Goal: Task Accomplishment & Management: Manage account settings

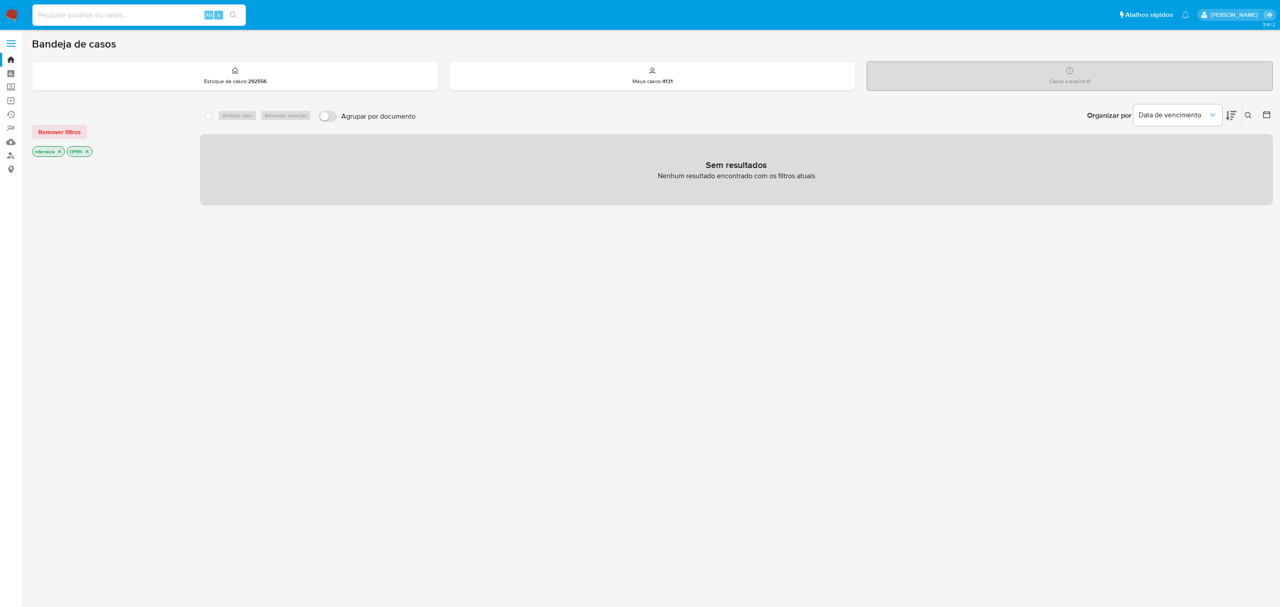
click at [148, 11] on input at bounding box center [138, 15] width 213 height 12
paste input "ztpQhcozDxBKcde4h3HNuoN7"
type input "ztpQhcozDxBKcde4h3HNuoN7"
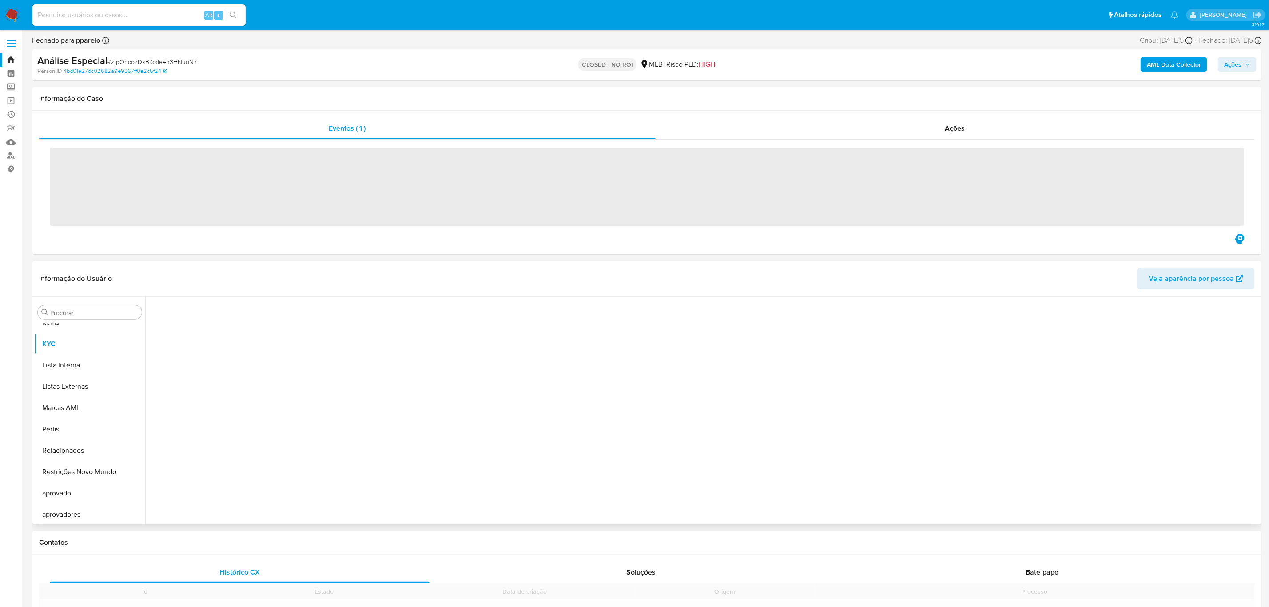
scroll to position [460, 0]
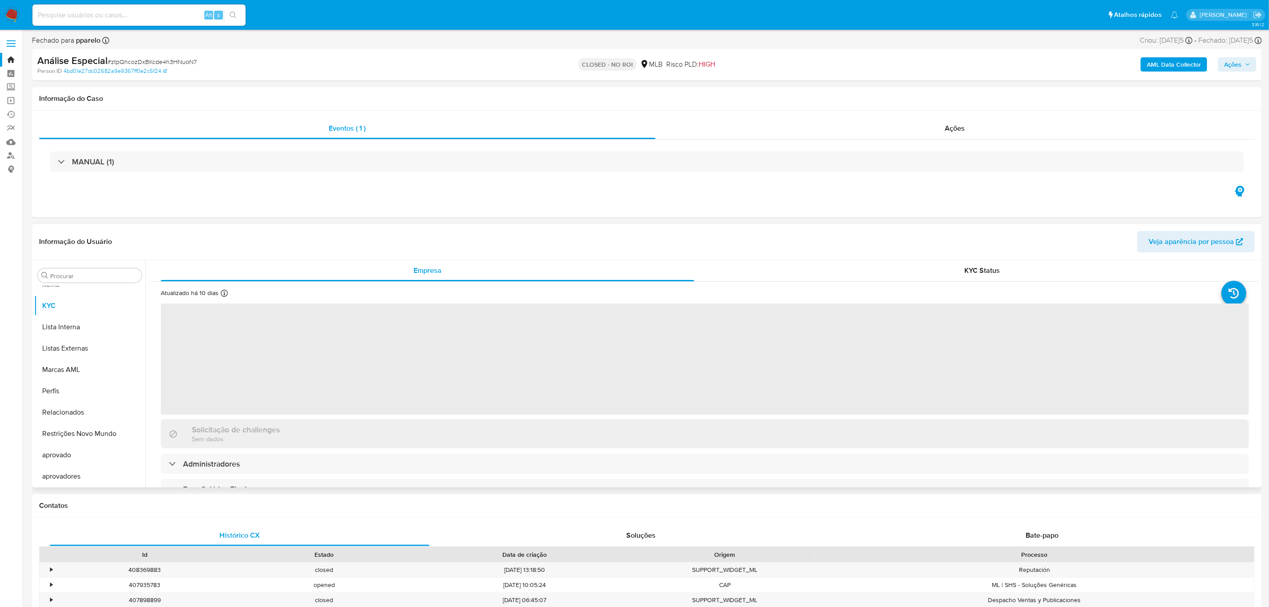
select select "10"
click at [965, 111] on div "Eventos ( 1 ) Ações MANUAL (1)" at bounding box center [647, 164] width 1230 height 107
click at [972, 124] on div "Ações" at bounding box center [956, 128] width 600 height 21
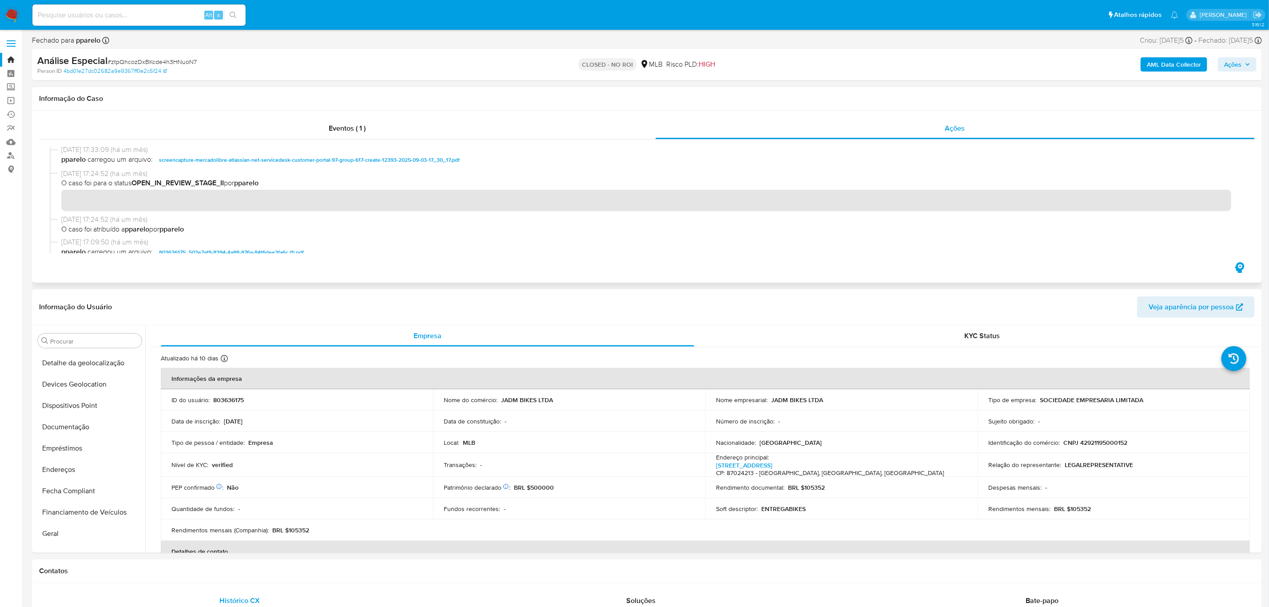
scroll to position [68, 0]
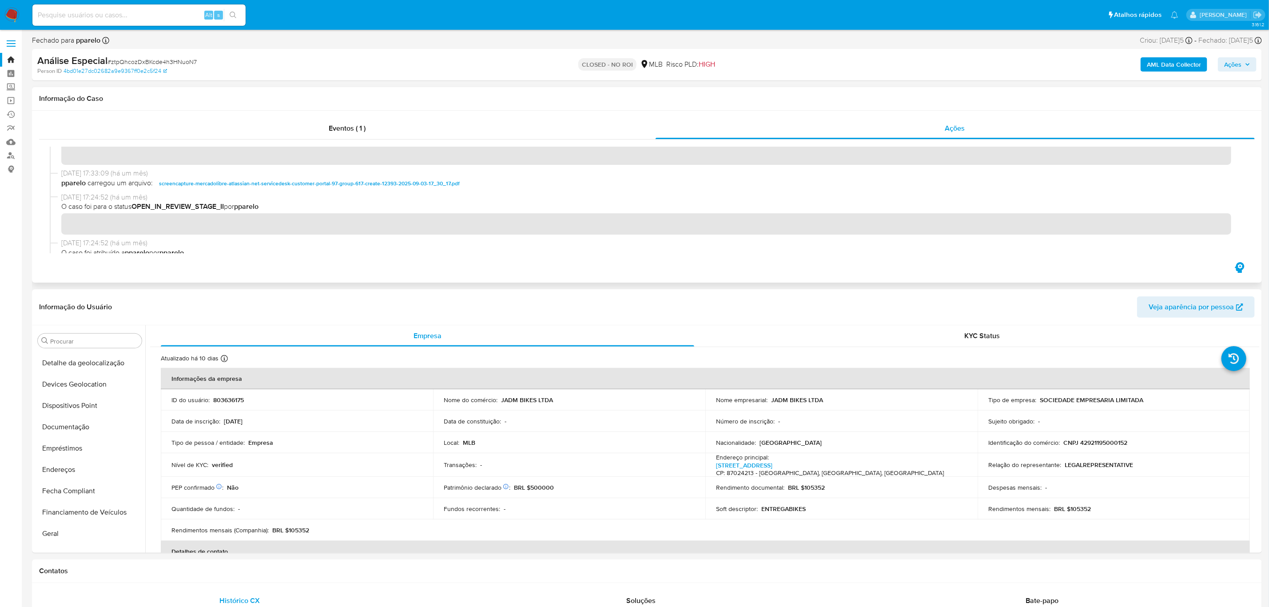
click at [272, 172] on span "03/09/2025 17:33:09 (há um mês)" at bounding box center [651, 173] width 1180 height 10
click at [283, 183] on span "screencapture-mercadolibre-atlassian-net-servicedesk-customer-portal-97-group-6…" at bounding box center [309, 183] width 301 height 11
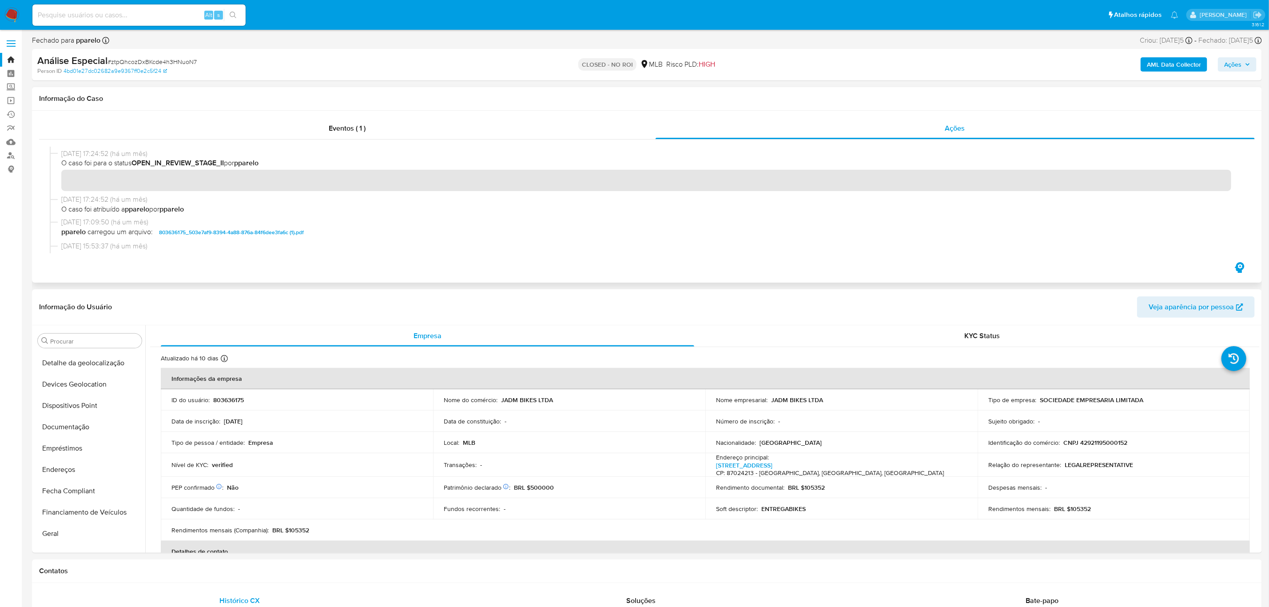
scroll to position [135, 0]
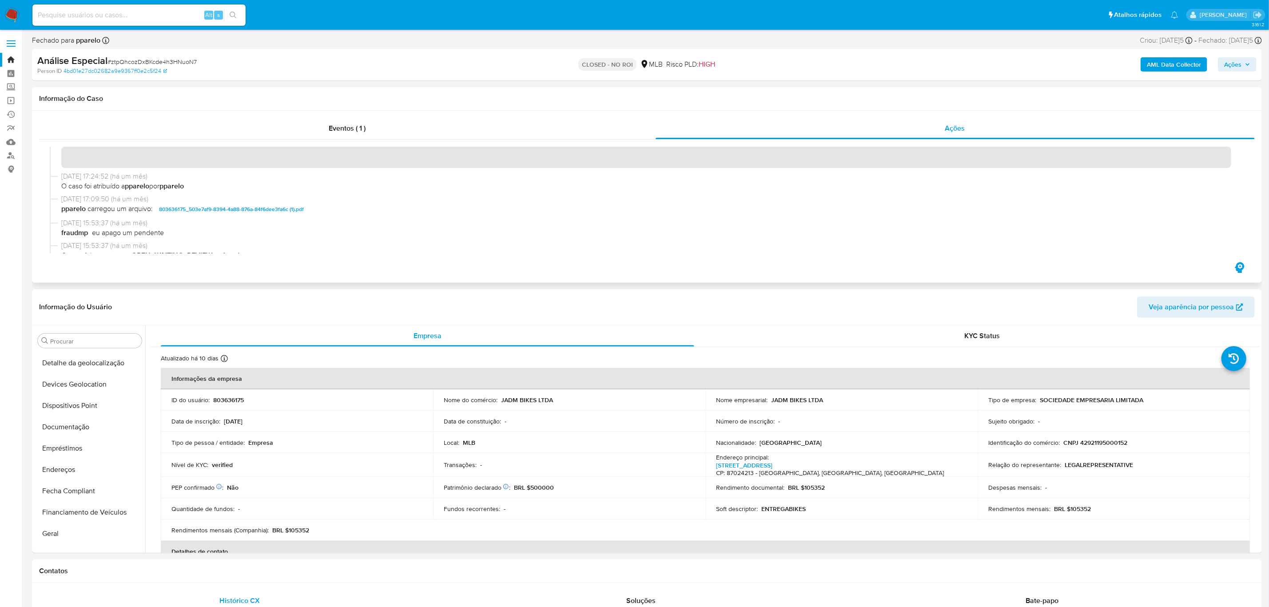
click at [245, 207] on span "803636175_503e7af9-8394-4a88-876a-84f6dee3fa6c (1).pdf" at bounding box center [231, 209] width 145 height 11
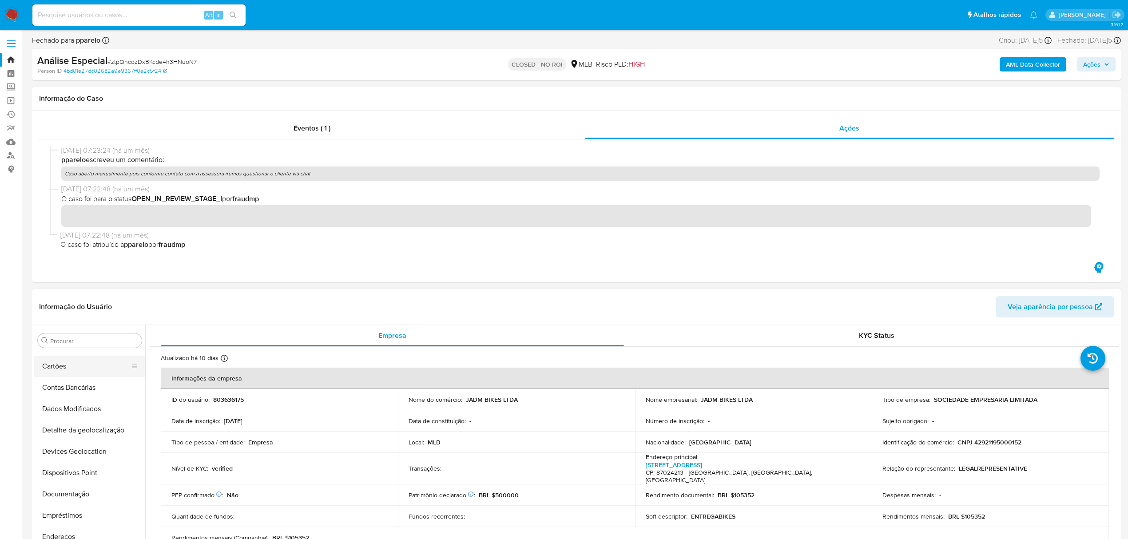
scroll to position [0, 0]
drag, startPoint x: 75, startPoint y: 382, endPoint x: 82, endPoint y: 381, distance: 6.7
click at [75, 381] on button "Anexos" at bounding box center [86, 383] width 104 height 21
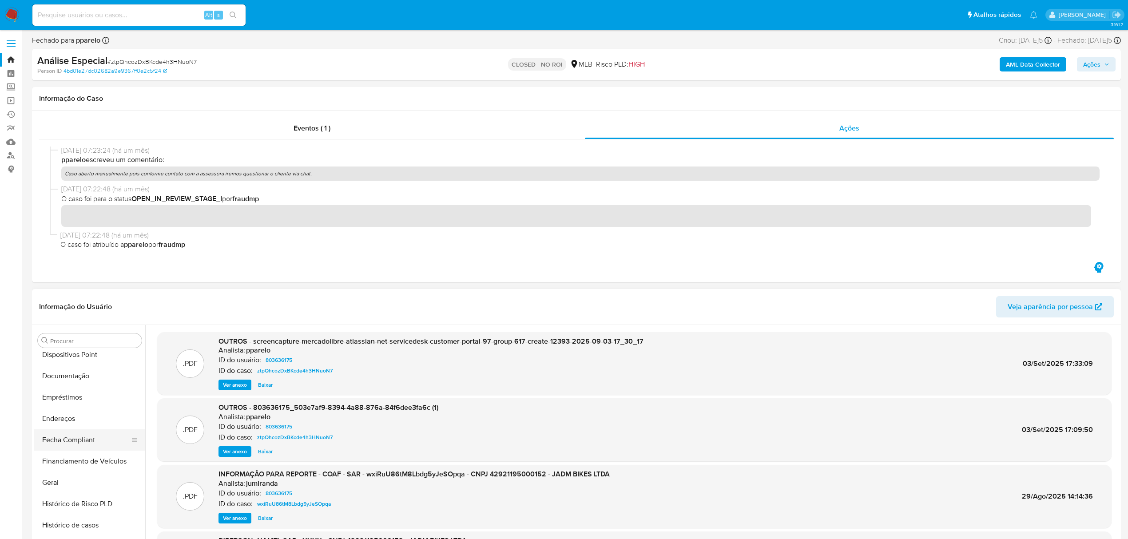
scroll to position [237, 0]
click at [96, 471] on button "Histórico de casos" at bounding box center [86, 466] width 104 height 21
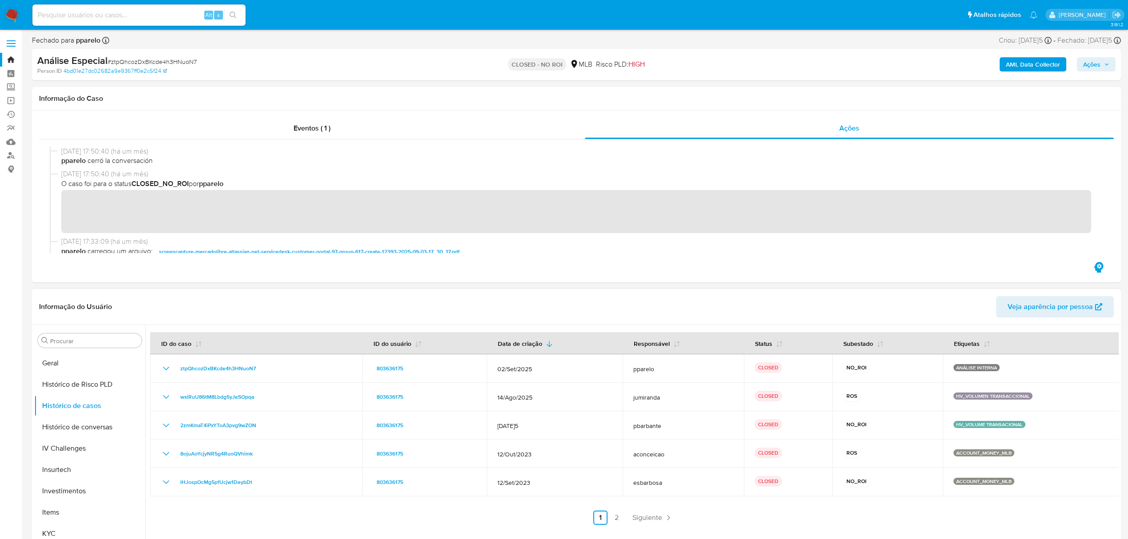
scroll to position [415, 0]
click at [69, 425] on button "KYC" at bounding box center [86, 416] width 104 height 21
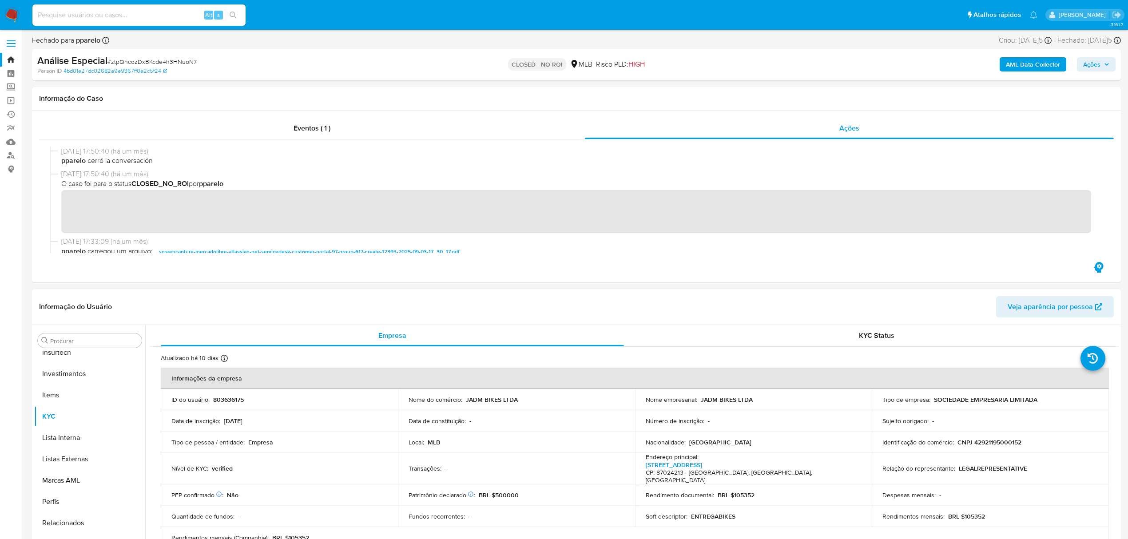
click at [225, 401] on p "803636175" at bounding box center [228, 400] width 31 height 8
copy p "803636175"
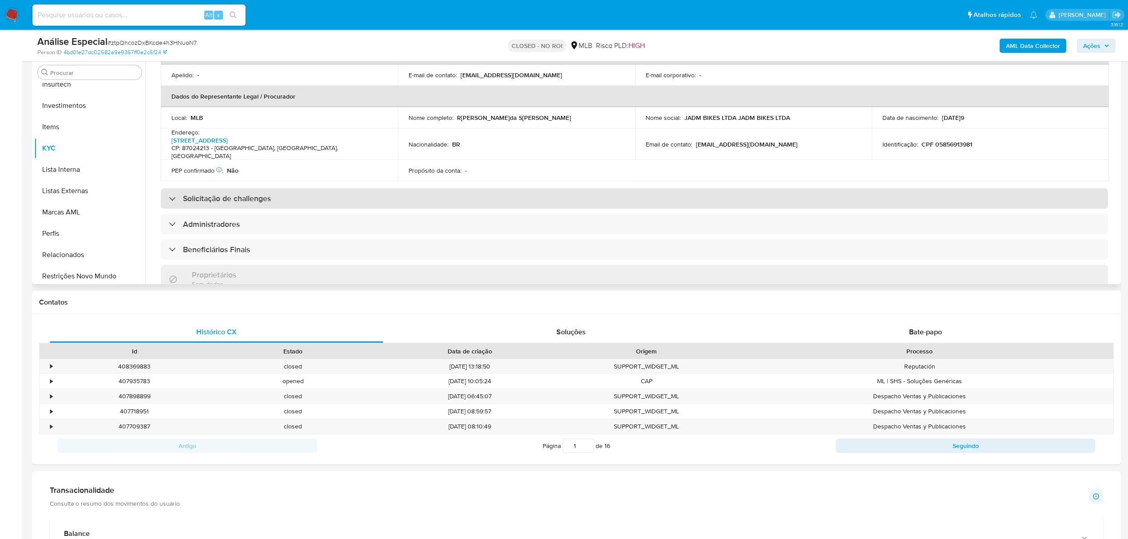
scroll to position [355, 0]
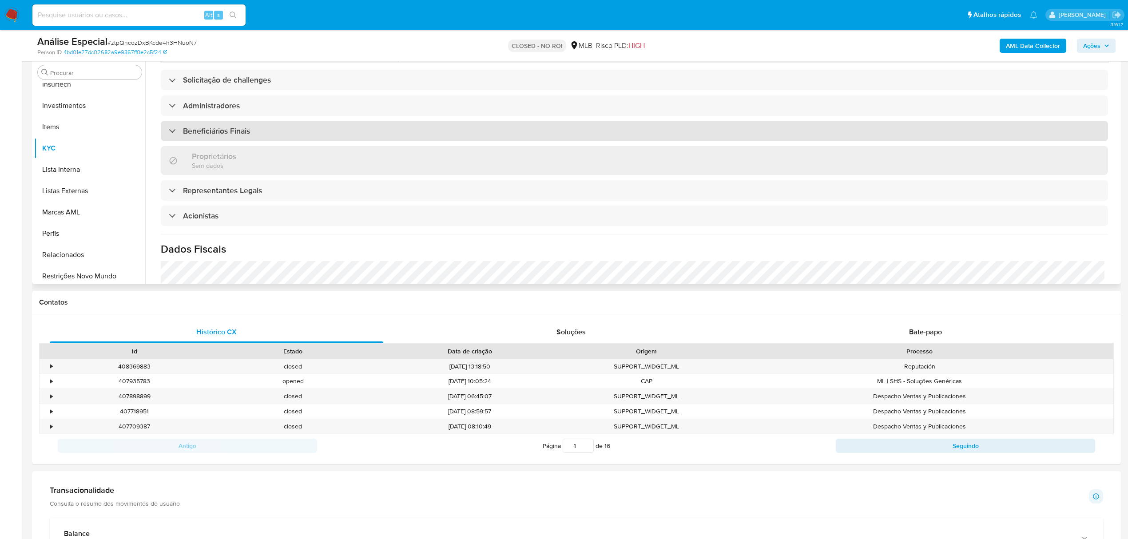
click at [228, 126] on h3 "Beneficiários Finais" at bounding box center [216, 131] width 67 height 10
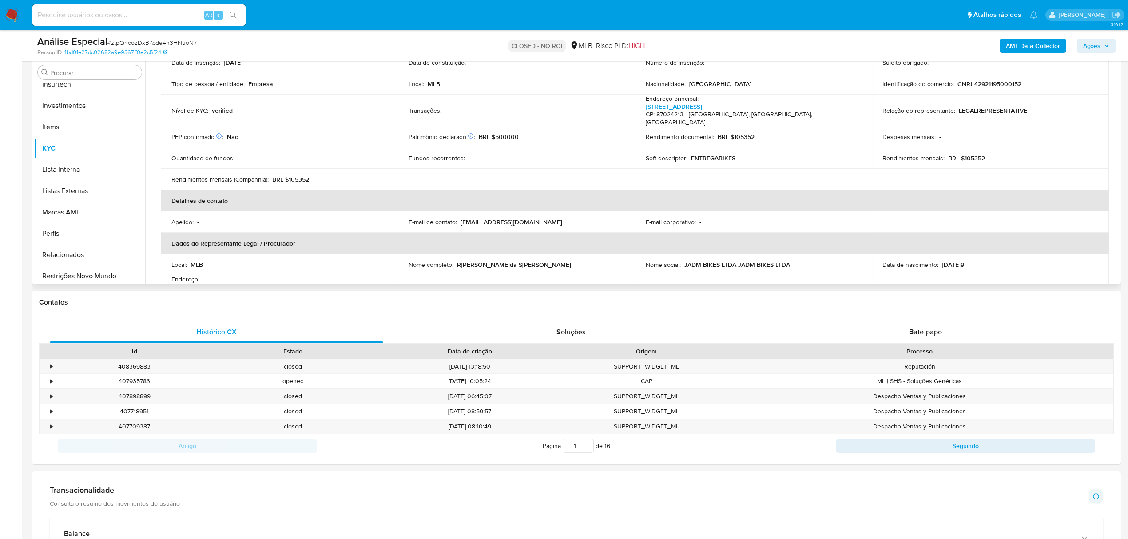
scroll to position [0, 0]
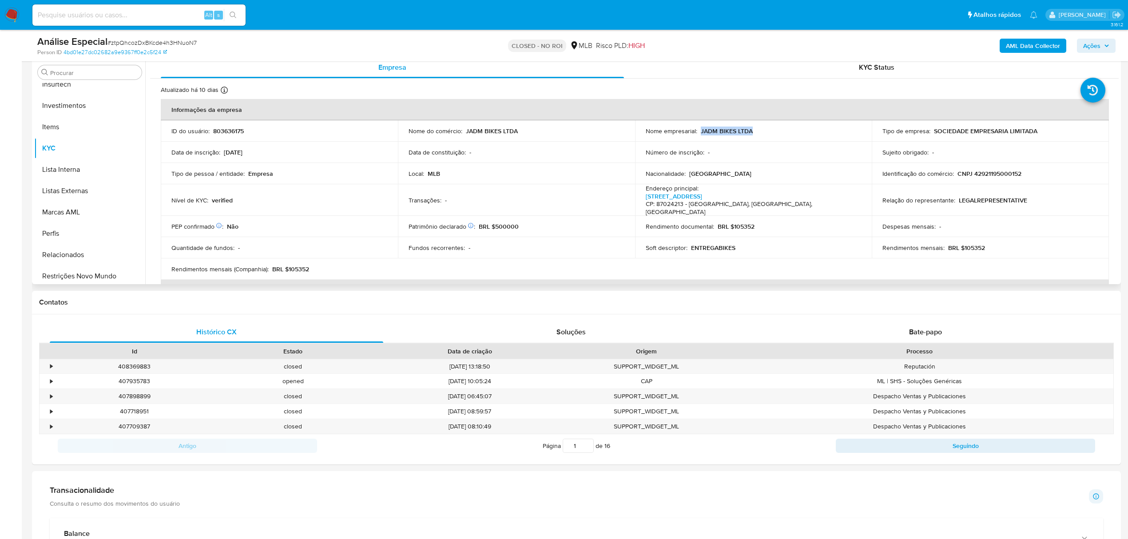
drag, startPoint x: 699, startPoint y: 130, endPoint x: 752, endPoint y: 139, distance: 53.2
click at [752, 139] on td "Nome empresarial : JADM BIKES LTDA" at bounding box center [753, 130] width 237 height 21
copy p "JADM BIKES LTDA"
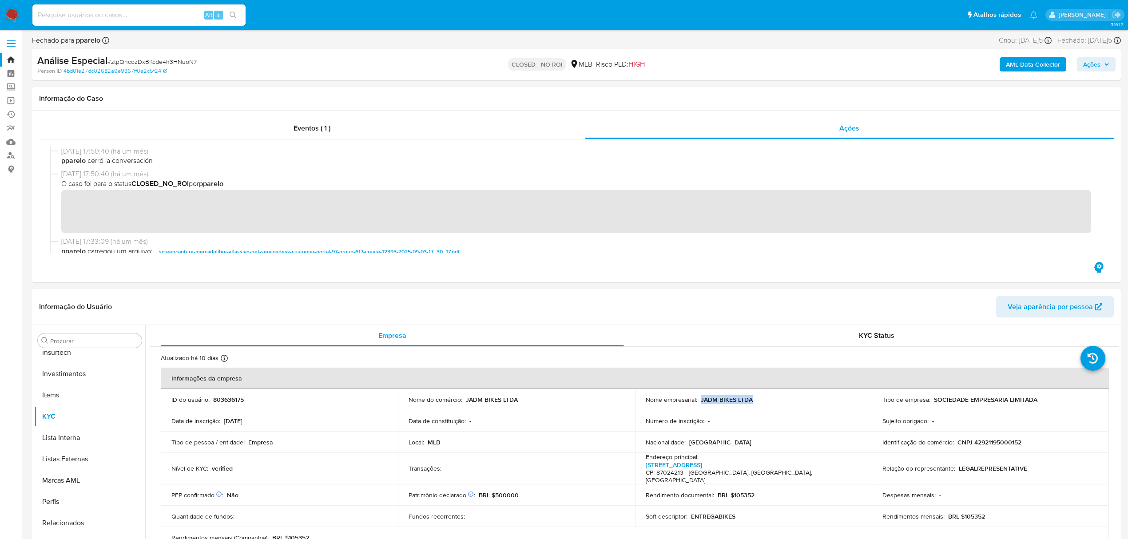
drag, startPoint x: 993, startPoint y: 40, endPoint x: 1003, endPoint y: 76, distance: 37.2
click at [1033, 44] on div "Criou: 02/09/2025 Criou: 02/09/2025 07:22:48" at bounding box center [1025, 41] width 53 height 10
copy div "02/09/2025"
click at [136, 20] on input at bounding box center [138, 15] width 213 height 12
paste input "UJWh9IURc8csqED7ftU1wOqt"
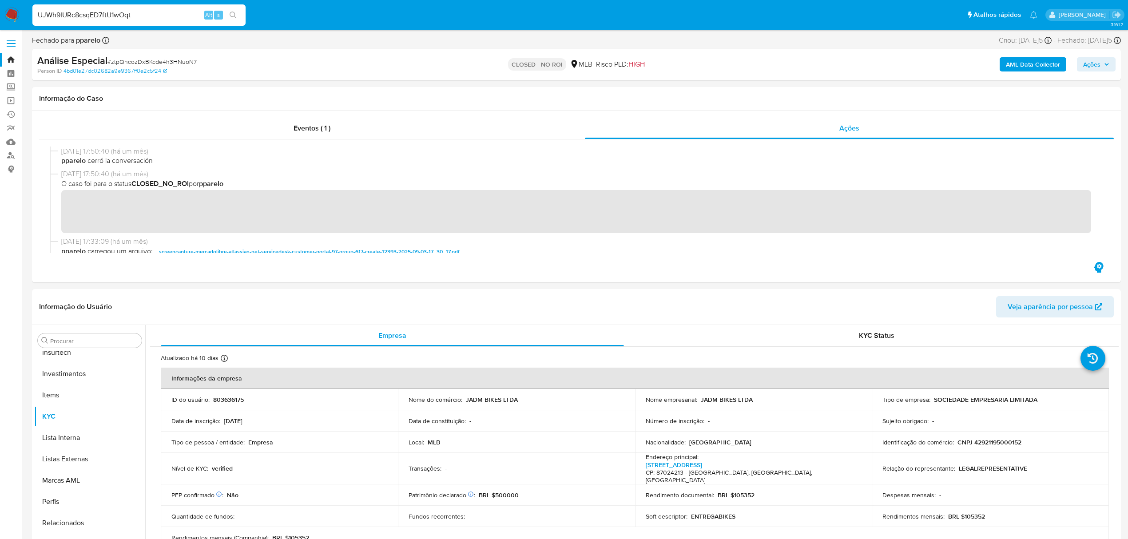
type input "UJWh9IURc8csqED7ftU1wOqt"
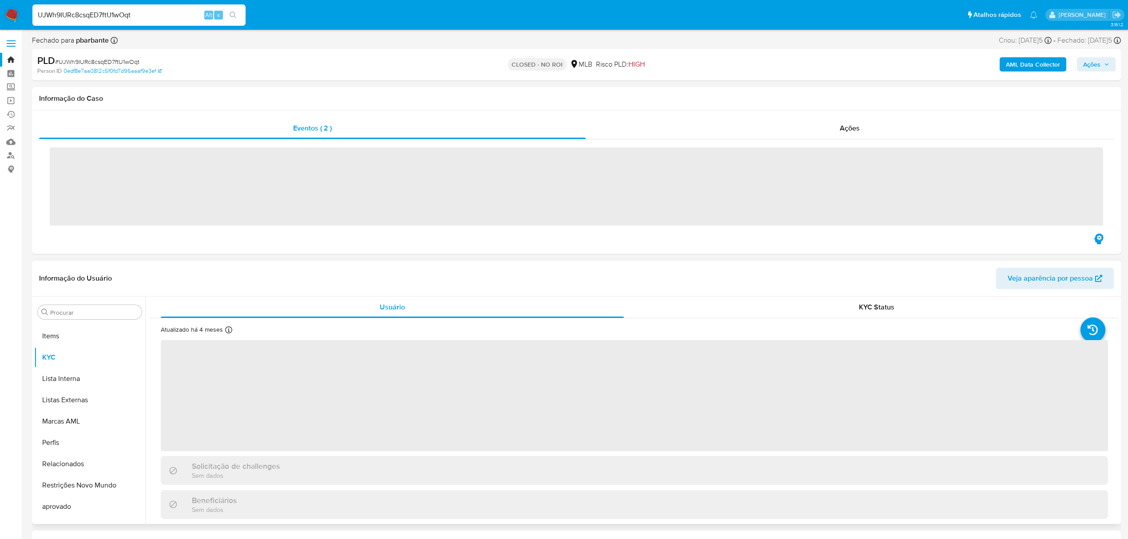
scroll to position [461, 0]
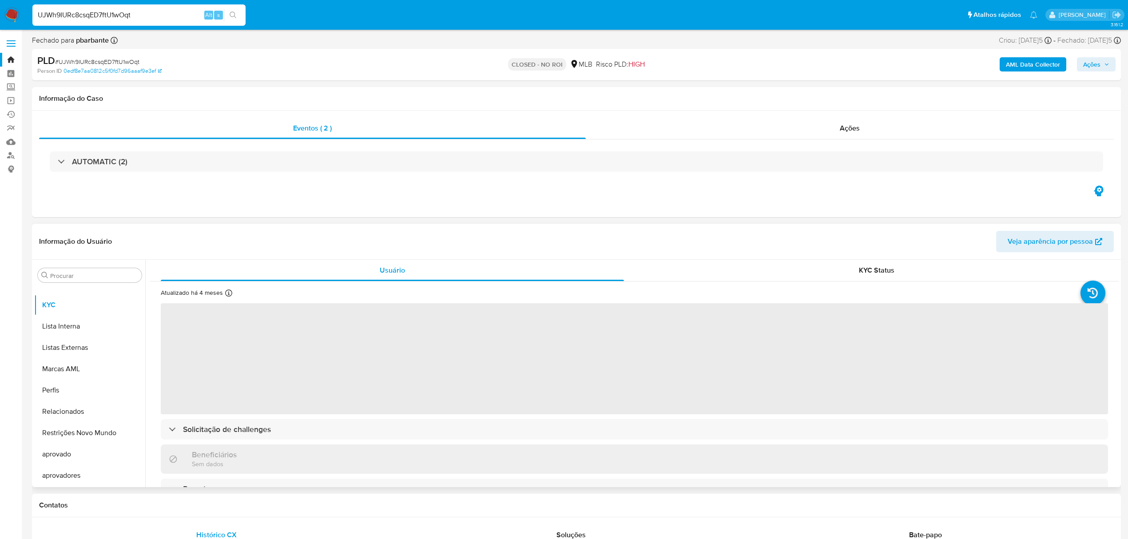
select select "10"
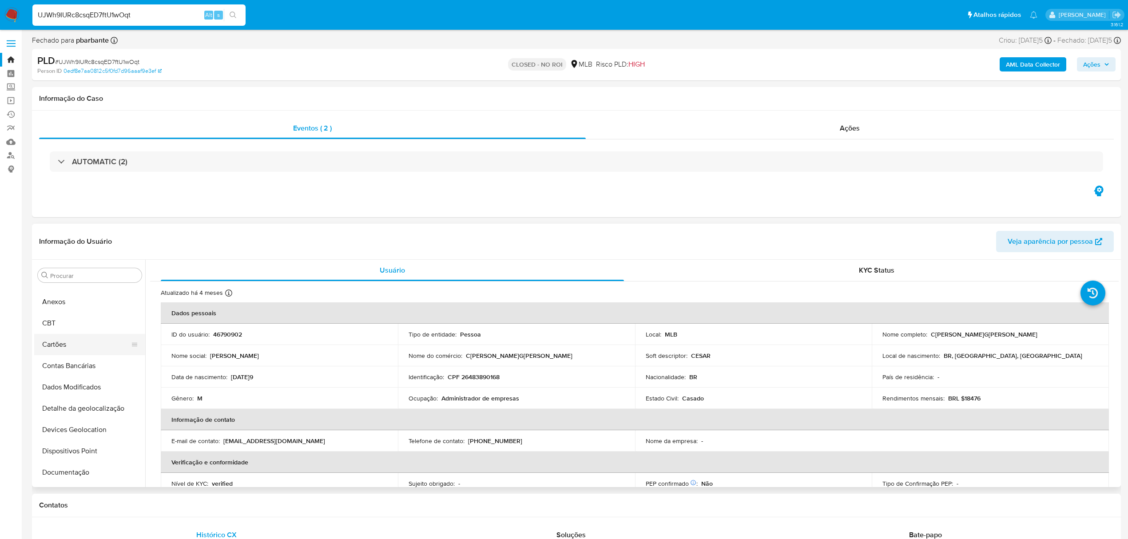
scroll to position [0, 0]
click at [52, 324] on button "Anexos" at bounding box center [86, 317] width 104 height 21
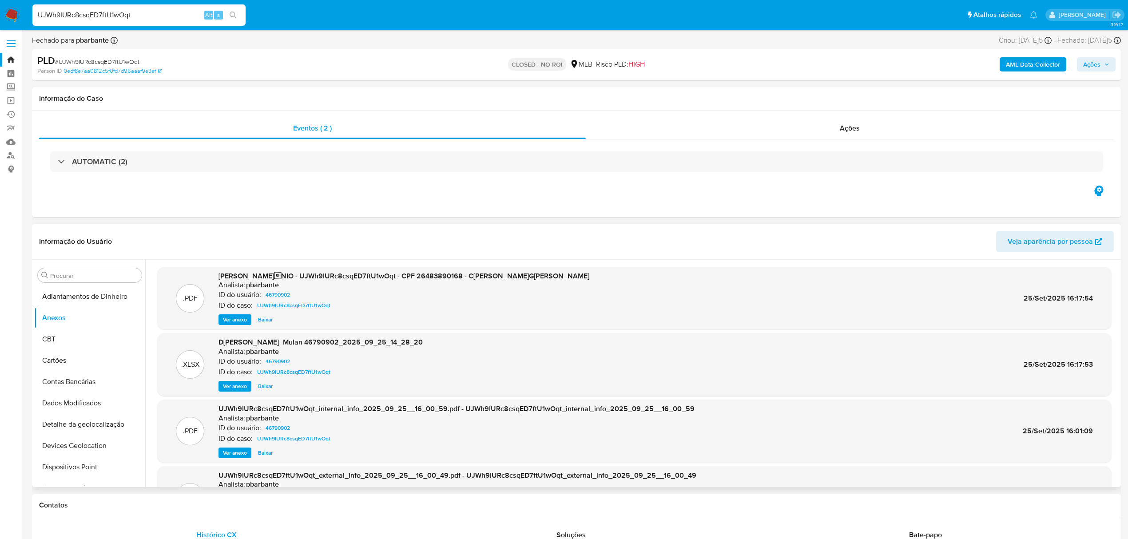
click at [259, 321] on span "Baixar" at bounding box center [265, 319] width 15 height 9
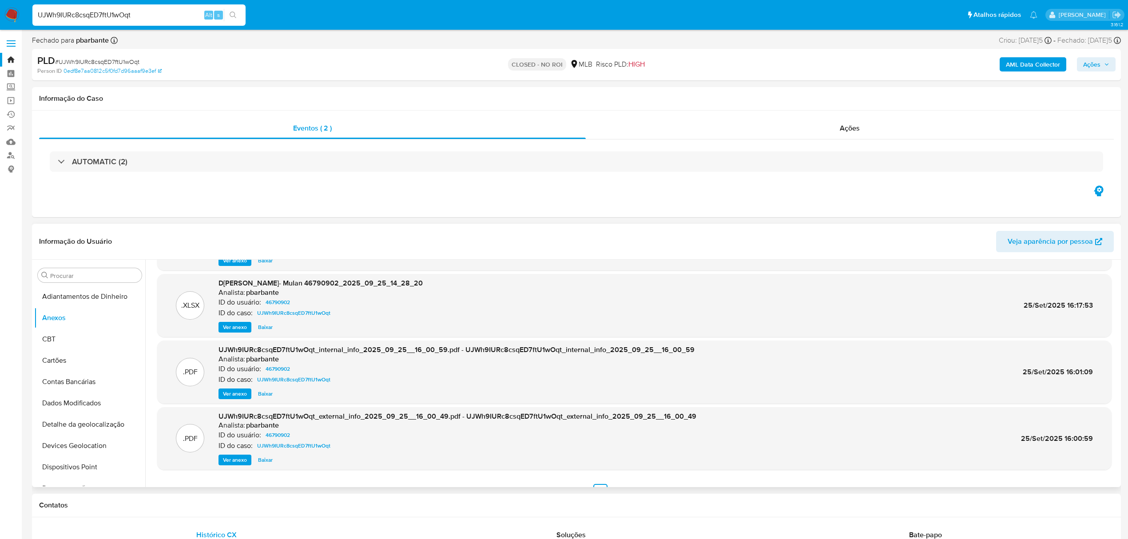
click at [229, 456] on span "Ver anexo" at bounding box center [235, 460] width 24 height 9
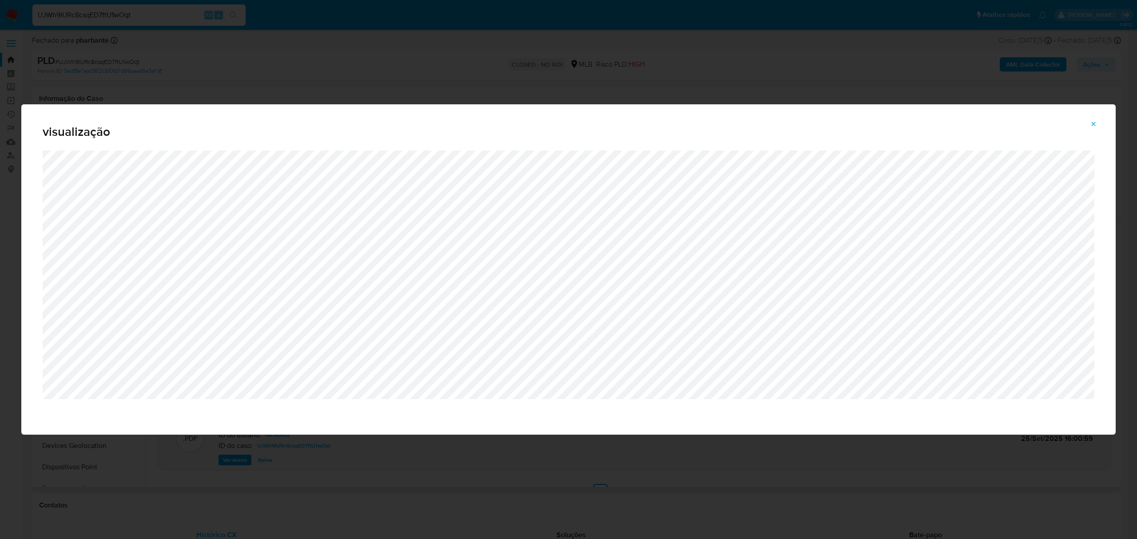
click at [441, 58] on div "visualização" at bounding box center [568, 269] width 1137 height 539
click at [1096, 130] on span "Attachment preview" at bounding box center [1093, 124] width 7 height 12
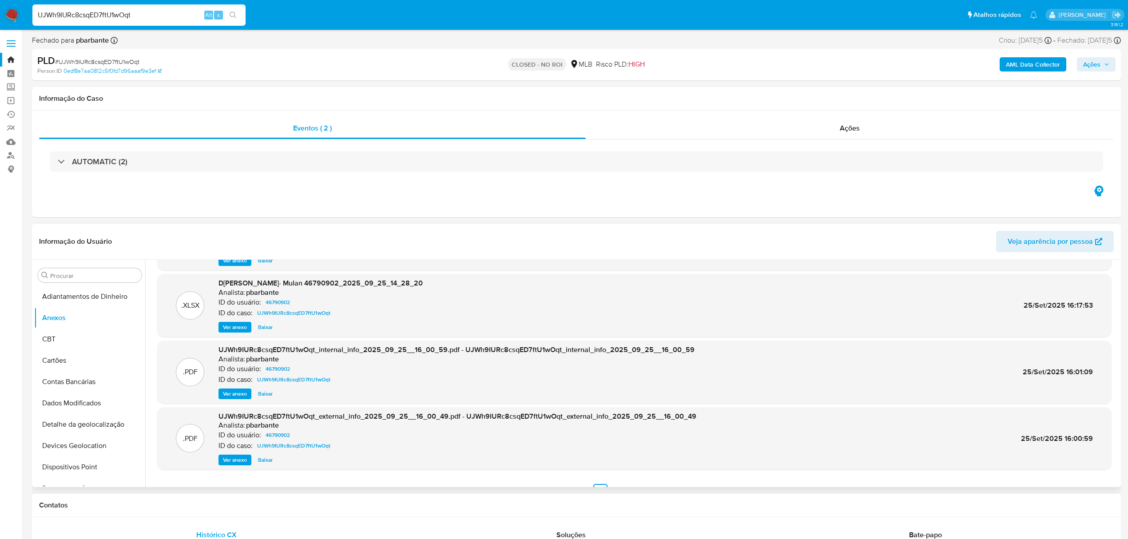
scroll to position [70, 0]
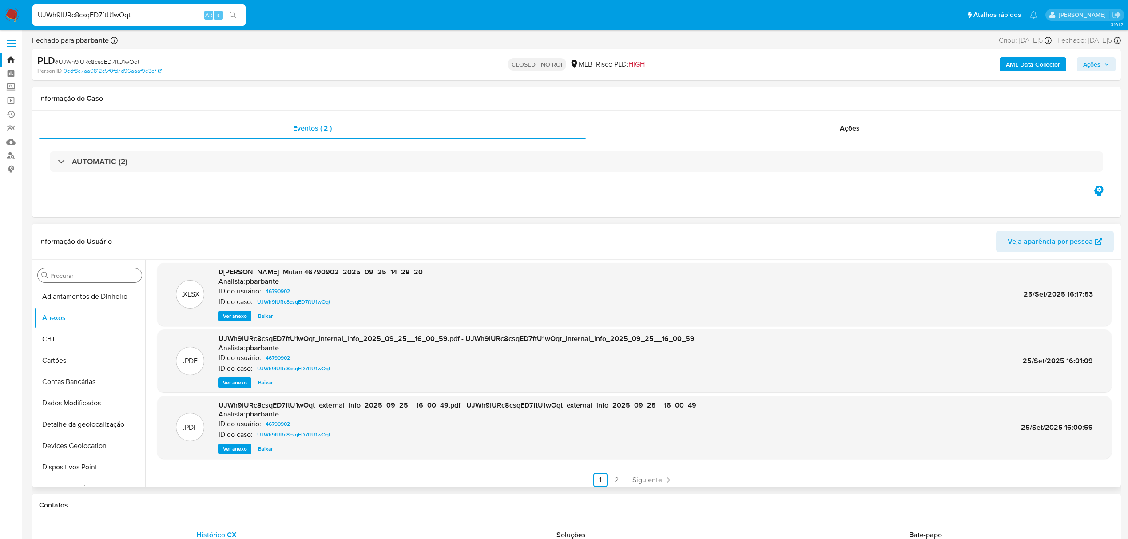
click at [85, 274] on input "Procurar" at bounding box center [94, 276] width 88 height 8
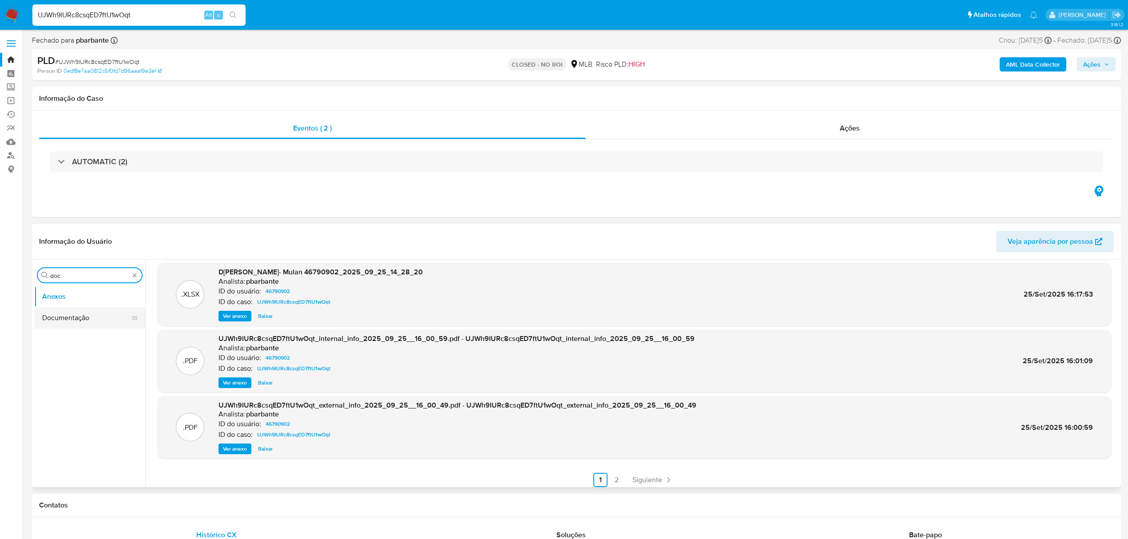
type input "doc"
click at [112, 322] on button "Documentação" at bounding box center [86, 317] width 104 height 21
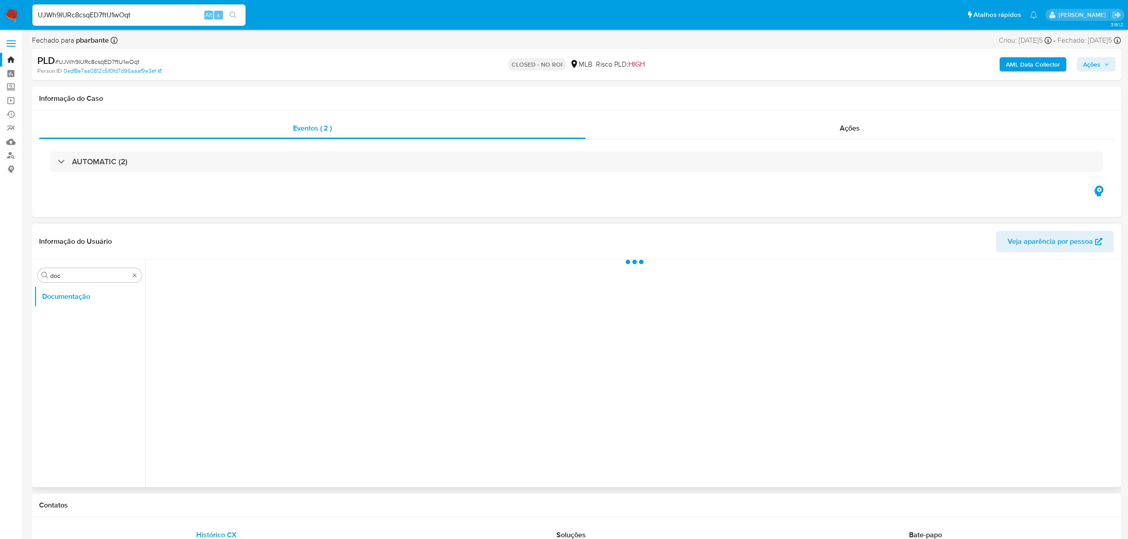
scroll to position [0, 0]
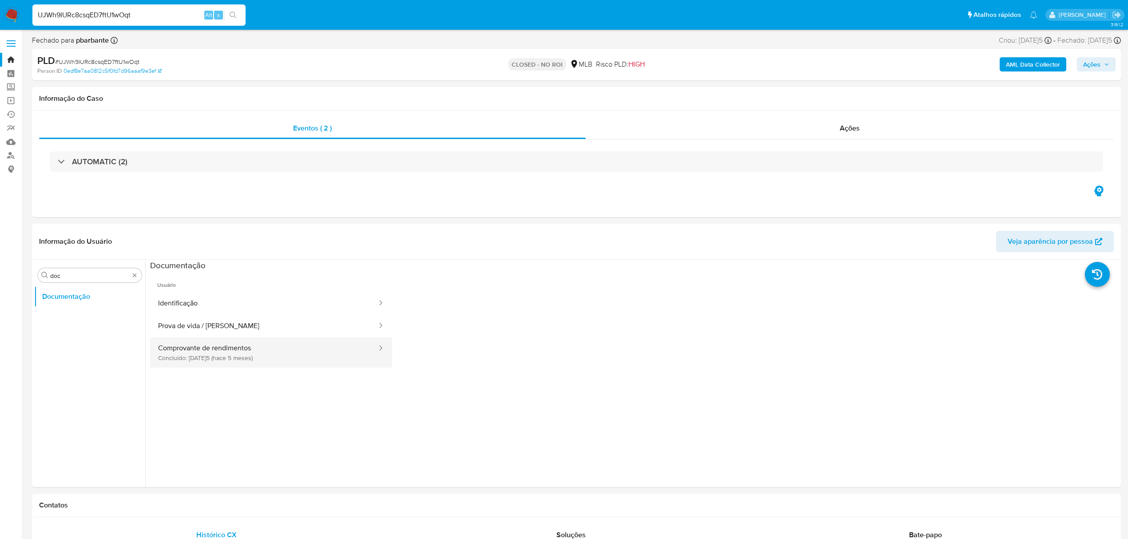
click at [231, 351] on button "Comprovante de rendimentos Concluído: 28/04/2025 (hace 5 meses)" at bounding box center [264, 353] width 228 height 30
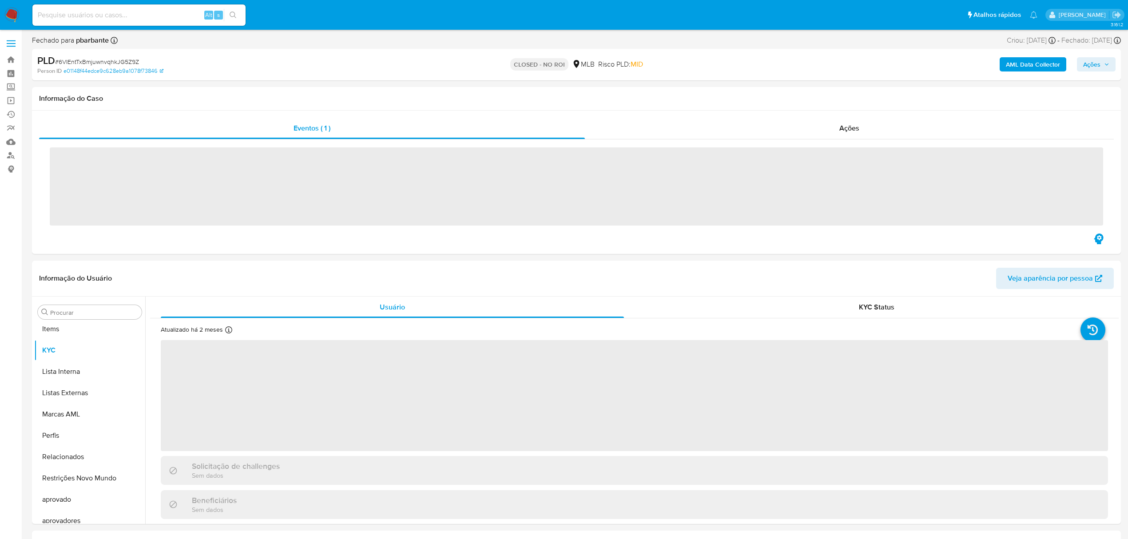
scroll to position [461, 0]
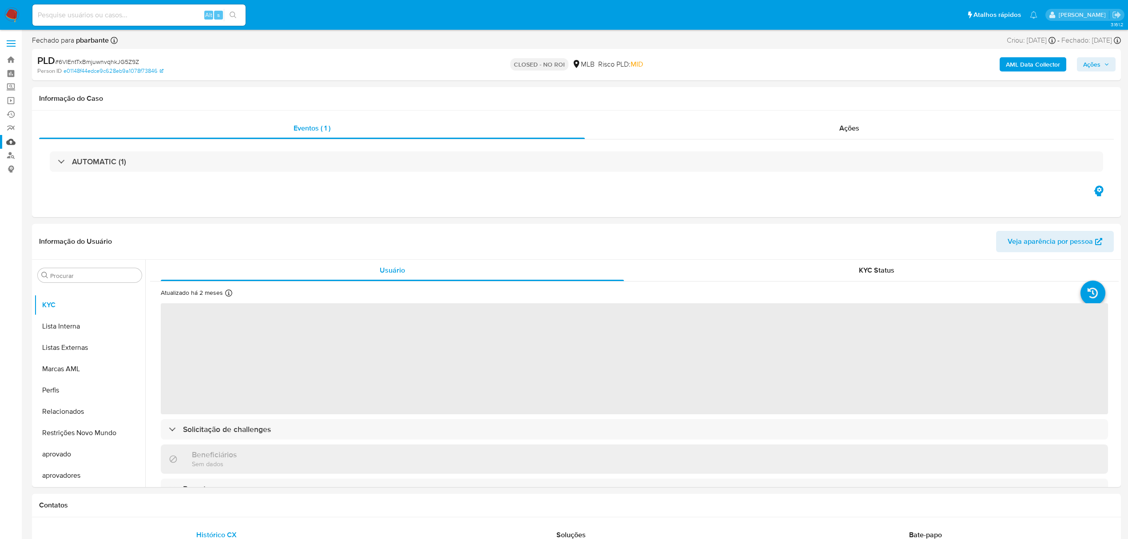
select select "10"
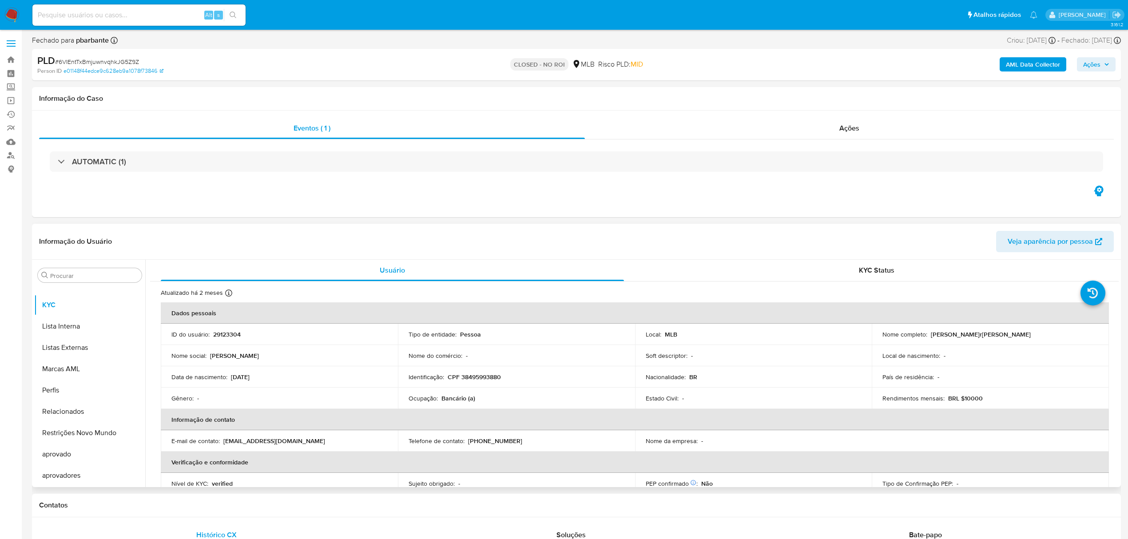
click at [411, 366] on td "Nome do comércio : -" at bounding box center [516, 355] width 237 height 21
click at [65, 323] on button "Anexos" at bounding box center [86, 317] width 104 height 21
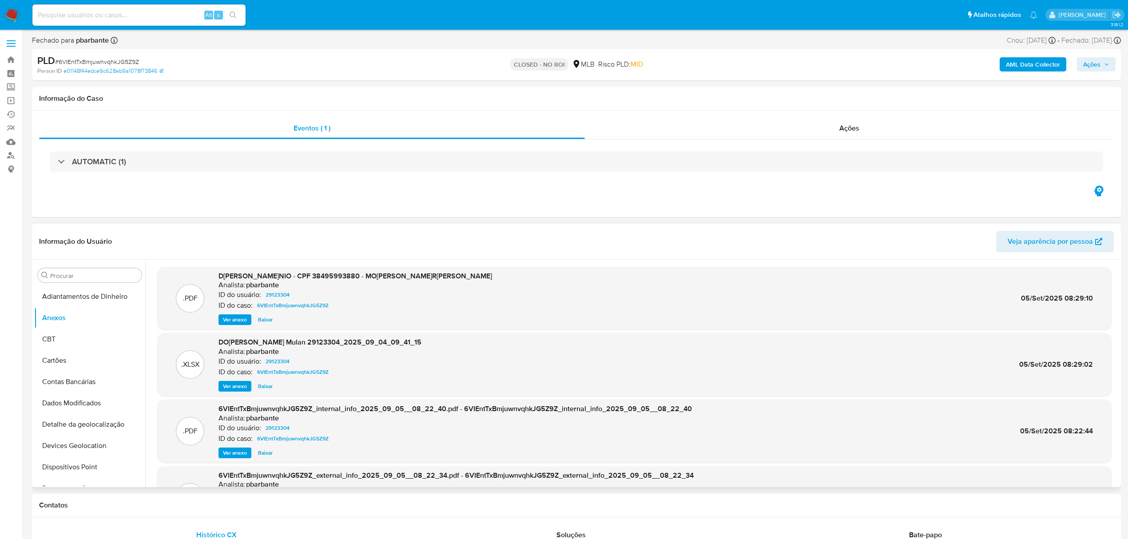
click at [260, 322] on span "Baixar" at bounding box center [265, 319] width 15 height 9
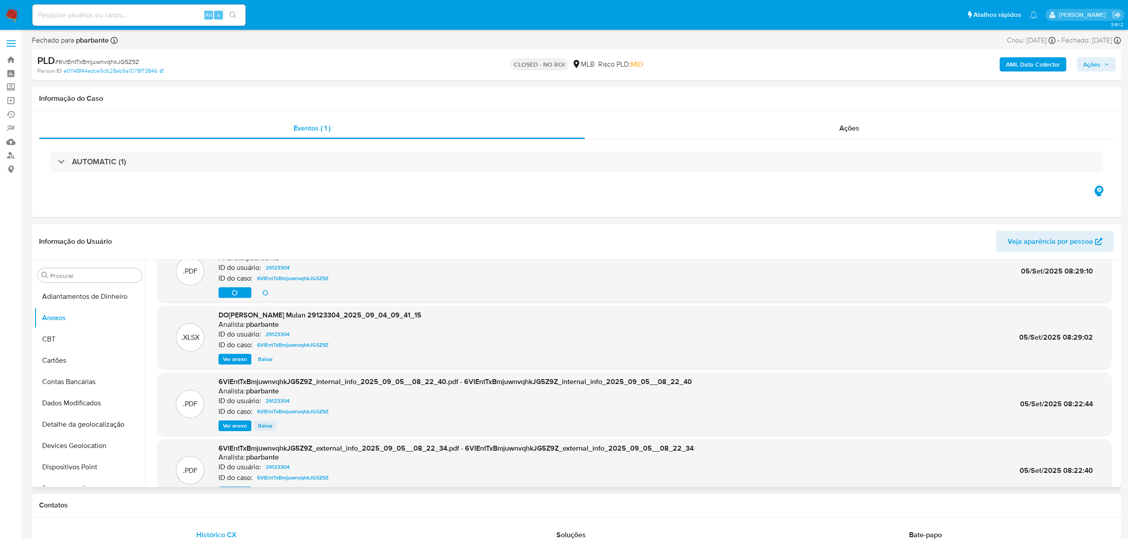
scroll to position [50, 0]
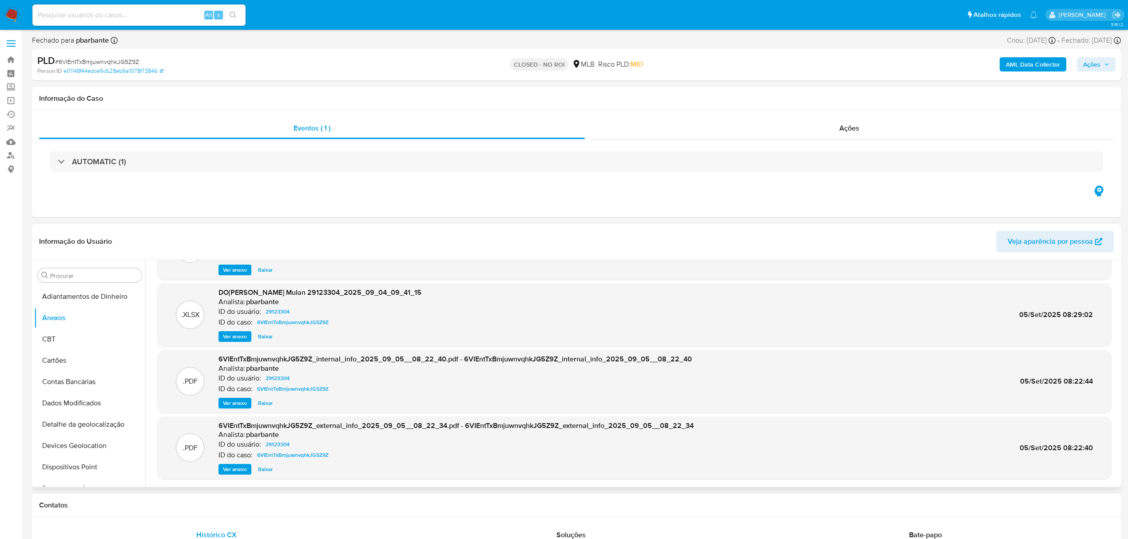
click at [233, 469] on span "Ver anexo" at bounding box center [235, 469] width 24 height 9
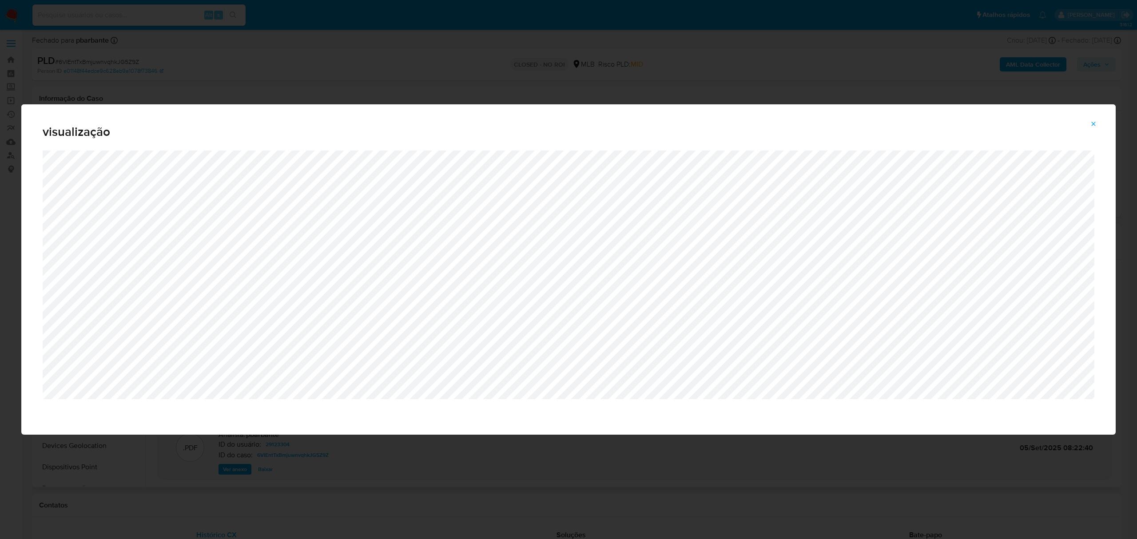
click at [1095, 121] on icon "Attachment preview" at bounding box center [1093, 123] width 7 height 7
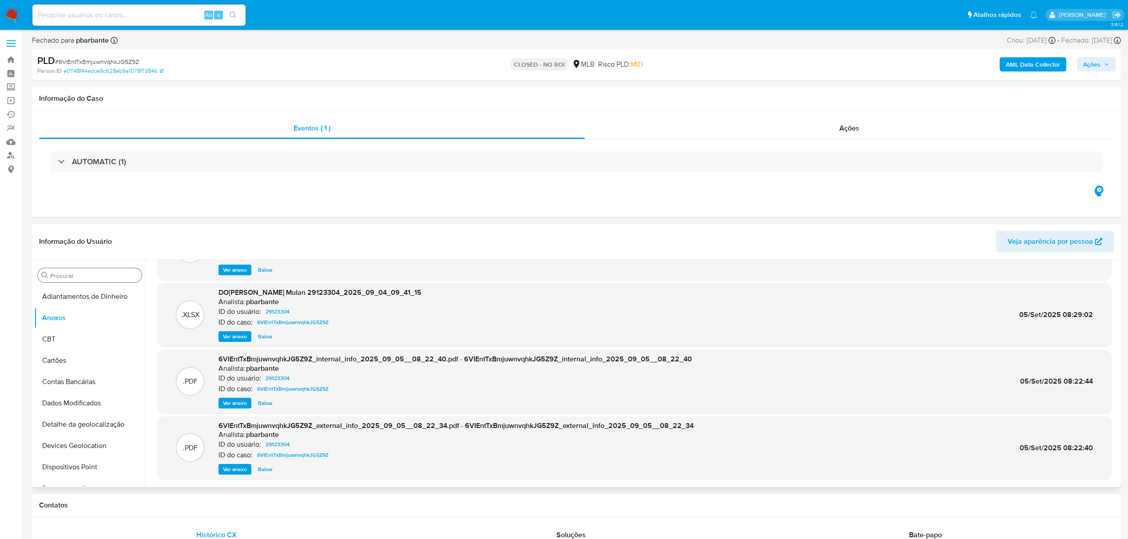
click at [81, 278] on input "Procurar" at bounding box center [94, 276] width 88 height 8
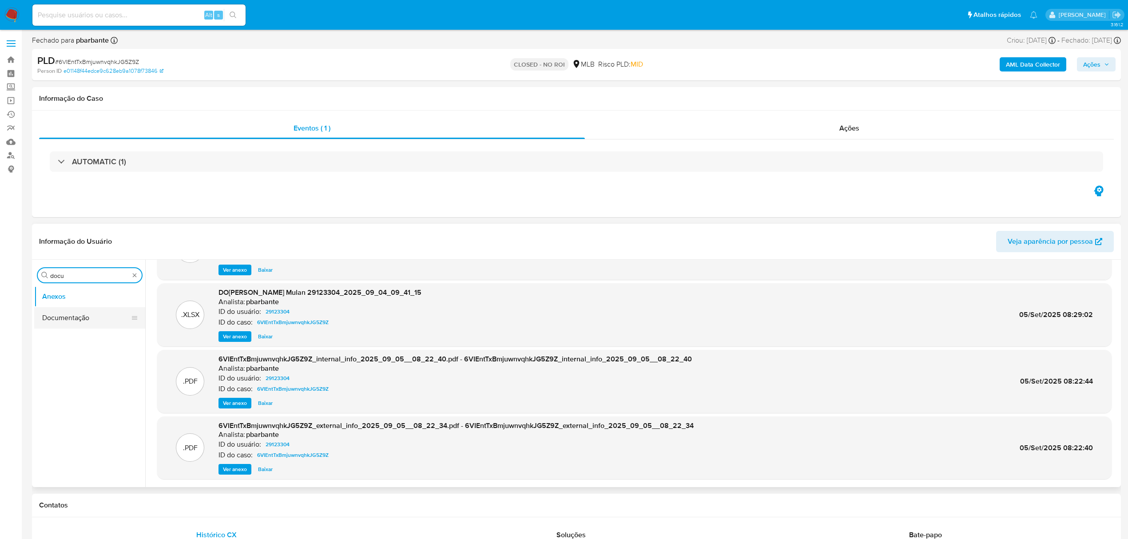
type input "docu"
click at [59, 315] on button "Documentação" at bounding box center [89, 317] width 111 height 21
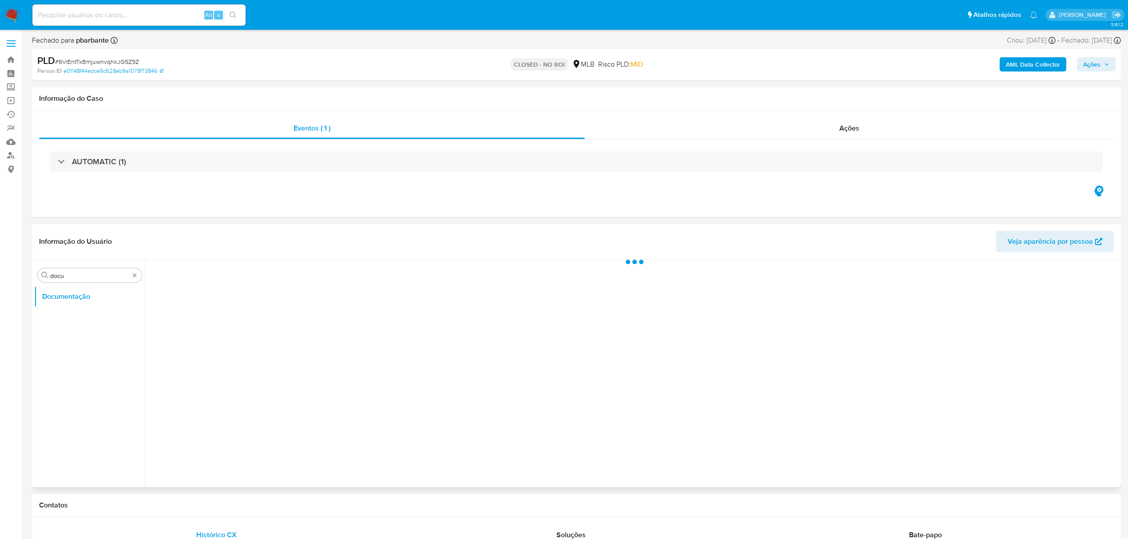
scroll to position [0, 0]
click at [125, 12] on input at bounding box center [138, 15] width 213 height 12
paste input "kH7E9ErfAAAWD32iQn69UYLZ"
type input "kH7E9ErfAAAWD32iQn69UYLZ"
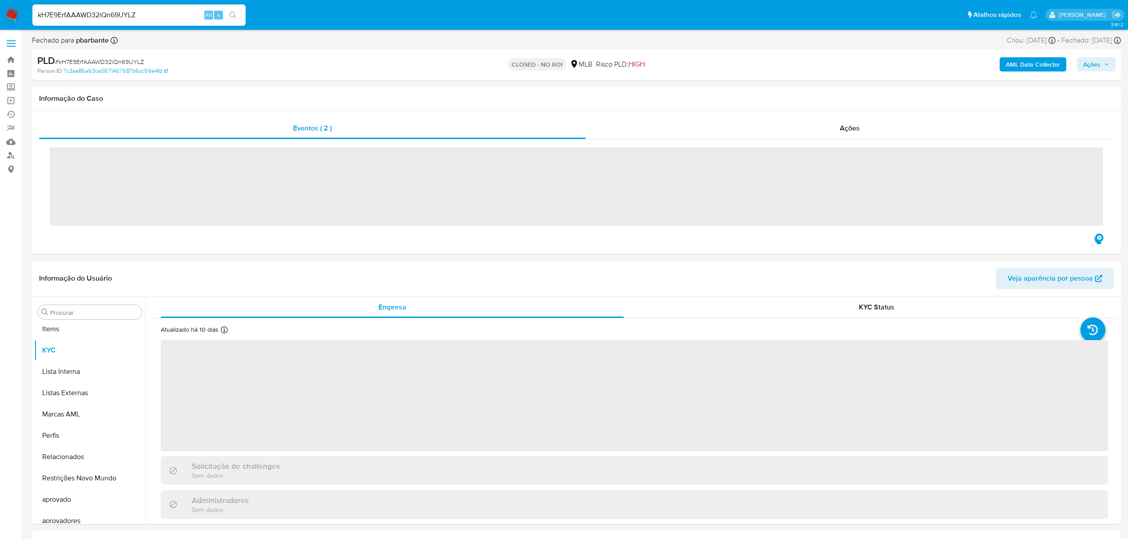
scroll to position [461, 0]
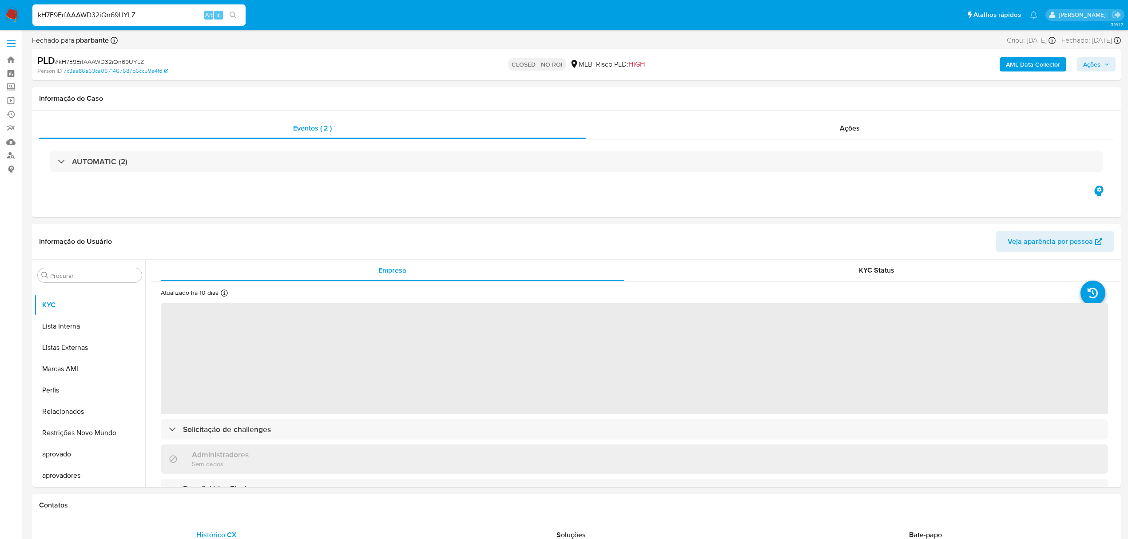
select select "10"
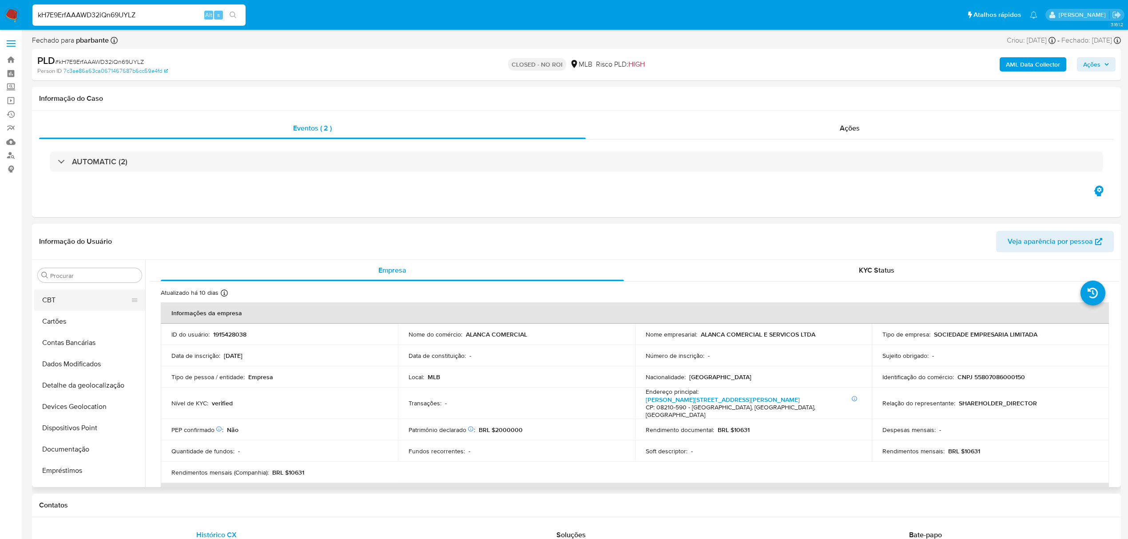
scroll to position [0, 0]
click at [73, 310] on button "Anexos" at bounding box center [86, 317] width 104 height 21
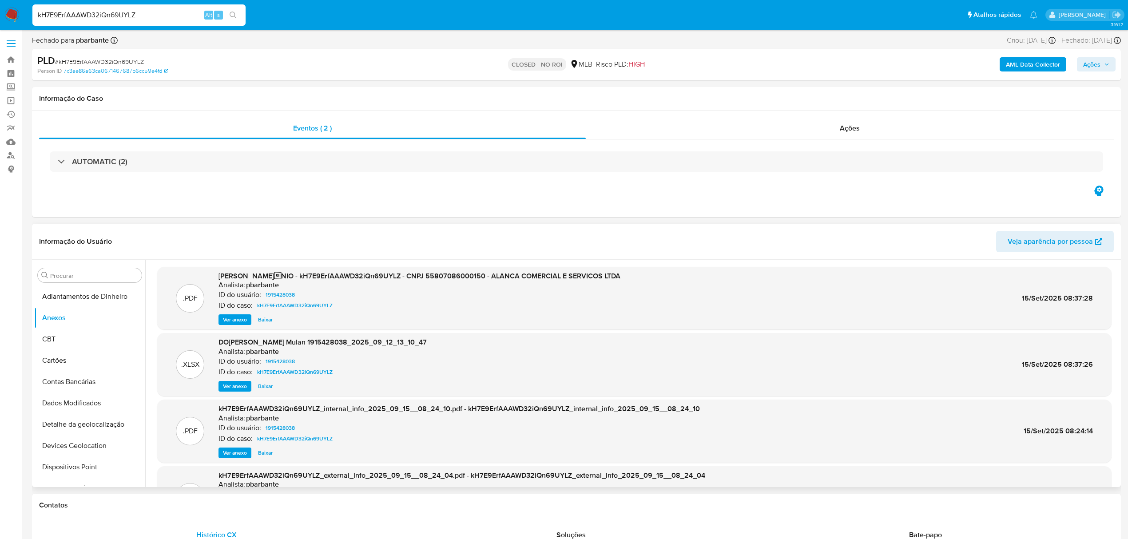
click at [259, 321] on span "Baixar" at bounding box center [265, 319] width 15 height 9
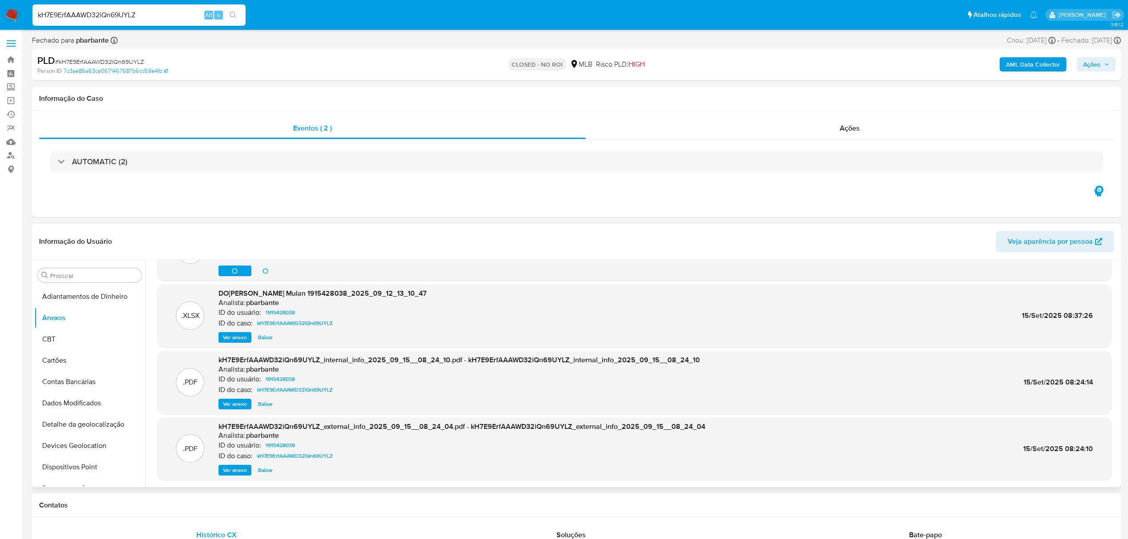
scroll to position [50, 0]
click at [240, 472] on span "Ver anexo" at bounding box center [235, 469] width 24 height 9
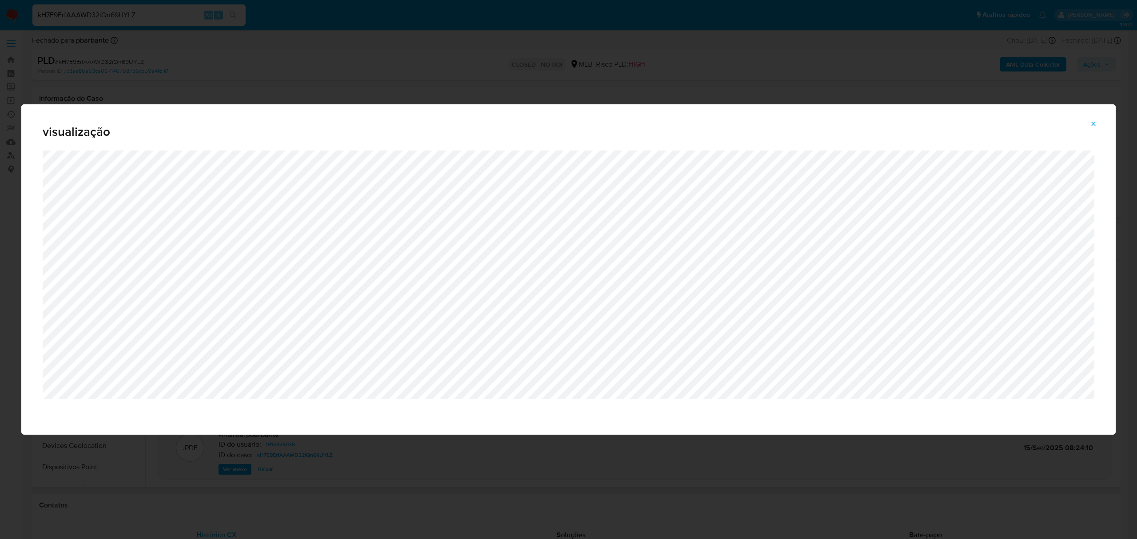
click at [1091, 128] on span "Attachment preview" at bounding box center [1093, 124] width 7 height 12
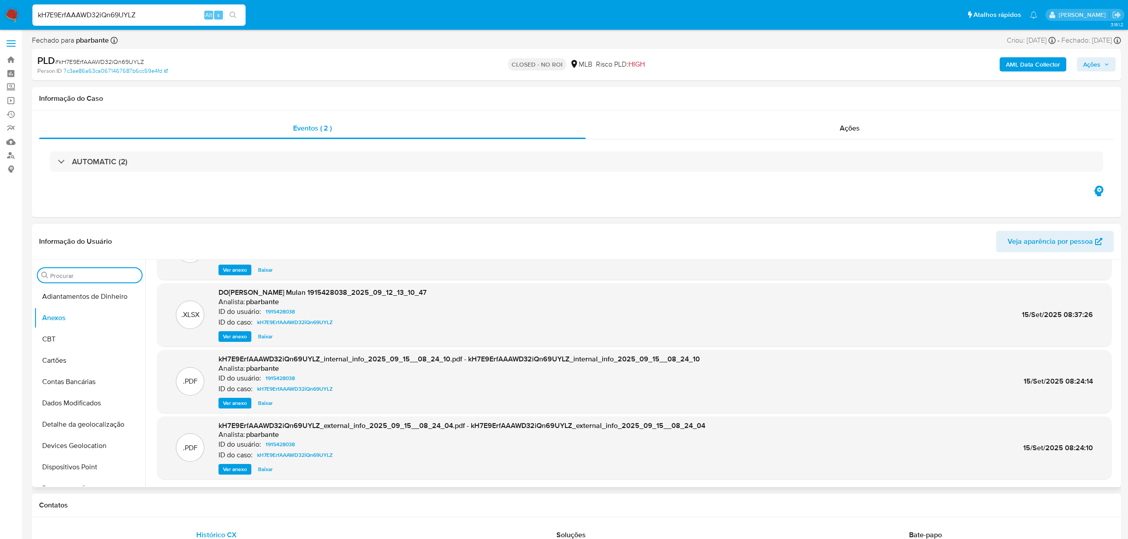
click at [89, 277] on input "Procurar" at bounding box center [94, 276] width 88 height 8
type input "doc"
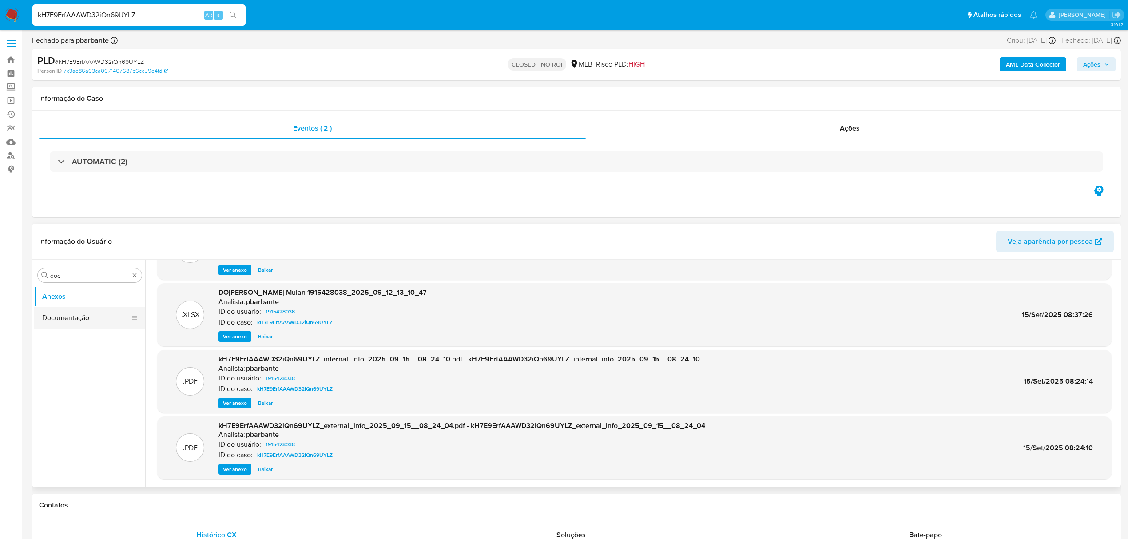
click at [121, 323] on button "Documentação" at bounding box center [86, 317] width 104 height 21
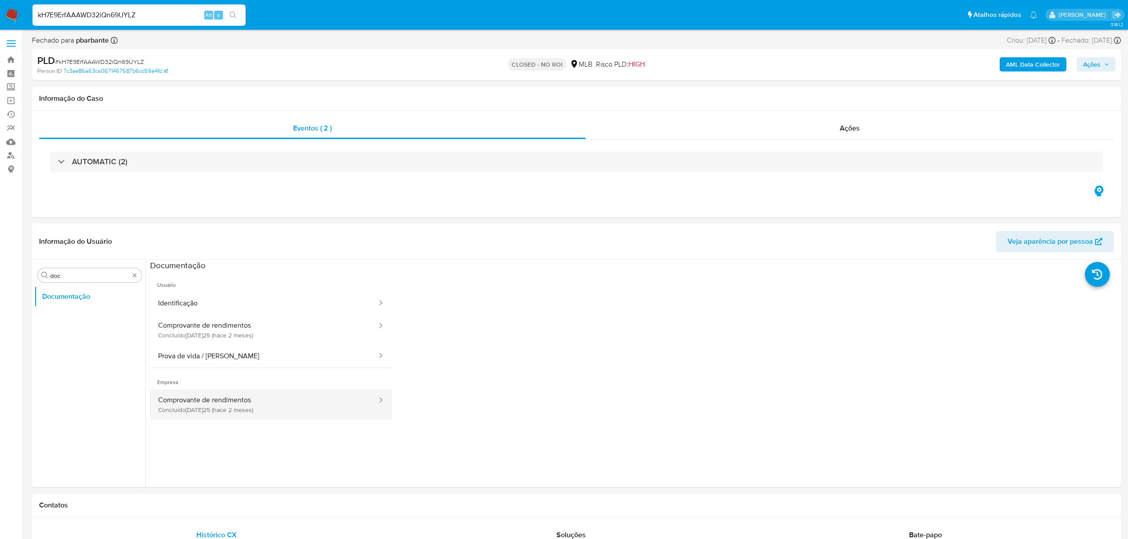
click at [219, 413] on button "Comprovante de rendimentos Concluído: 17/08/2025 (hace 2 meses)" at bounding box center [264, 405] width 228 height 30
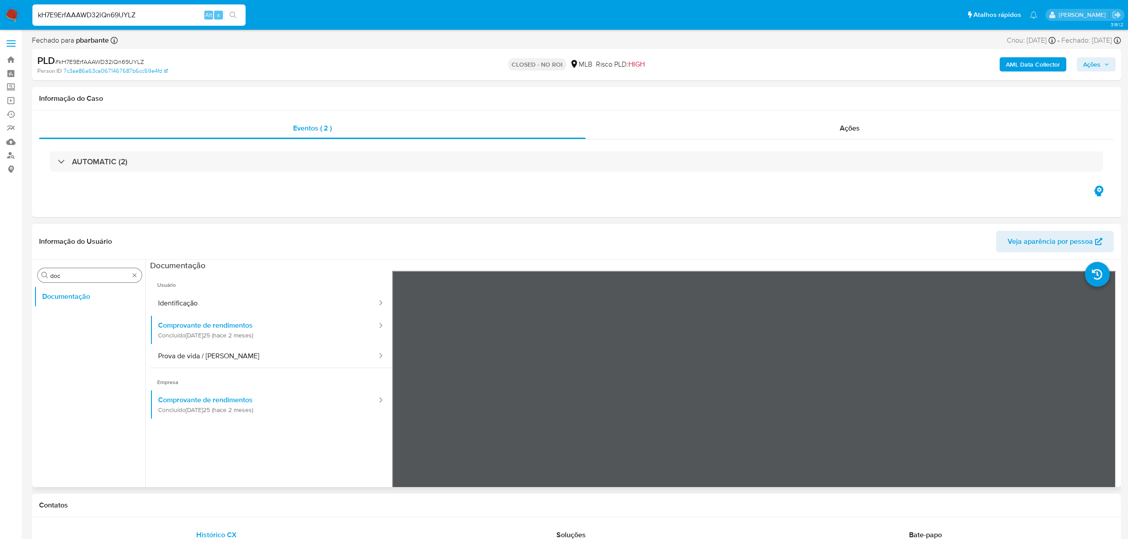
click at [68, 276] on input "doc" at bounding box center [89, 276] width 79 height 8
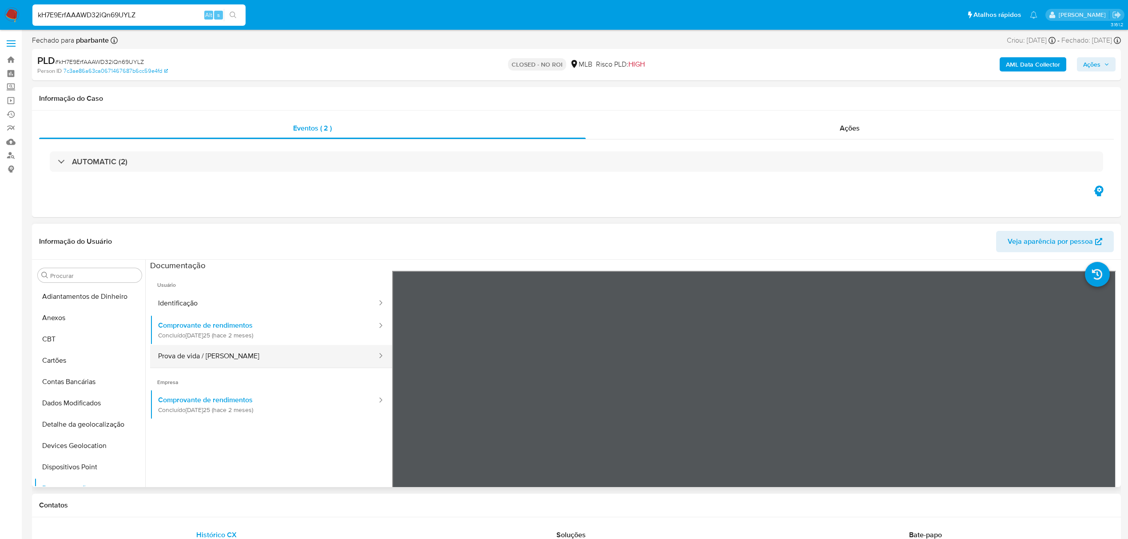
click at [179, 364] on button "Prova de vida / [PERSON_NAME]" at bounding box center [264, 356] width 228 height 23
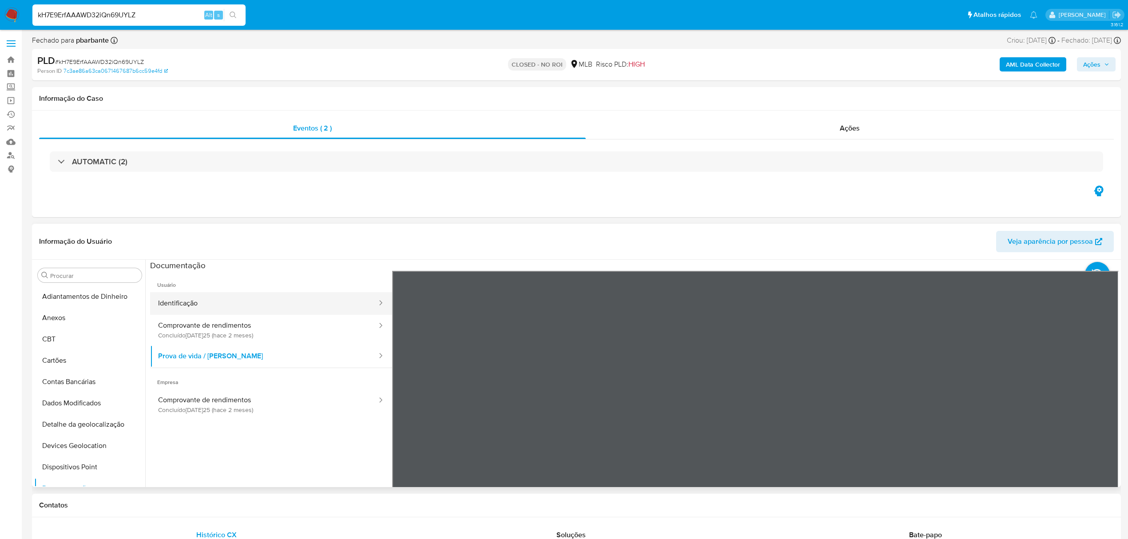
click at [208, 300] on button "Identificação" at bounding box center [264, 303] width 228 height 23
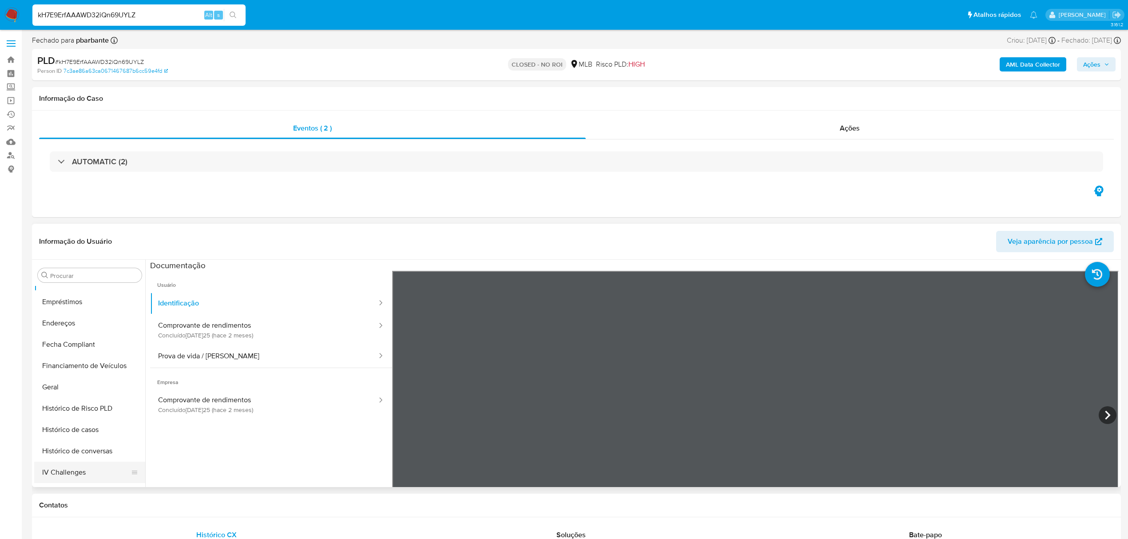
scroll to position [296, 0]
click at [79, 333] on button "Histórico de casos" at bounding box center [86, 341] width 104 height 21
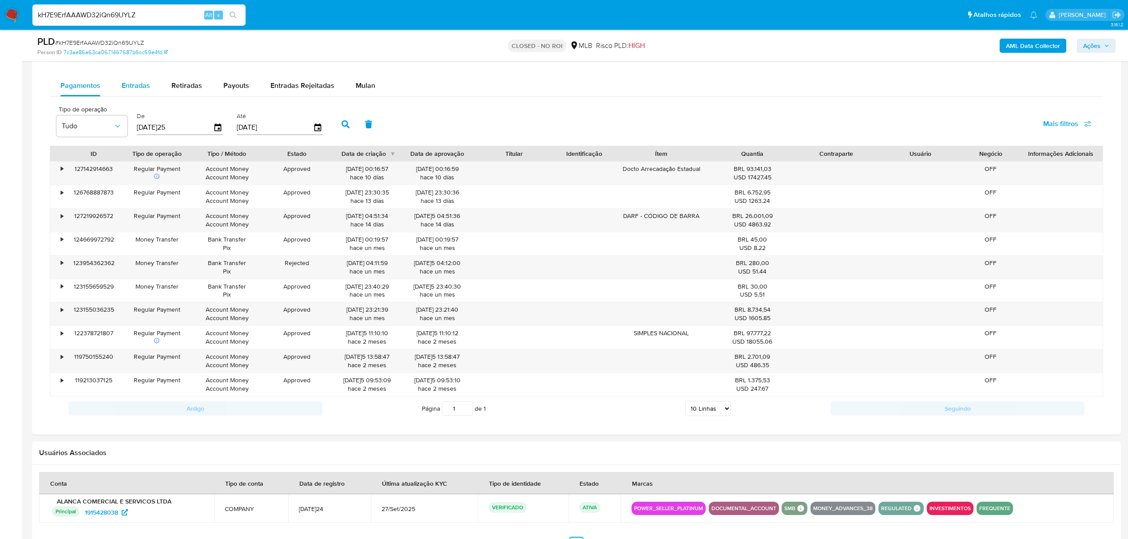
click at [128, 88] on span "Entradas" at bounding box center [136, 85] width 28 height 10
select select "10"
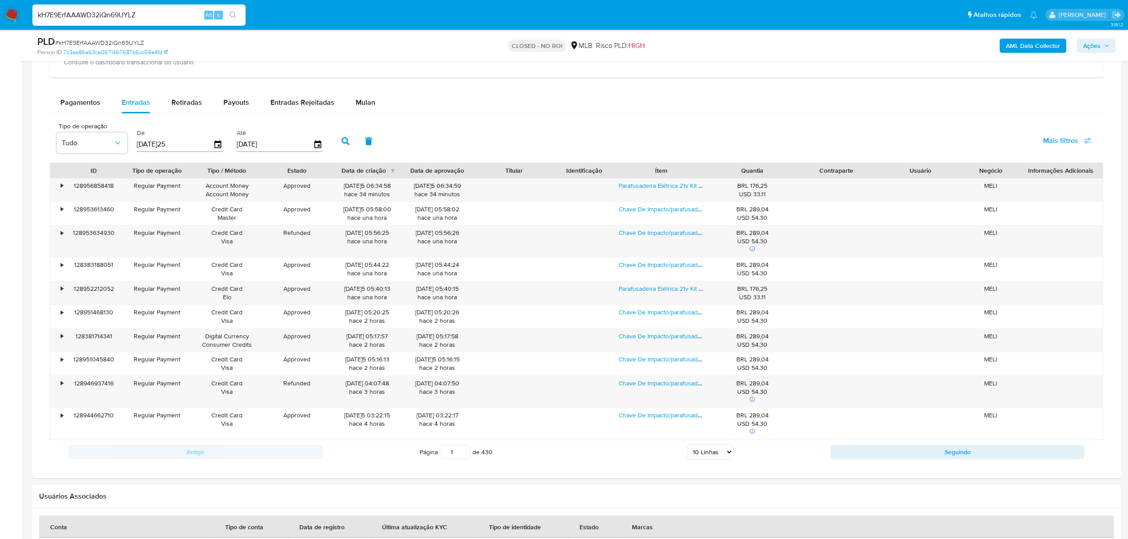
scroll to position [711, 0]
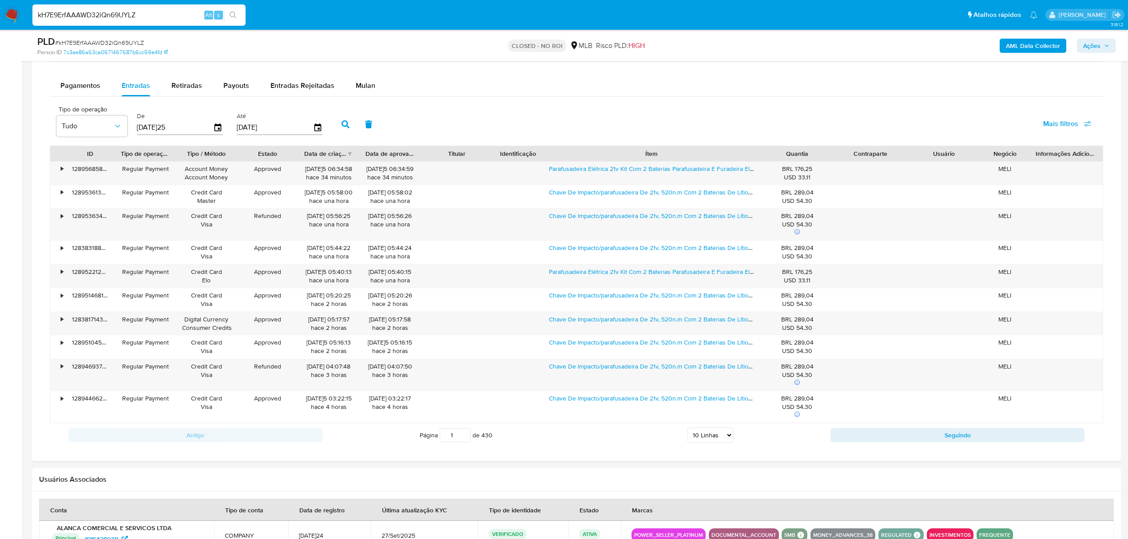
click at [835, 171] on div "ID Tipo de operação Tipo / Método Estado Data de criação Data de aprovação Titu…" at bounding box center [577, 285] width 1054 height 278
click at [230, 91] on span "Payouts" at bounding box center [236, 85] width 26 height 10
select select "10"
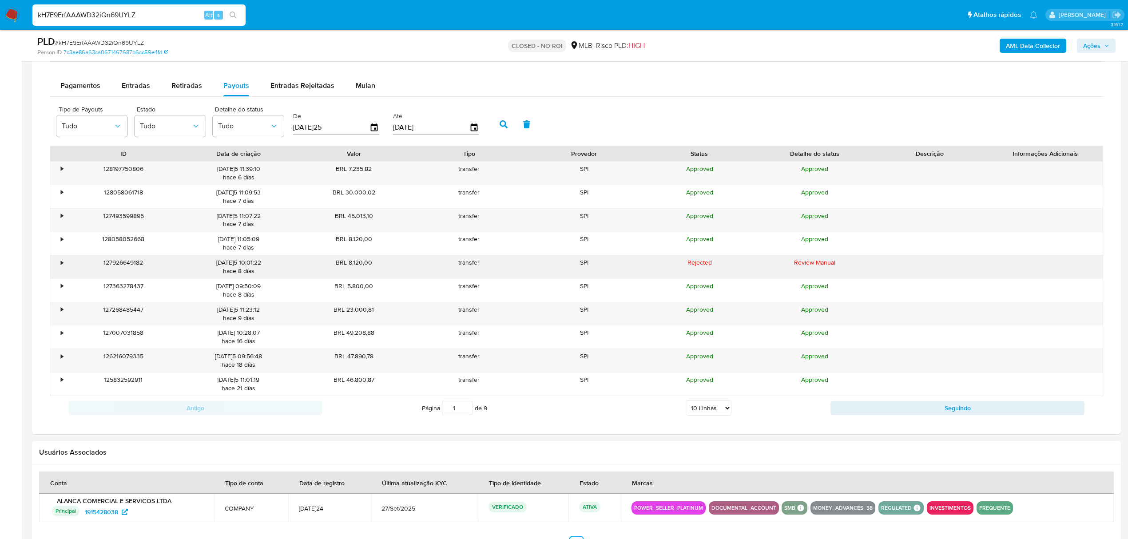
click at [59, 272] on div "•" at bounding box center [58, 266] width 16 height 23
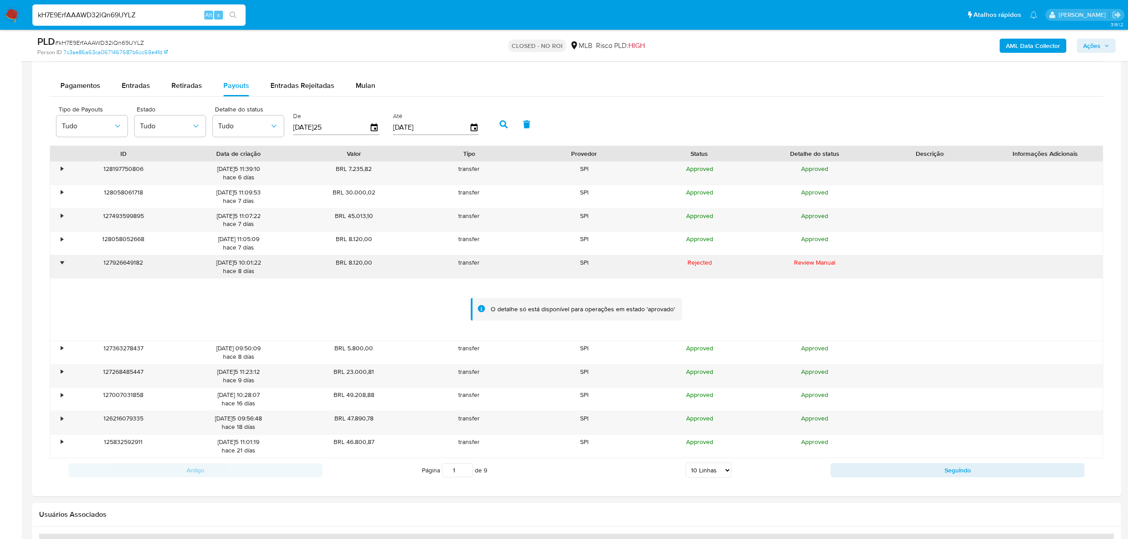
click at [59, 272] on div "•" at bounding box center [58, 266] width 16 height 23
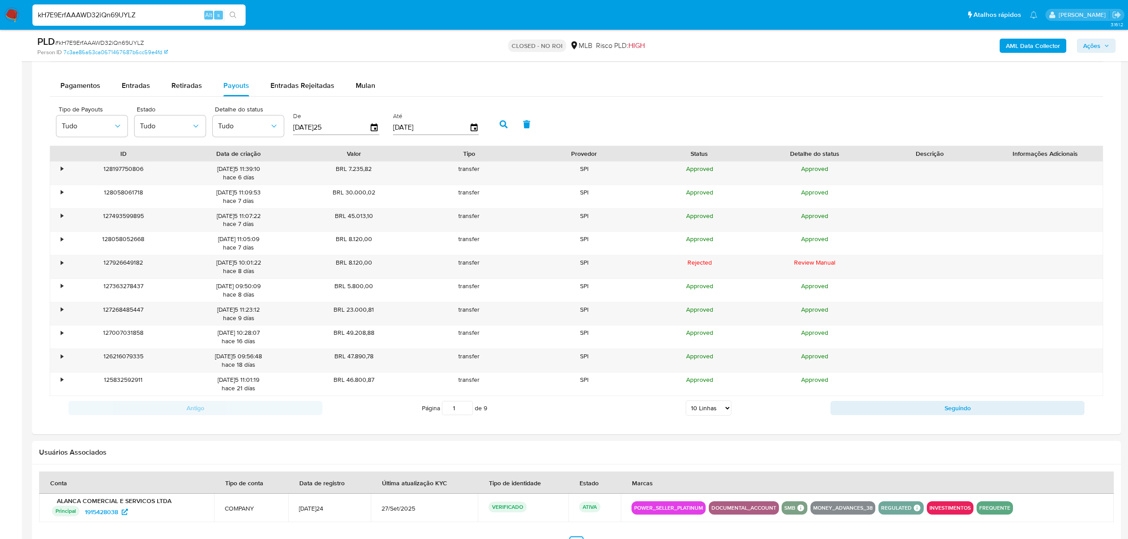
click at [9, 16] on img at bounding box center [11, 15] width 15 height 15
click at [63, 171] on div "•" at bounding box center [62, 169] width 2 height 8
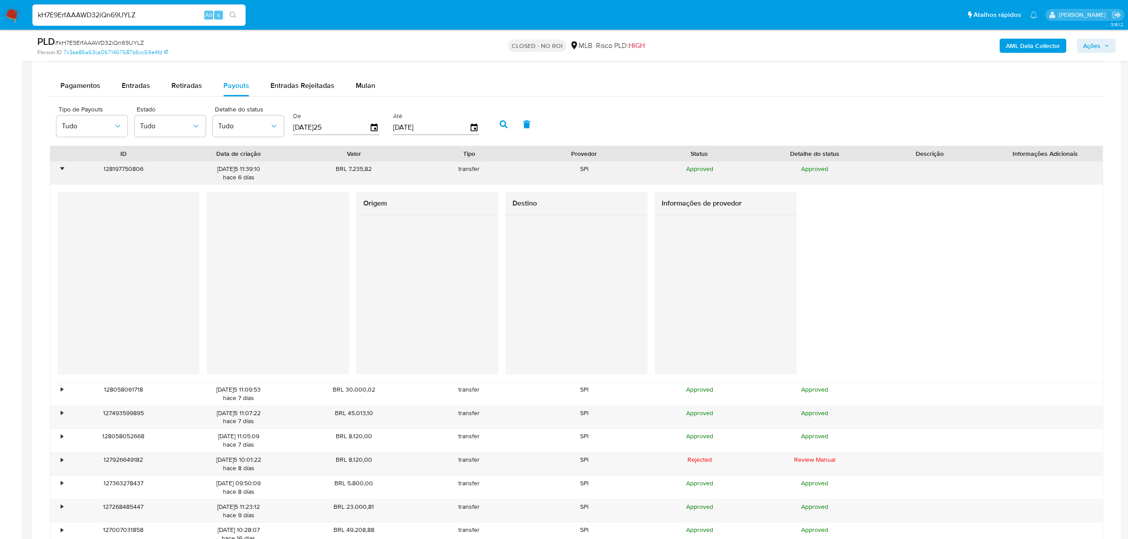
click at [63, 171] on div "•" at bounding box center [62, 169] width 2 height 8
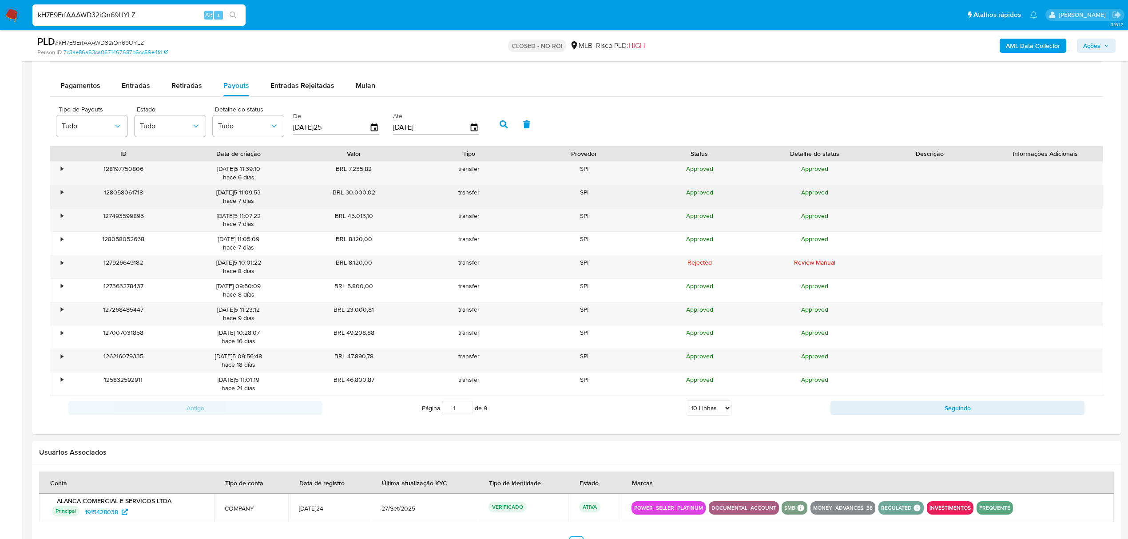
click at [70, 198] on div "128058061718" at bounding box center [123, 196] width 115 height 23
click at [56, 195] on div "•" at bounding box center [58, 196] width 16 height 23
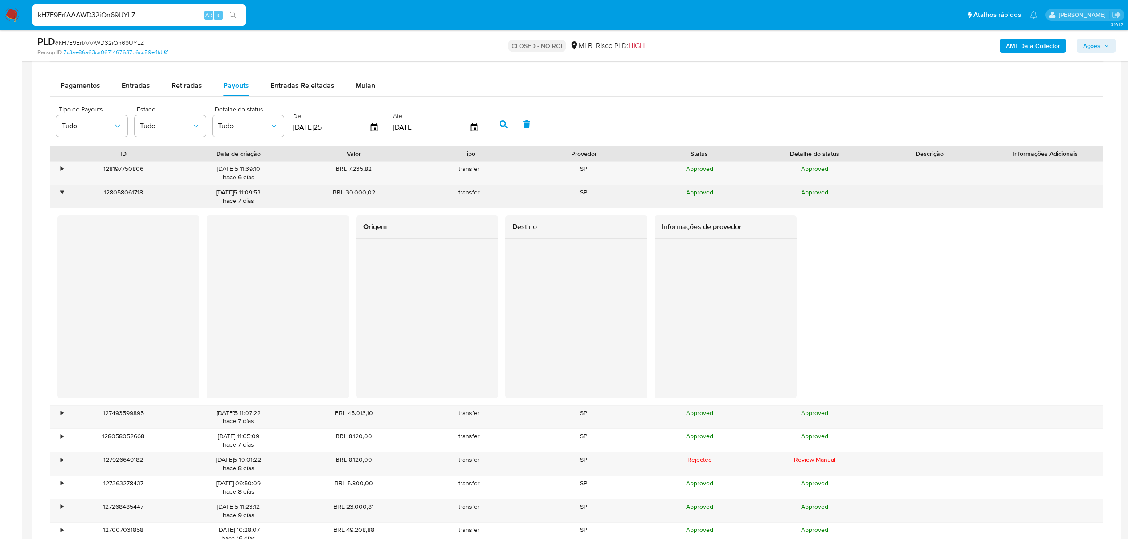
click at [61, 197] on div "•" at bounding box center [62, 192] width 2 height 8
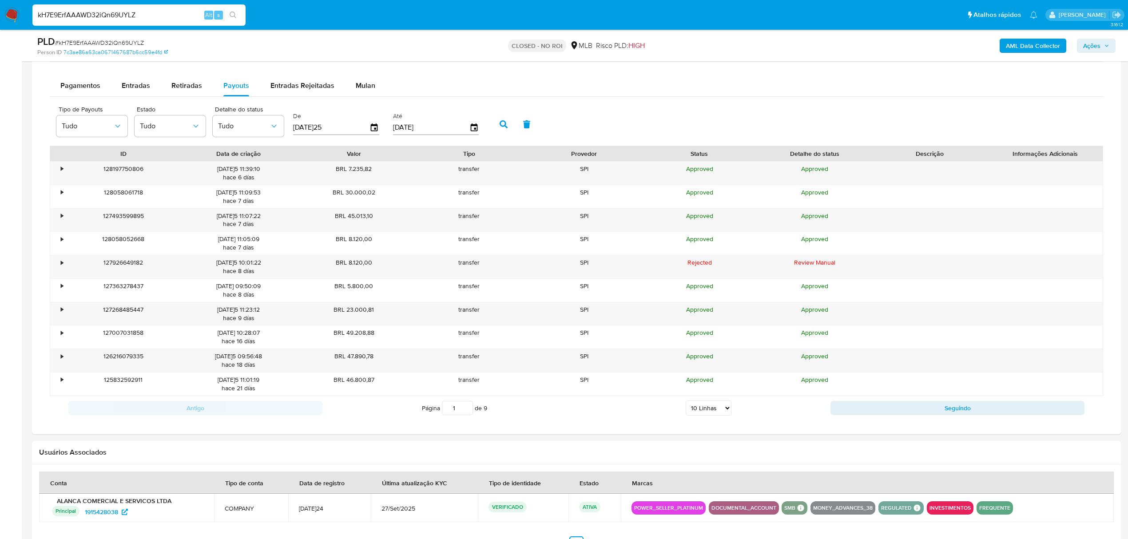
click at [945, 420] on div "Antigo Página 1 de 9 5 Linhas 10 Linhas 20 Linhas 25 Linhas 50 Linhas 100 Linha…" at bounding box center [577, 408] width 1054 height 24
click at [941, 415] on button "Seguindo" at bounding box center [958, 408] width 254 height 14
type input "2"
click at [66, 219] on div "125644242130" at bounding box center [123, 220] width 115 height 23
click at [60, 217] on div "•" at bounding box center [58, 220] width 16 height 23
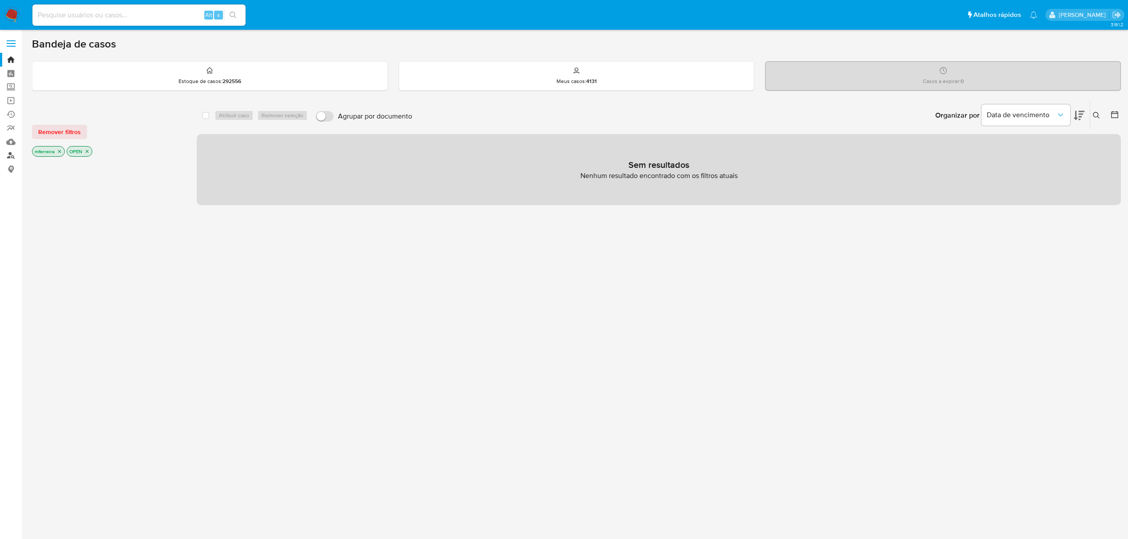
click at [6, 155] on link "Localizador de pessoas" at bounding box center [53, 156] width 106 height 14
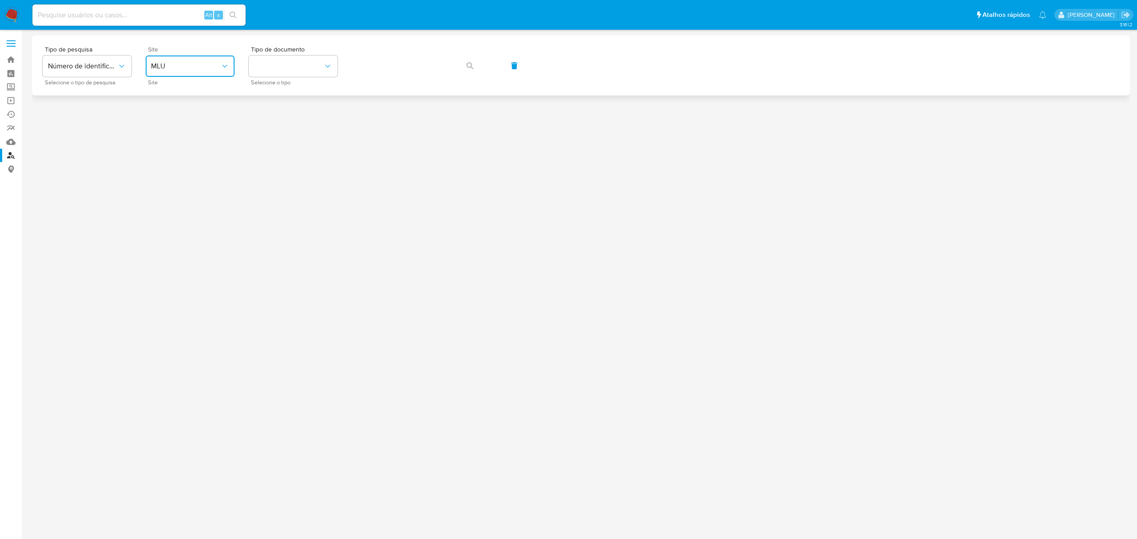
click at [171, 68] on span "MLU" at bounding box center [185, 66] width 69 height 9
drag, startPoint x: 185, startPoint y: 130, endPoint x: 242, endPoint y: 84, distance: 73.3
click at [185, 129] on div "MLB" at bounding box center [187, 132] width 73 height 21
click at [269, 66] on button "identificationType" at bounding box center [293, 66] width 89 height 21
click at [283, 90] on div "CNPJ CNPJ" at bounding box center [290, 95] width 73 height 30
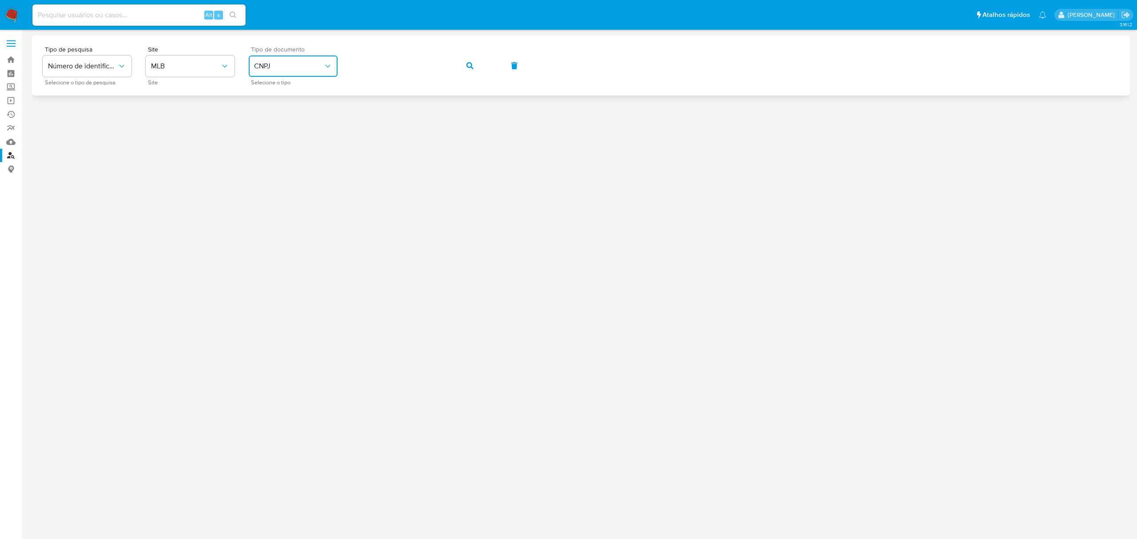
click at [455, 55] on button "button" at bounding box center [470, 65] width 30 height 21
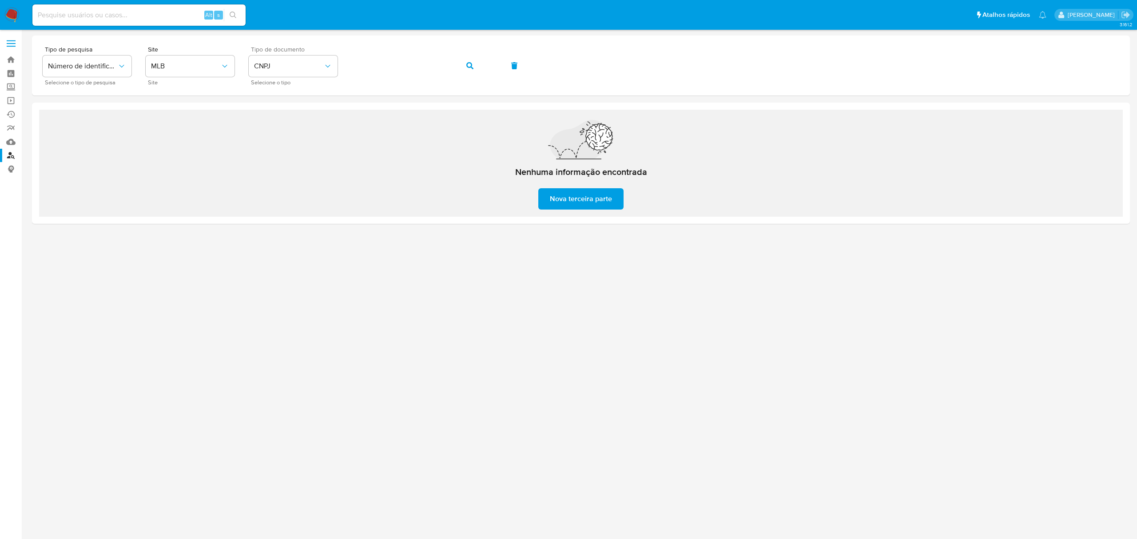
click at [12, 8] on img at bounding box center [11, 15] width 15 height 15
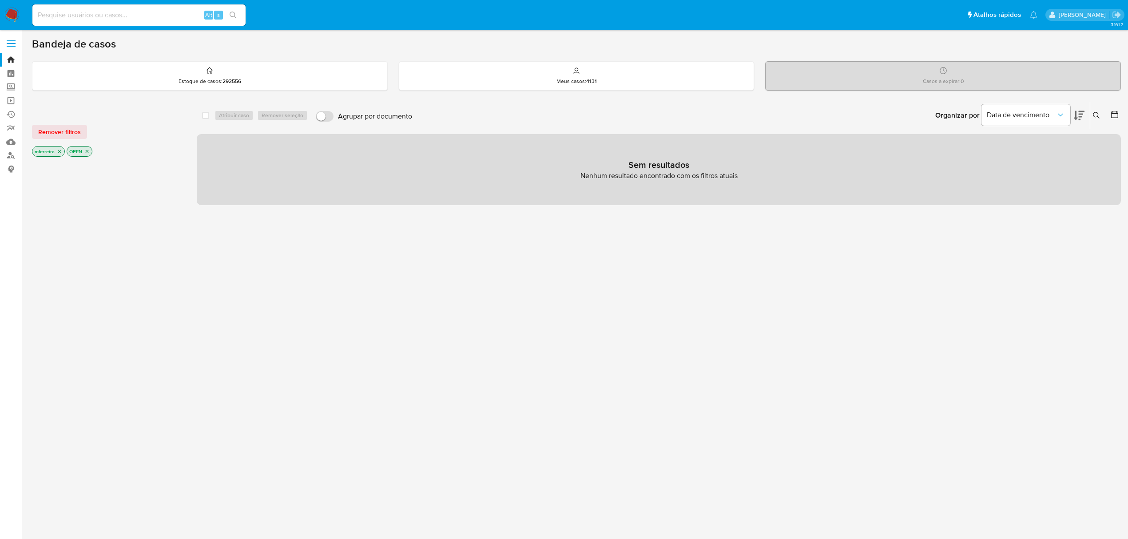
click at [68, 140] on div "Remover filtros mferreira OPEN" at bounding box center [103, 133] width 142 height 50
click at [68, 134] on span "Remover filtros" at bounding box center [59, 132] width 43 height 12
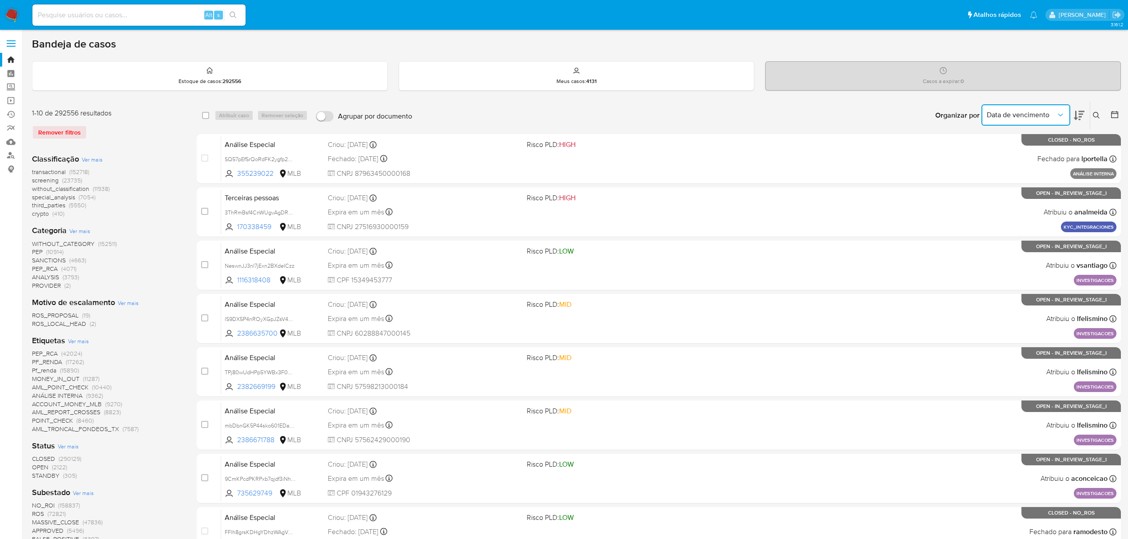
click at [1036, 116] on span "Data de vencimento" at bounding box center [1021, 115] width 69 height 9
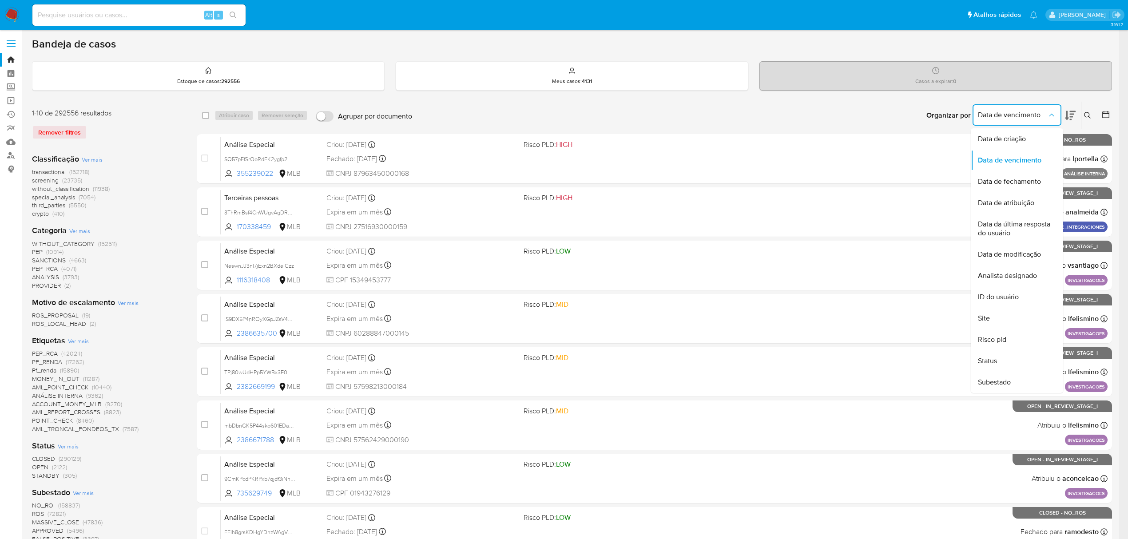
click at [1092, 116] on icon at bounding box center [1087, 115] width 7 height 7
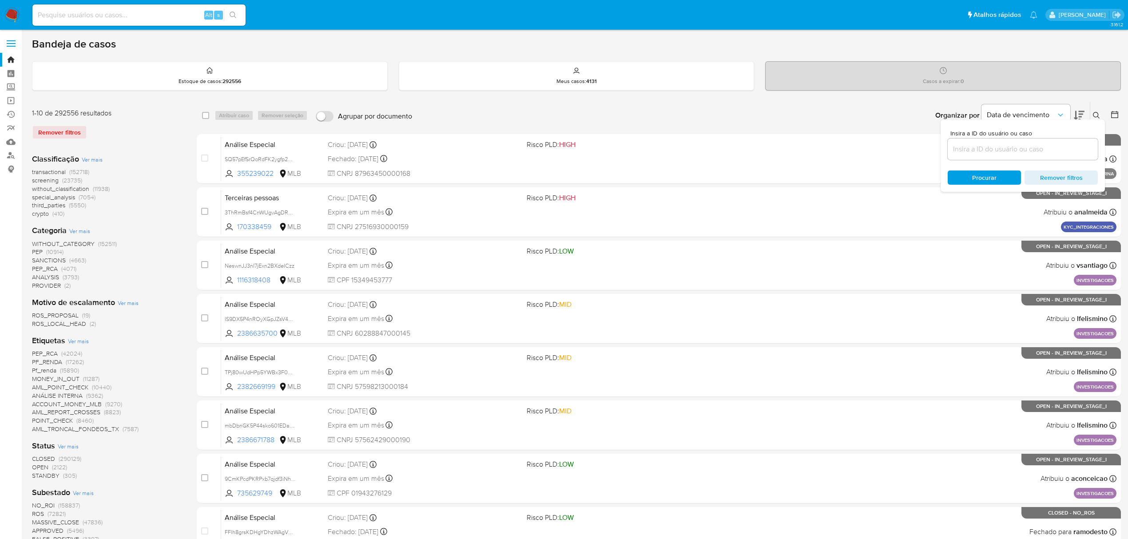
click at [167, 191] on div "transactional (152718) screening (23735) without_classification (11938) special…" at bounding box center [107, 193] width 151 height 50
click at [59, 204] on span "third_parties" at bounding box center [48, 205] width 33 height 9
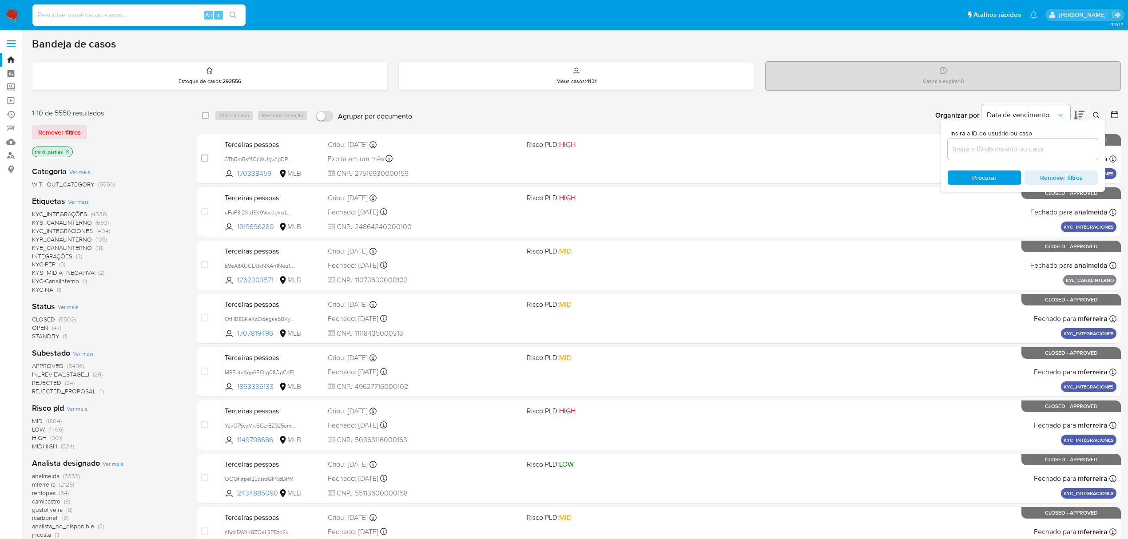
click at [630, 112] on div "Organizar por Data de vencimento Os resultados não podem ser classificados enqu…" at bounding box center [769, 116] width 705 height 28
click at [1008, 107] on button "Data de vencimento" at bounding box center [1026, 114] width 89 height 21
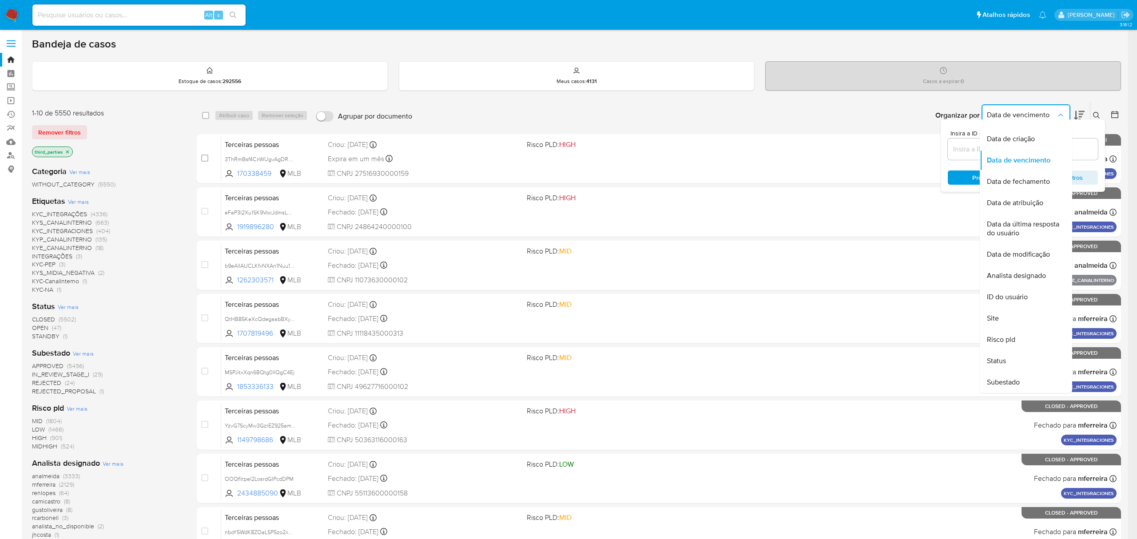
click at [1088, 129] on div "Insira a ID do usuário ou caso Procurar Remover filtros" at bounding box center [1023, 156] width 164 height 72
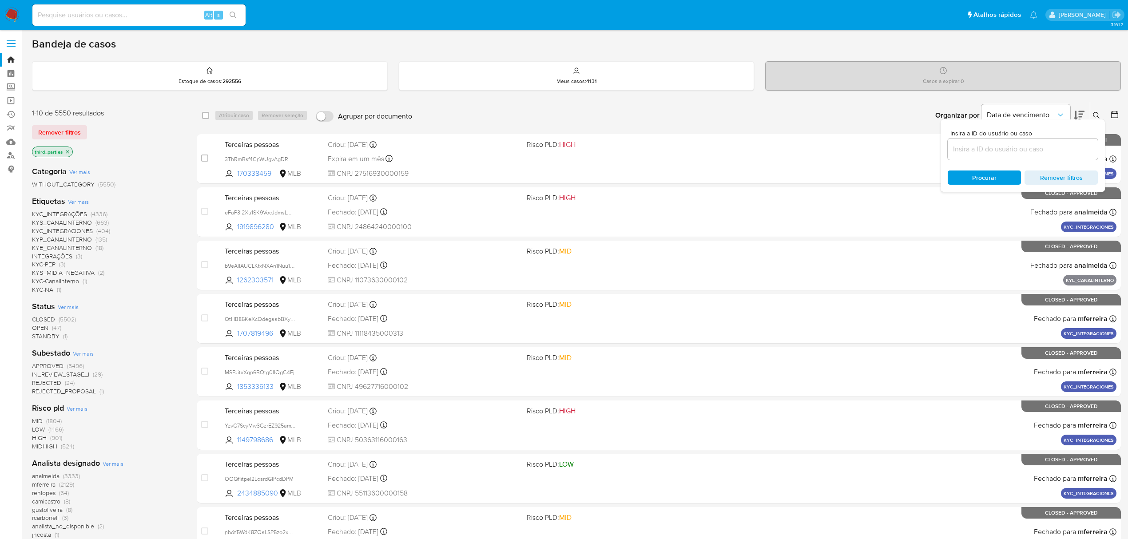
click at [962, 128] on div "Insira a ID do usuário ou caso Procurar Remover filtros" at bounding box center [1023, 156] width 164 height 72
click at [933, 115] on div "Organizar por Data de vencimento" at bounding box center [1010, 116] width 162 height 28
click at [1080, 111] on icon at bounding box center [1079, 115] width 11 height 9
click at [1040, 114] on span "Data de vencimento" at bounding box center [1021, 115] width 69 height 9
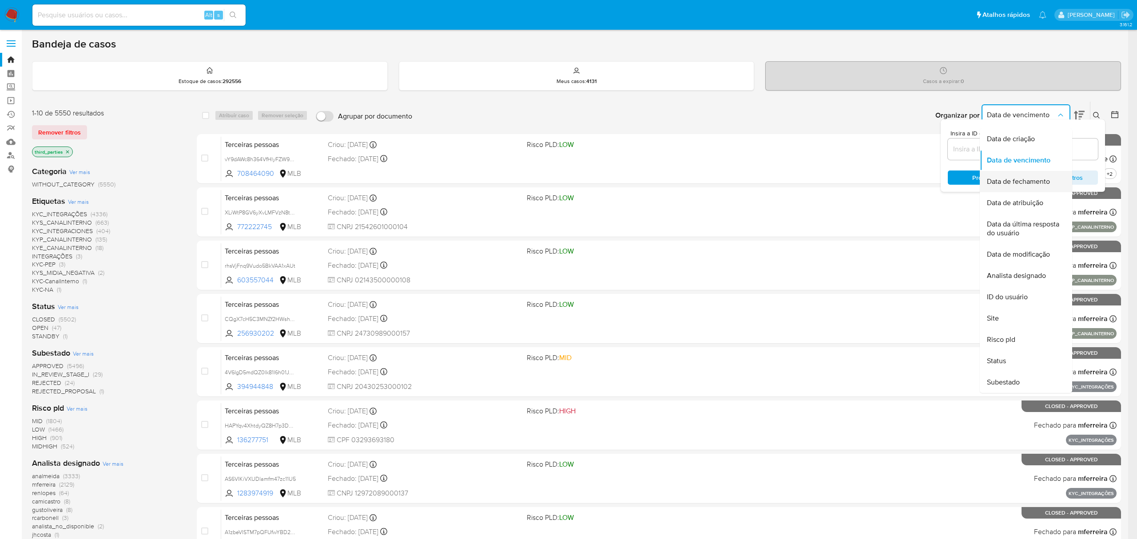
drag, startPoint x: 1011, startPoint y: 136, endPoint x: 1019, endPoint y: 185, distance: 50.0
click at [1019, 185] on ul "Data de criação Data de vencimento Data de fechamento Data de atribuição Data d…" at bounding box center [1026, 260] width 92 height 265
click at [1033, 183] on span "Data de fechamento" at bounding box center [1018, 181] width 63 height 9
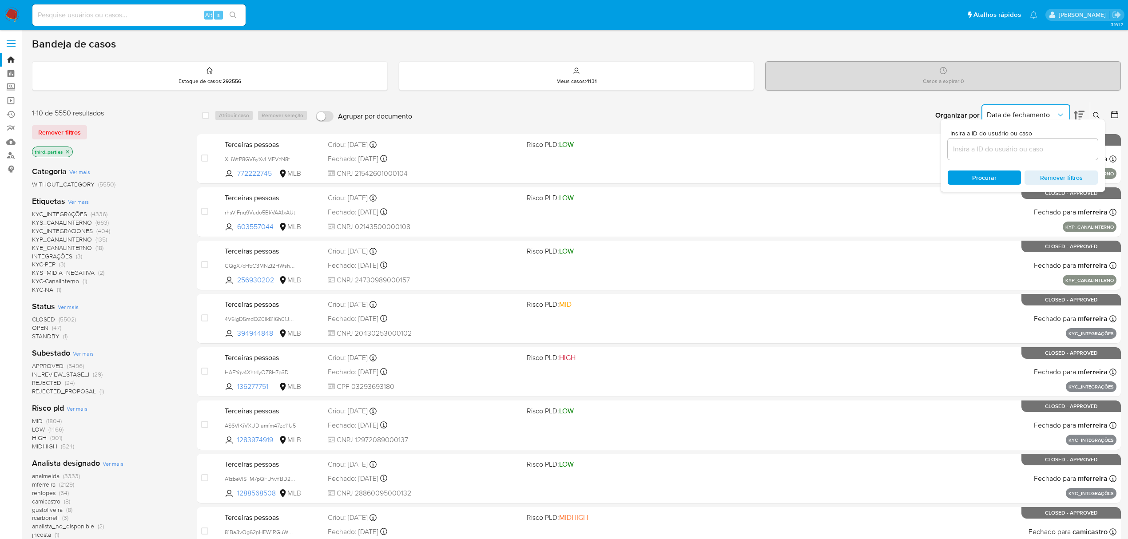
click at [1063, 114] on icon "Organizar por" at bounding box center [1060, 115] width 9 height 9
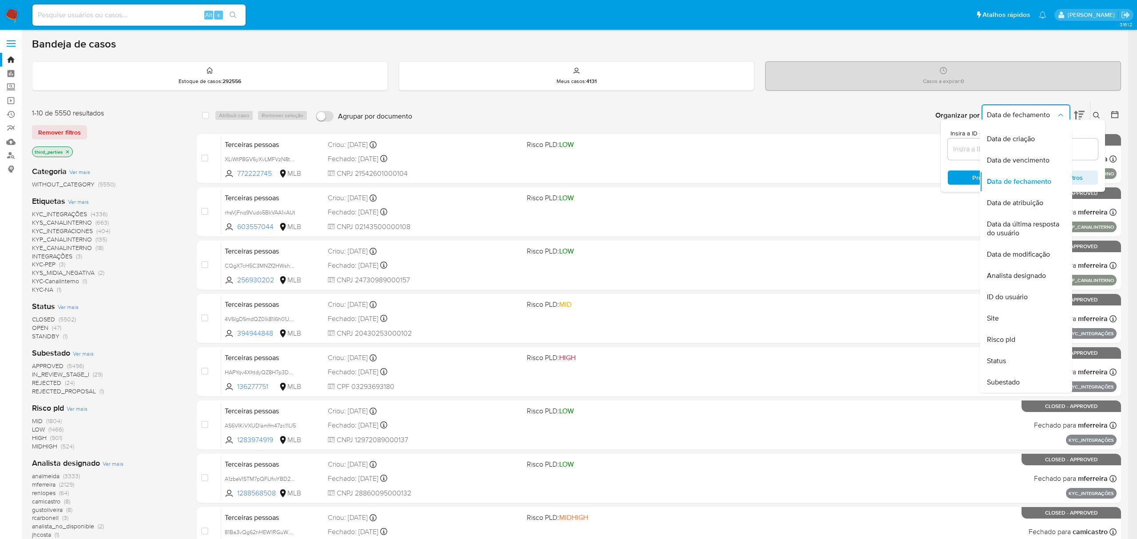
click at [1063, 114] on icon "Organizar por" at bounding box center [1060, 115] width 9 height 9
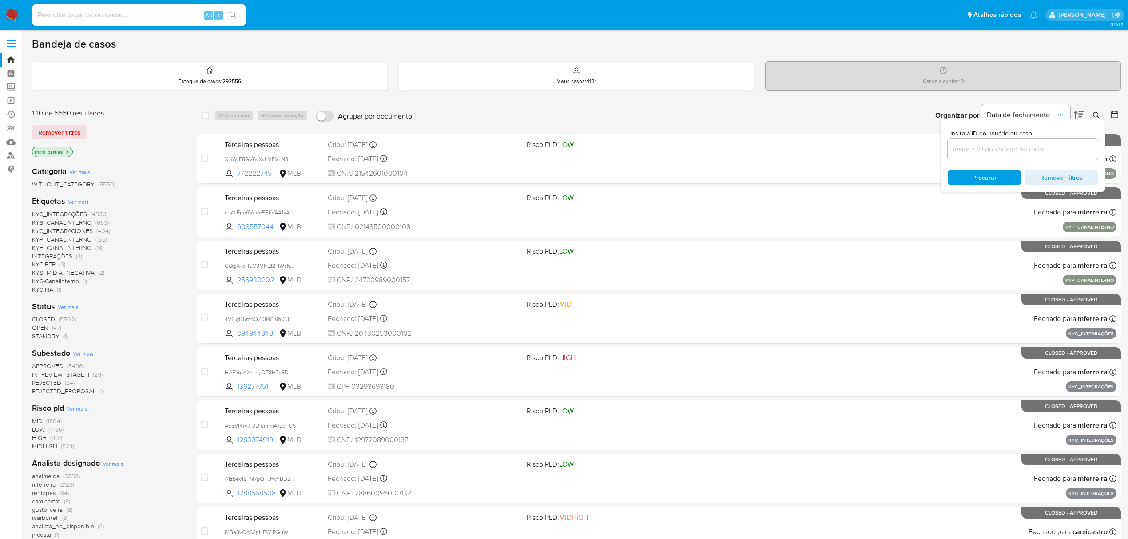
click at [924, 106] on div "Organizar por Data de fechamento Os resultados não podem ser classificados enqu…" at bounding box center [769, 116] width 705 height 28
click at [992, 173] on span "Procurar" at bounding box center [985, 178] width 24 height 14
click at [1091, 100] on div "Bandeja de casos Estoque de casos : 292556 Meus casos : 4131 Casos a expirar : …" at bounding box center [576, 366] width 1089 height 658
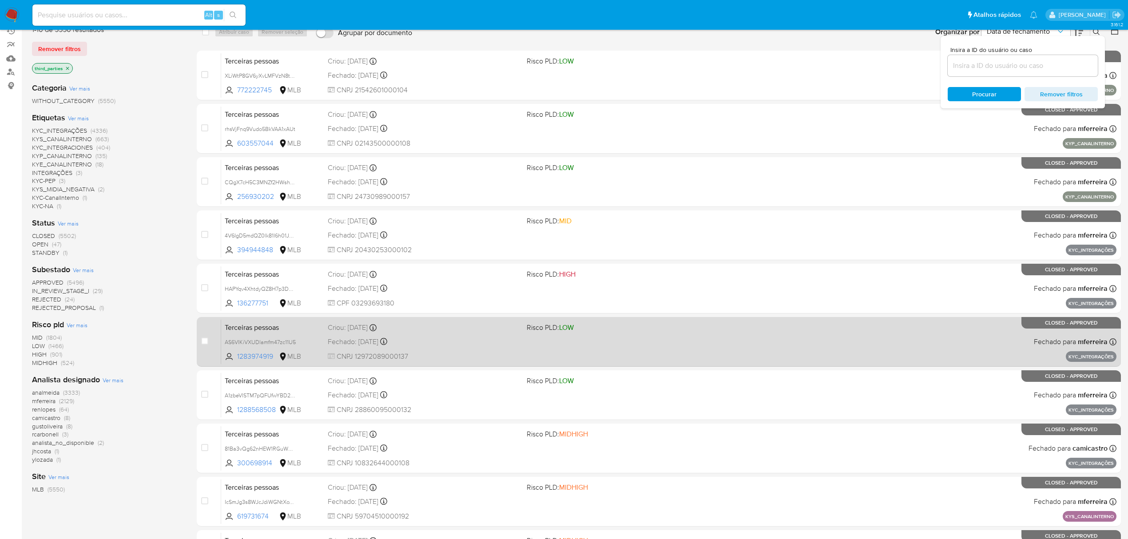
scroll to position [194, 0]
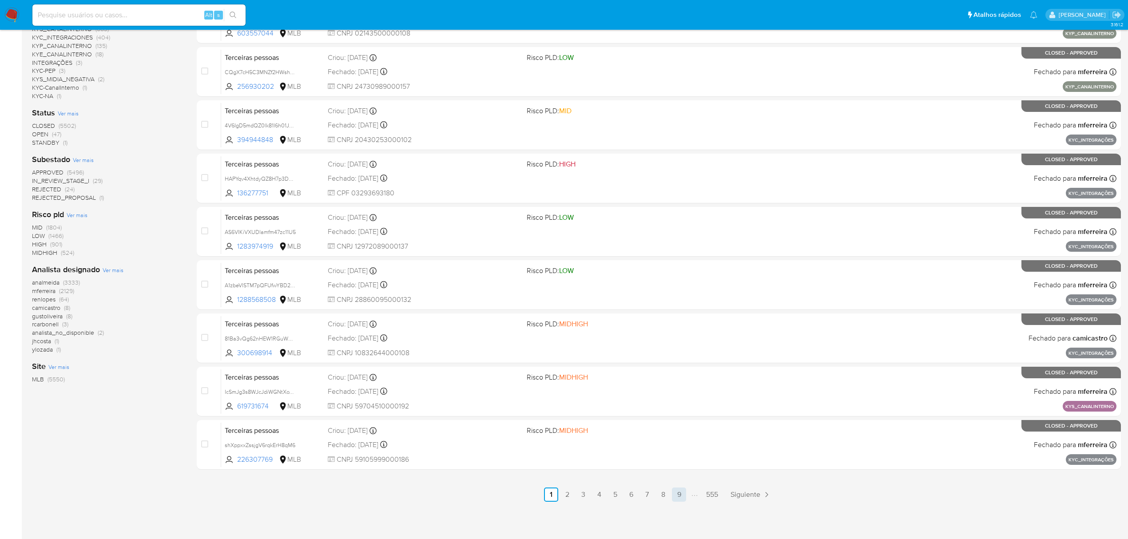
click at [679, 493] on link "9" at bounding box center [679, 495] width 14 height 14
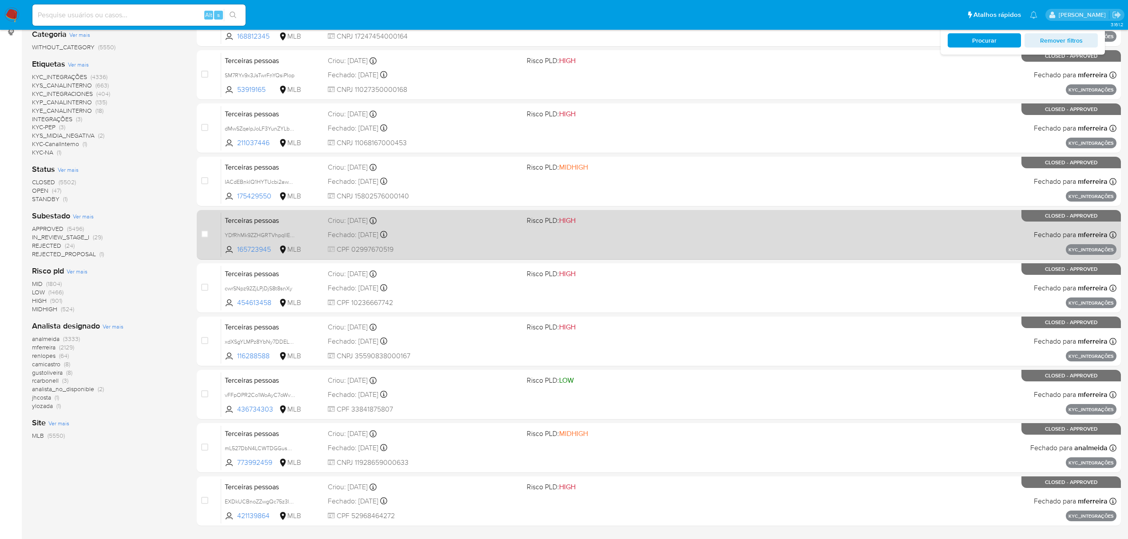
scroll to position [194, 0]
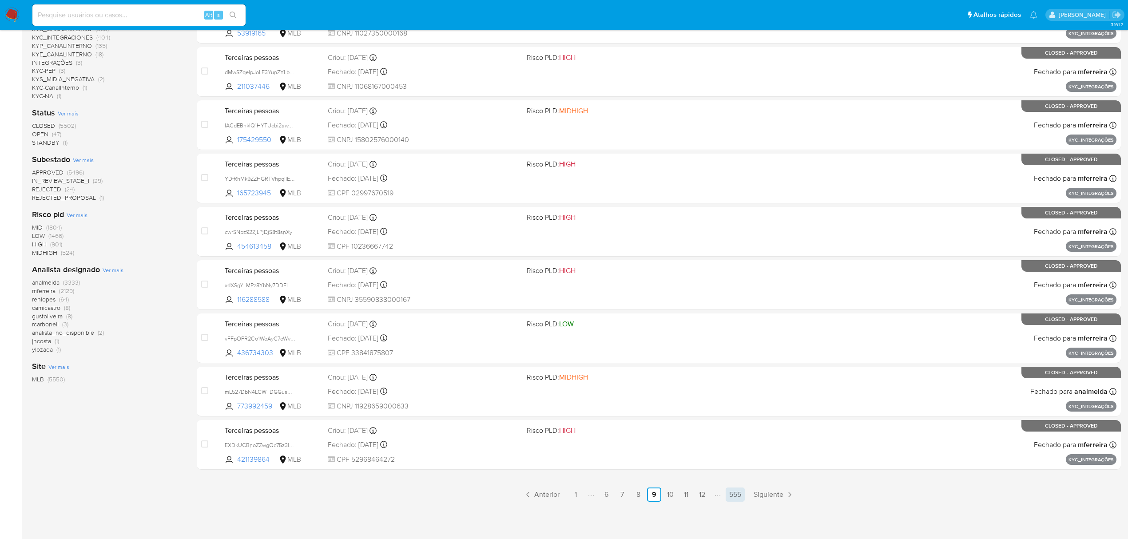
click at [738, 496] on link "555" at bounding box center [735, 495] width 19 height 14
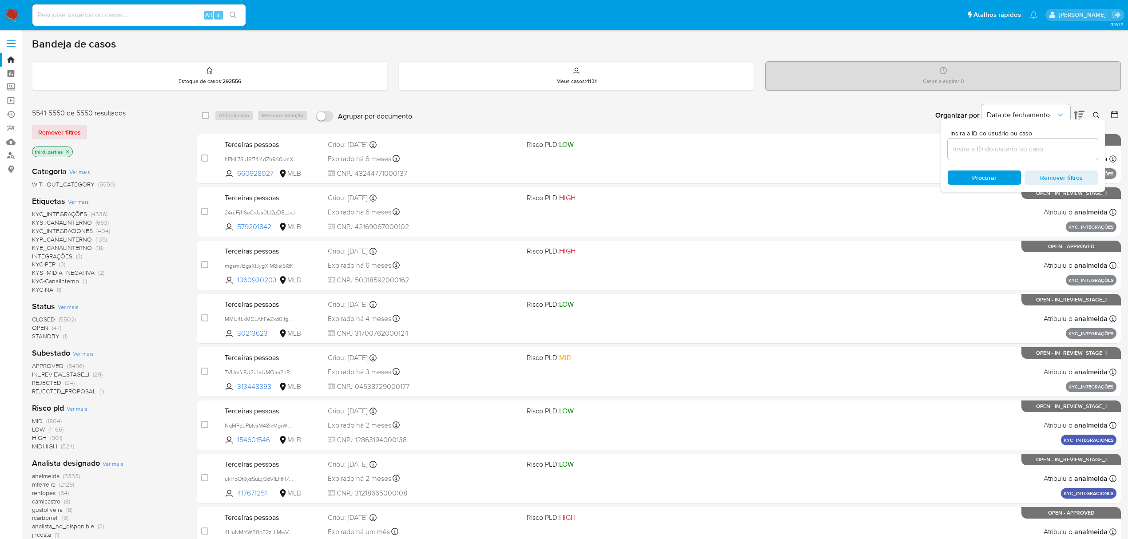
click at [1021, 122] on div "Insira a ID do usuário ou caso Procurar Remover filtros" at bounding box center [1023, 156] width 164 height 72
click at [1019, 116] on span "Data de fechamento" at bounding box center [1021, 115] width 69 height 9
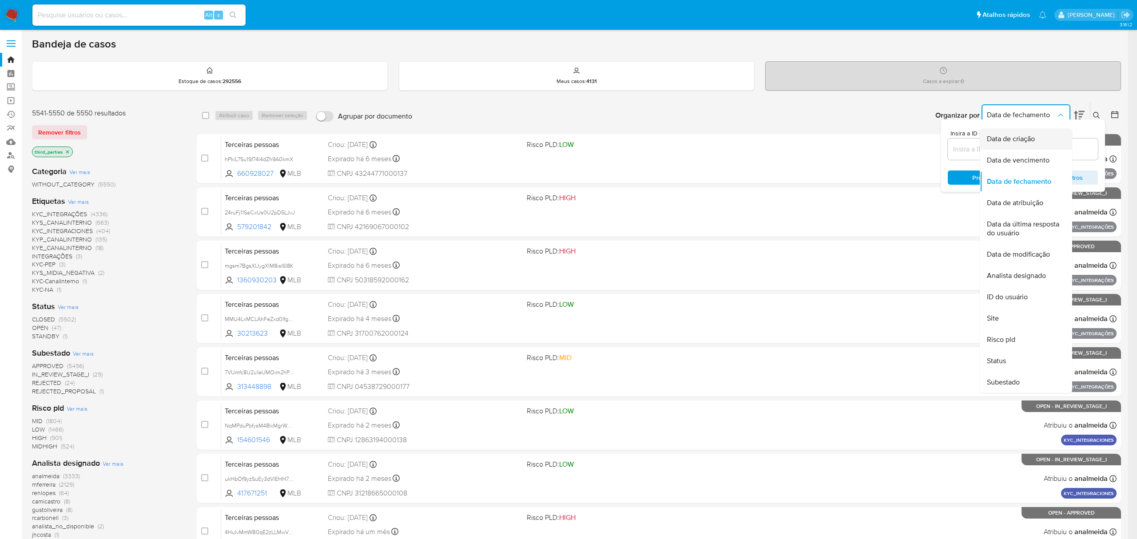
click at [1011, 141] on span "Data de criação" at bounding box center [1011, 139] width 48 height 9
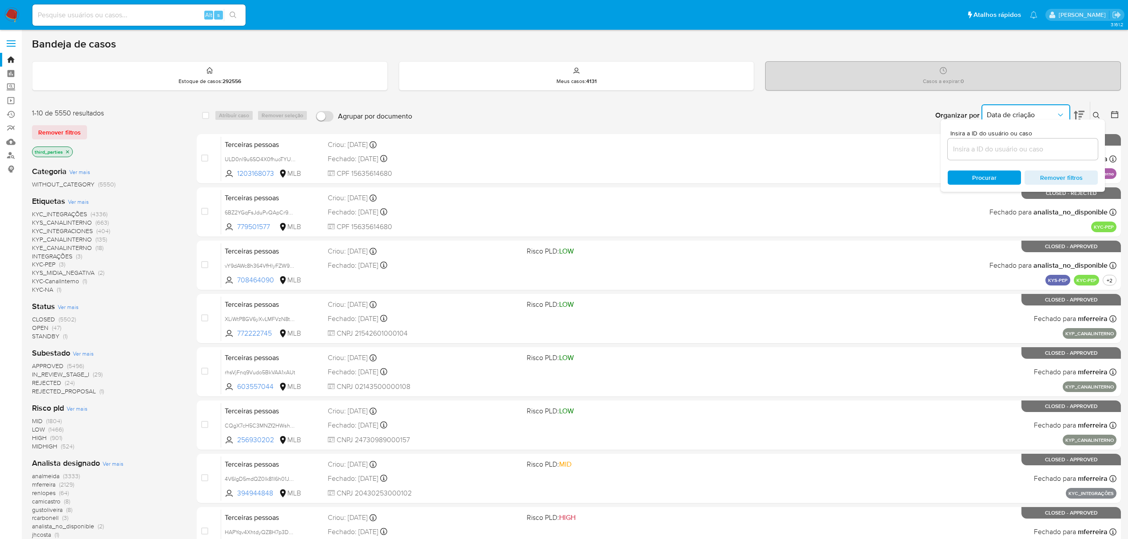
click at [1036, 112] on span "Data de criação" at bounding box center [1021, 115] width 69 height 9
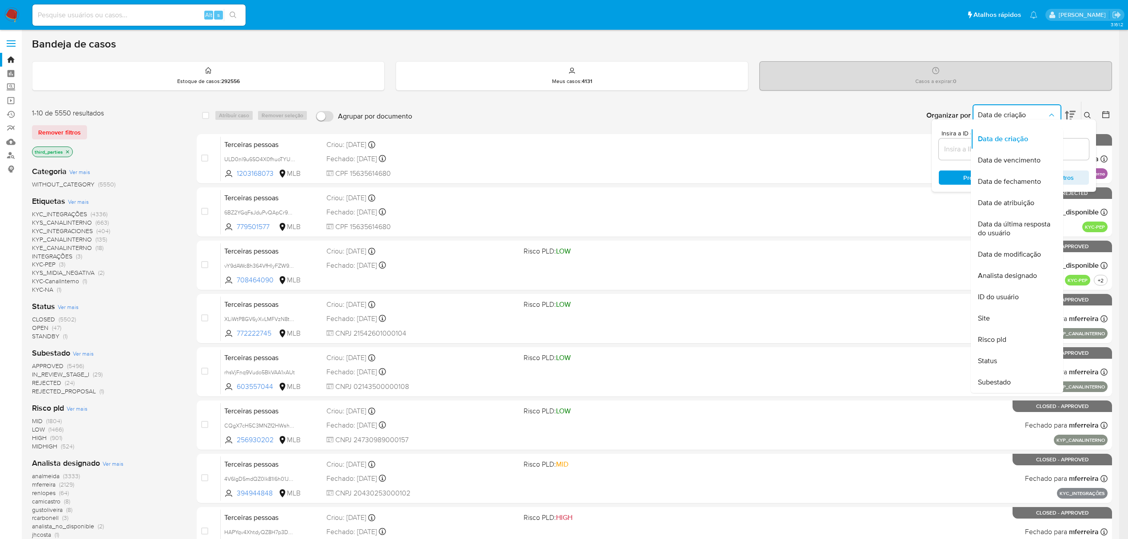
click at [1076, 110] on icon at bounding box center [1070, 115] width 11 height 11
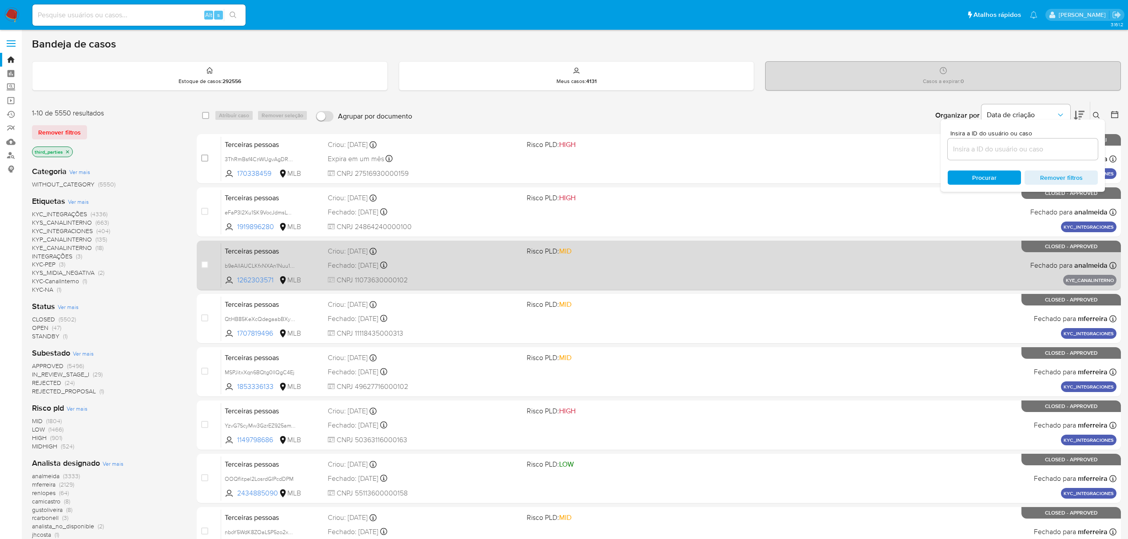
scroll to position [194, 0]
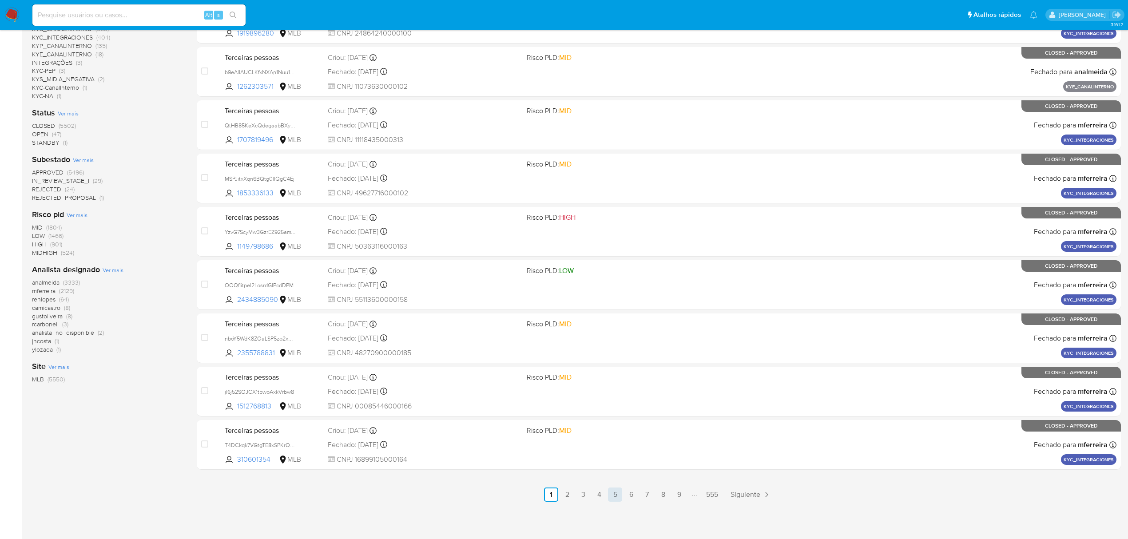
click at [615, 496] on link "5" at bounding box center [615, 495] width 14 height 14
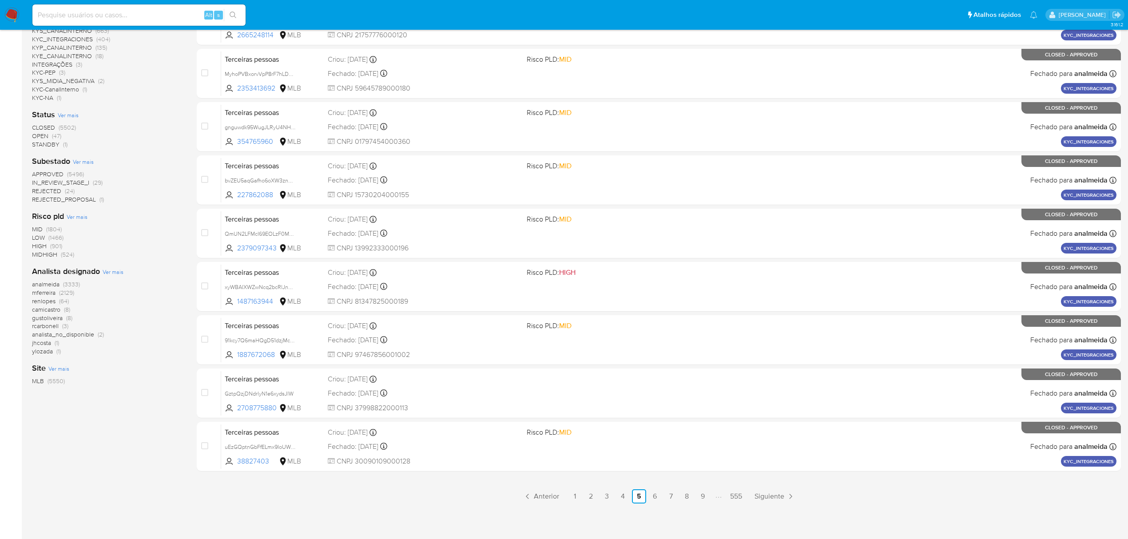
scroll to position [194, 0]
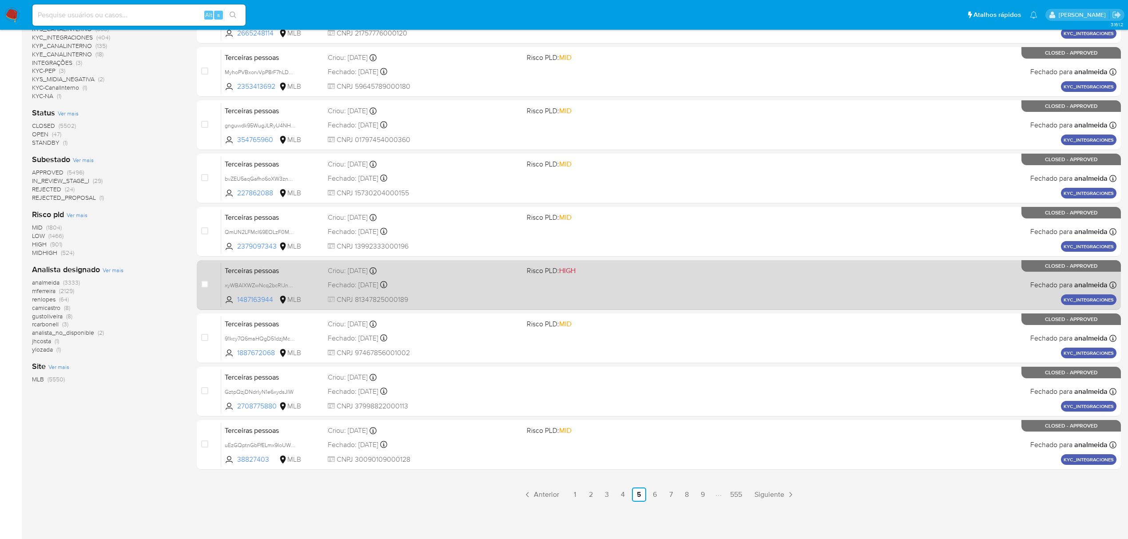
click at [624, 494] on link "4" at bounding box center [623, 495] width 14 height 14
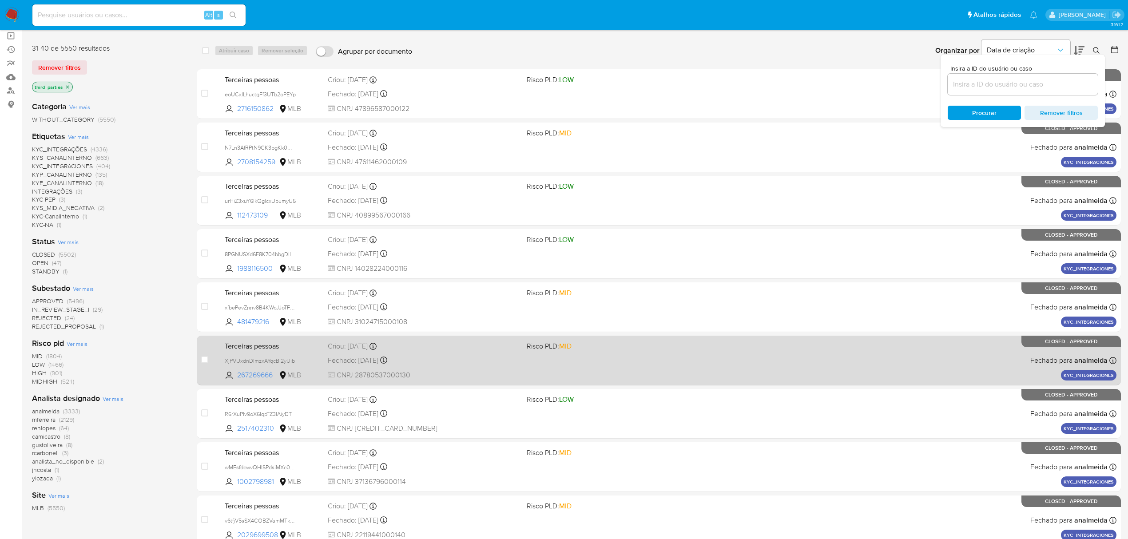
scroll to position [194, 0]
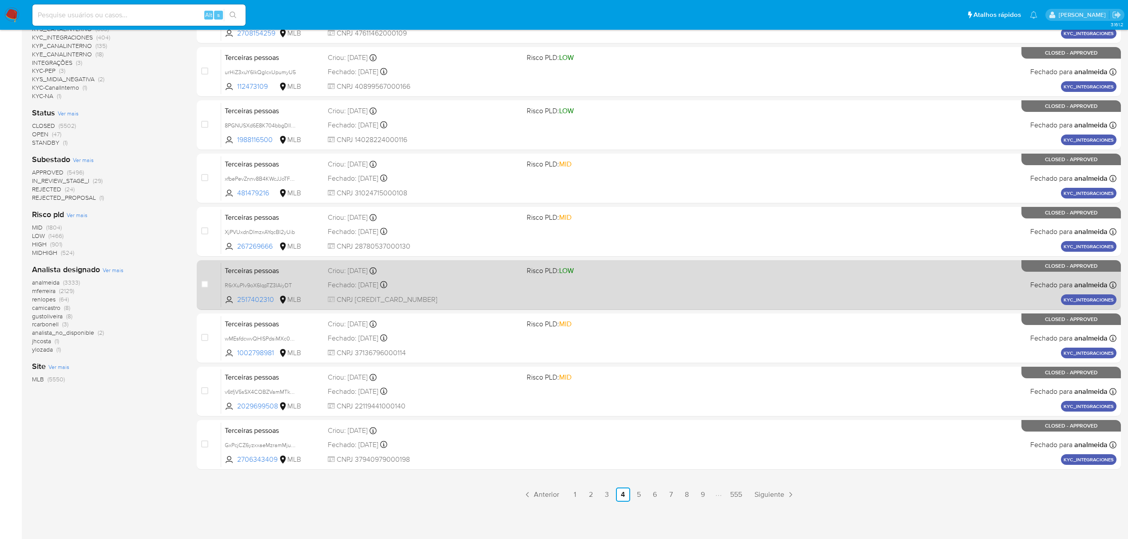
click at [658, 494] on link "6" at bounding box center [655, 495] width 14 height 14
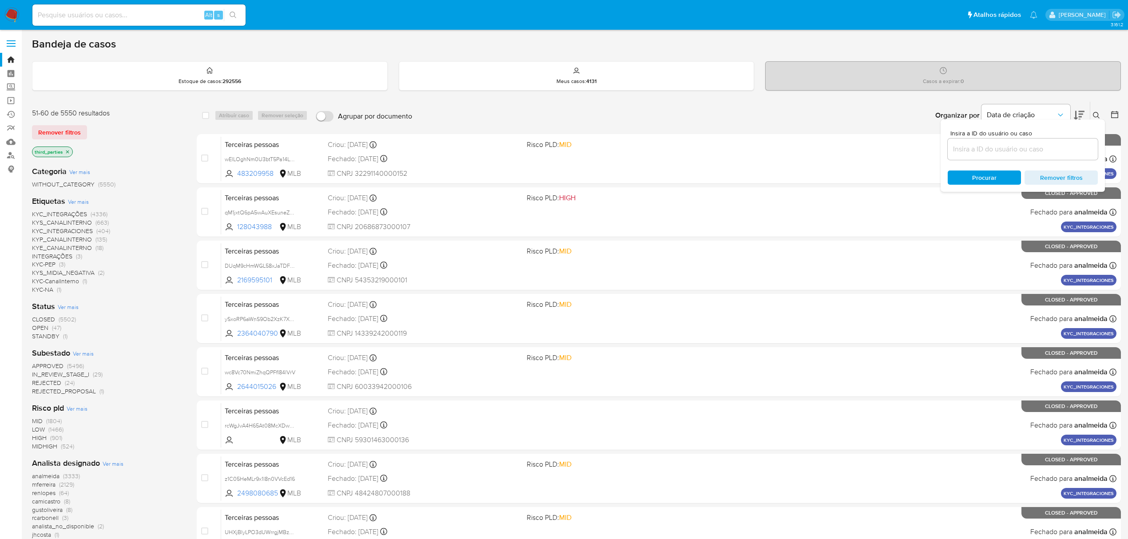
click at [804, 98] on div "Bandeja de casos Estoque de casos : 292556 Meus casos : 4131 Casos a expirar : …" at bounding box center [576, 366] width 1089 height 658
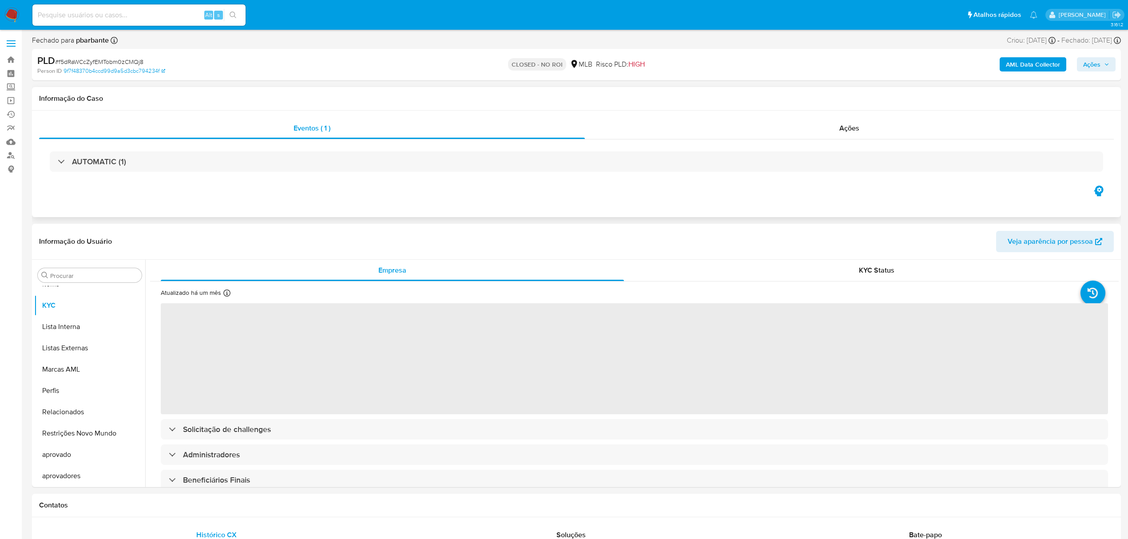
select select "10"
click at [857, 123] on div "Ações" at bounding box center [849, 128] width 529 height 21
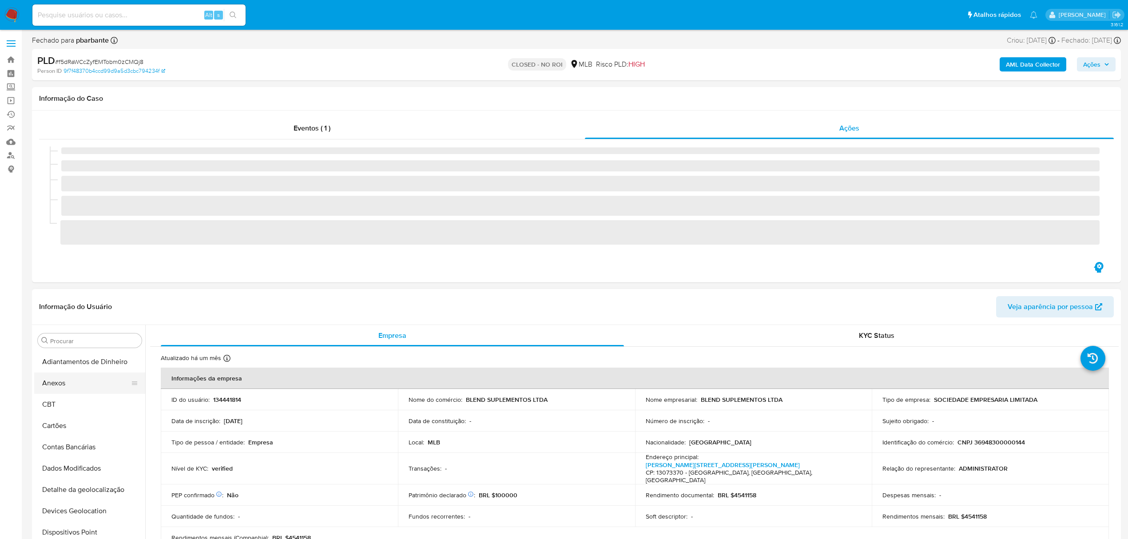
click at [57, 324] on div "Informação do Usuário Veja aparência por pessoa" at bounding box center [576, 307] width 1089 height 36
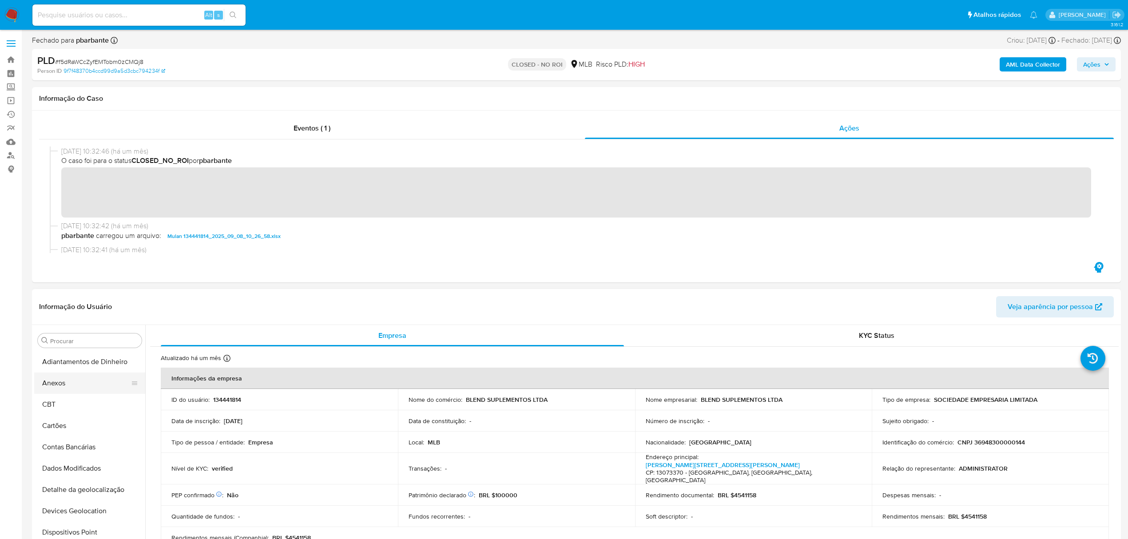
click at [73, 383] on button "Anexos" at bounding box center [86, 383] width 104 height 21
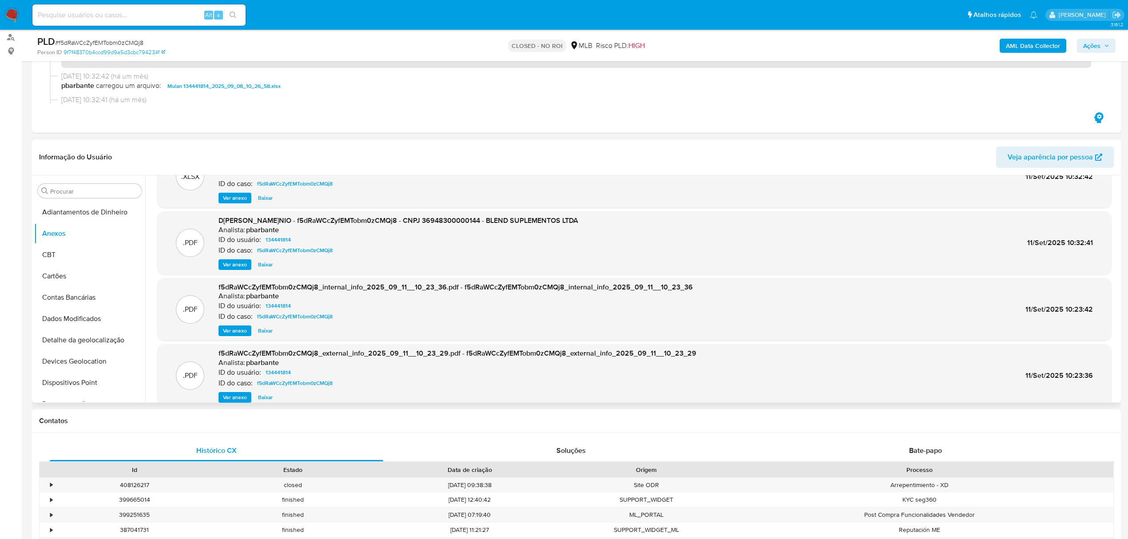
scroll to position [45, 0]
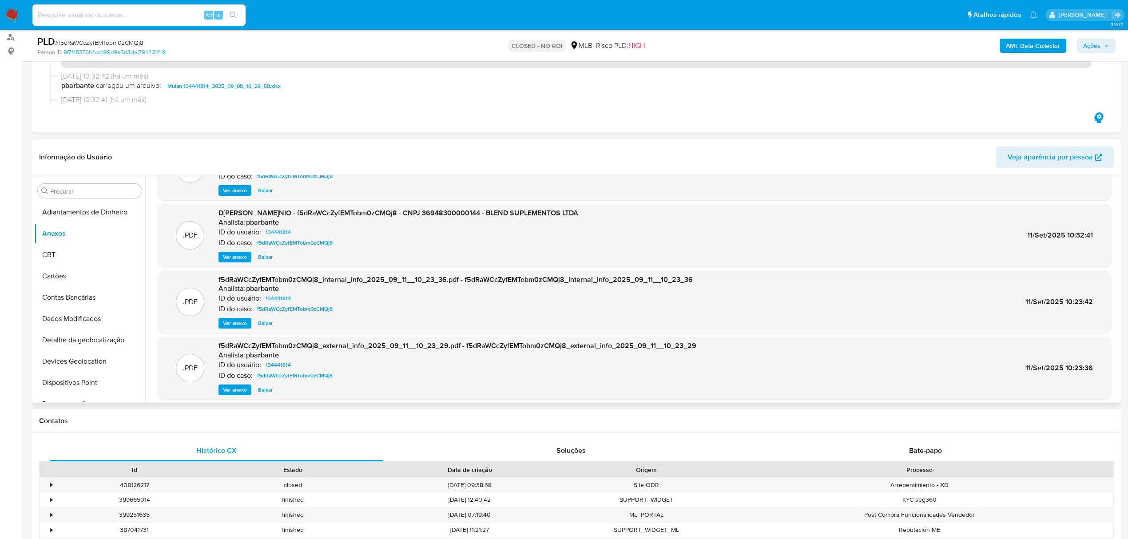
click at [261, 257] on span "Baixar" at bounding box center [265, 257] width 15 height 9
click at [235, 392] on span "Ver anexo" at bounding box center [235, 390] width 24 height 9
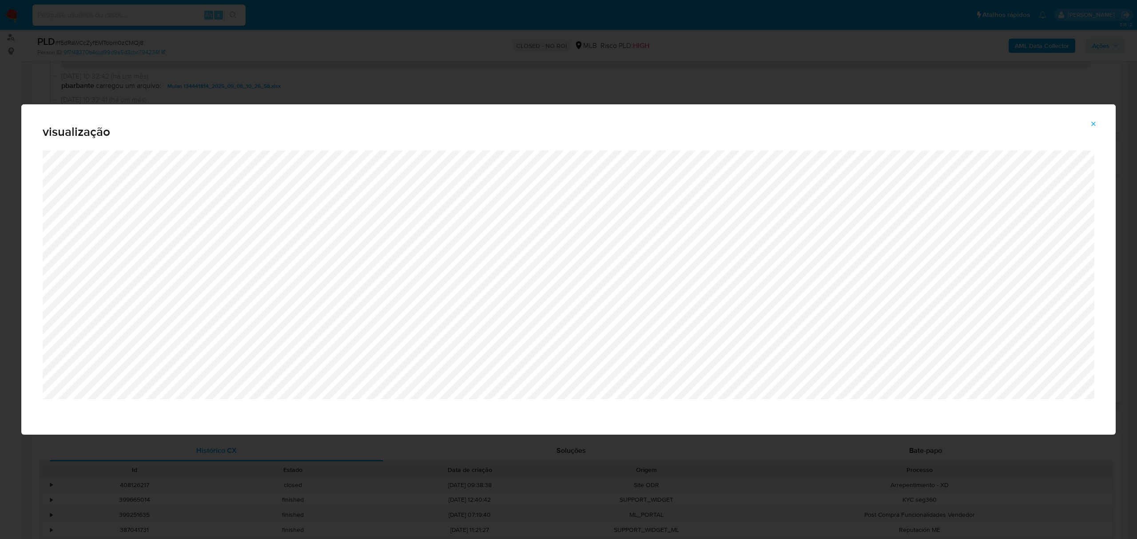
click at [1090, 122] on button "Attachment preview" at bounding box center [1094, 124] width 20 height 14
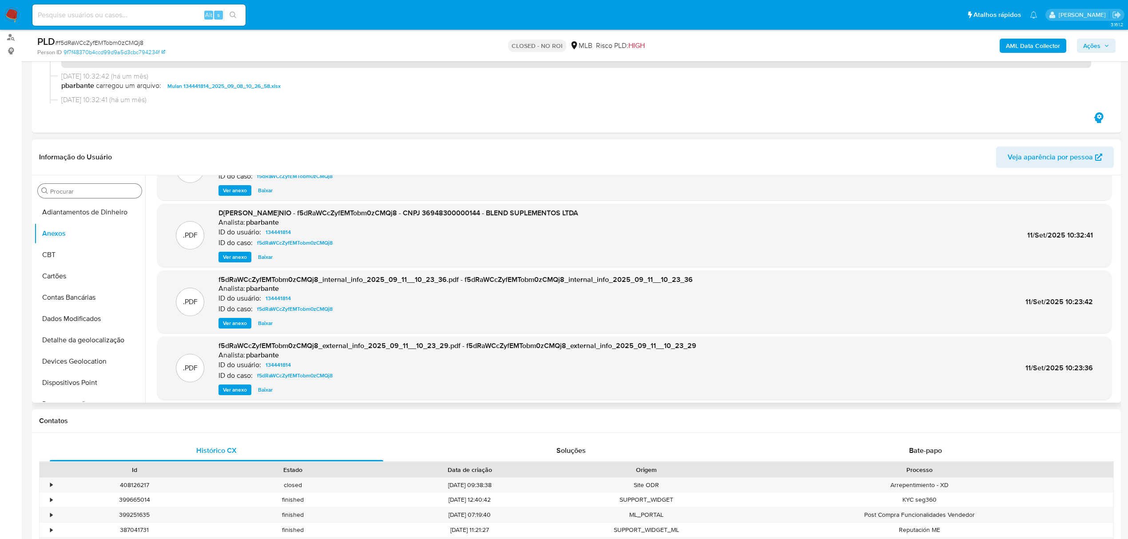
click at [98, 192] on input "Procurar" at bounding box center [94, 191] width 88 height 8
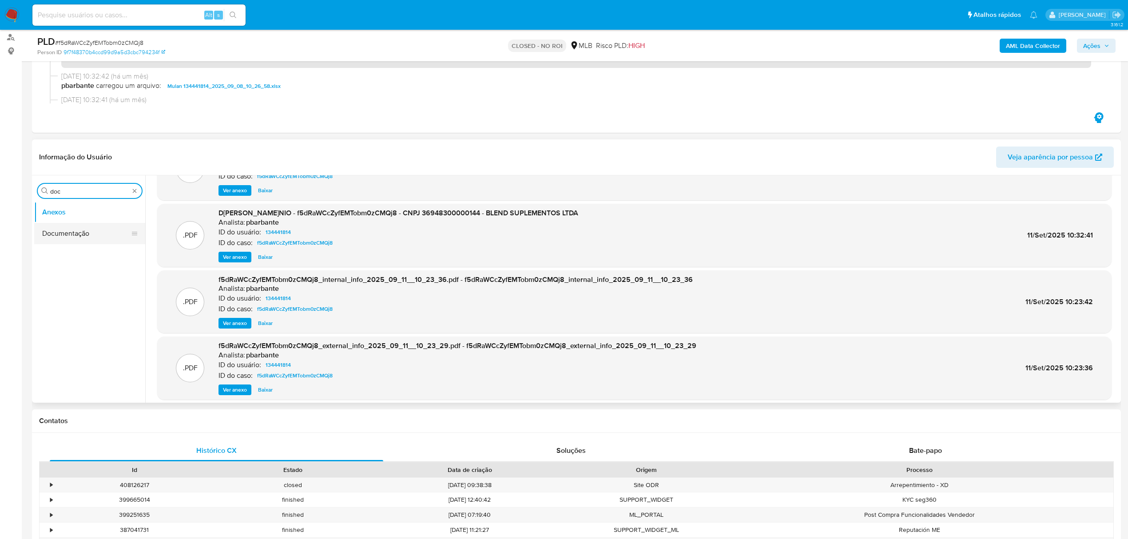
type input "doc"
click at [93, 231] on button "Documentação" at bounding box center [86, 233] width 104 height 21
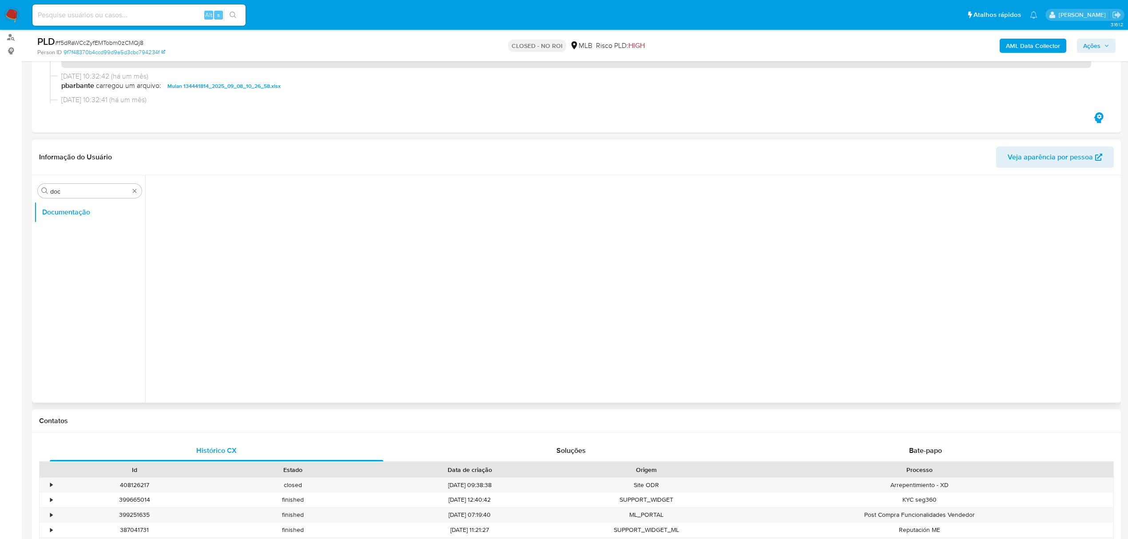
scroll to position [0, 0]
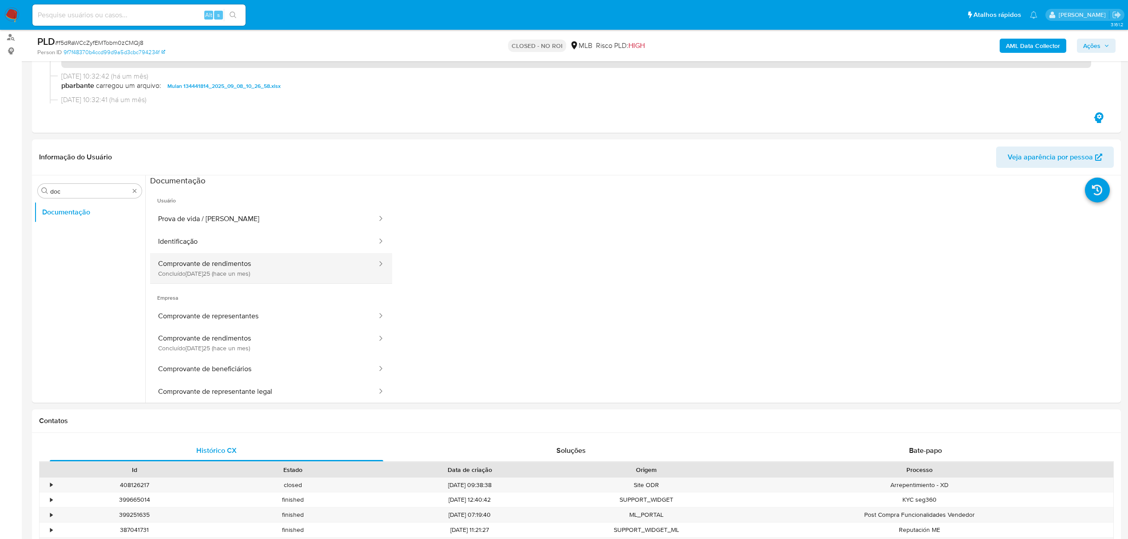
click at [249, 268] on button "Comprovante de rendimentos Concluído: [DATE] (hace un mes)" at bounding box center [264, 268] width 228 height 30
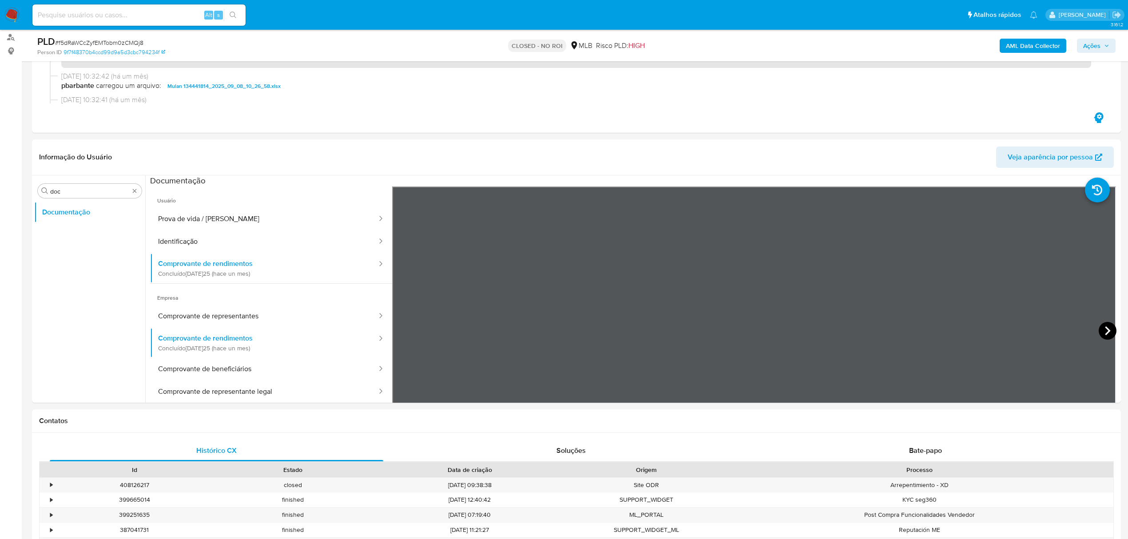
click at [1104, 336] on icon at bounding box center [1108, 331] width 18 height 18
click at [408, 334] on icon at bounding box center [404, 331] width 18 height 18
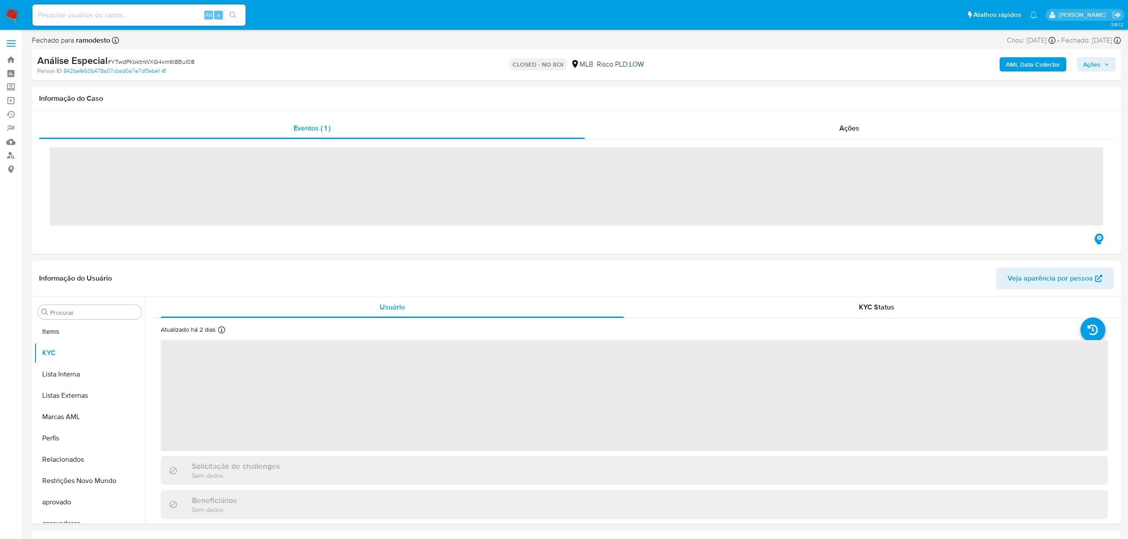
scroll to position [461, 0]
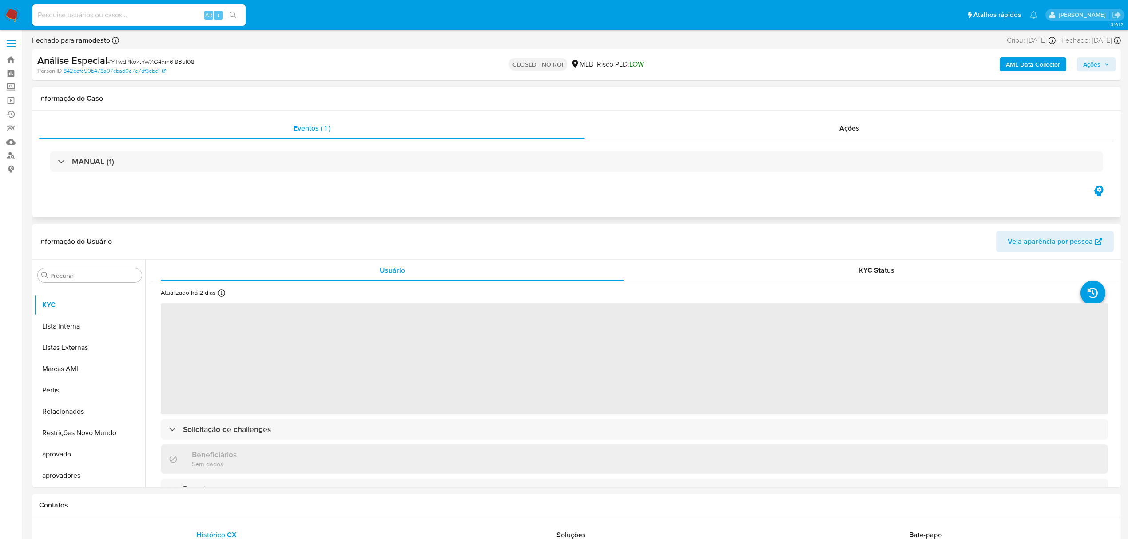
select select "10"
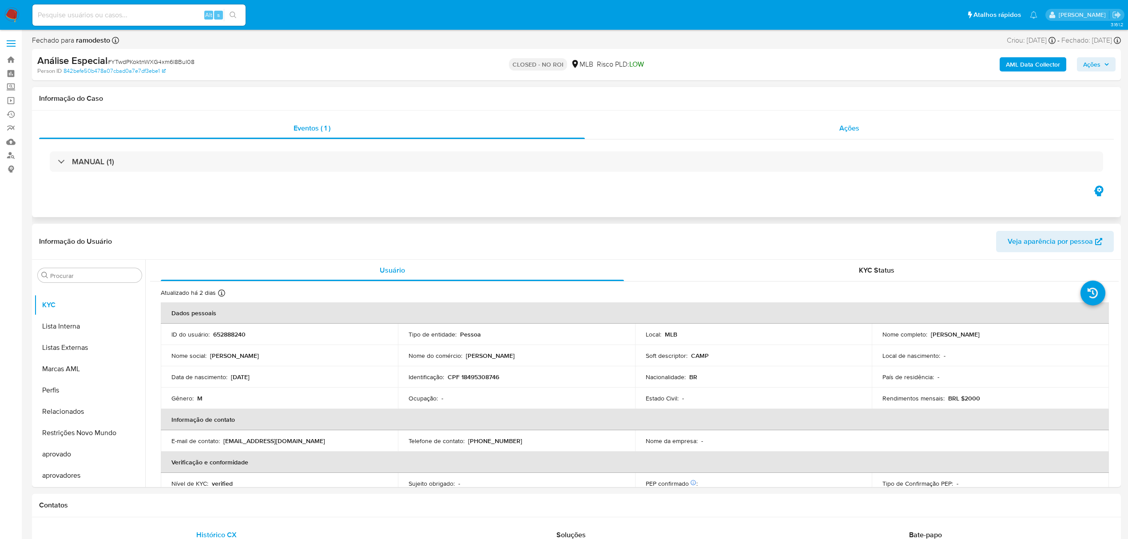
click at [857, 128] on span "Ações" at bounding box center [850, 128] width 20 height 10
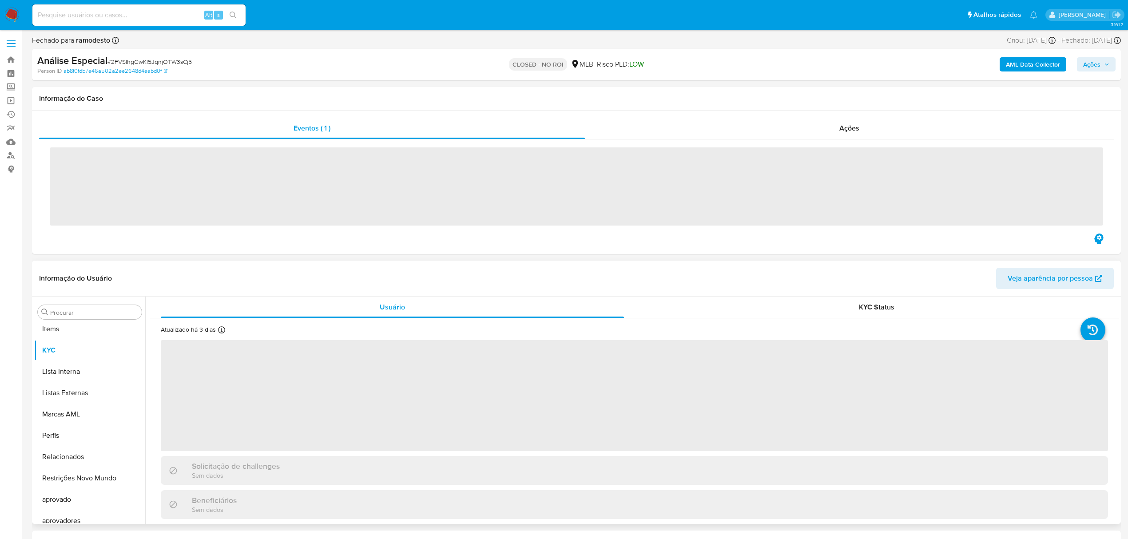
scroll to position [461, 0]
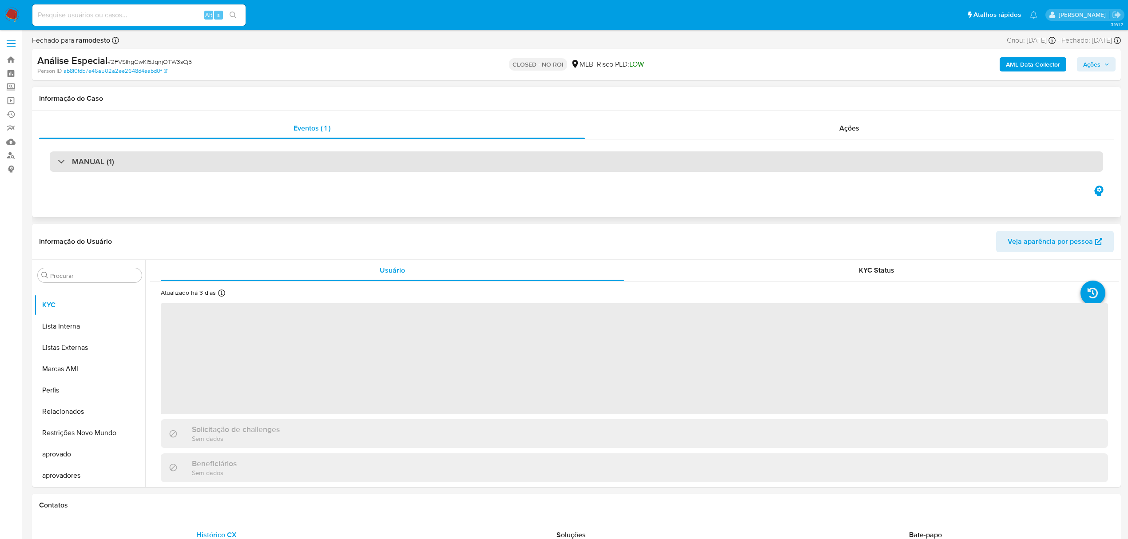
select select "10"
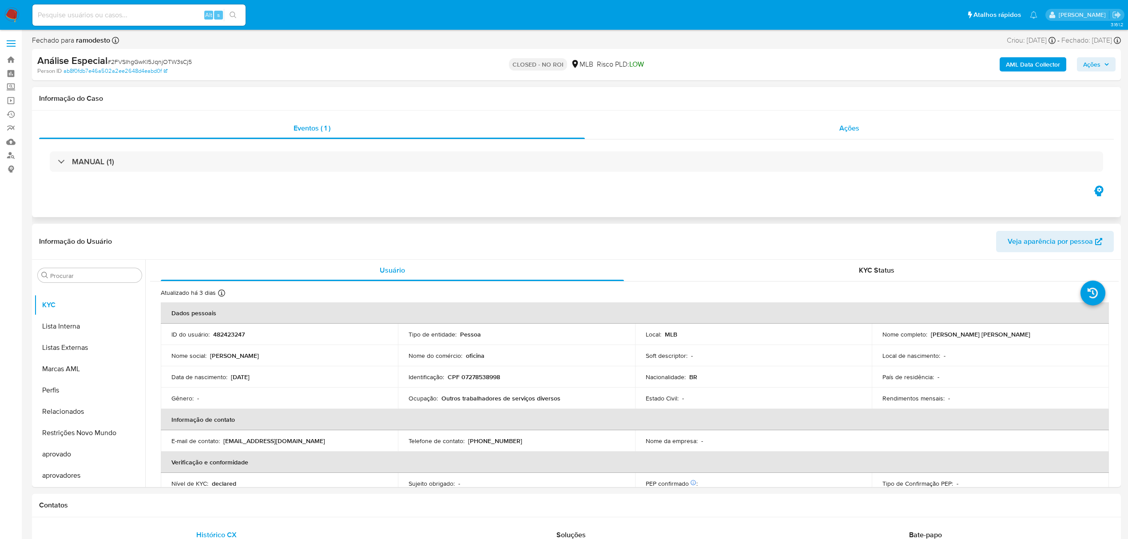
click at [841, 132] on span "Ações" at bounding box center [850, 128] width 20 height 10
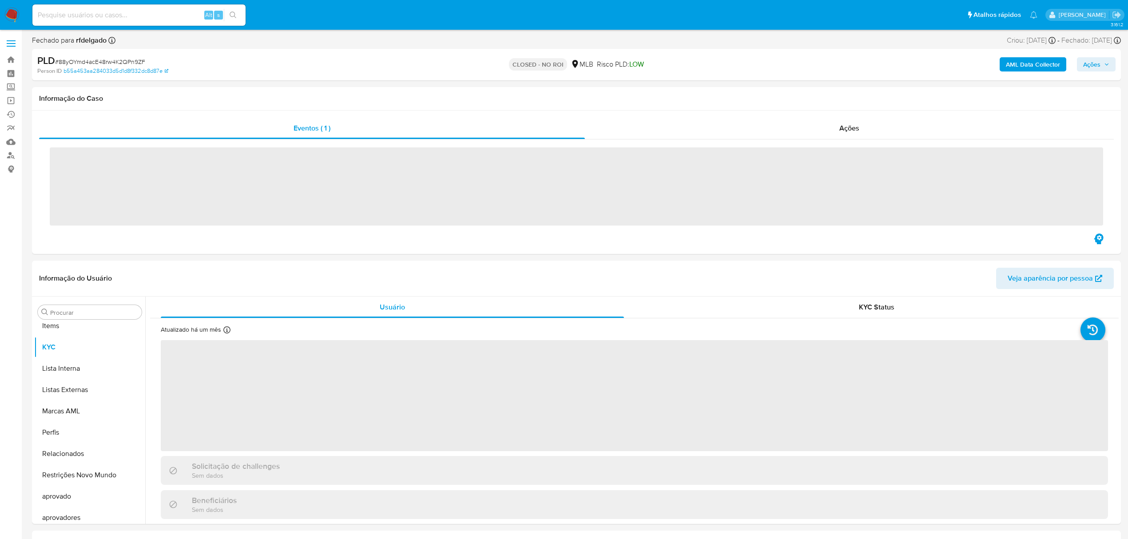
scroll to position [461, 0]
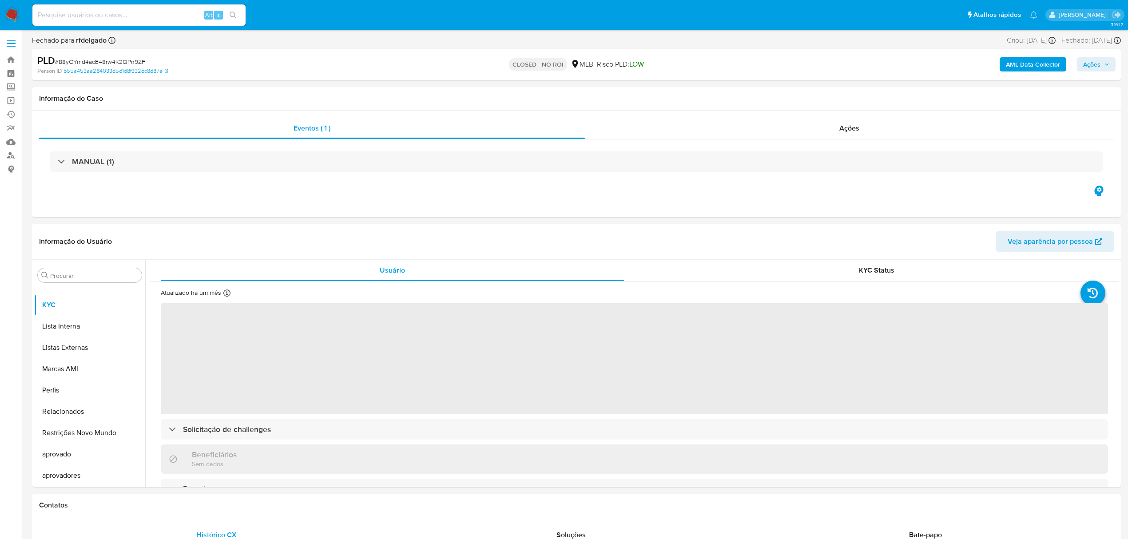
select select "10"
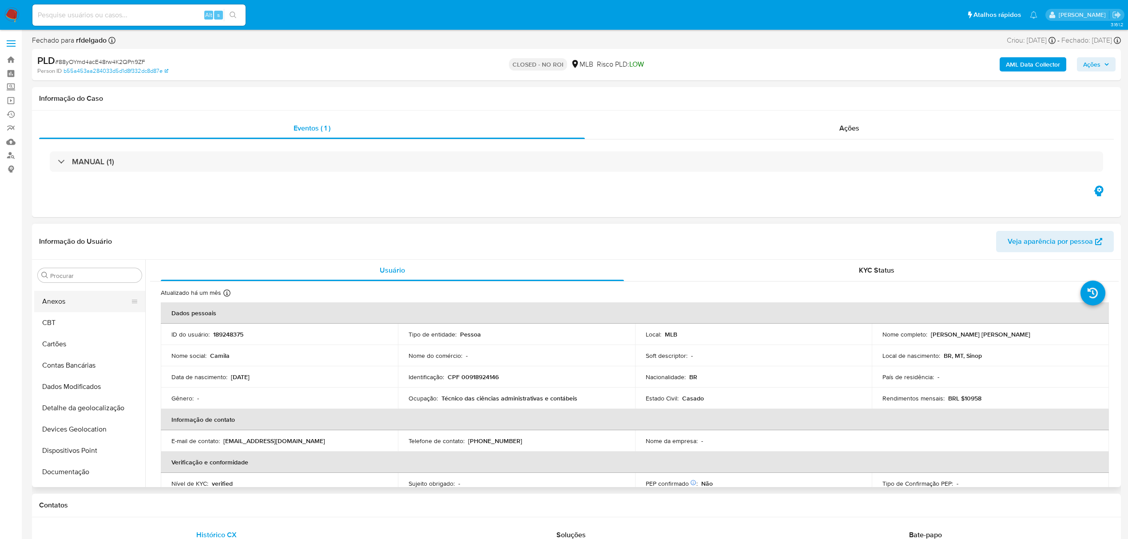
scroll to position [0, 0]
click at [65, 317] on button "Anexos" at bounding box center [86, 317] width 104 height 21
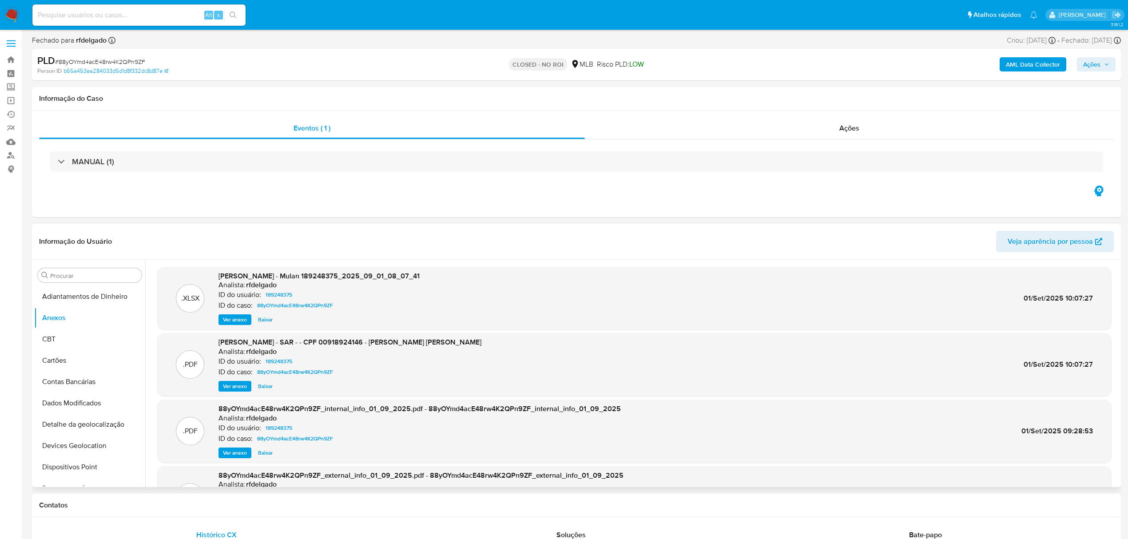
scroll to position [3, 0]
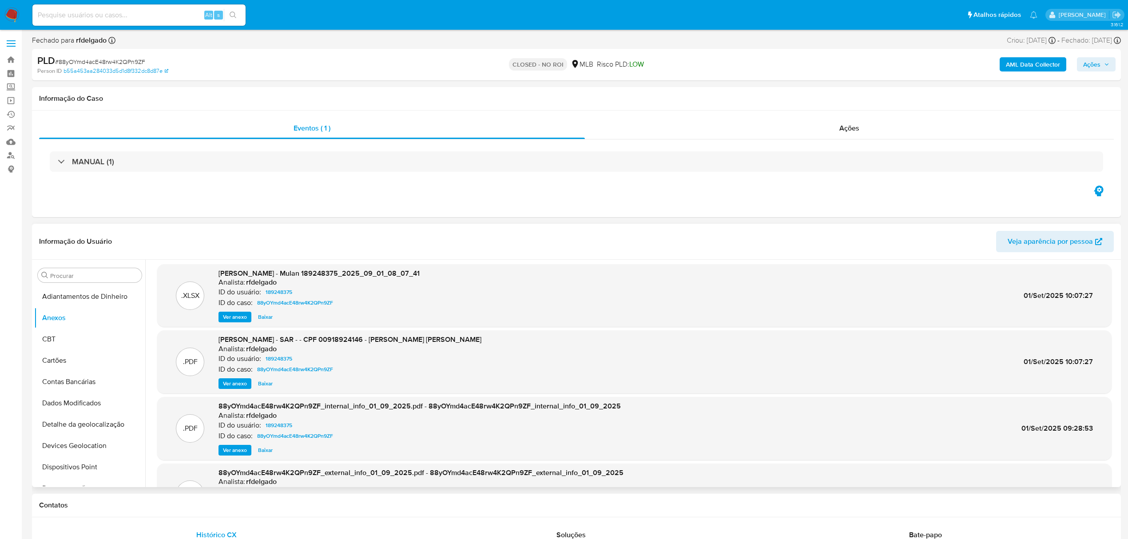
click at [263, 384] on span "Baixar" at bounding box center [265, 383] width 15 height 9
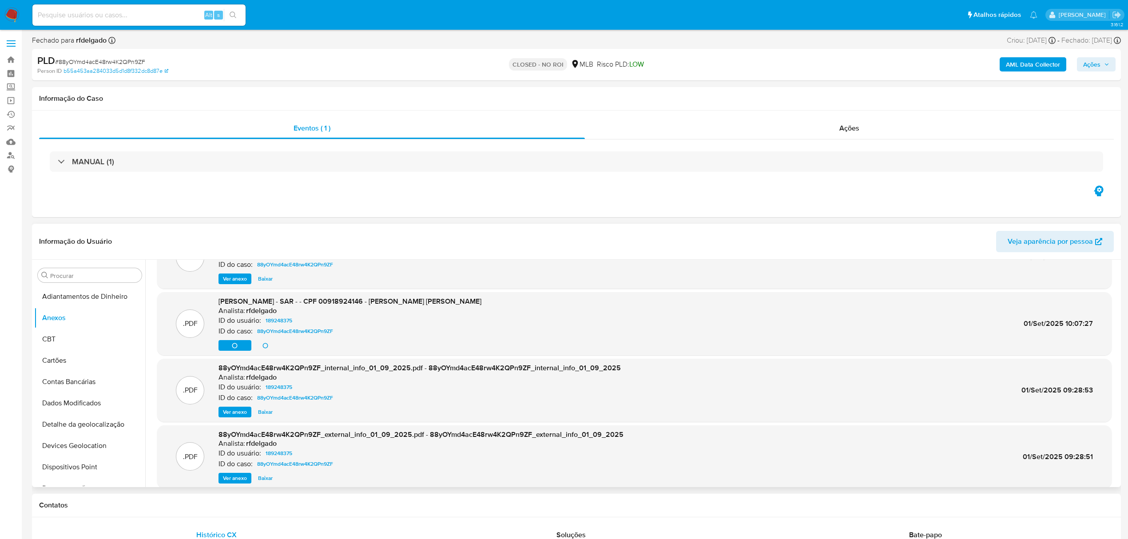
scroll to position [50, 0]
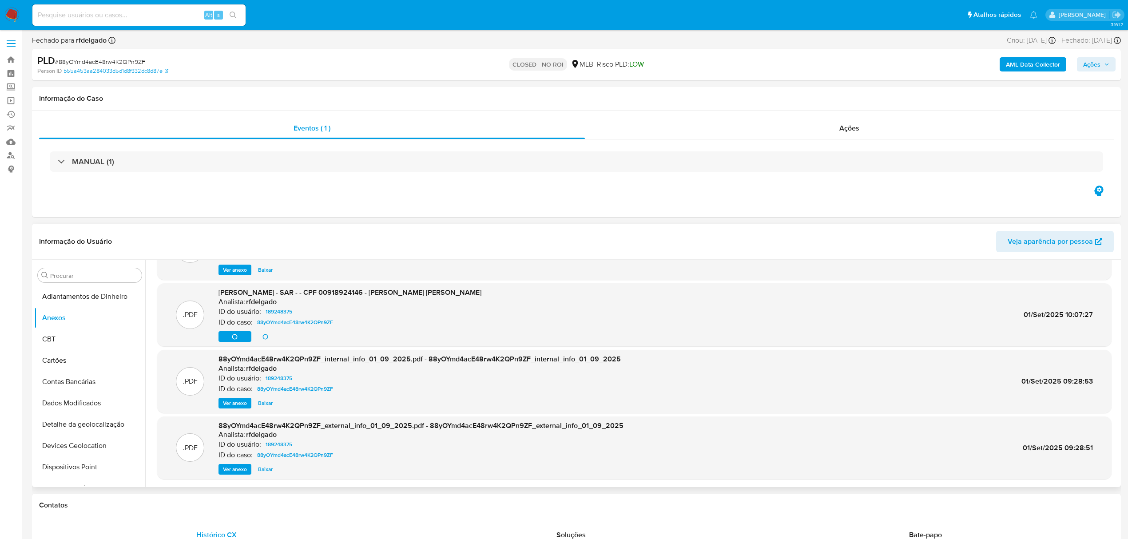
click at [235, 466] on span "Ver anexo" at bounding box center [235, 469] width 24 height 9
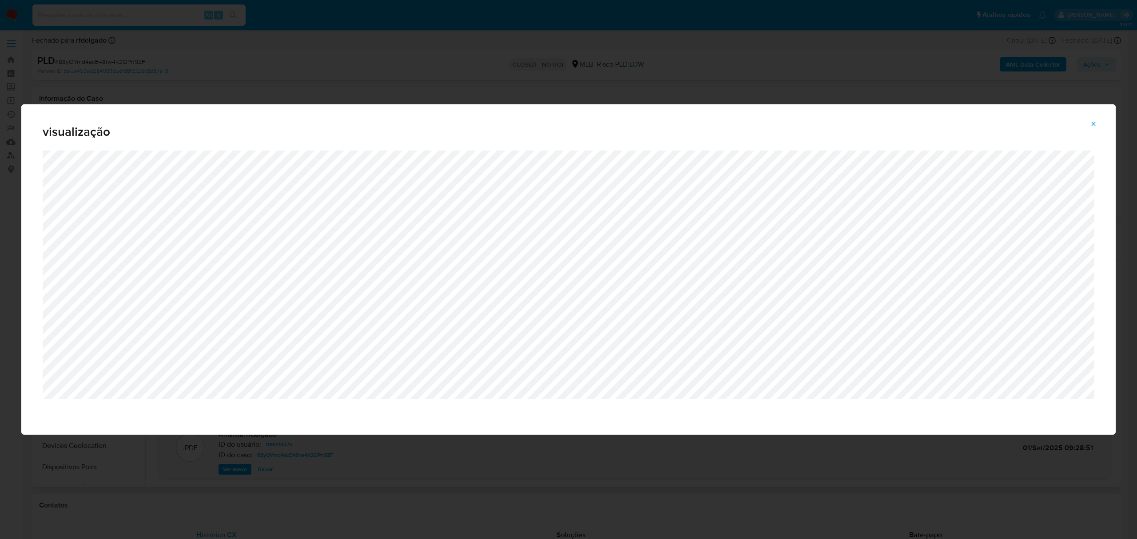
click at [1088, 118] on button "Attachment preview" at bounding box center [1094, 124] width 20 height 14
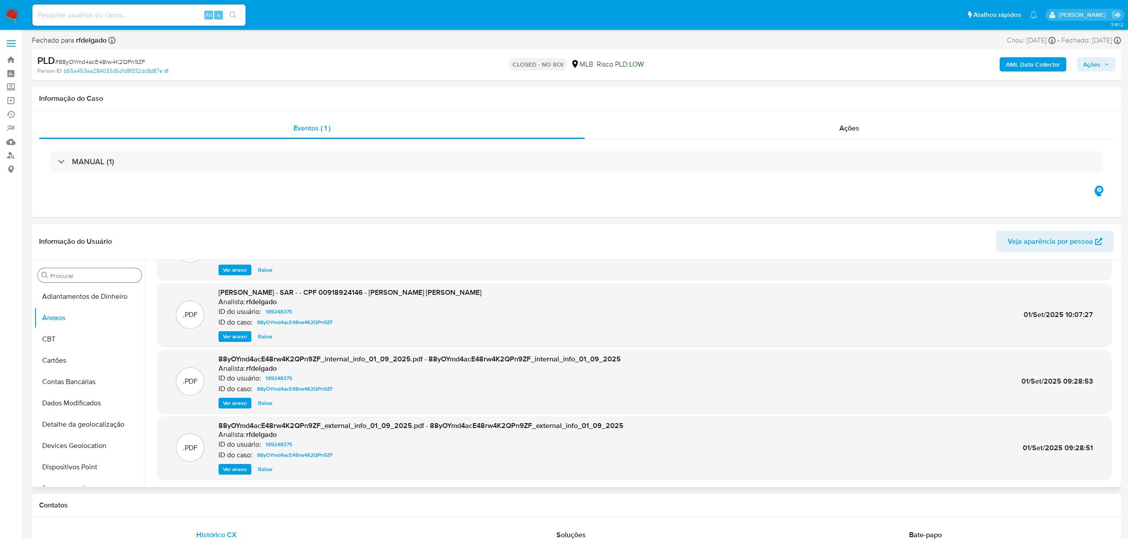
click at [73, 276] on input "Procurar" at bounding box center [94, 276] width 88 height 8
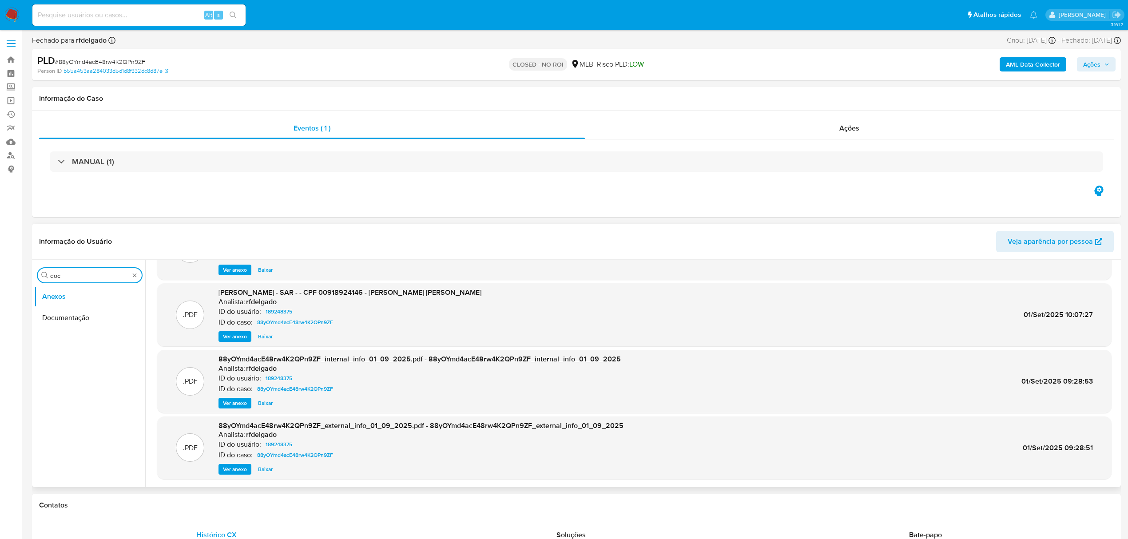
type input "doc"
click at [110, 314] on button "Documentação" at bounding box center [89, 317] width 111 height 21
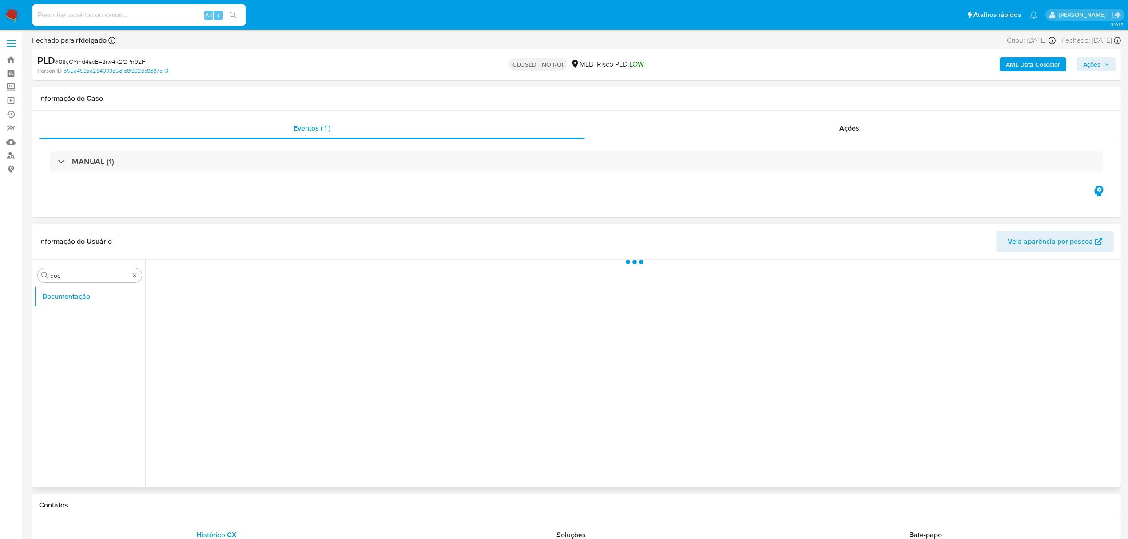
scroll to position [0, 0]
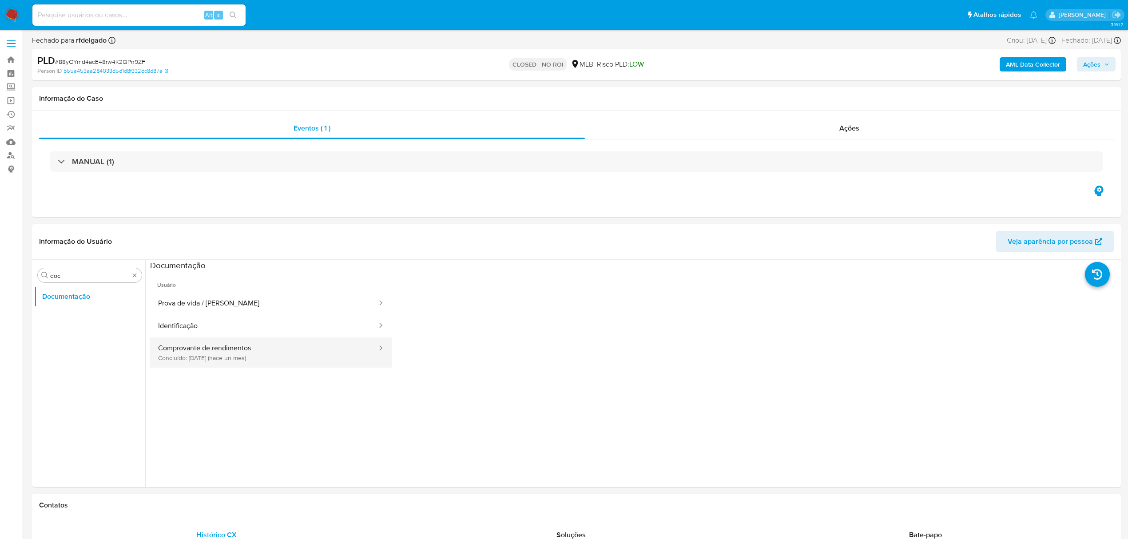
click at [265, 362] on button "Comprovante de rendimentos Concluído: 31/08/2025 (hace un mes)" at bounding box center [264, 353] width 228 height 30
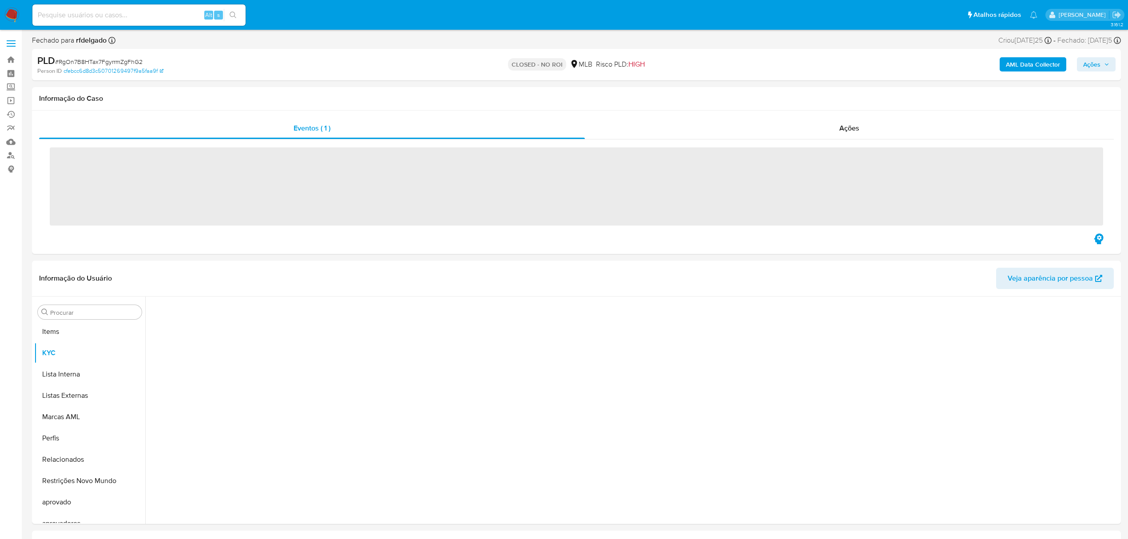
scroll to position [461, 0]
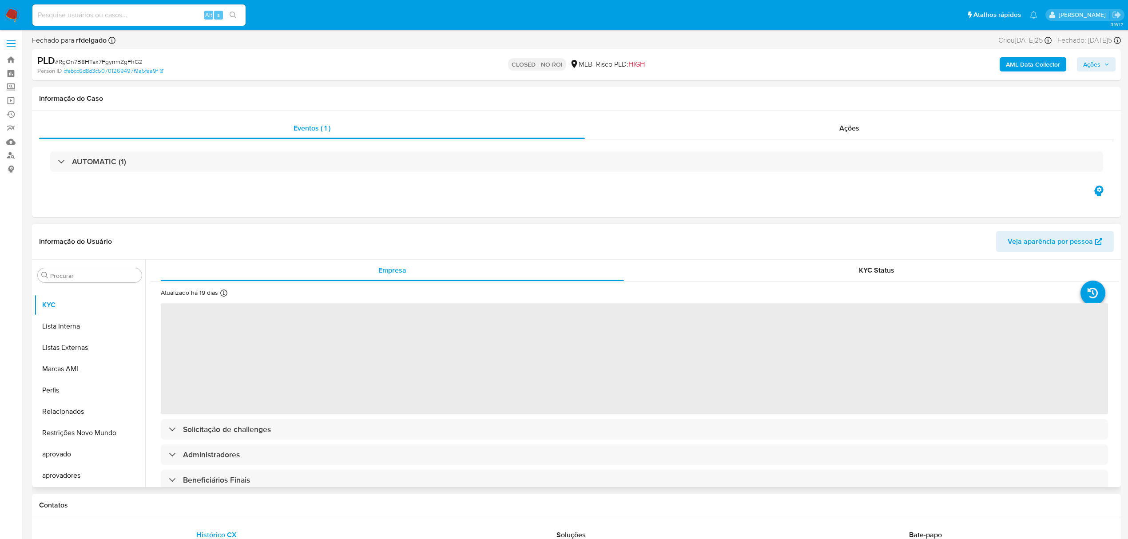
select select "10"
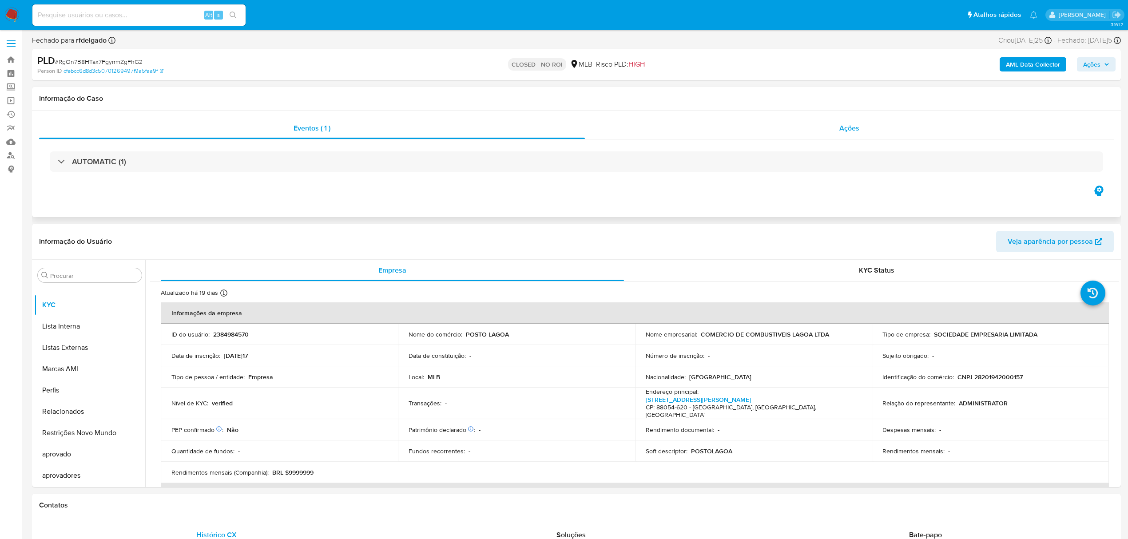
click at [851, 122] on div "Ações" at bounding box center [849, 128] width 529 height 21
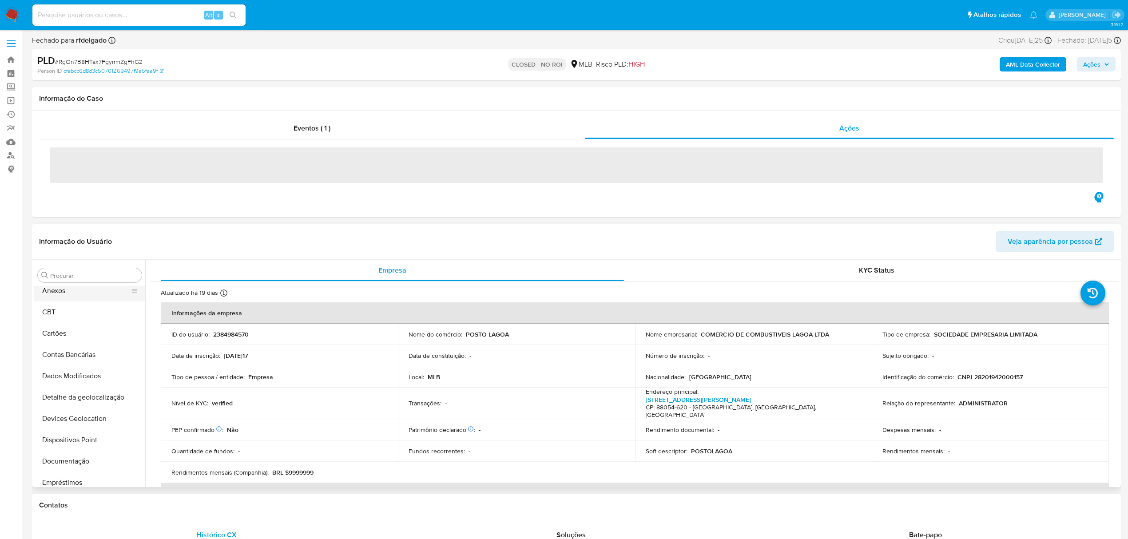
scroll to position [0, 0]
click at [62, 252] on header "Informação do Usuário Veja aparência por pessoa" at bounding box center [576, 241] width 1075 height 21
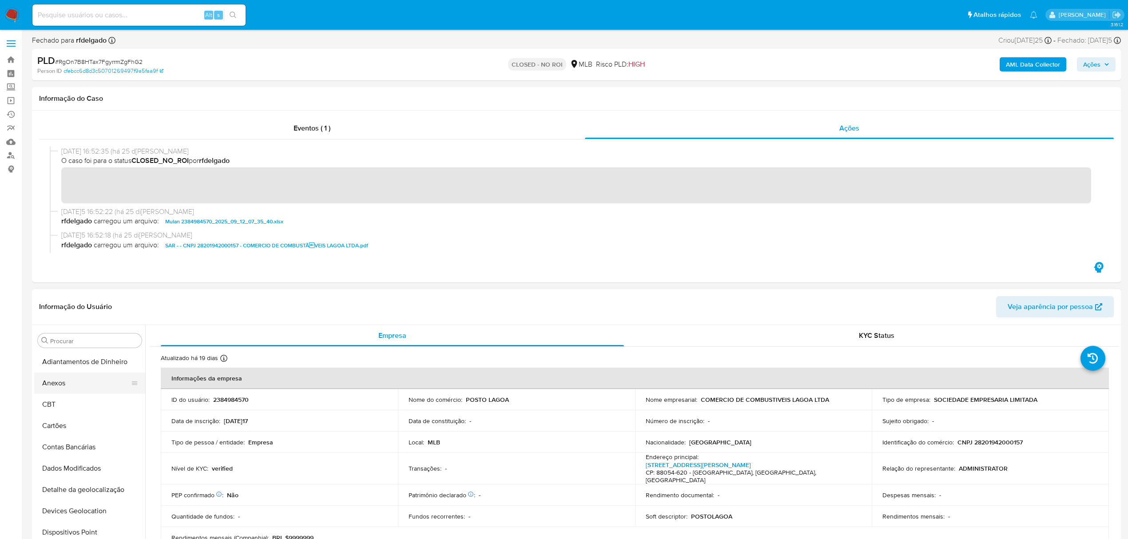
click at [73, 381] on button "Anexos" at bounding box center [86, 383] width 104 height 21
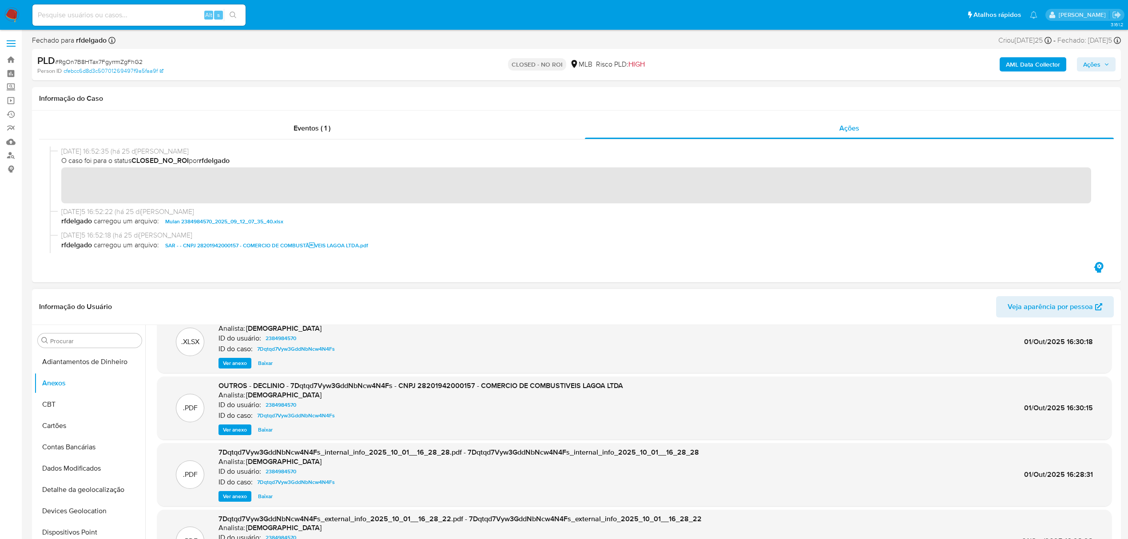
scroll to position [59, 0]
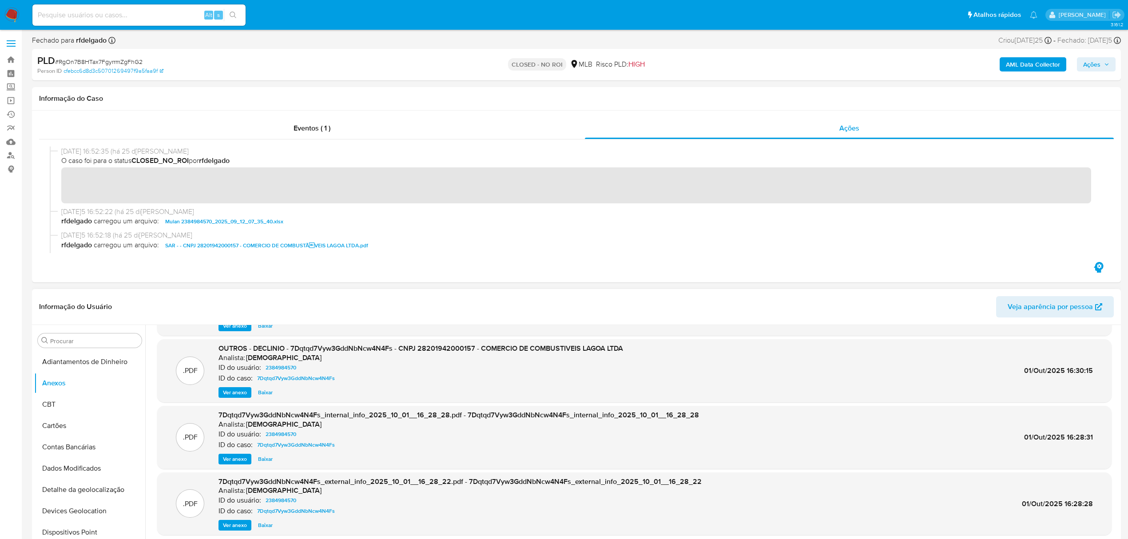
click at [268, 395] on span "Baixar" at bounding box center [265, 392] width 15 height 9
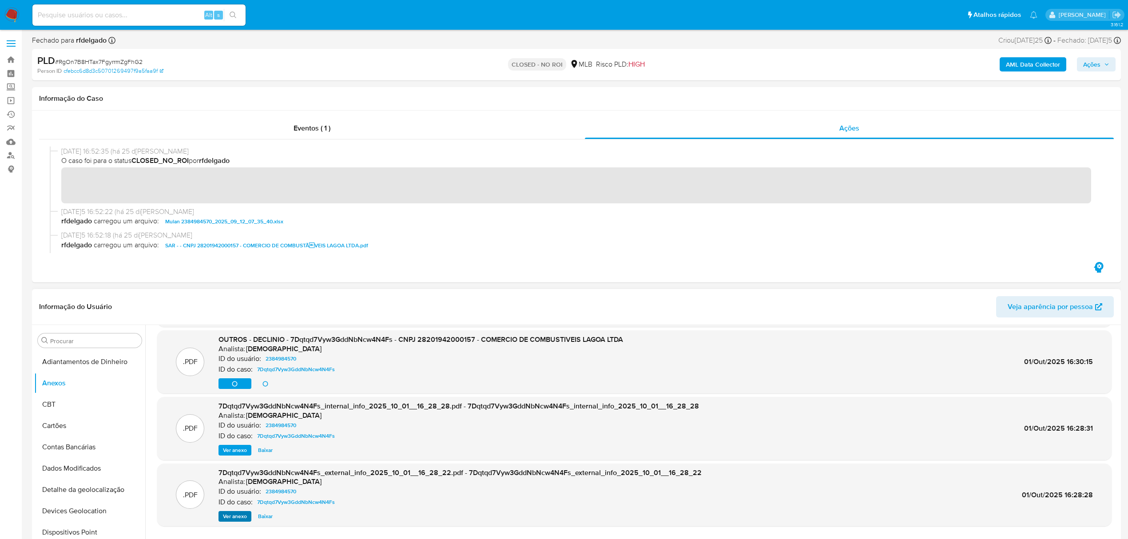
scroll to position [75, 0]
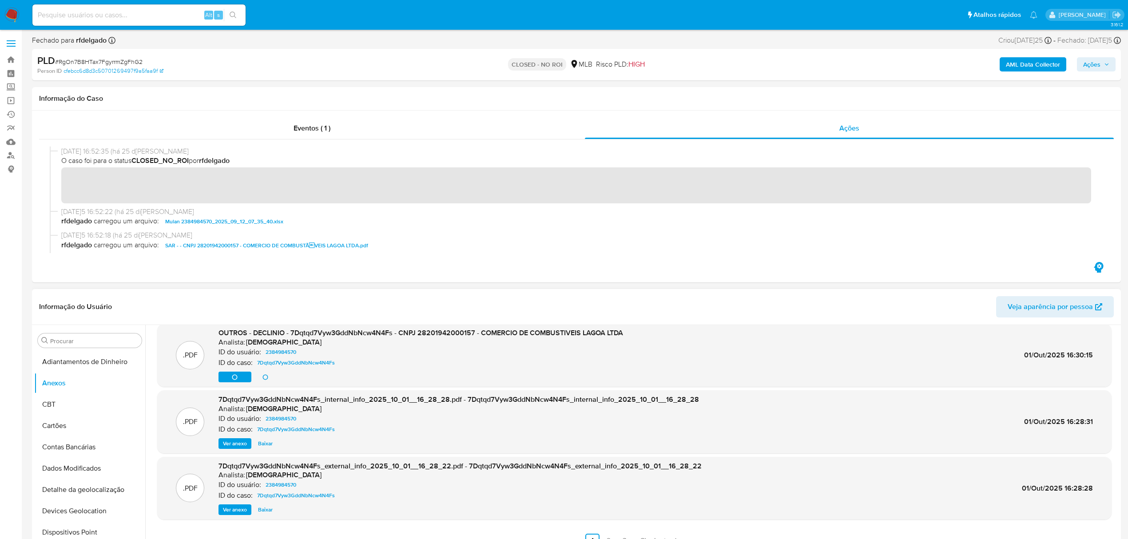
click at [239, 512] on span "Ver anexo" at bounding box center [235, 510] width 24 height 9
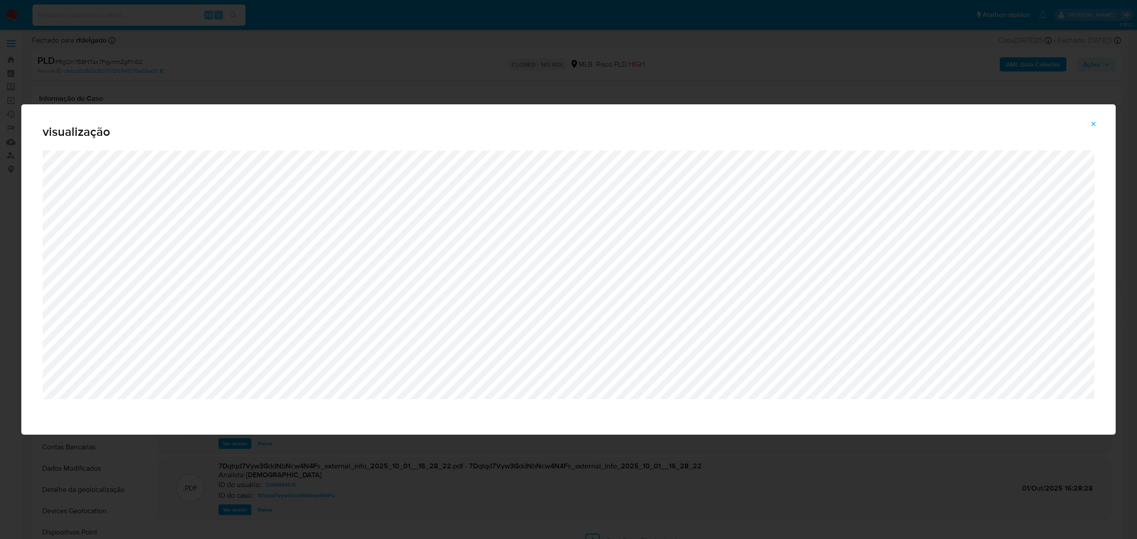
click at [1095, 118] on span "Attachment preview" at bounding box center [1093, 124] width 7 height 12
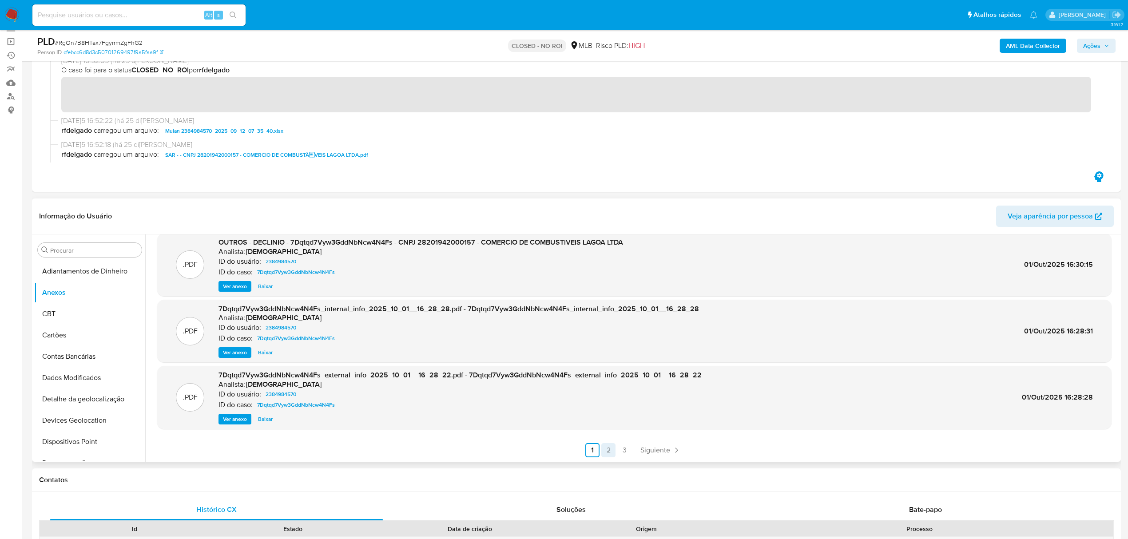
click at [608, 448] on link "2" at bounding box center [609, 450] width 14 height 14
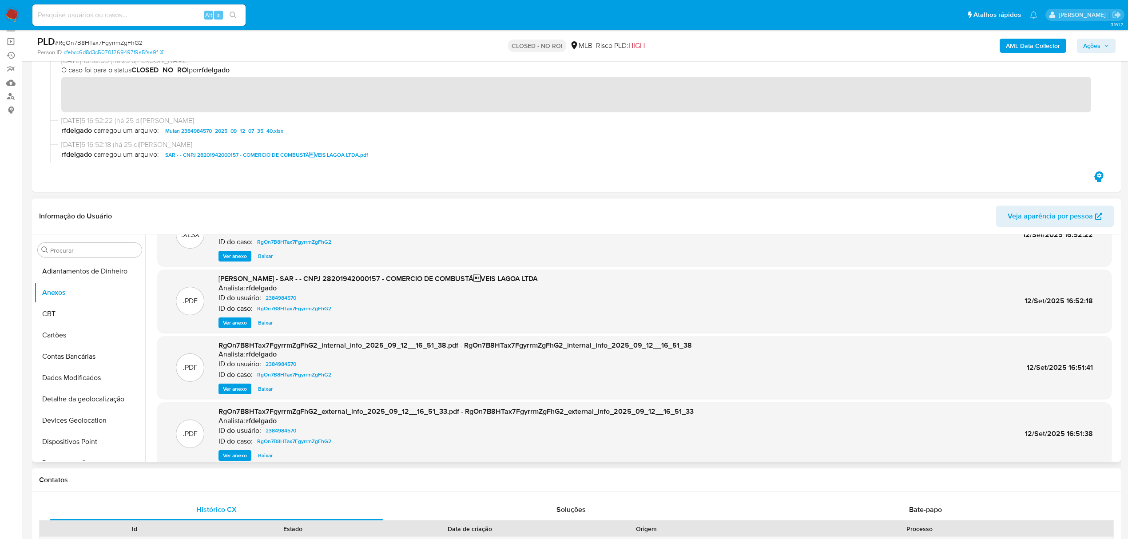
scroll to position [59, 0]
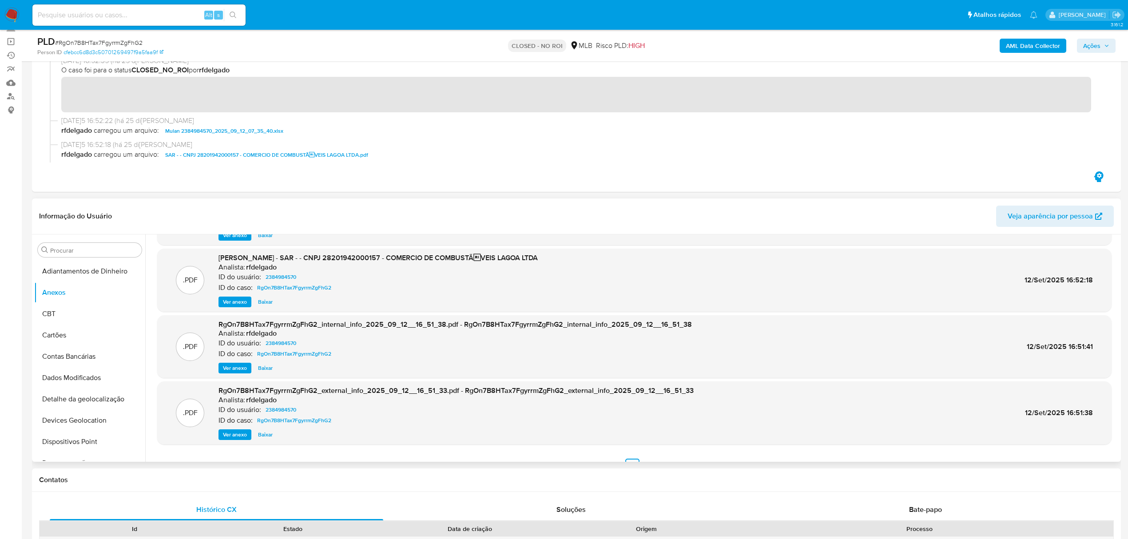
click at [265, 299] on span "Baixar" at bounding box center [265, 302] width 15 height 9
click at [235, 433] on span "Ver anexo" at bounding box center [235, 435] width 24 height 9
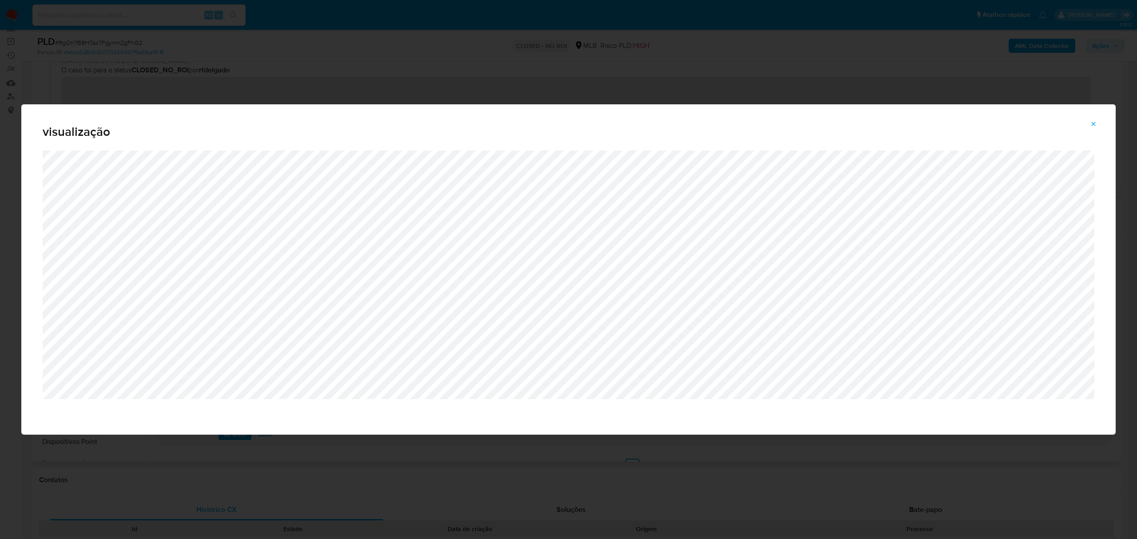
click at [1092, 123] on icon "Attachment preview" at bounding box center [1094, 124] width 4 height 4
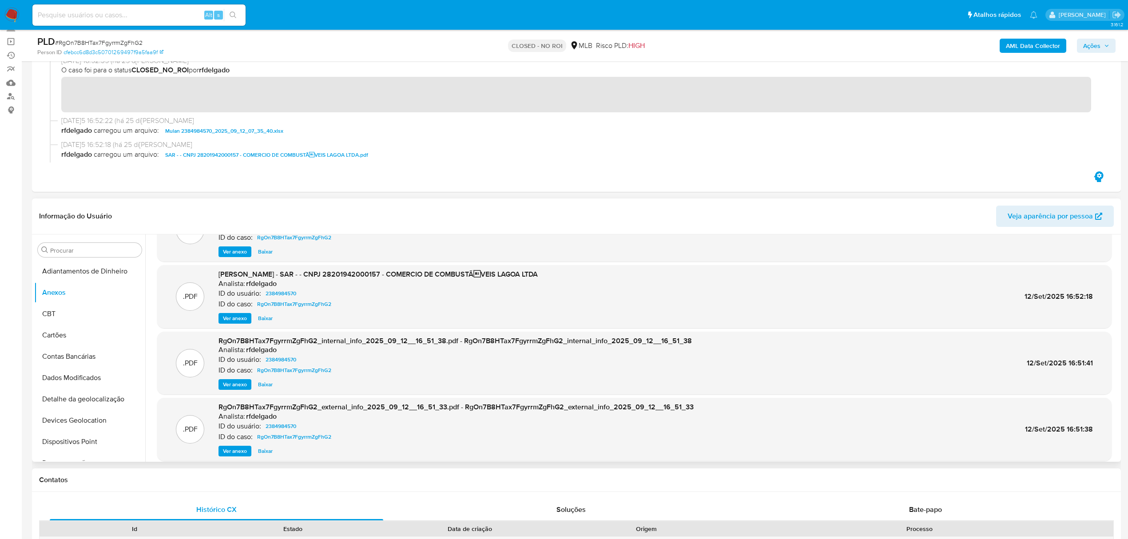
scroll to position [75, 0]
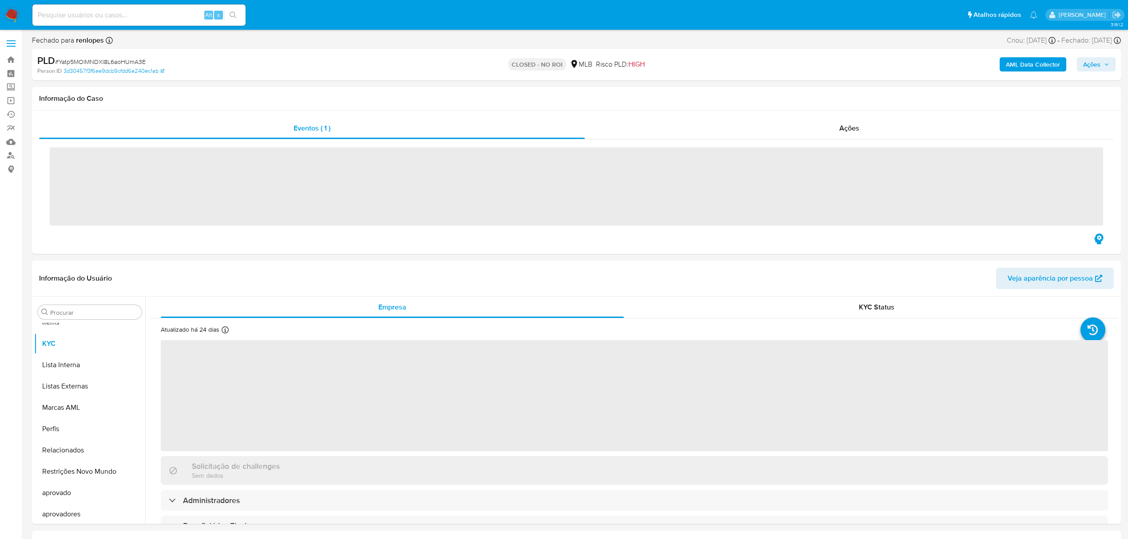
scroll to position [461, 0]
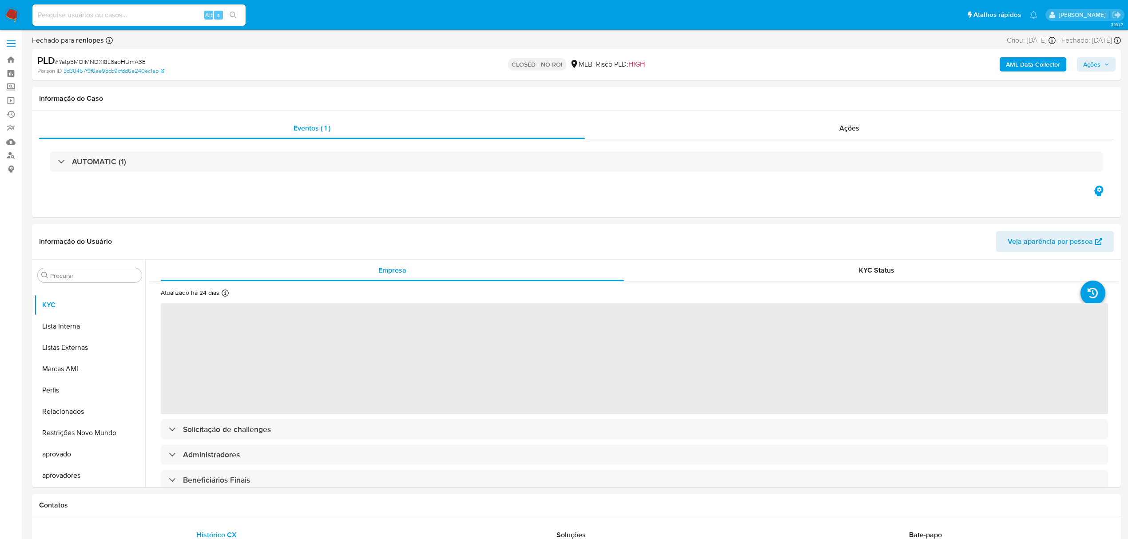
select select "10"
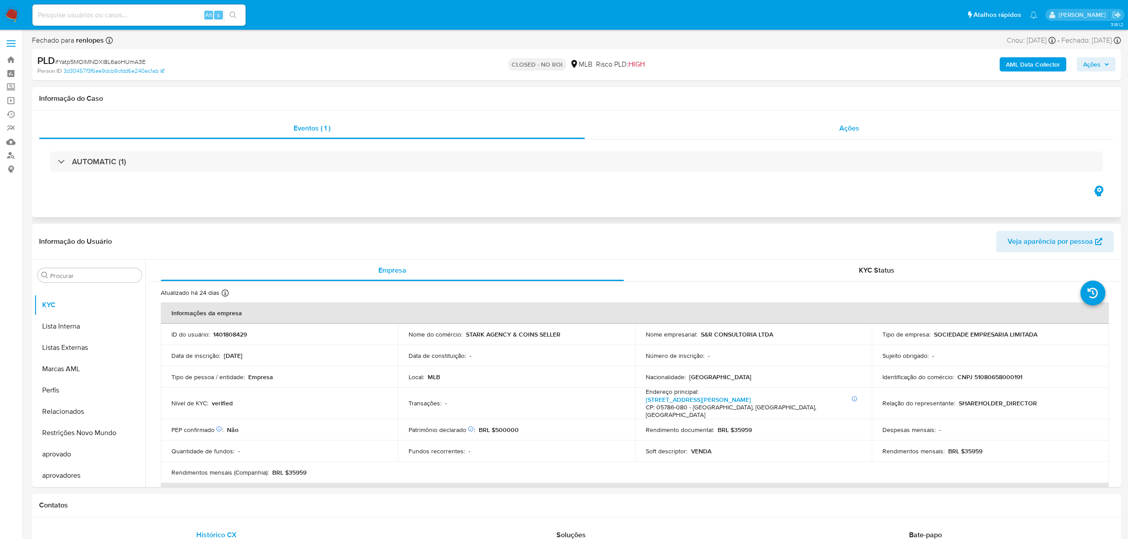
click at [853, 132] on span "Ações" at bounding box center [850, 128] width 20 height 10
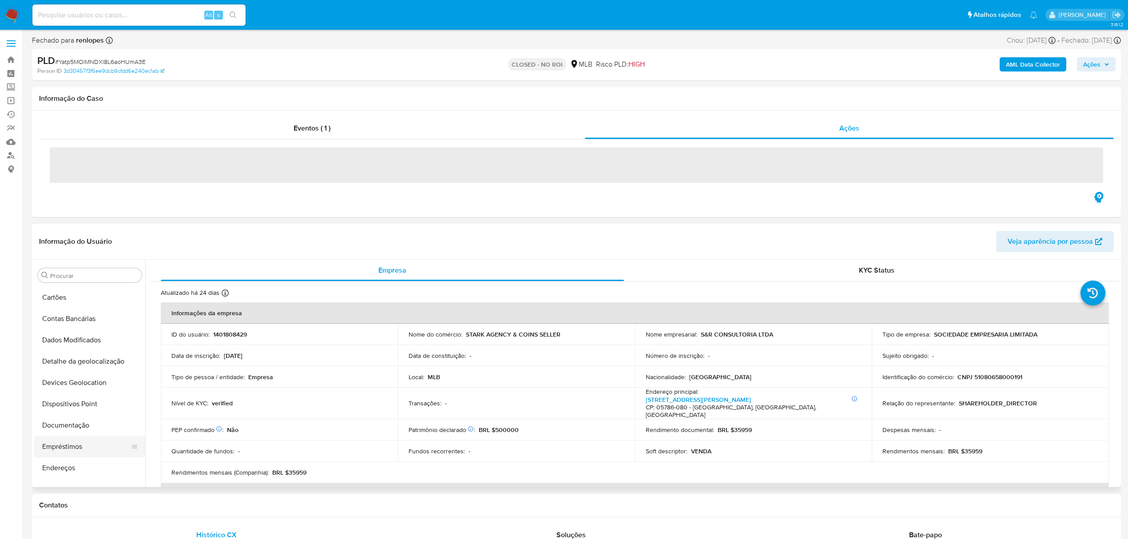
scroll to position [0, 0]
click at [91, 317] on div "Informação do Usuário Veja aparência por pessoa Procurar Adiantamentos de Dinhe…" at bounding box center [576, 355] width 1089 height 263
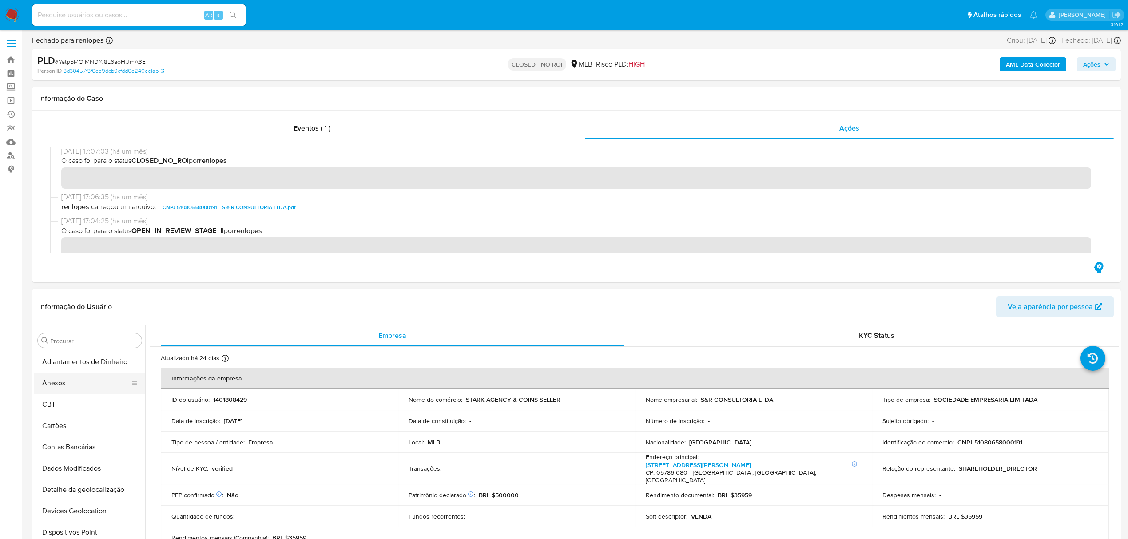
click at [101, 381] on button "Anexos" at bounding box center [86, 383] width 104 height 21
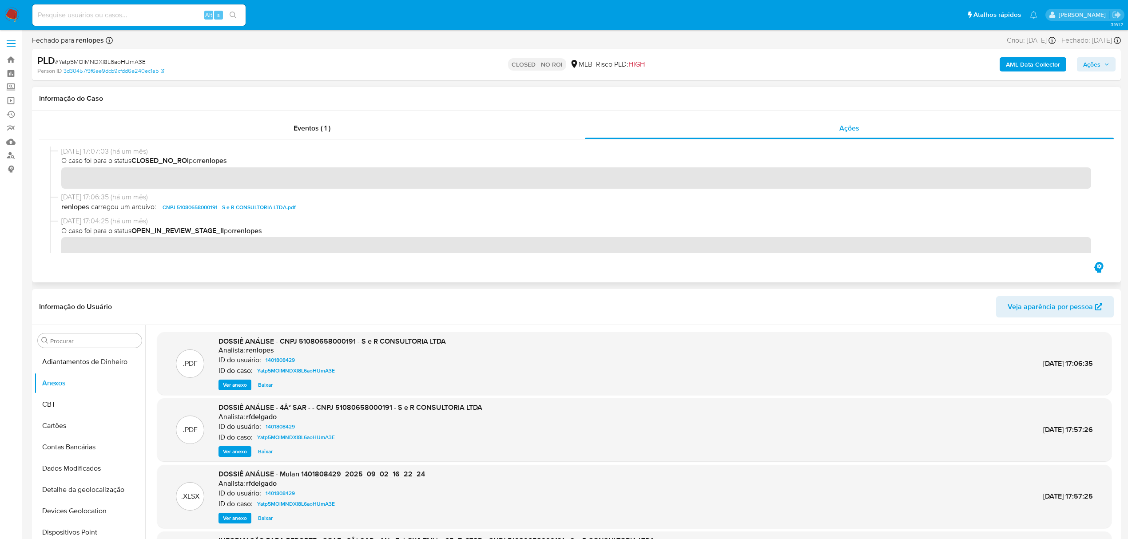
click at [246, 203] on span "CNPJ 51080658000191 - S e R CONSULTORIA LTDA.pdf" at bounding box center [229, 207] width 133 height 11
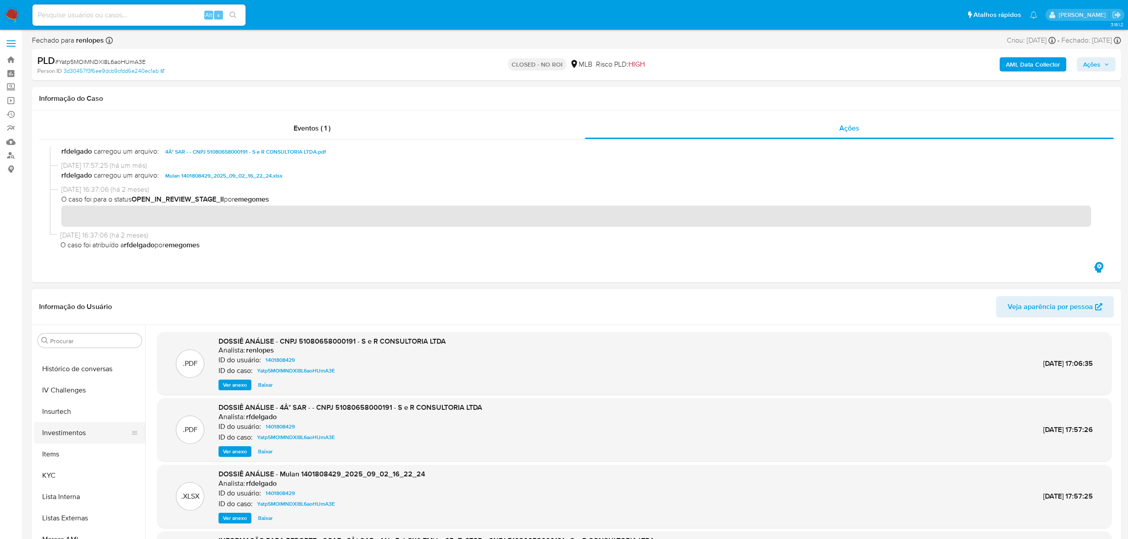
scroll to position [237, 0]
click at [93, 466] on button "Histórico de casos" at bounding box center [86, 466] width 104 height 21
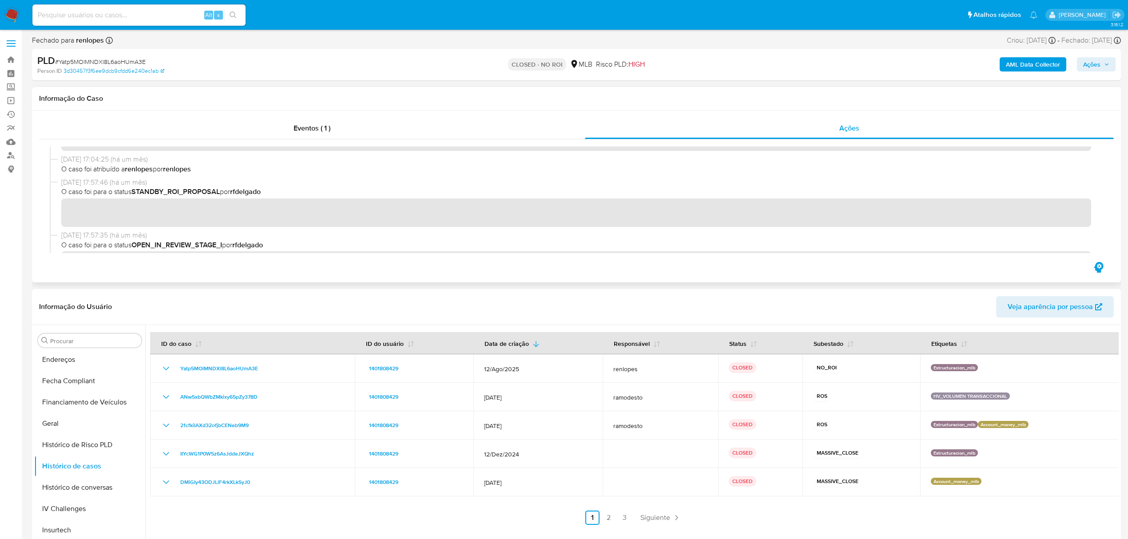
scroll to position [10, 0]
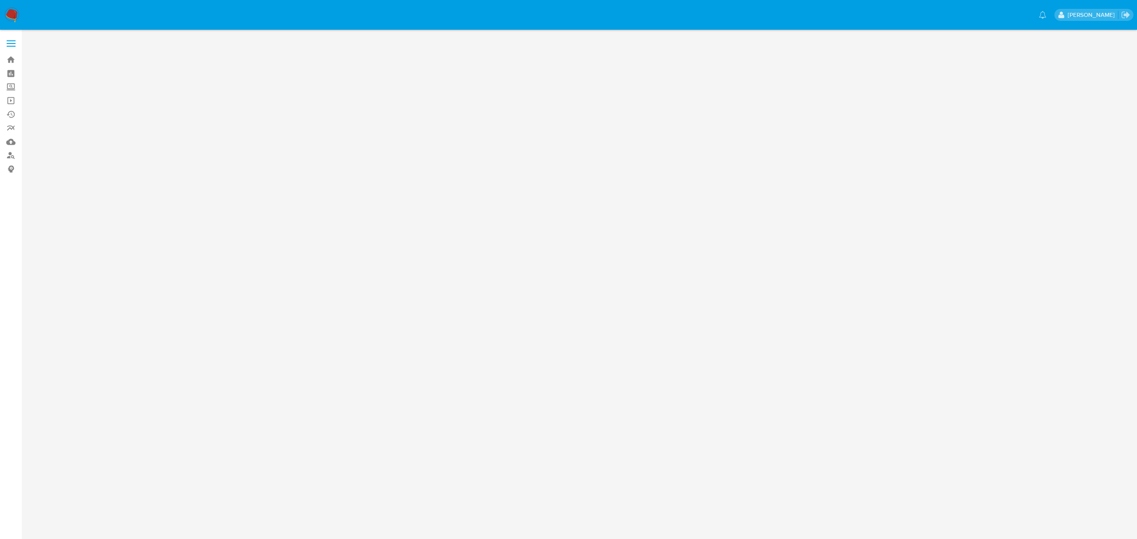
click at [16, 8] on img at bounding box center [11, 15] width 15 height 15
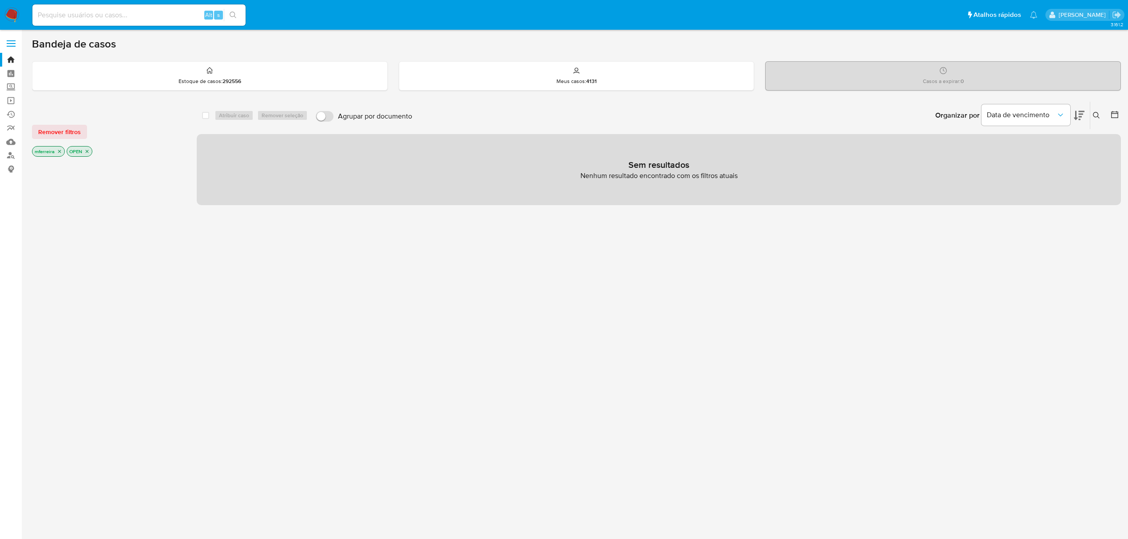
click at [155, 13] on input at bounding box center [138, 15] width 213 height 12
paste input "ynhXOSPCAq8HglAOMLP7tvGe"
type input "ynhXOSPCAq8HglAOMLP7tvGe"
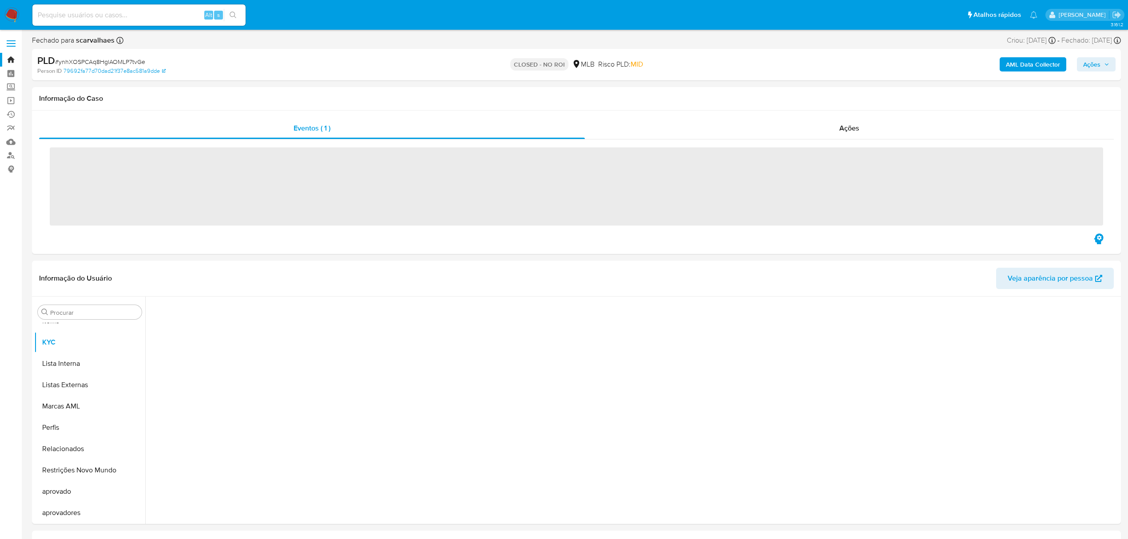
scroll to position [461, 0]
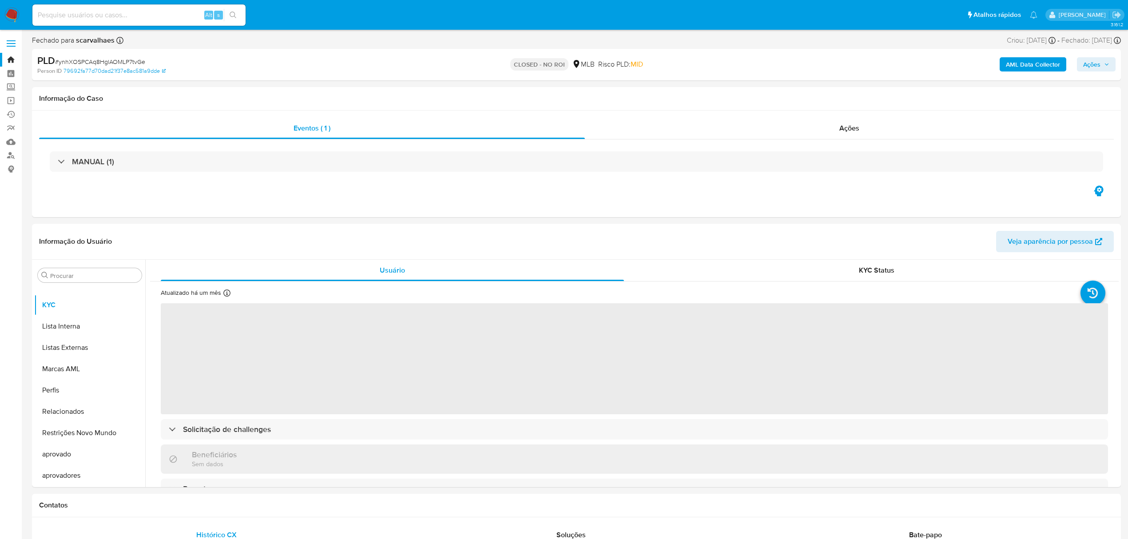
select select "10"
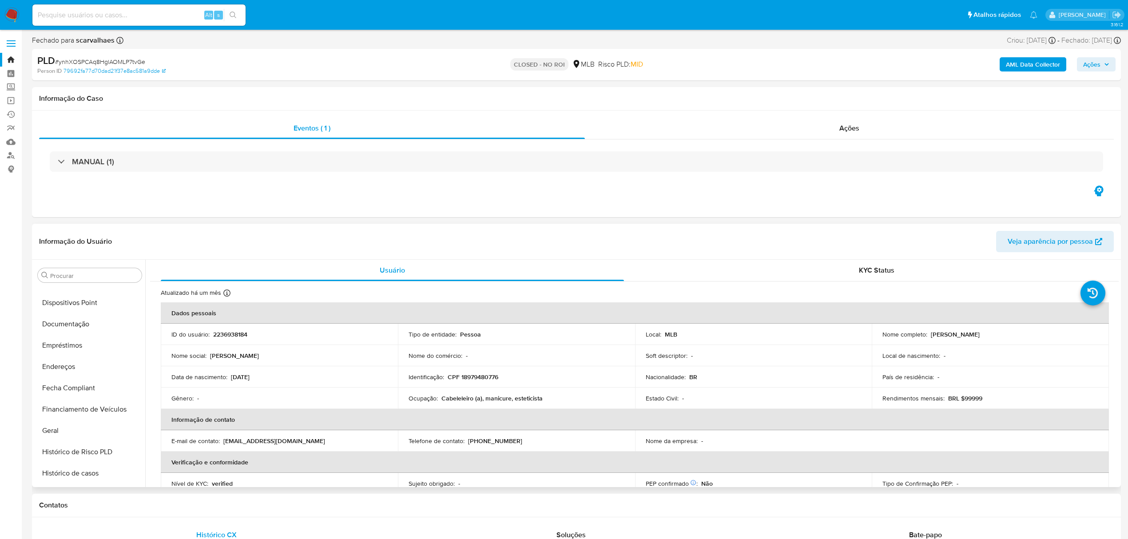
scroll to position [0, 0]
click at [59, 313] on button "Anexos" at bounding box center [86, 317] width 104 height 21
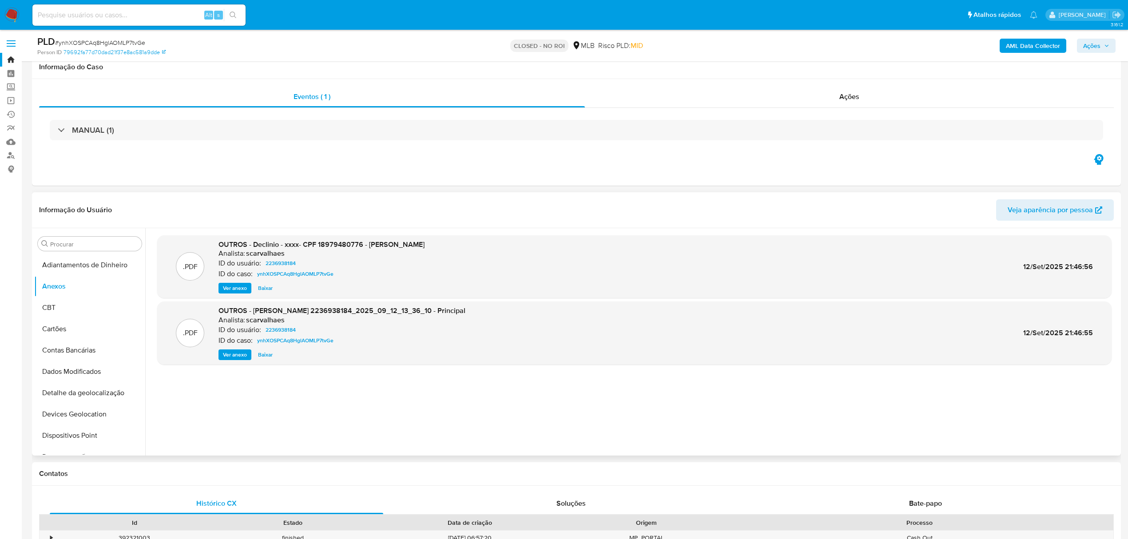
scroll to position [59, 0]
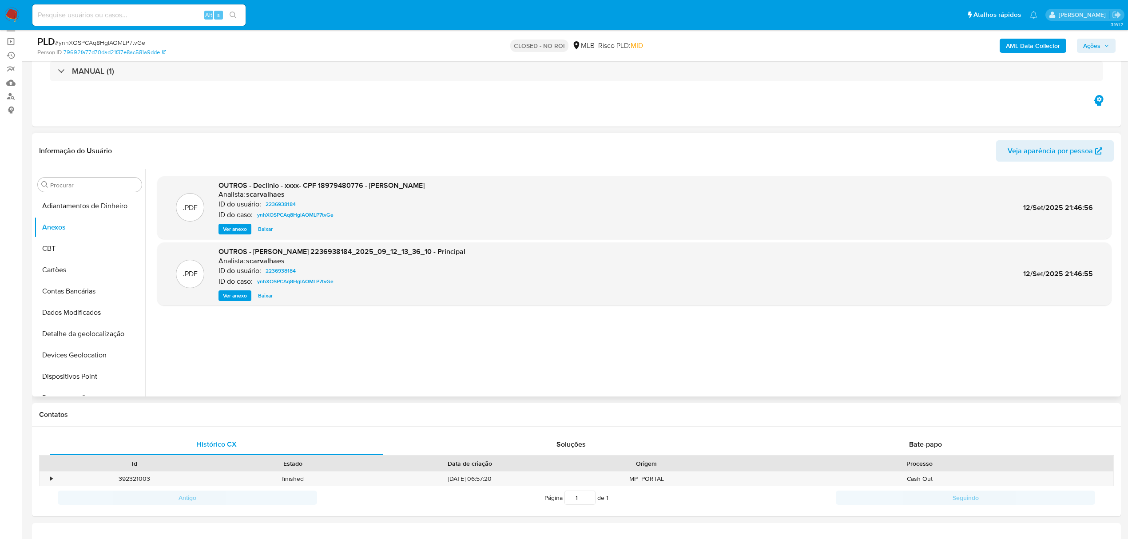
click at [264, 226] on span "Baixar" at bounding box center [265, 229] width 15 height 9
click at [80, 338] on button "Restrições Novo Mundo" at bounding box center [86, 342] width 104 height 21
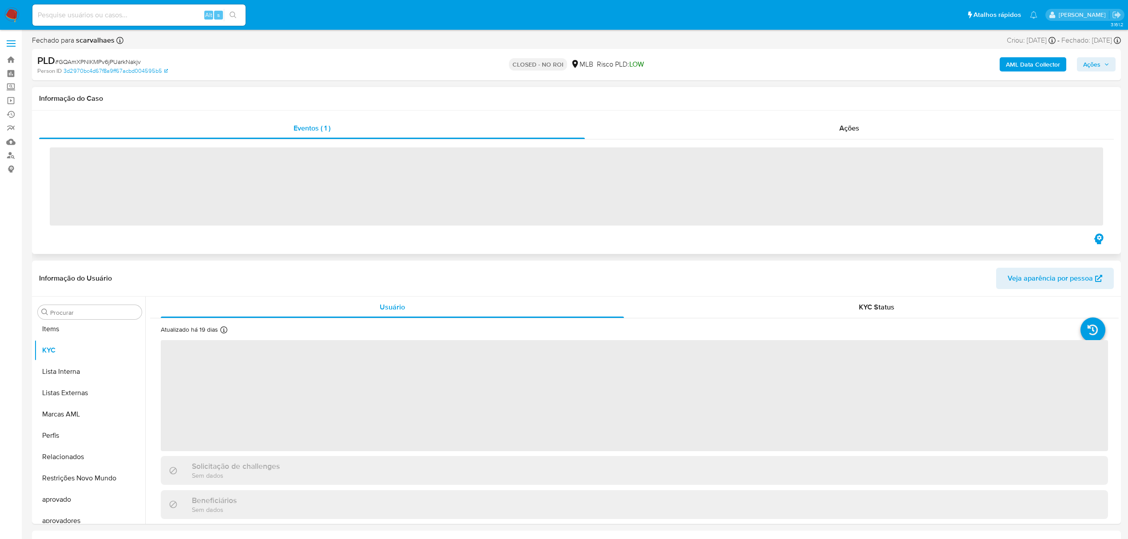
scroll to position [461, 0]
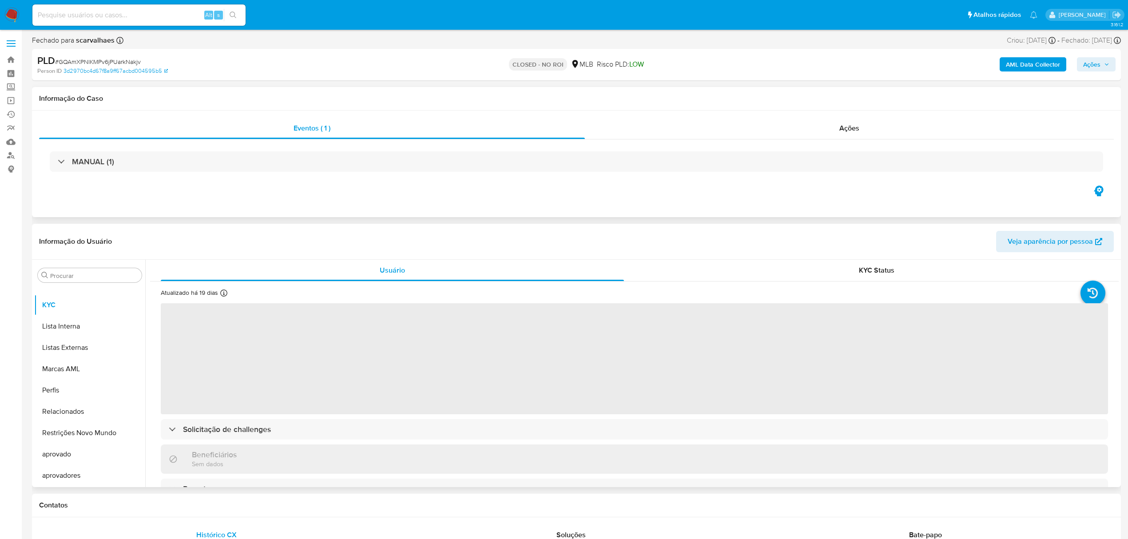
select select "10"
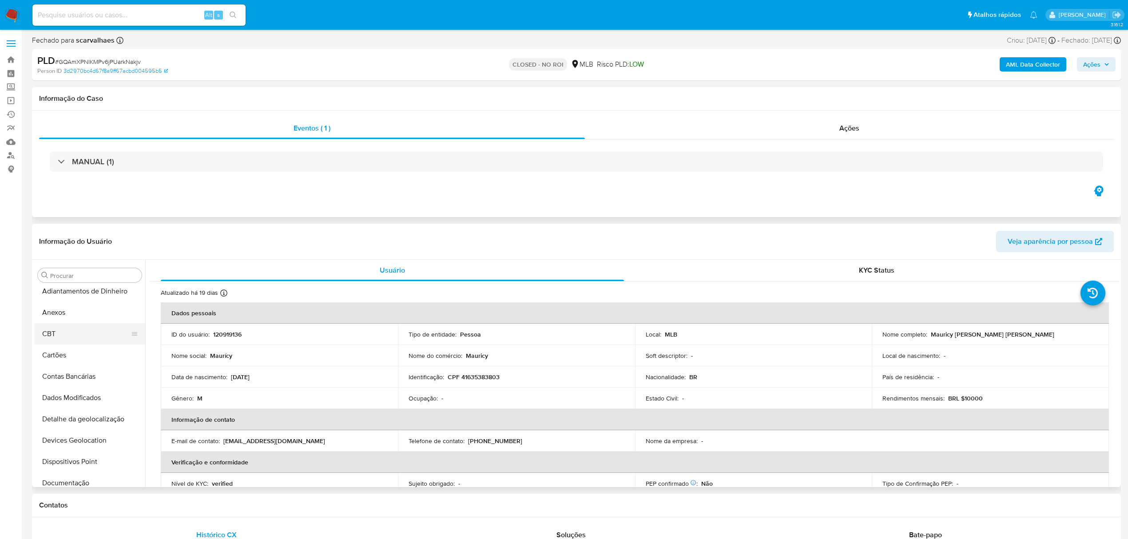
scroll to position [0, 0]
click at [76, 329] on button "CBT" at bounding box center [86, 339] width 104 height 21
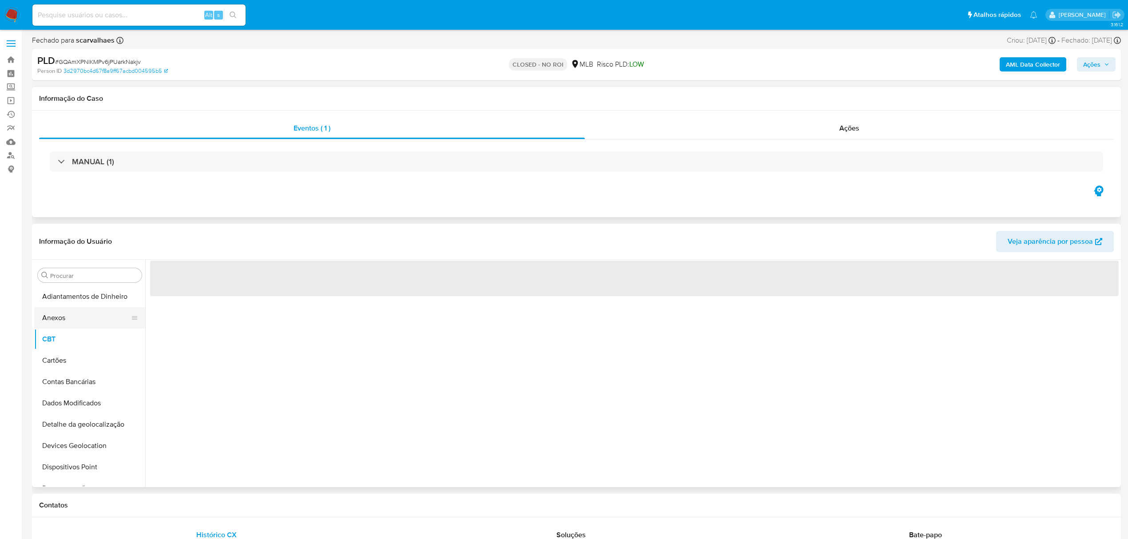
click at [63, 309] on button "Anexos" at bounding box center [86, 317] width 104 height 21
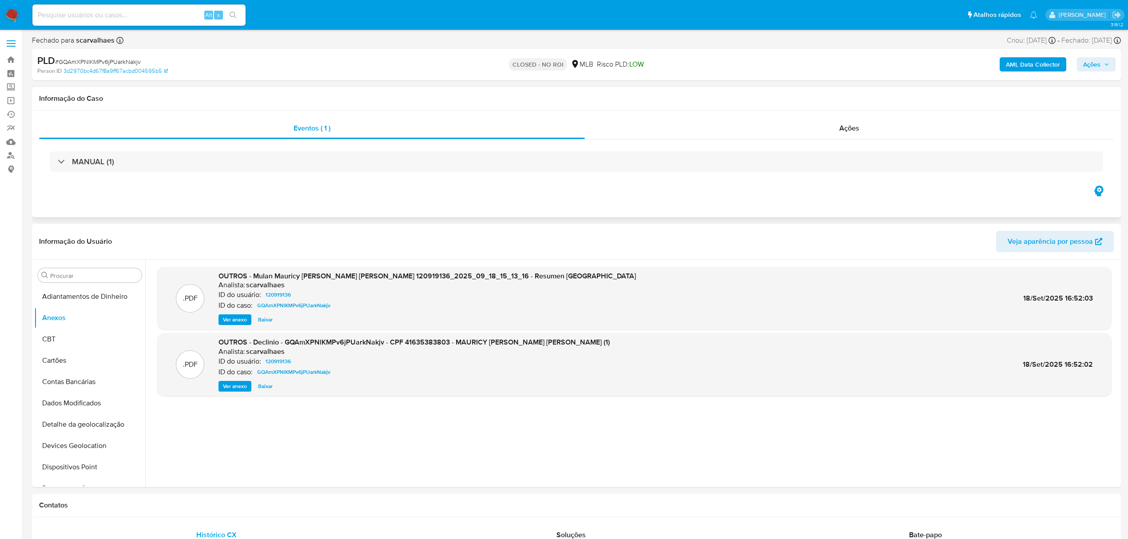
click at [260, 390] on span "Baixar" at bounding box center [265, 386] width 15 height 9
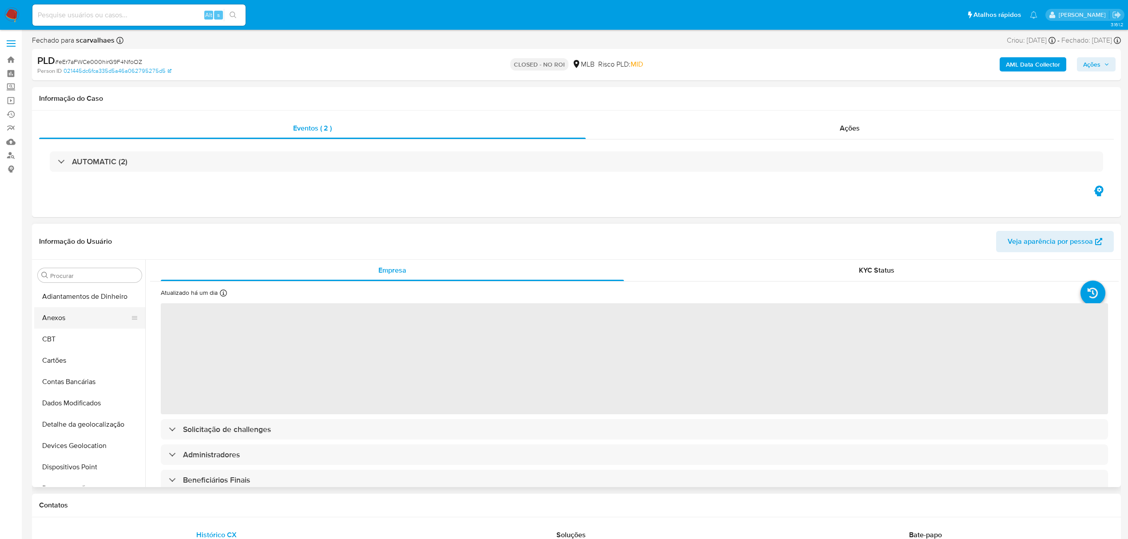
select select "10"
click at [58, 318] on button "Anexos" at bounding box center [86, 317] width 104 height 21
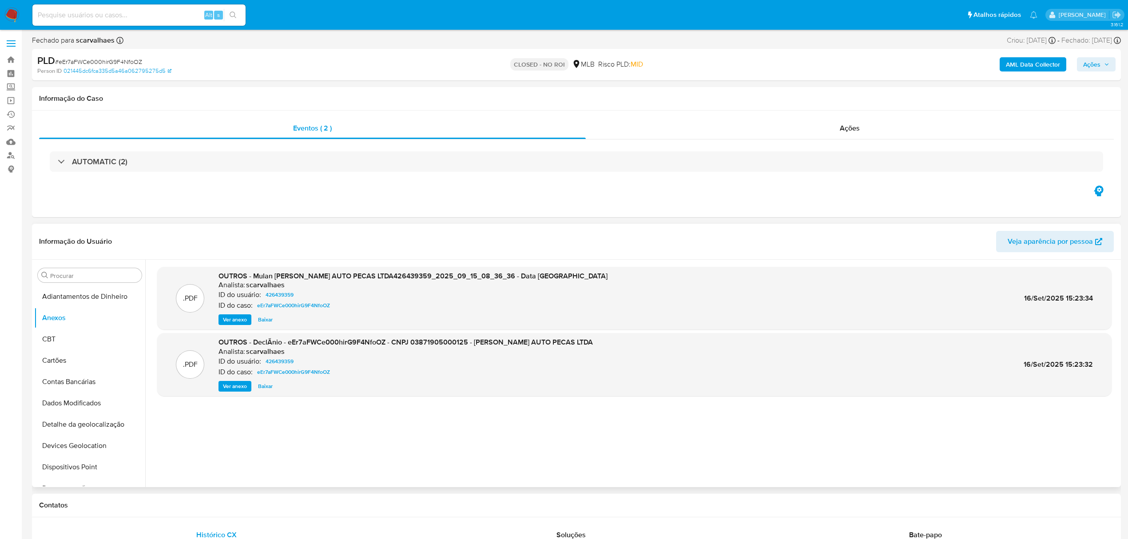
click at [256, 387] on button "Baixar" at bounding box center [266, 386] width 24 height 11
click at [1016, 64] on b "AML Data Collector" at bounding box center [1033, 64] width 54 height 14
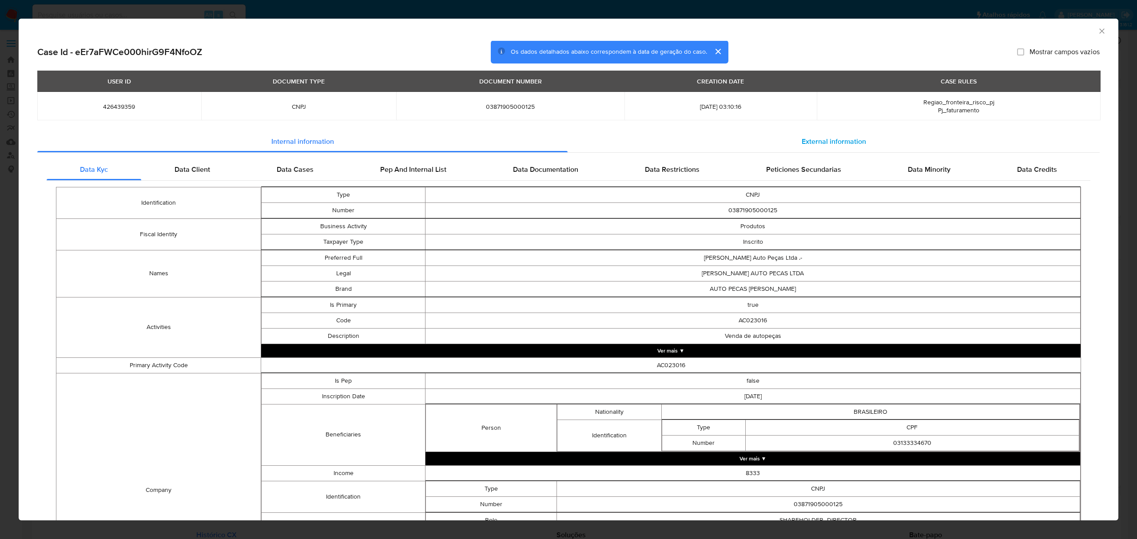
drag, startPoint x: 825, startPoint y: 142, endPoint x: 809, endPoint y: 148, distance: 17.0
click at [825, 142] on span "External information" at bounding box center [834, 141] width 64 height 10
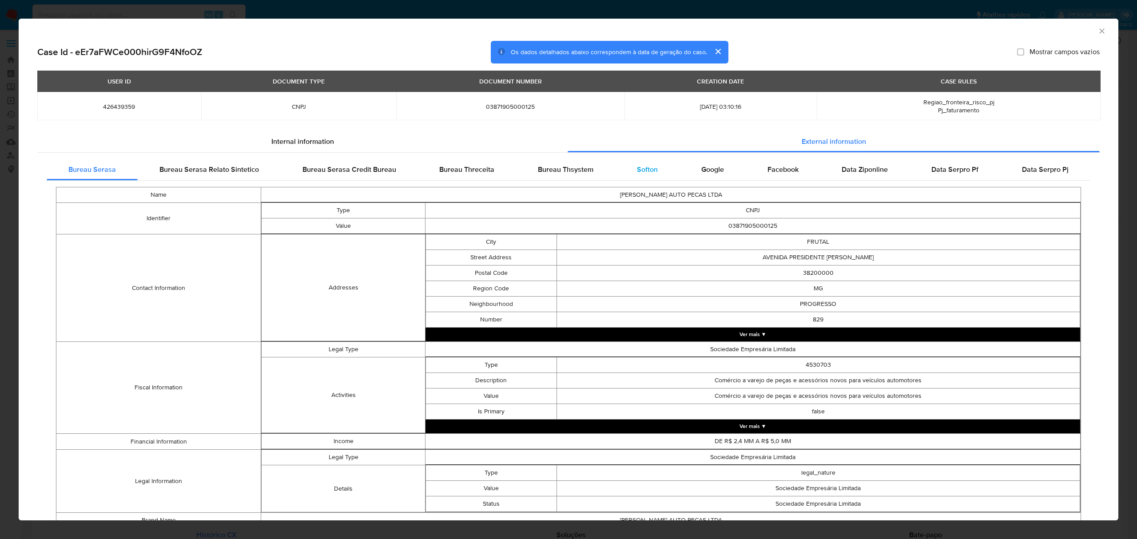
click at [642, 175] on div "Softon" at bounding box center [647, 169] width 64 height 21
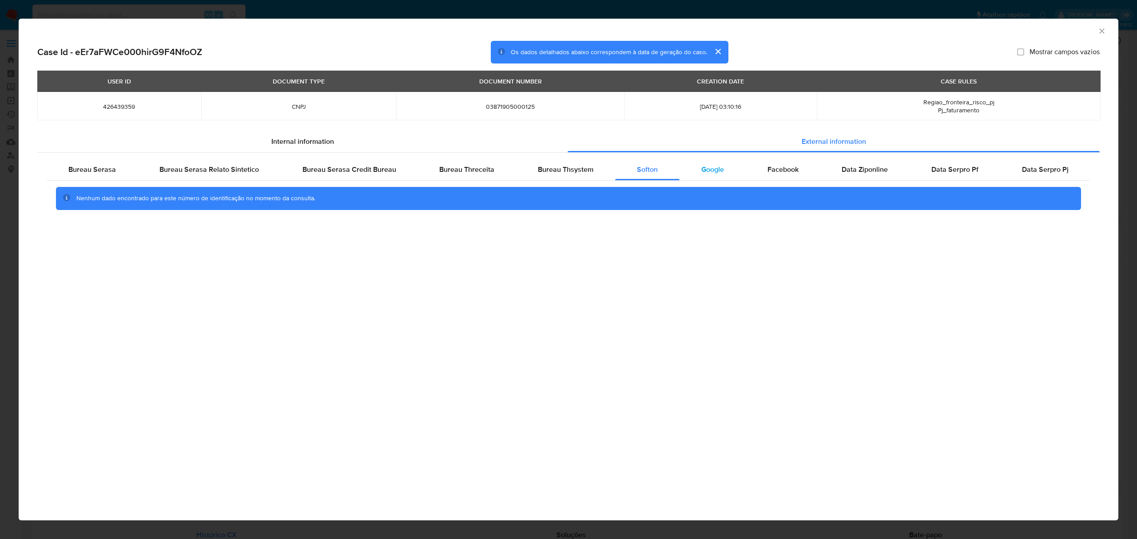
click at [702, 175] on span "Google" at bounding box center [713, 169] width 23 height 10
click at [717, 178] on div "Google" at bounding box center [713, 169] width 66 height 21
click at [1019, 54] on input "Mostrar campos vazios" at bounding box center [1020, 51] width 7 height 7
checkbox input "false"
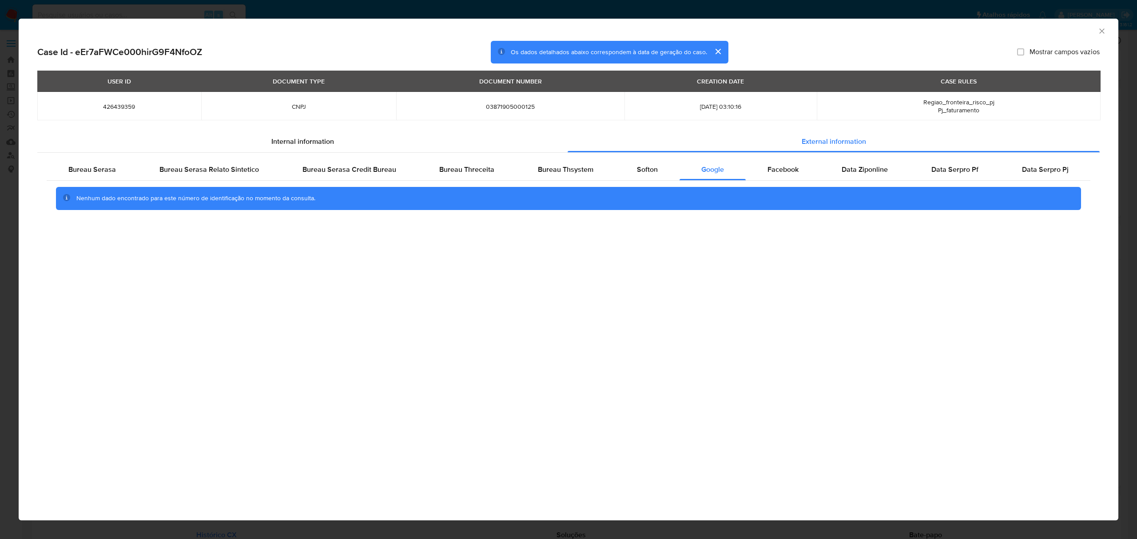
click at [1101, 32] on icon "Fechar a janela" at bounding box center [1102, 31] width 9 height 9
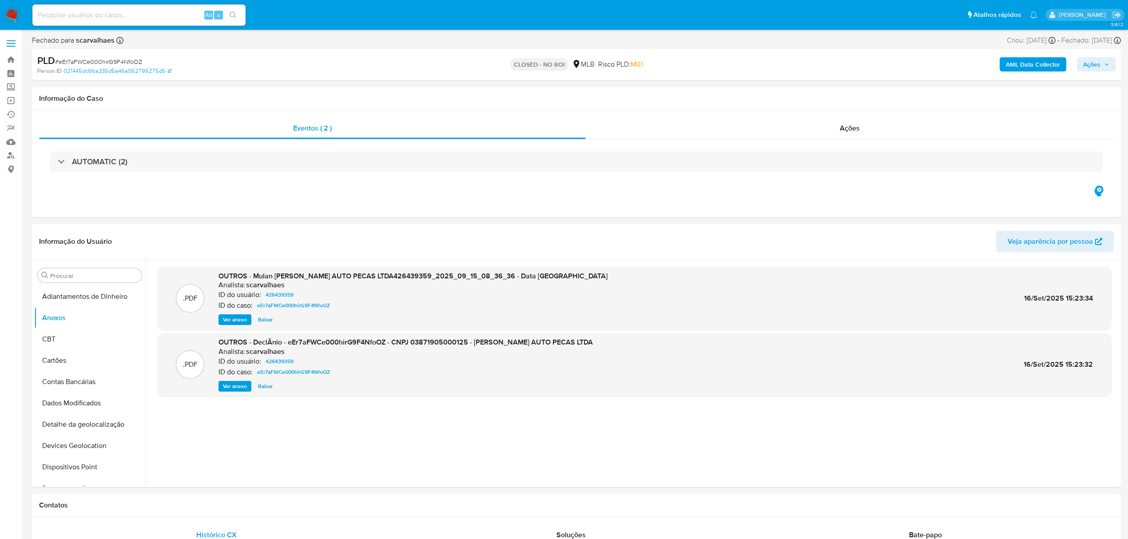
click at [98, 21] on div "Alt s" at bounding box center [138, 14] width 213 height 21
click at [130, 8] on div "Alt s" at bounding box center [138, 14] width 213 height 21
paste input "2449324185"
type input "2449324185"
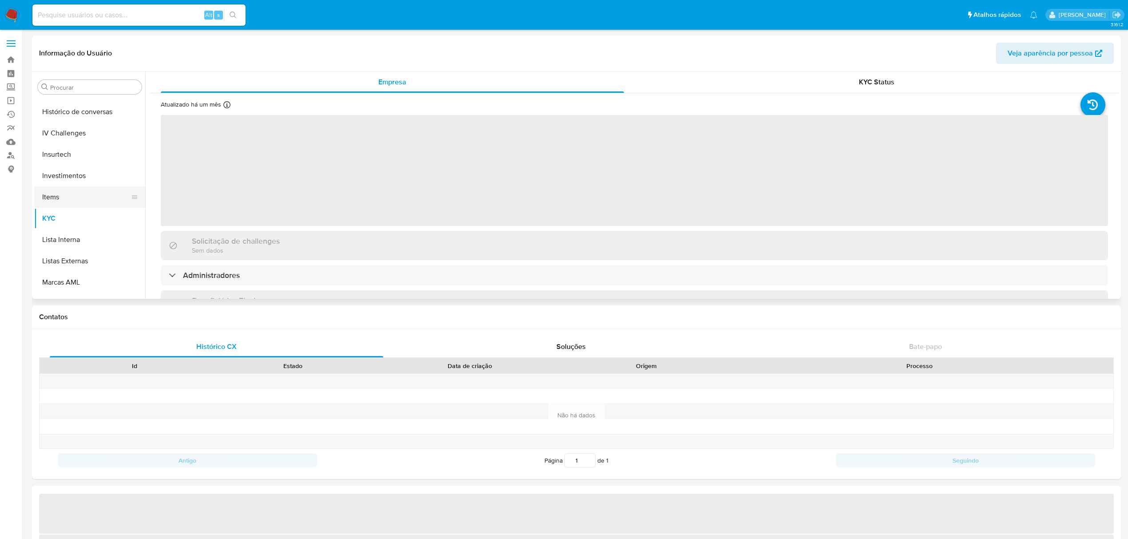
select select "10"
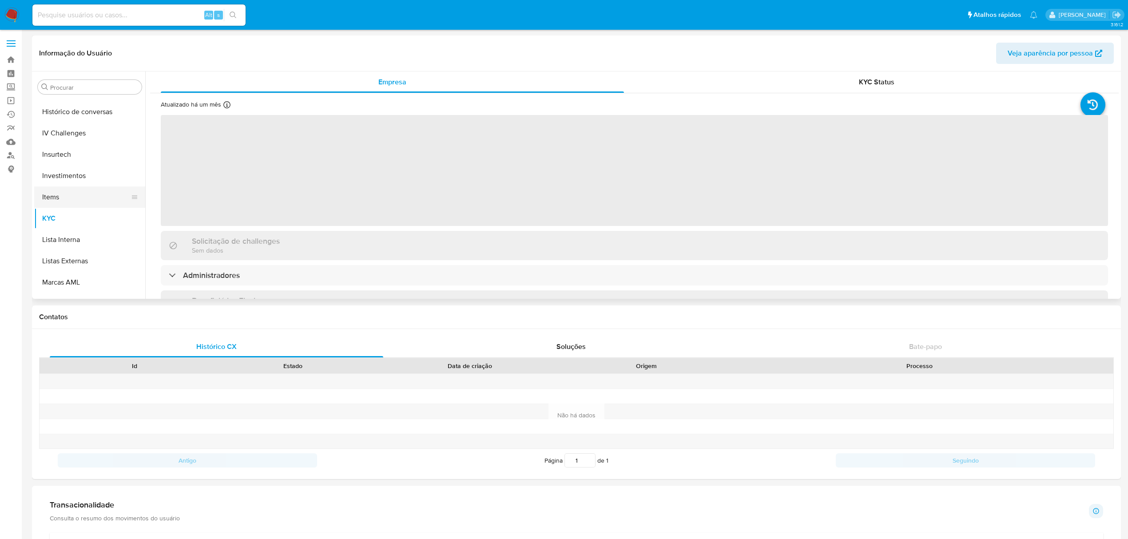
scroll to position [283, 0]
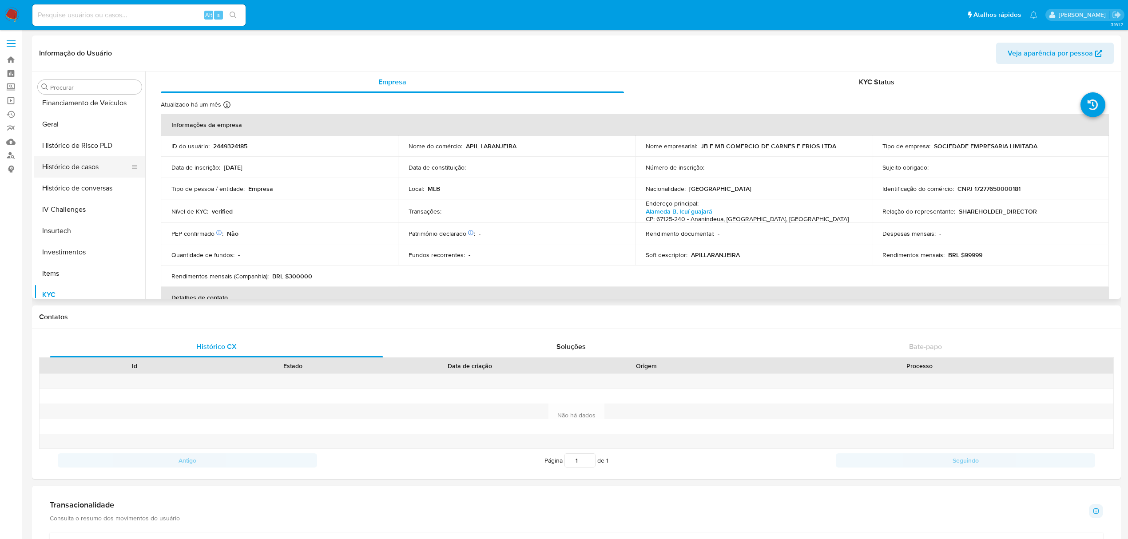
click at [95, 163] on button "Histórico de casos" at bounding box center [86, 166] width 104 height 21
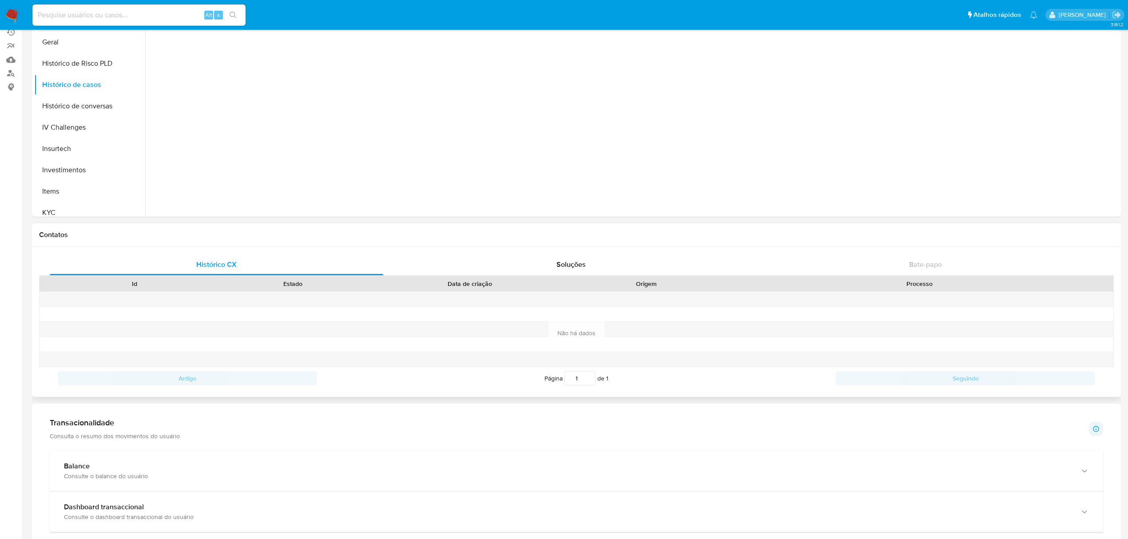
scroll to position [178, 0]
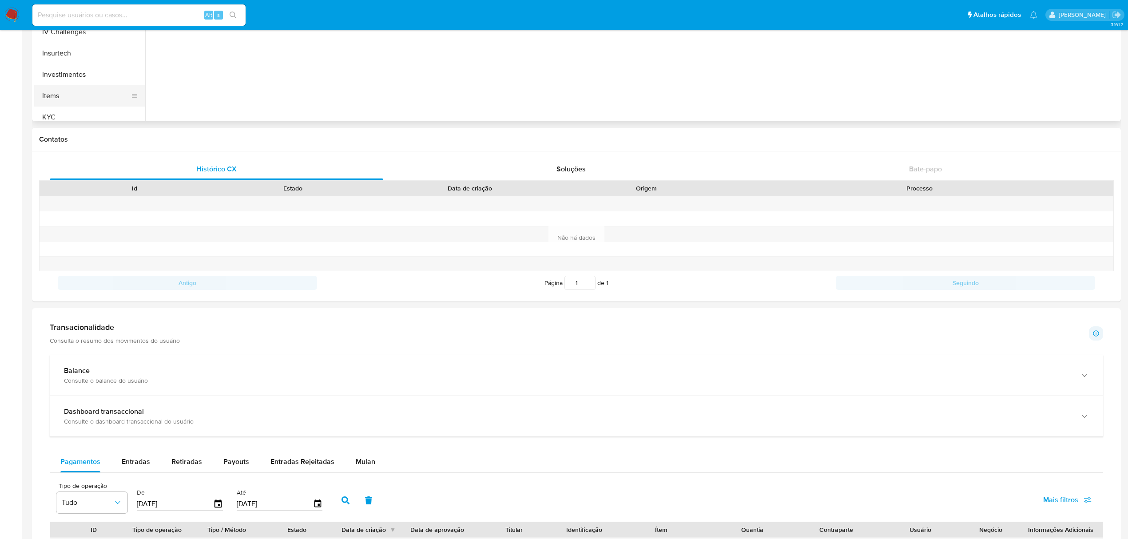
click at [60, 97] on button "Items" at bounding box center [86, 95] width 104 height 21
click at [63, 107] on button "KYC" at bounding box center [86, 117] width 104 height 21
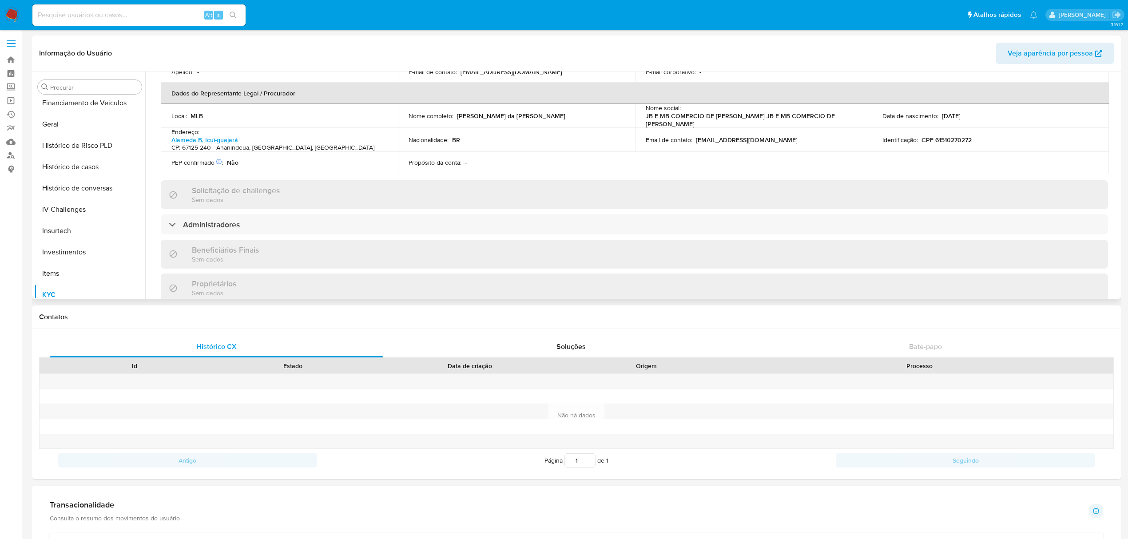
scroll to position [355, 0]
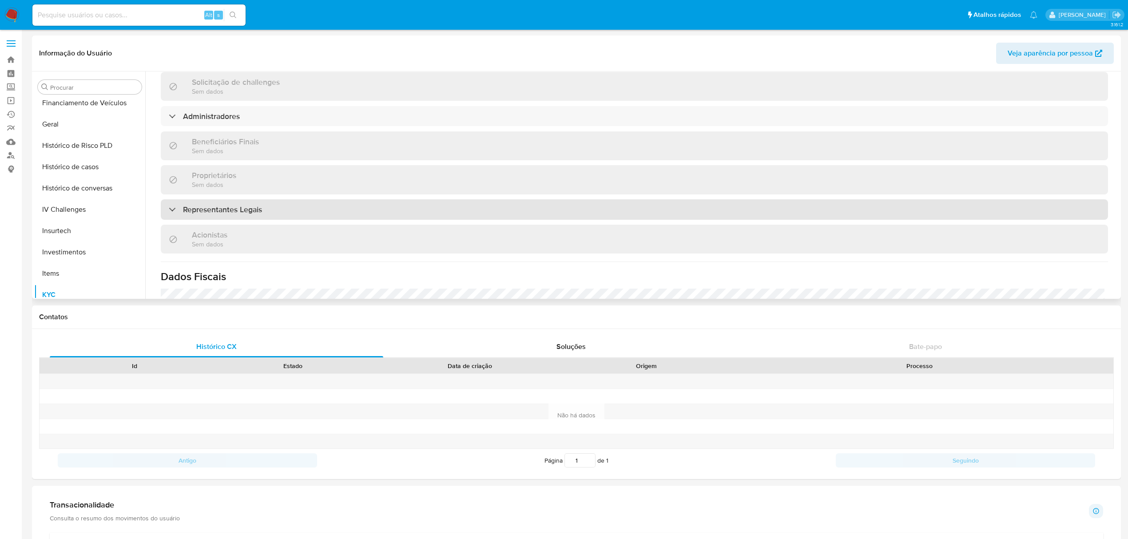
click at [237, 205] on h3 "Representantes Legais" at bounding box center [222, 210] width 79 height 10
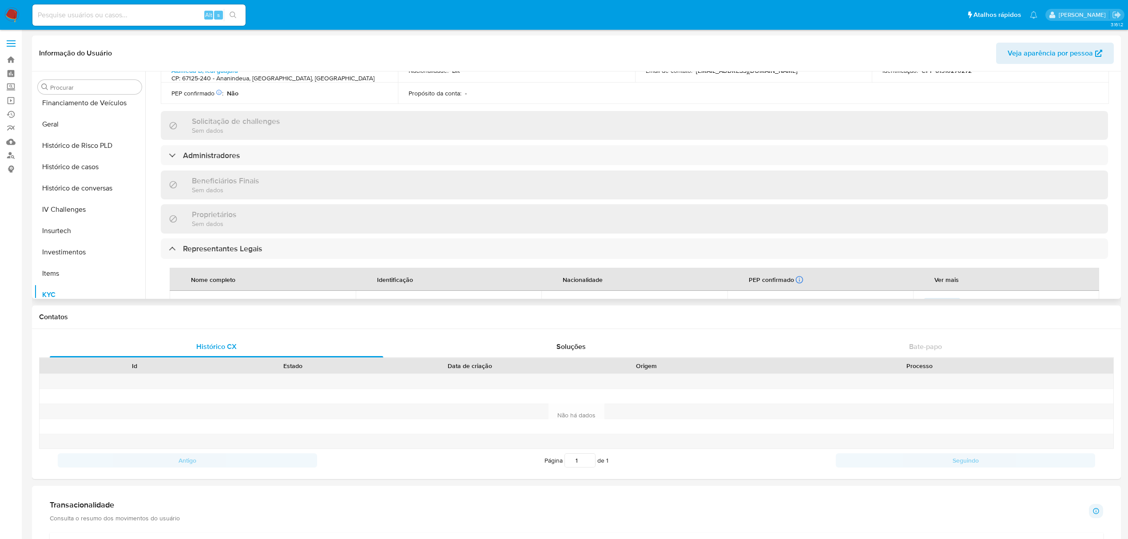
scroll to position [296, 0]
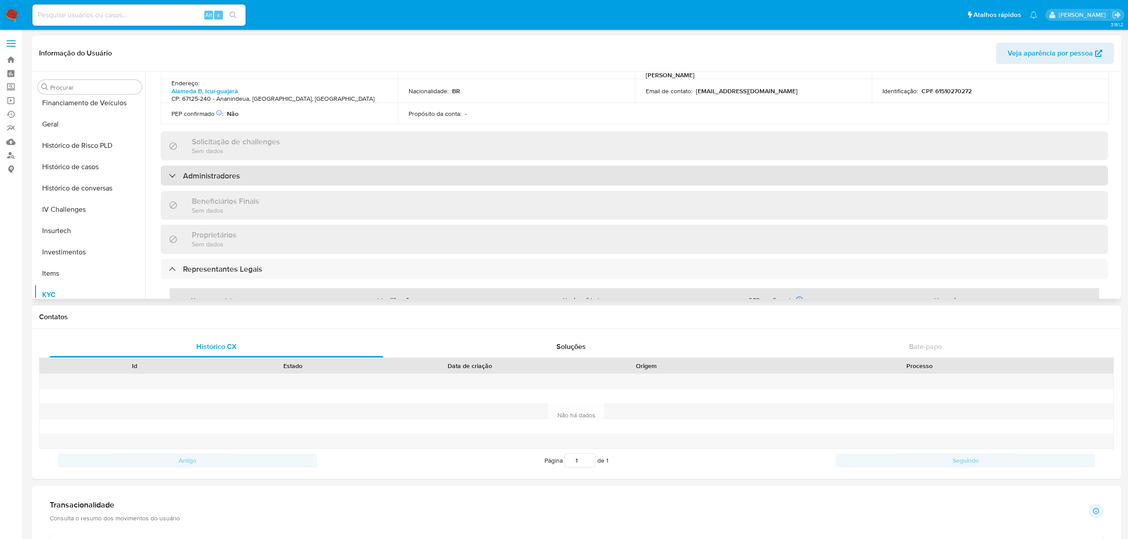
click at [231, 171] on h3 "Administradores" at bounding box center [211, 176] width 57 height 10
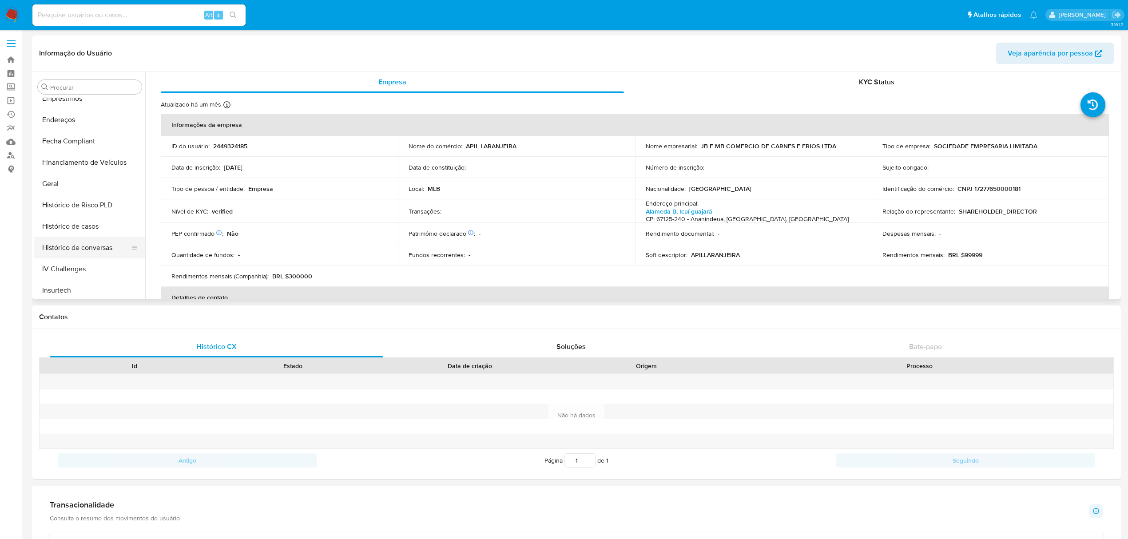
scroll to position [45, 0]
click at [98, 253] on button "Documentação" at bounding box center [86, 254] width 104 height 21
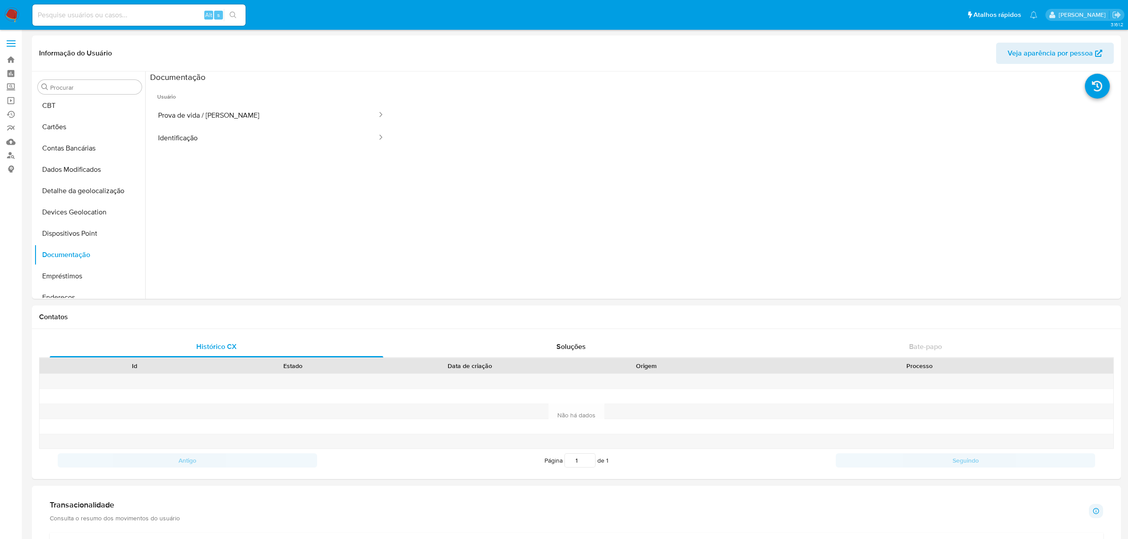
click at [172, 9] on input at bounding box center [138, 15] width 213 height 12
paste input "1212803901"
type input "1212803901"
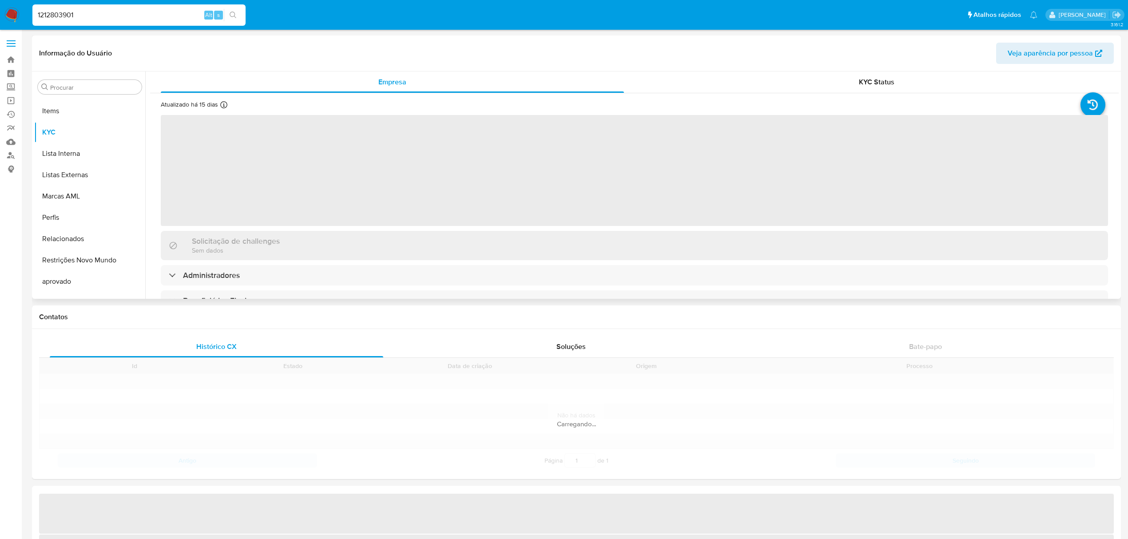
scroll to position [460, 0]
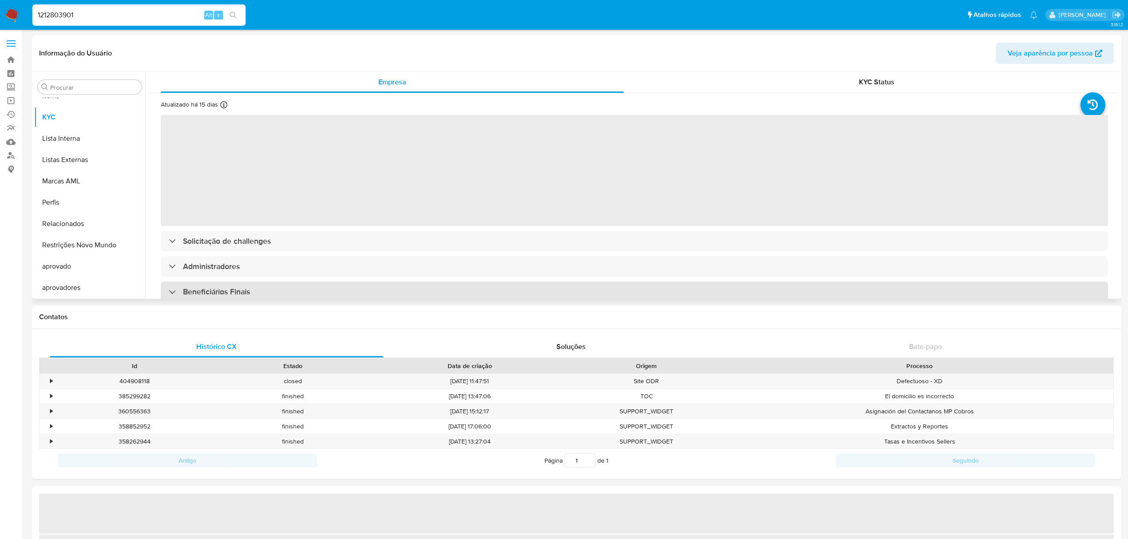
select select "10"
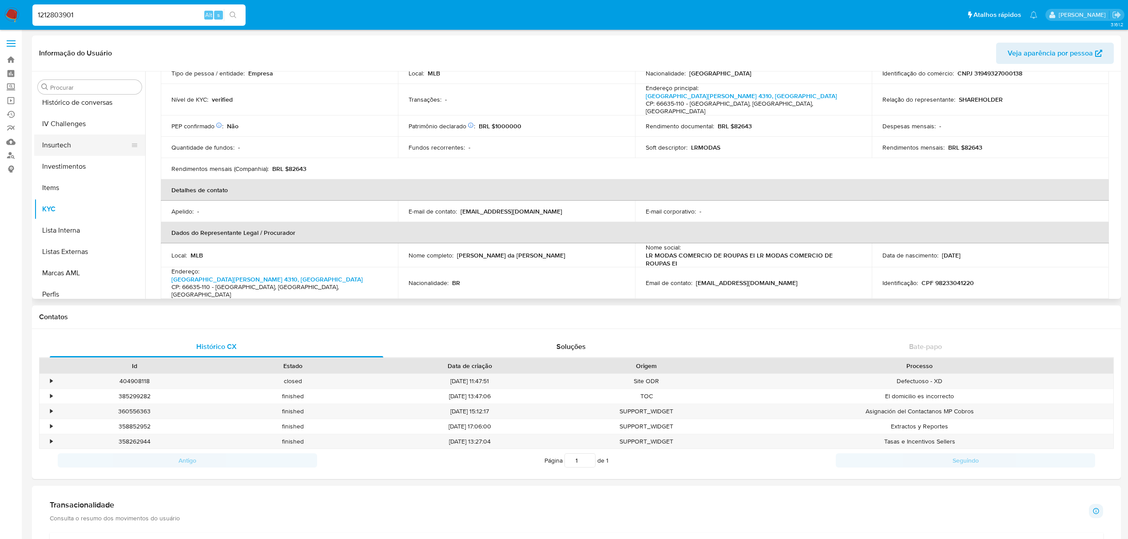
scroll to position [283, 0]
click at [76, 167] on button "Histórico de casos" at bounding box center [86, 166] width 104 height 21
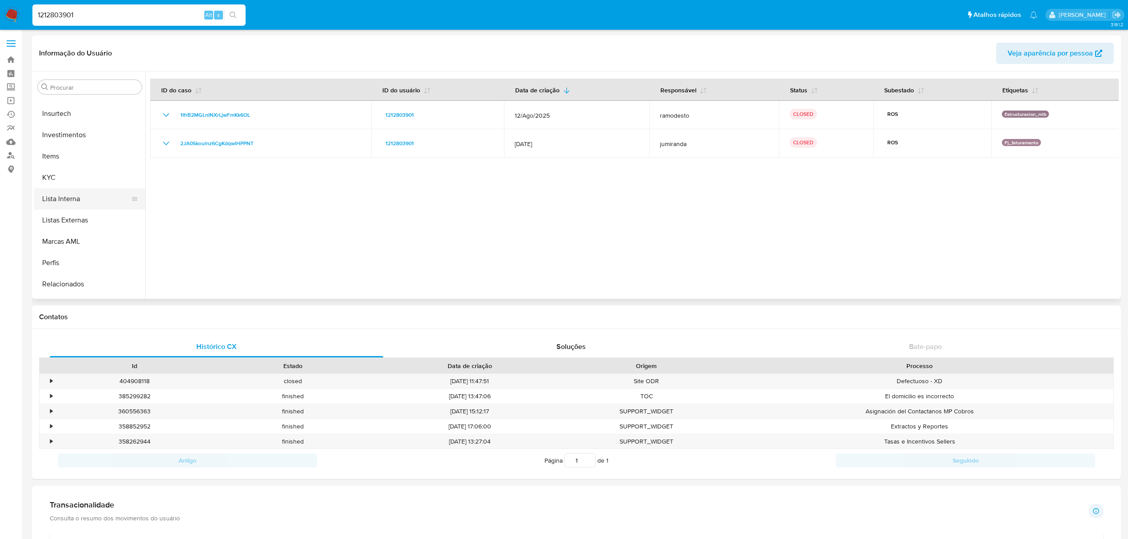
scroll to position [401, 0]
click at [50, 171] on button "KYC" at bounding box center [86, 176] width 104 height 21
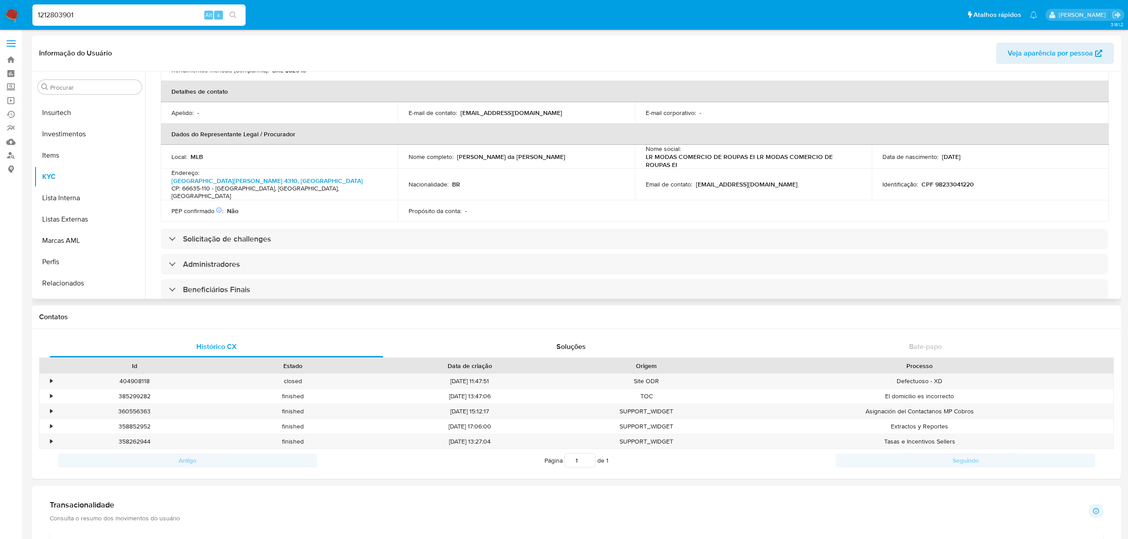
scroll to position [237, 0]
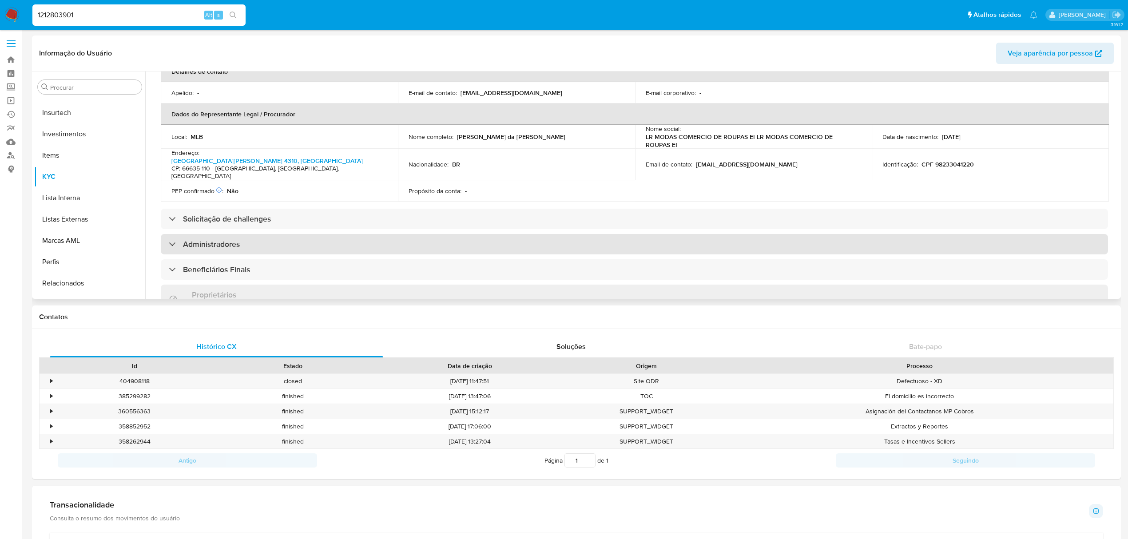
click at [228, 239] on h3 "Administradores" at bounding box center [211, 244] width 57 height 10
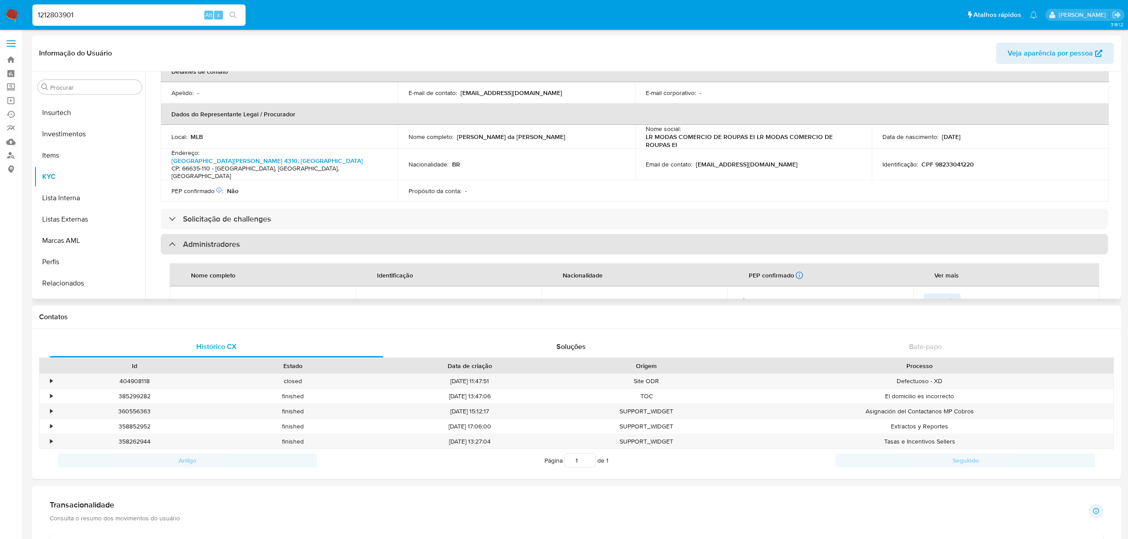
click at [230, 239] on h3 "Administradores" at bounding box center [211, 244] width 57 height 10
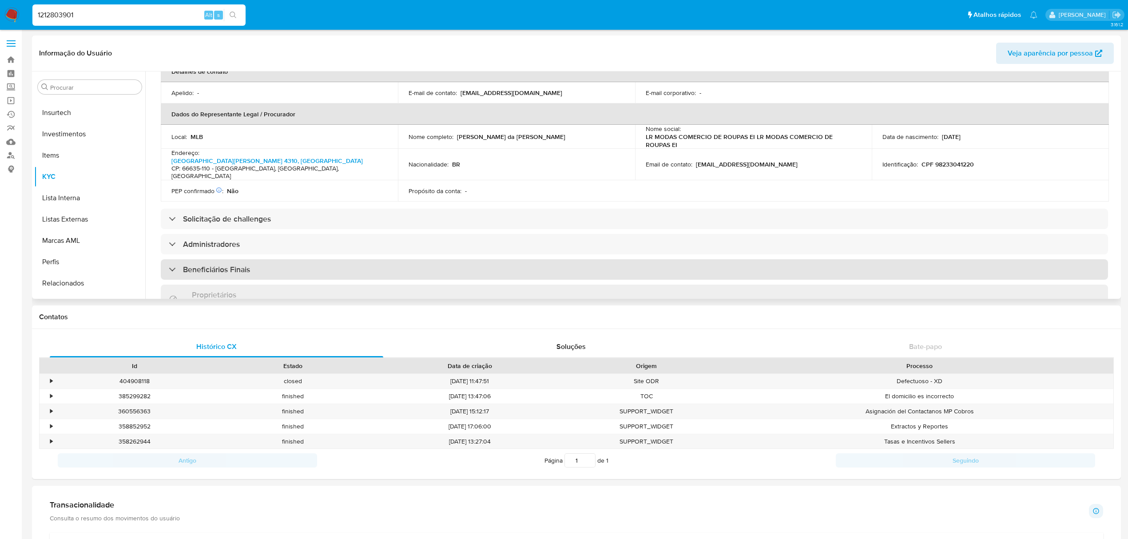
drag, startPoint x: 244, startPoint y: 270, endPoint x: 240, endPoint y: 256, distance: 14.7
click at [244, 285] on div "Proprietários Sem dados" at bounding box center [635, 299] width 948 height 29
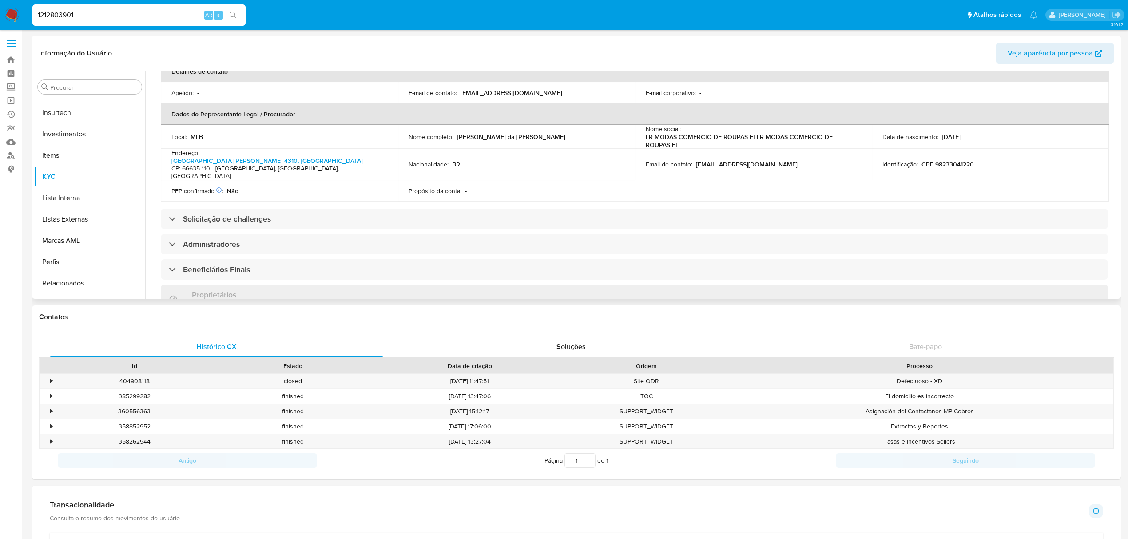
drag, startPoint x: 239, startPoint y: 254, endPoint x: 272, endPoint y: 236, distance: 37.4
click at [240, 265] on h3 "Beneficiários Finais" at bounding box center [216, 270] width 67 height 10
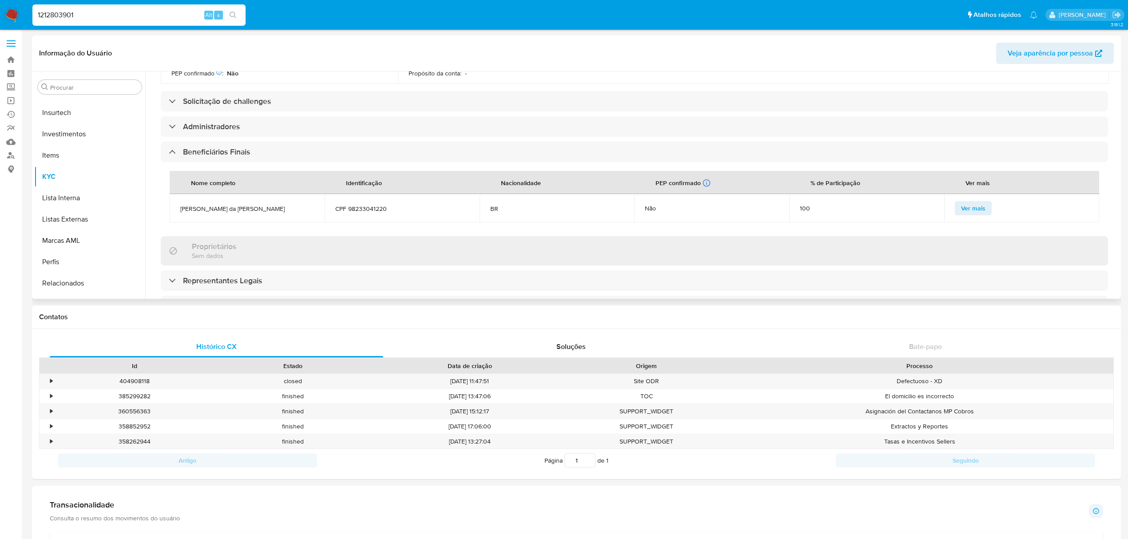
scroll to position [355, 0]
click at [147, 15] on input "1212803901" at bounding box center [138, 15] width 213 height 12
paste input "675326705"
type input "675326705"
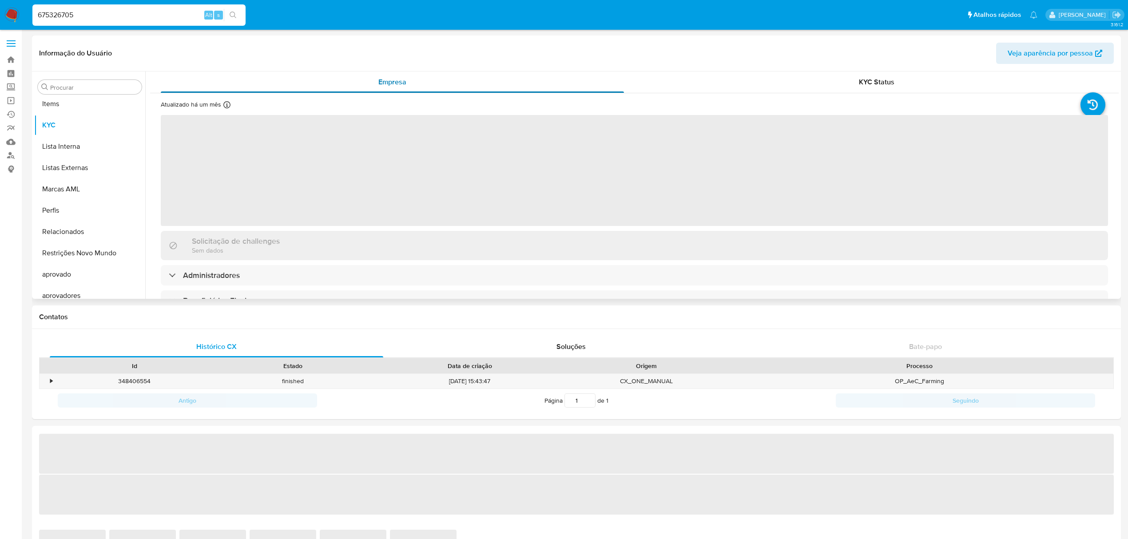
scroll to position [460, 0]
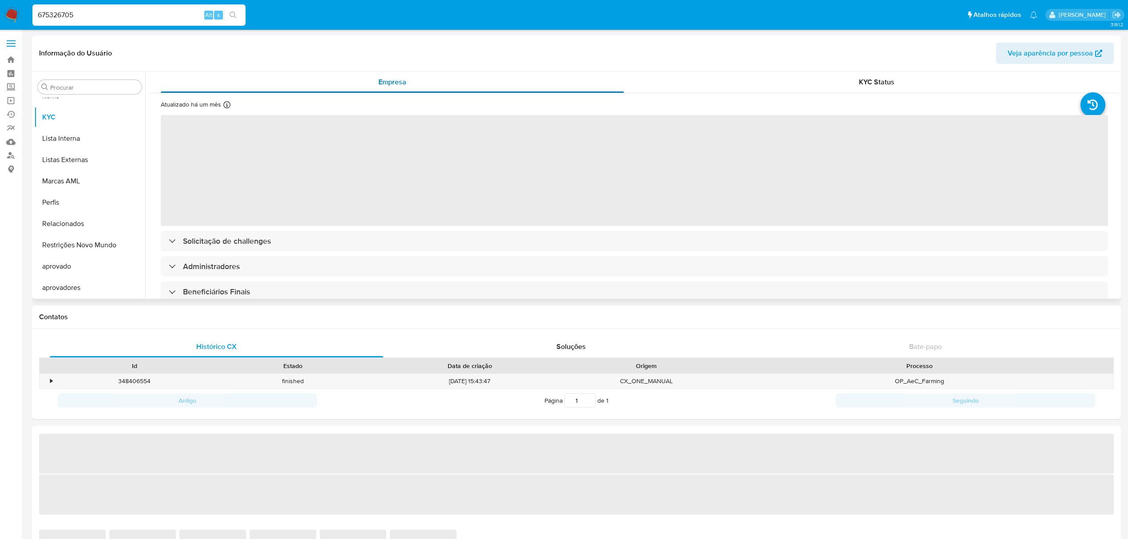
select select "10"
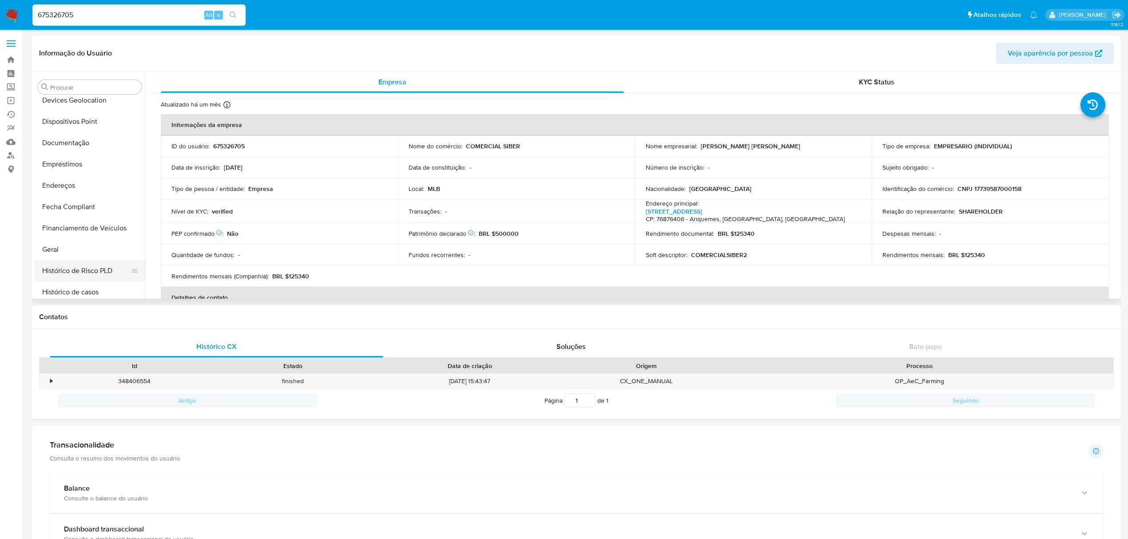
scroll to position [223, 0]
click at [91, 221] on button "Histórico de casos" at bounding box center [86, 226] width 104 height 21
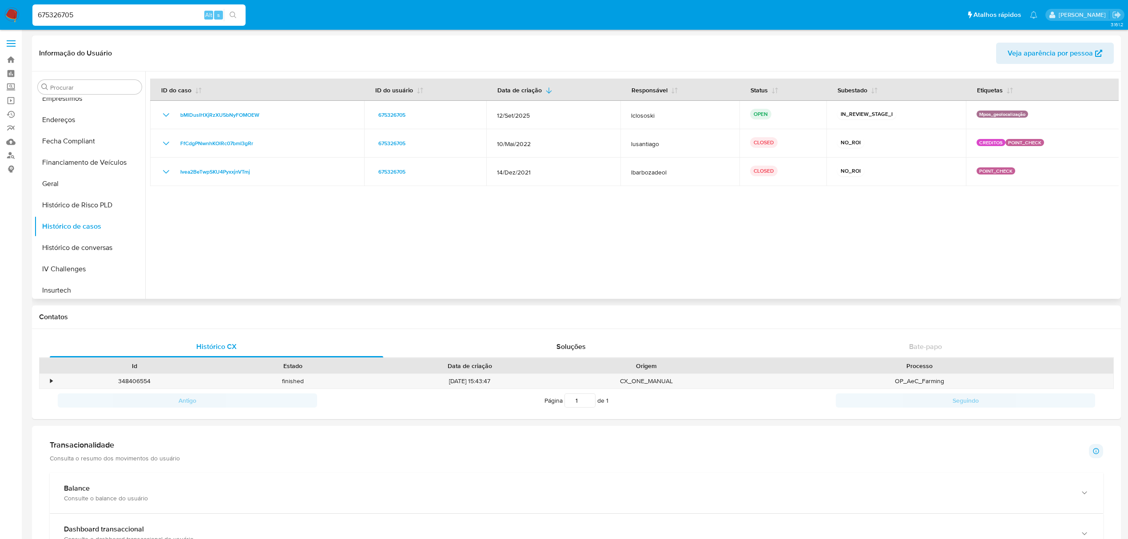
scroll to position [342, 0]
click at [89, 234] on button "KYC" at bounding box center [86, 235] width 104 height 21
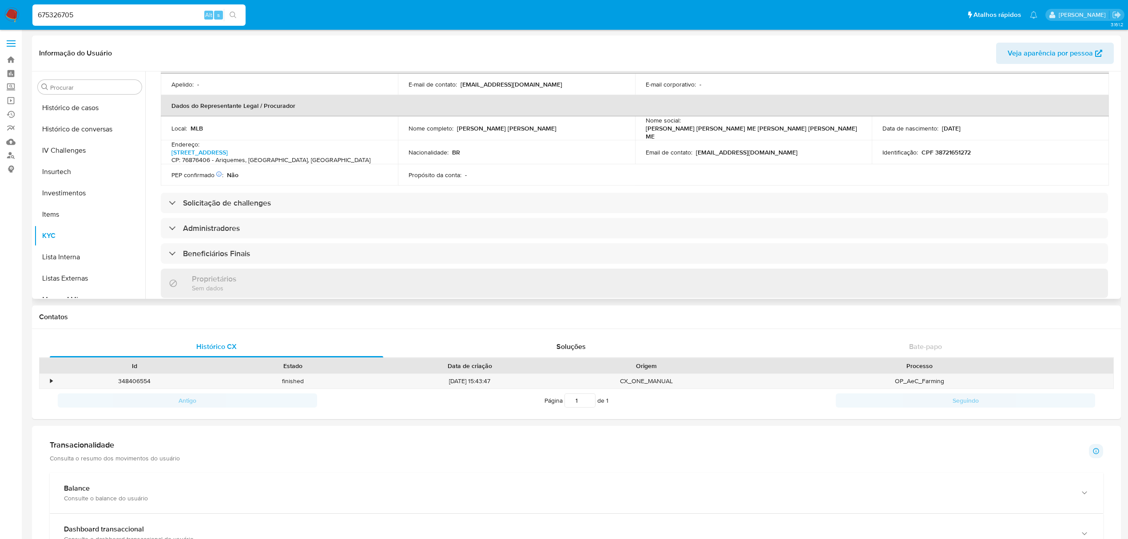
scroll to position [296, 0]
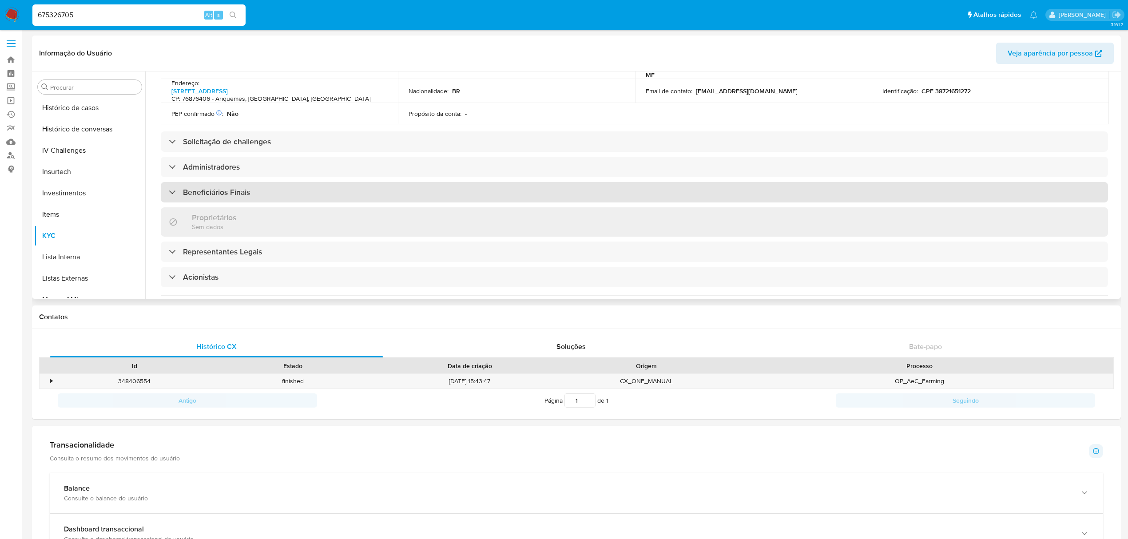
click at [227, 191] on div "Beneficiários Finais" at bounding box center [635, 192] width 948 height 20
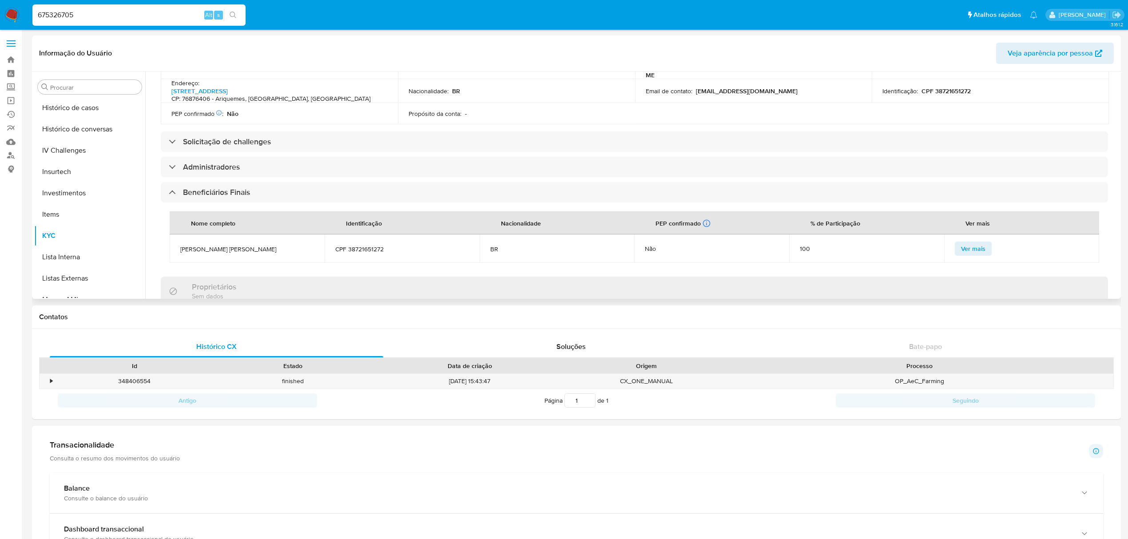
scroll to position [0, 0]
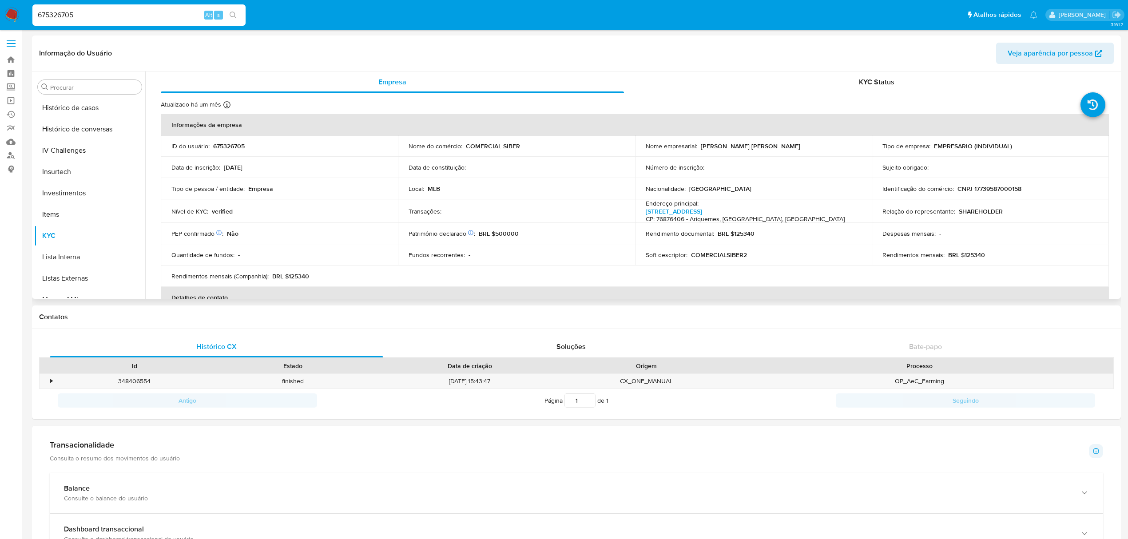
click at [999, 191] on p "CNPJ 17739587000158" at bounding box center [990, 189] width 64 height 8
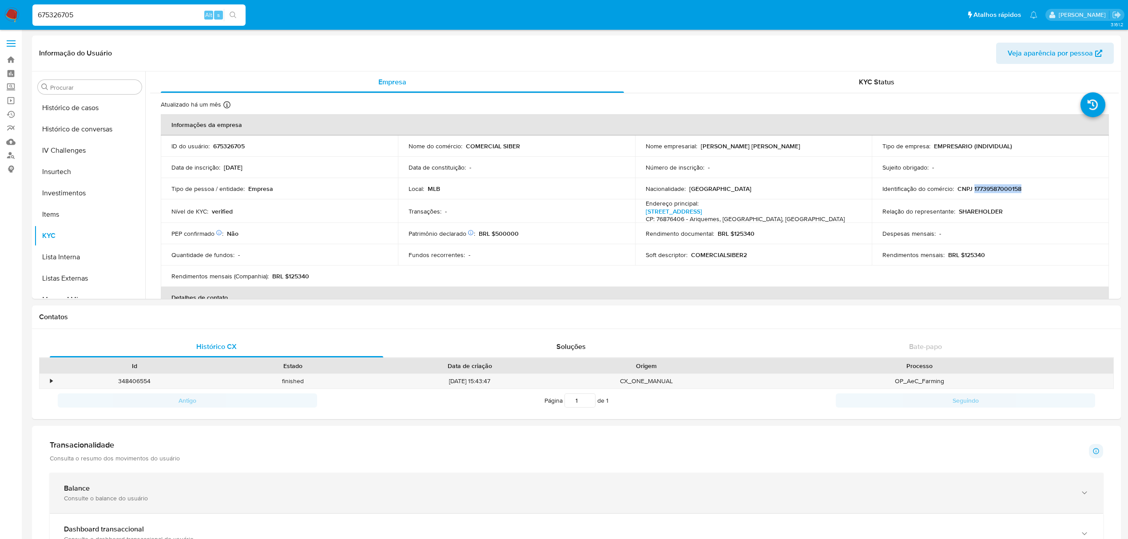
copy p "17739587000158"
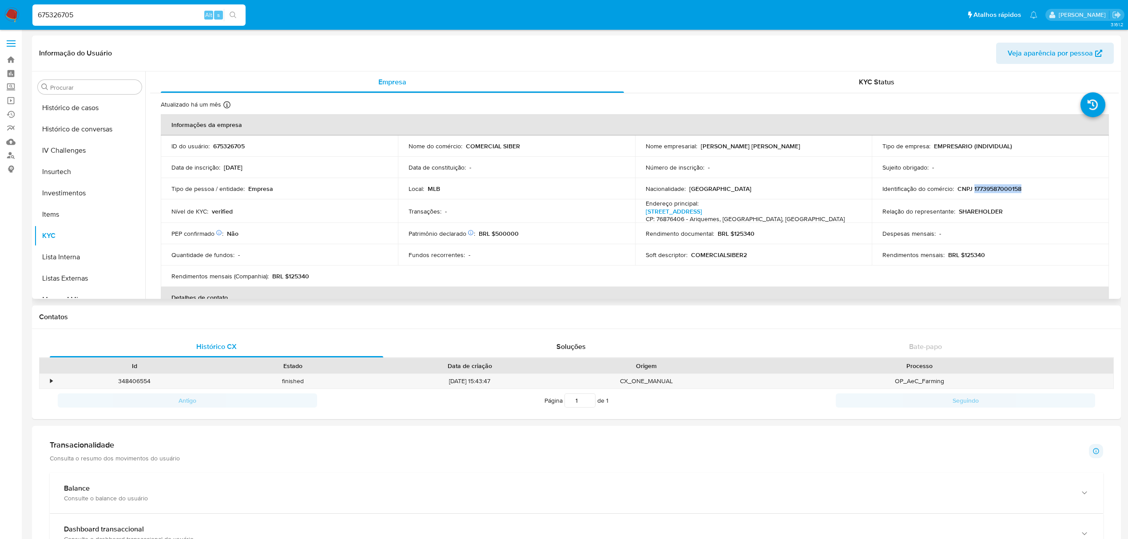
click at [986, 187] on p "CNPJ 17739587000158" at bounding box center [990, 189] width 64 height 8
click at [64, 120] on button "Geral" at bounding box center [86, 124] width 104 height 21
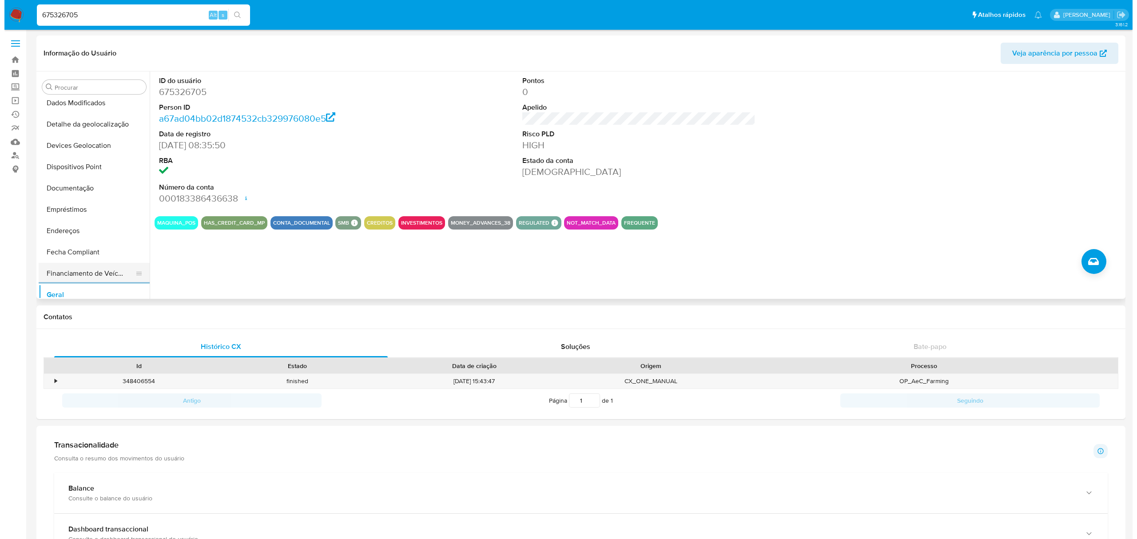
scroll to position [178, 0]
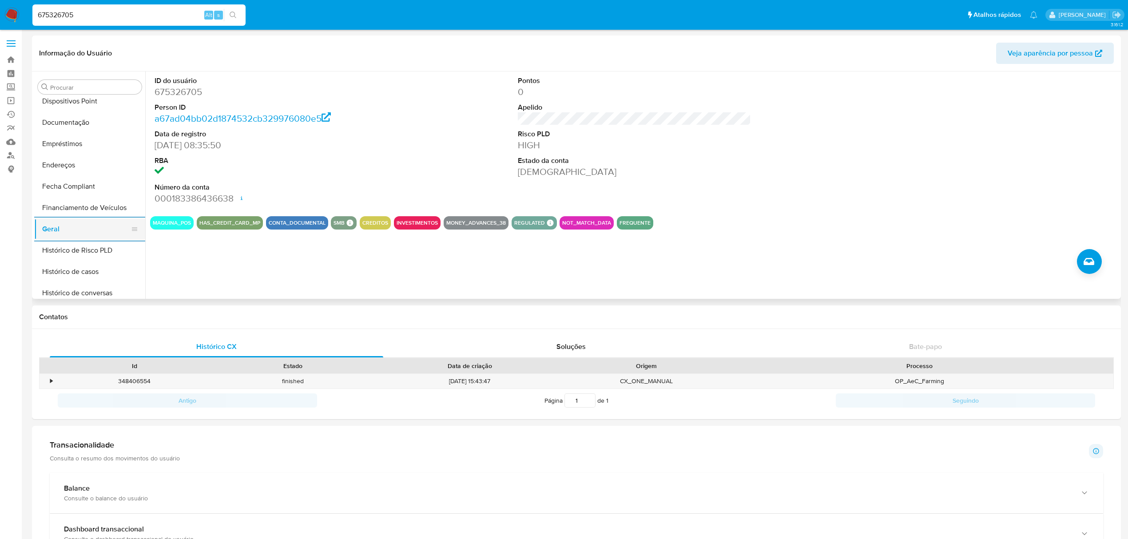
click at [81, 228] on button "Geral" at bounding box center [86, 229] width 104 height 21
click at [1085, 260] on icon "Criar caso manual" at bounding box center [1089, 261] width 11 height 7
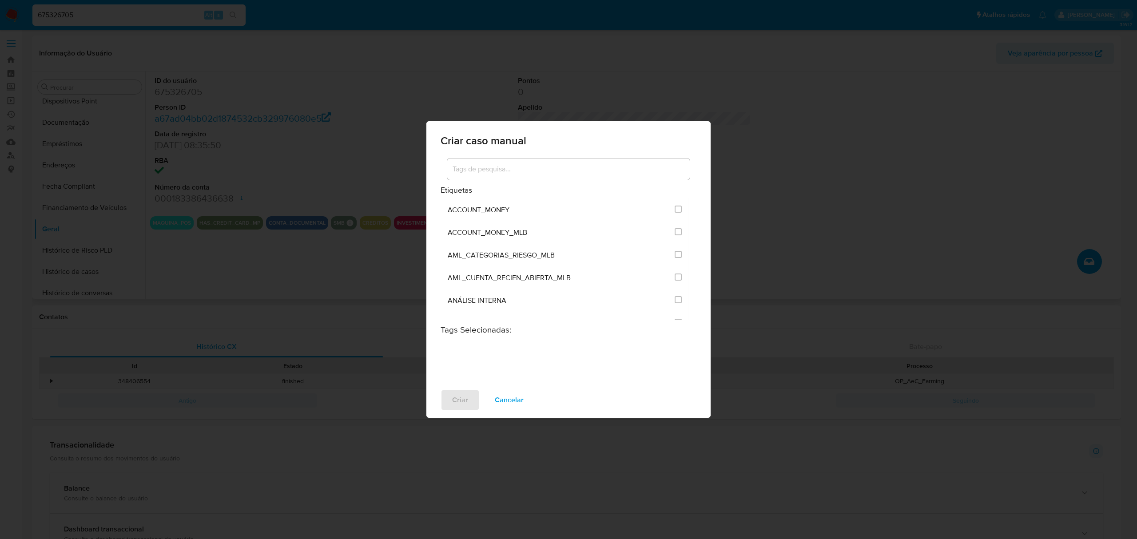
click at [505, 170] on input at bounding box center [568, 169] width 243 height 12
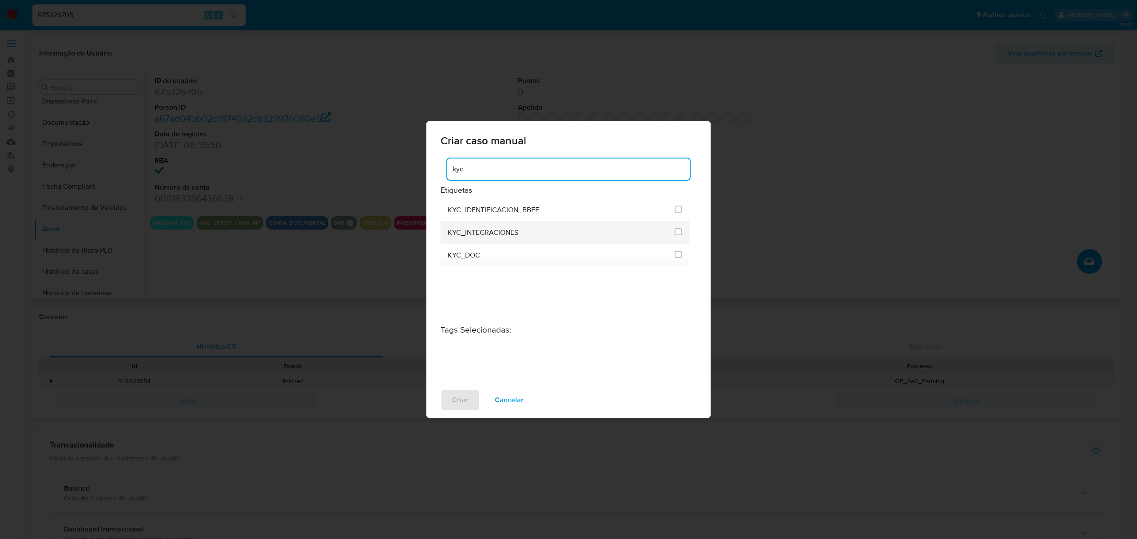
type input "kyc"
click at [566, 228] on div "KYC_INTEGRACIONES" at bounding box center [559, 232] width 222 height 23
click at [675, 233] on input "2093" at bounding box center [678, 231] width 7 height 7
checkbox input "true"
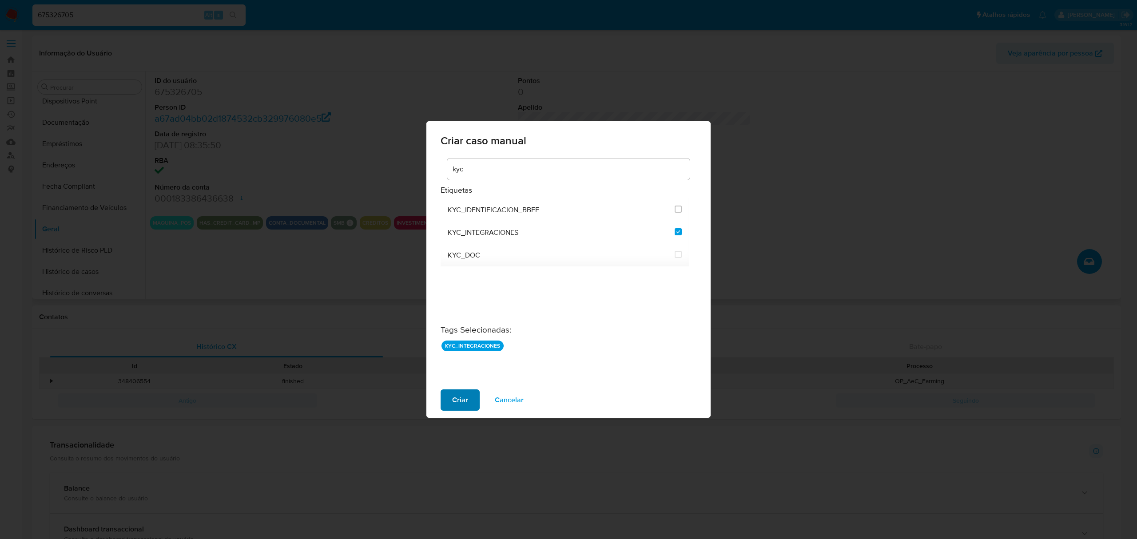
click at [459, 400] on span "Criar" at bounding box center [460, 401] width 16 height 20
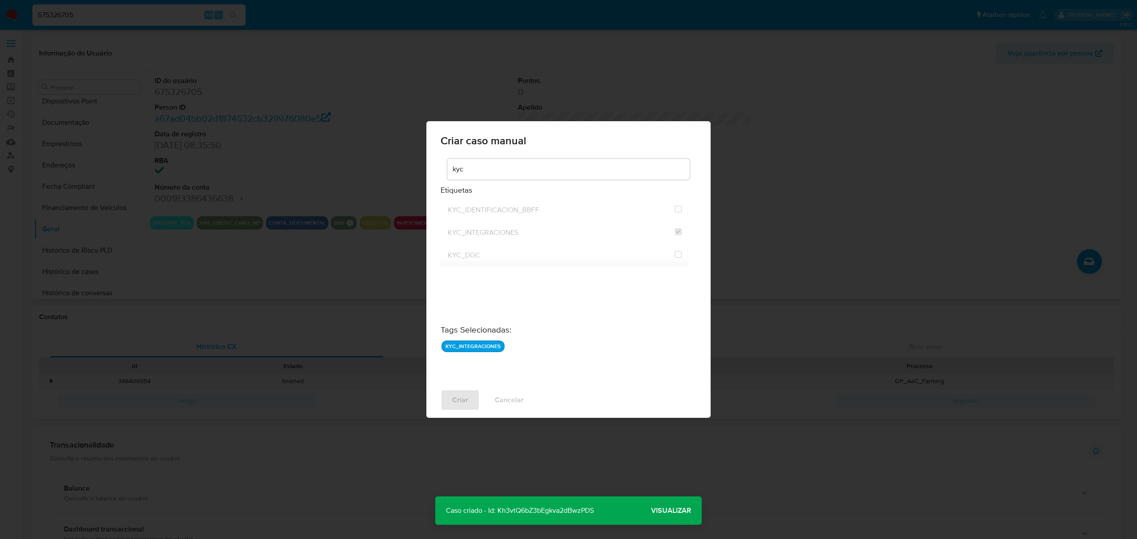
click at [681, 511] on span "Visualizar" at bounding box center [671, 511] width 40 height 0
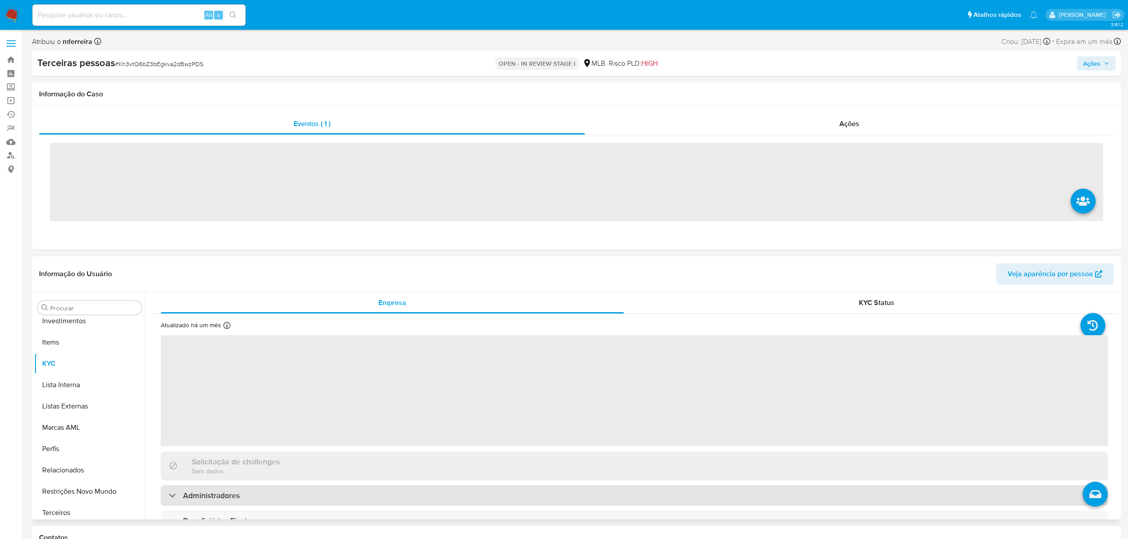
scroll to position [482, 0]
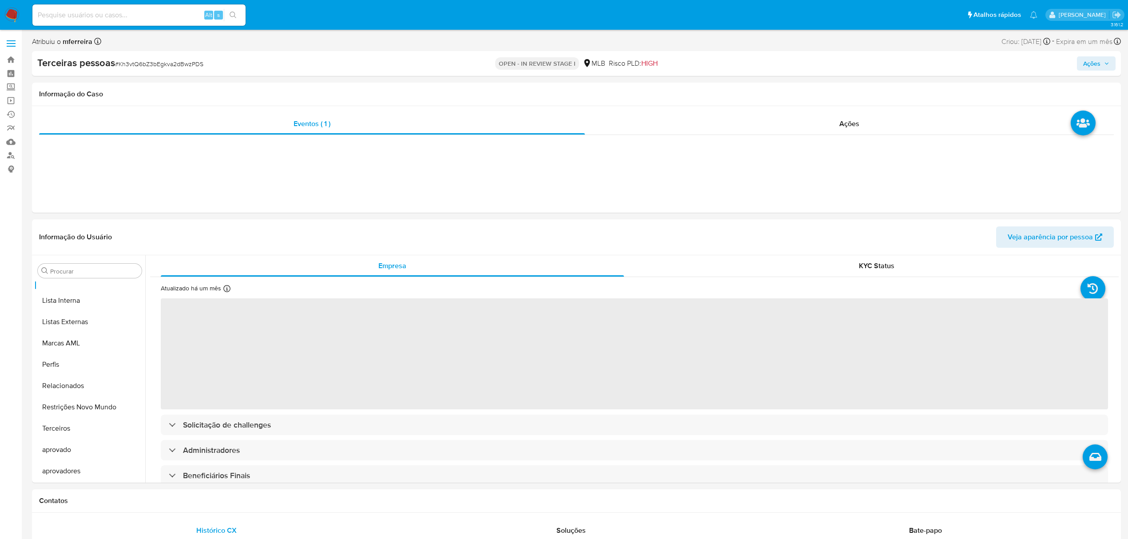
select select "10"
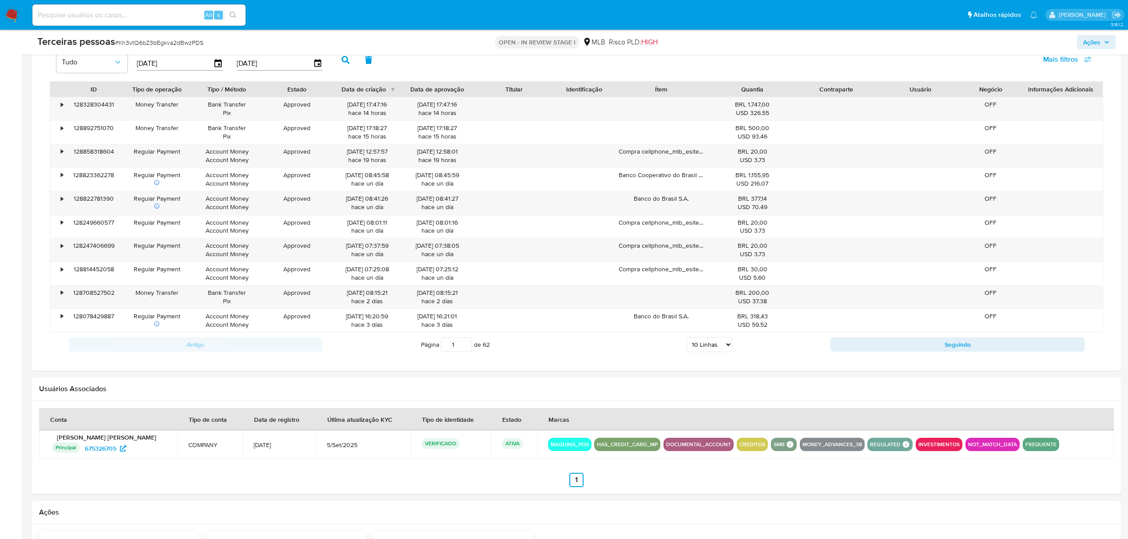
scroll to position [651, 0]
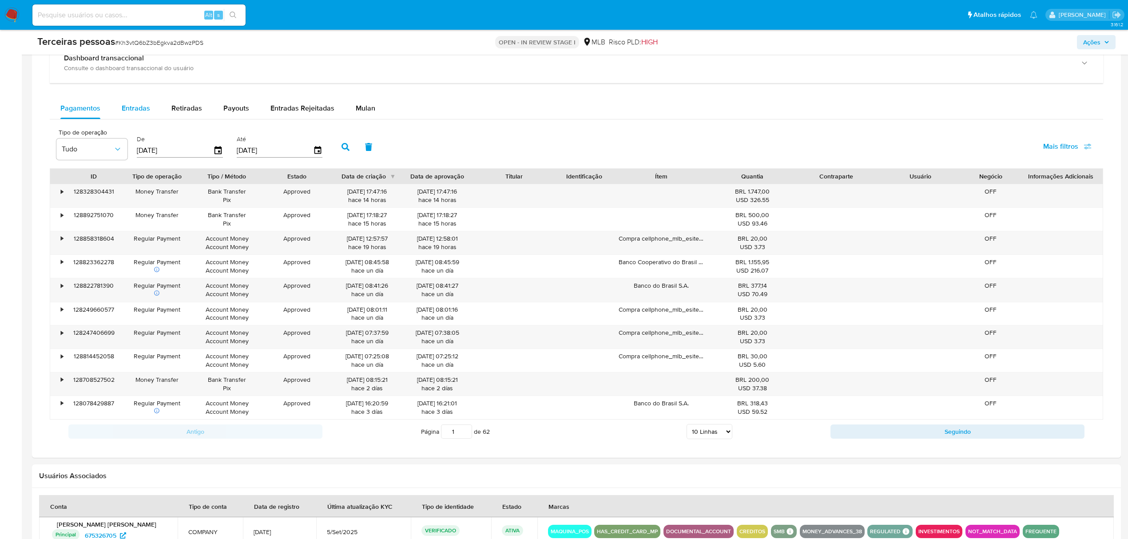
click at [127, 109] on span "Entradas" at bounding box center [136, 108] width 28 height 10
select select "10"
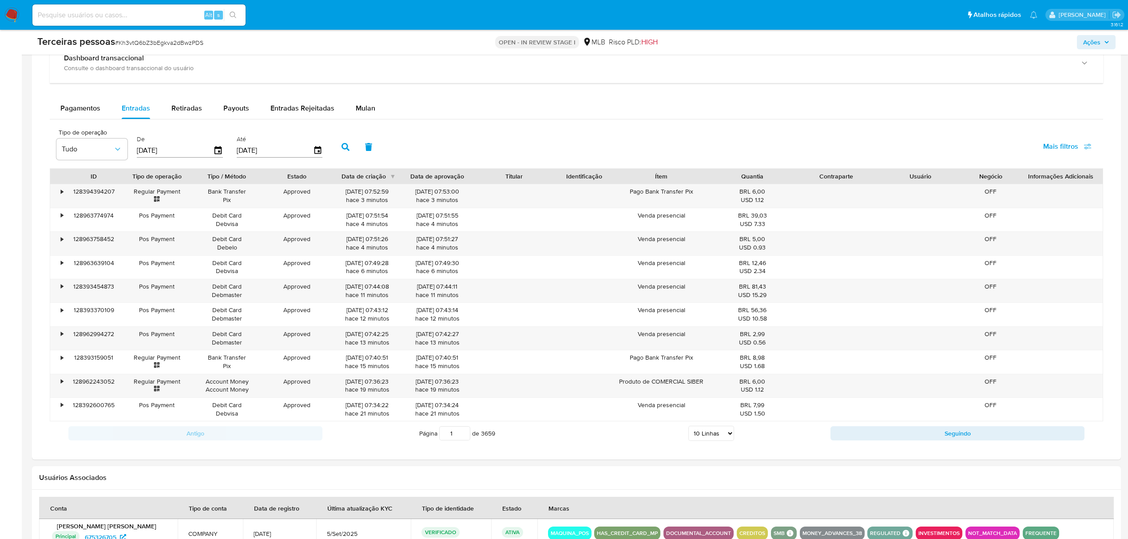
click at [887, 429] on div "Antigo Página 1 de 3659 5 Linhas 10 Linhas 20 Linhas 25 Linhas 50 Linhas 100 Li…" at bounding box center [577, 434] width 1054 height 24
click at [897, 438] on button "Seguindo" at bounding box center [958, 434] width 254 height 14
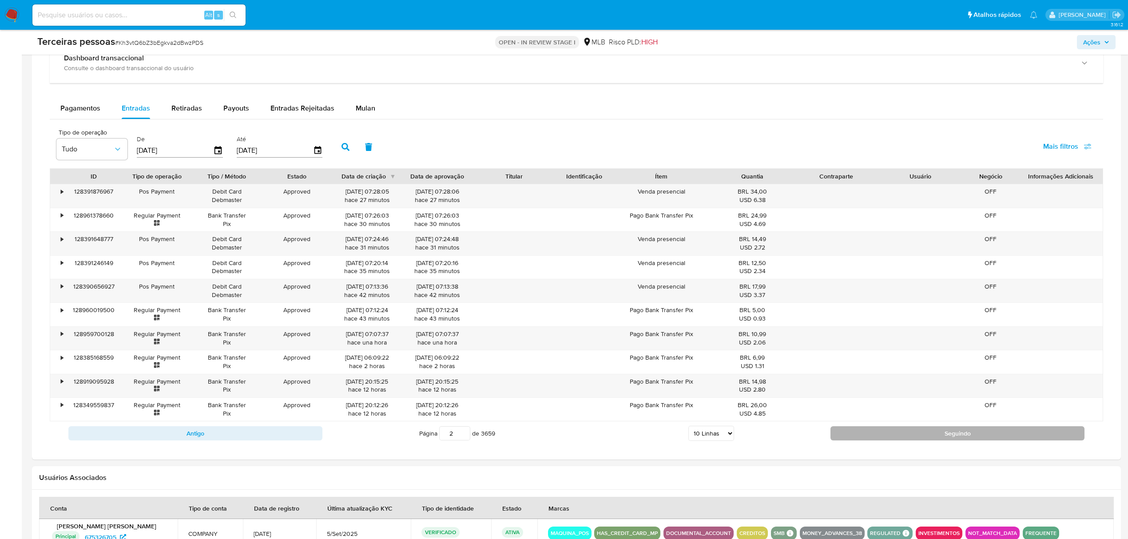
click at [901, 441] on button "Seguindo" at bounding box center [958, 434] width 254 height 14
click at [880, 436] on button "Seguindo" at bounding box center [958, 434] width 254 height 14
type input "5"
click at [235, 110] on span "Payouts" at bounding box center [236, 108] width 26 height 10
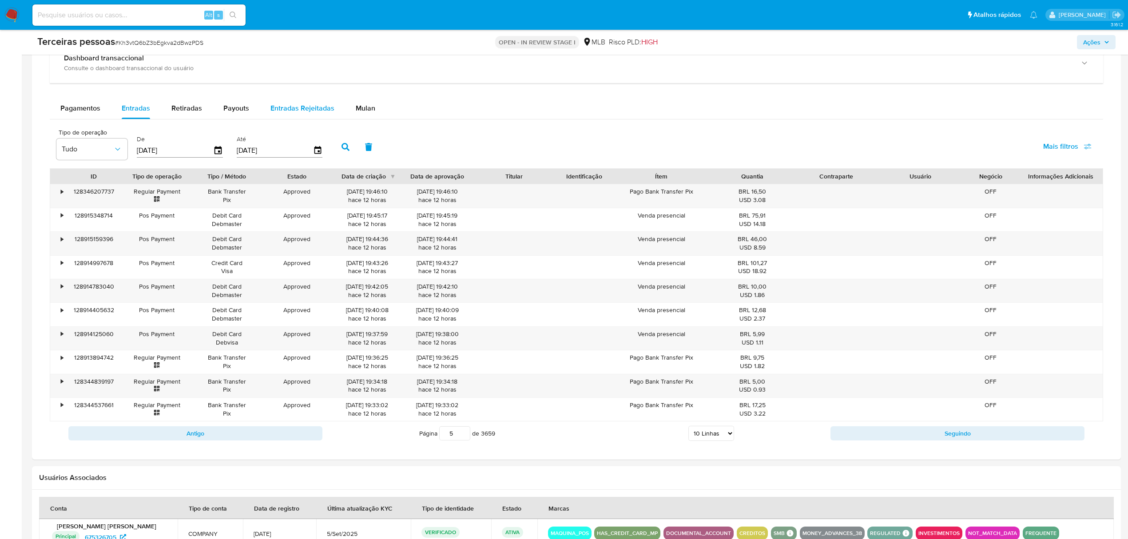
select select "10"
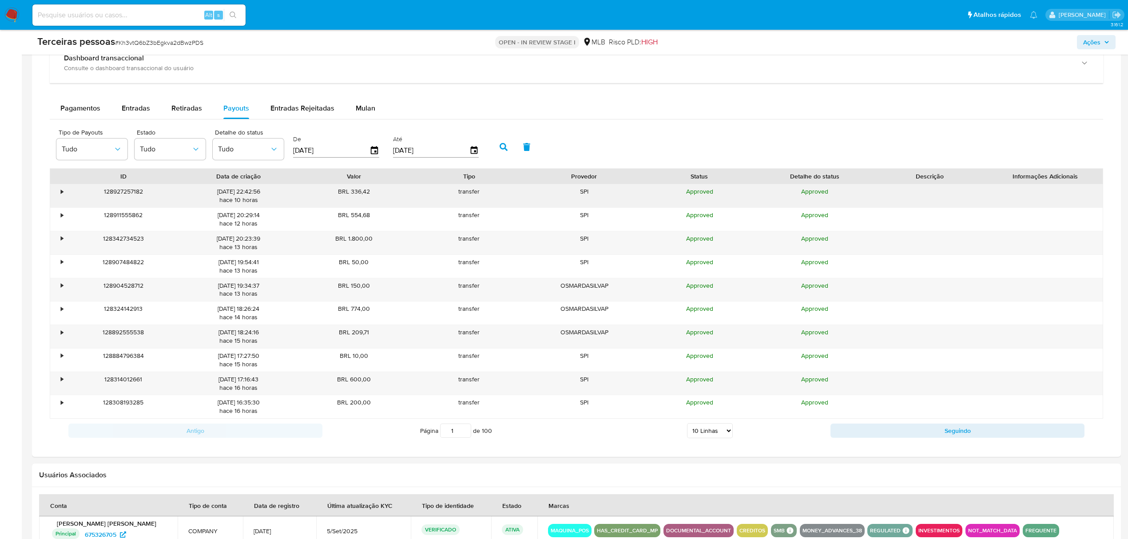
click at [56, 191] on div "•" at bounding box center [58, 195] width 16 height 23
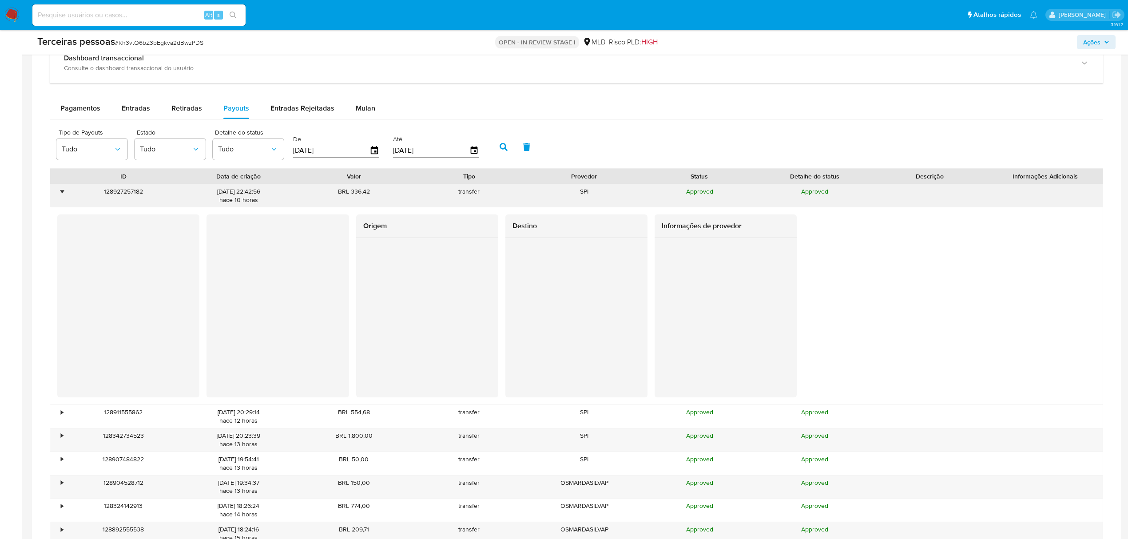
click at [58, 191] on div "•" at bounding box center [58, 195] width 16 height 23
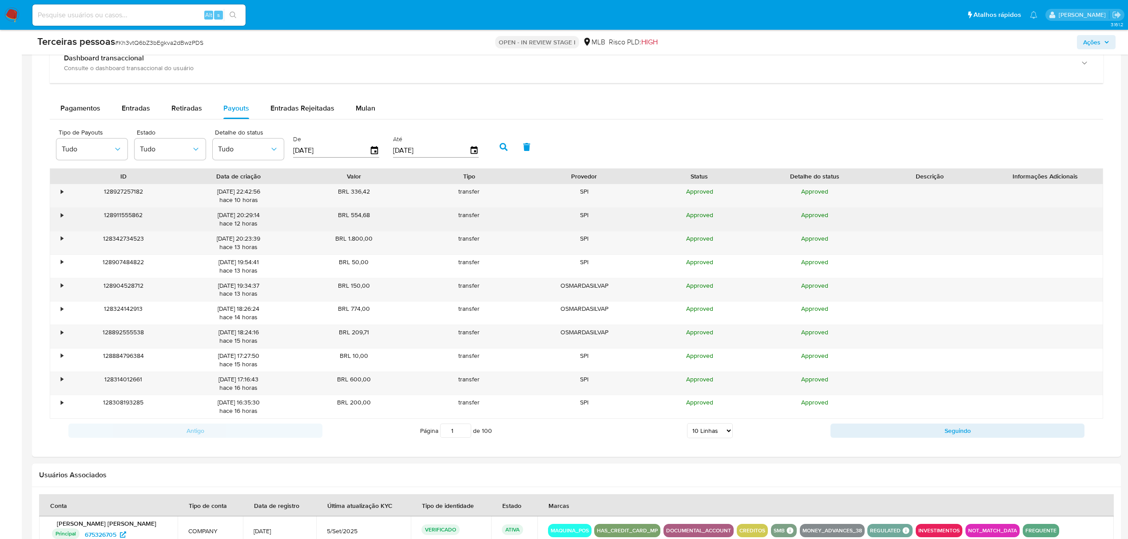
click at [56, 222] on div "•" at bounding box center [58, 219] width 16 height 23
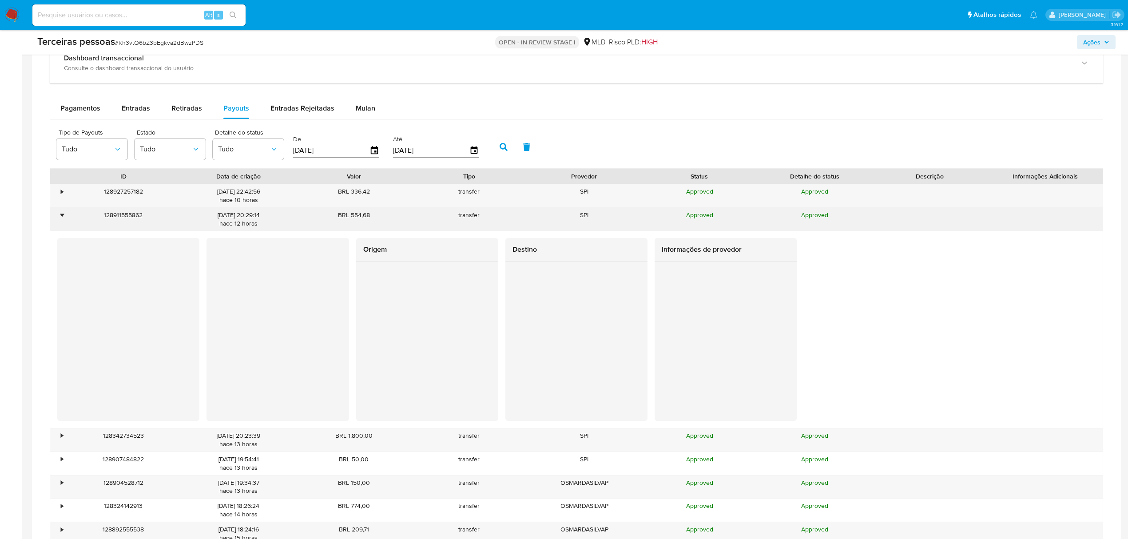
click at [67, 215] on div "128911555862" at bounding box center [123, 219] width 115 height 23
click at [60, 221] on div "•" at bounding box center [58, 219] width 16 height 23
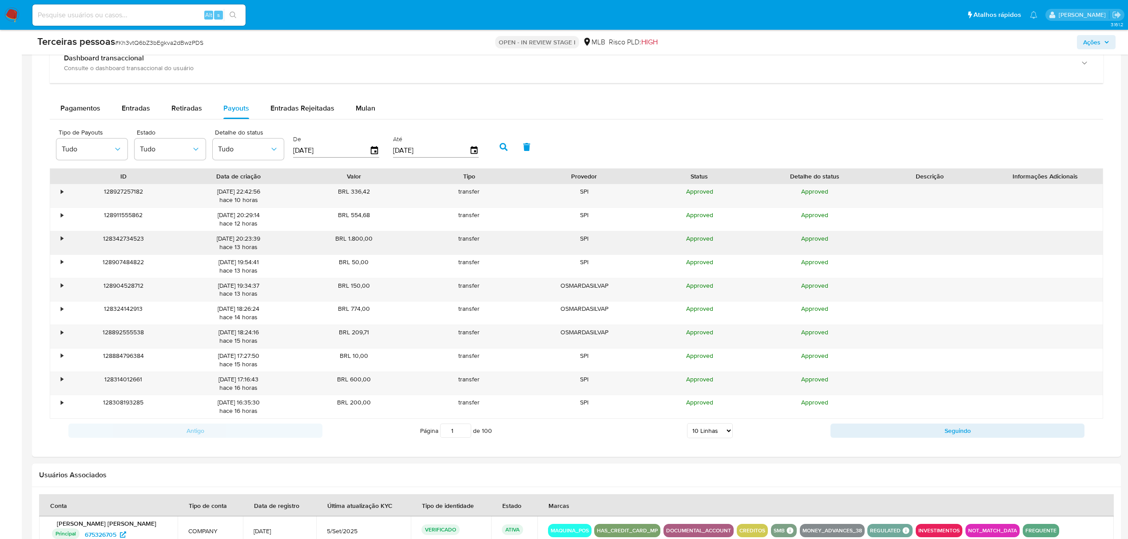
click at [61, 243] on div "•" at bounding box center [62, 239] width 2 height 8
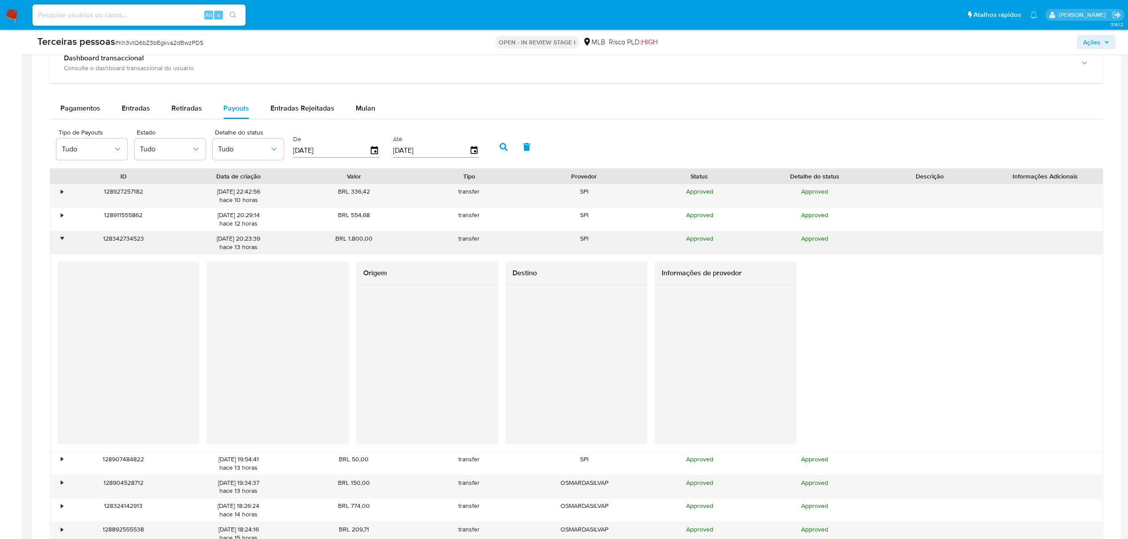
click at [61, 243] on div "•" at bounding box center [62, 239] width 2 height 8
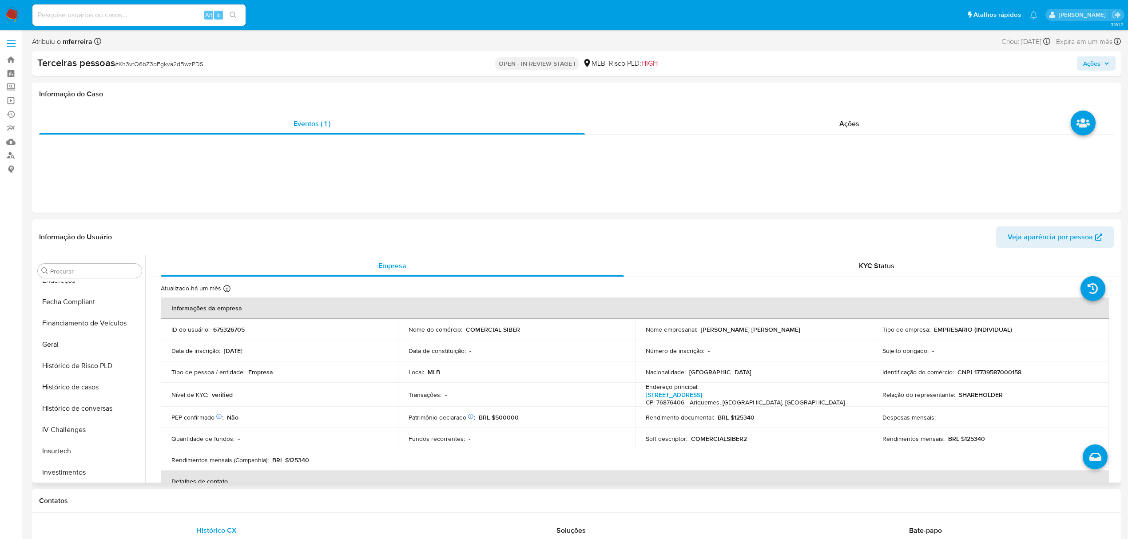
scroll to position [127, 0]
click at [80, 354] on button "Documentação" at bounding box center [86, 357] width 104 height 21
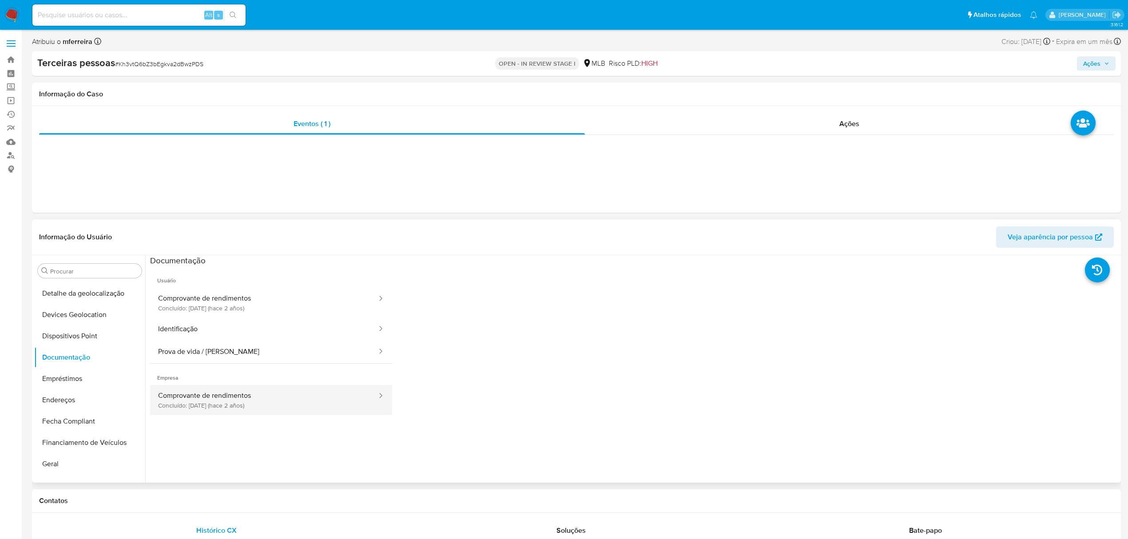
click at [256, 391] on button "Comprovante de rendimentos Concluído: 28/06/2023 (hace 2 años)" at bounding box center [264, 400] width 228 height 30
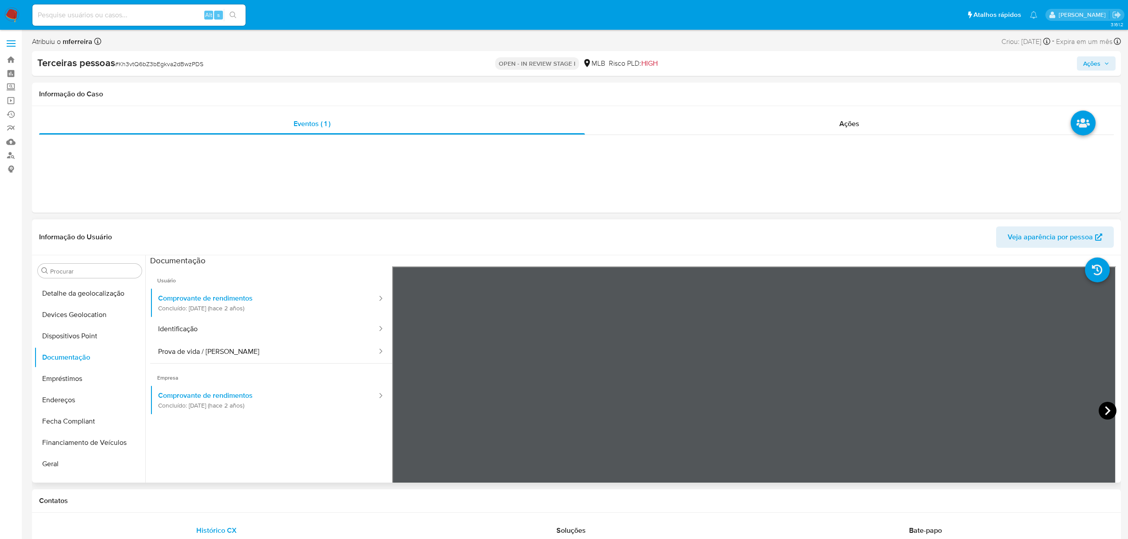
click at [1107, 408] on icon at bounding box center [1108, 411] width 18 height 18
click at [404, 409] on icon at bounding box center [404, 411] width 18 height 18
click at [233, 352] on button "Prova de vida / Selfie" at bounding box center [264, 352] width 228 height 23
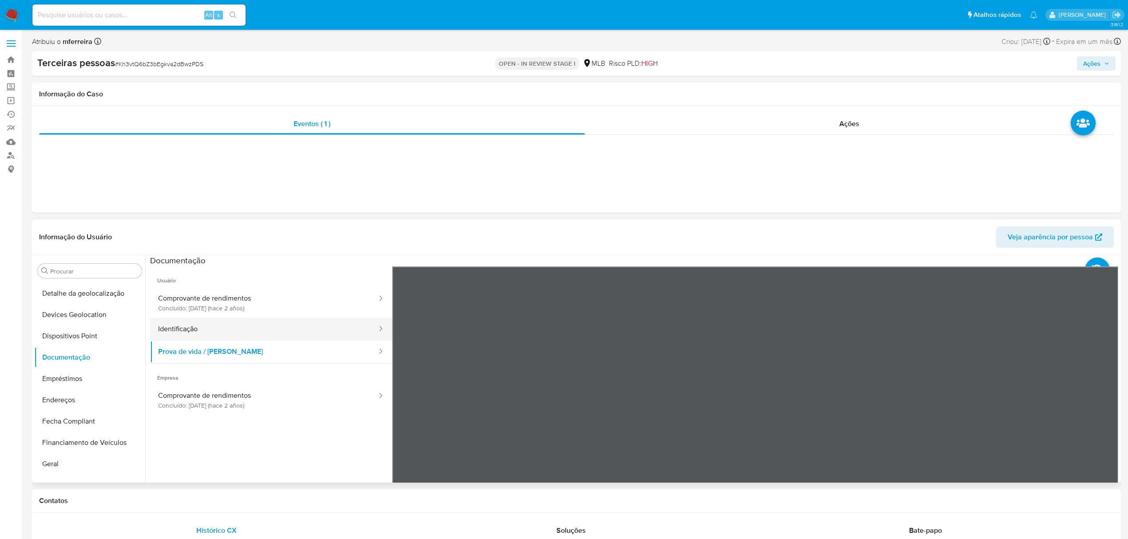
click at [253, 328] on button "Identificação" at bounding box center [264, 329] width 228 height 23
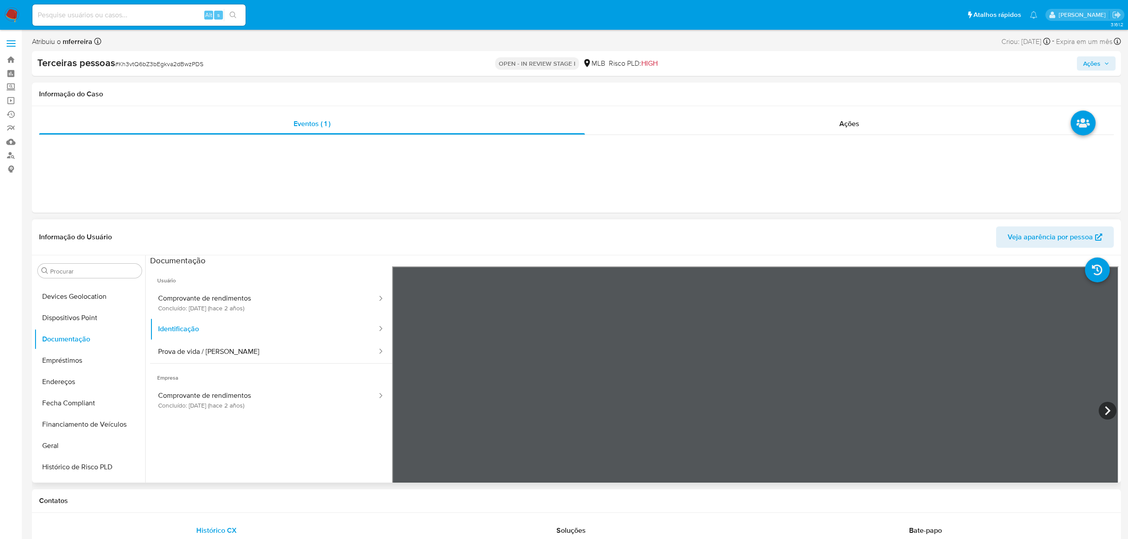
scroll to position [296, 0]
click at [75, 333] on button "Histórico de casos" at bounding box center [86, 337] width 104 height 21
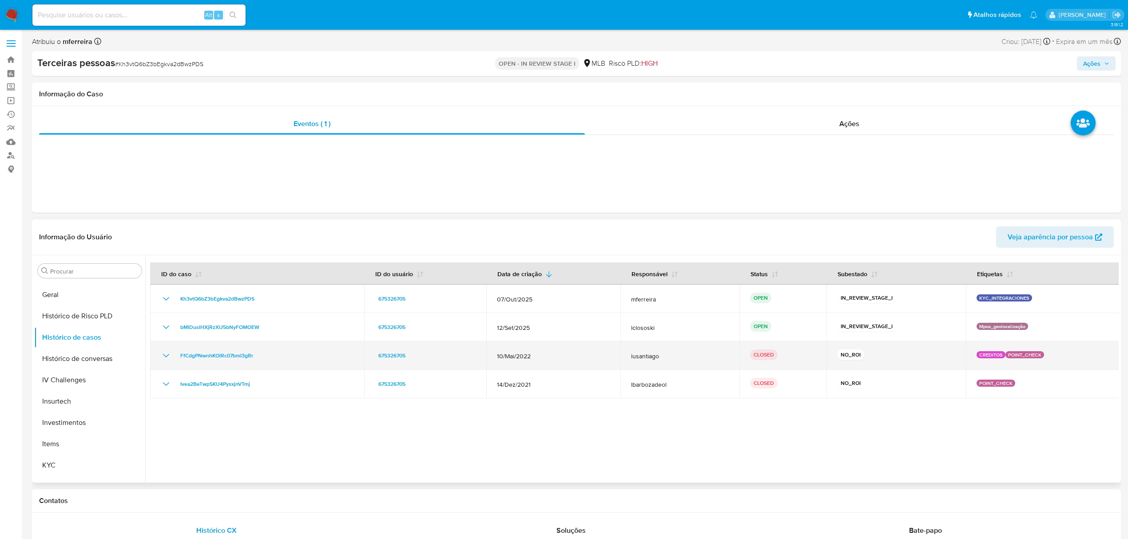
click at [164, 355] on icon "Mostrar/Ocultar" at bounding box center [166, 356] width 11 height 11
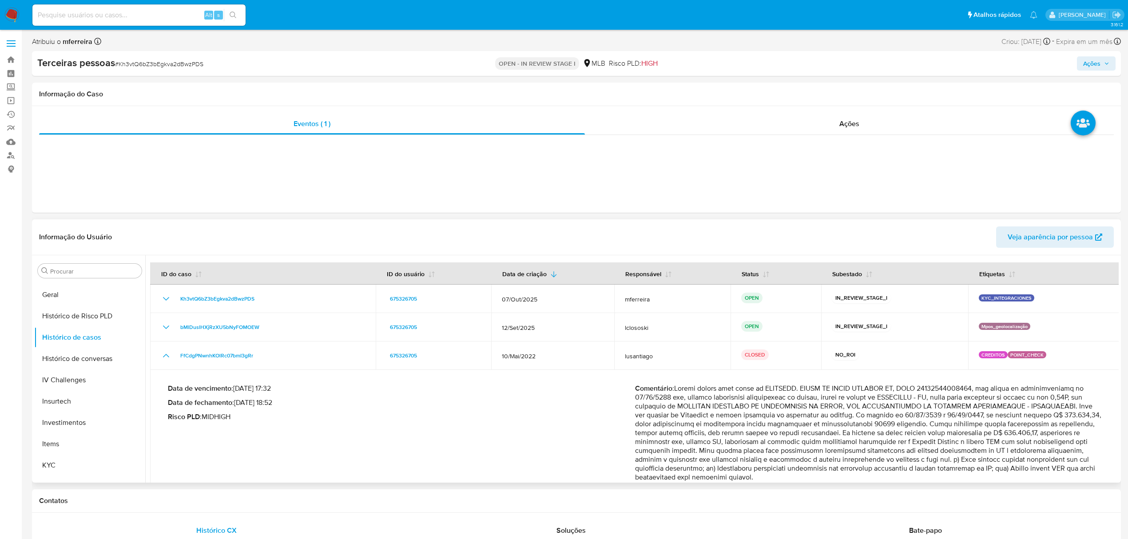
click at [390, 436] on div "Data de vencimento : 24/06/2022 17:32 Data de fechamento : 04/07/2022 18:52 Ris…" at bounding box center [401, 440] width 467 height 112
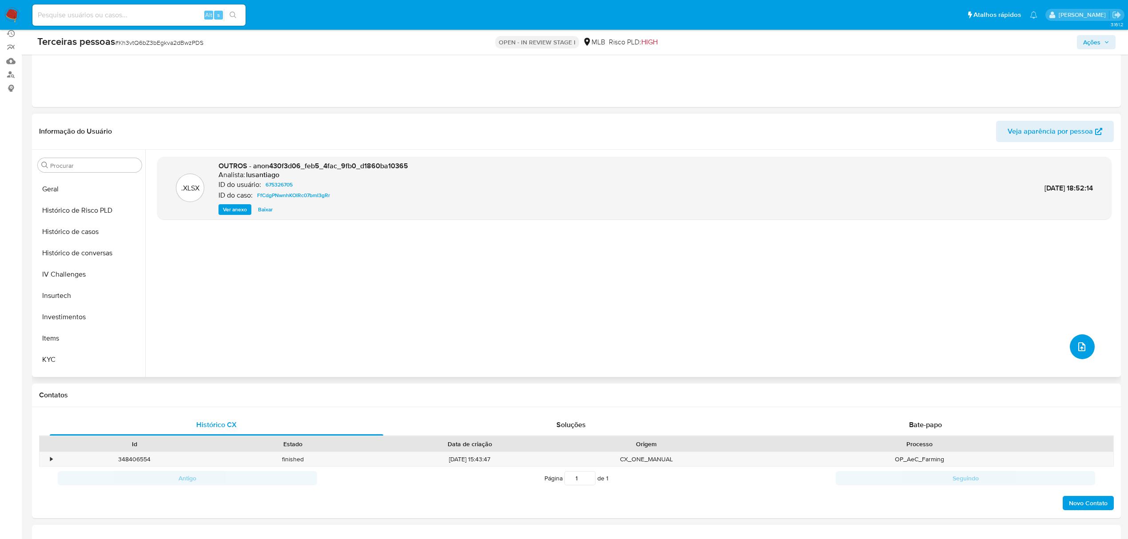
click at [1077, 347] on icon "upload-file" at bounding box center [1082, 347] width 11 height 11
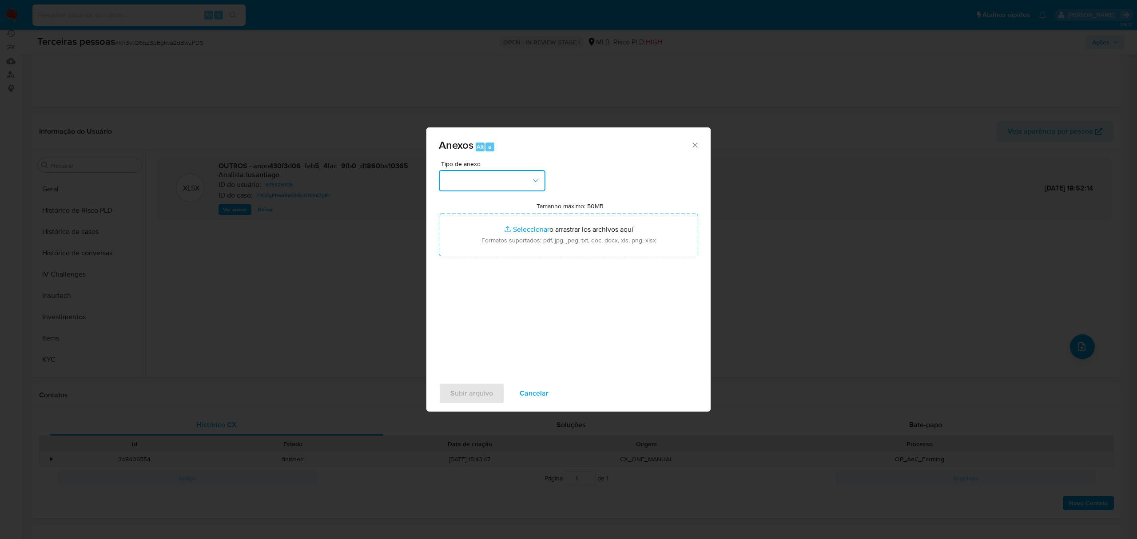
click at [471, 179] on button "button" at bounding box center [492, 180] width 107 height 21
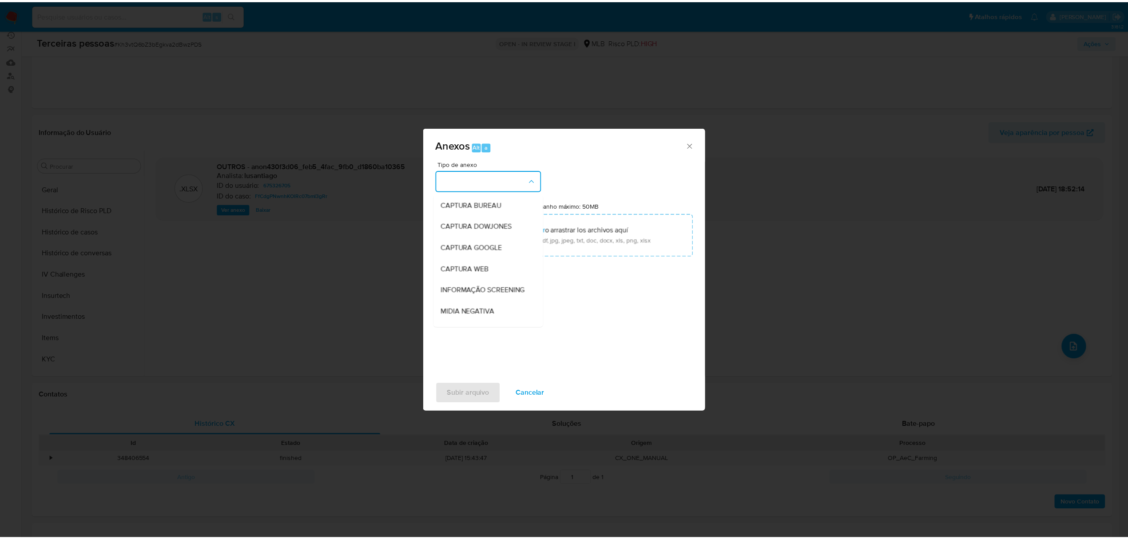
scroll to position [137, 0]
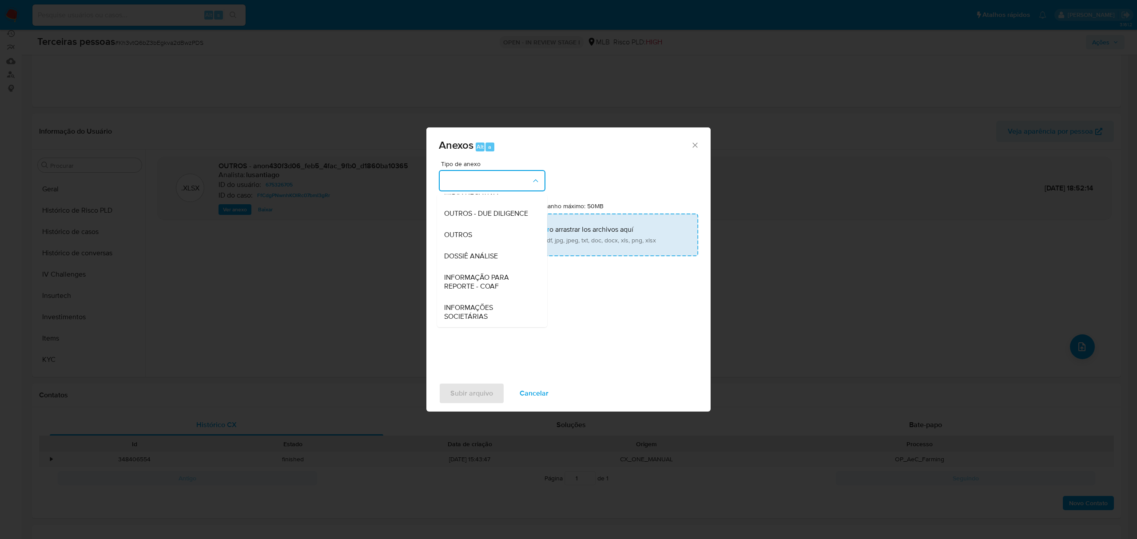
drag, startPoint x: 478, startPoint y: 211, endPoint x: 514, endPoint y: 224, distance: 38.0
click at [478, 210] on span "OUTROS - DUE DILIGENCE" at bounding box center [486, 213] width 84 height 9
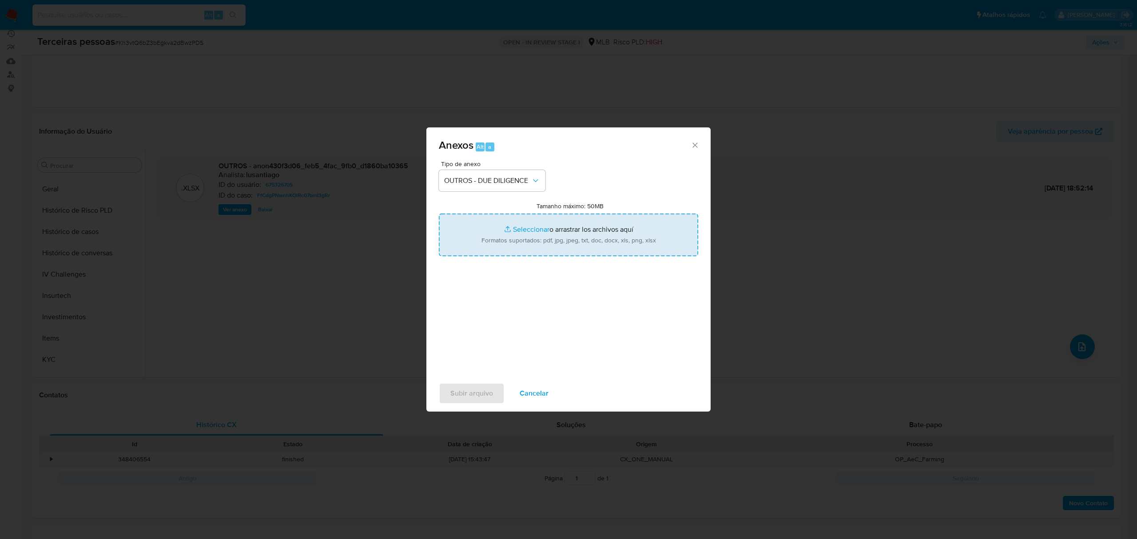
click at [516, 224] on input "Tamanho máximo: 50MB Seleccionar archivos" at bounding box center [568, 235] width 259 height 43
type input "C:\fakepath\s-OSMAR DA SILVA PEREIRA.pdf"
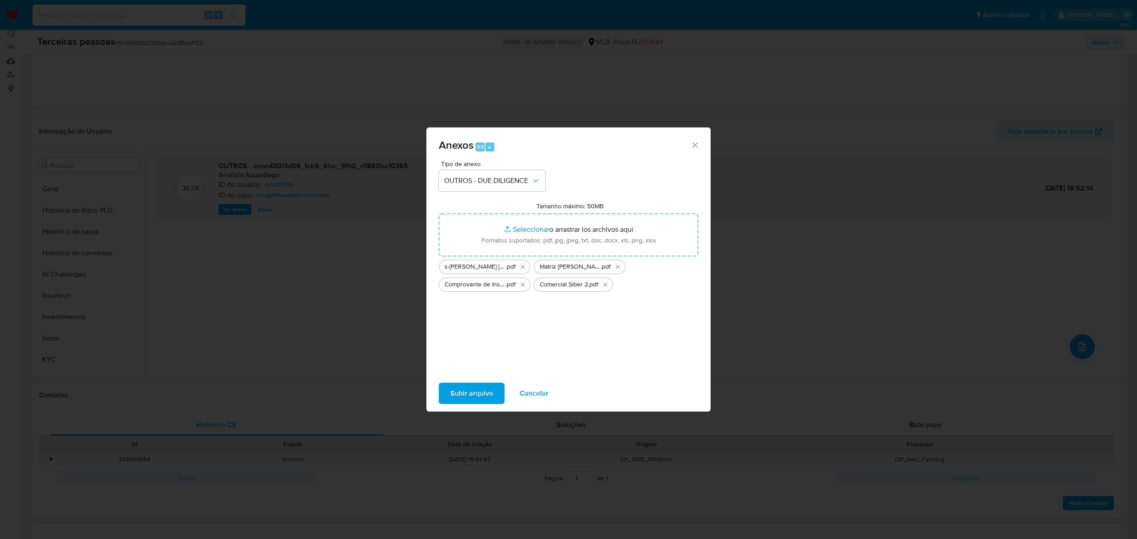
click at [488, 392] on span "Subir arquivo" at bounding box center [471, 394] width 43 height 20
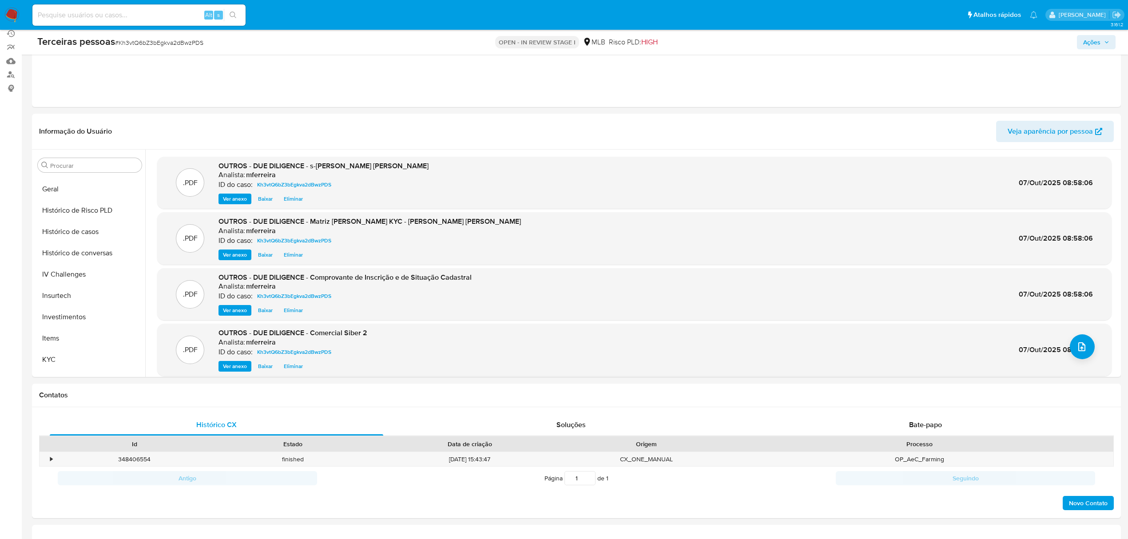
click at [1102, 44] on span "Ações" at bounding box center [1097, 42] width 26 height 12
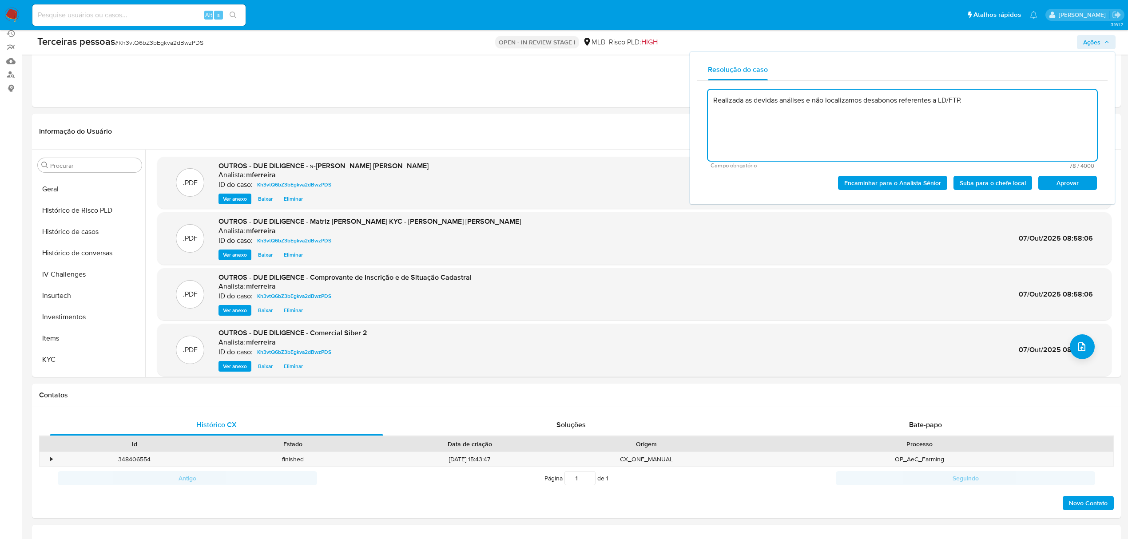
click at [1055, 183] on span "Aprovar" at bounding box center [1068, 183] width 46 height 12
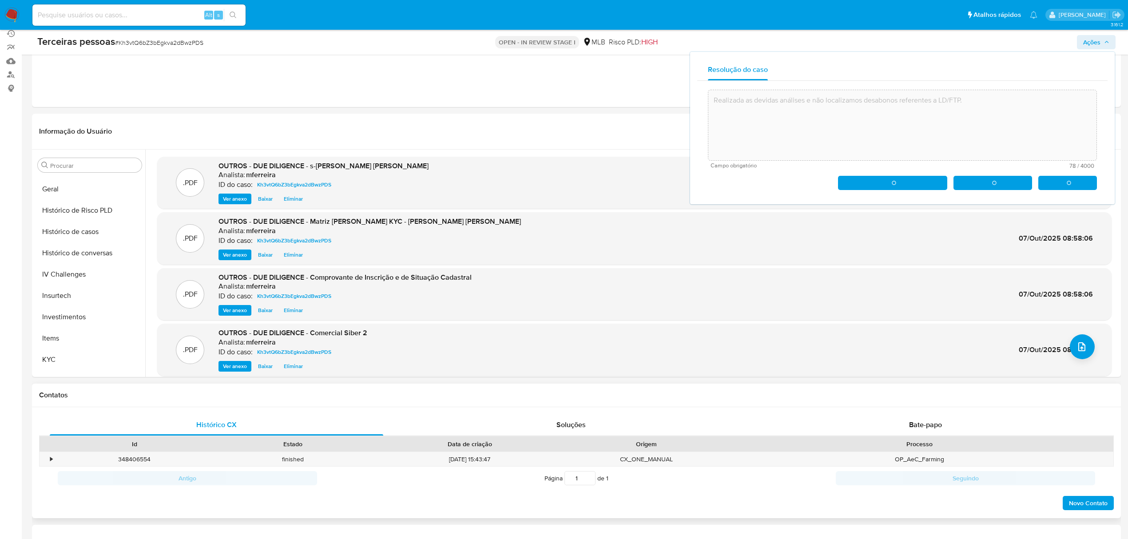
type textarea "Realizada as devidas análises e não localizamos desabonos referentes a LD/FTP."
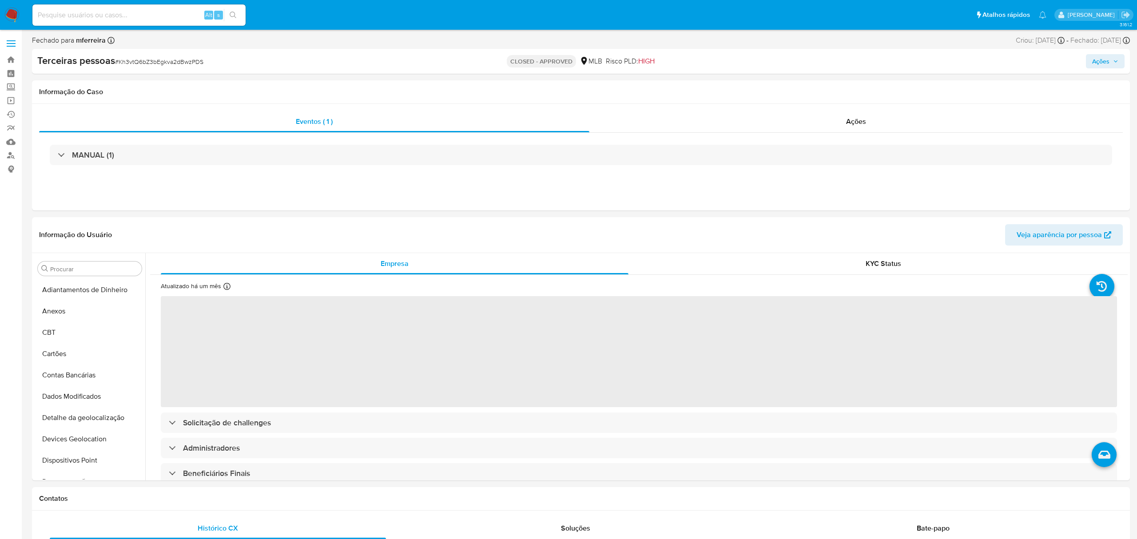
select select "10"
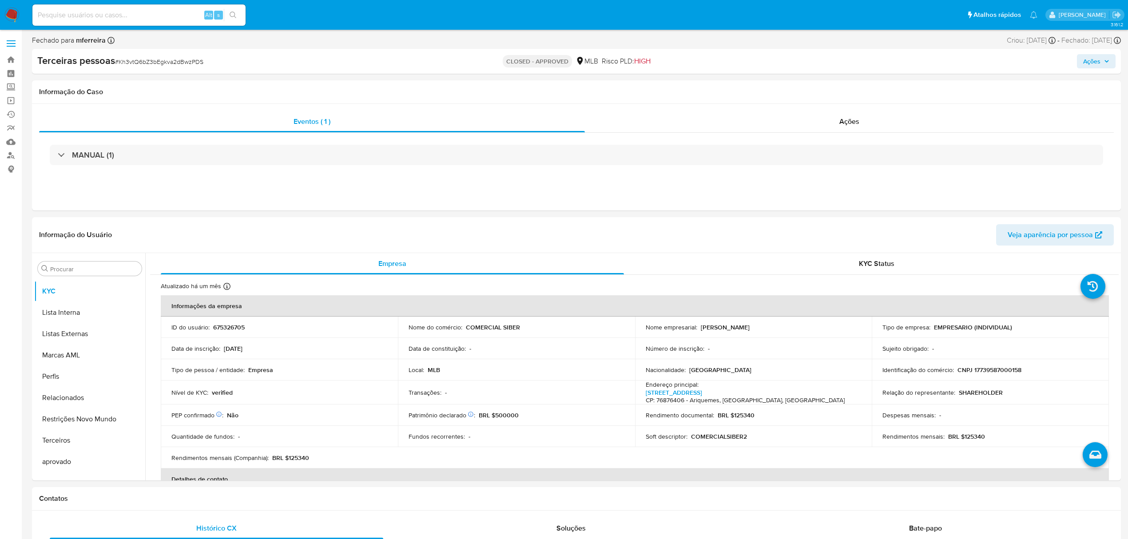
scroll to position [482, 0]
click at [146, 20] on input at bounding box center [138, 15] width 213 height 12
paste input "772959419"
type input "772959419"
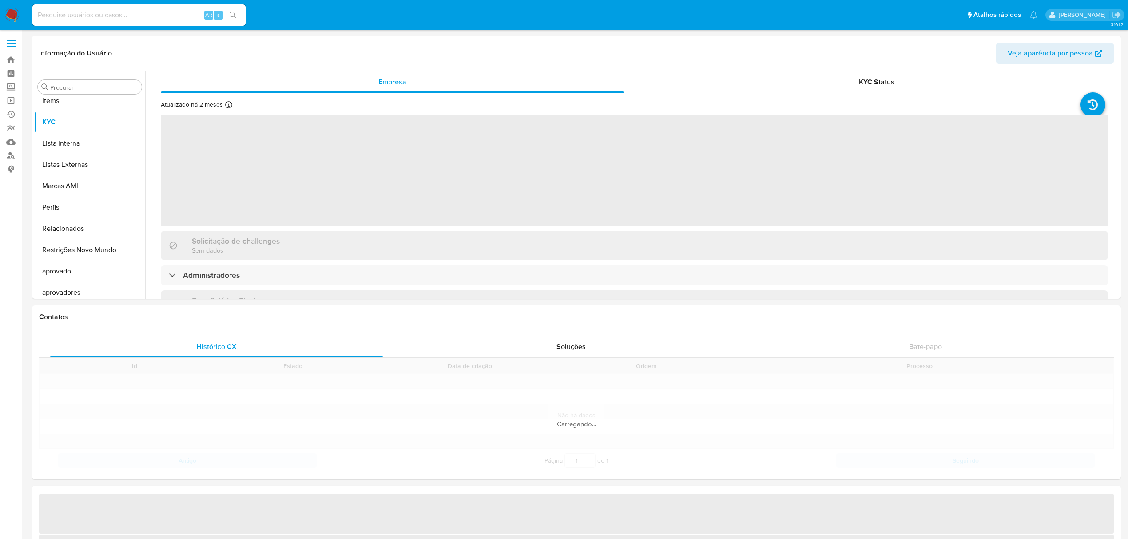
scroll to position [460, 0]
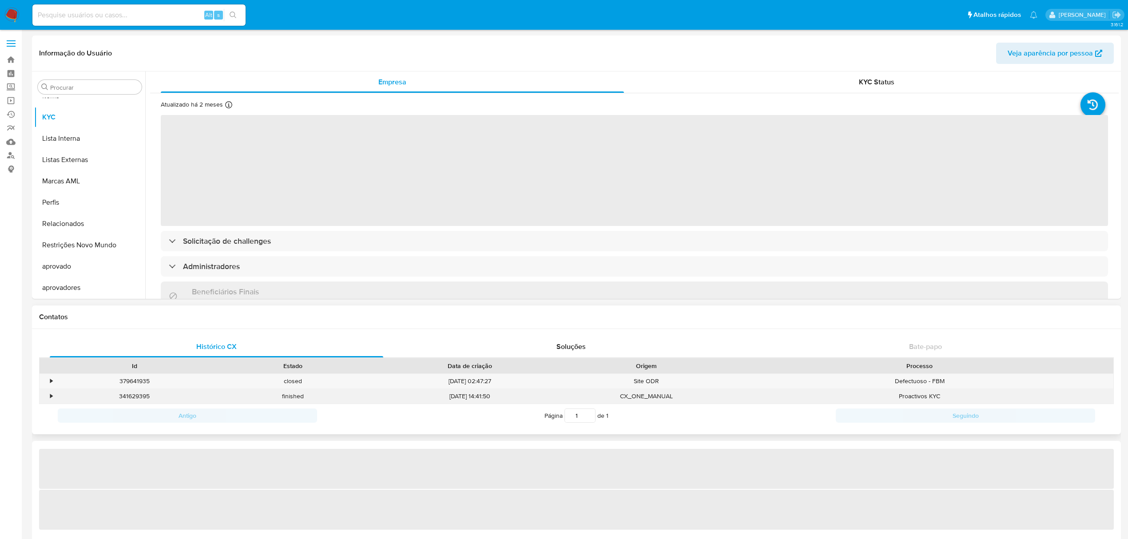
select select "10"
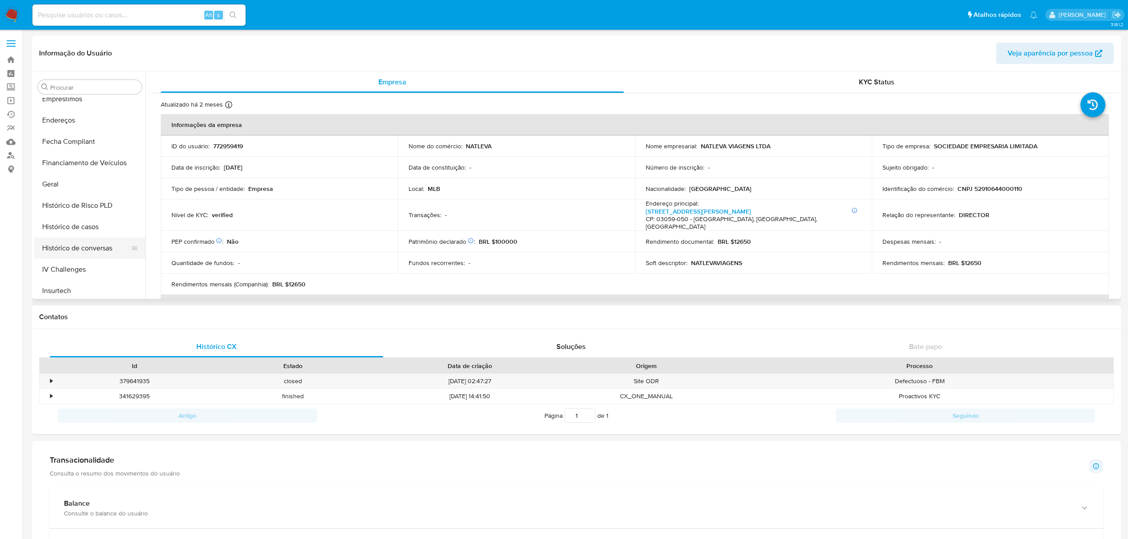
scroll to position [223, 0]
drag, startPoint x: 80, startPoint y: 209, endPoint x: 88, endPoint y: 226, distance: 18.7
click at [83, 214] on button "Histórico de Risco PLD" at bounding box center [89, 205] width 111 height 21
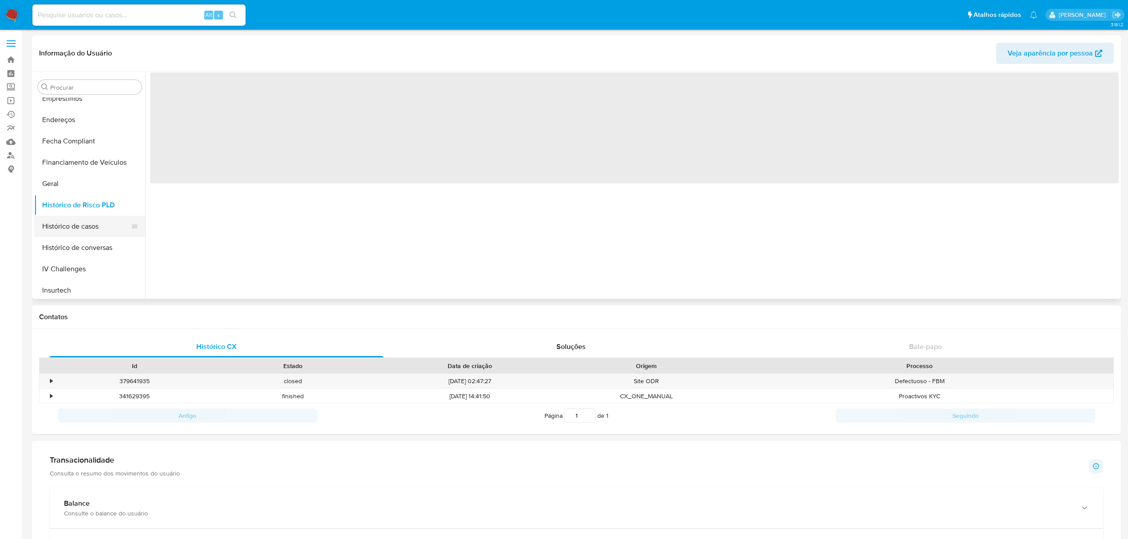
click at [88, 226] on button "Histórico de casos" at bounding box center [86, 226] width 104 height 21
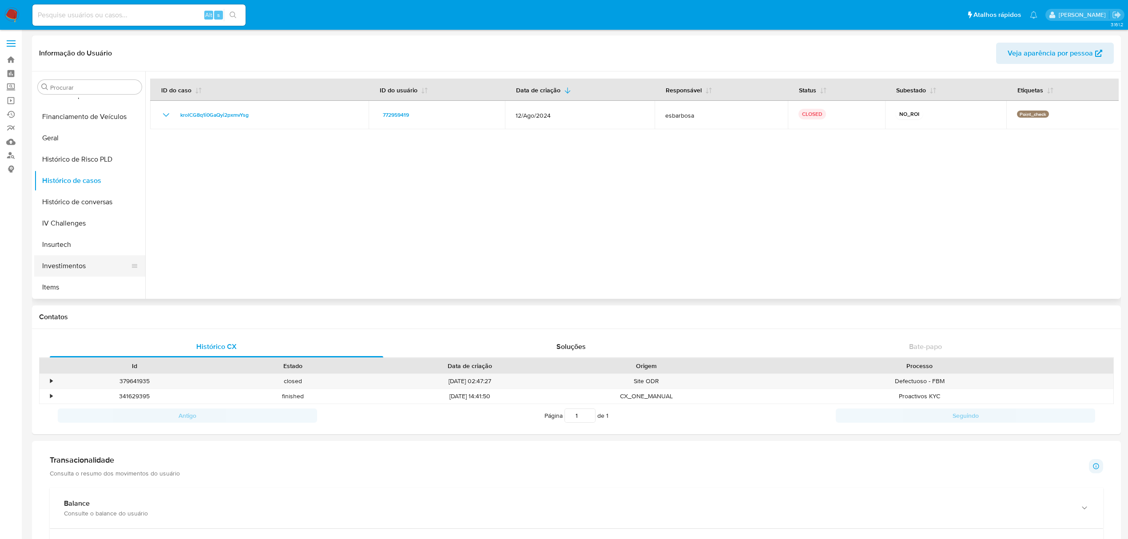
scroll to position [342, 0]
click at [75, 233] on button "KYC" at bounding box center [86, 235] width 104 height 21
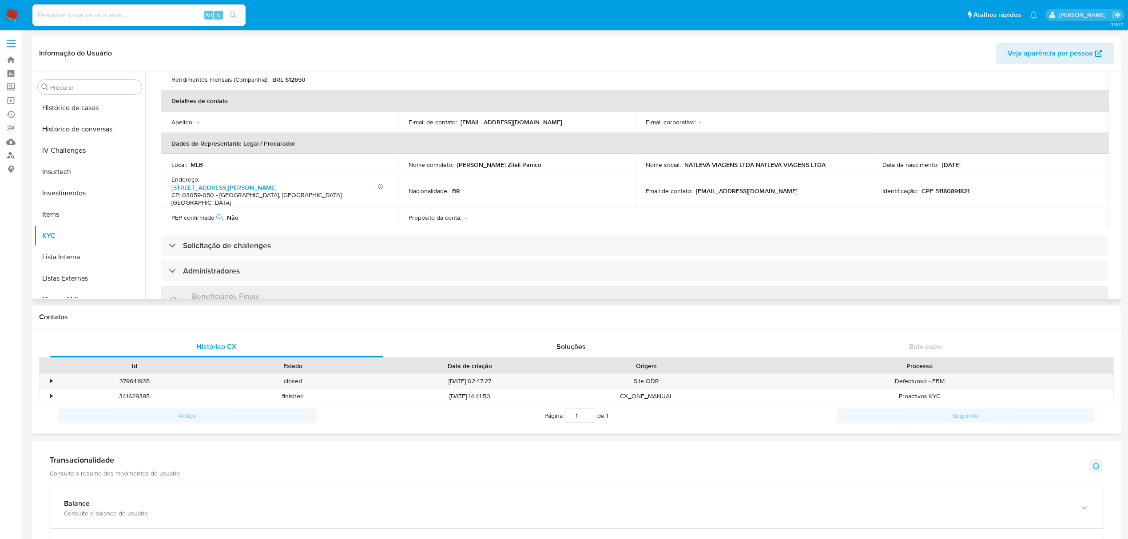
scroll to position [296, 0]
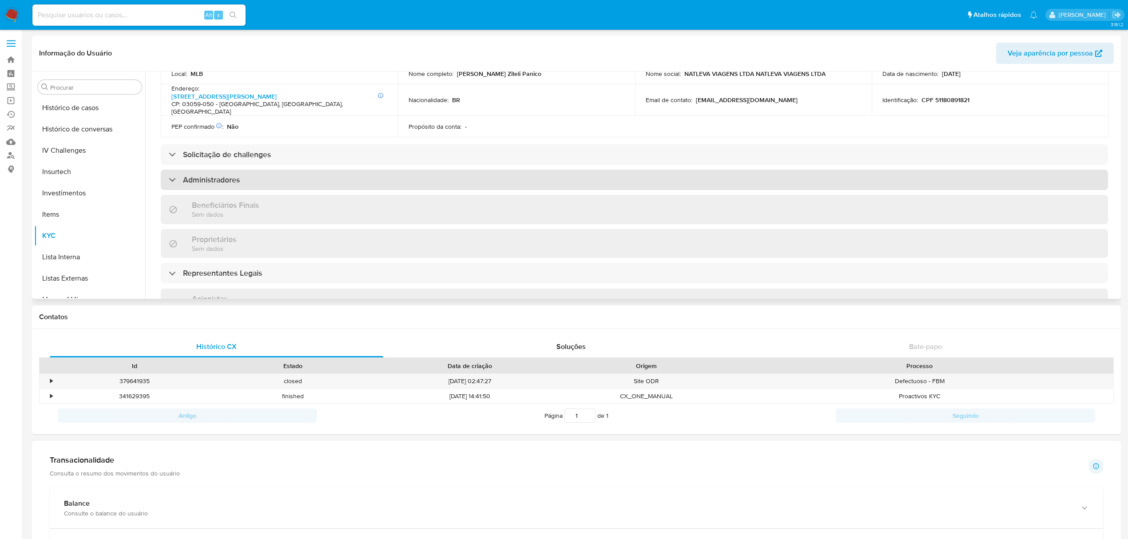
click at [218, 170] on div "Administradores" at bounding box center [635, 180] width 948 height 20
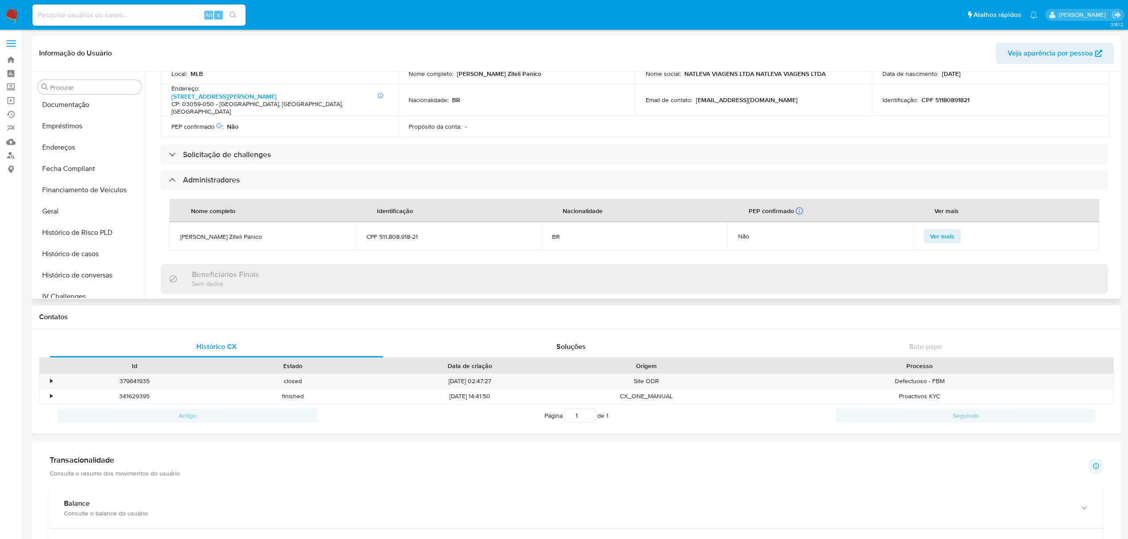
scroll to position [105, 0]
click at [75, 196] on button "Documentação" at bounding box center [86, 195] width 104 height 21
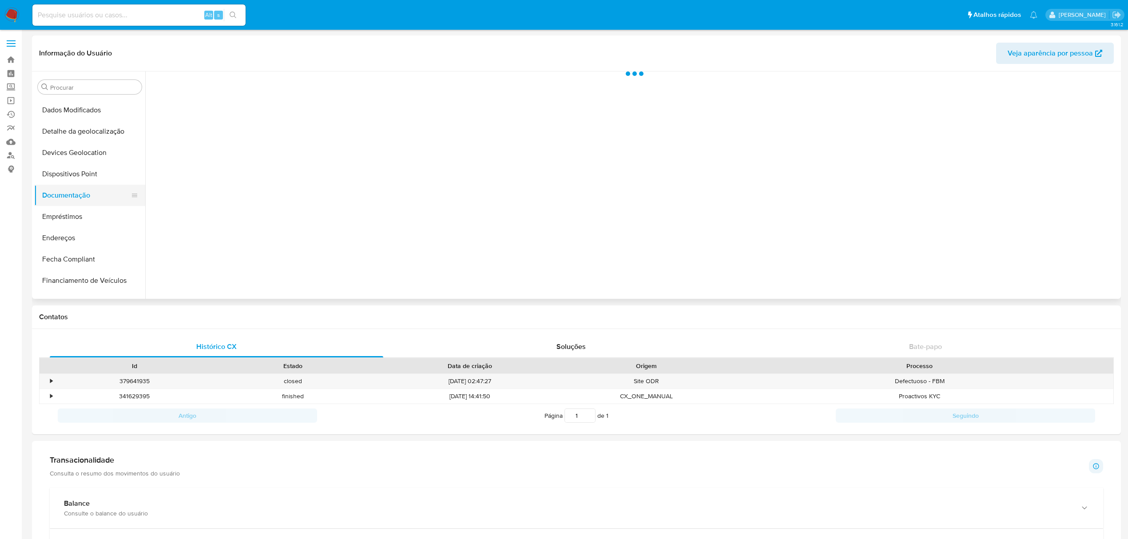
scroll to position [0, 0]
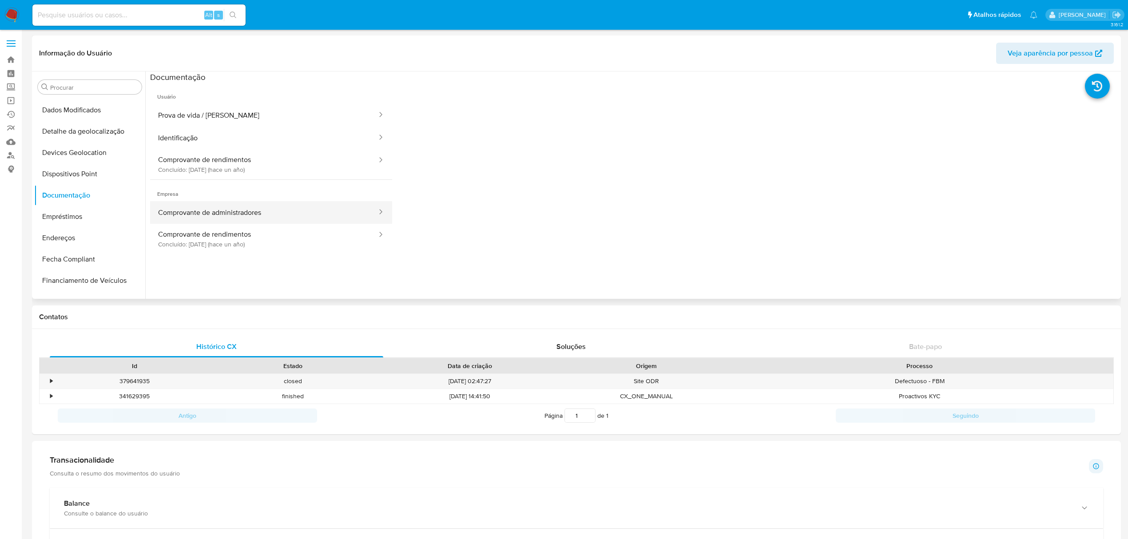
click at [259, 210] on button "Comprovante de administradores" at bounding box center [264, 212] width 228 height 23
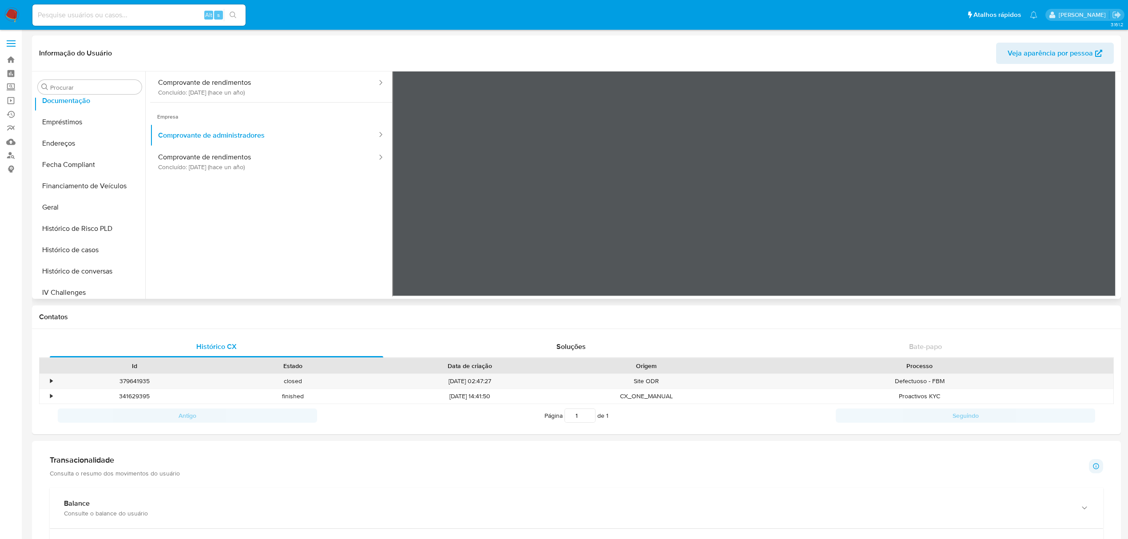
scroll to position [342, 0]
click at [92, 231] on button "KYC" at bounding box center [86, 235] width 104 height 21
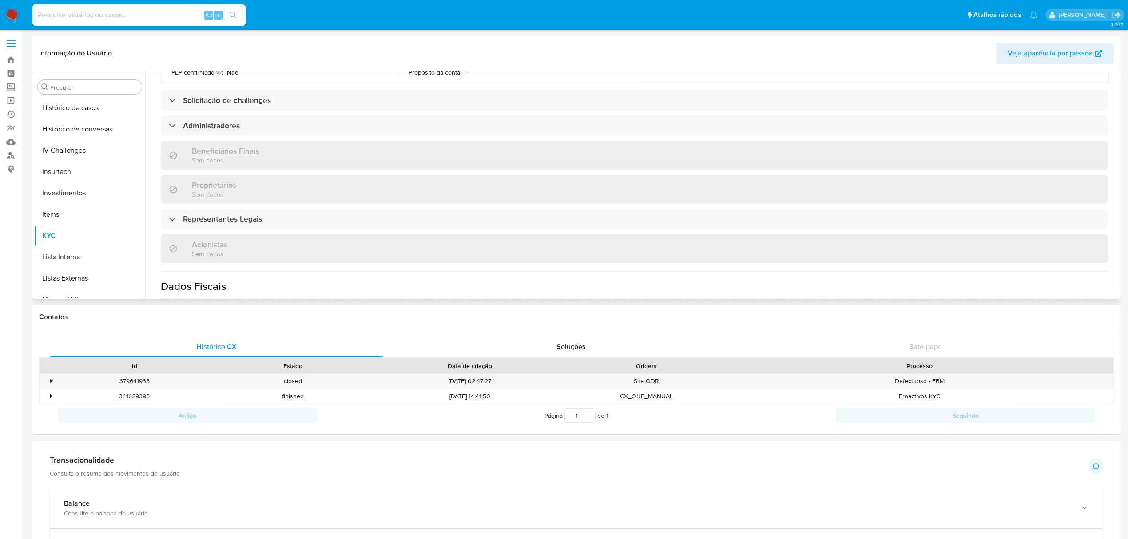
scroll to position [355, 0]
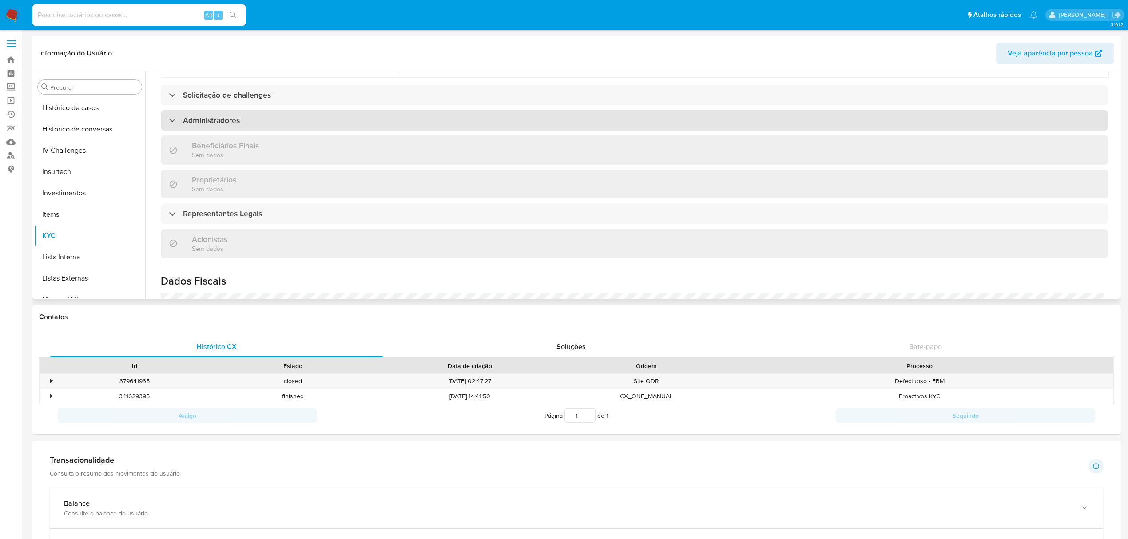
click at [195, 116] on h3 "Administradores" at bounding box center [211, 121] width 57 height 10
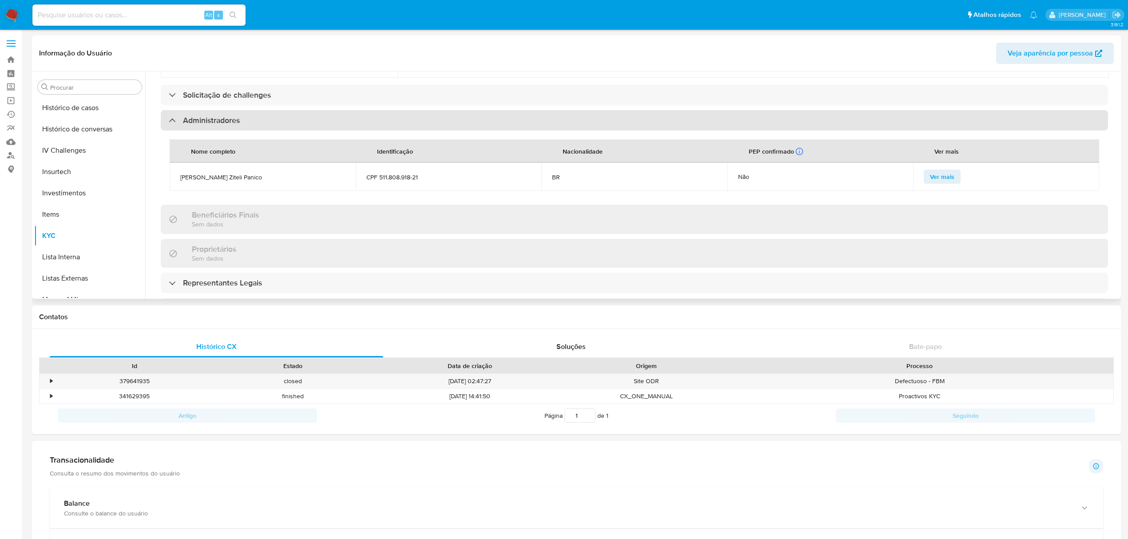
click at [209, 110] on div "Administradores" at bounding box center [635, 120] width 948 height 20
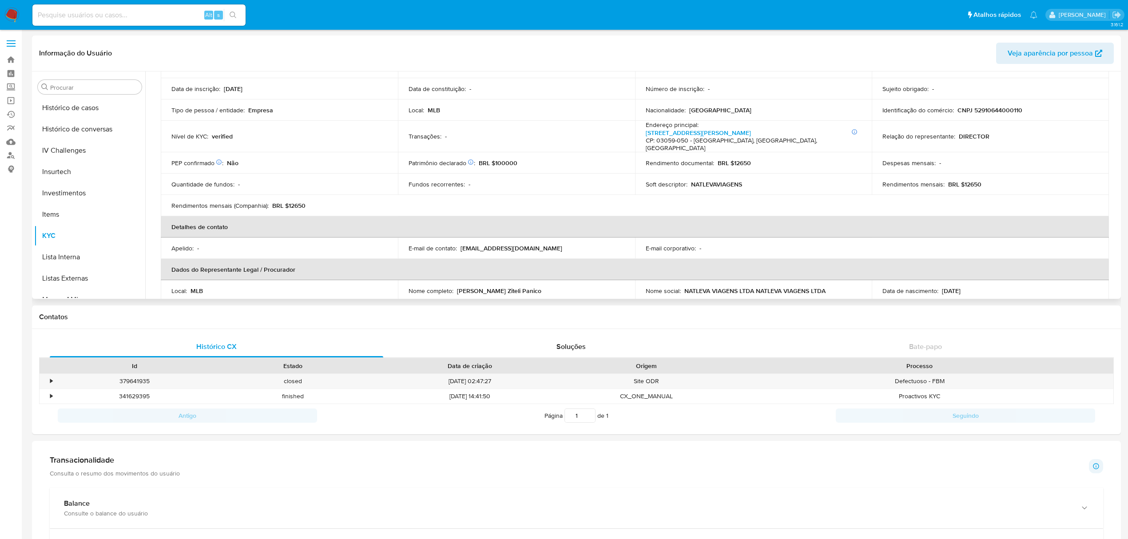
scroll to position [0, 0]
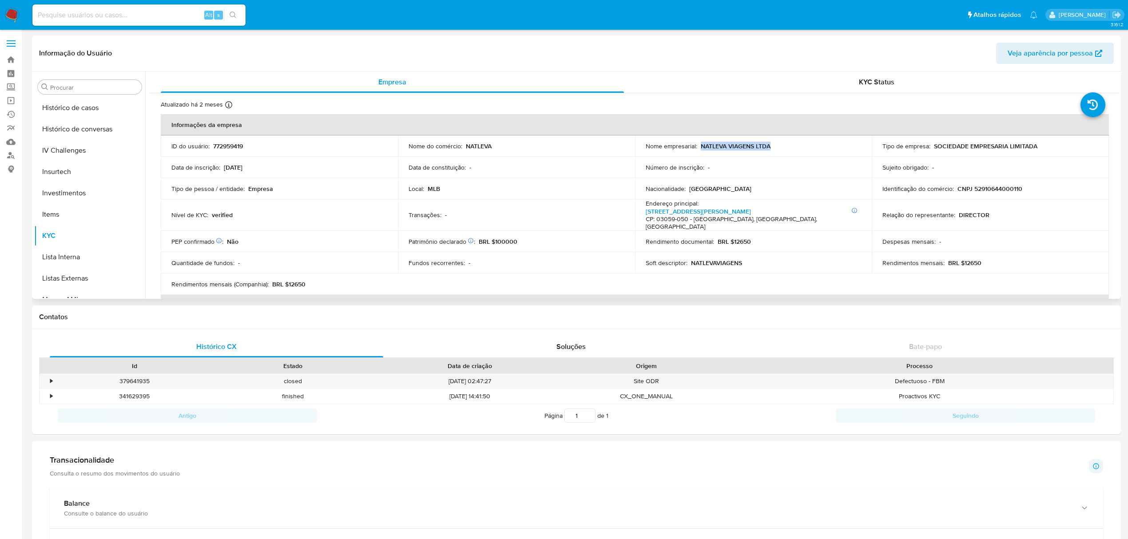
drag, startPoint x: 698, startPoint y: 143, endPoint x: 774, endPoint y: 141, distance: 75.5
click at [774, 141] on td "Nome empresarial : NATLEVA VIAGENS LTDA" at bounding box center [753, 146] width 237 height 21
copy p "NATLEVA VIAGENS LTDA"
click at [990, 190] on p "CNPJ 52910644000110" at bounding box center [990, 189] width 65 height 8
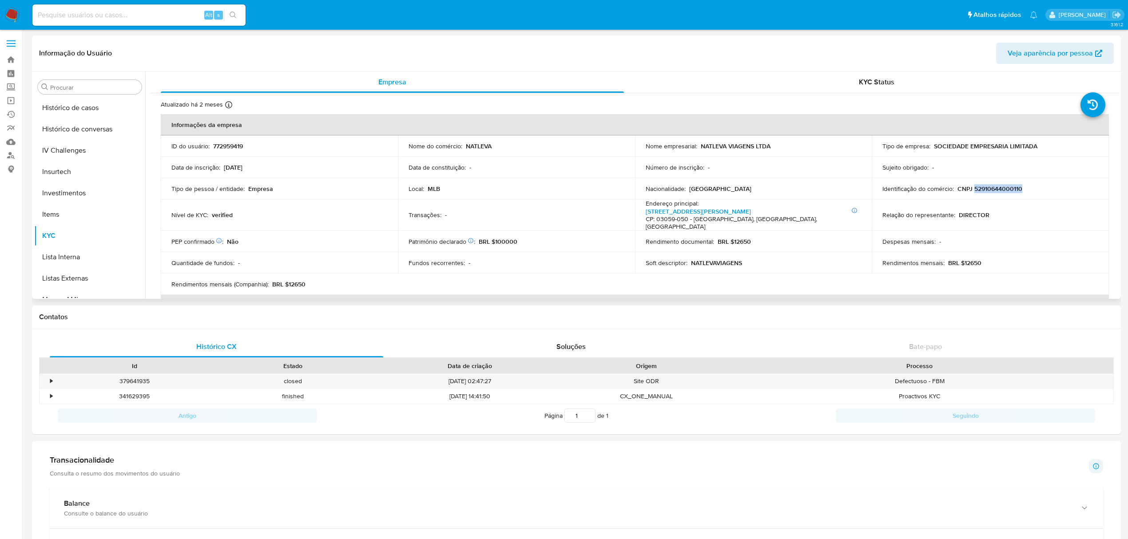
copy p "52910644000110"
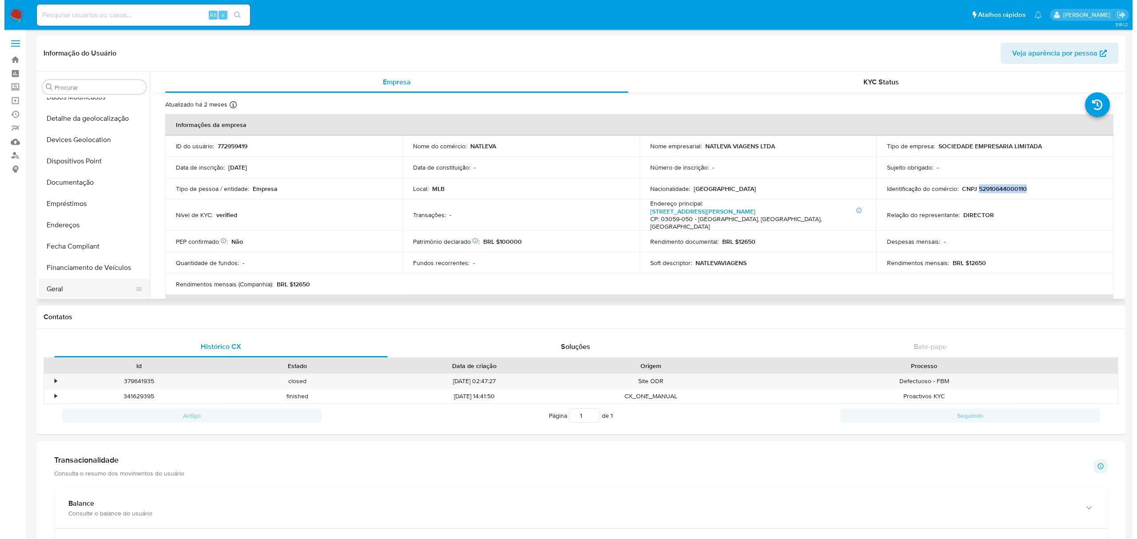
scroll to position [223, 0]
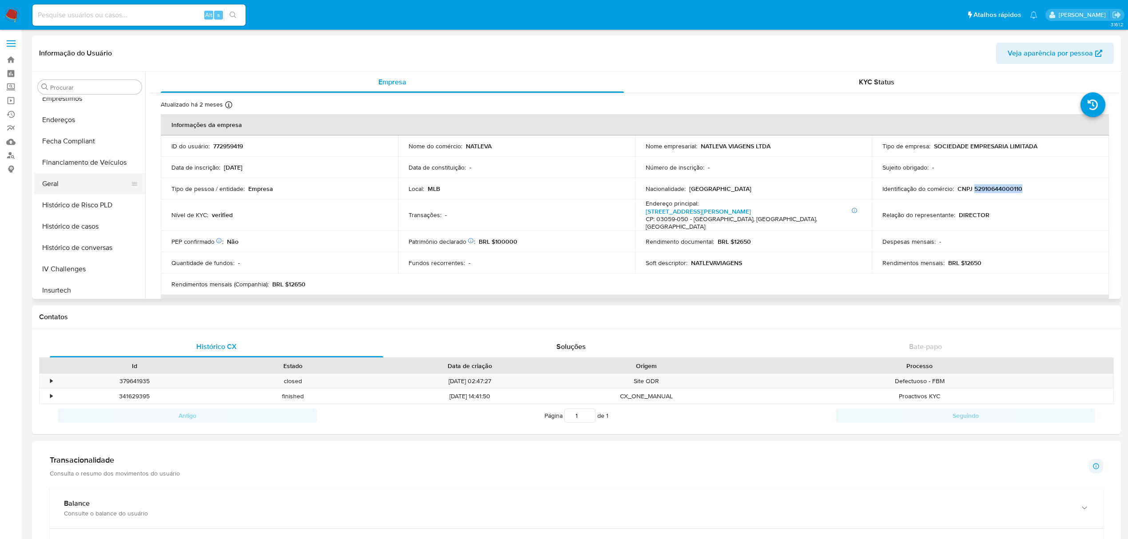
click at [66, 183] on button "Geral" at bounding box center [86, 183] width 104 height 21
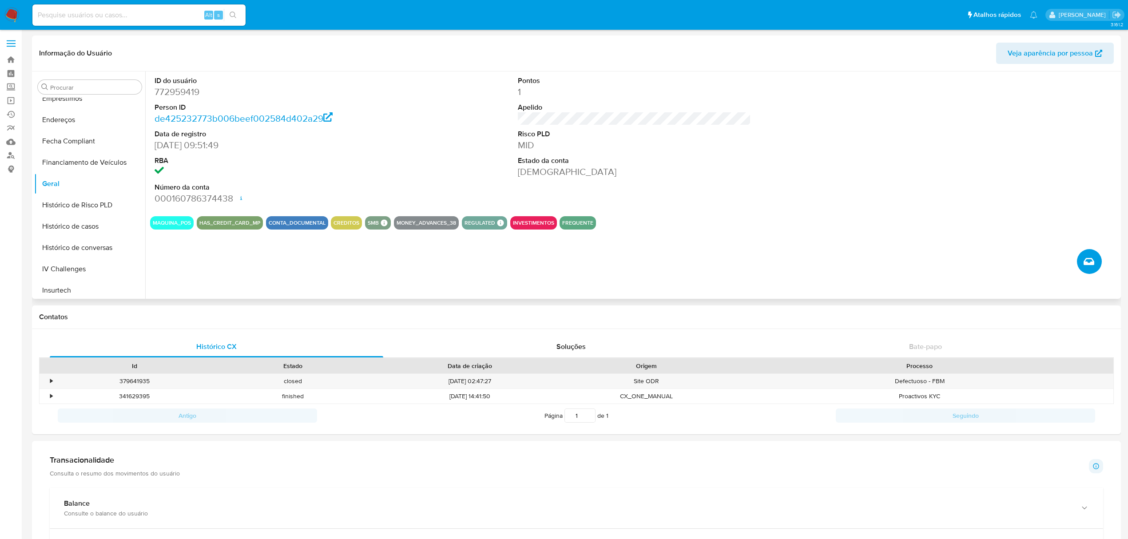
click at [1096, 257] on button "Criar caso manual" at bounding box center [1089, 261] width 25 height 25
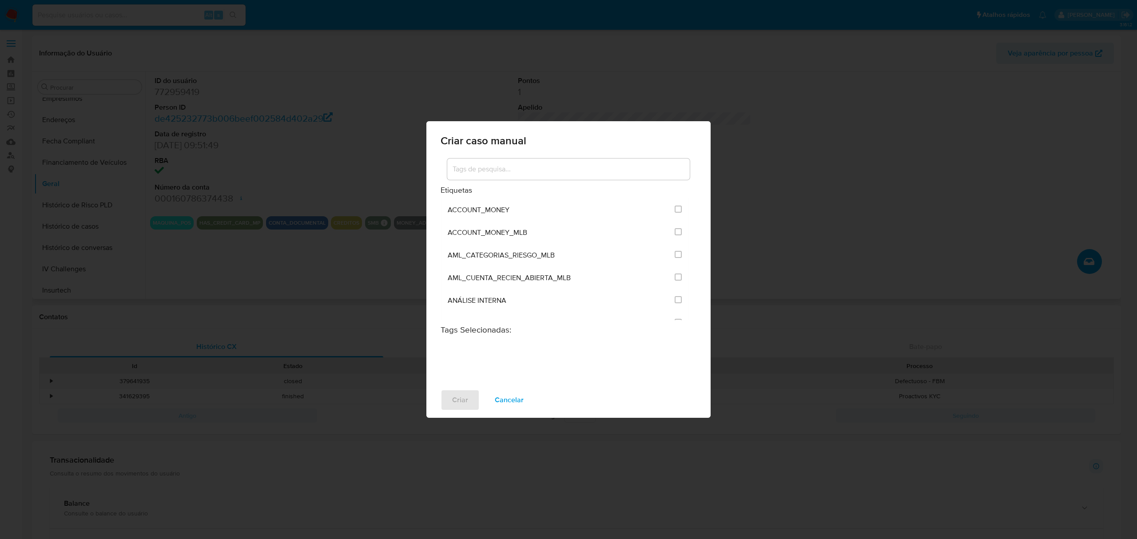
click at [573, 163] on input at bounding box center [568, 169] width 243 height 12
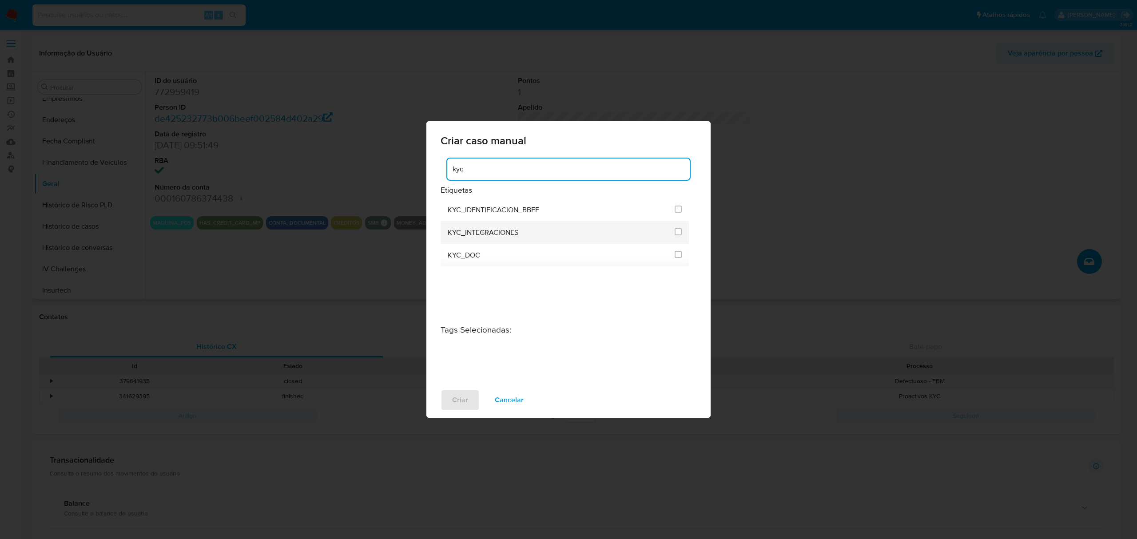
type input "kyc"
click at [678, 227] on div at bounding box center [678, 231] width 7 height 9
click at [679, 231] on input "2093" at bounding box center [678, 231] width 7 height 7
checkbox input "true"
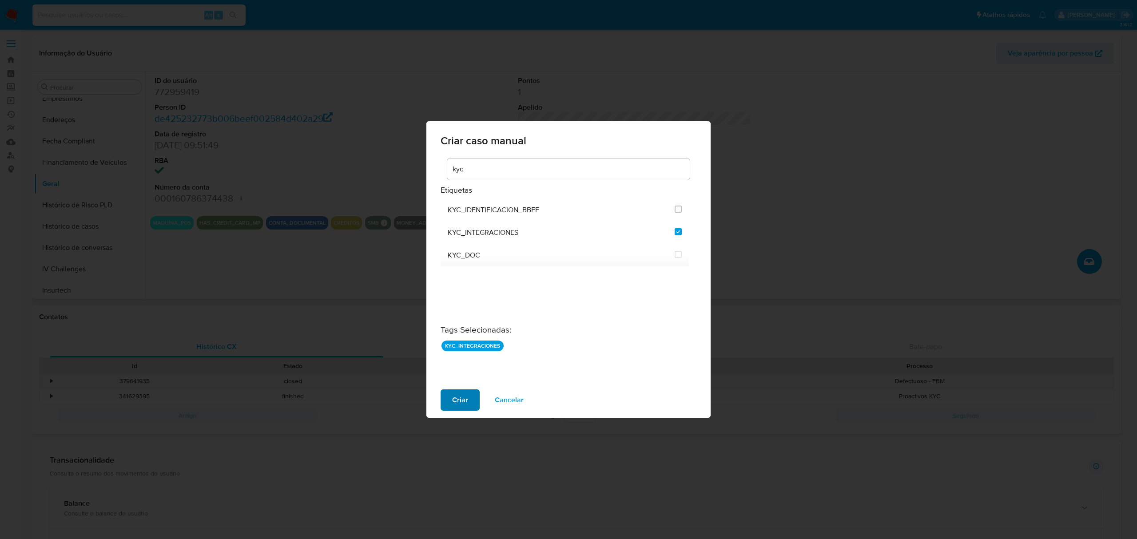
click at [466, 406] on span "Criar" at bounding box center [460, 401] width 16 height 20
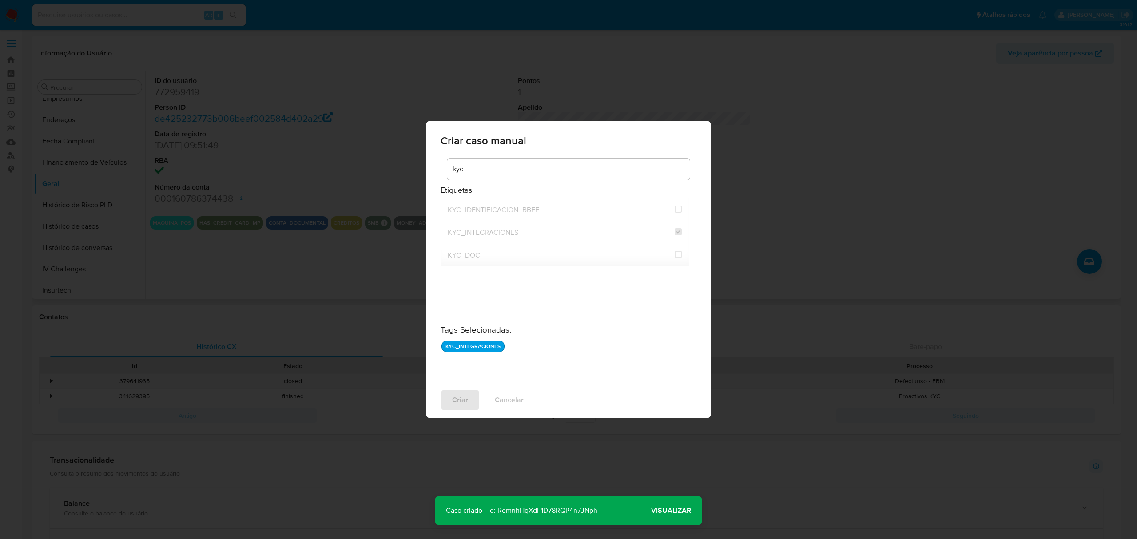
click at [679, 511] on span "Visualizar" at bounding box center [671, 511] width 40 height 0
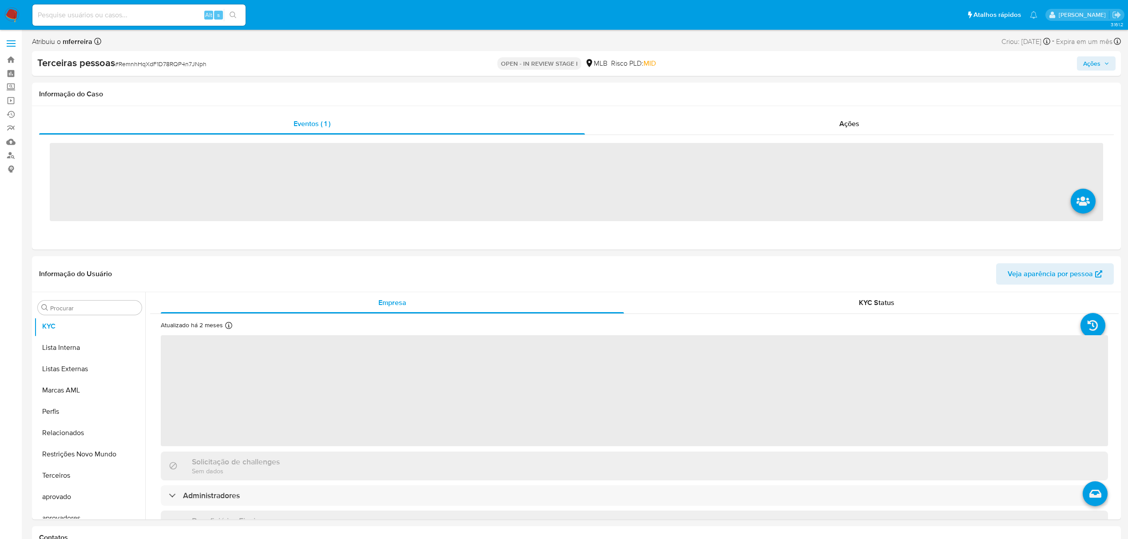
scroll to position [482, 0]
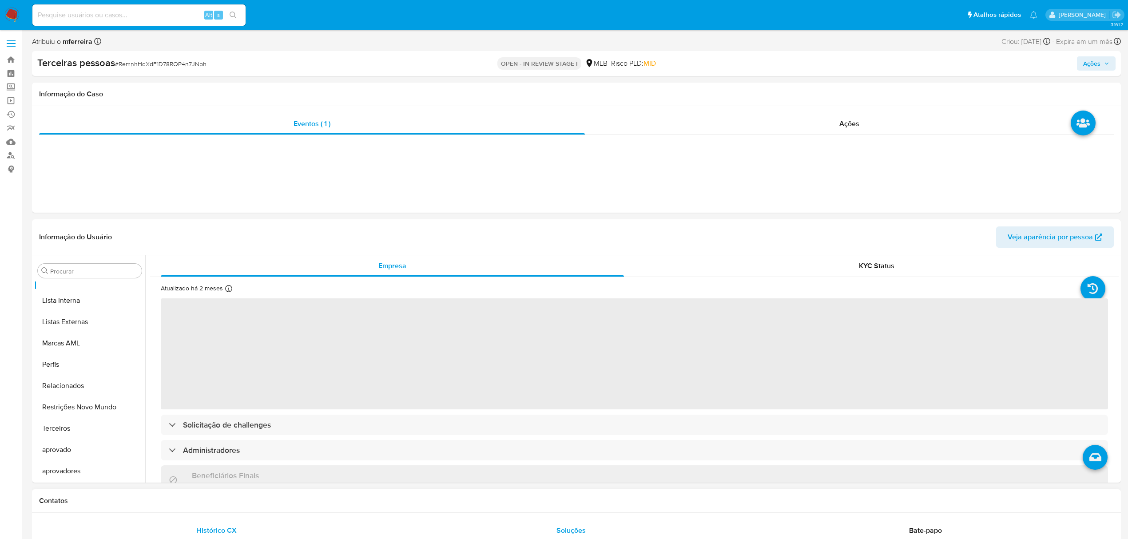
select select "10"
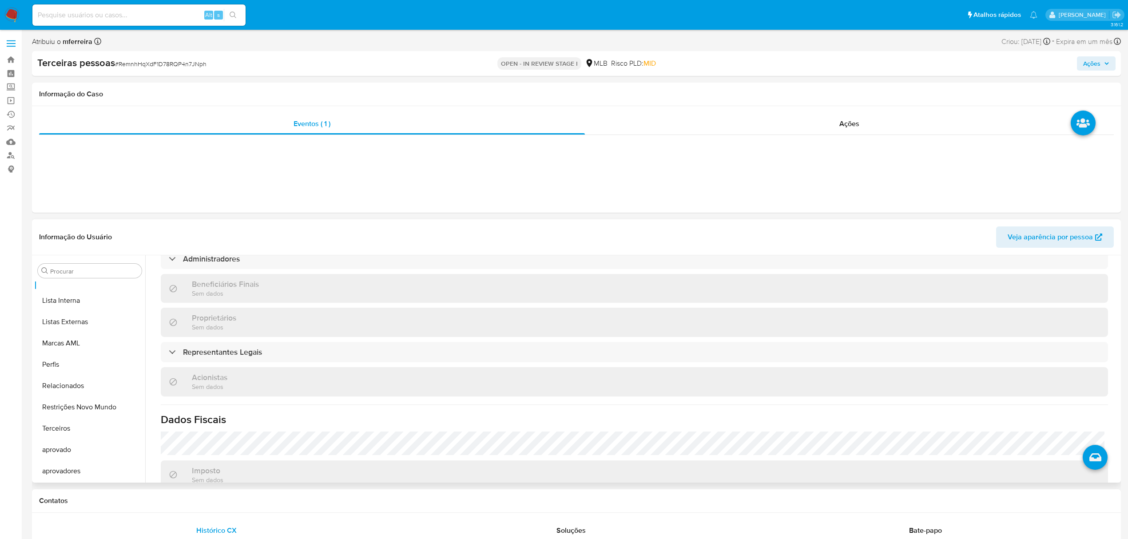
scroll to position [178, 0]
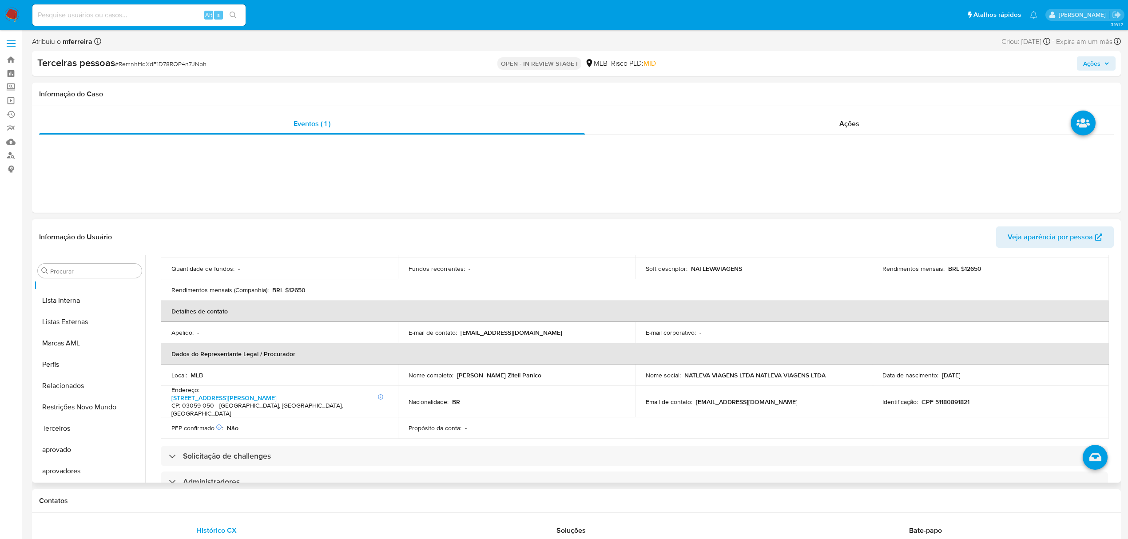
click at [952, 398] on p "CPF 51180891821" at bounding box center [946, 402] width 48 height 8
click at [953, 398] on p "CPF 51180891821" at bounding box center [946, 402] width 48 height 8
copy p "51180891821"
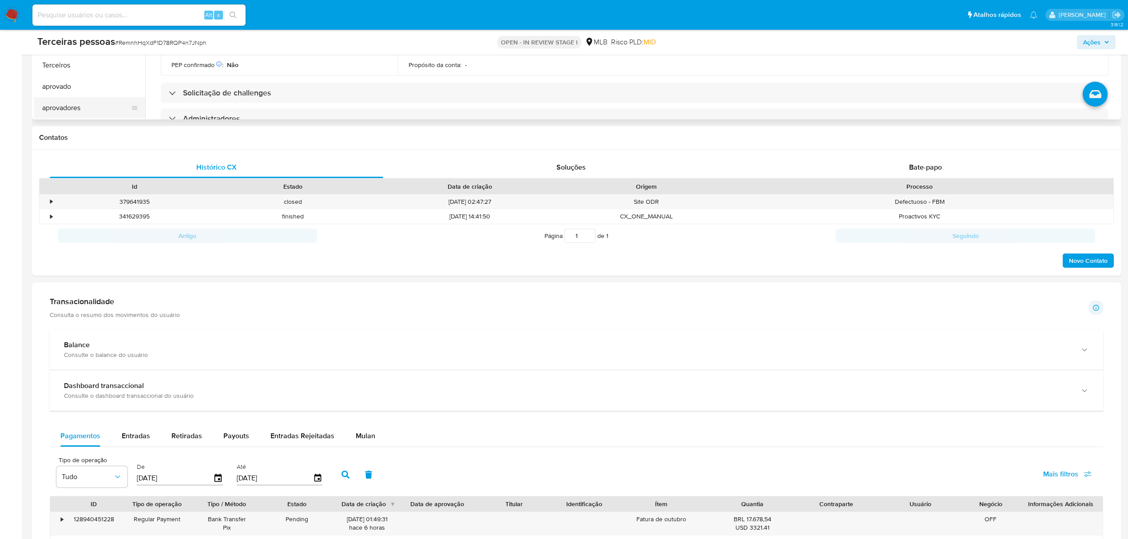
scroll to position [214, 0]
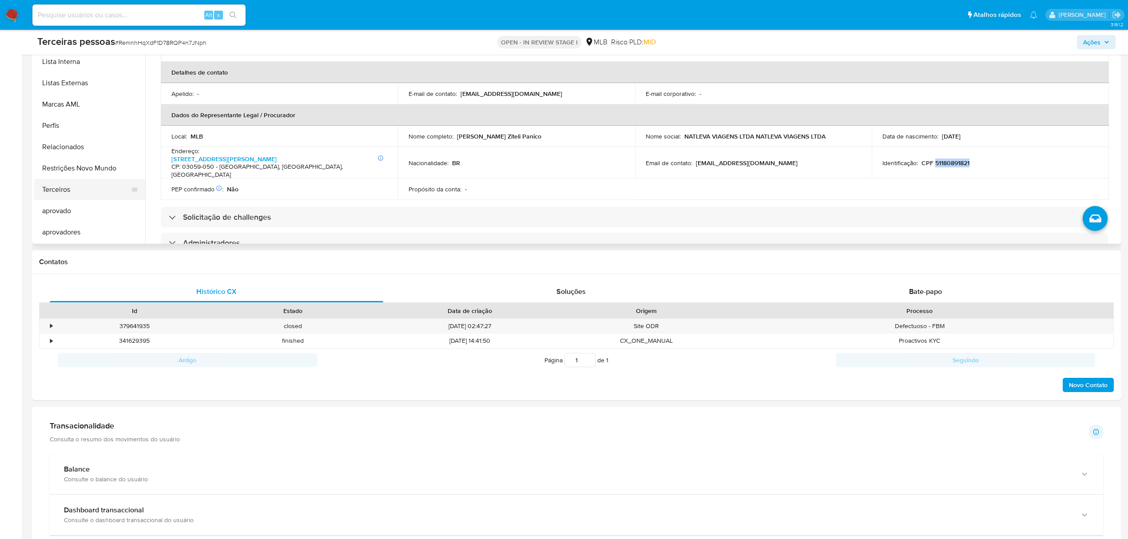
click at [70, 187] on button "Terceiros" at bounding box center [86, 189] width 104 height 21
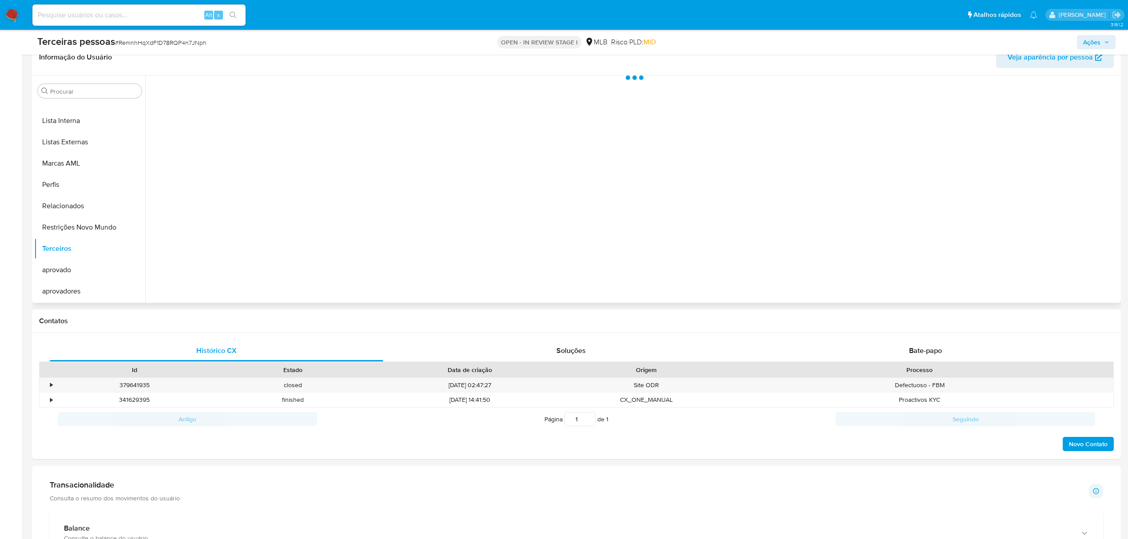
scroll to position [96, 0]
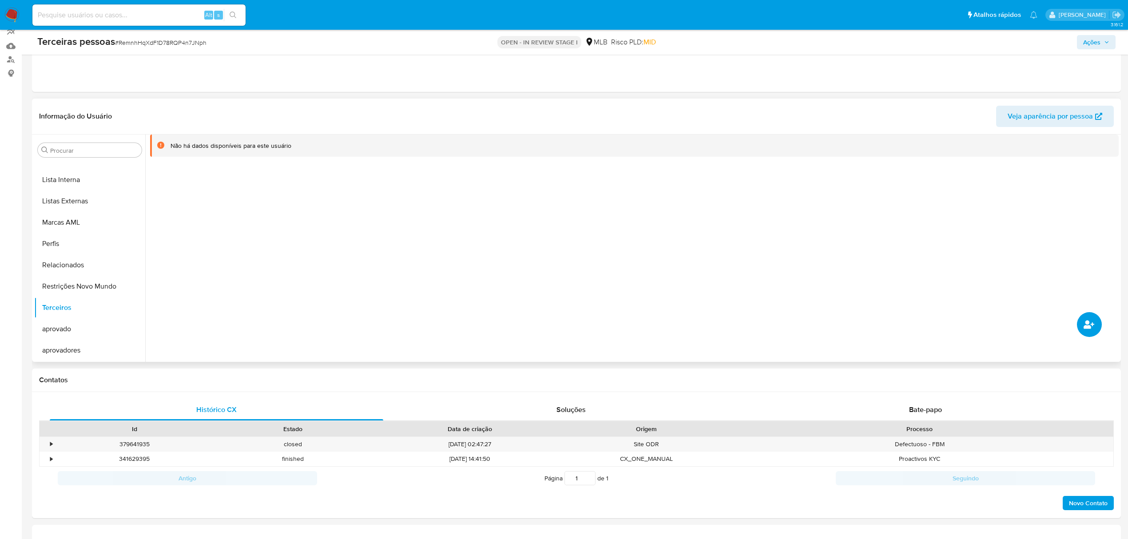
click at [1093, 324] on icon "common.add_complementary_information" at bounding box center [1089, 324] width 11 height 8
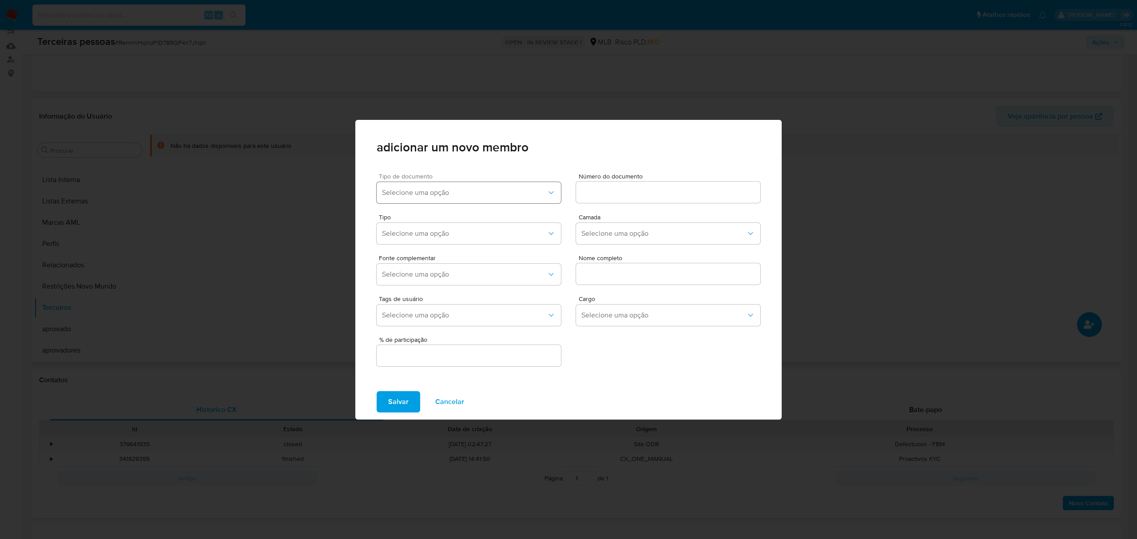
click at [432, 189] on span "Selecione uma opção" at bounding box center [464, 192] width 165 height 9
click at [412, 234] on div "CPF" at bounding box center [451, 237] width 139 height 21
click at [685, 194] on input at bounding box center [668, 193] width 184 height 12
paste input "51180891821"
type input "51180891821"
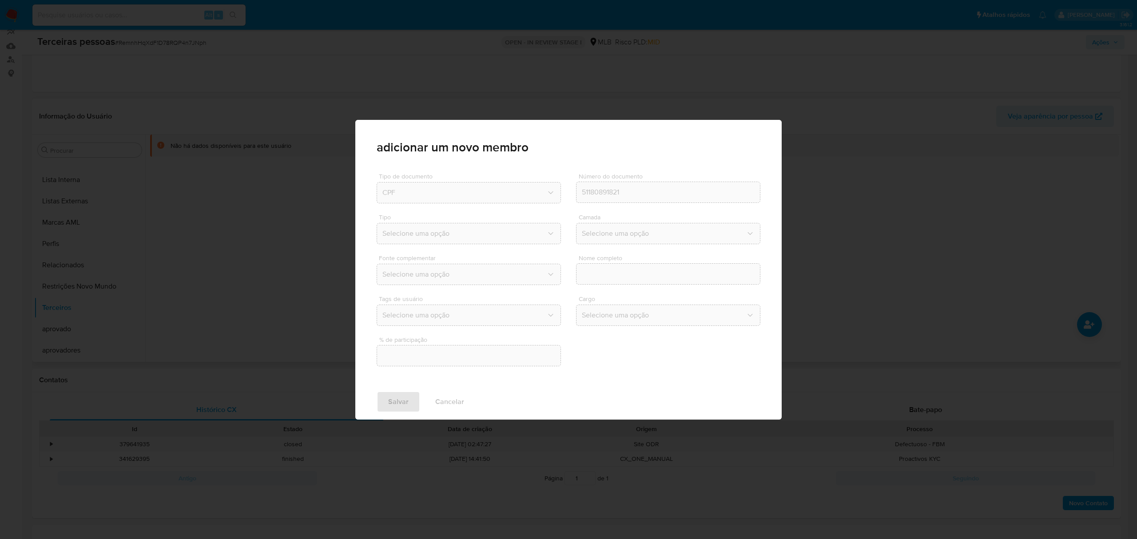
drag, startPoint x: 594, startPoint y: 207, endPoint x: 603, endPoint y: 212, distance: 10.1
click at [594, 206] on div "Tipo de documento CPF Número do documento 51180891821 Tipo Selecione uma opção …" at bounding box center [569, 267] width 384 height 202
click at [610, 247] on div "Camada Selecione uma opção" at bounding box center [668, 231] width 184 height 34
click at [611, 246] on div "Camada Selecione uma opção" at bounding box center [668, 231] width 184 height 34
click at [609, 240] on button "Selecione uma opção" at bounding box center [668, 233] width 184 height 21
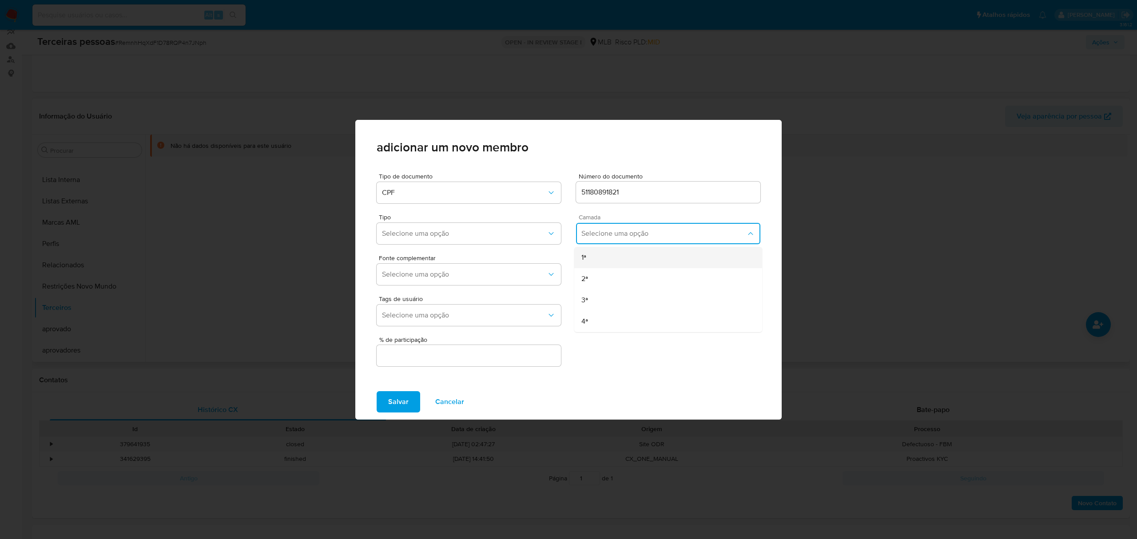
click at [607, 256] on div "1ª" at bounding box center [651, 257] width 139 height 21
click at [610, 263] on div "Nome completo Selecione uma opção" at bounding box center [668, 272] width 184 height 34
click at [612, 271] on span "Selecione uma opção" at bounding box center [664, 274] width 165 height 9
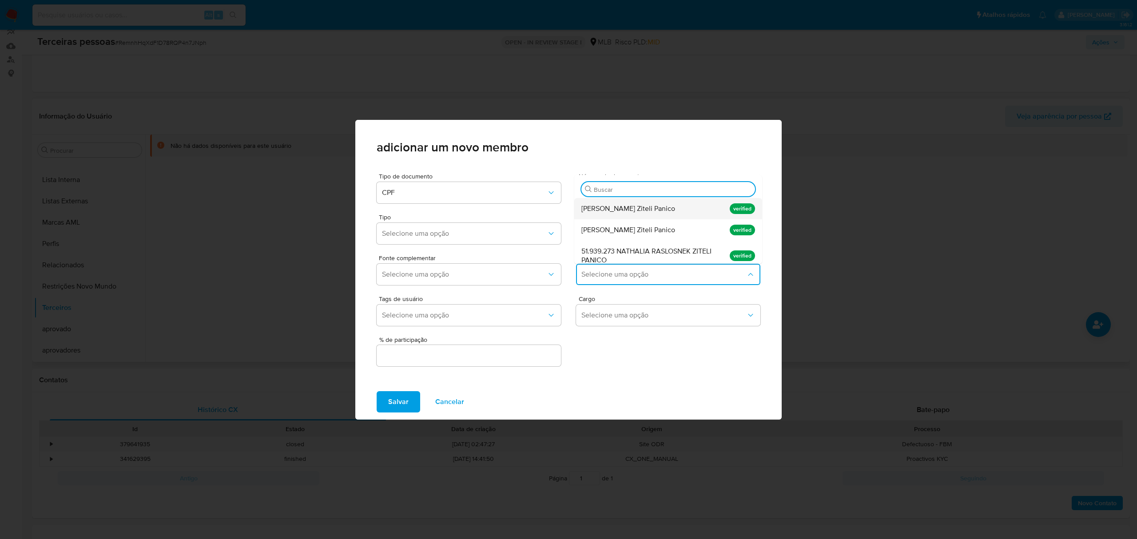
click at [619, 211] on span "[PERSON_NAME] Ziteli Panico" at bounding box center [629, 208] width 94 height 9
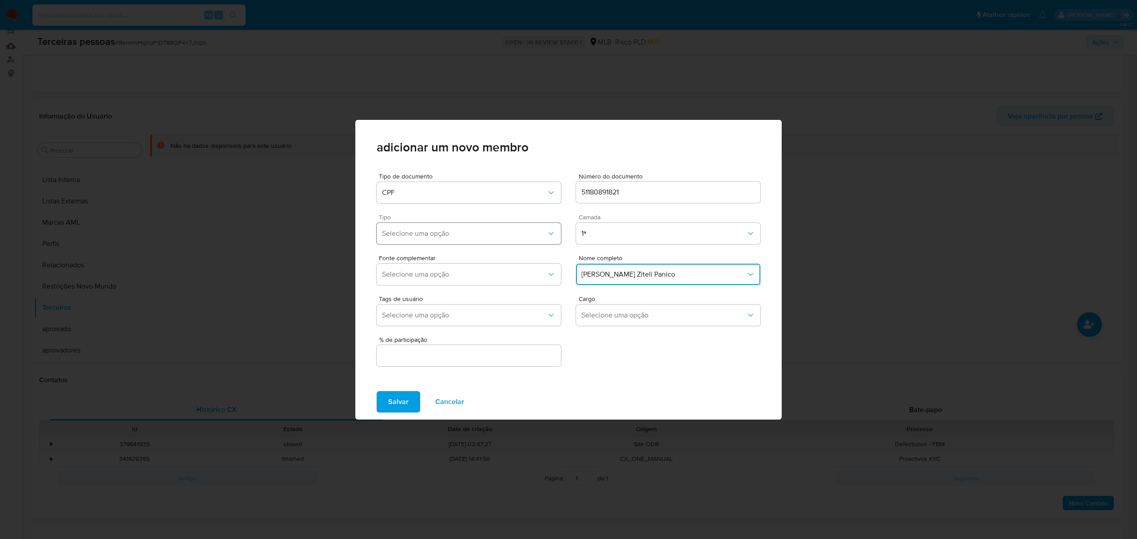
click at [413, 223] on button "Selecione uma opção" at bounding box center [469, 233] width 184 height 21
click at [416, 278] on span "Beneficiarios" at bounding box center [402, 279] width 40 height 9
click at [430, 269] on button "Selecione uma opção" at bounding box center [469, 274] width 184 height 21
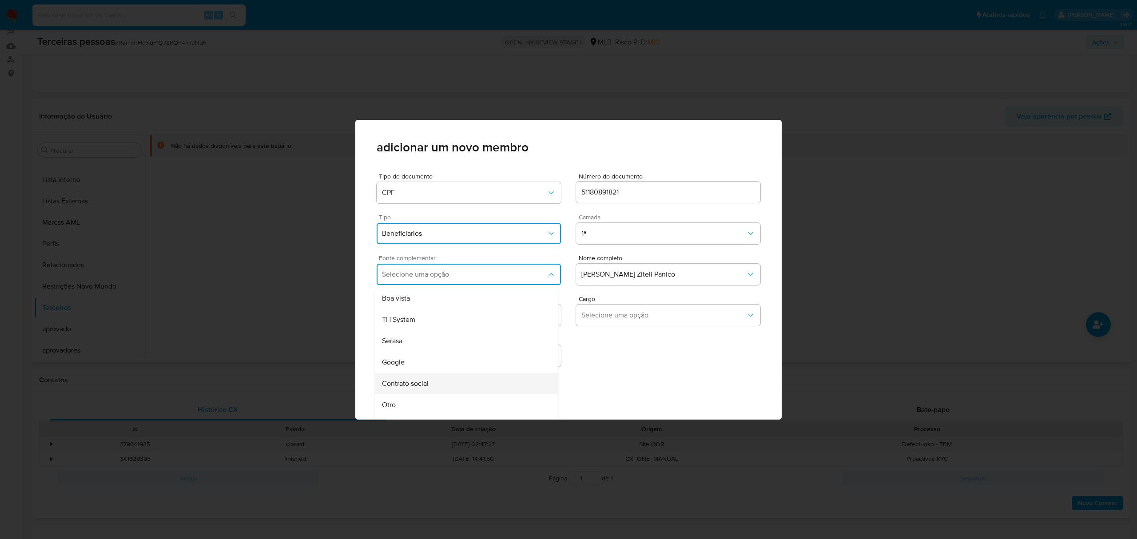
click at [443, 376] on div "Contrato social" at bounding box center [450, 383] width 136 height 21
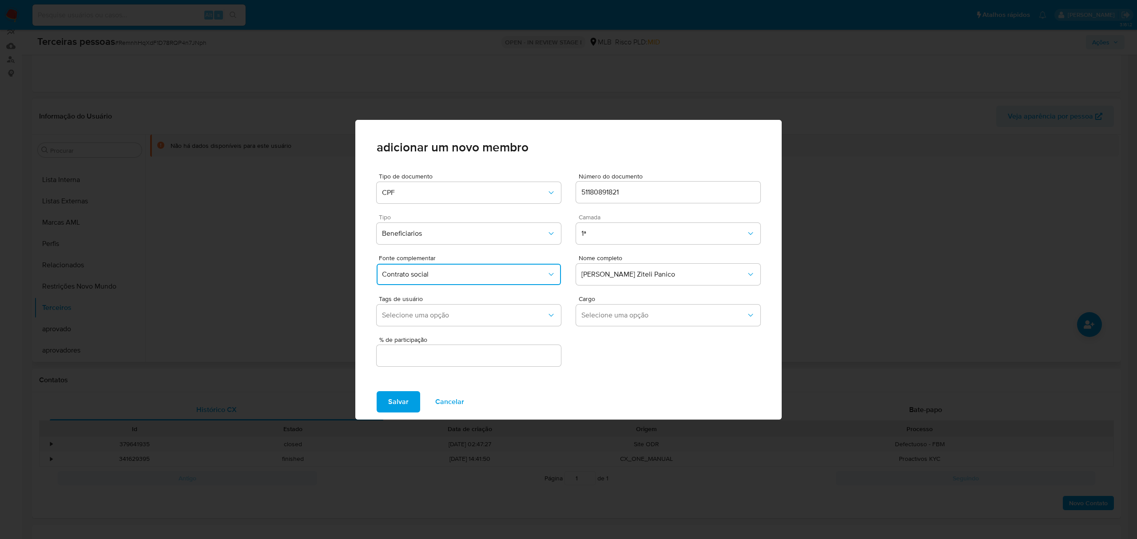
drag, startPoint x: 431, startPoint y: 362, endPoint x: 435, endPoint y: 357, distance: 6.6
click at [430, 361] on div at bounding box center [469, 355] width 184 height 21
click at [436, 357] on input "text" at bounding box center [469, 356] width 184 height 12
type input "100"
click at [377, 391] on button "Salvar" at bounding box center [399, 401] width 44 height 21
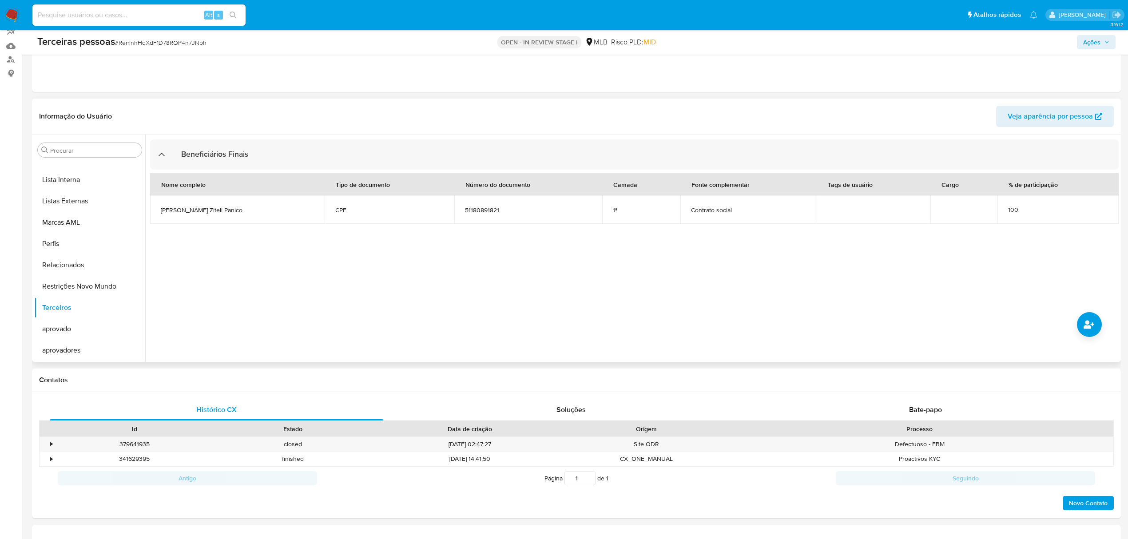
click at [353, 326] on div at bounding box center [632, 248] width 974 height 227
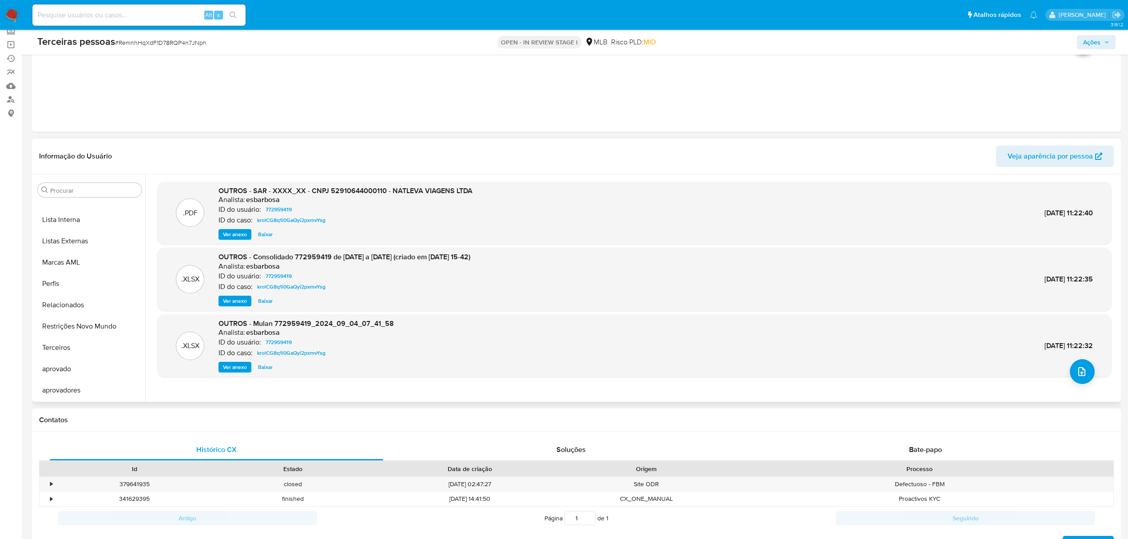
click at [1079, 358] on div ".XLSX OUTROS - Mulan 772959419_2024_09_04_07_41_58 Analista: esbarbosa ID do us…" at bounding box center [635, 346] width 946 height 54
click at [1081, 371] on icon "upload-file" at bounding box center [1082, 372] width 11 height 11
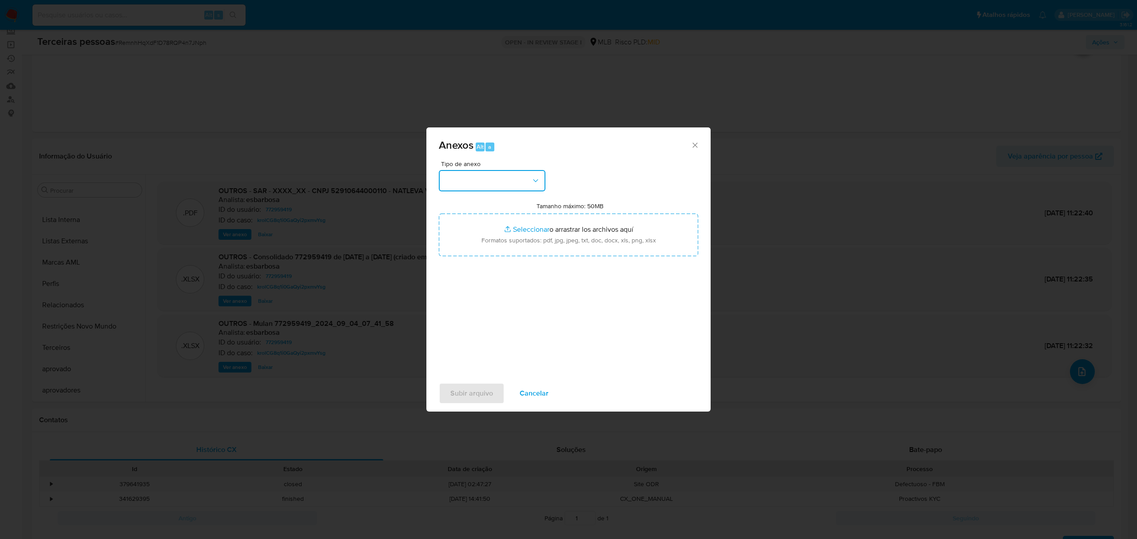
click at [484, 178] on button "button" at bounding box center [492, 180] width 107 height 21
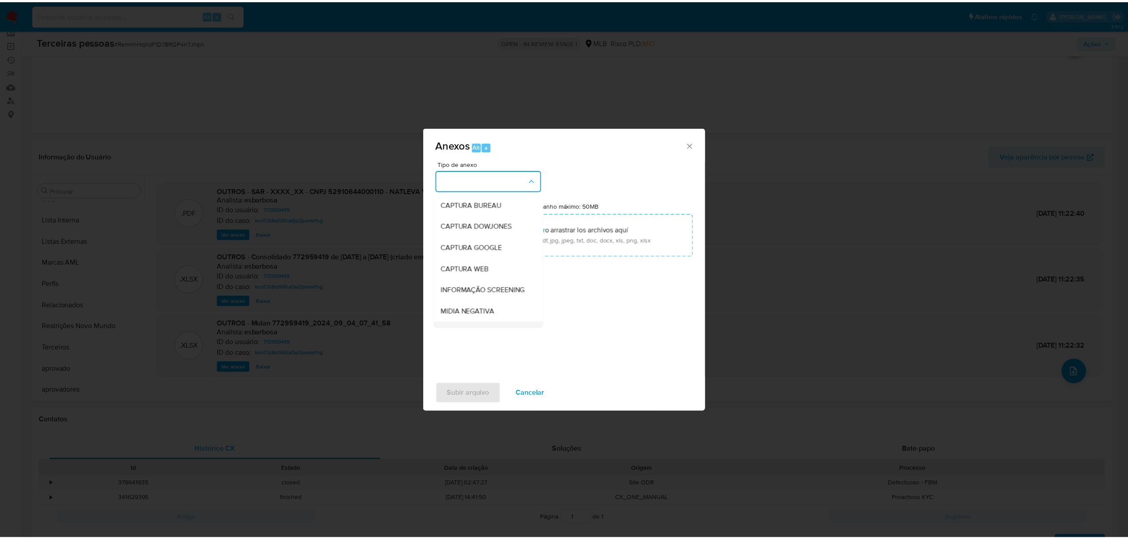
scroll to position [137, 0]
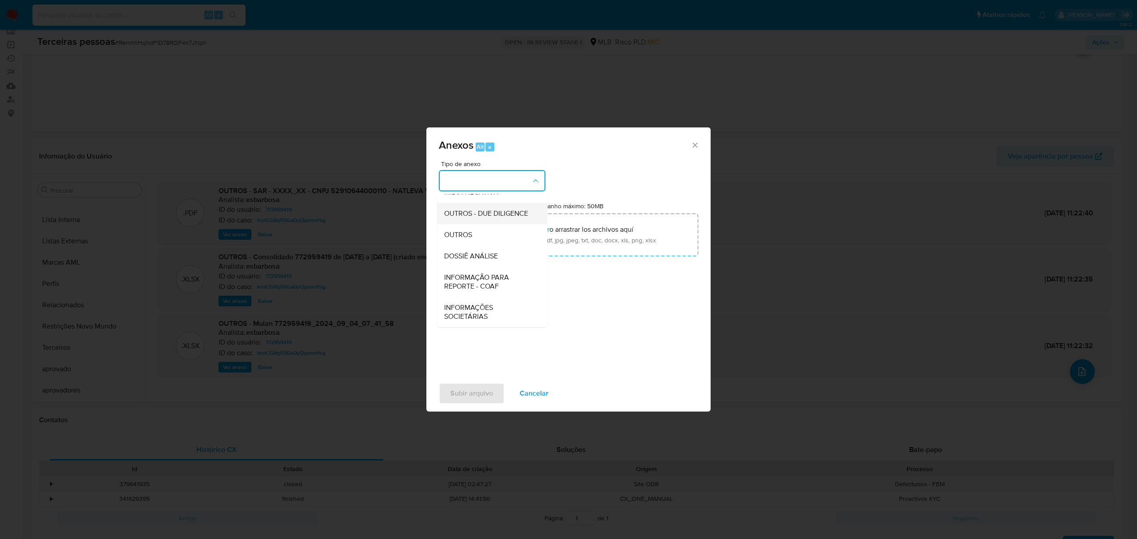
click at [470, 209] on span "OUTROS - DUE DILIGENCE" at bounding box center [486, 213] width 84 height 9
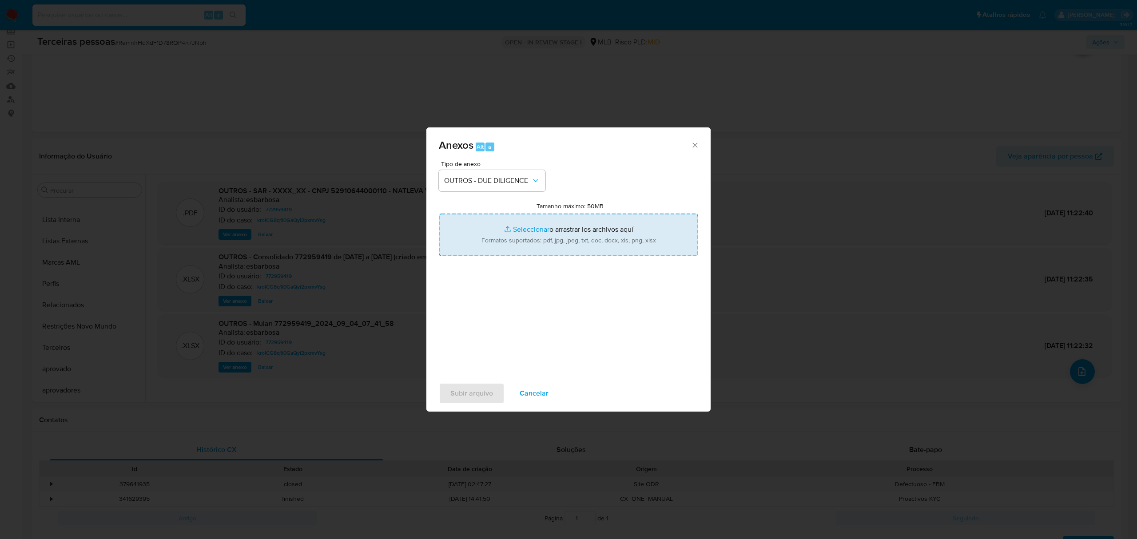
click at [514, 235] on input "Tamanho máximo: 50MB Seleccionar archivos" at bounding box center [568, 235] width 259 height 43
type input "C:\fakepath\s-NATLEVA VIAGENS LTDA.pdf"
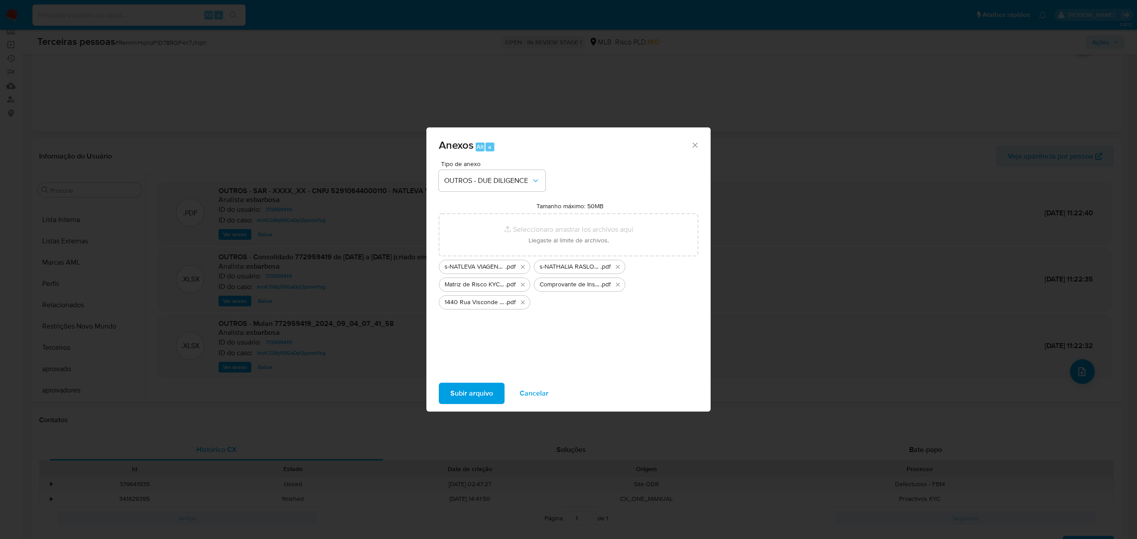
click at [481, 386] on span "Subir arquivo" at bounding box center [471, 394] width 43 height 20
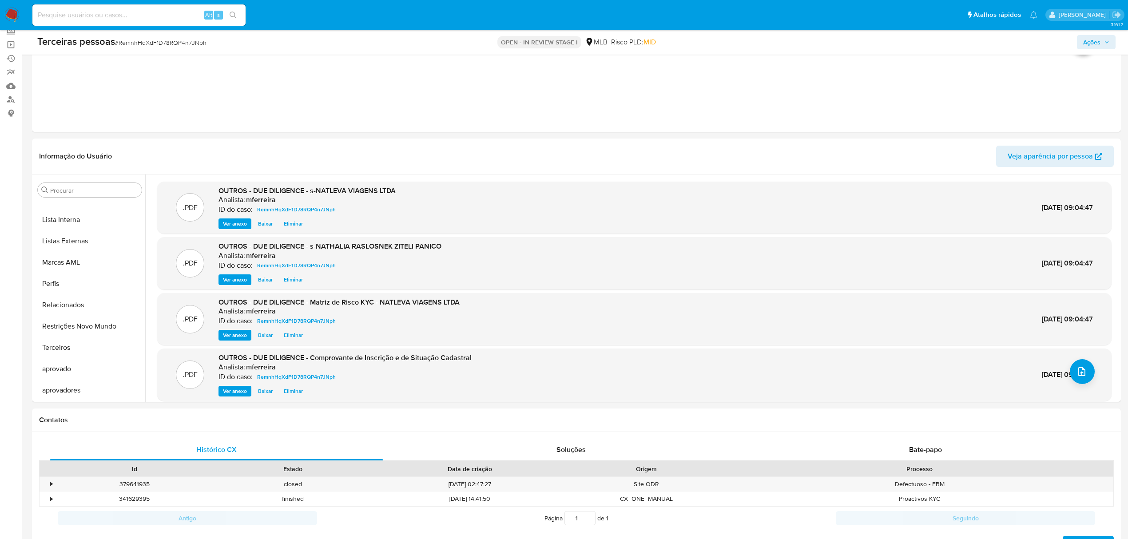
click at [1093, 44] on span "Ações" at bounding box center [1092, 42] width 17 height 14
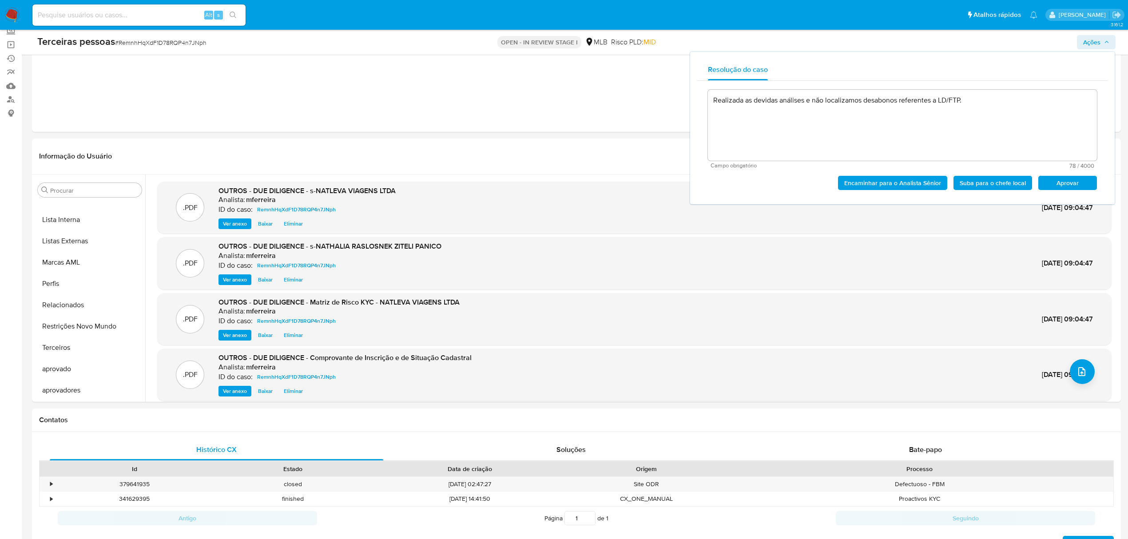
click at [1083, 180] on span "Aprovar" at bounding box center [1068, 183] width 46 height 12
type textarea "Realizada as devidas análises e não localizamos desabonos referentes a LD/FTP."
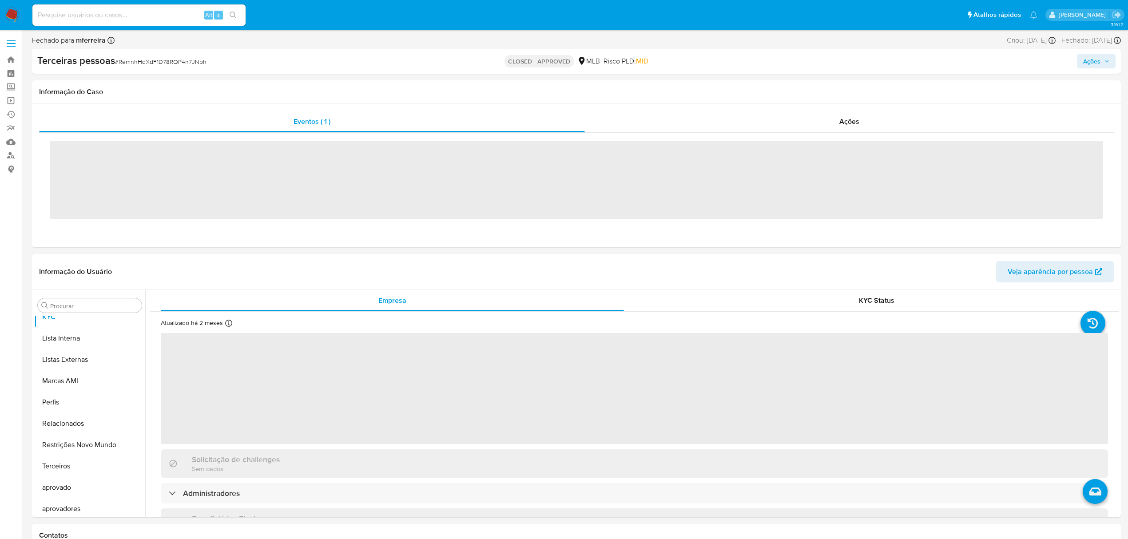
scroll to position [482, 0]
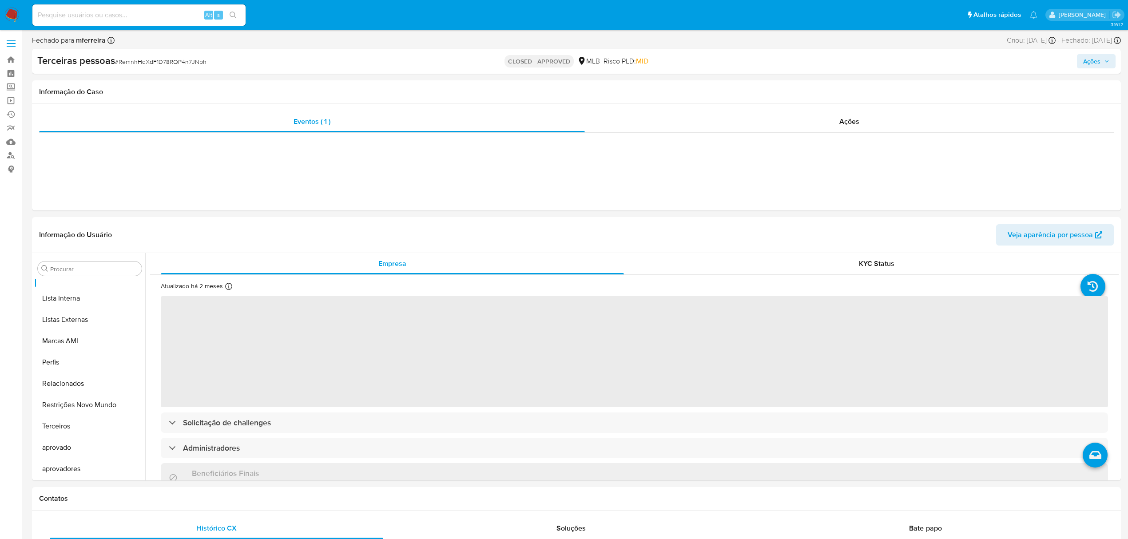
select select "10"
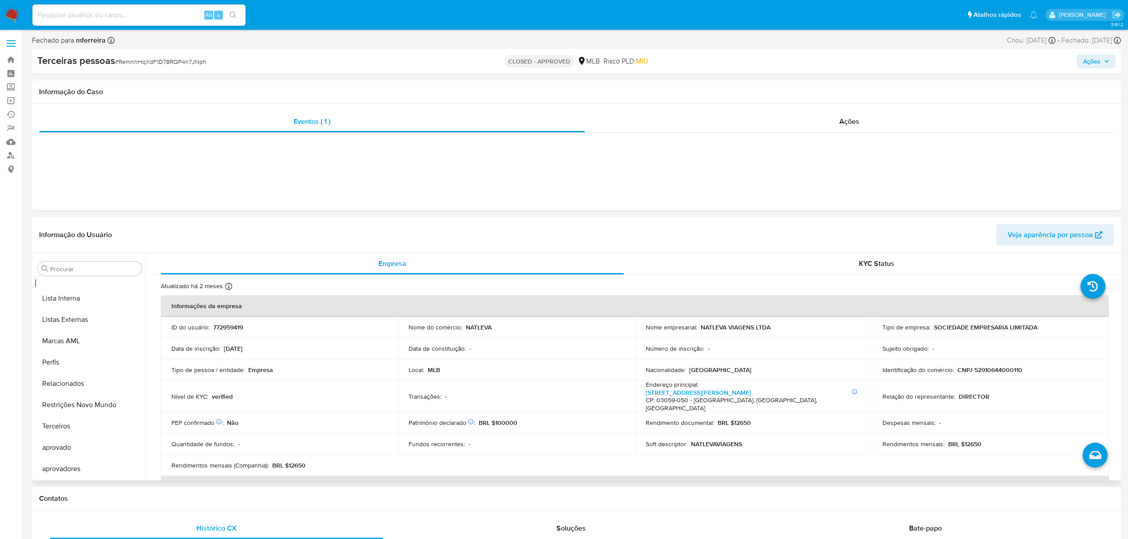
click at [1001, 355] on td "Sujeito obrigado : -" at bounding box center [990, 348] width 237 height 21
click at [995, 371] on p "CNPJ 52910644000110" at bounding box center [990, 370] width 65 height 8
copy p "52910644000110"
click at [136, 6] on div "Alt s" at bounding box center [138, 14] width 213 height 21
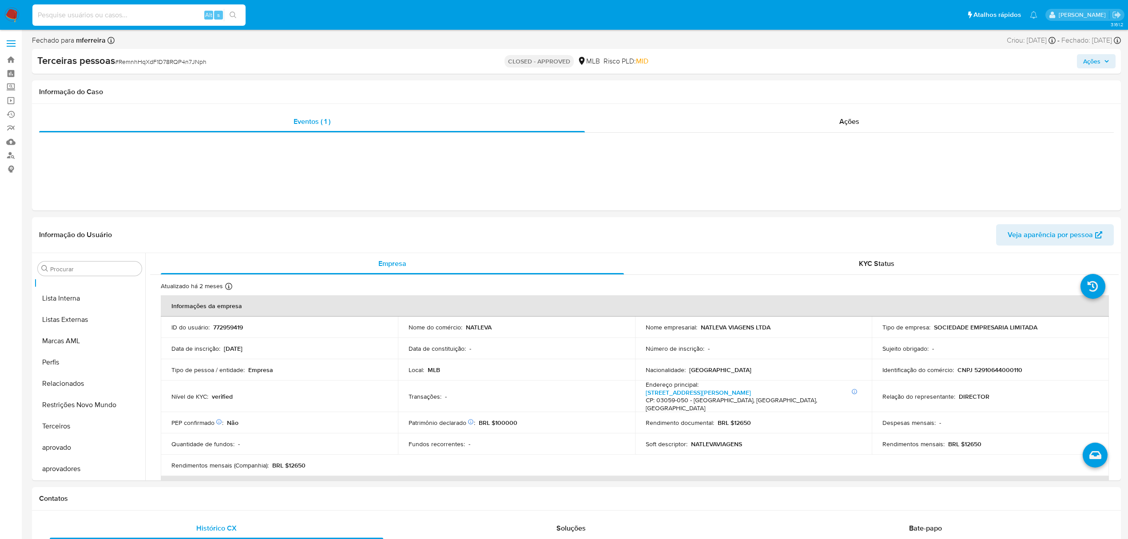
click at [147, 15] on input at bounding box center [138, 15] width 213 height 12
paste input "278171960"
type input "278171960"
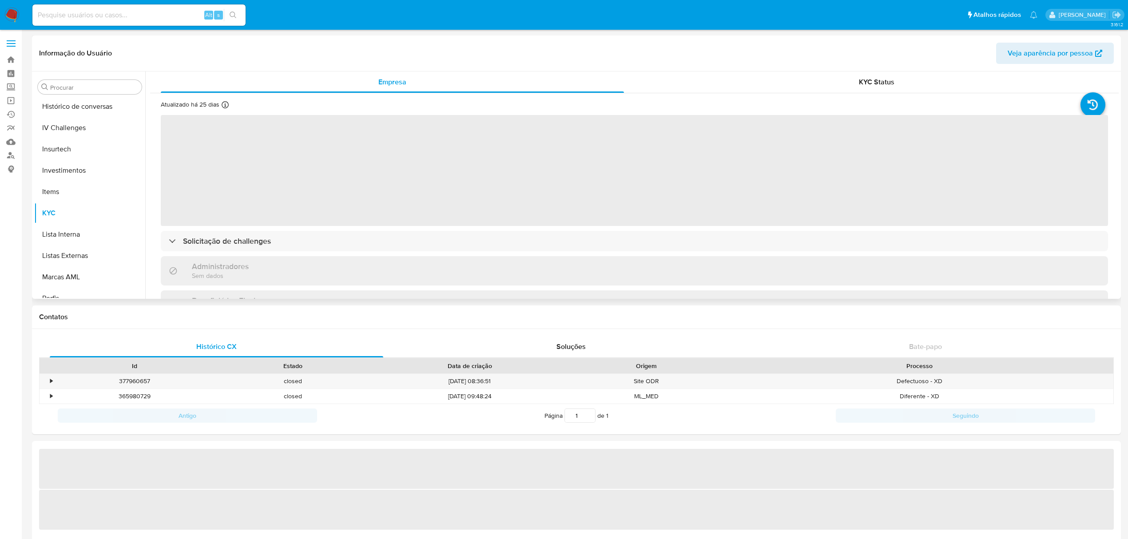
scroll to position [223, 0]
select select "10"
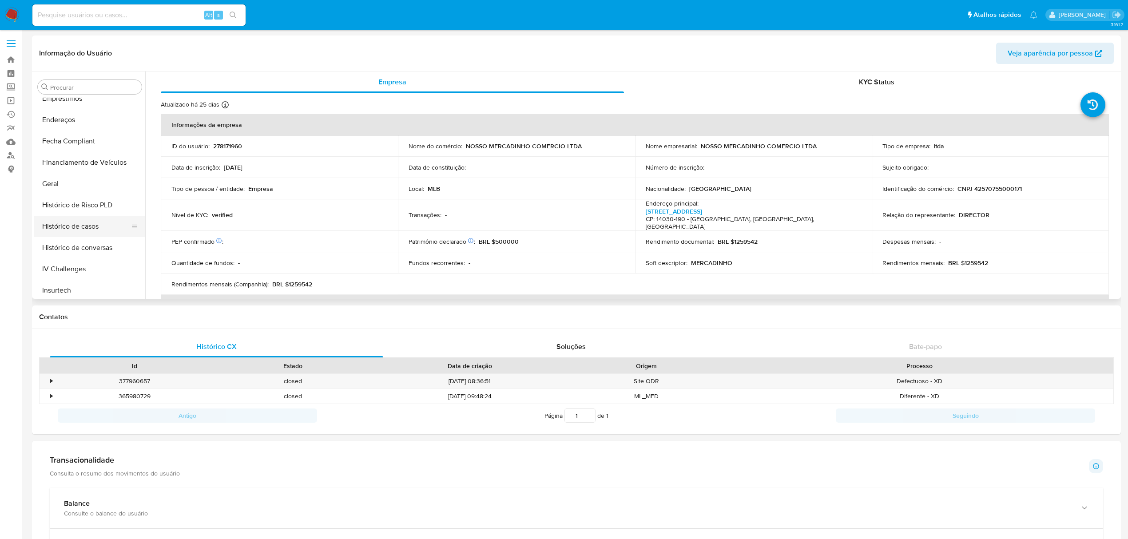
click at [94, 230] on button "Histórico de casos" at bounding box center [86, 226] width 104 height 21
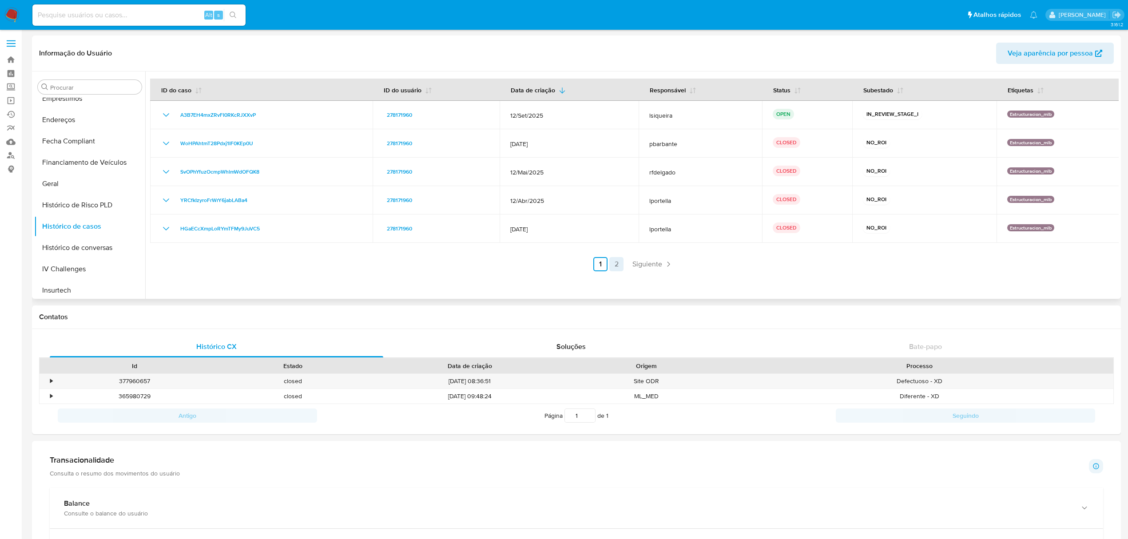
click at [613, 267] on link "2" at bounding box center [617, 264] width 14 height 14
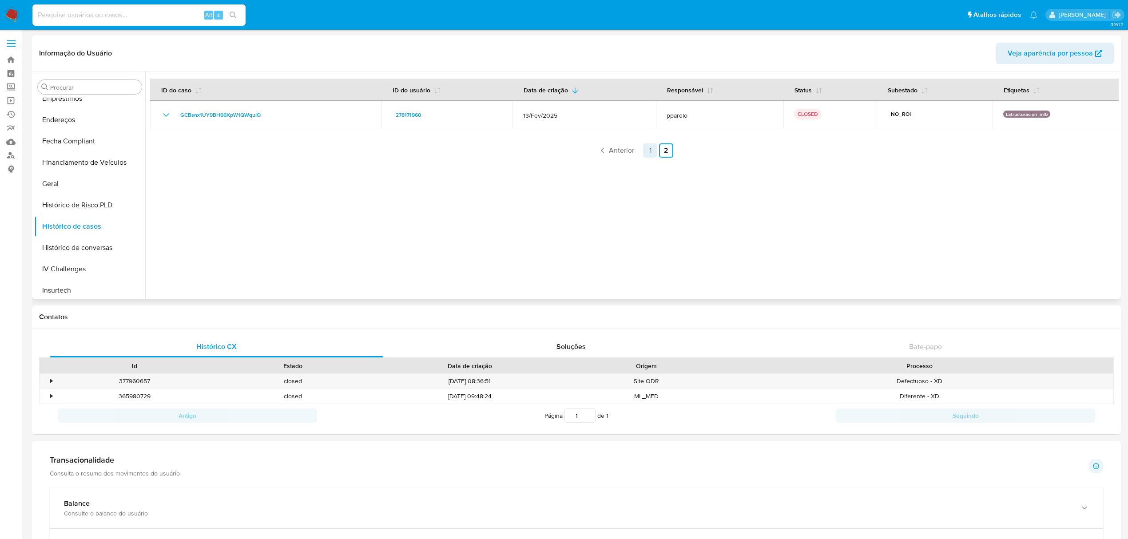
click at [645, 154] on link "1" at bounding box center [650, 151] width 14 height 14
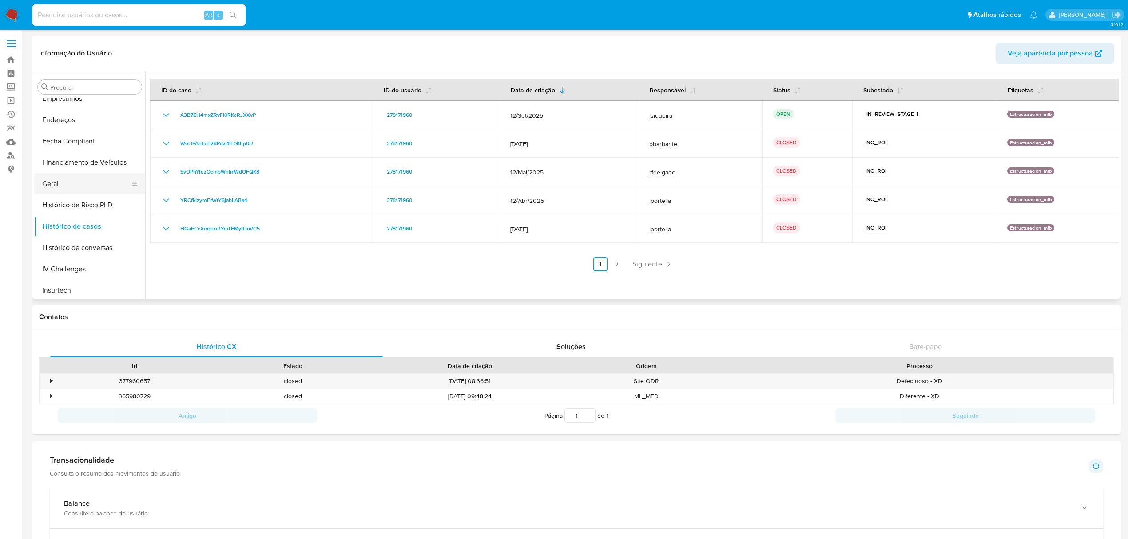
scroll to position [401, 0]
click at [76, 175] on button "KYC" at bounding box center [89, 176] width 111 height 21
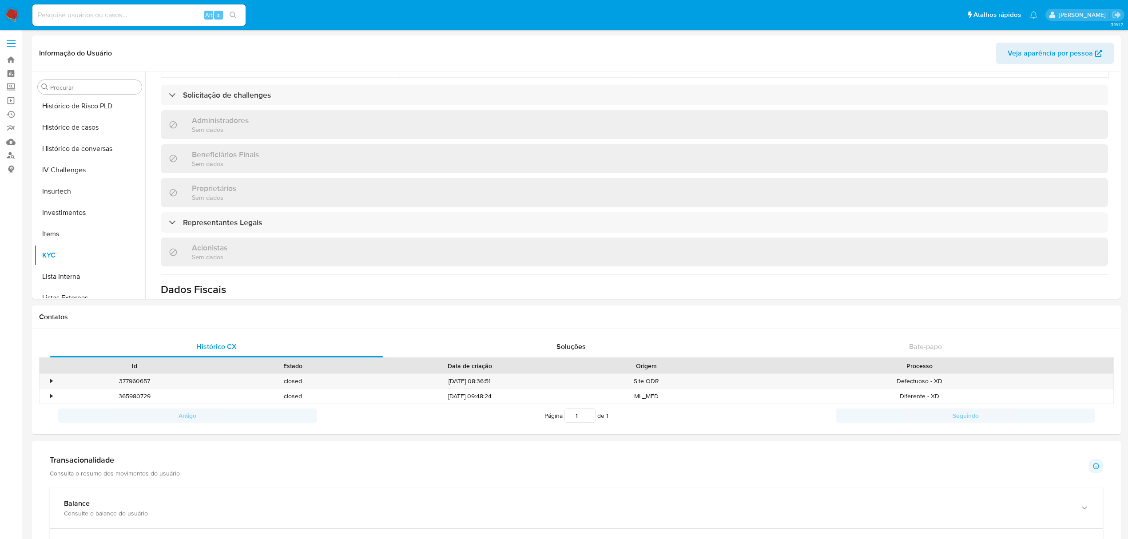
scroll to position [283, 0]
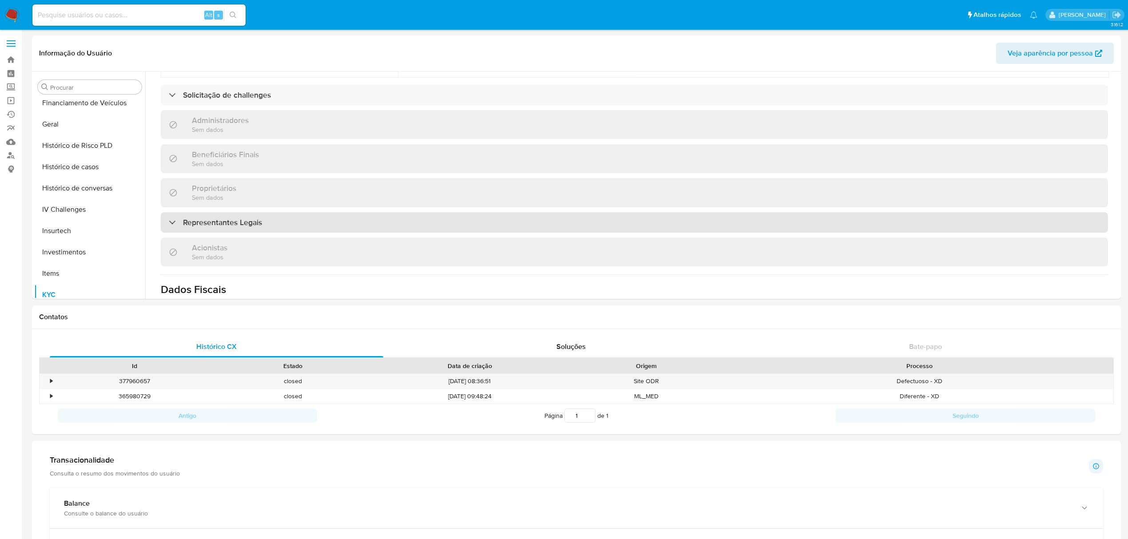
click at [244, 212] on div "Representantes Legais" at bounding box center [635, 222] width 948 height 20
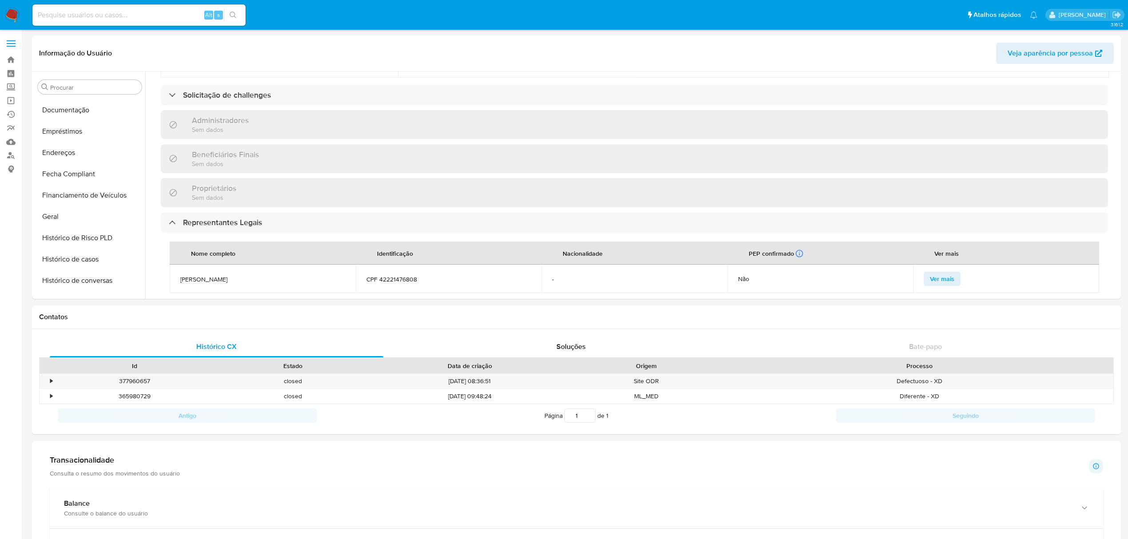
scroll to position [45, 0]
click at [91, 251] on button "Documentação" at bounding box center [86, 254] width 104 height 21
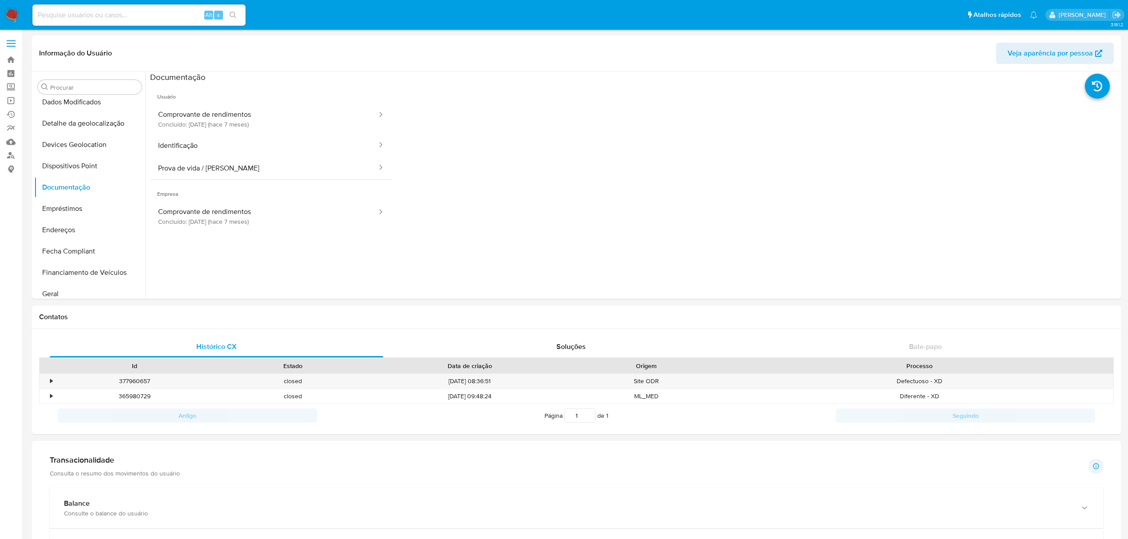
scroll to position [283, 0]
click at [90, 295] on button "KYC" at bounding box center [86, 294] width 104 height 21
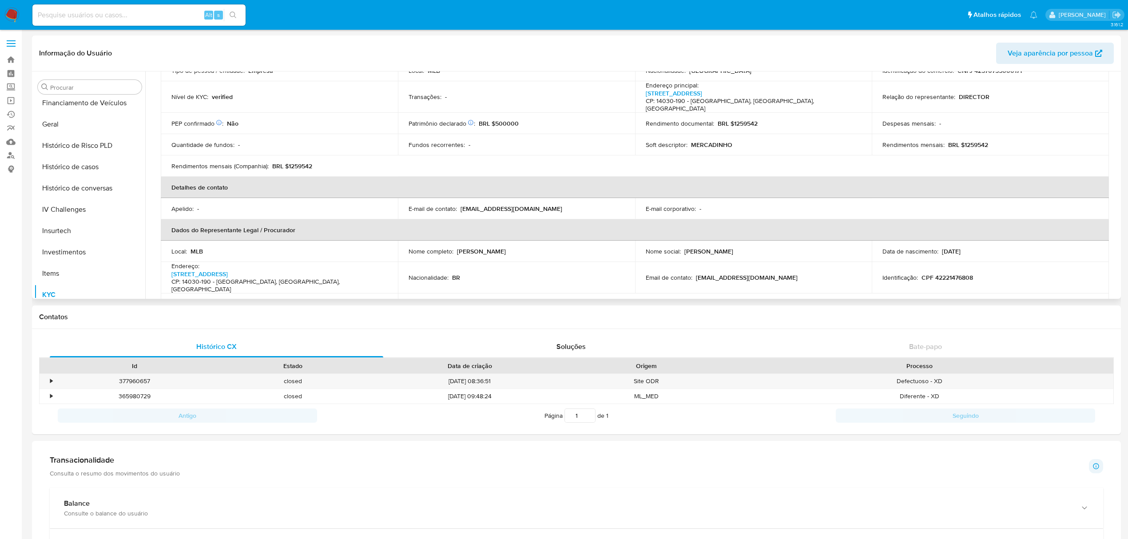
scroll to position [0, 0]
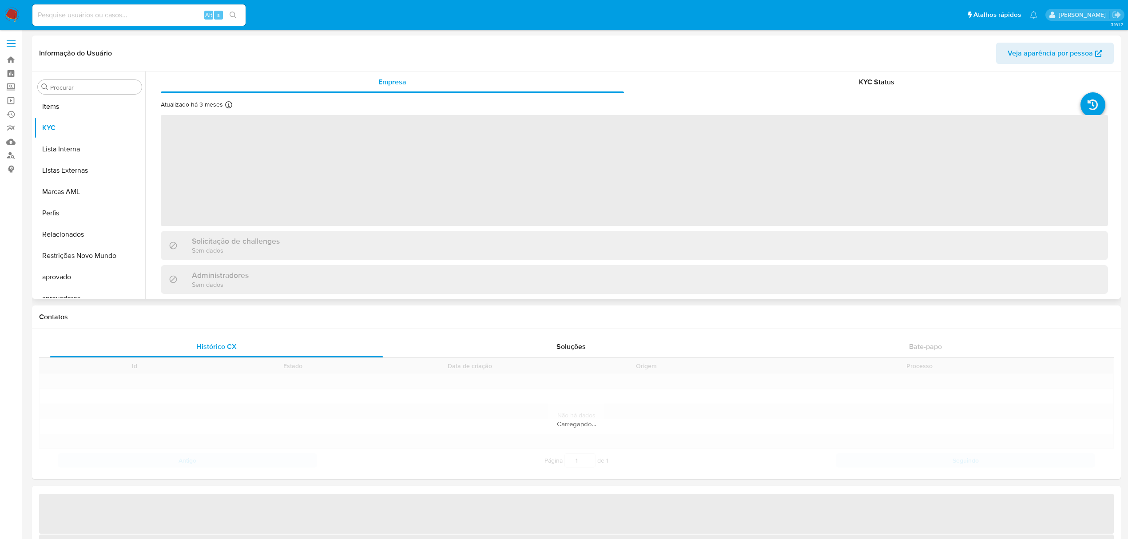
scroll to position [460, 0]
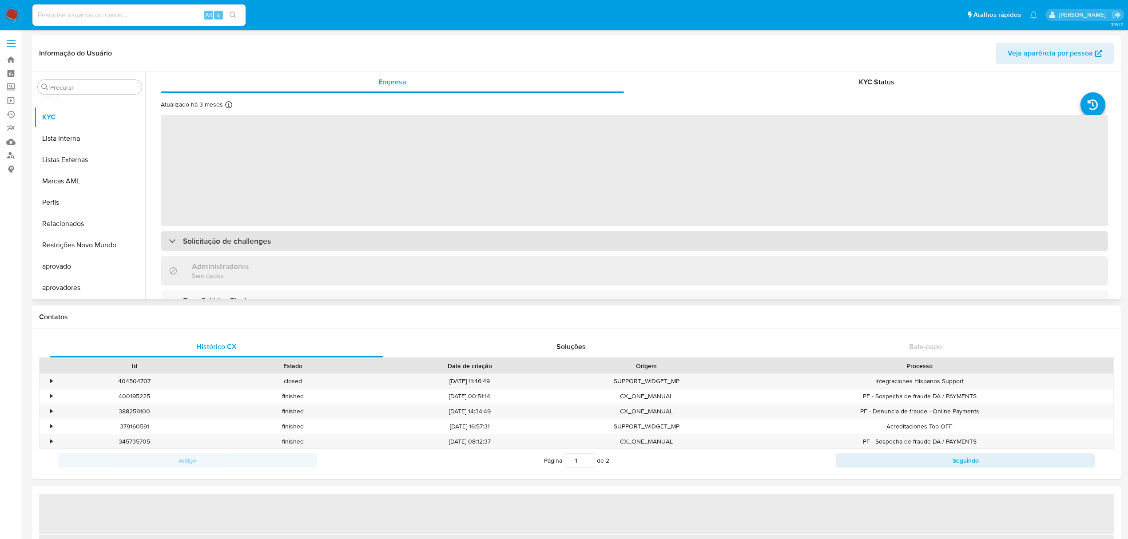
select select "10"
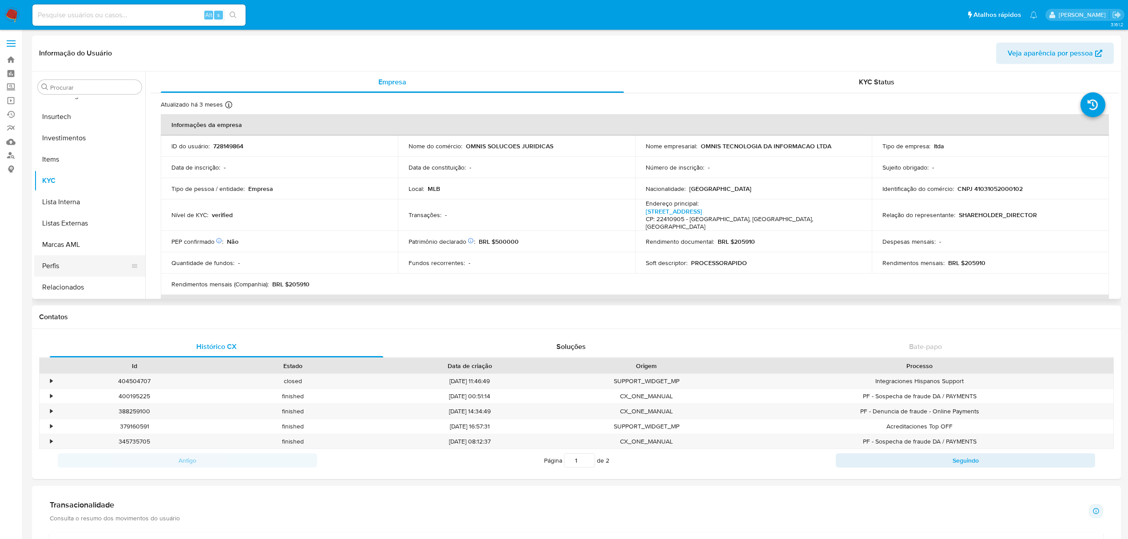
scroll to position [283, 0]
click at [64, 160] on button "Histórico de casos" at bounding box center [86, 166] width 104 height 21
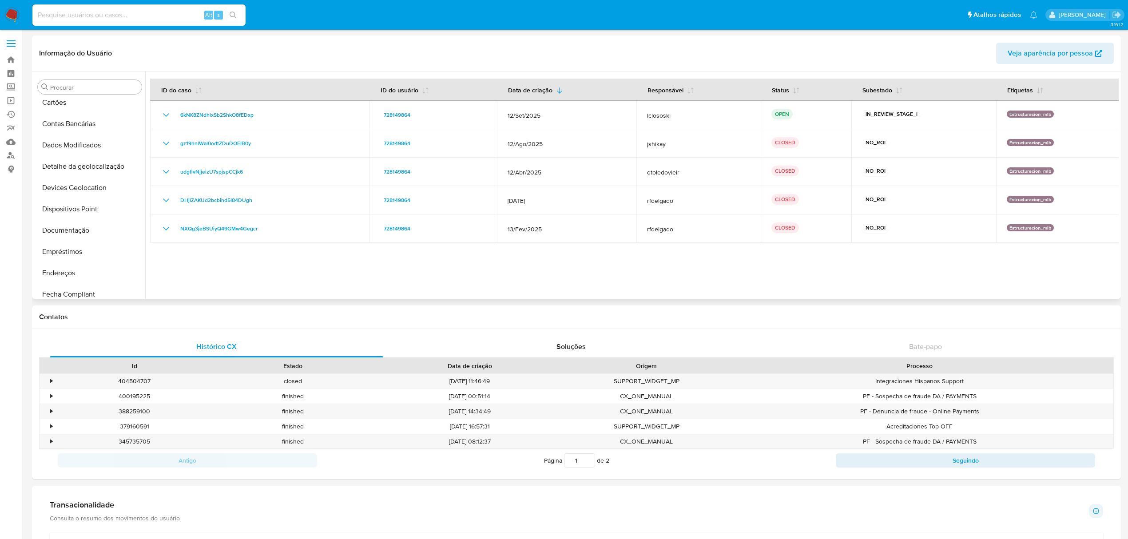
scroll to position [296, 0]
click at [80, 280] on button "KYC" at bounding box center [86, 281] width 104 height 21
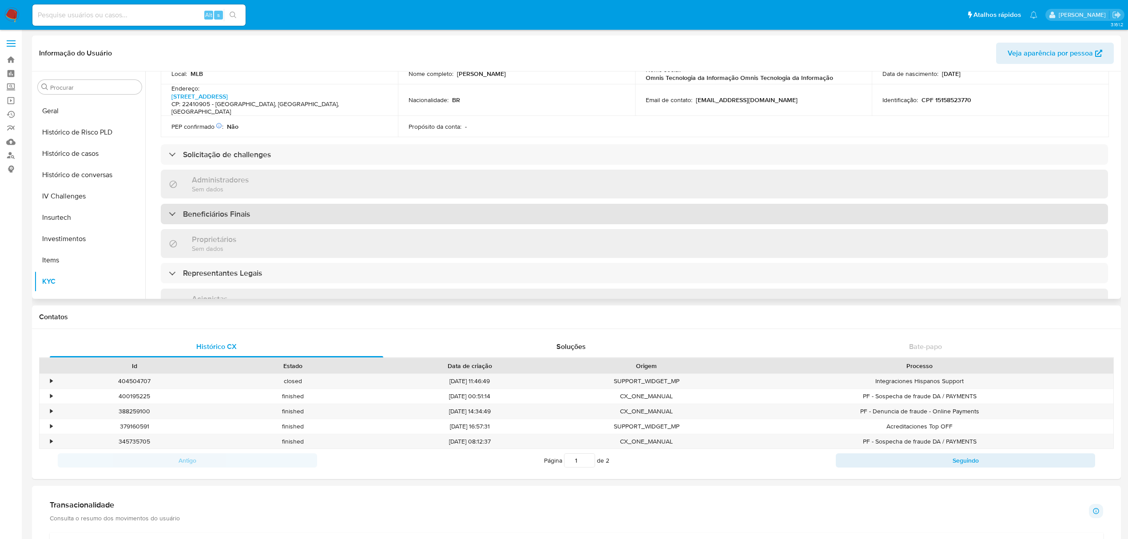
click at [227, 209] on h3 "Beneficiários Finais" at bounding box center [216, 214] width 67 height 10
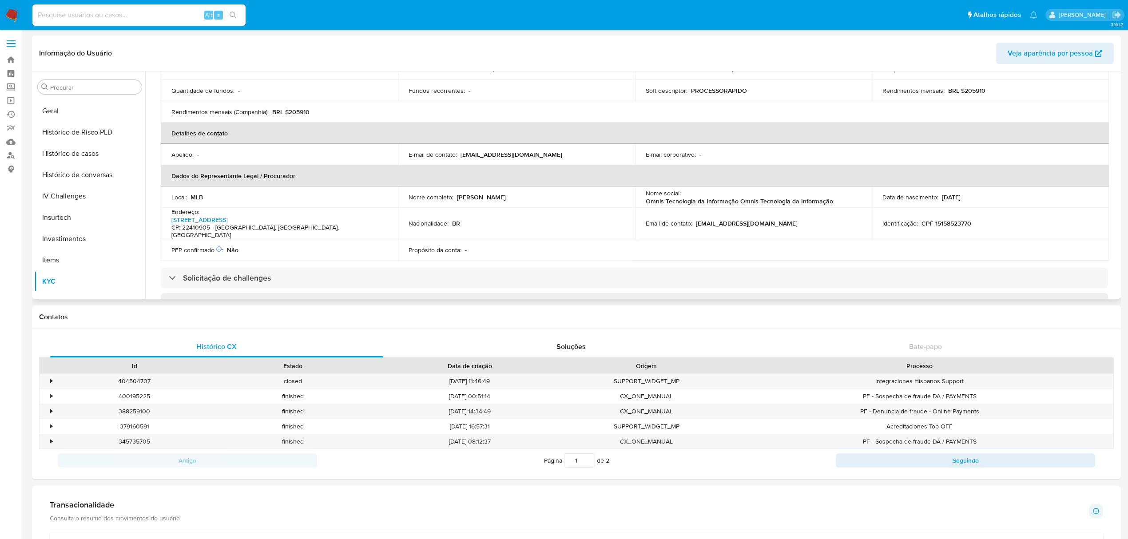
scroll to position [0, 0]
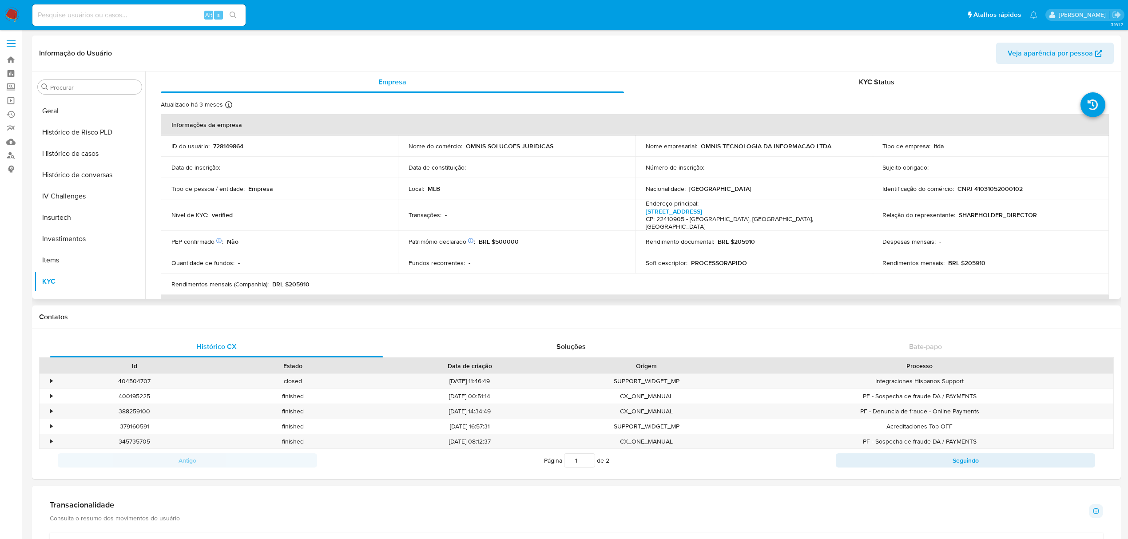
click at [983, 191] on p "CNPJ 41031052000102" at bounding box center [990, 189] width 65 height 8
copy p "41031052000102"
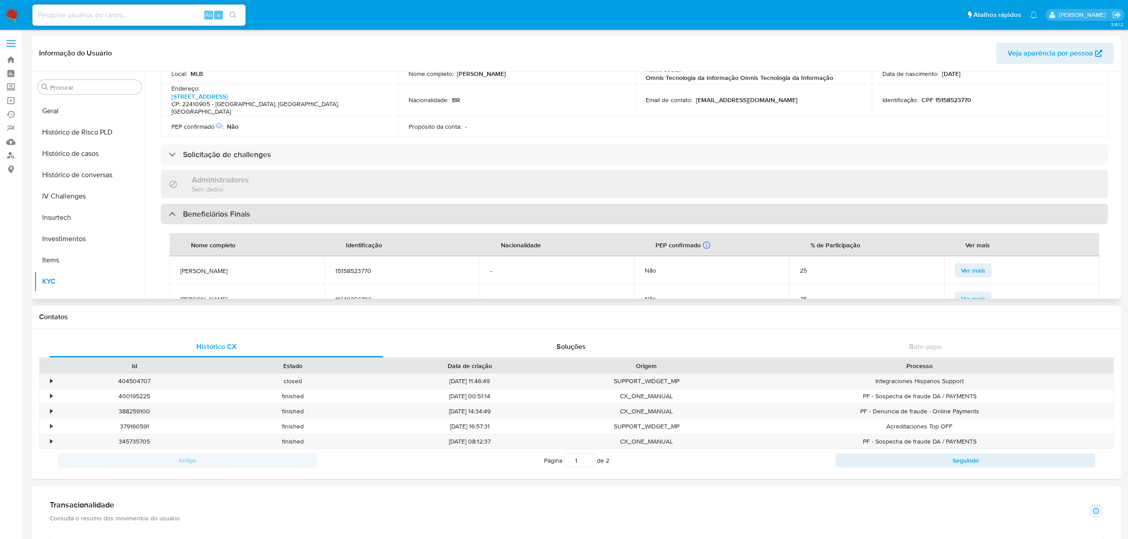
scroll to position [355, 0]
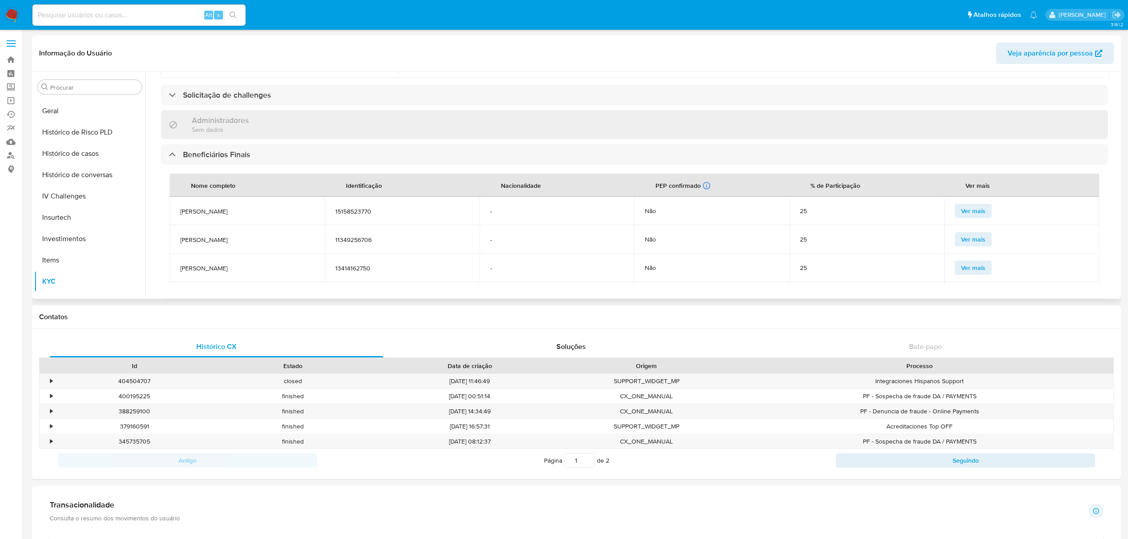
click at [230, 207] on span "[PERSON_NAME]" at bounding box center [247, 211] width 134 height 8
click at [230, 207] on span "Jonathan Antonio de Souza" at bounding box center [247, 211] width 134 height 8
copy span "Jonathan Antonio de Souza"
click at [220, 236] on span "Thiago de Matos Moraes" at bounding box center [247, 240] width 134 height 8
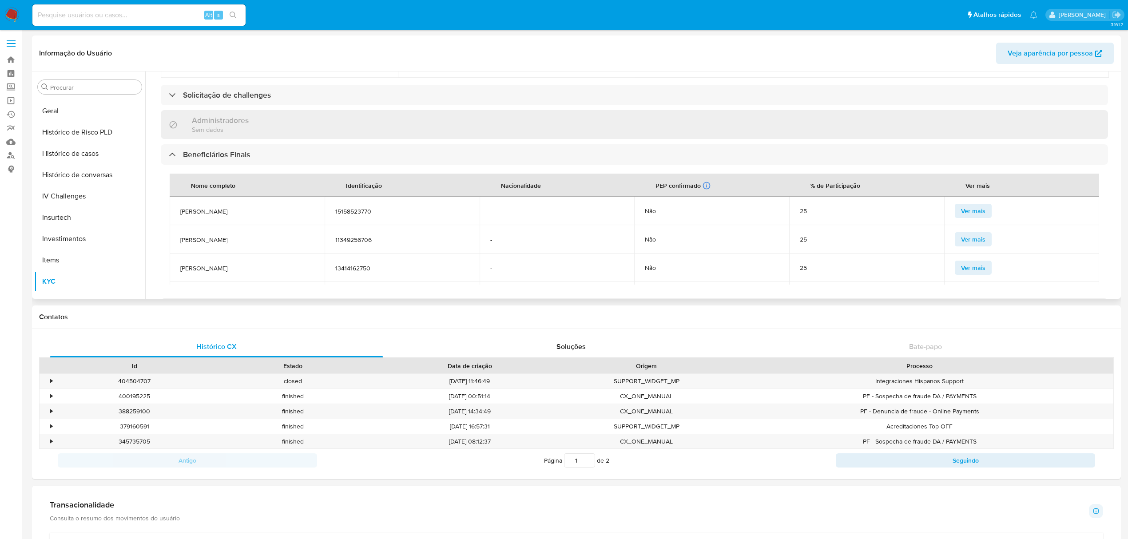
click at [220, 236] on span "Thiago de Matos Moraes" at bounding box center [247, 240] width 134 height 8
copy span "Thiago de Matos Moraes"
click at [217, 239] on span "Jader Oliveira de Melo" at bounding box center [247, 243] width 134 height 8
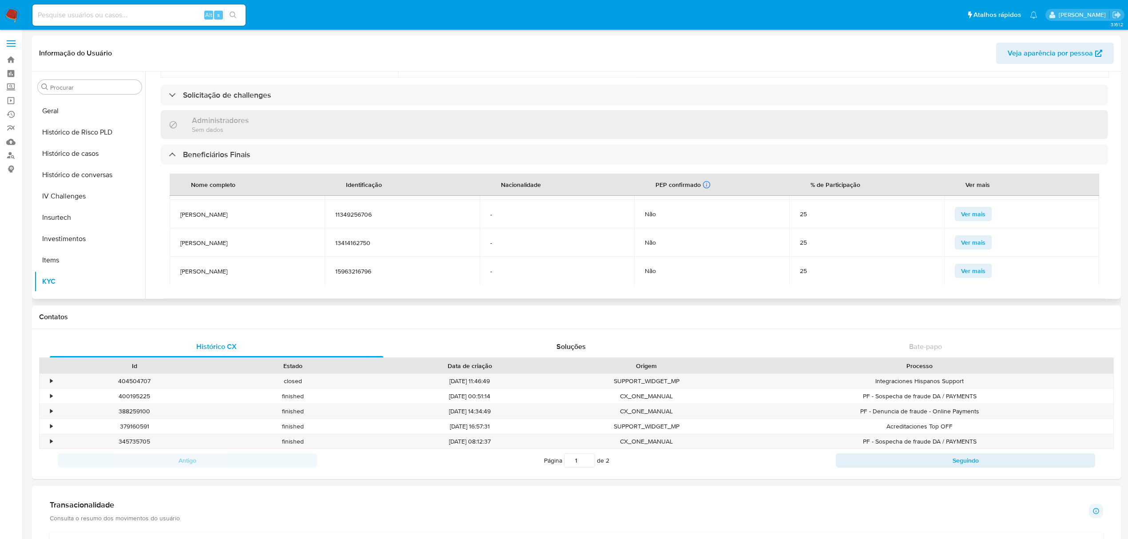
click at [217, 239] on span "Jader Oliveira de Melo" at bounding box center [247, 243] width 134 height 8
copy span "Jader Oliveira de Melo"
click at [219, 267] on span "Diogo Alves Cardoso" at bounding box center [247, 271] width 134 height 8
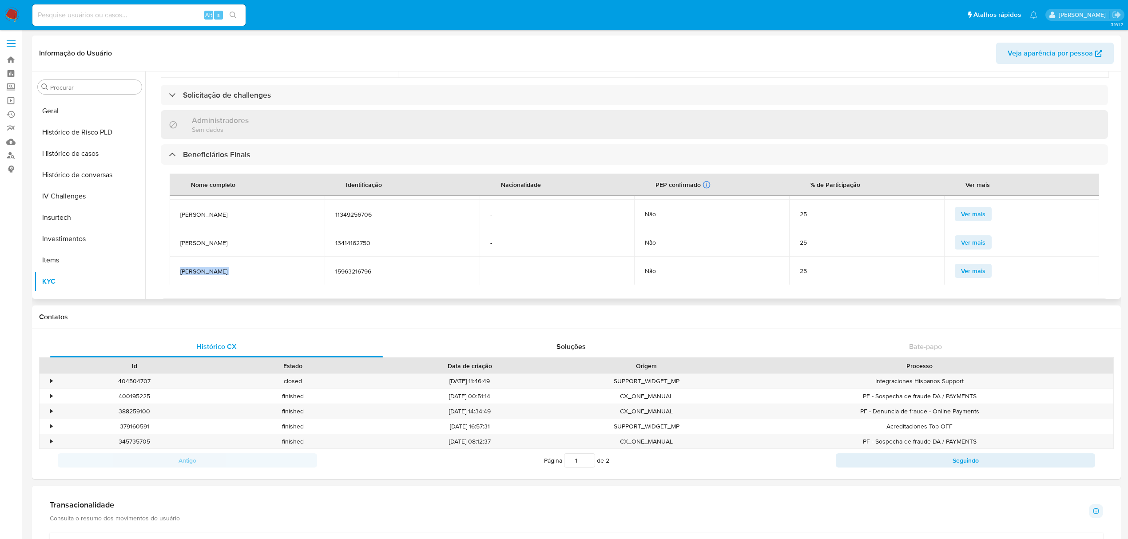
click at [219, 267] on span "Diogo Alves Cardoso" at bounding box center [247, 271] width 134 height 8
copy span "Diogo Alves Cardoso"
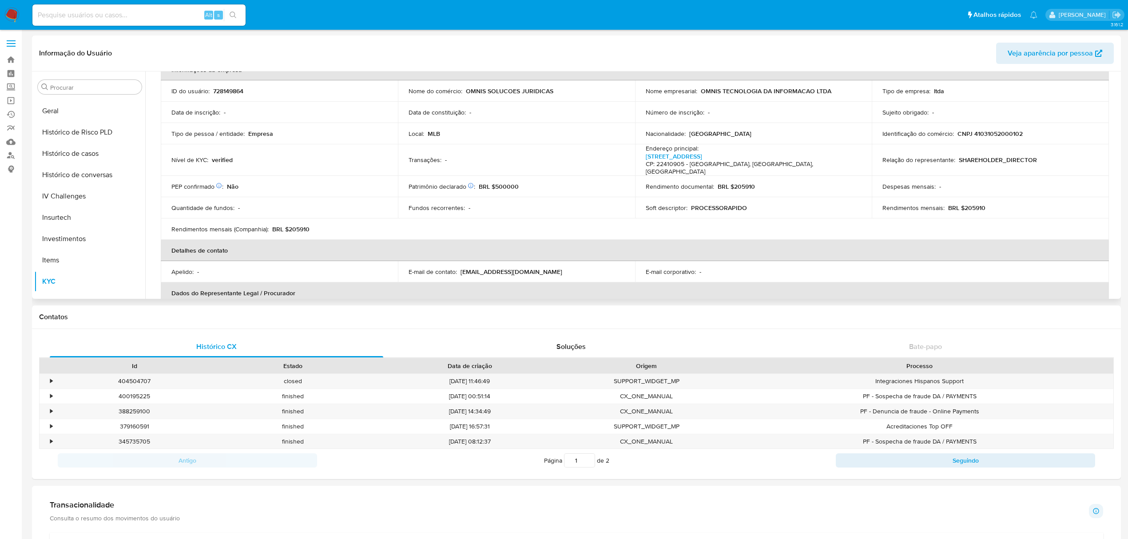
scroll to position [0, 0]
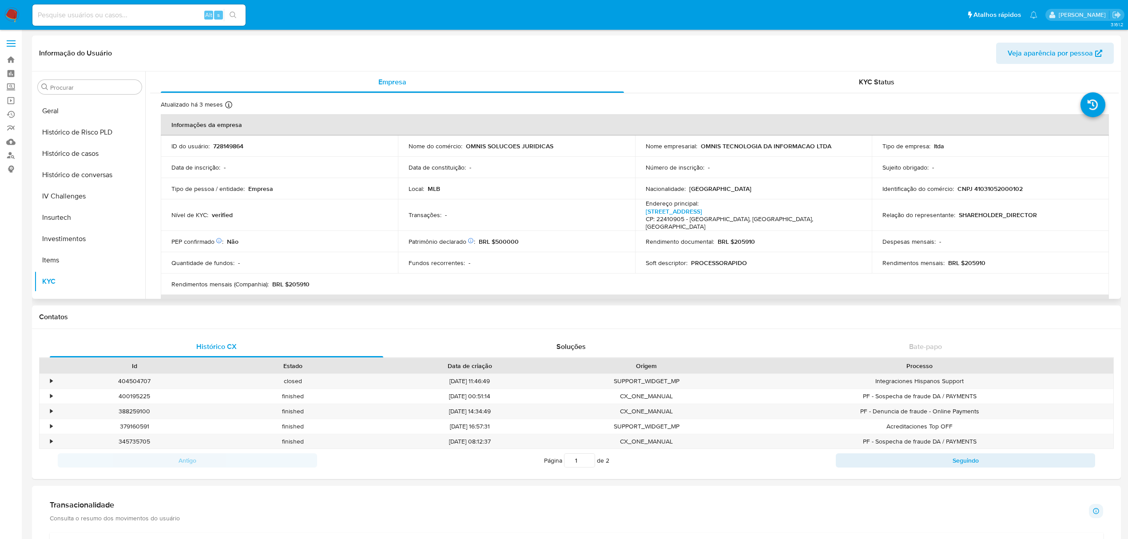
click at [986, 181] on td "Identificação do comércio : CNPJ 41031052000102" at bounding box center [990, 188] width 237 height 21
click at [992, 185] on p "CNPJ 41031052000102" at bounding box center [990, 189] width 65 height 8
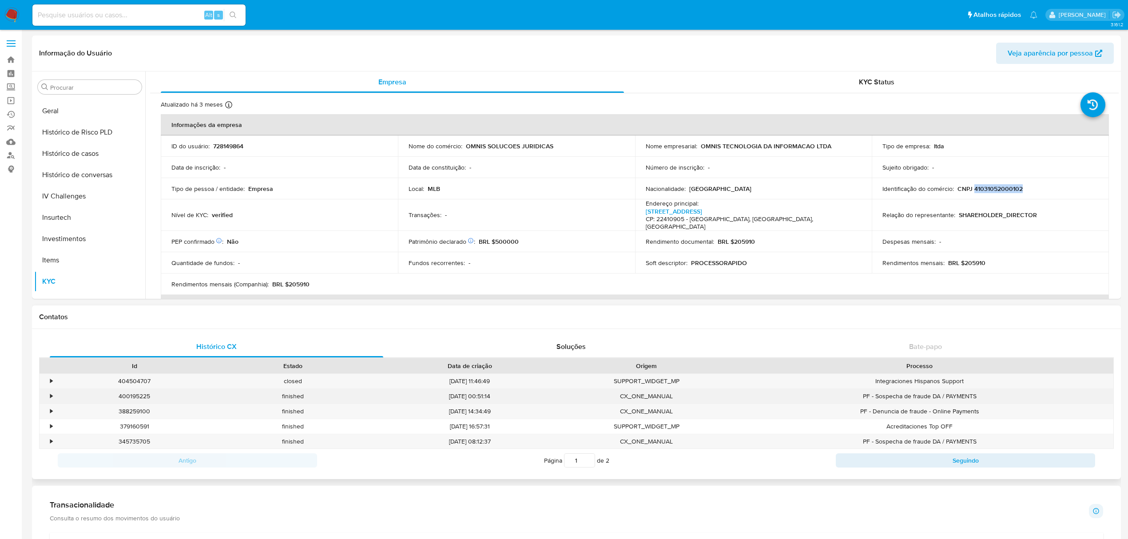
copy p "41031052000102"
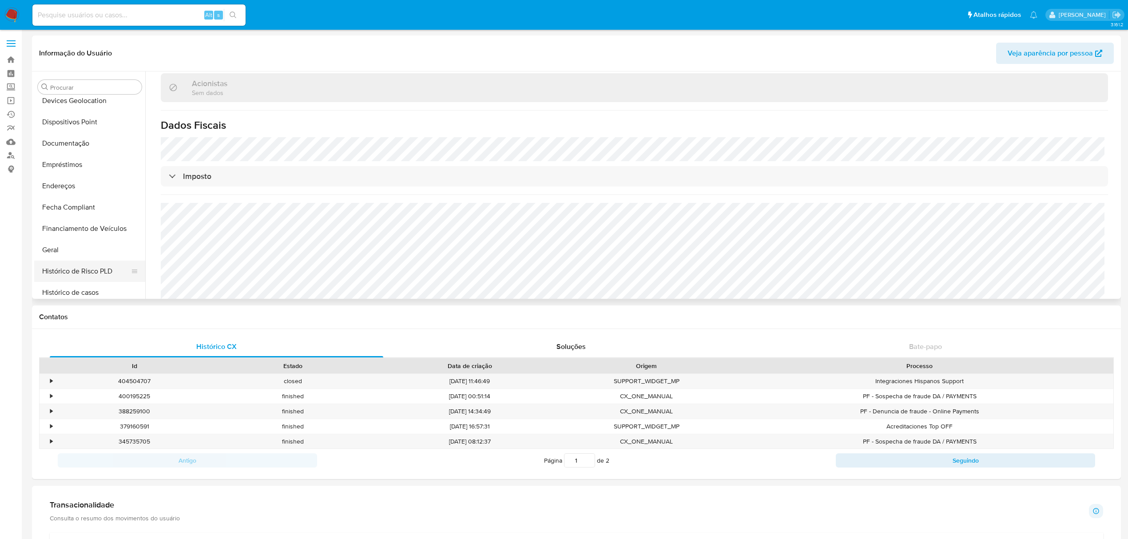
scroll to position [178, 0]
click at [56, 224] on button "Geral" at bounding box center [86, 229] width 104 height 21
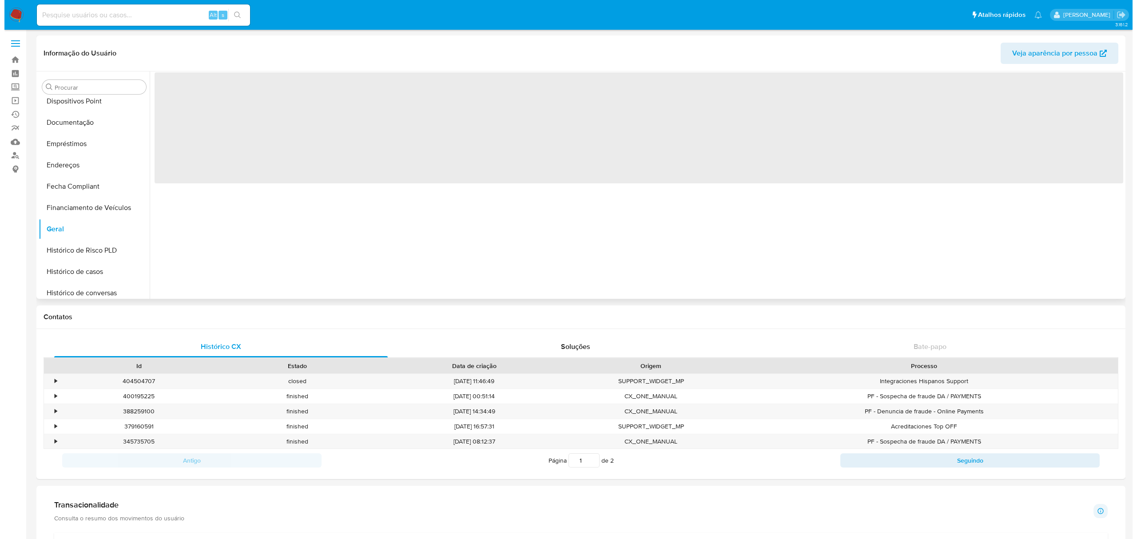
scroll to position [0, 0]
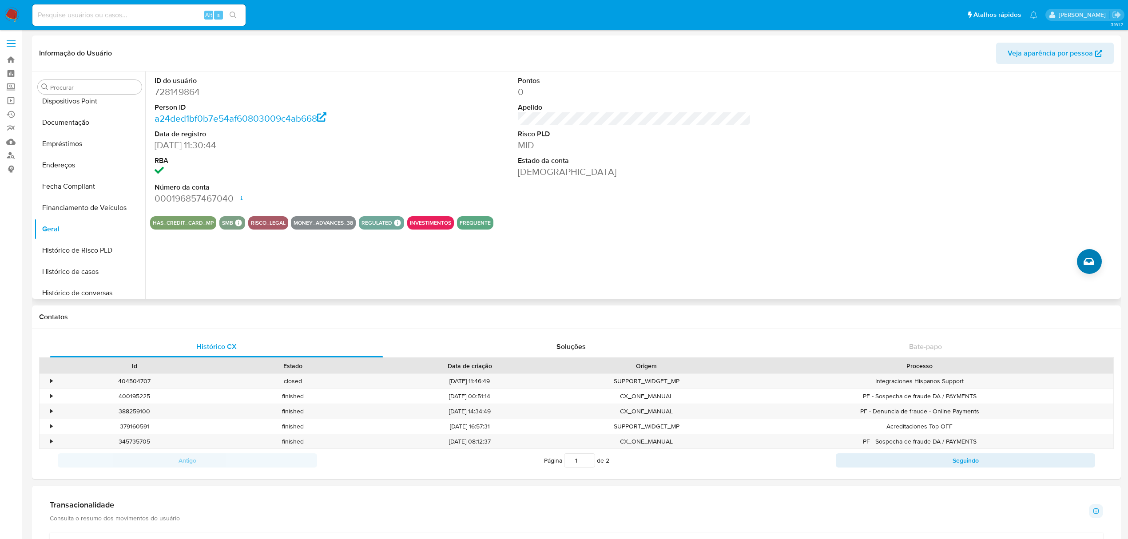
click at [1101, 258] on div "ID do usuário 728149864 Person ID a24ded1bf0b7e54af60803009c4ab668 Data de regi…" at bounding box center [632, 185] width 974 height 227
click at [1089, 258] on icon "Criar caso manual" at bounding box center [1089, 261] width 11 height 11
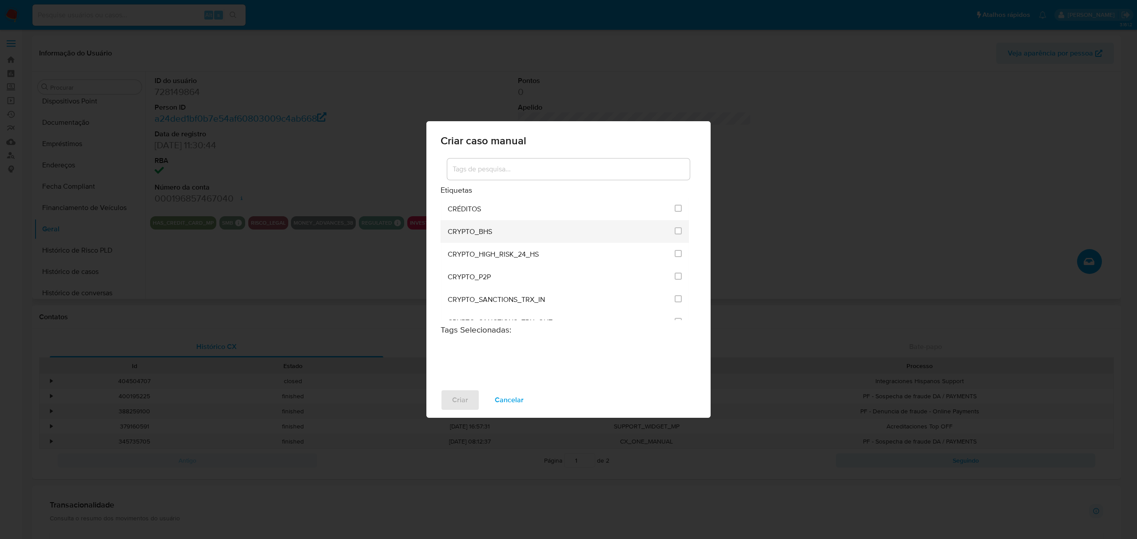
scroll to position [237, 0]
click at [523, 162] on div at bounding box center [568, 169] width 243 height 21
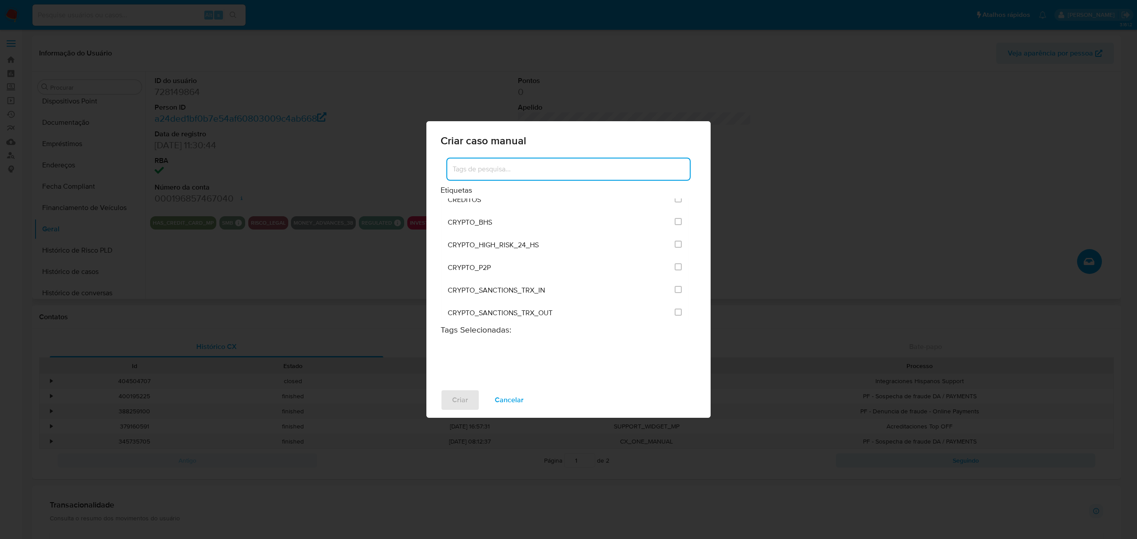
click at [532, 169] on input at bounding box center [568, 169] width 243 height 12
type input "kyc"
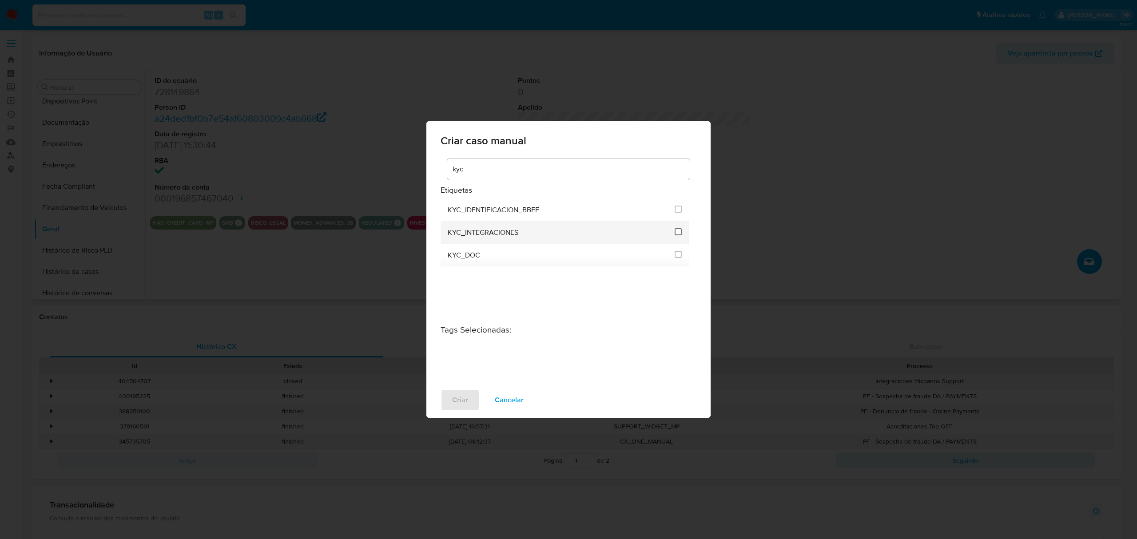
click at [678, 231] on input "2093" at bounding box center [678, 231] width 7 height 7
checkbox input "true"
click at [461, 406] on span "Criar" at bounding box center [460, 401] width 16 height 20
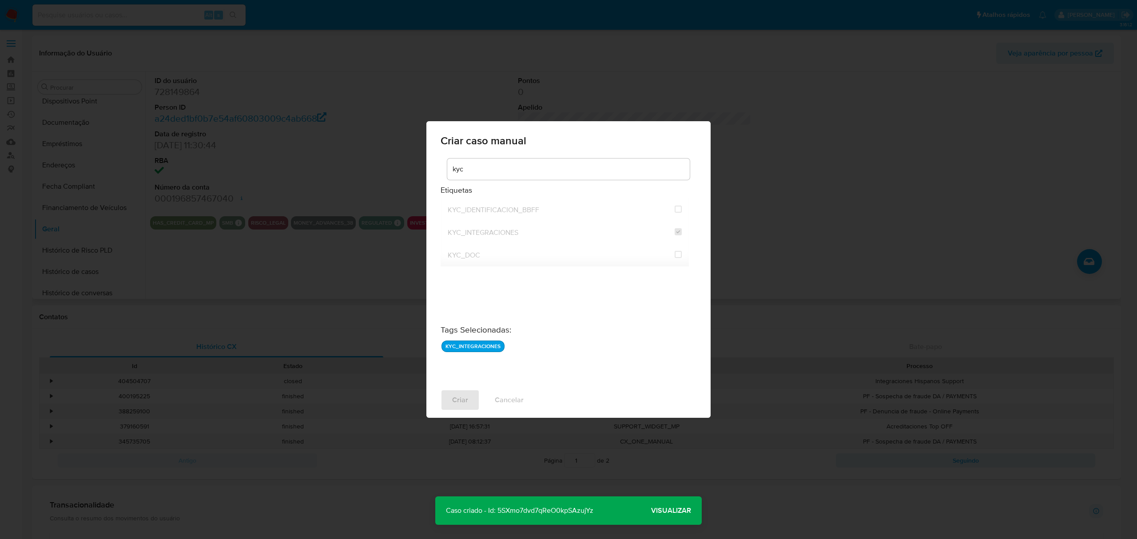
click at [663, 511] on span "Visualizar" at bounding box center [671, 511] width 40 height 0
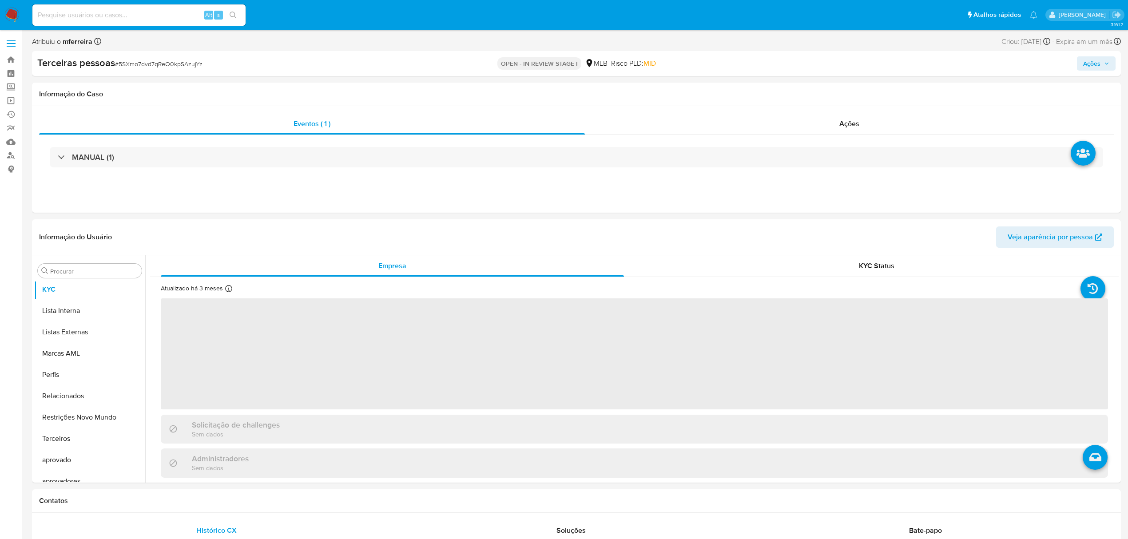
scroll to position [482, 0]
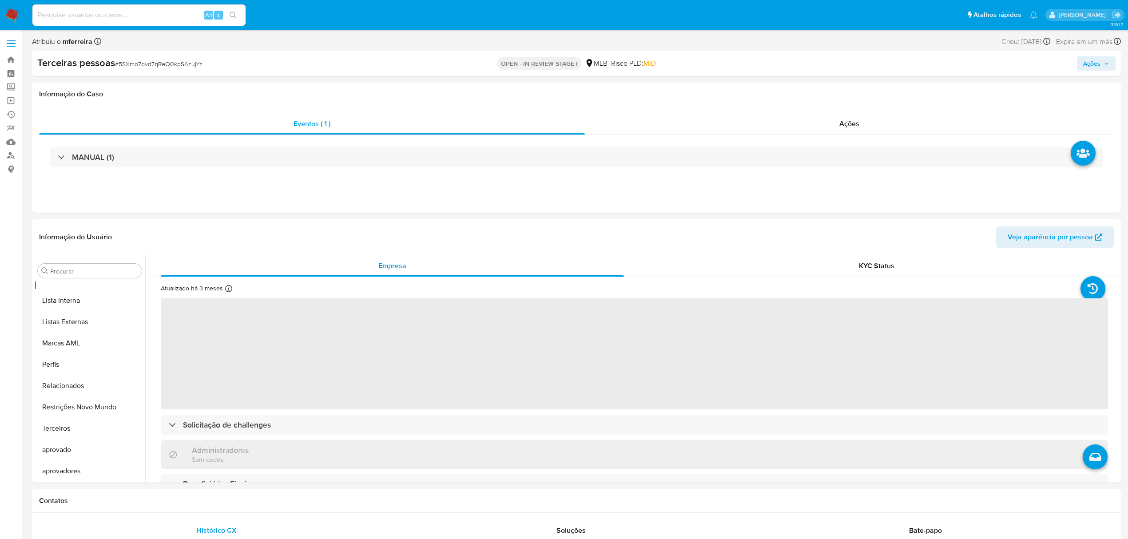
select select "10"
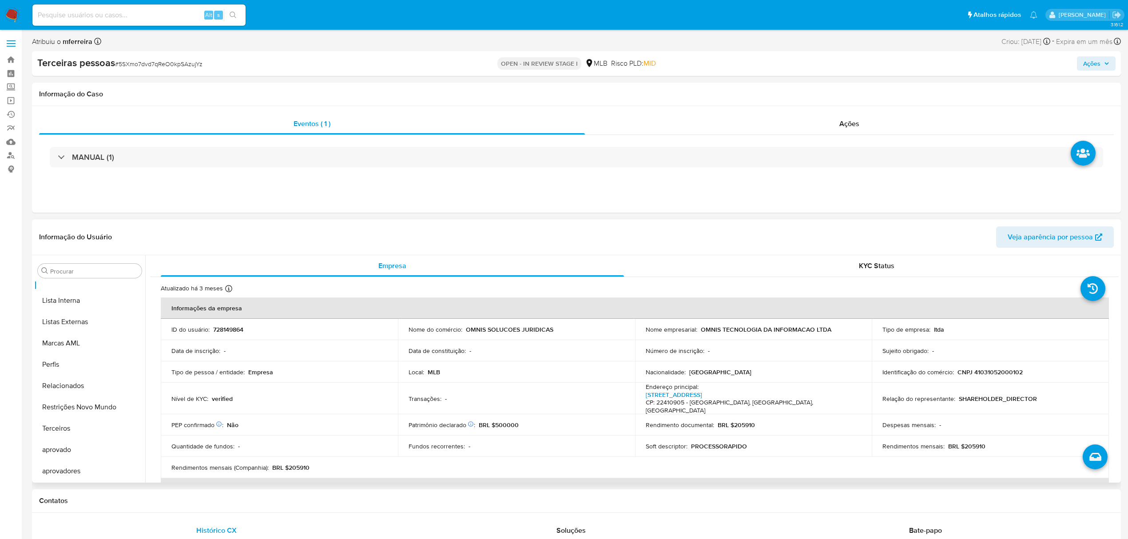
click at [1003, 370] on p "CNPJ 41031052000102" at bounding box center [990, 372] width 65 height 8
click at [985, 364] on td "Identificação do comércio : CNPJ 41031052000102" at bounding box center [990, 372] width 237 height 21
click at [995, 371] on p "CNPJ 41031052000102" at bounding box center [990, 372] width 65 height 8
copy p "41031052000102"
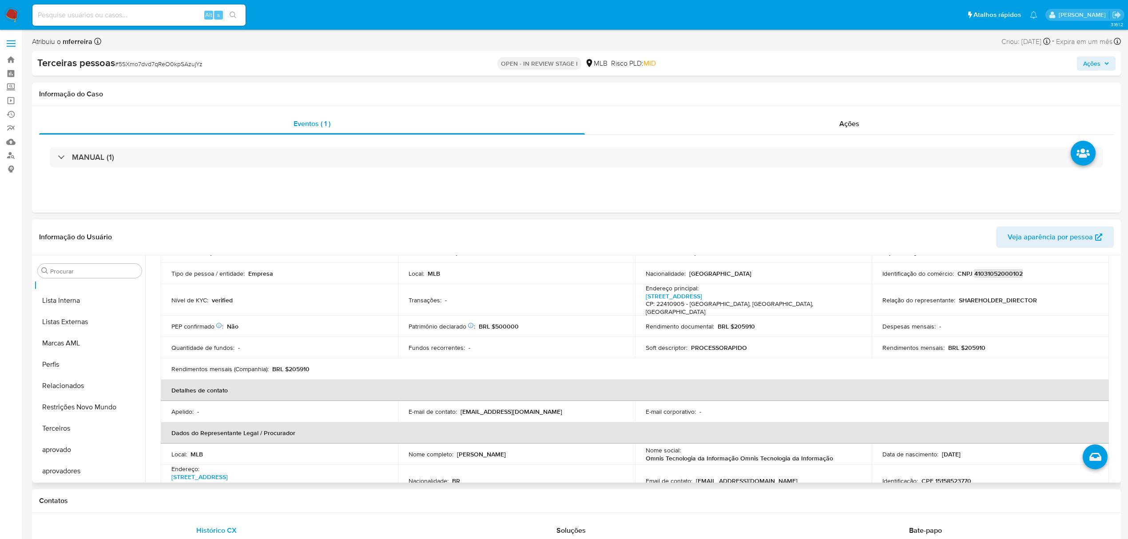
scroll to position [0, 0]
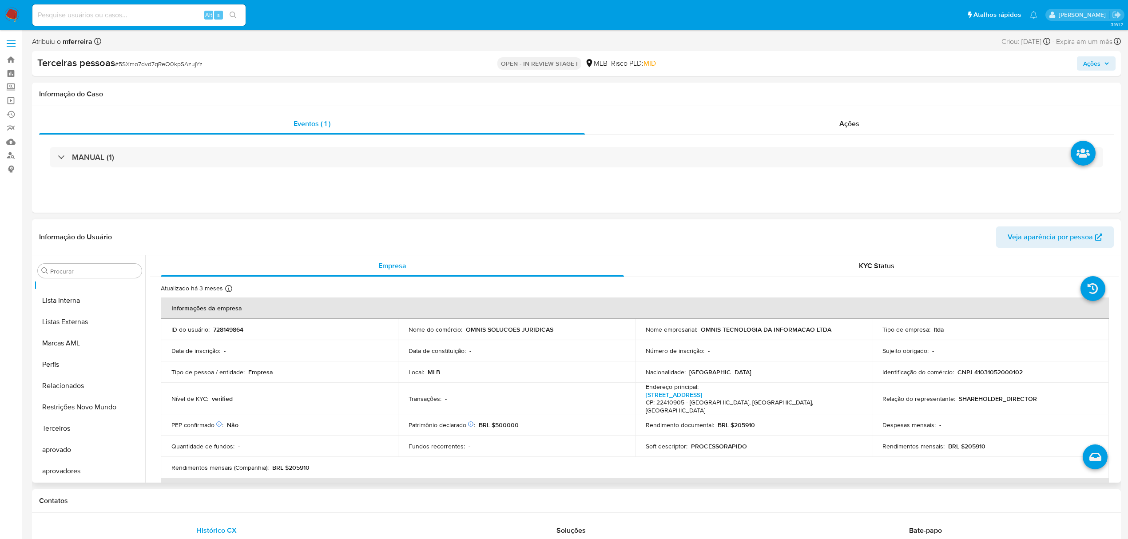
click at [335, 326] on div "ID do usuário : 728149864" at bounding box center [279, 330] width 216 height 8
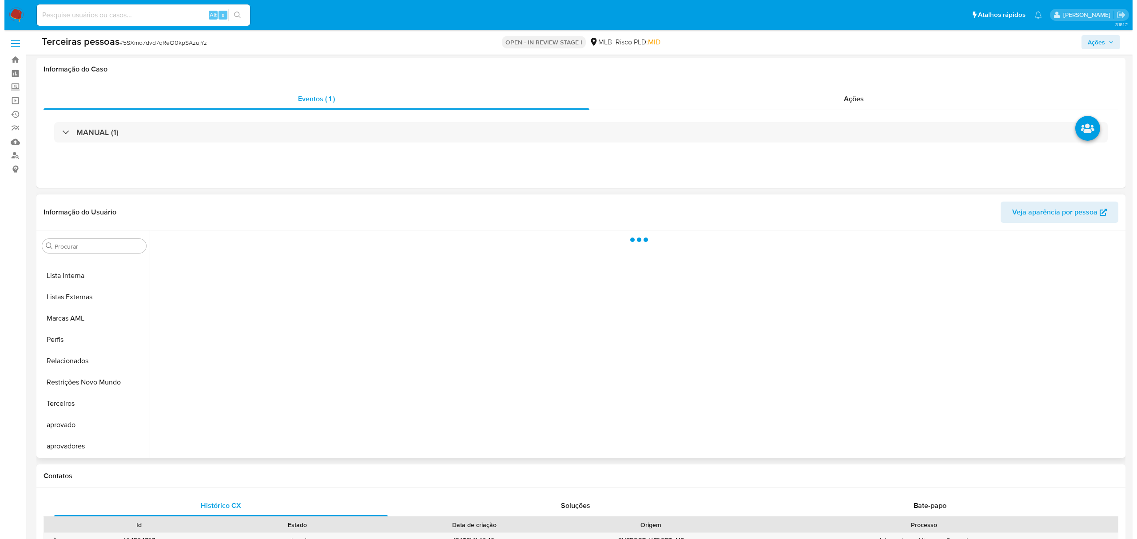
scroll to position [81, 0]
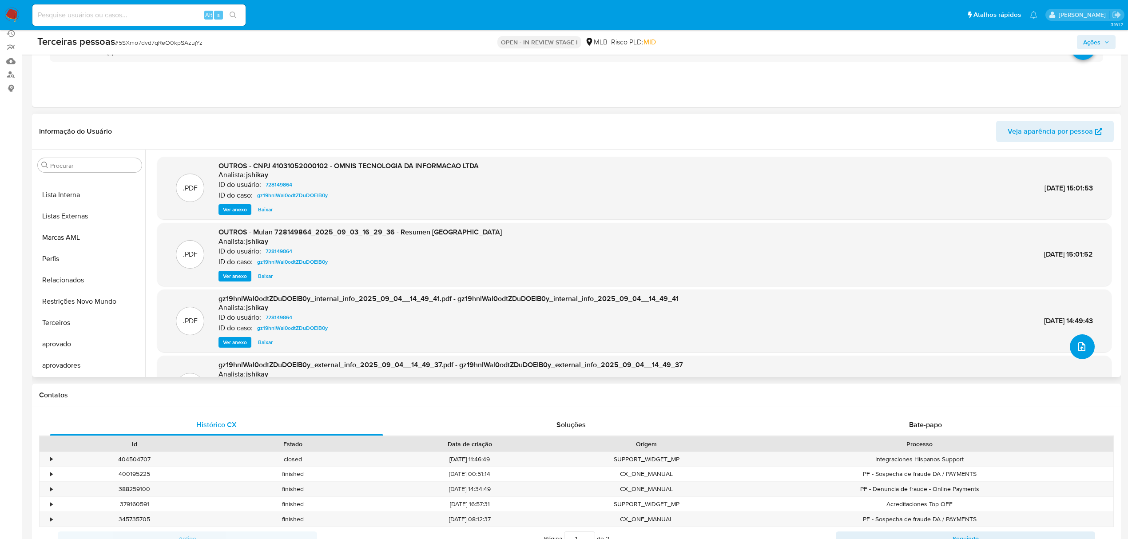
click at [1078, 342] on icon "upload-file" at bounding box center [1082, 347] width 11 height 11
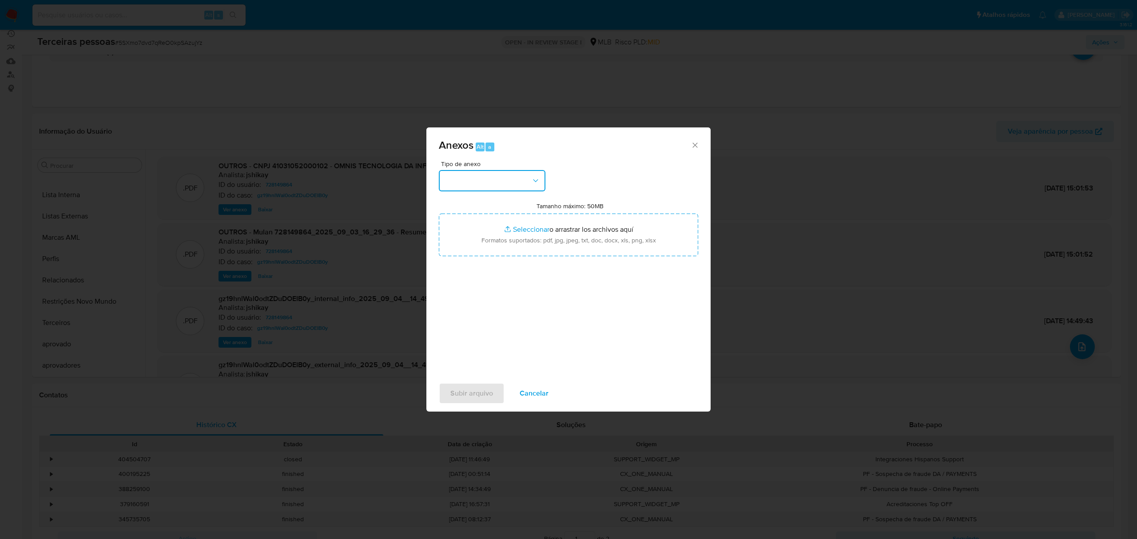
click at [519, 181] on button "button" at bounding box center [492, 180] width 107 height 21
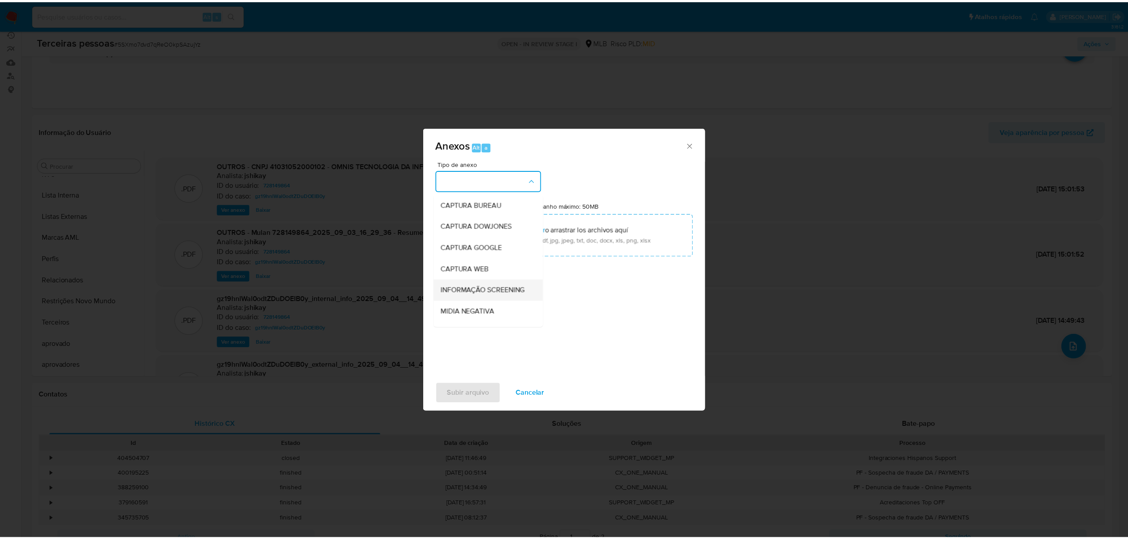
scroll to position [137, 0]
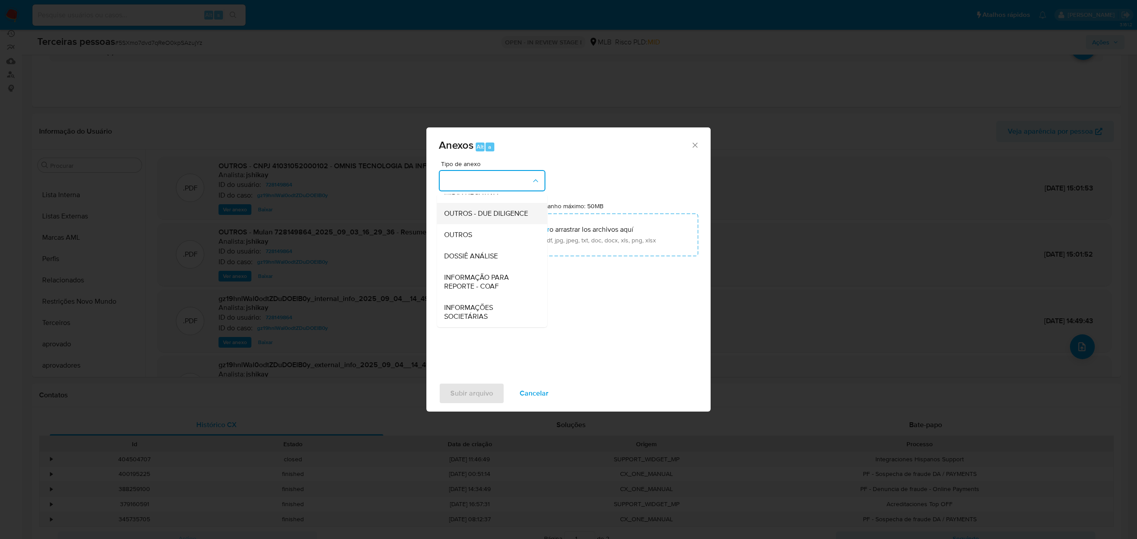
click at [481, 209] on span "OUTROS - DUE DILIGENCE" at bounding box center [486, 213] width 84 height 9
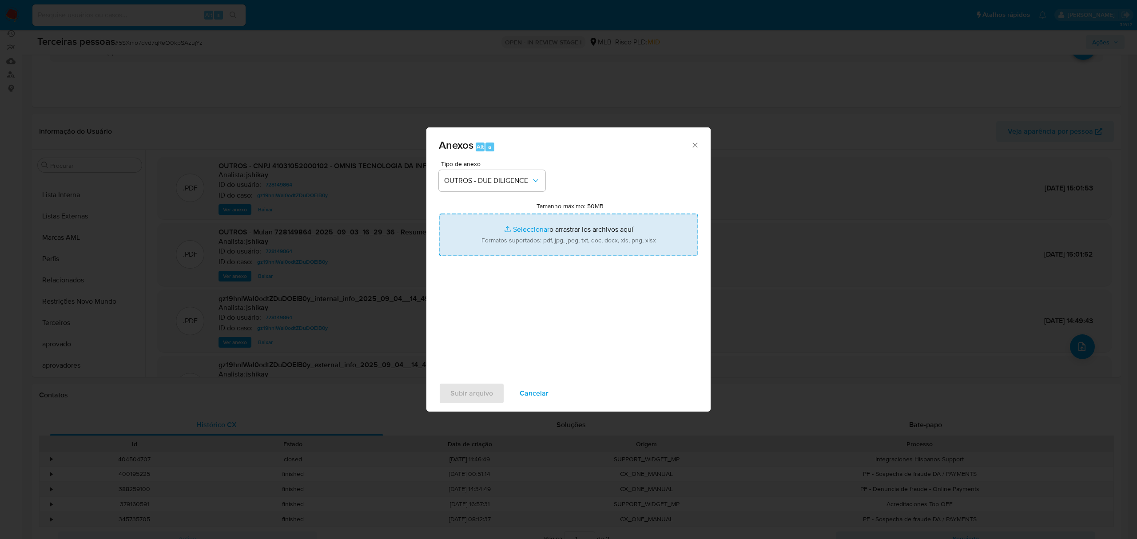
click at [558, 254] on input "Tamanho máximo: 50MB Seleccionar archivos" at bounding box center [568, 235] width 259 height 43
type input "C:\fakepath\s-Thiago de Matos Moraes.pdf"
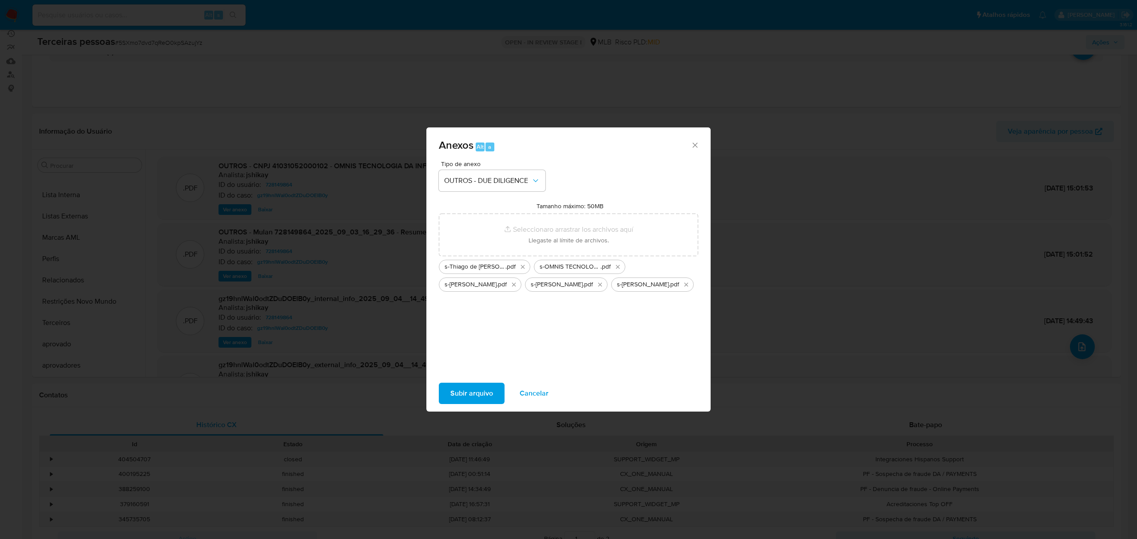
click at [483, 390] on span "Subir arquivo" at bounding box center [471, 394] width 43 height 20
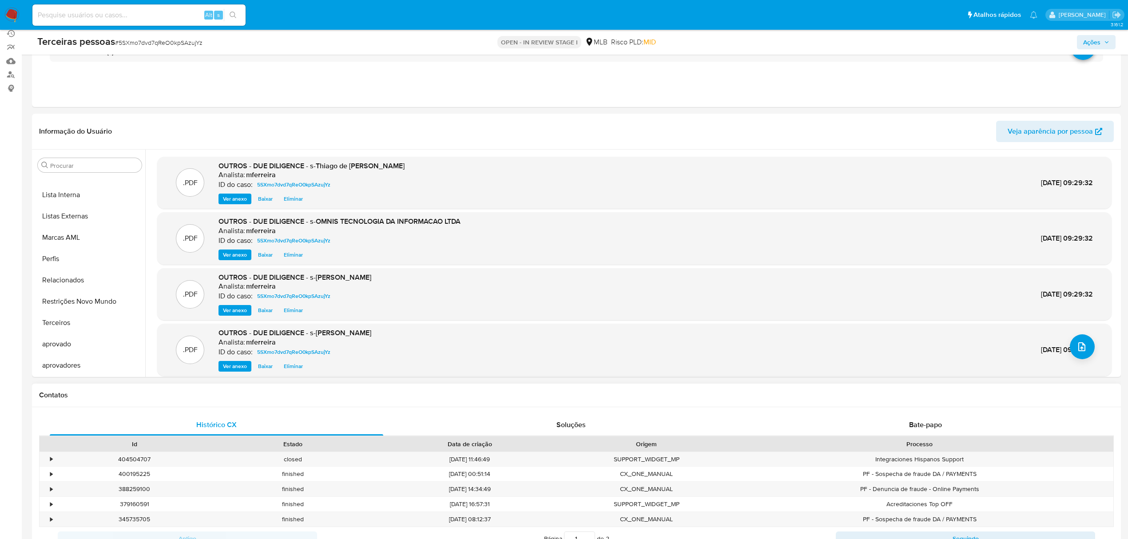
click at [395, 398] on h1 "Contatos" at bounding box center [576, 395] width 1075 height 9
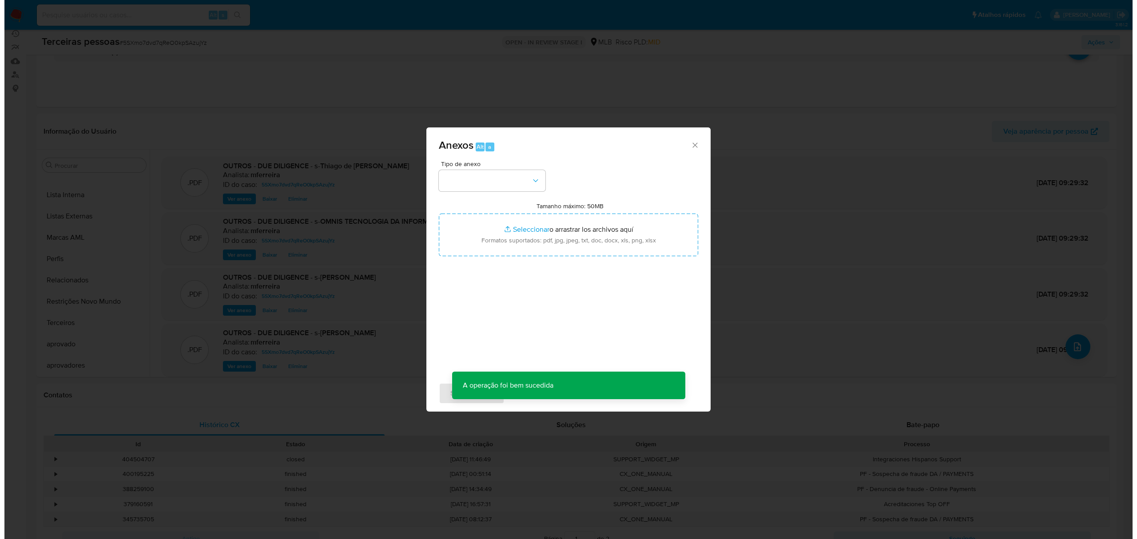
scroll to position [56, 0]
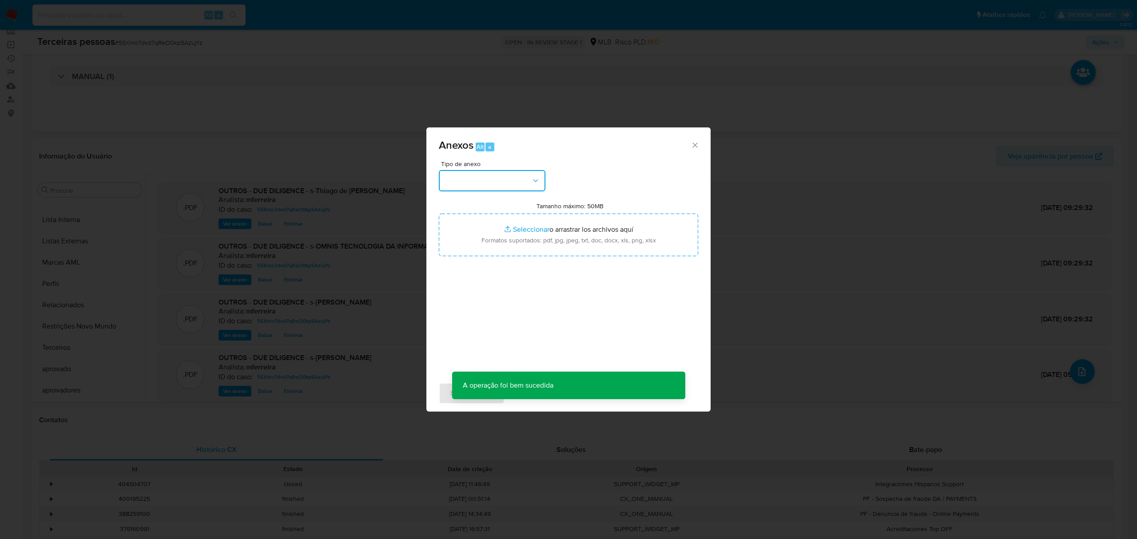
drag, startPoint x: 478, startPoint y: 176, endPoint x: 478, endPoint y: 187, distance: 11.1
click at [479, 175] on button "button" at bounding box center [492, 180] width 107 height 21
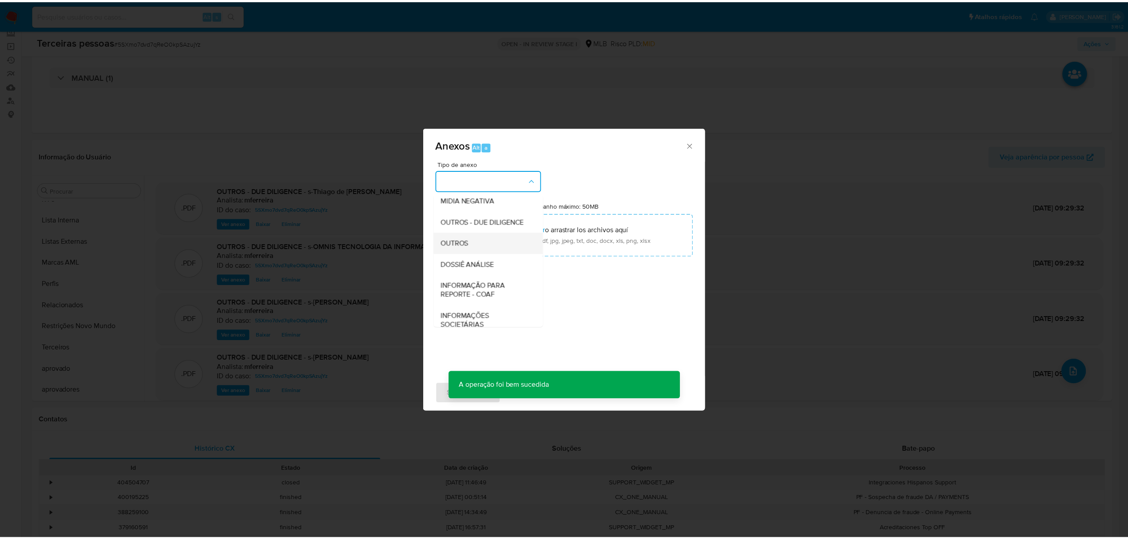
scroll to position [137, 0]
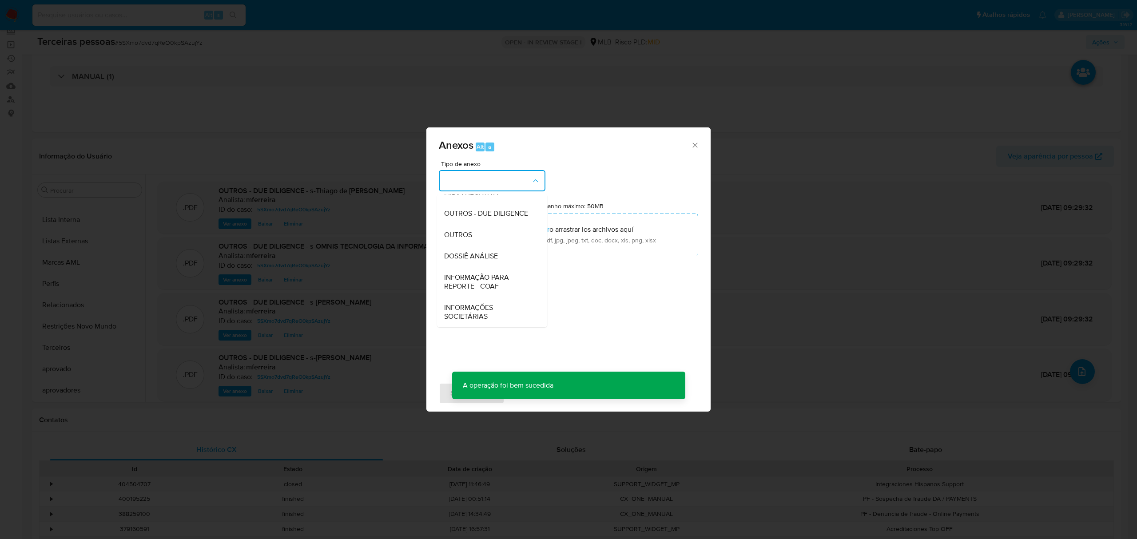
click at [464, 210] on span "OUTROS - DUE DILIGENCE" at bounding box center [486, 213] width 84 height 9
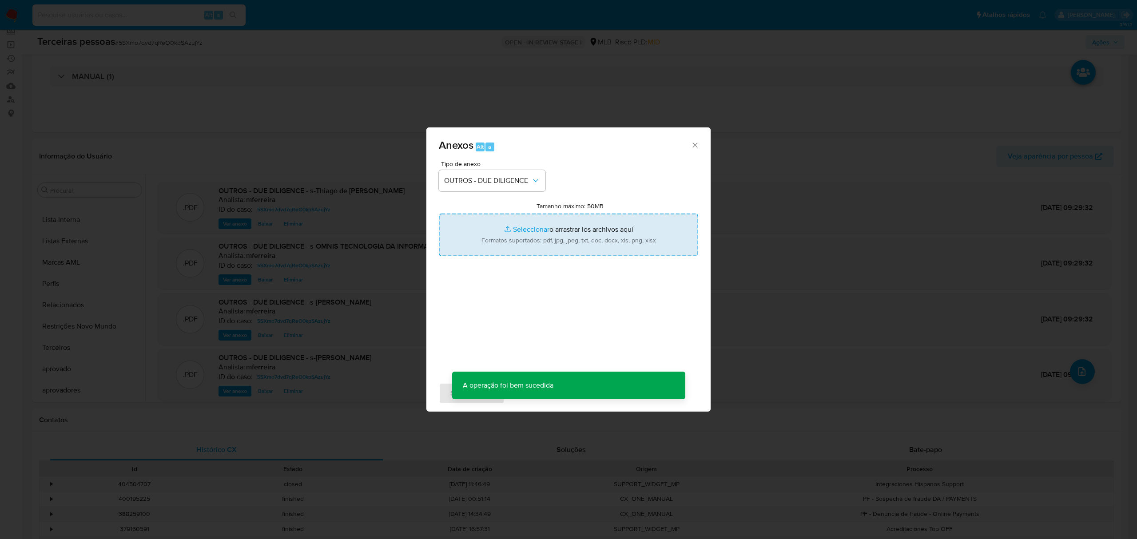
click at [513, 237] on input "Tamanho máximo: 50MB Seleccionar archivos" at bounding box center [568, 235] width 259 height 43
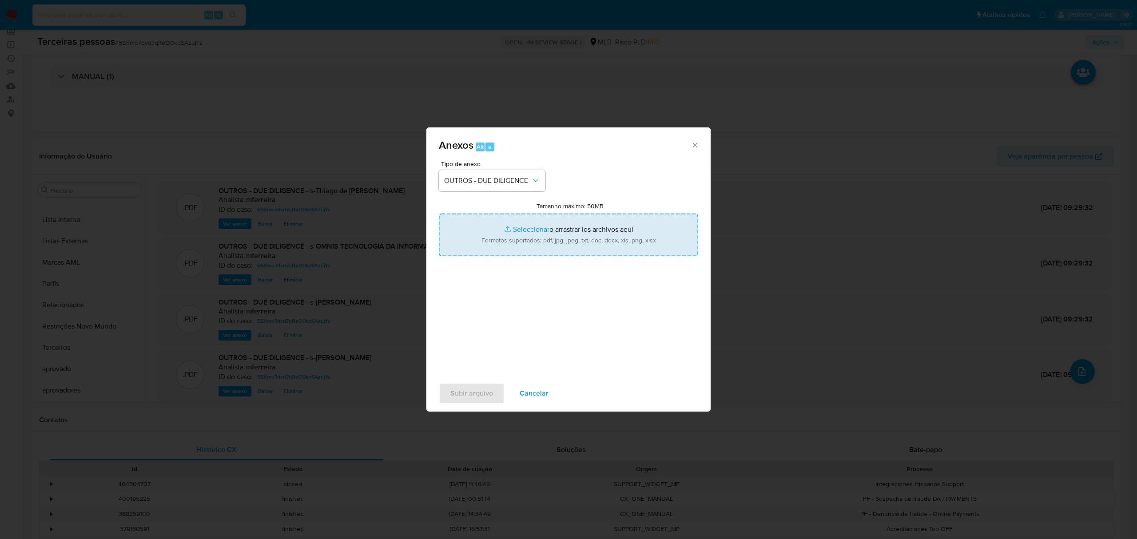
type input "C:\fakepath\Matriz de Risco KYC - OMNIS TECNOLOGIA DA INFORMACAO LTDA.xlsx - Pl…"
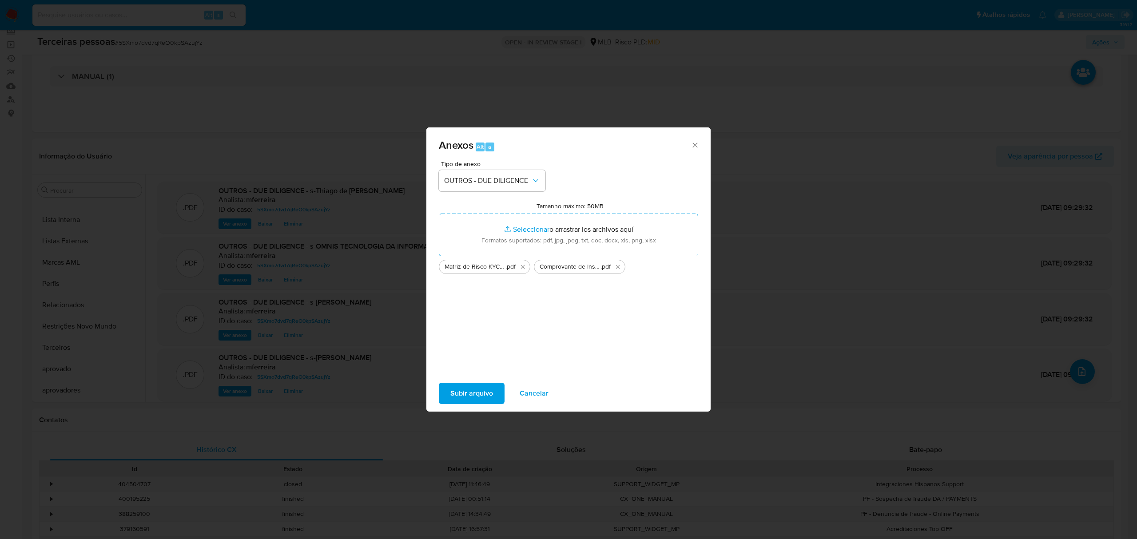
drag, startPoint x: 513, startPoint y: 237, endPoint x: 477, endPoint y: 388, distance: 155.2
click at [477, 388] on span "Subir arquivo" at bounding box center [471, 394] width 43 height 20
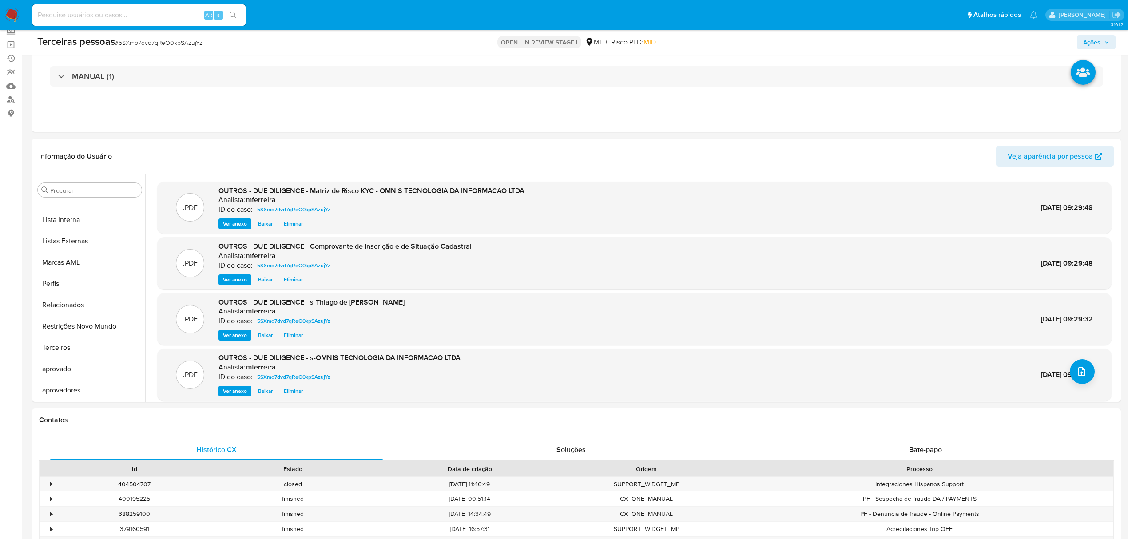
click at [1103, 43] on span "Ações" at bounding box center [1097, 42] width 26 height 12
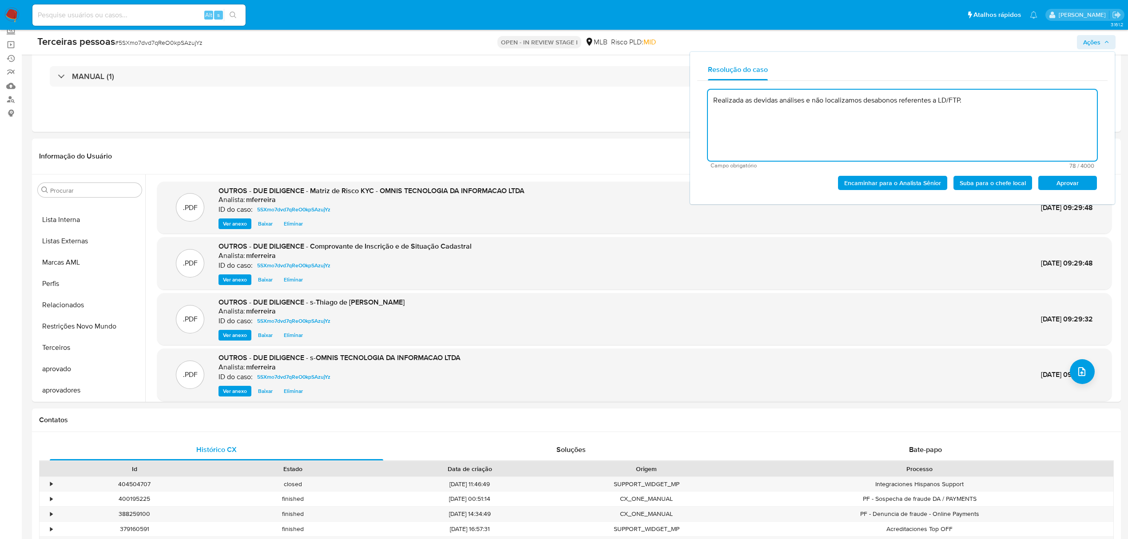
click at [1082, 177] on span "Aprovar" at bounding box center [1068, 183] width 46 height 12
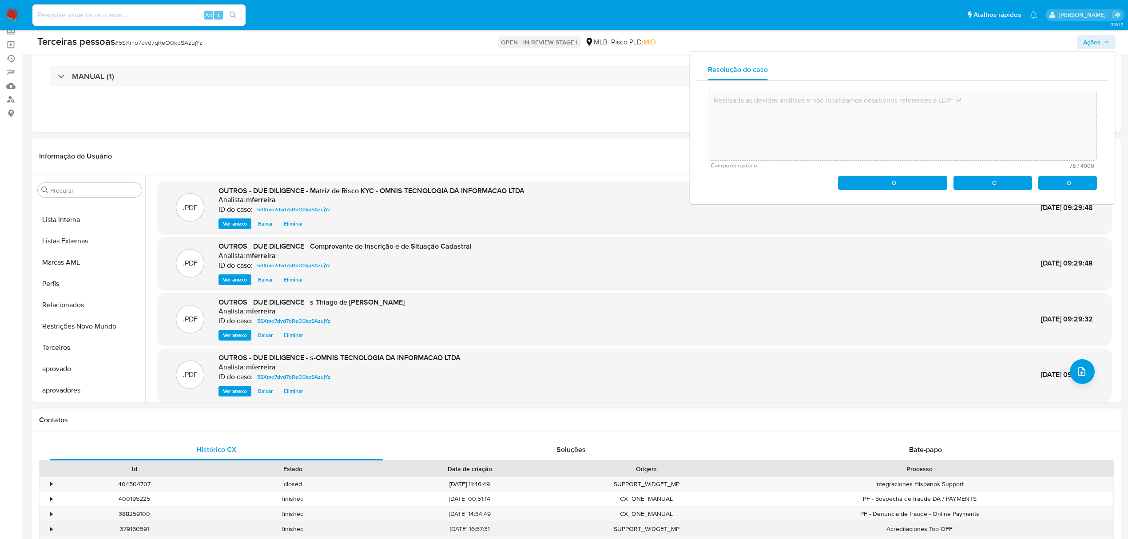
type textarea "Realizada as devidas análises e não localizamos desabonos referentes a LD/FTP."
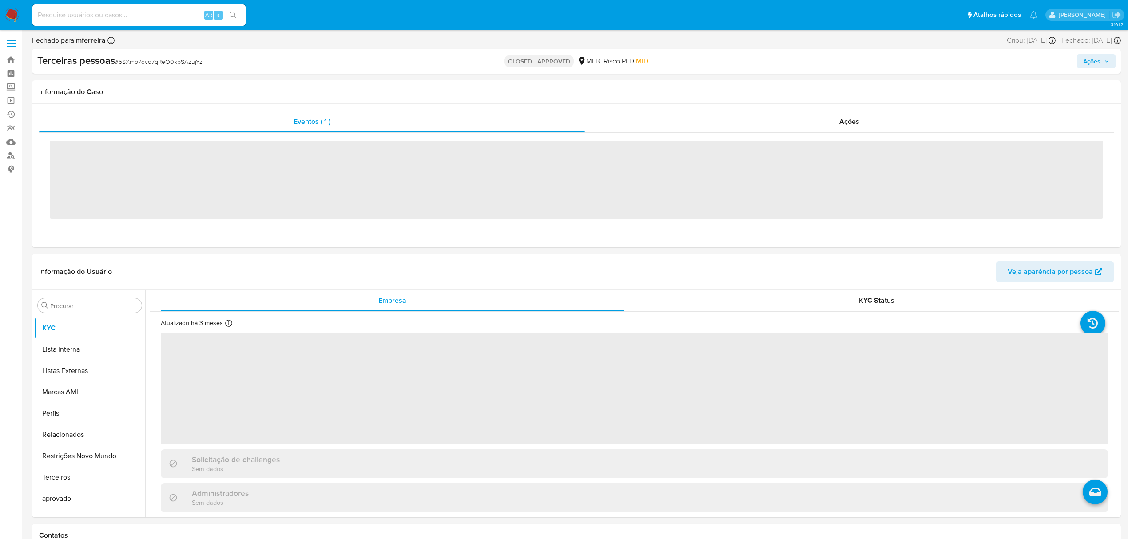
scroll to position [482, 0]
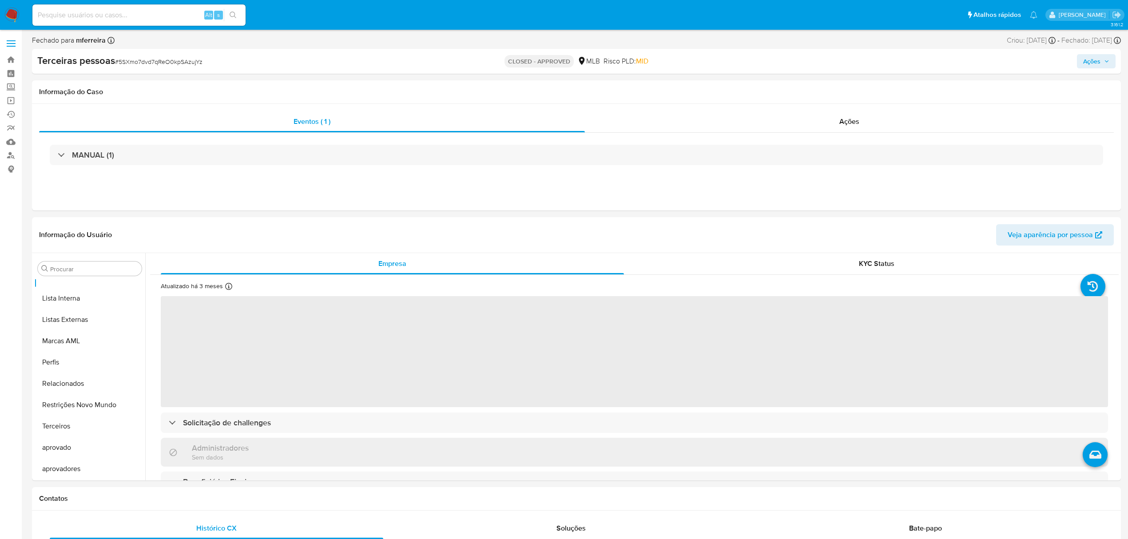
select select "10"
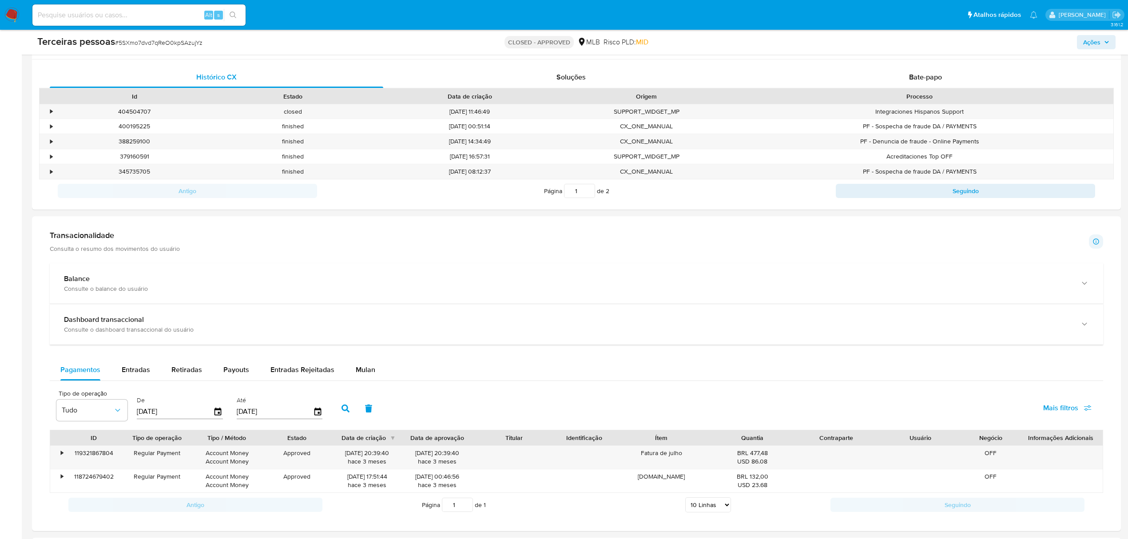
scroll to position [533, 0]
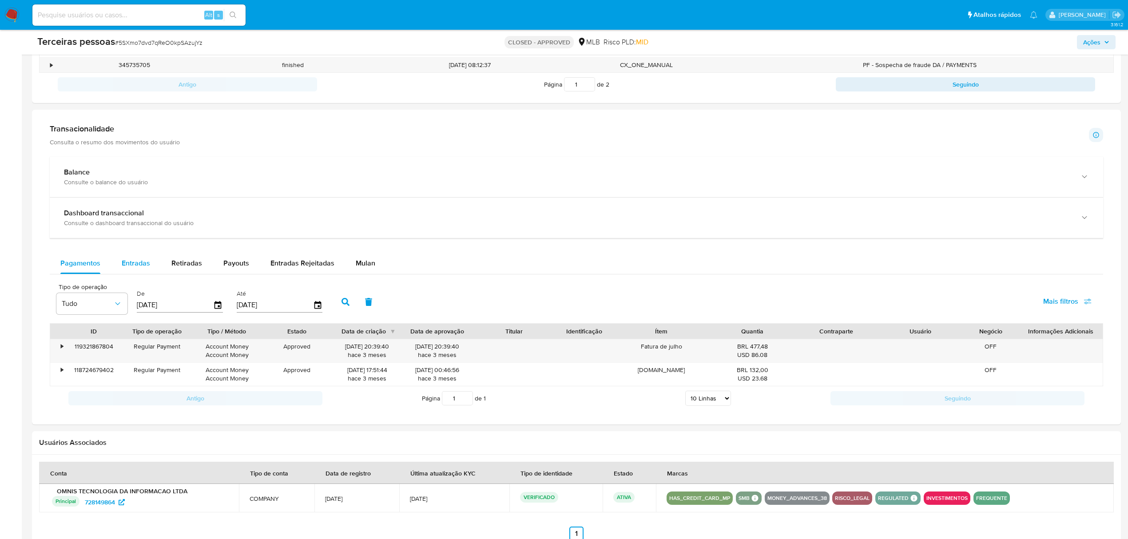
click at [127, 264] on span "Entradas" at bounding box center [136, 263] width 28 height 10
select select "10"
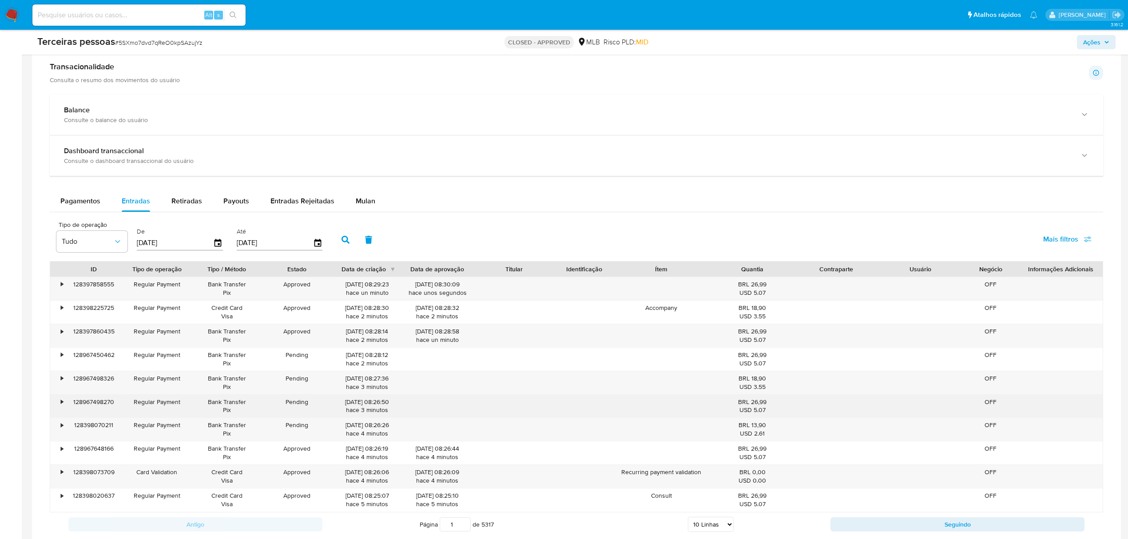
scroll to position [651, 0]
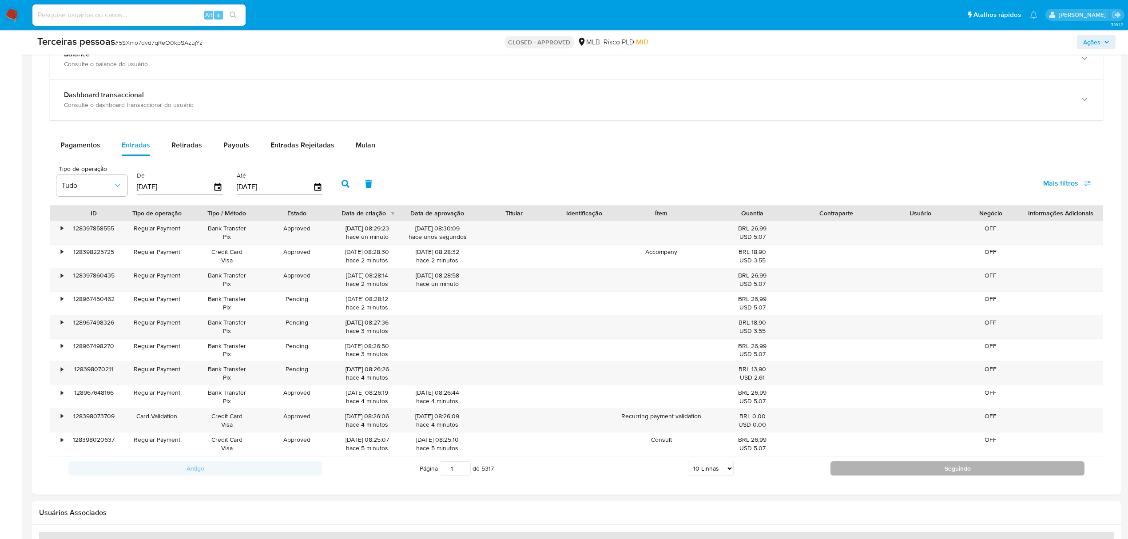
click at [906, 473] on button "Seguindo" at bounding box center [958, 469] width 254 height 14
type input "2"
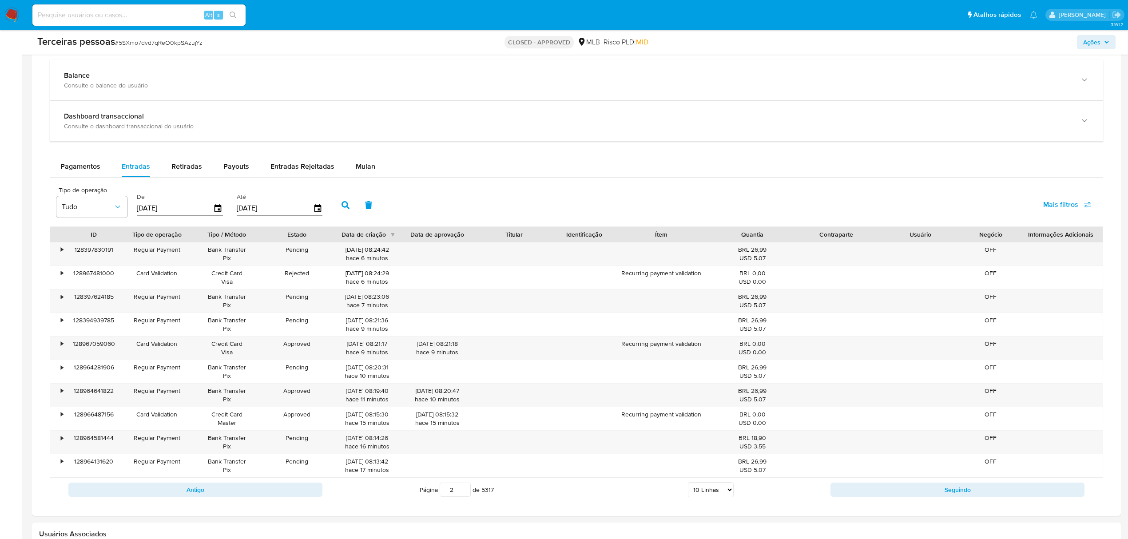
scroll to position [628, 0]
click at [130, 16] on input at bounding box center [138, 15] width 213 height 12
paste input "1576767319"
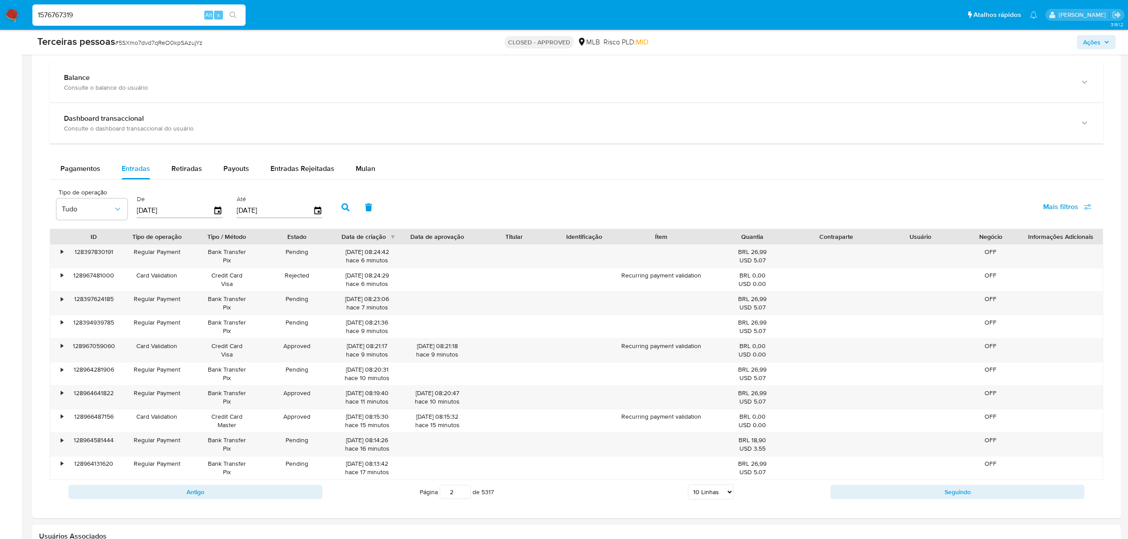
type input "1576767319"
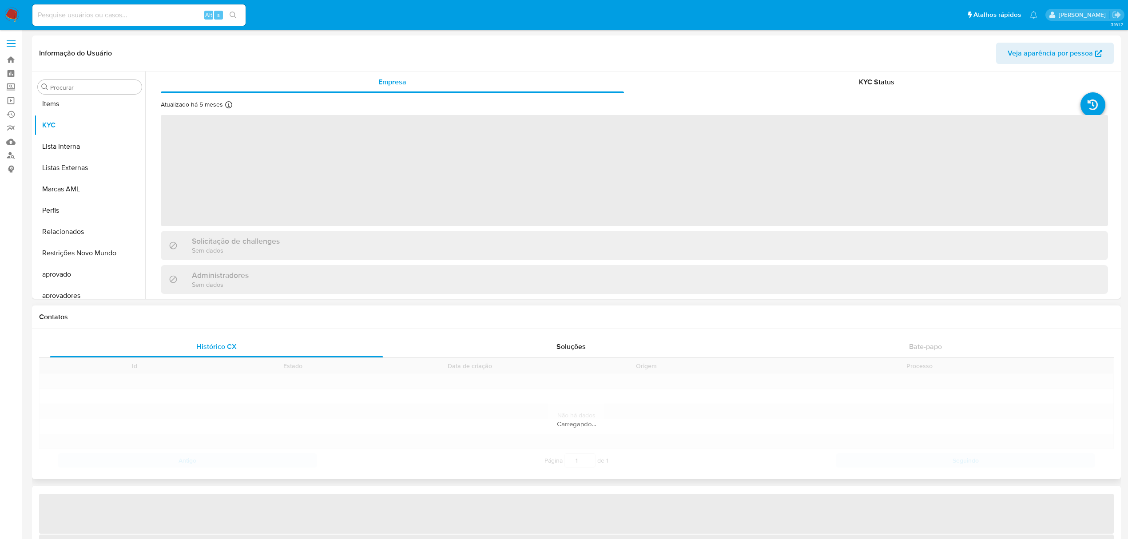
scroll to position [460, 0]
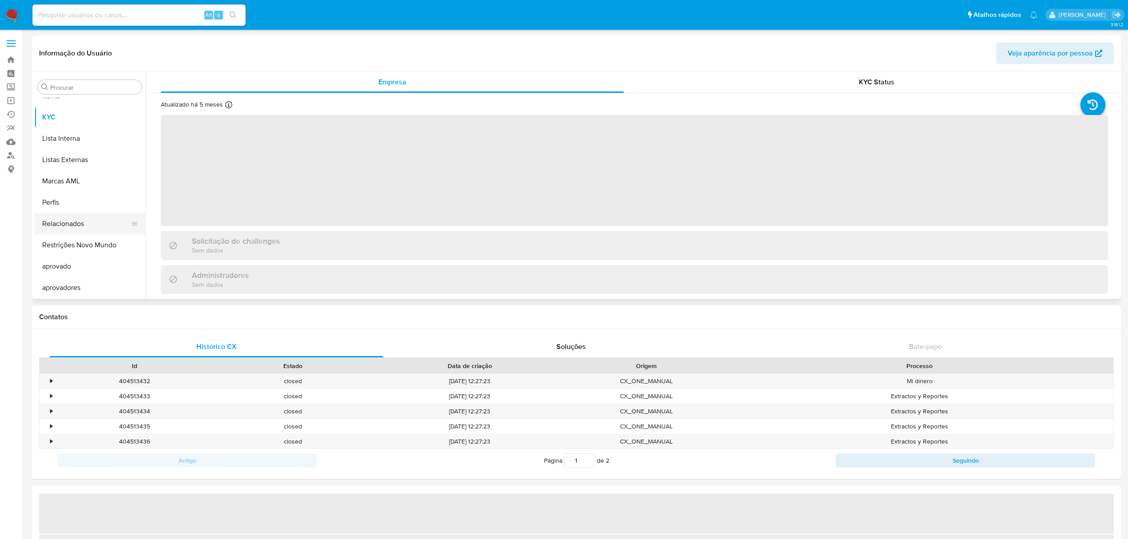
select select "10"
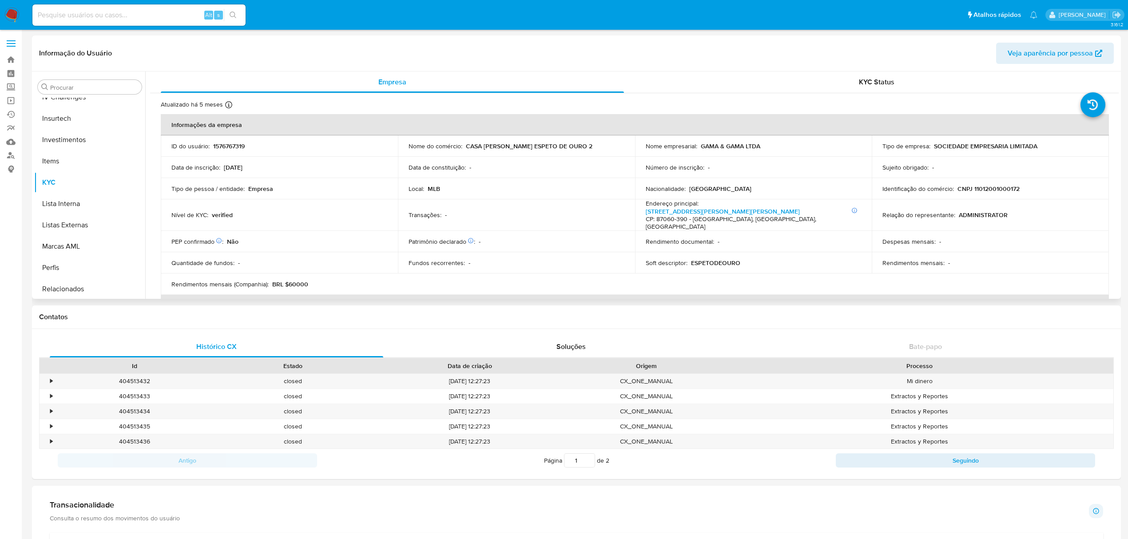
scroll to position [223, 0]
click at [105, 222] on button "Histórico de casos" at bounding box center [86, 226] width 104 height 21
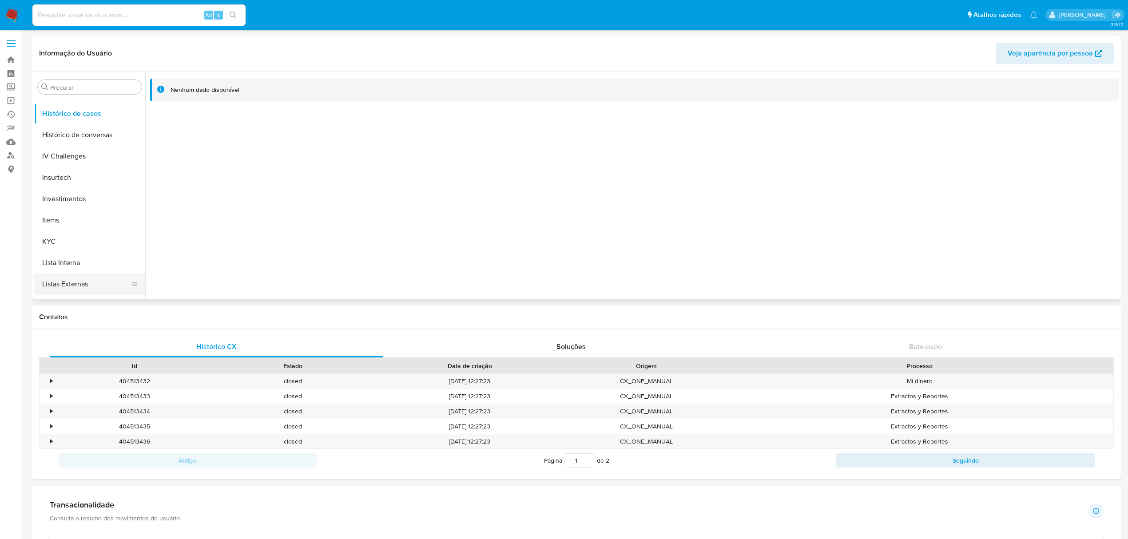
scroll to position [460, 0]
click at [60, 108] on button "KYC" at bounding box center [86, 117] width 104 height 21
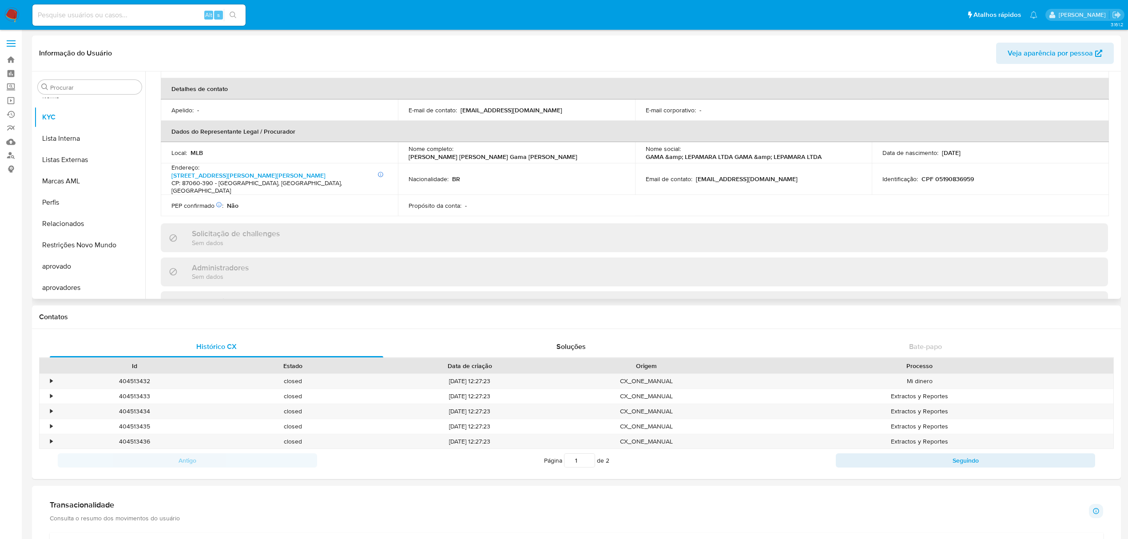
scroll to position [296, 0]
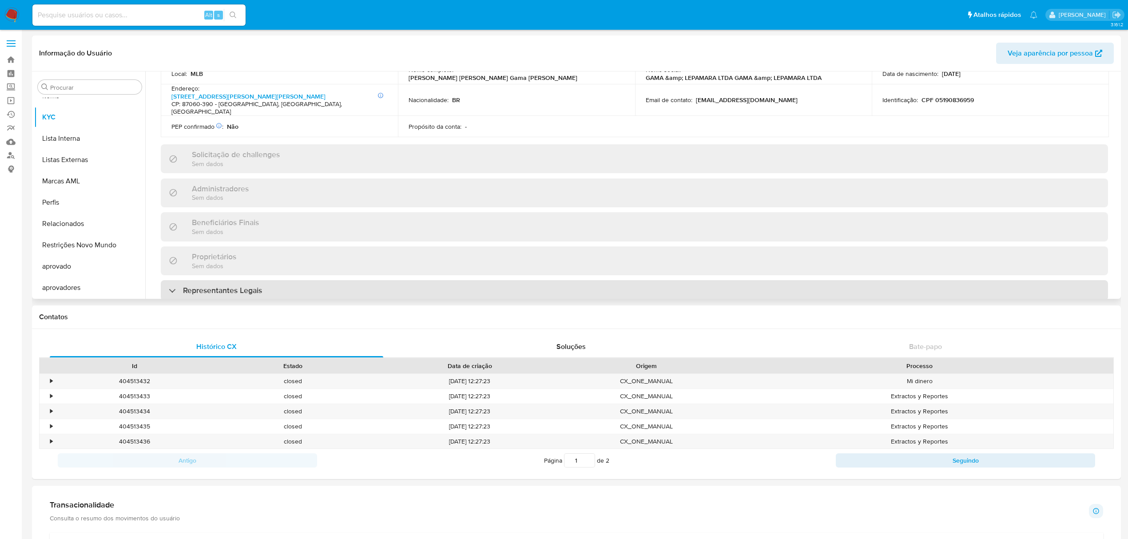
click at [228, 286] on h3 "Representantes Legais" at bounding box center [222, 291] width 79 height 10
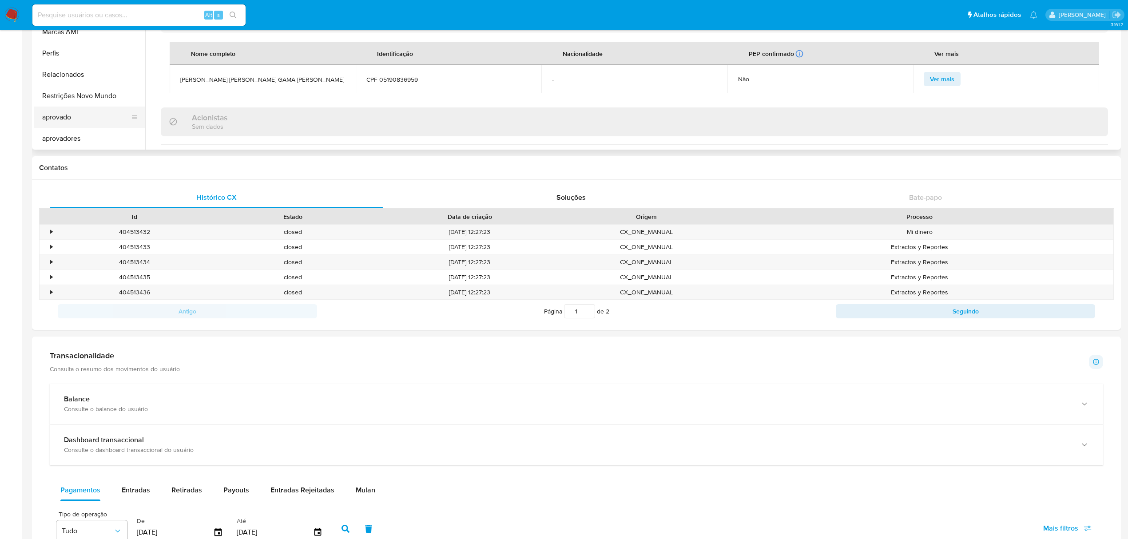
scroll to position [0, 0]
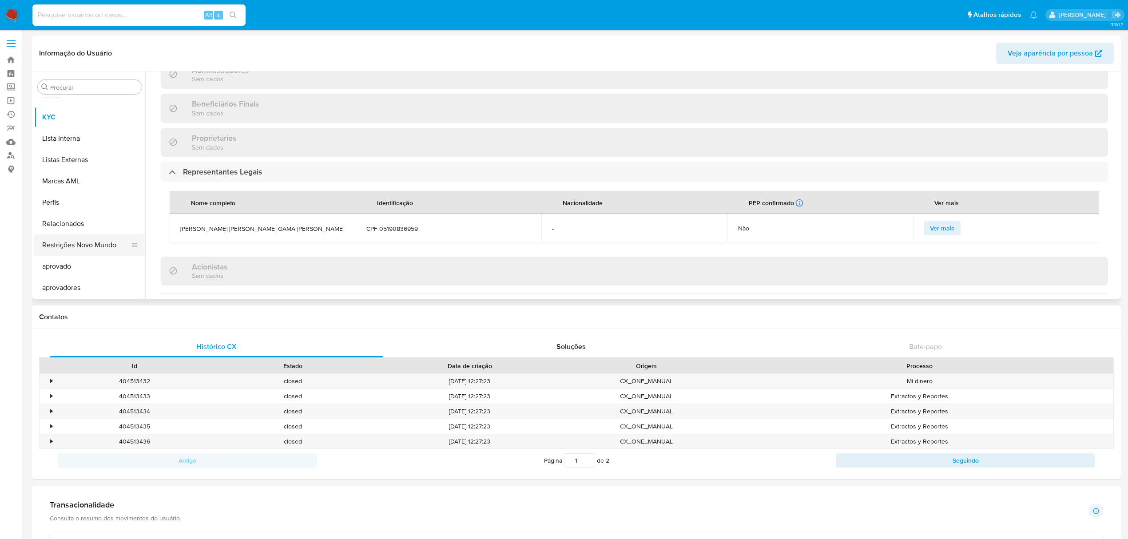
click at [93, 251] on button "Restrições Novo Mundo" at bounding box center [86, 245] width 104 height 21
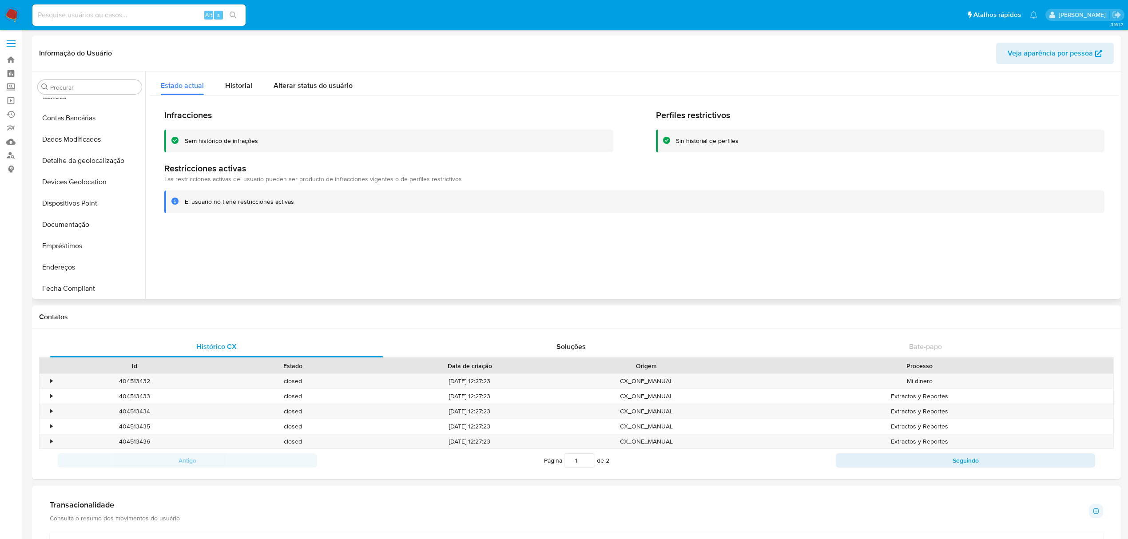
scroll to position [75, 0]
click at [80, 227] on button "Documentação" at bounding box center [86, 225] width 104 height 21
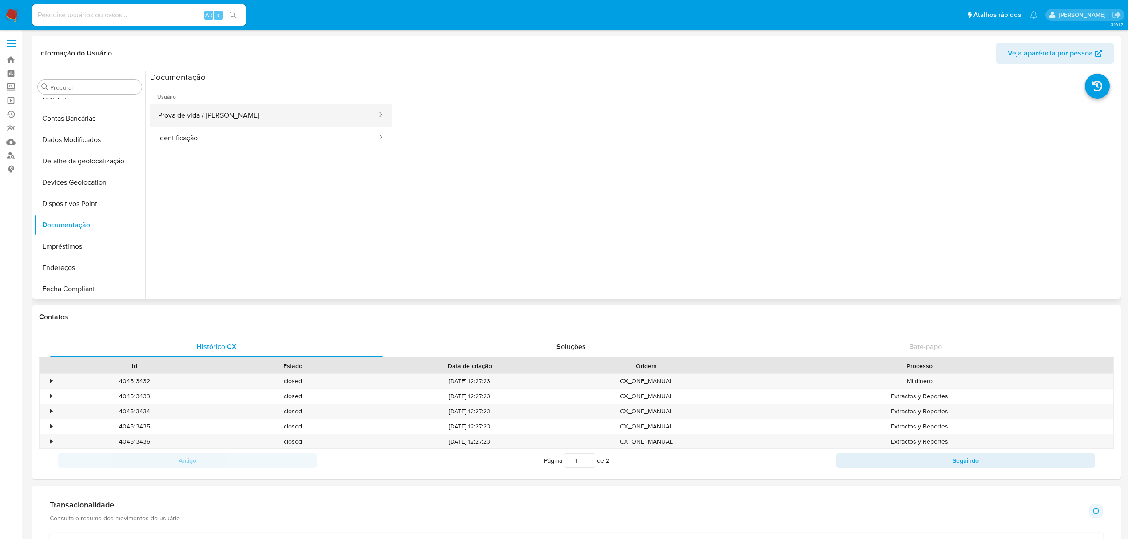
click at [240, 114] on button "Prova de vida / Selfie" at bounding box center [264, 115] width 228 height 23
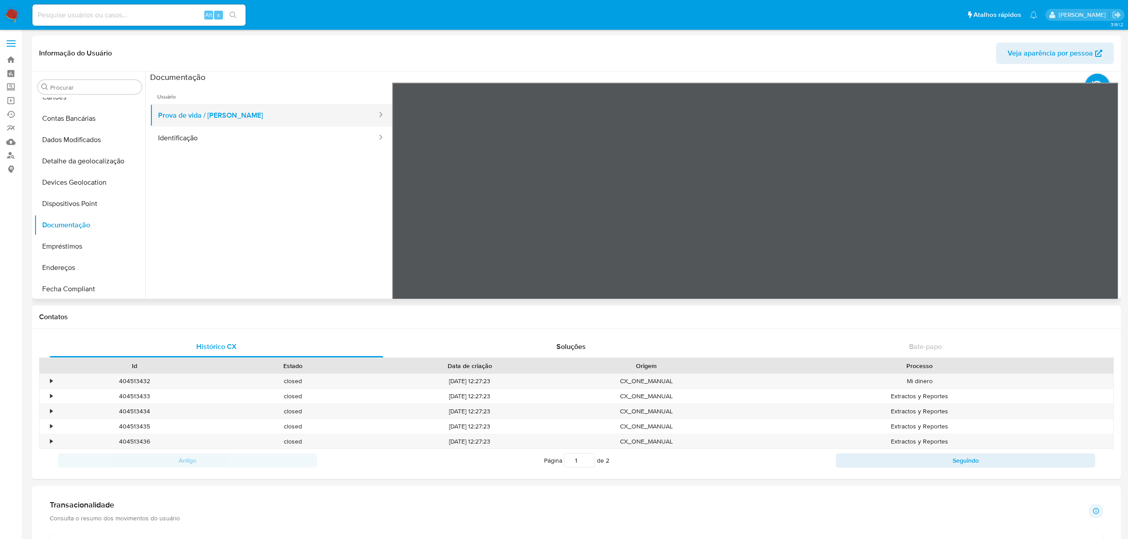
click at [242, 116] on button "Prova de vida / Selfie" at bounding box center [264, 115] width 228 height 23
click at [271, 142] on button "Identificação" at bounding box center [264, 138] width 228 height 23
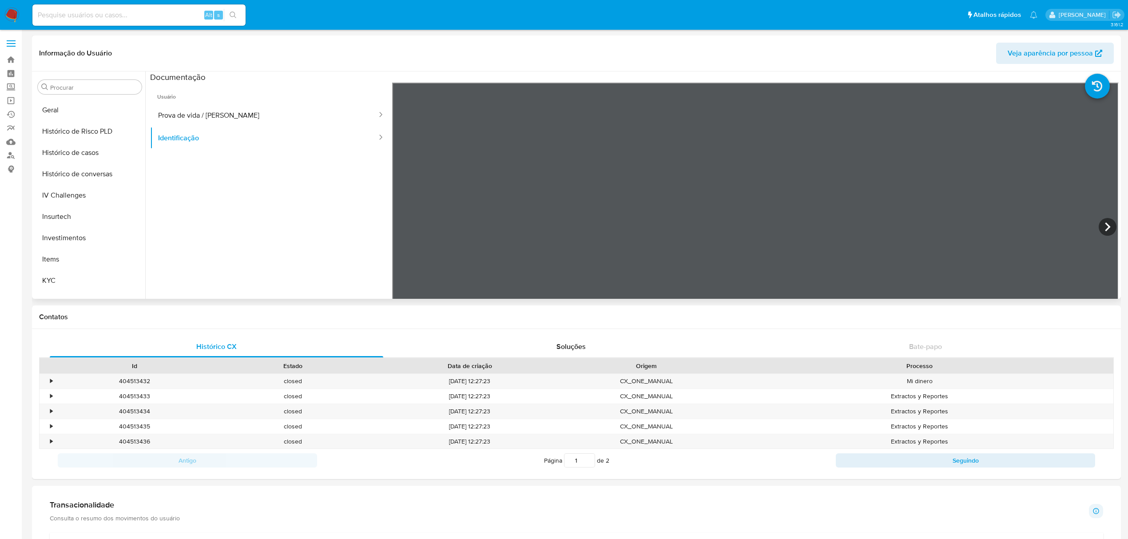
scroll to position [460, 0]
click at [65, 122] on button "KYC" at bounding box center [86, 117] width 104 height 21
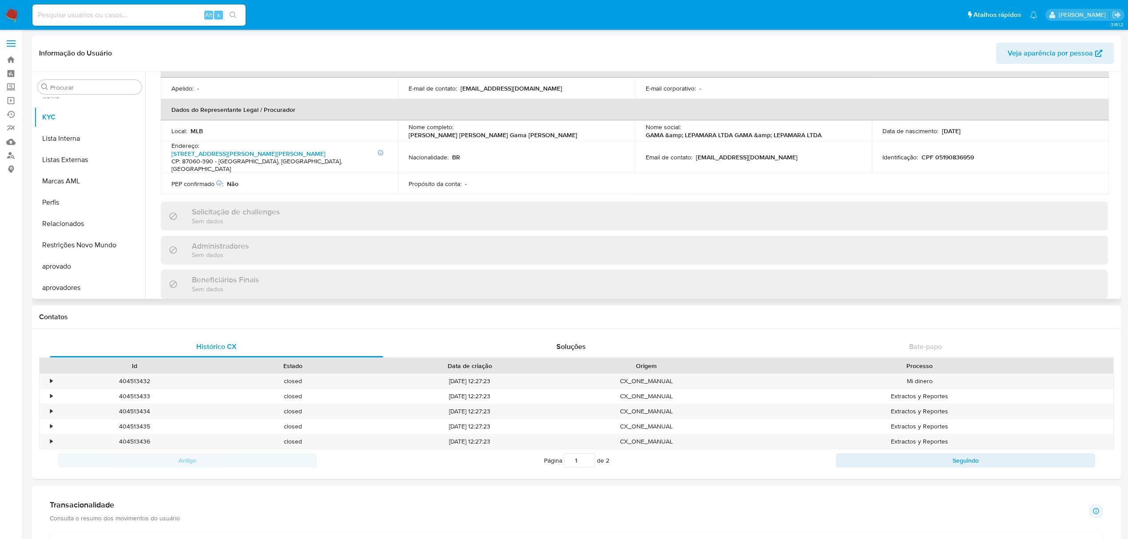
scroll to position [296, 0]
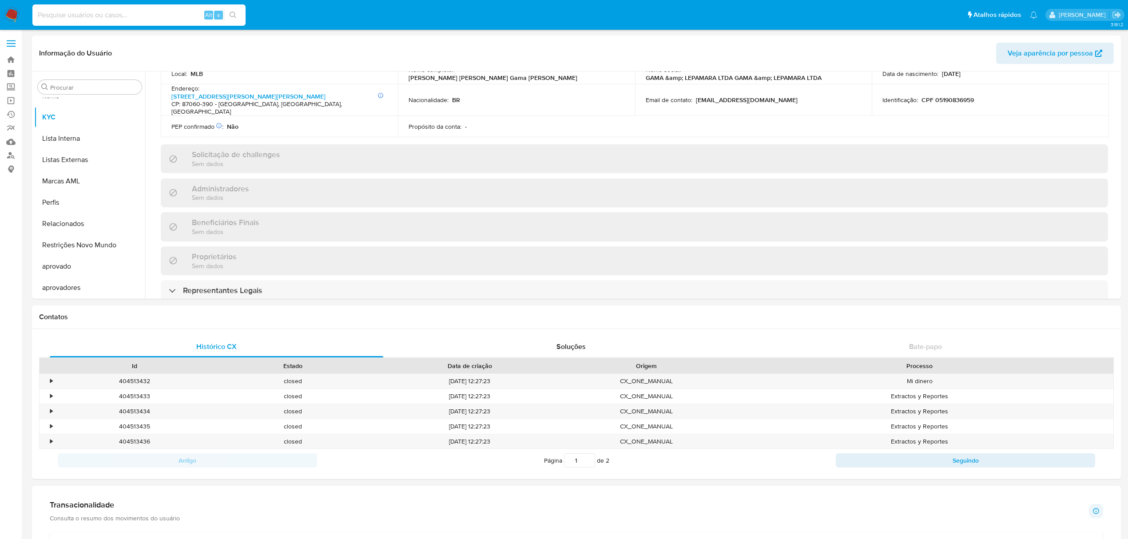
click at [155, 16] on input at bounding box center [138, 15] width 213 height 12
paste input "2384909724"
type input "2384909724"
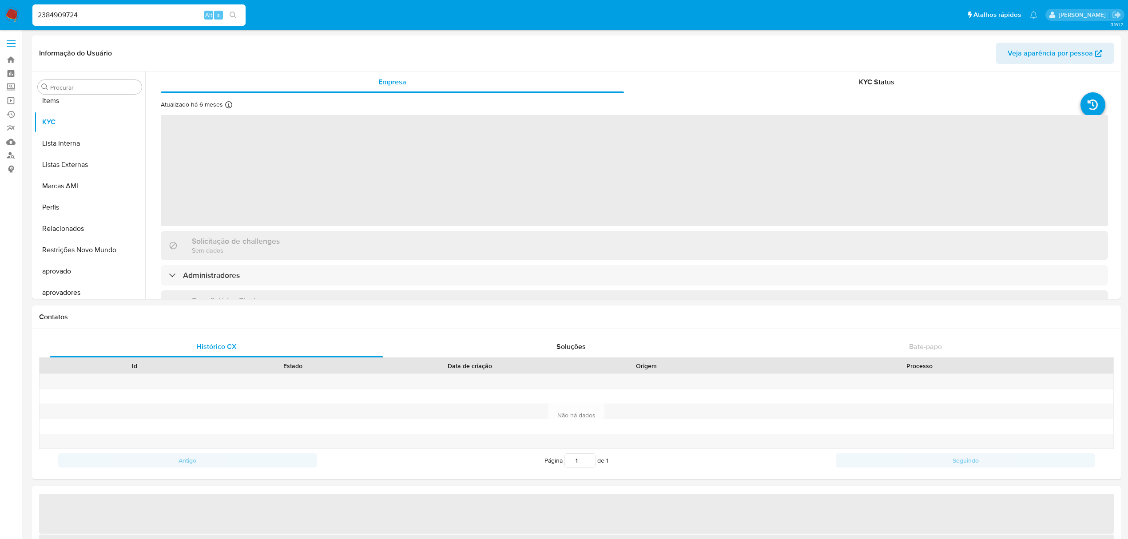
scroll to position [460, 0]
select select "10"
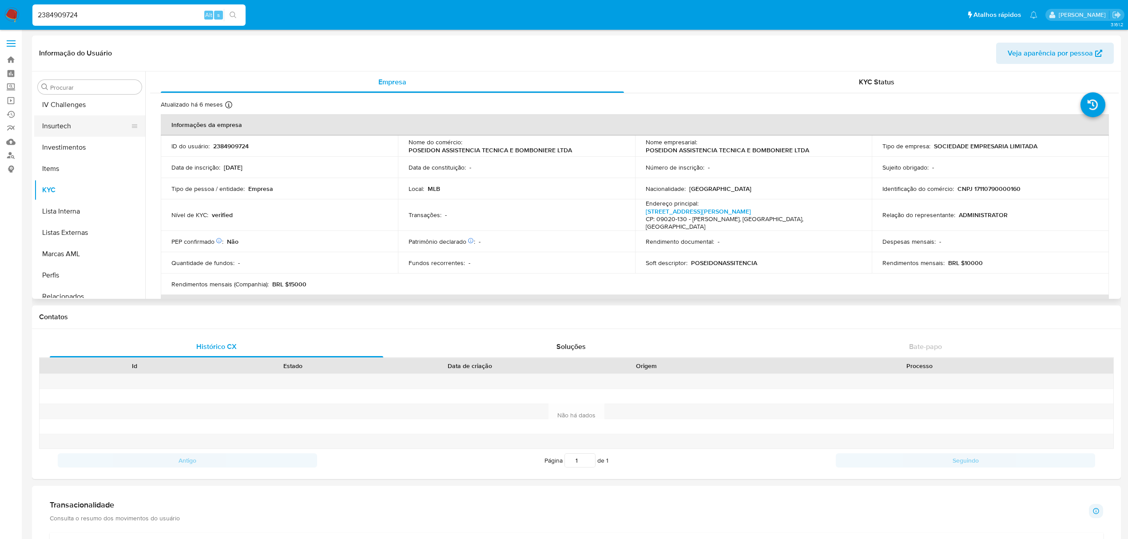
scroll to position [283, 0]
click at [79, 160] on button "Histórico de casos" at bounding box center [86, 166] width 104 height 21
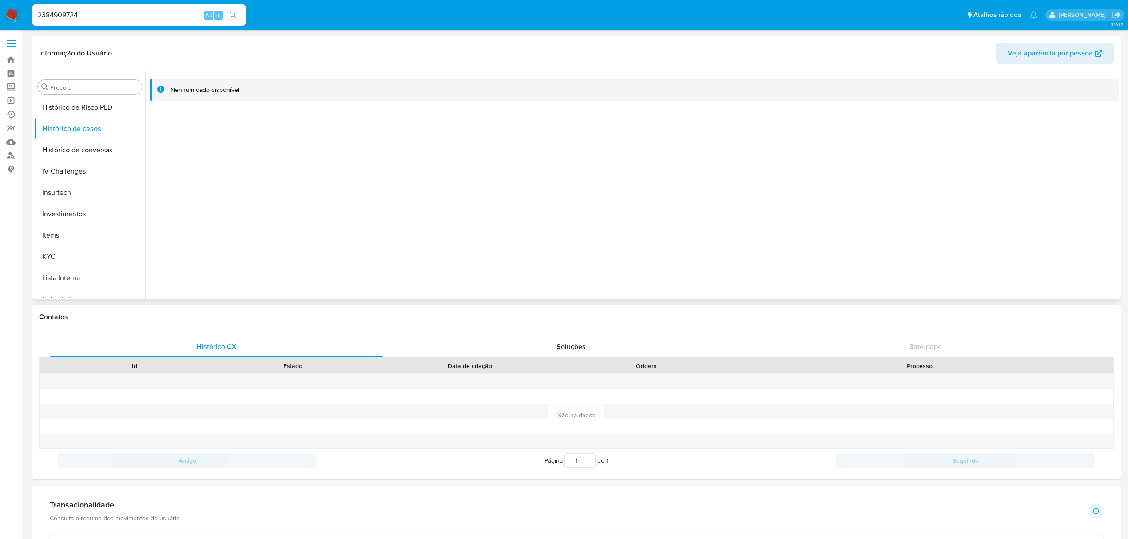
scroll to position [460, 0]
click at [53, 119] on button "KYC" at bounding box center [86, 117] width 104 height 21
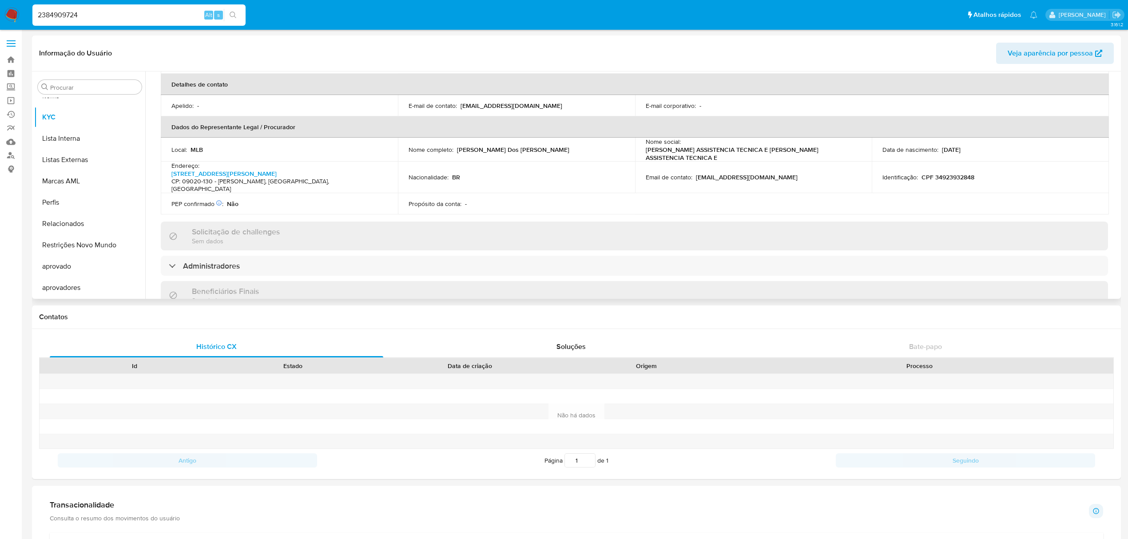
scroll to position [415, 0]
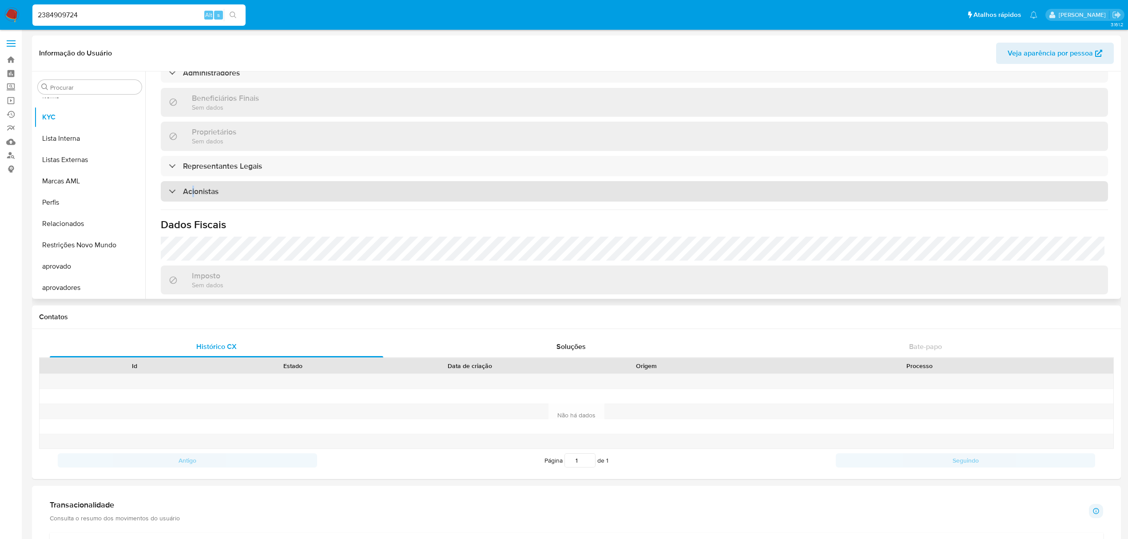
click at [193, 181] on div "Acionistas" at bounding box center [635, 191] width 948 height 20
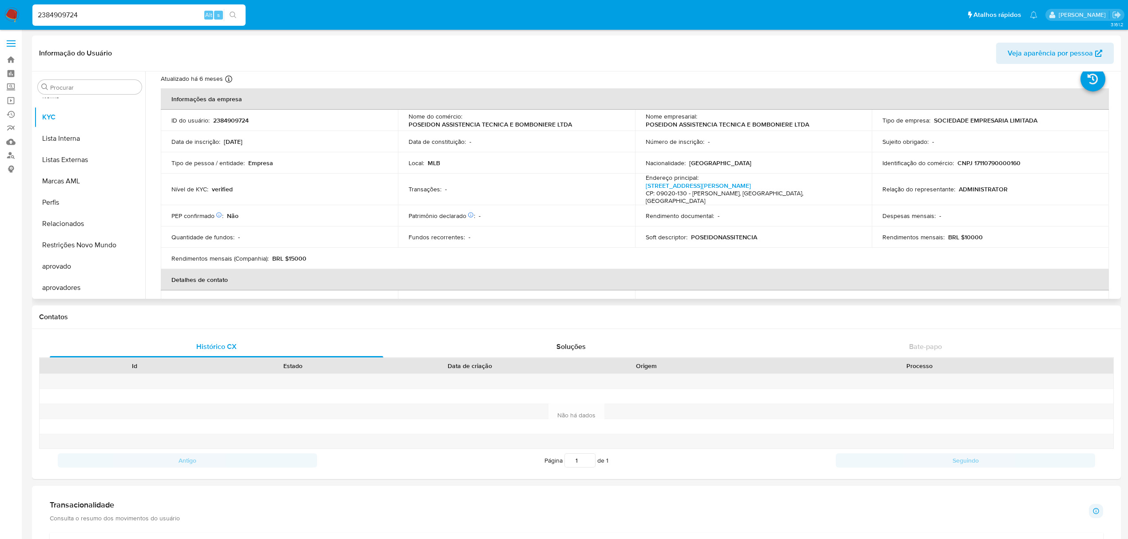
scroll to position [0, 0]
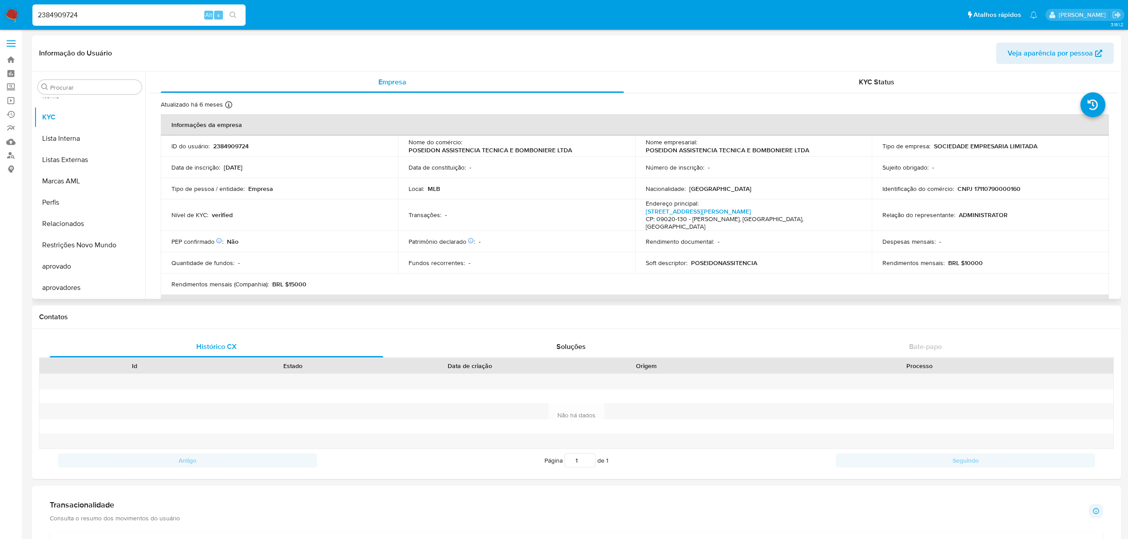
click at [995, 188] on p "CNPJ 17110790000160" at bounding box center [989, 189] width 63 height 8
copy p "17110790000160"
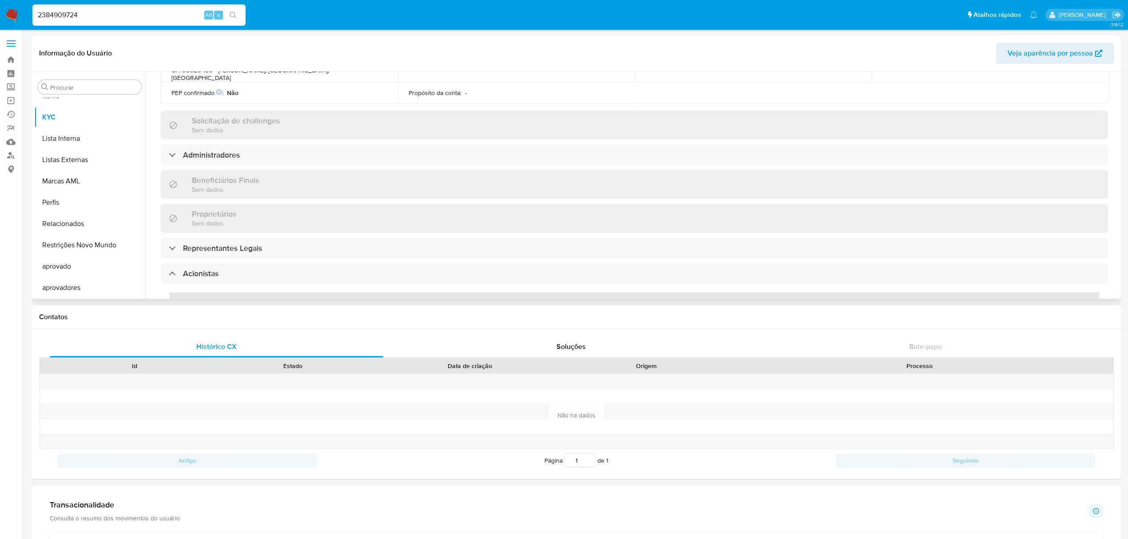
scroll to position [471, 0]
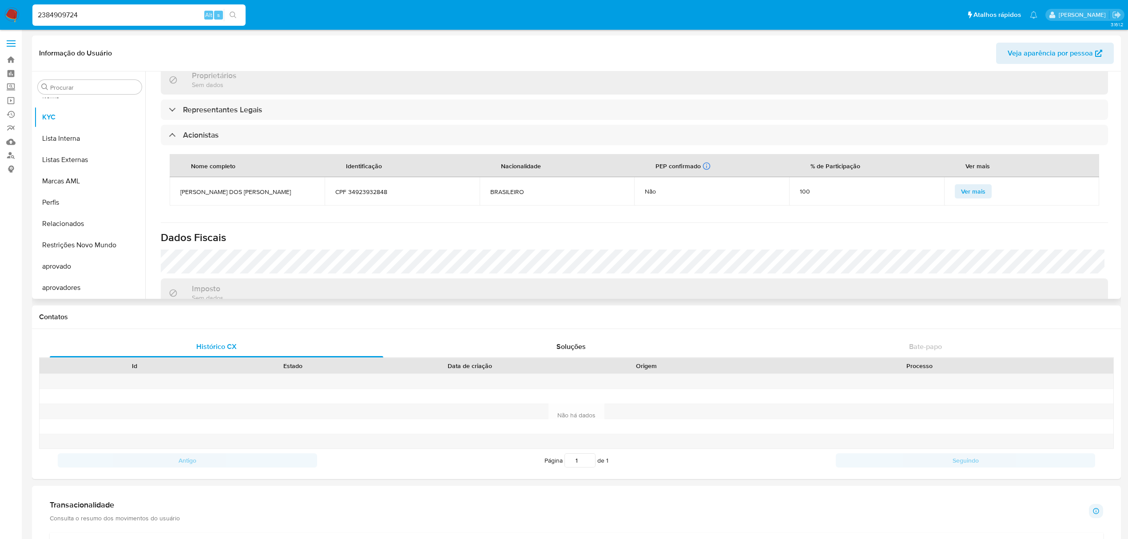
click at [255, 188] on span "WILLIAM LUCIANO DOS SANTOS" at bounding box center [247, 192] width 134 height 8
copy span "WILLIAM LUCIANO DOS SANTOS"
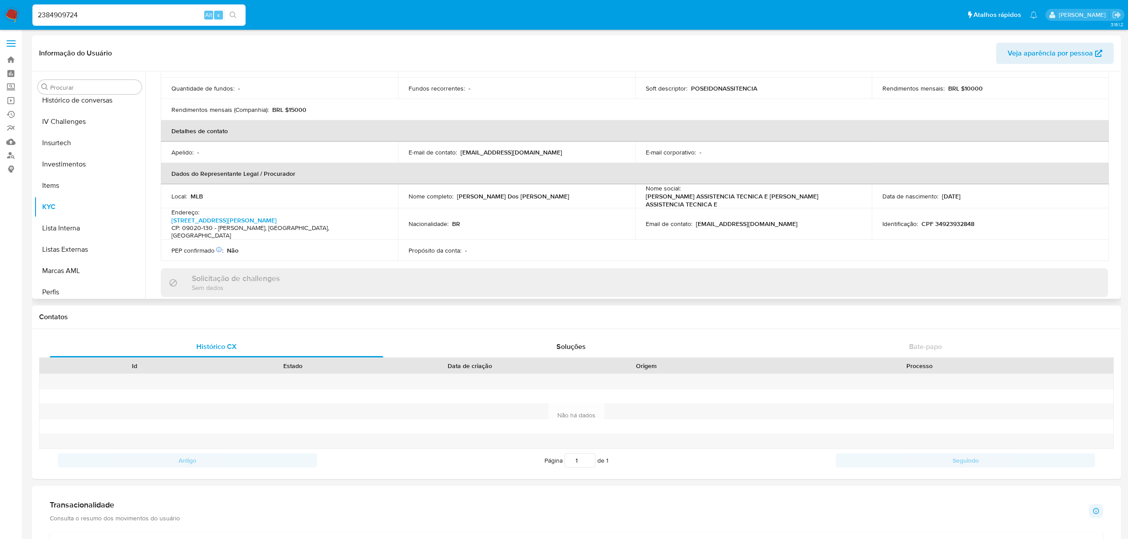
scroll to position [164, 0]
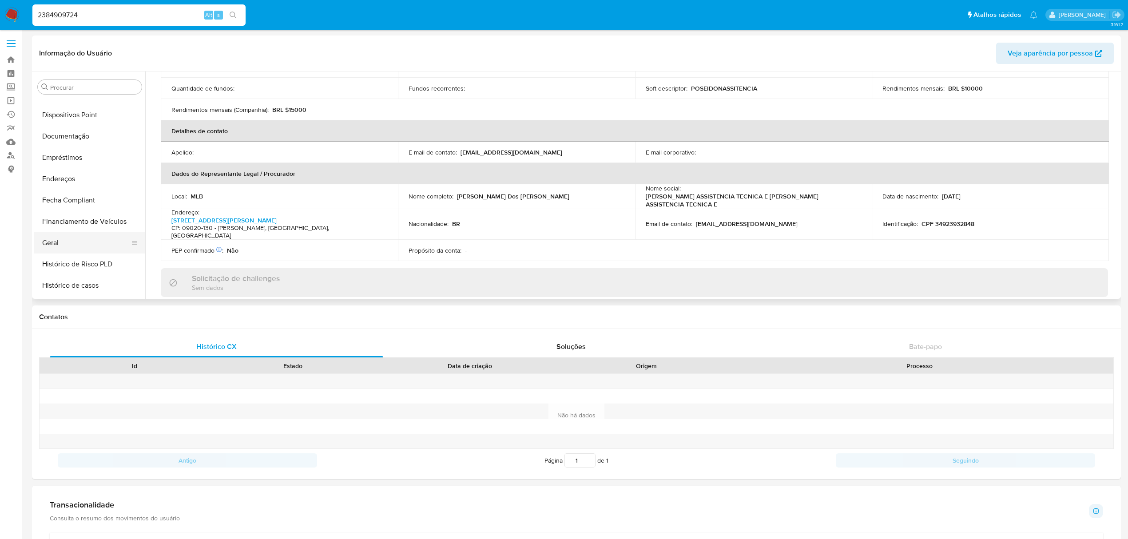
click at [89, 249] on button "Geral" at bounding box center [86, 242] width 104 height 21
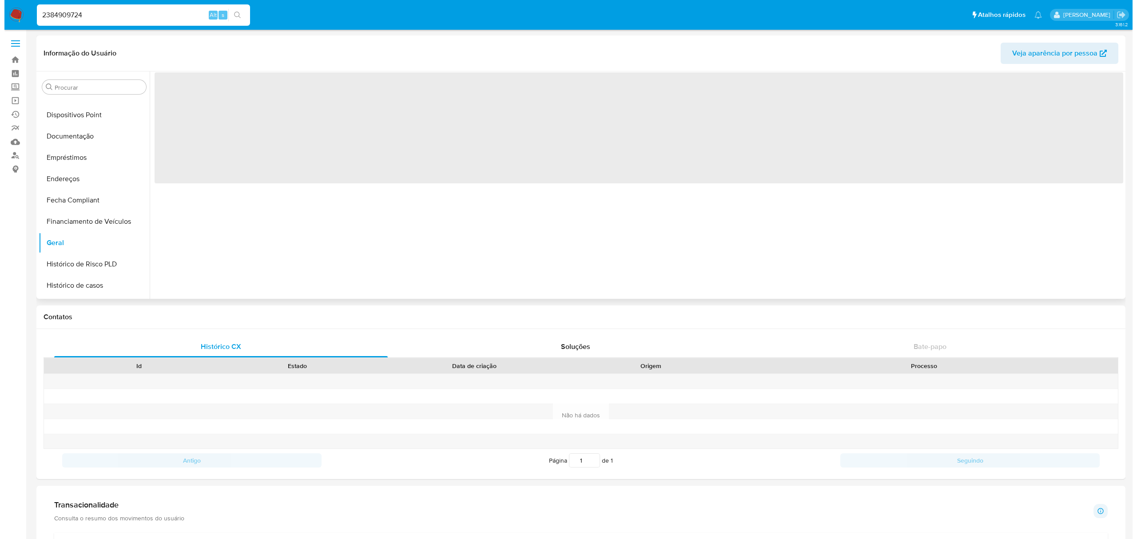
scroll to position [0, 0]
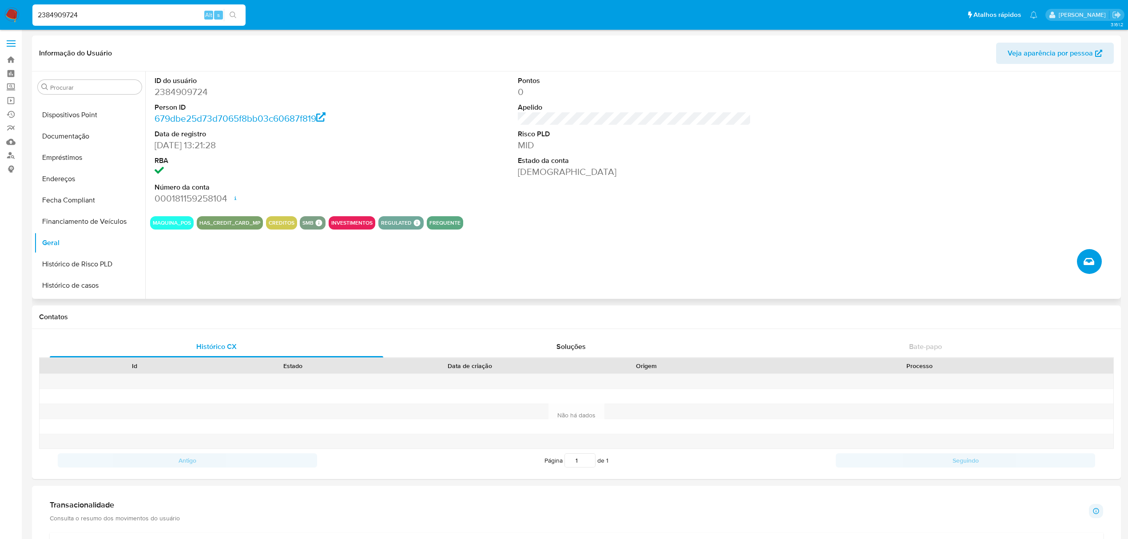
click at [1091, 258] on icon "Criar caso manual" at bounding box center [1089, 261] width 11 height 11
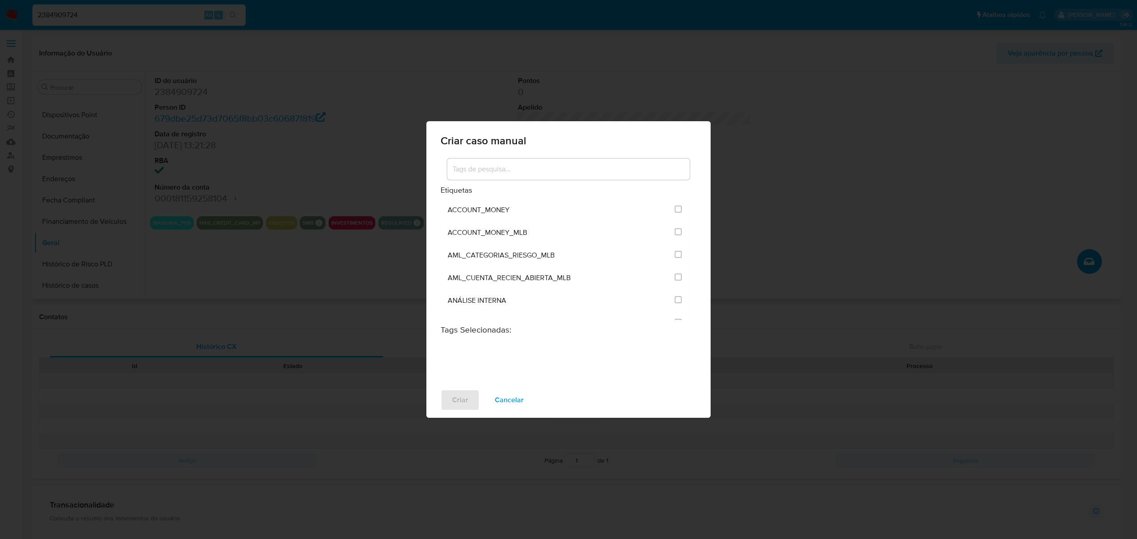
click at [547, 173] on input at bounding box center [568, 169] width 243 height 12
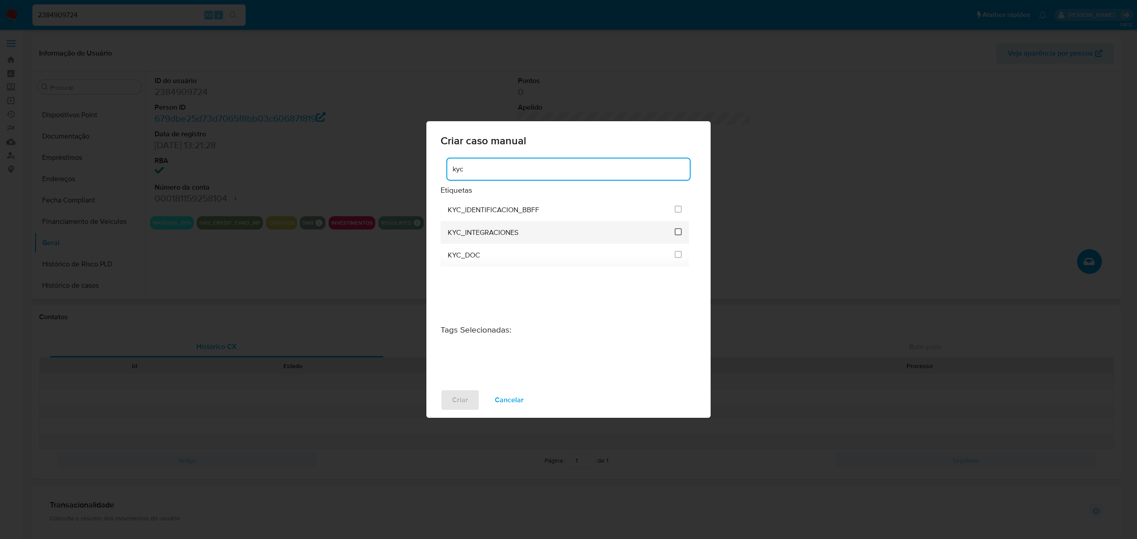
type input "kyc"
click at [678, 235] on input "2093" at bounding box center [678, 231] width 7 height 7
checkbox input "true"
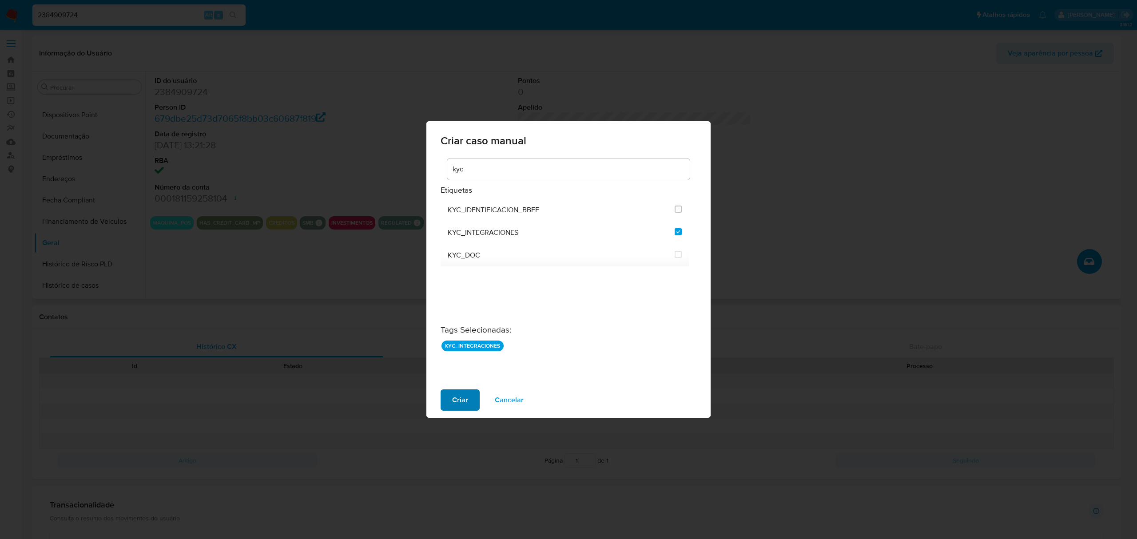
click at [453, 402] on span "Criar" at bounding box center [460, 401] width 16 height 20
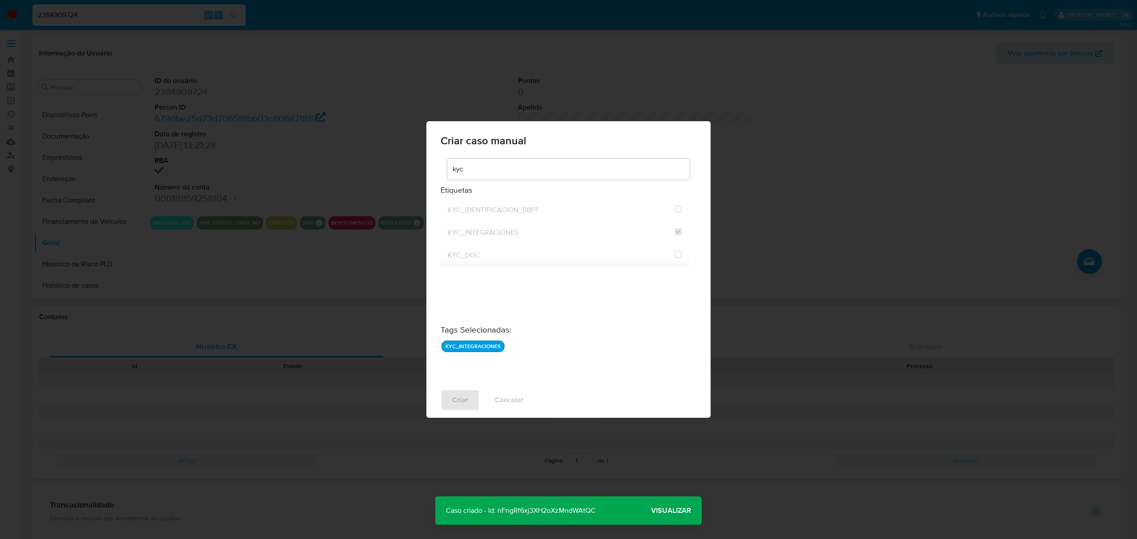
click at [672, 511] on span "Visualizar" at bounding box center [671, 511] width 40 height 0
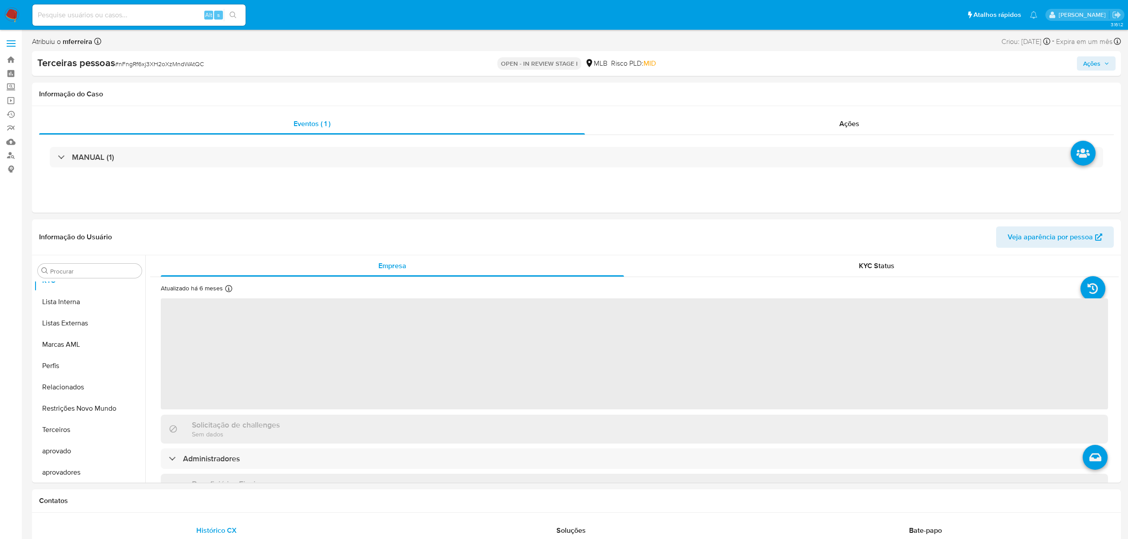
scroll to position [482, 0]
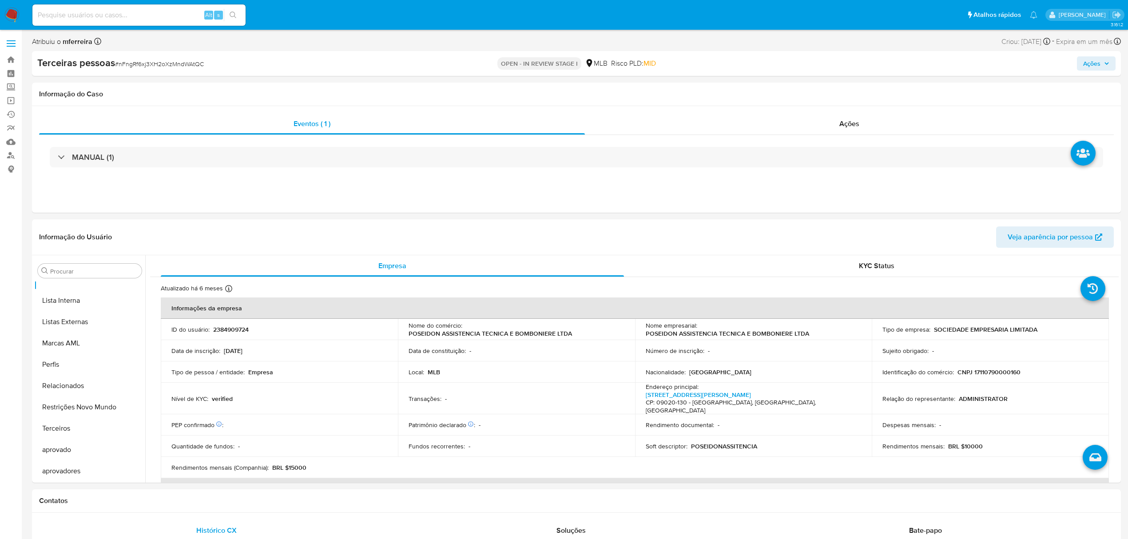
select select "10"
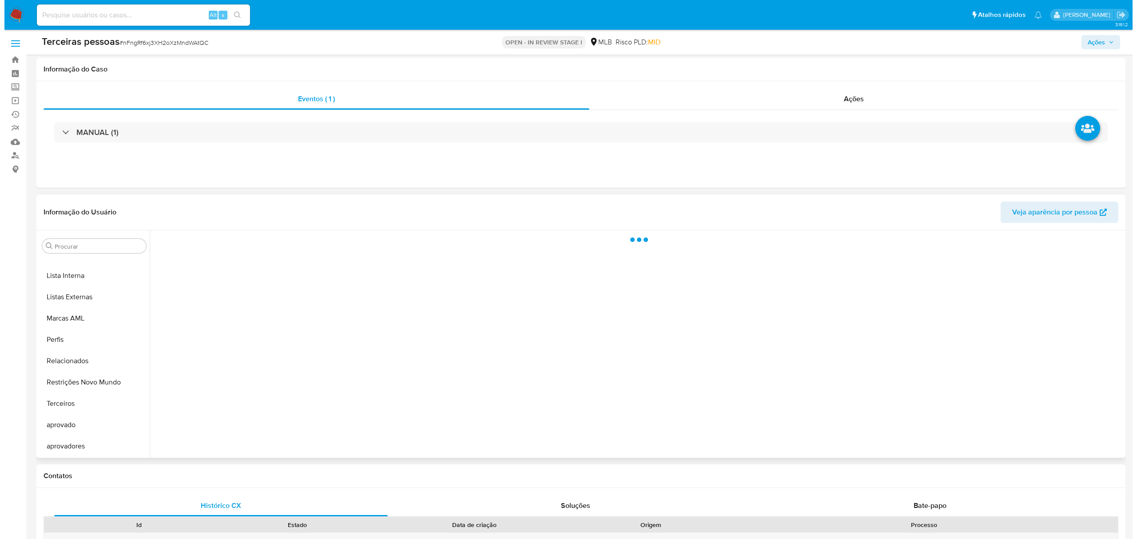
scroll to position [81, 0]
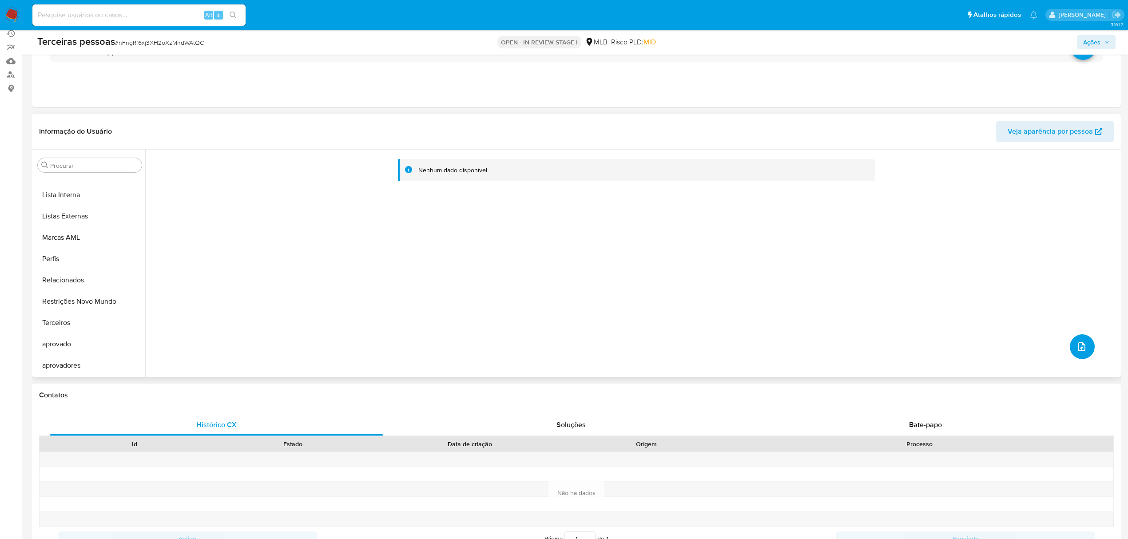
click at [1077, 347] on icon "upload-file" at bounding box center [1082, 347] width 11 height 11
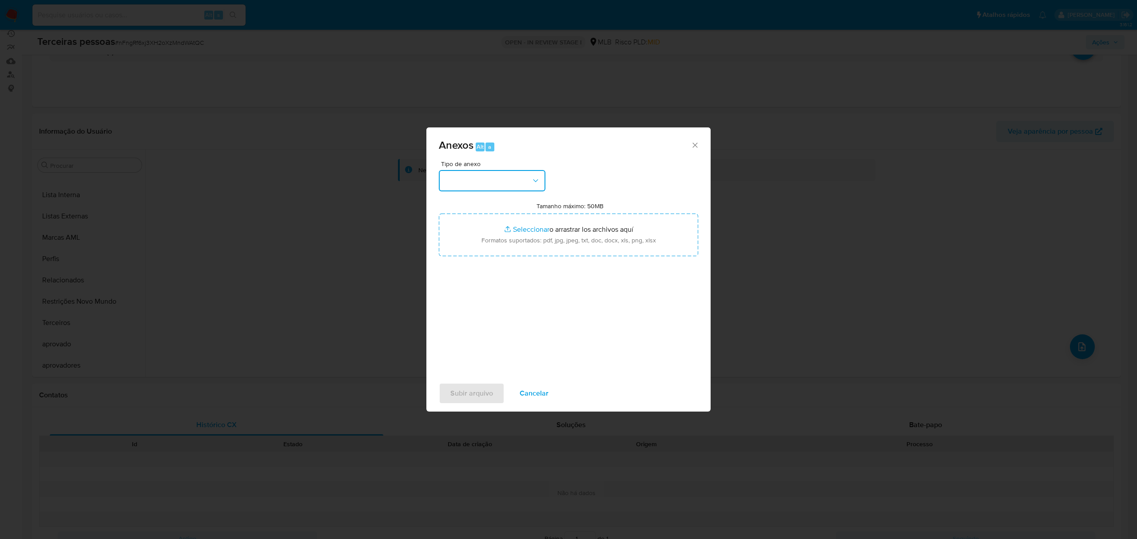
click at [473, 180] on button "button" at bounding box center [492, 180] width 107 height 21
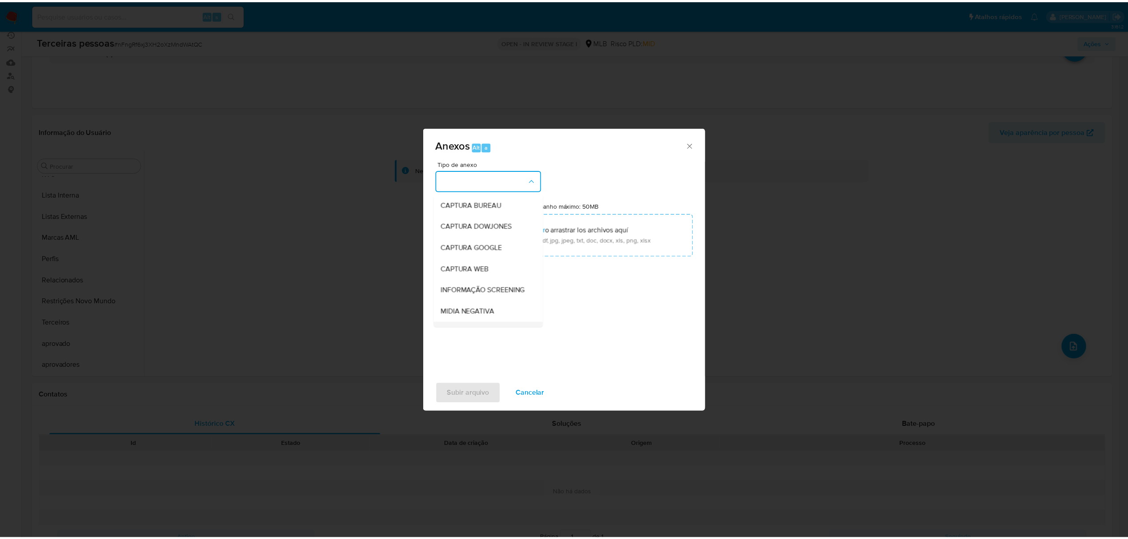
scroll to position [137, 0]
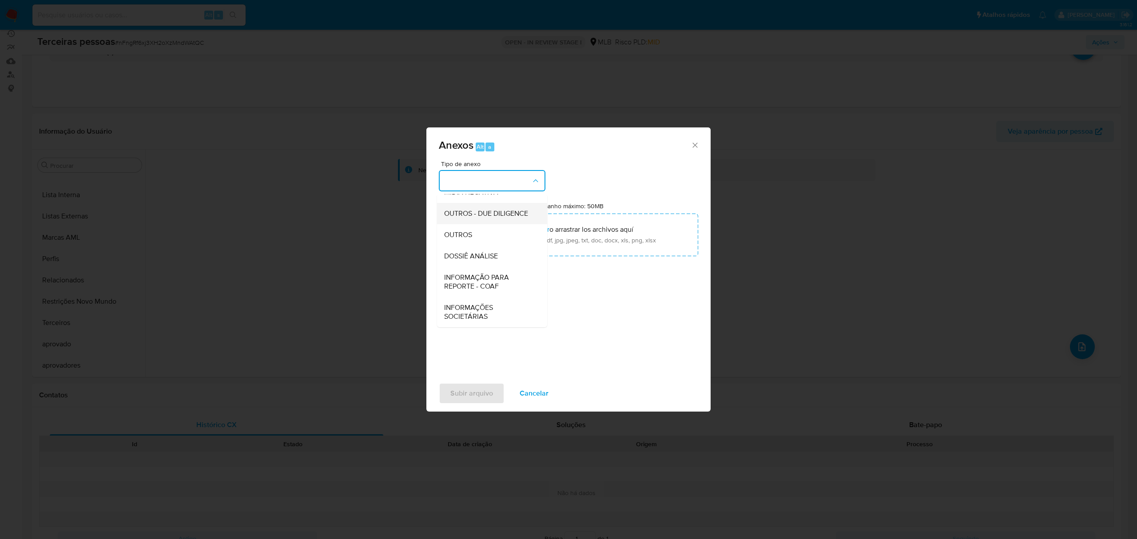
click at [480, 211] on span "OUTROS - DUE DILIGENCE" at bounding box center [486, 213] width 84 height 9
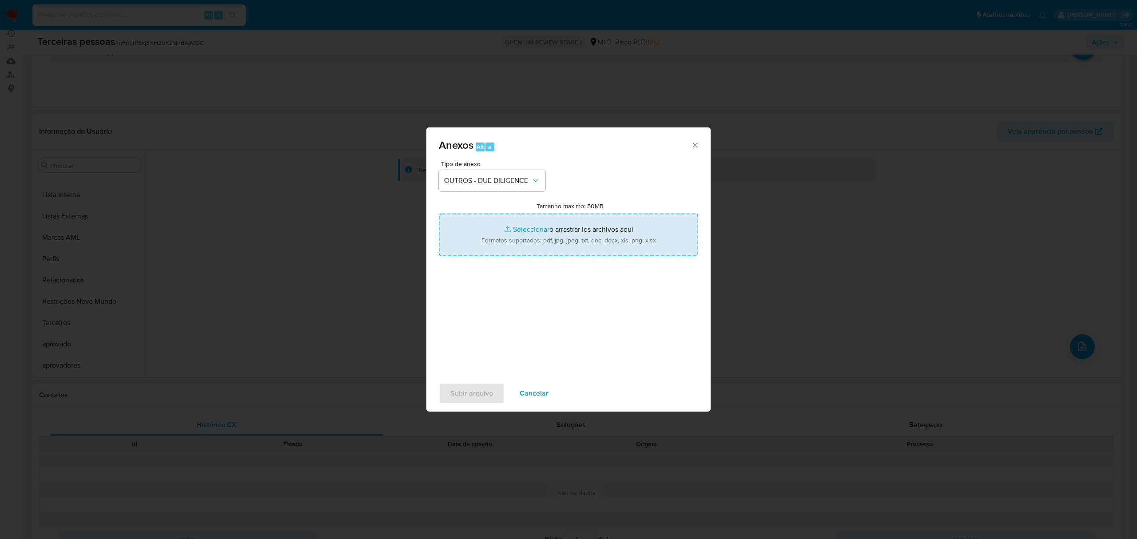
click at [539, 239] on input "Tamanho máximo: 50MB Seleccionar archivos" at bounding box center [568, 235] width 259 height 43
type input "C:\fakepath\s-[PERSON_NAME].pdf"
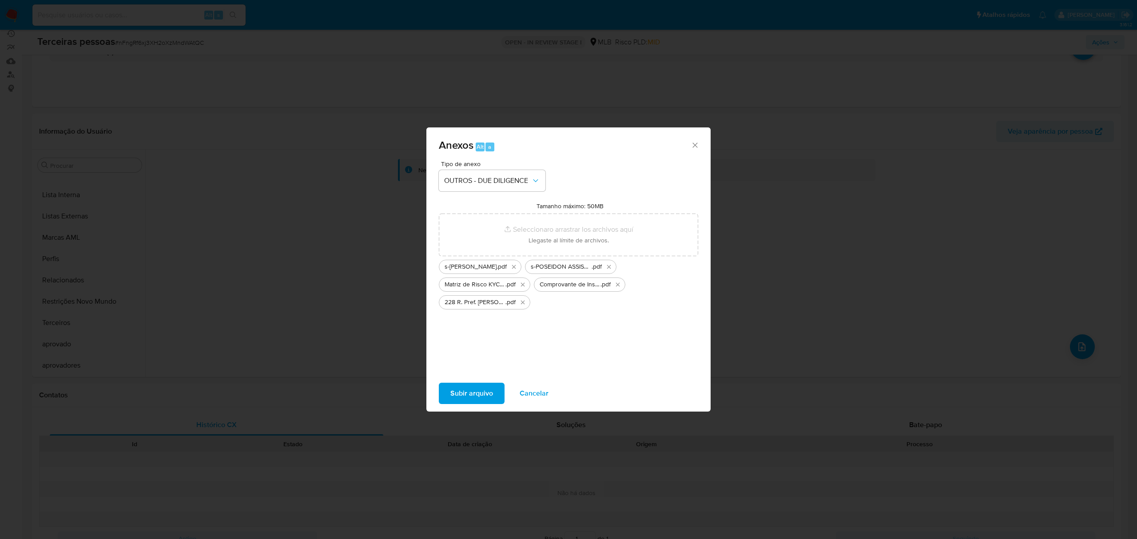
click at [488, 389] on span "Subir arquivo" at bounding box center [471, 394] width 43 height 20
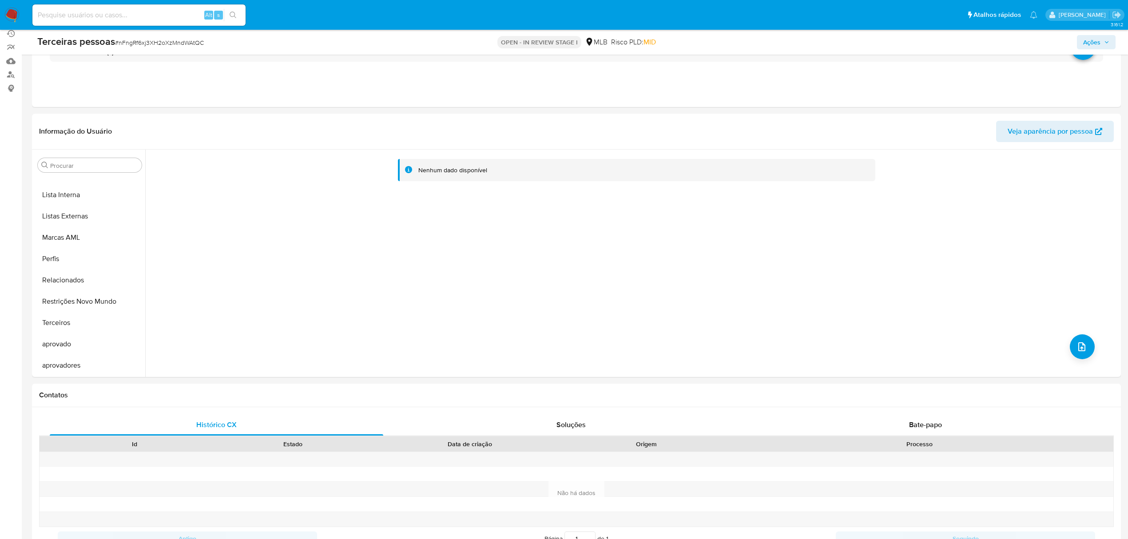
click at [1092, 42] on span "Ações" at bounding box center [1092, 42] width 17 height 14
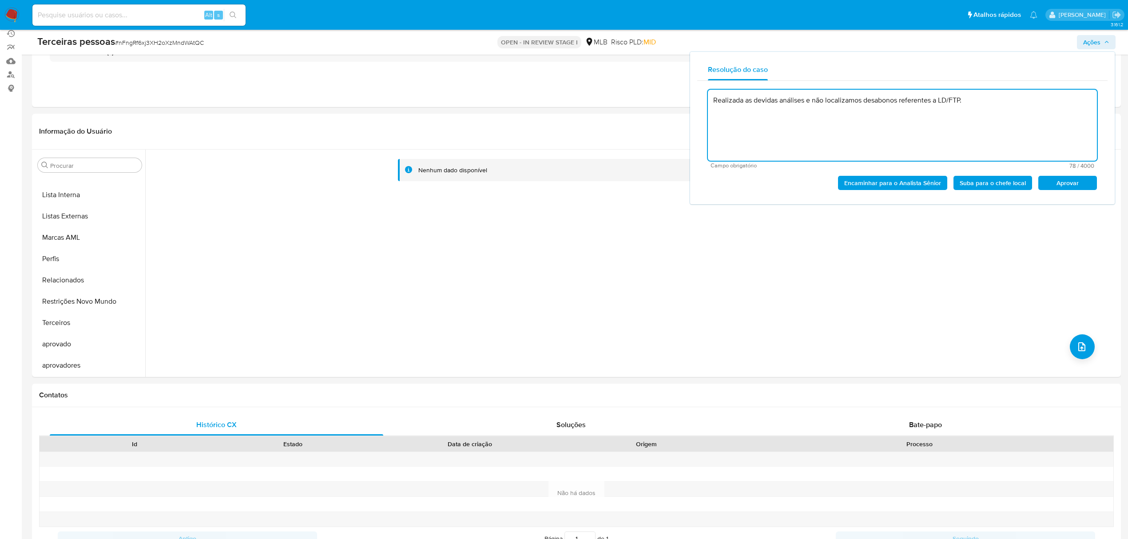
click at [1081, 180] on span "Aprovar" at bounding box center [1068, 183] width 46 height 12
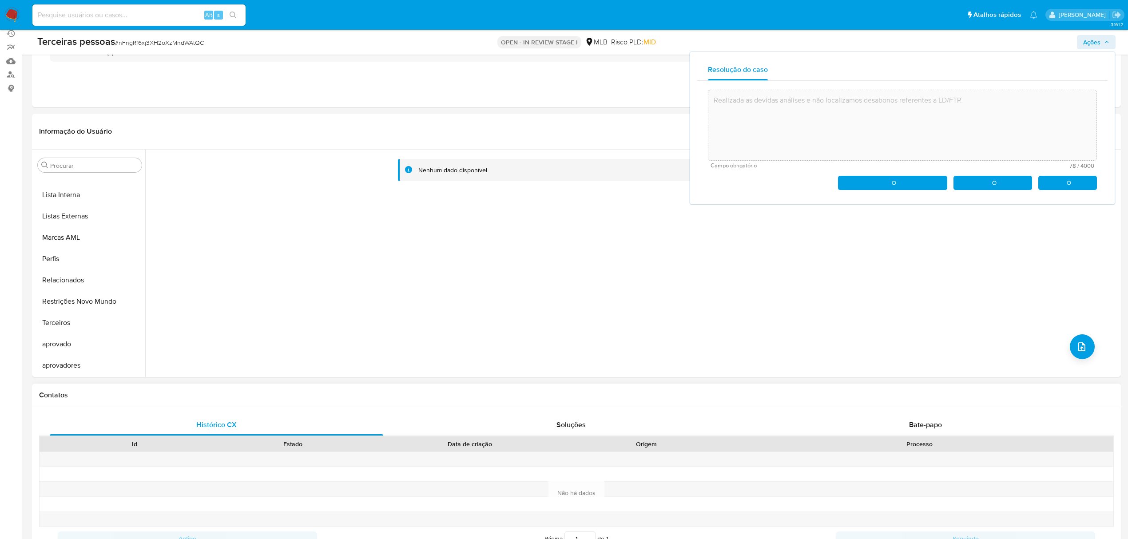
type textarea "Realizada as devidas análises e não localizamos desabonos referentes a LD/FTP."
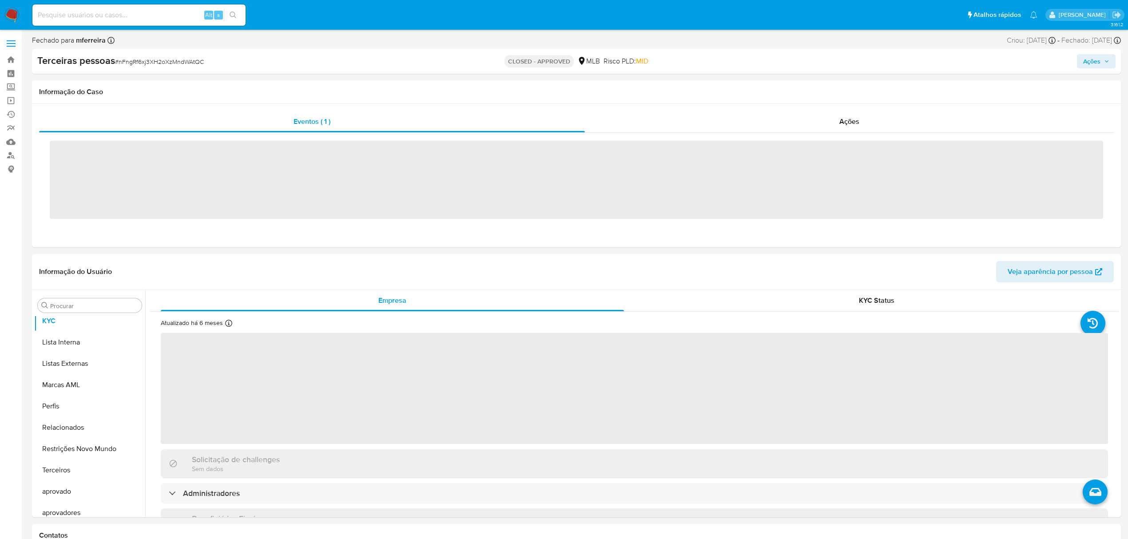
scroll to position [482, 0]
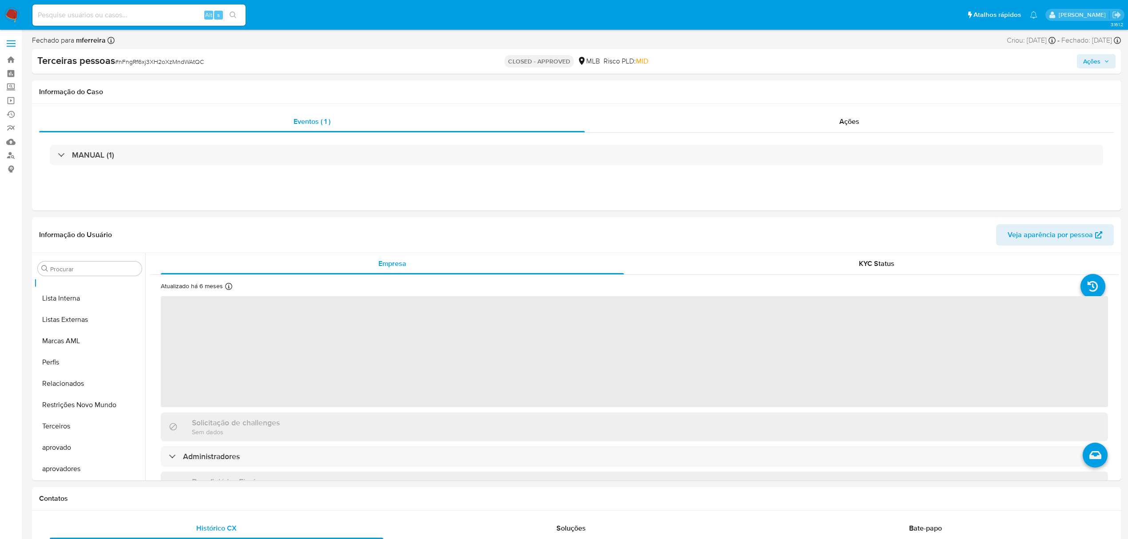
select select "10"
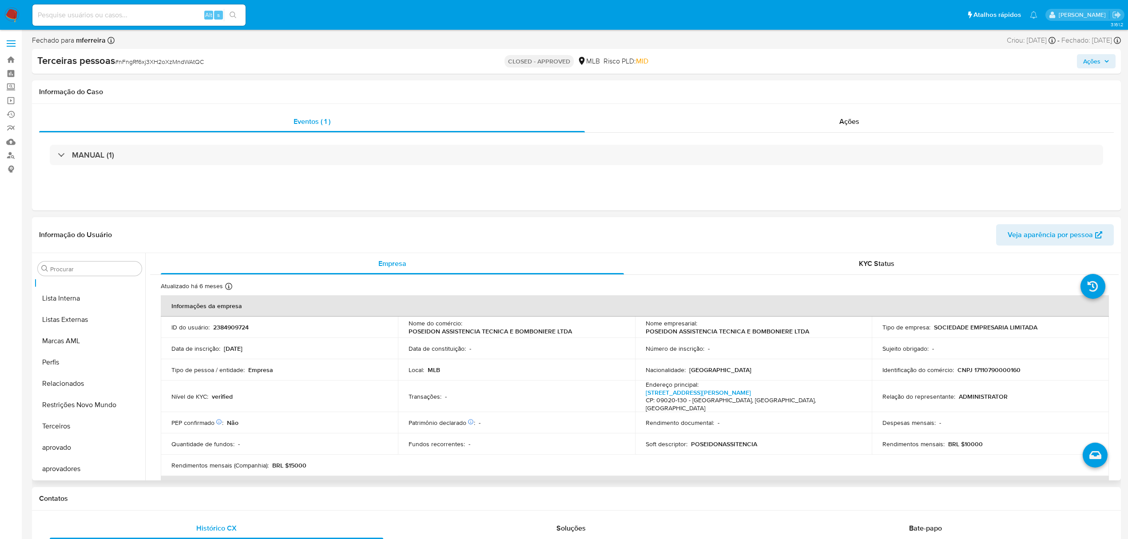
click at [999, 368] on p "CNPJ 17110790000160" at bounding box center [989, 370] width 63 height 8
copy p "17110790000160"
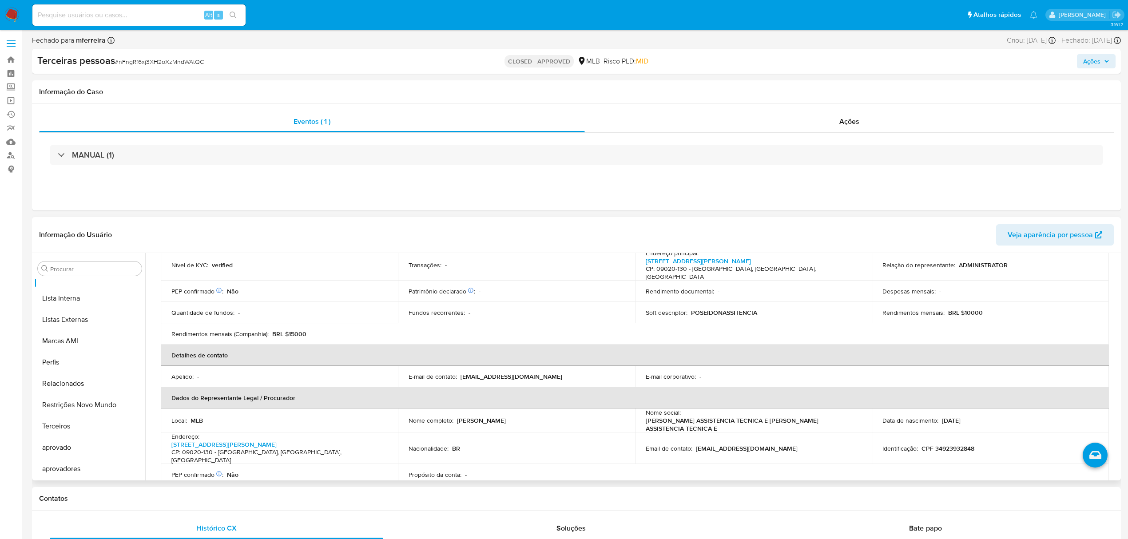
scroll to position [0, 0]
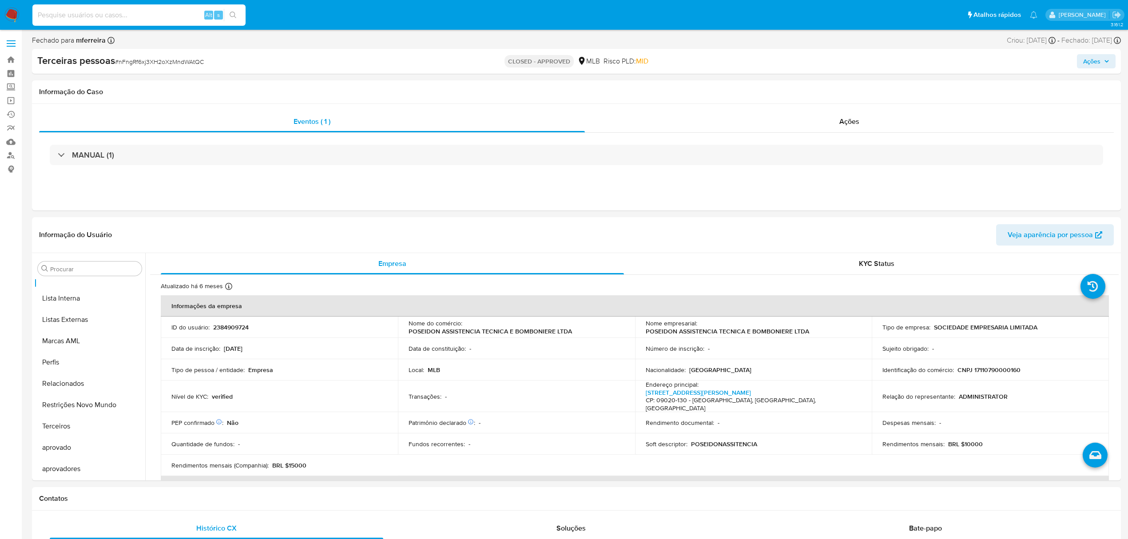
click at [148, 14] on input at bounding box center [138, 15] width 213 height 12
paste input "1201973300"
type input "1201973300"
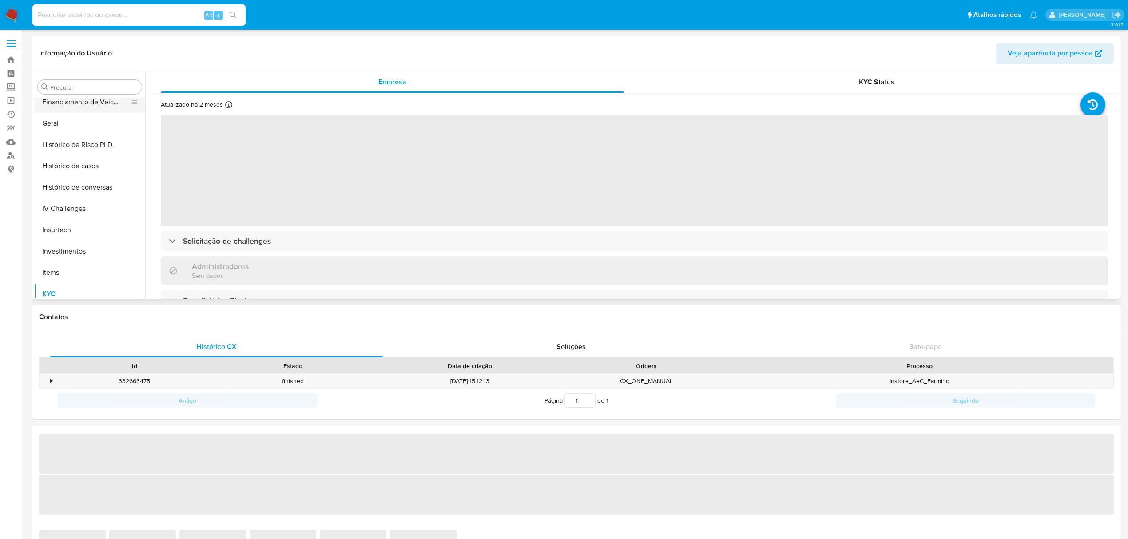
scroll to position [164, 0]
select select "10"
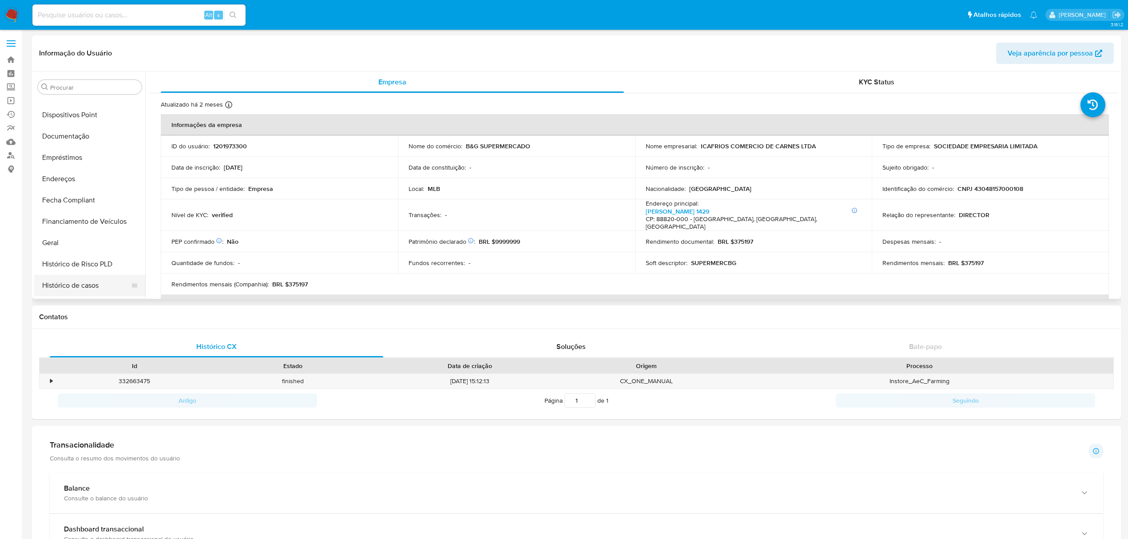
click at [107, 285] on button "Histórico de casos" at bounding box center [86, 285] width 104 height 21
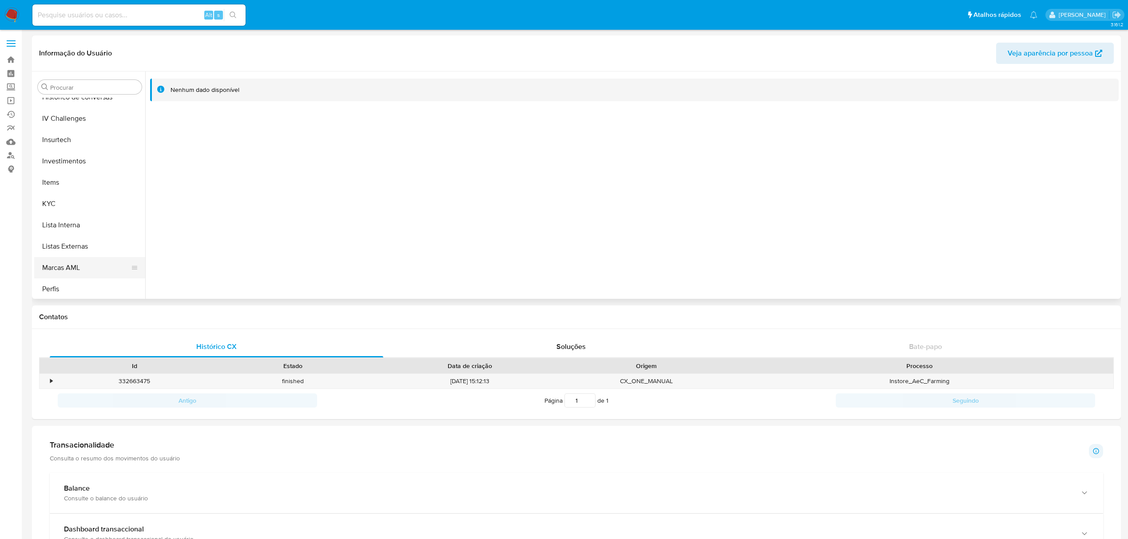
scroll to position [460, 0]
click at [57, 113] on button "KYC" at bounding box center [86, 117] width 104 height 21
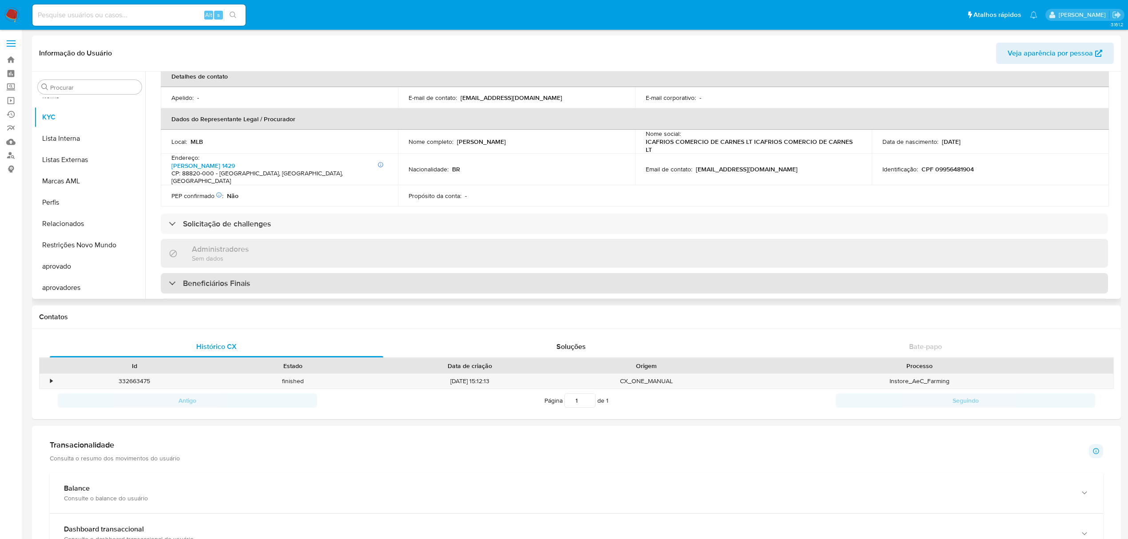
scroll to position [296, 0]
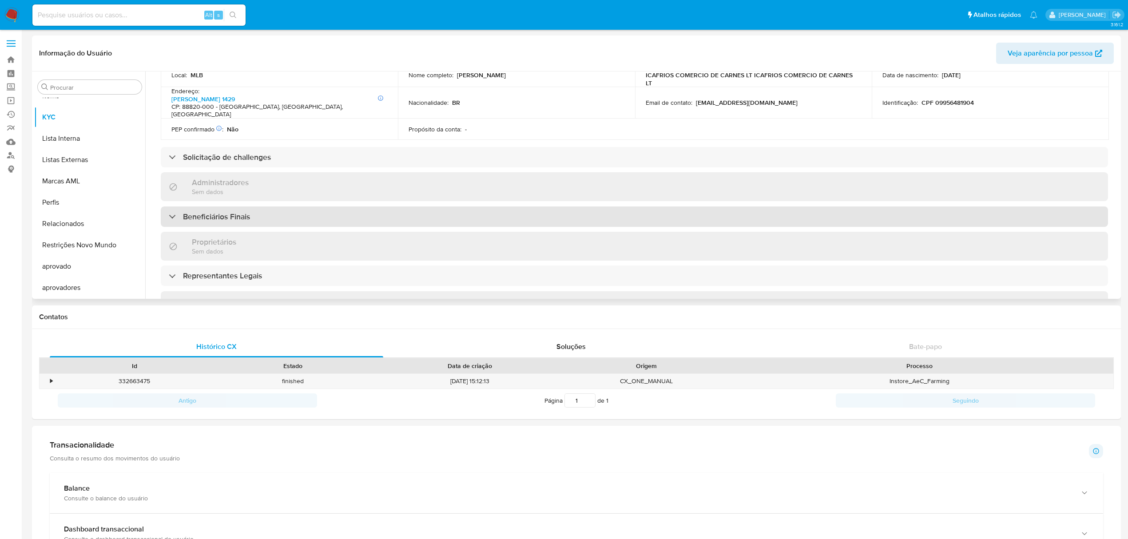
click at [236, 212] on h3 "Beneficiários Finais" at bounding box center [216, 217] width 67 height 10
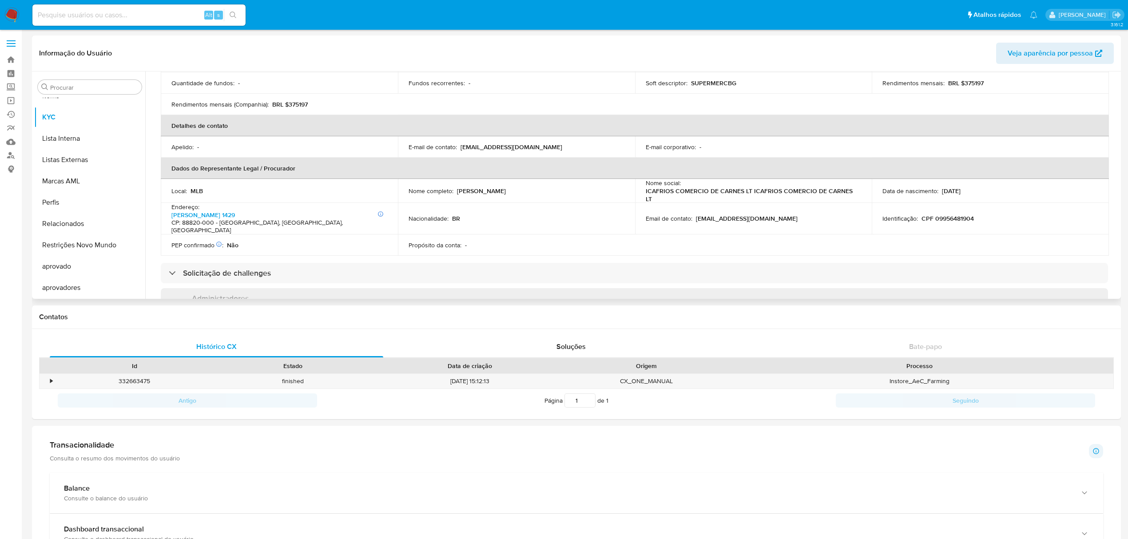
scroll to position [59, 0]
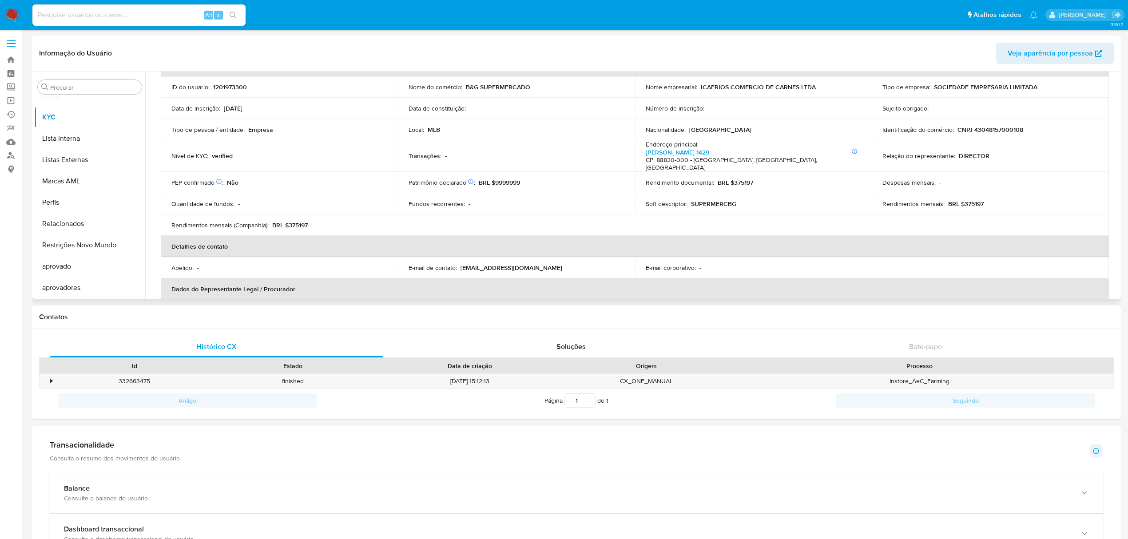
click at [1004, 132] on p "CNPJ 43048157000108" at bounding box center [991, 130] width 66 height 8
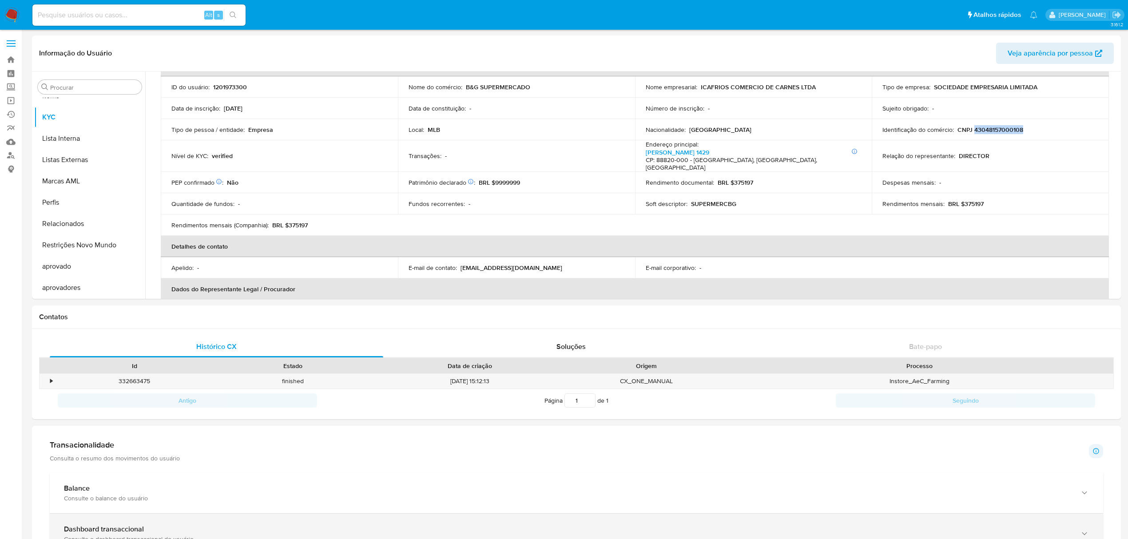
copy p "43048157000108"
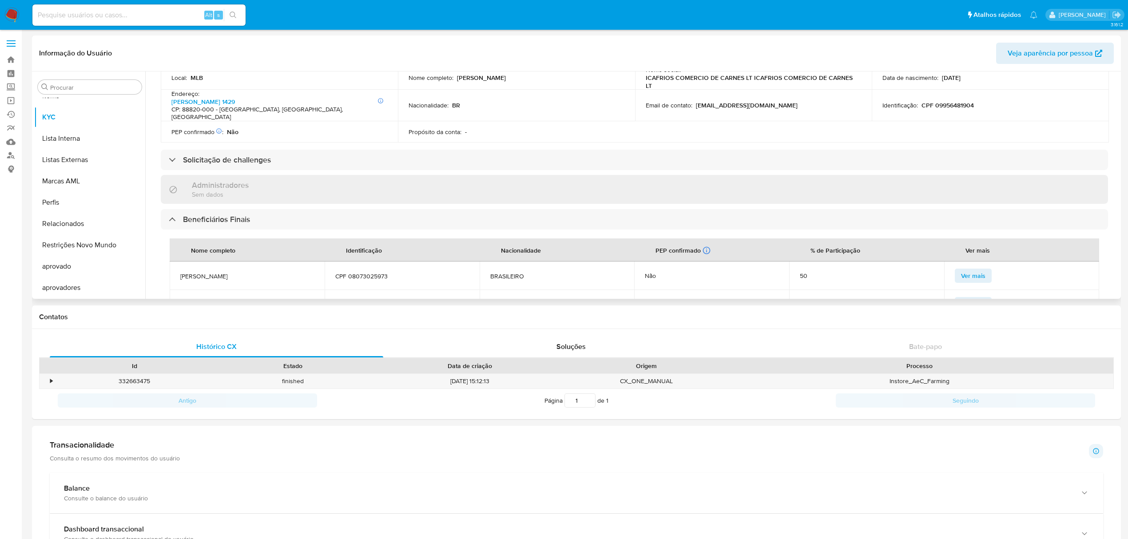
scroll to position [296, 0]
click at [244, 270] on span "GUSTAVO DA SILVA VIEIRA" at bounding box center [247, 274] width 134 height 8
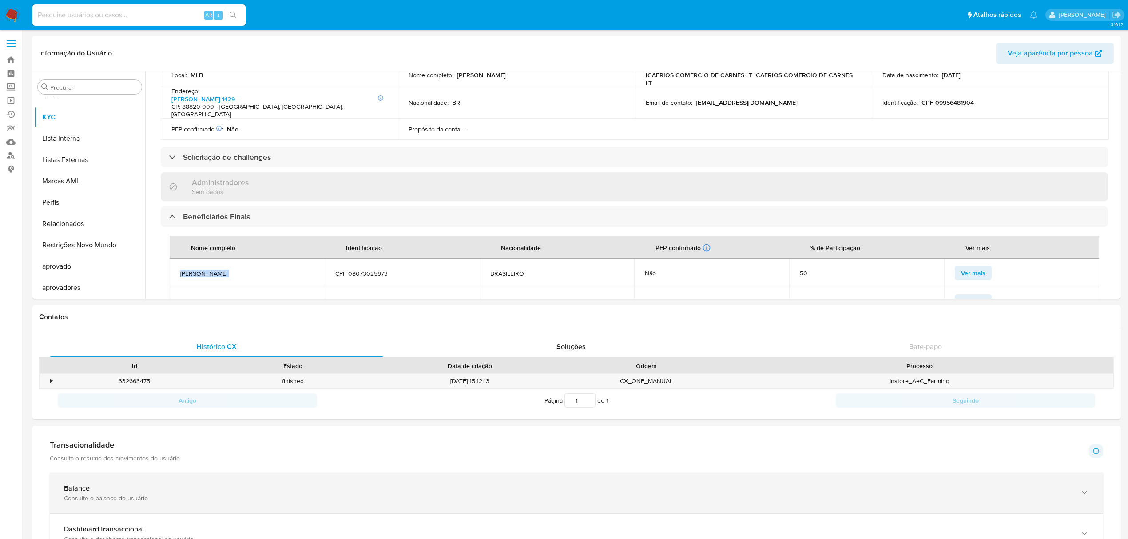
copy span "GUSTAVO DA SILVA VIEIRA"
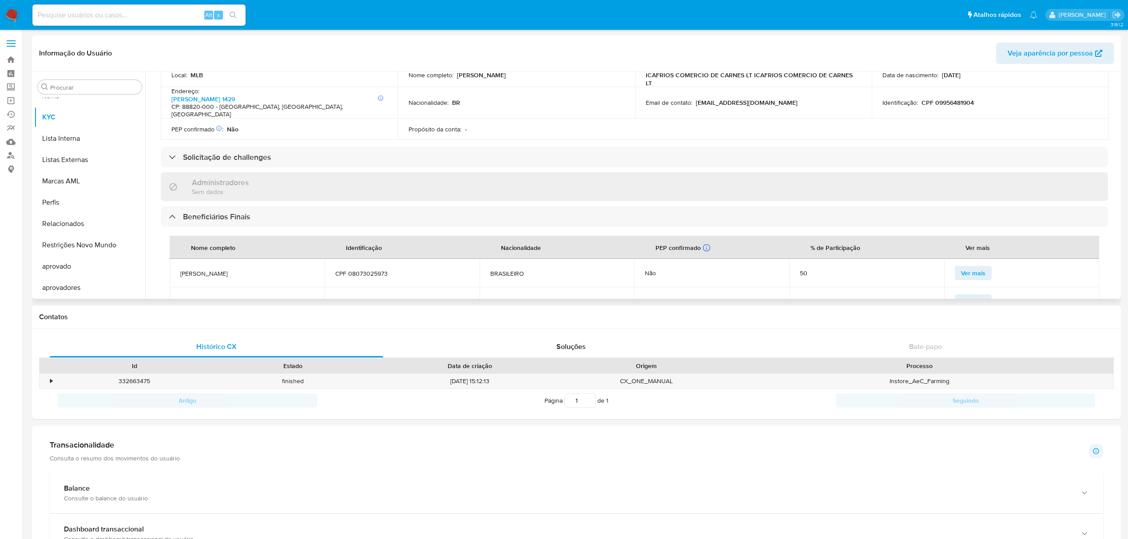
click at [208, 298] on span "BEATRIZ DA SILVA VIEIRA" at bounding box center [247, 302] width 134 height 8
drag, startPoint x: 208, startPoint y: 284, endPoint x: 221, endPoint y: 331, distance: 48.0
click at [208, 298] on span "BEATRIZ DA SILVA VIEIRA" at bounding box center [247, 302] width 134 height 8
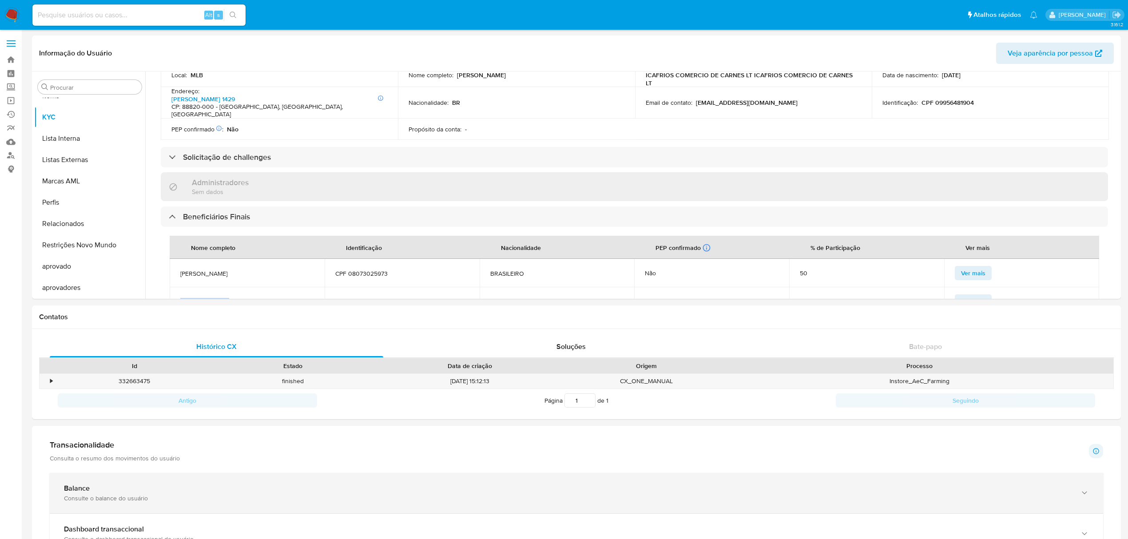
copy span "BEATRIZ DA SILVA VIEIRA"
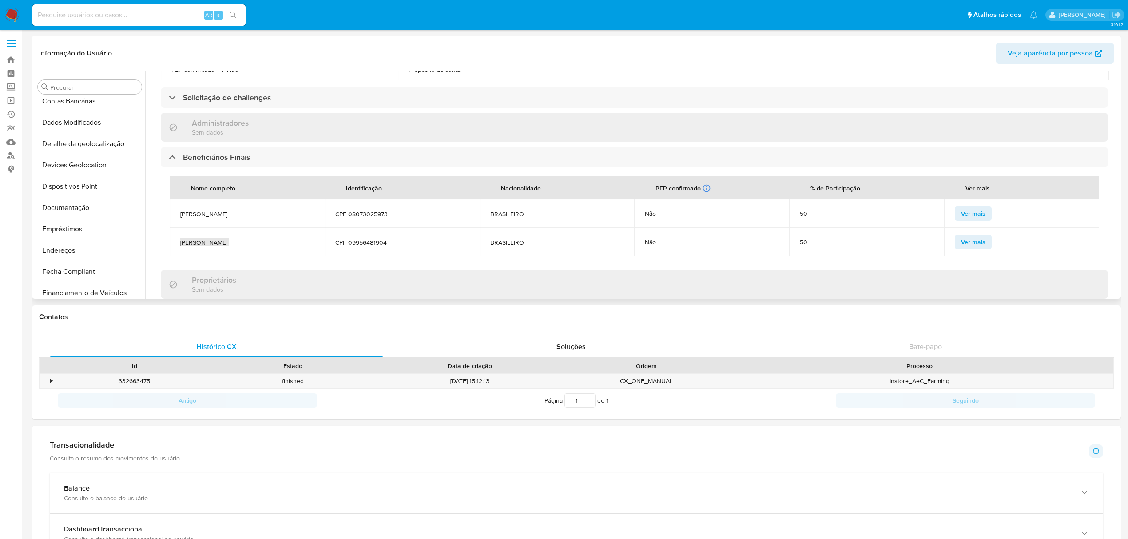
scroll to position [237, 0]
click at [75, 176] on button "Geral" at bounding box center [86, 169] width 104 height 21
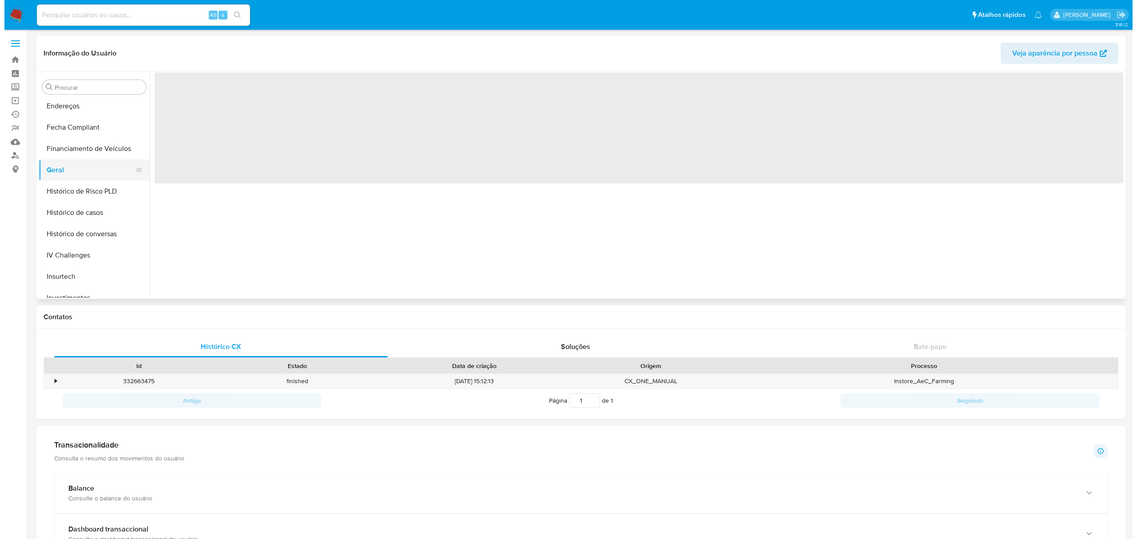
scroll to position [0, 0]
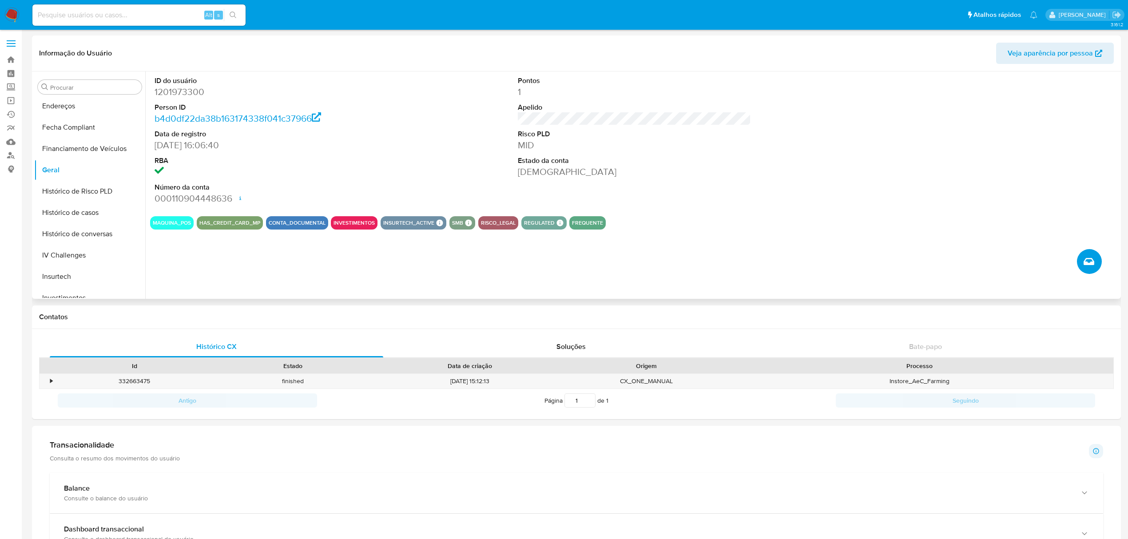
click at [1082, 266] on button "Criar caso manual" at bounding box center [1089, 261] width 25 height 25
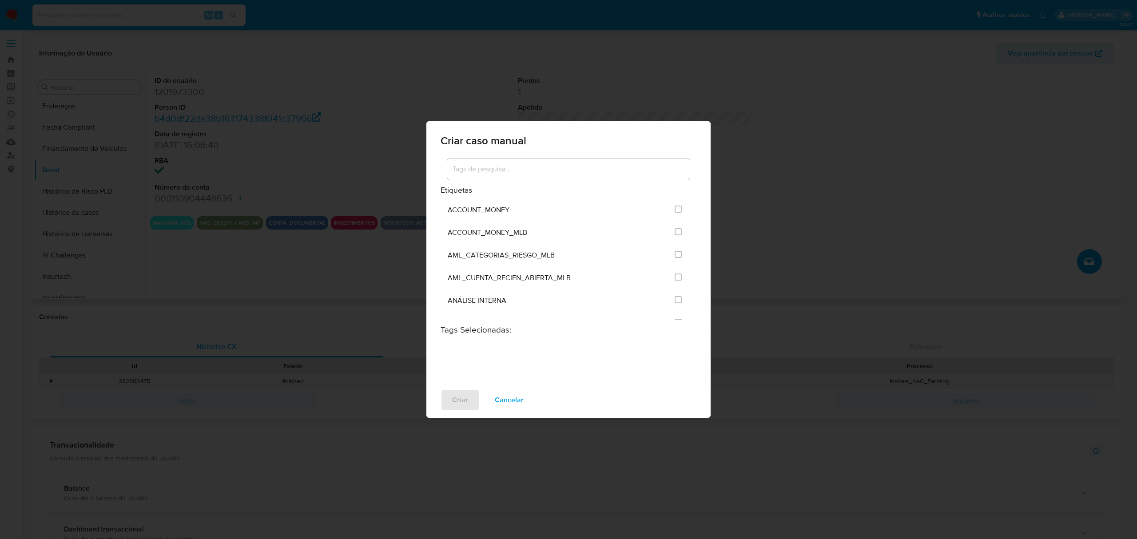
drag, startPoint x: 552, startPoint y: 164, endPoint x: 562, endPoint y: 174, distance: 14.1
click at [559, 171] on input at bounding box center [568, 169] width 243 height 12
click at [562, 174] on input at bounding box center [568, 169] width 243 height 12
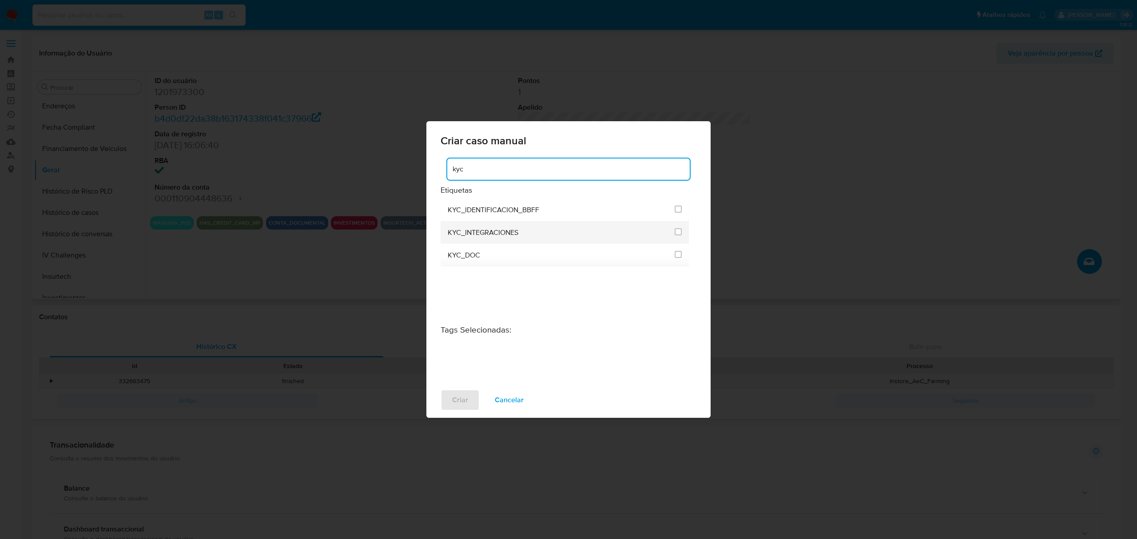
type input "kyc"
click at [678, 235] on div at bounding box center [678, 231] width 7 height 9
click at [681, 231] on input "2093" at bounding box center [678, 231] width 7 height 7
checkbox input "true"
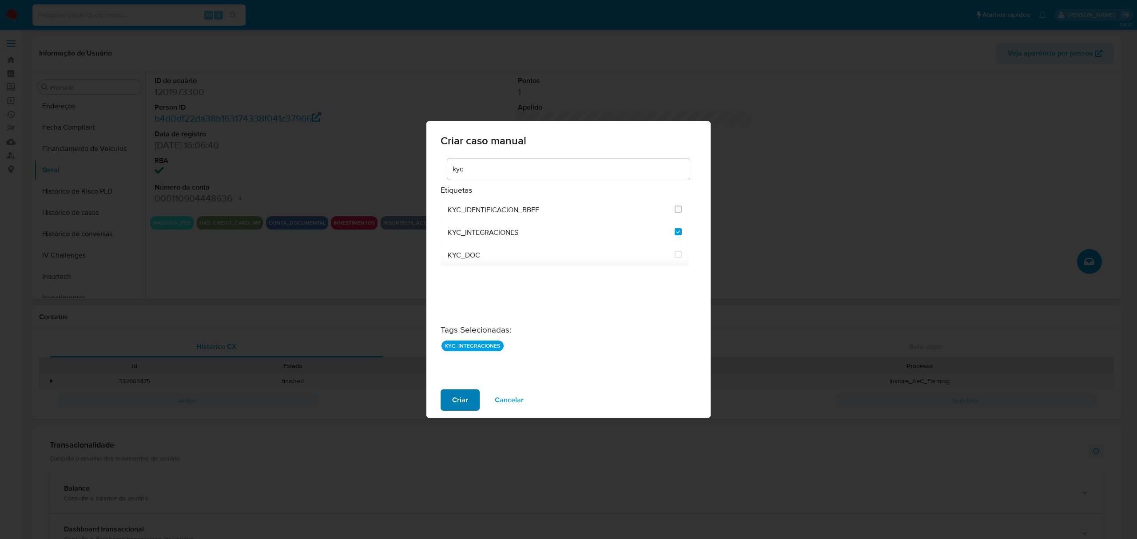
click at [461, 403] on span "Criar" at bounding box center [460, 401] width 16 height 20
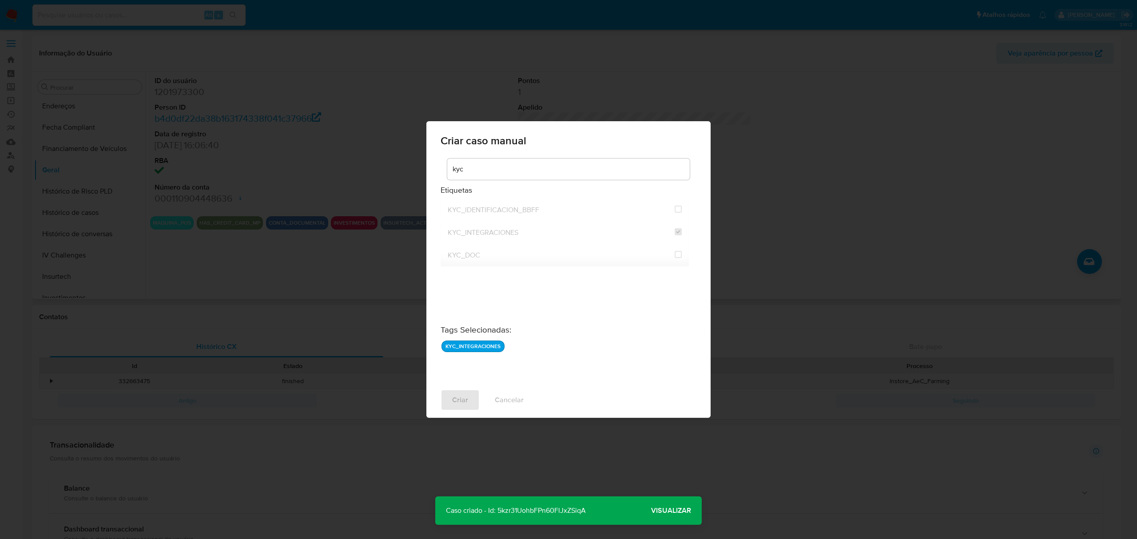
click at [678, 511] on span "Visualizar" at bounding box center [671, 511] width 40 height 0
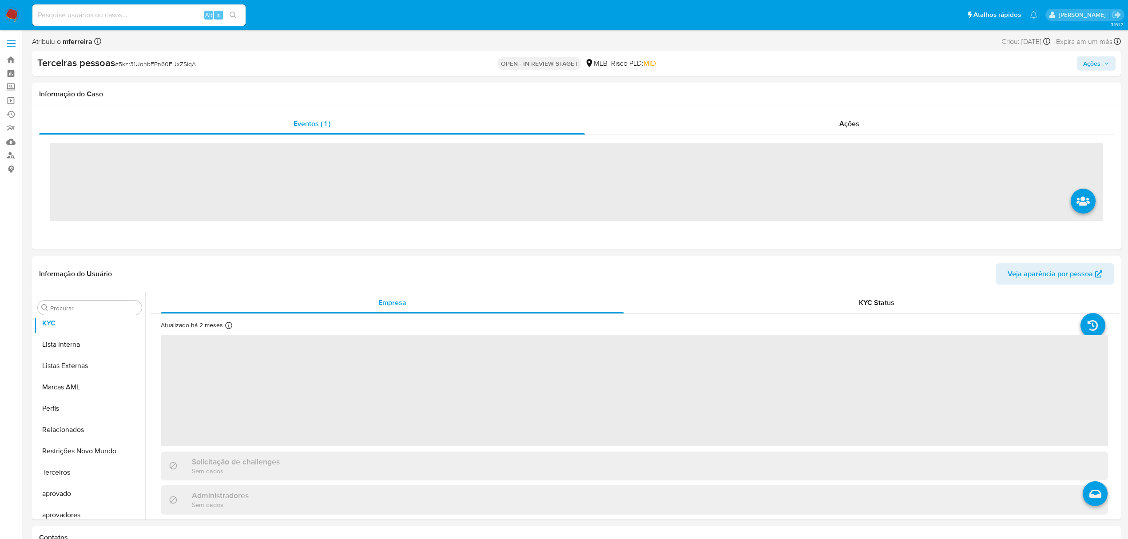
scroll to position [482, 0]
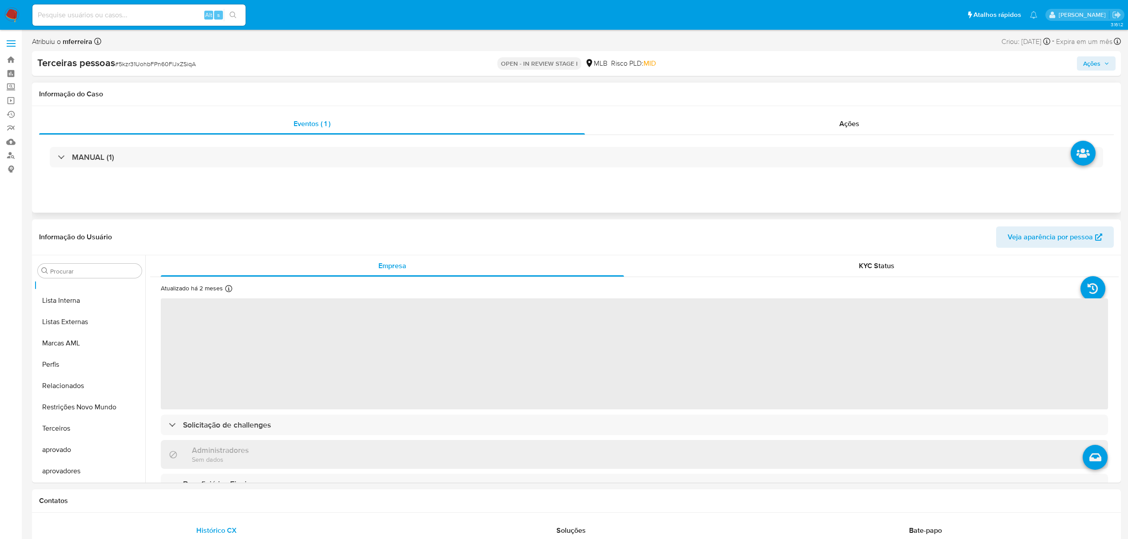
select select "10"
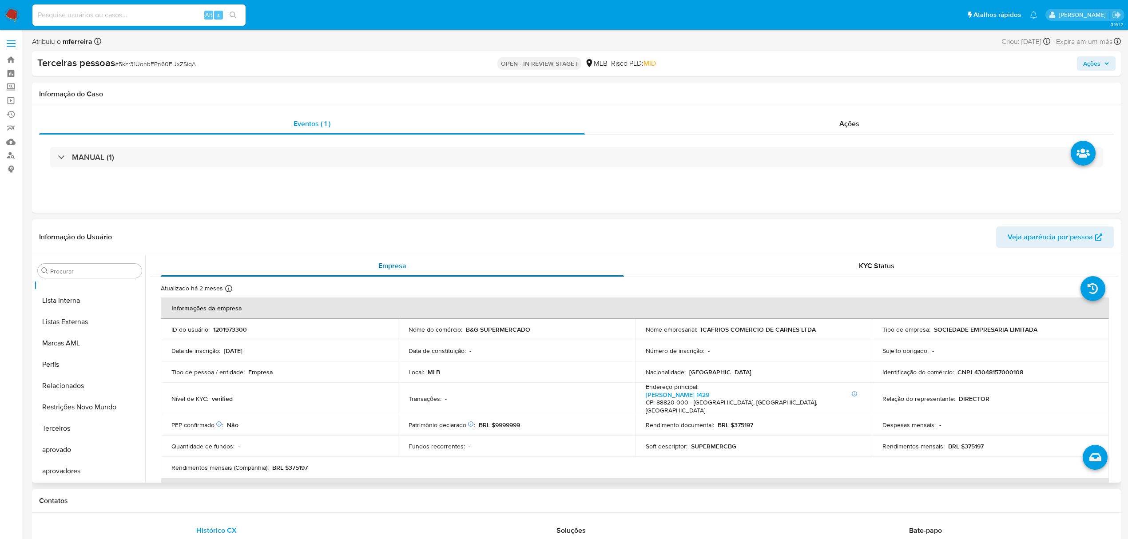
click at [601, 262] on div "Empresa" at bounding box center [392, 265] width 463 height 21
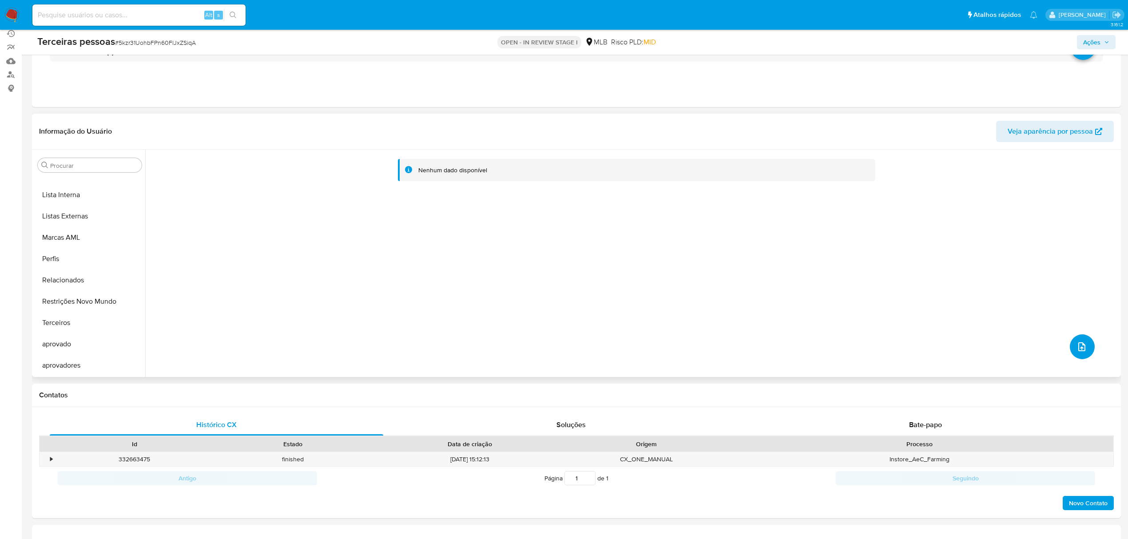
click at [1084, 349] on button "upload-file" at bounding box center [1082, 347] width 25 height 25
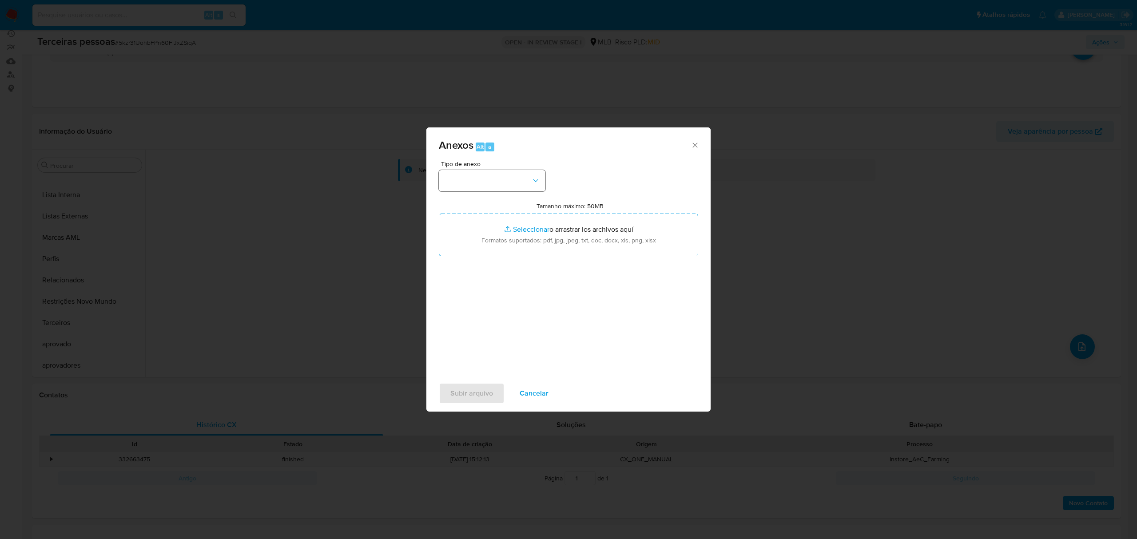
drag, startPoint x: 507, startPoint y: 165, endPoint x: 512, endPoint y: 174, distance: 9.9
click at [509, 169] on div "Tipo de anexo" at bounding box center [492, 176] width 107 height 31
click at [512, 175] on button "button" at bounding box center [492, 180] width 107 height 21
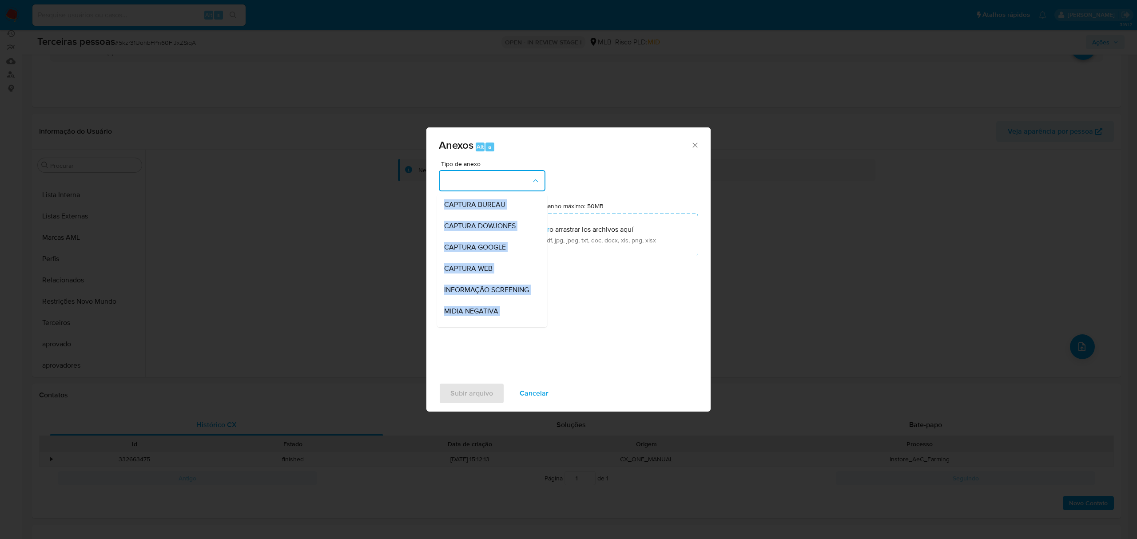
scroll to position [137, 0]
click at [455, 210] on span "OUTROS - DUE DILIGENCE" at bounding box center [486, 213] width 84 height 9
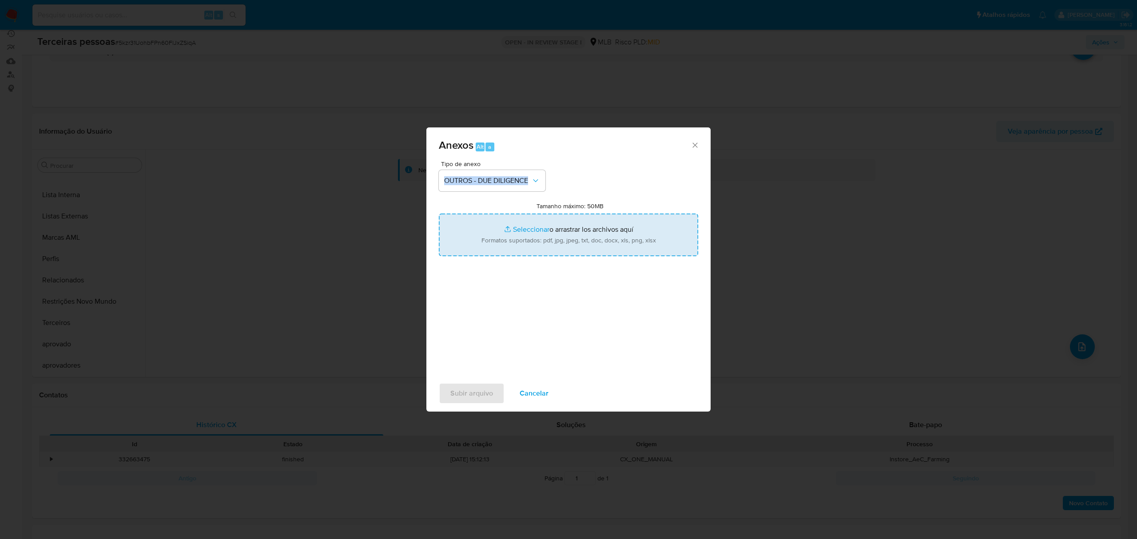
click at [590, 240] on input "Tamanho máximo: 50MB Seleccionar archivos" at bounding box center [568, 235] width 259 height 43
type input "C:\fakepath\s-ICAFRIOS COMERCIO DE CARNES LTDA.pdf"
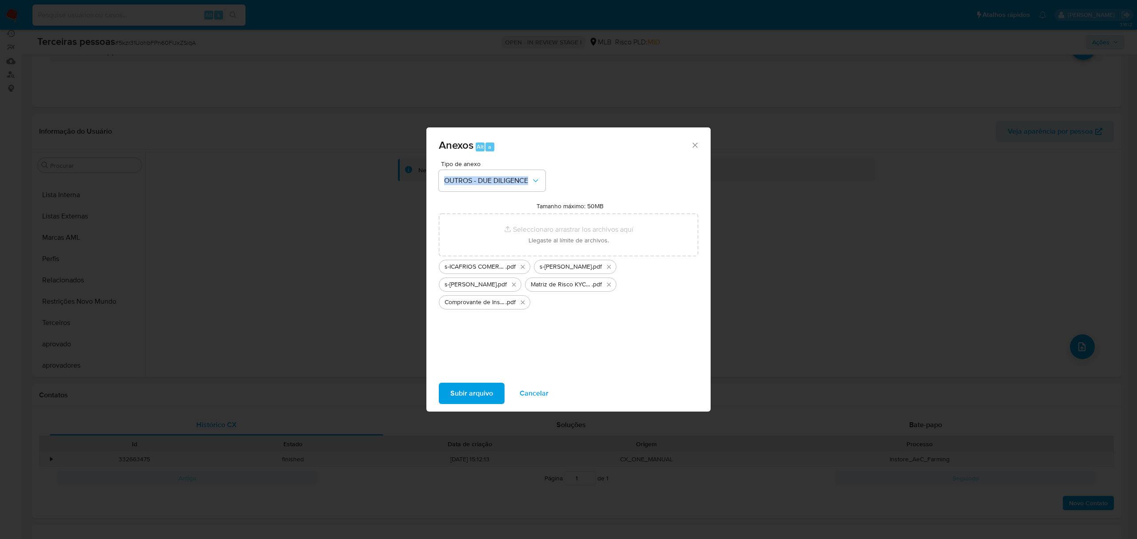
click at [461, 397] on span "Subir arquivo" at bounding box center [471, 394] width 43 height 20
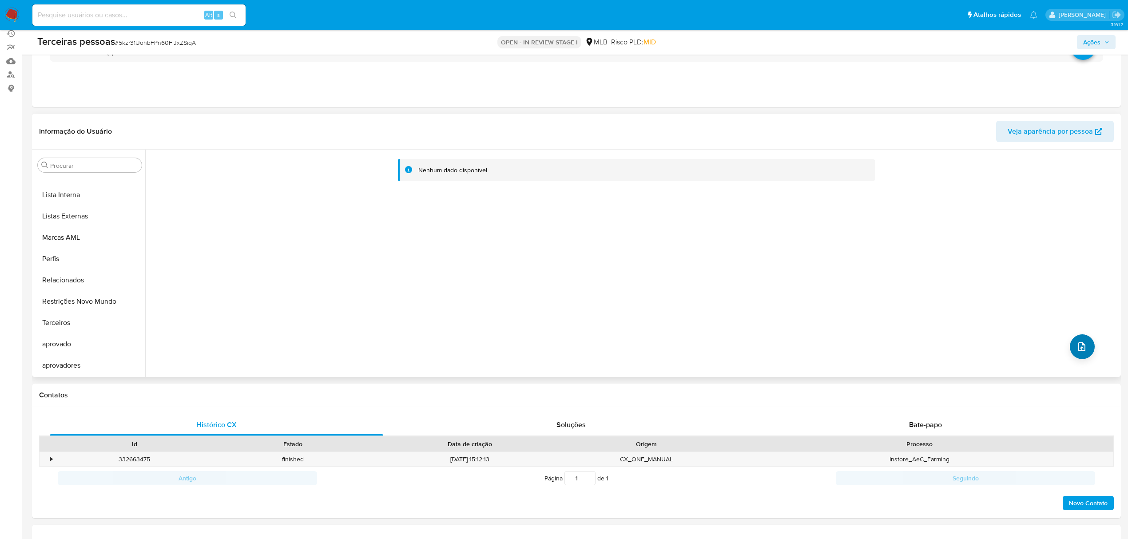
click at [1078, 333] on div "Nenhum dado disponível" at bounding box center [632, 263] width 974 height 227
click at [1079, 339] on button "upload-file" at bounding box center [1082, 347] width 25 height 25
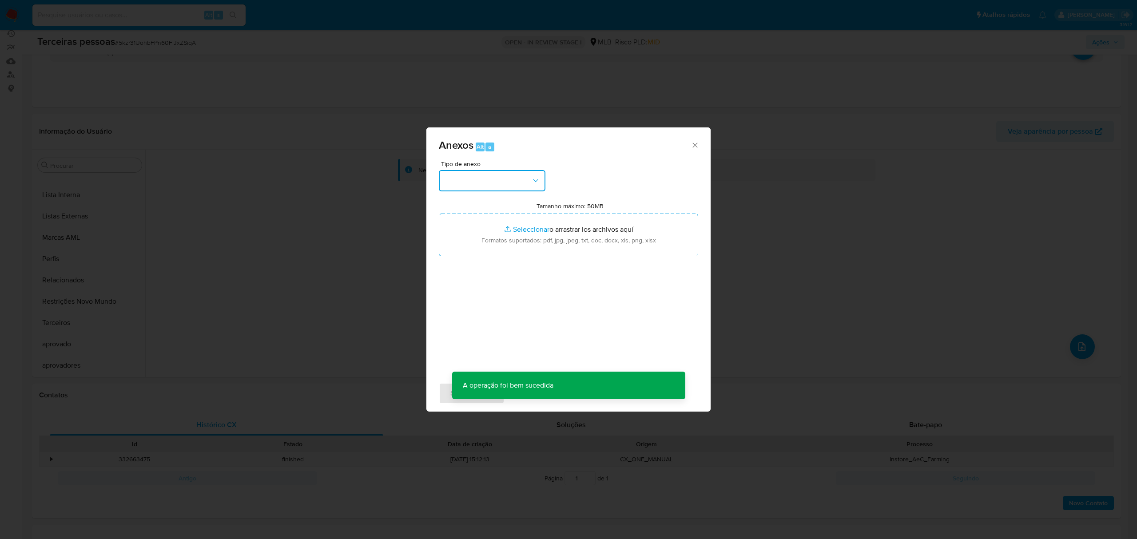
click at [480, 189] on button "button" at bounding box center [492, 180] width 107 height 21
click at [477, 209] on span "OUTROS - DUE DILIGENCE" at bounding box center [486, 213] width 84 height 9
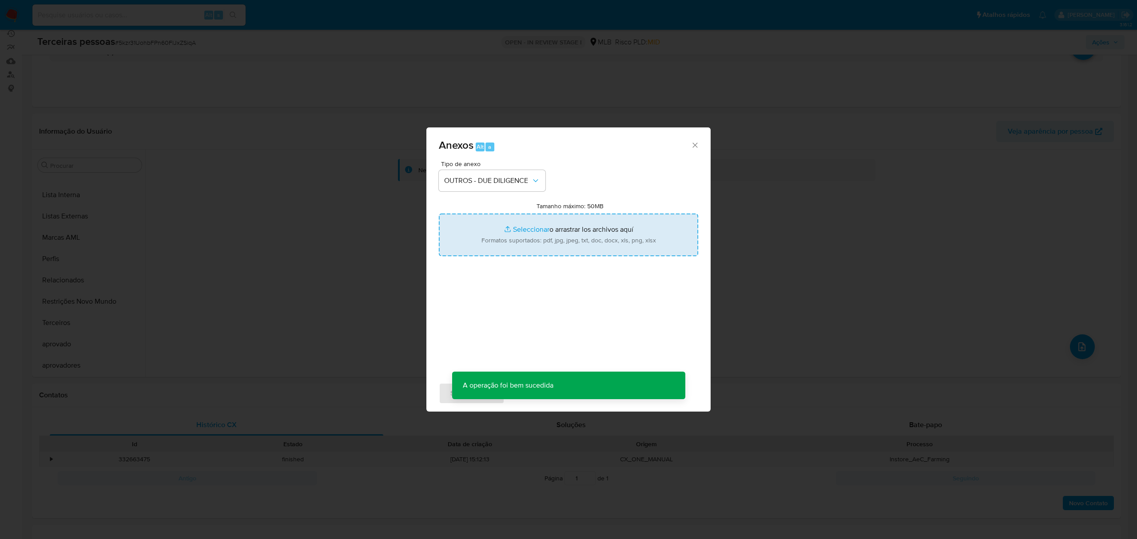
click at [493, 223] on input "Tamanho máximo: 50MB Seleccionar archivos" at bounding box center [568, 235] width 259 height 43
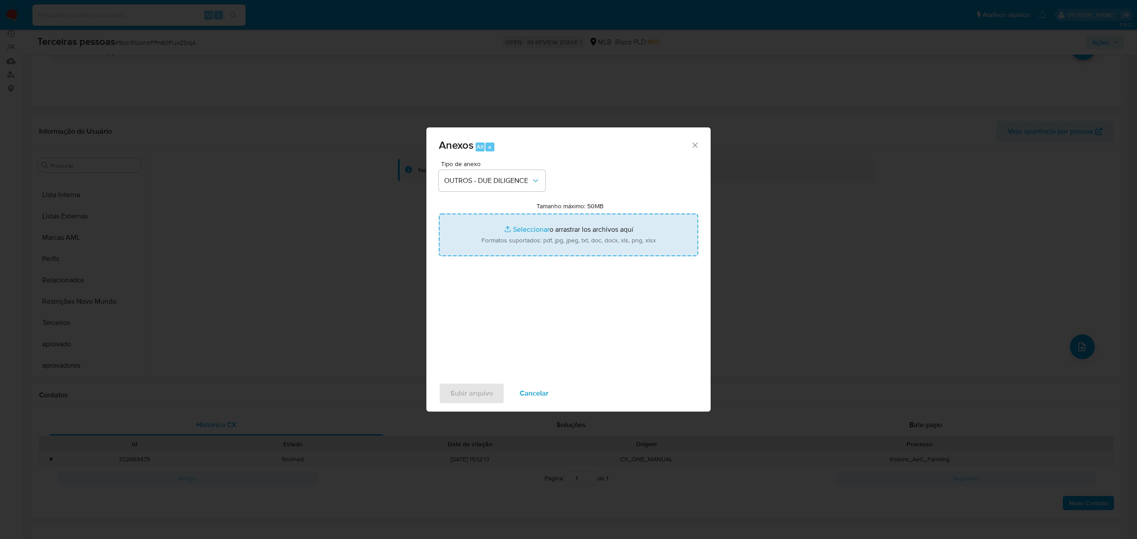
type input "C:\fakepath\1450 R. [PERSON_NAME] - Google Maps.pdf"
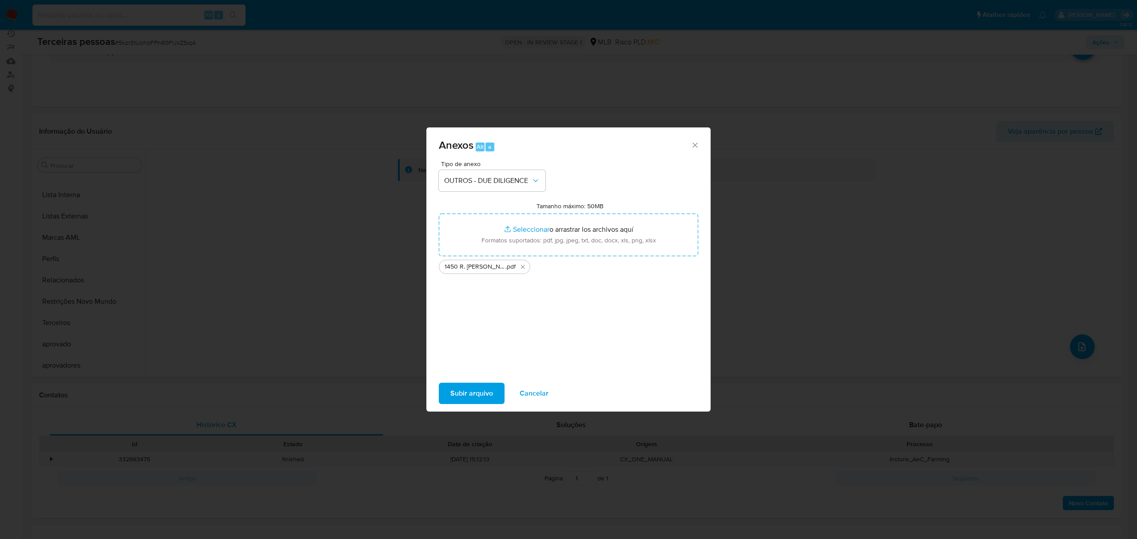
click at [487, 388] on span "Subir arquivo" at bounding box center [471, 394] width 43 height 20
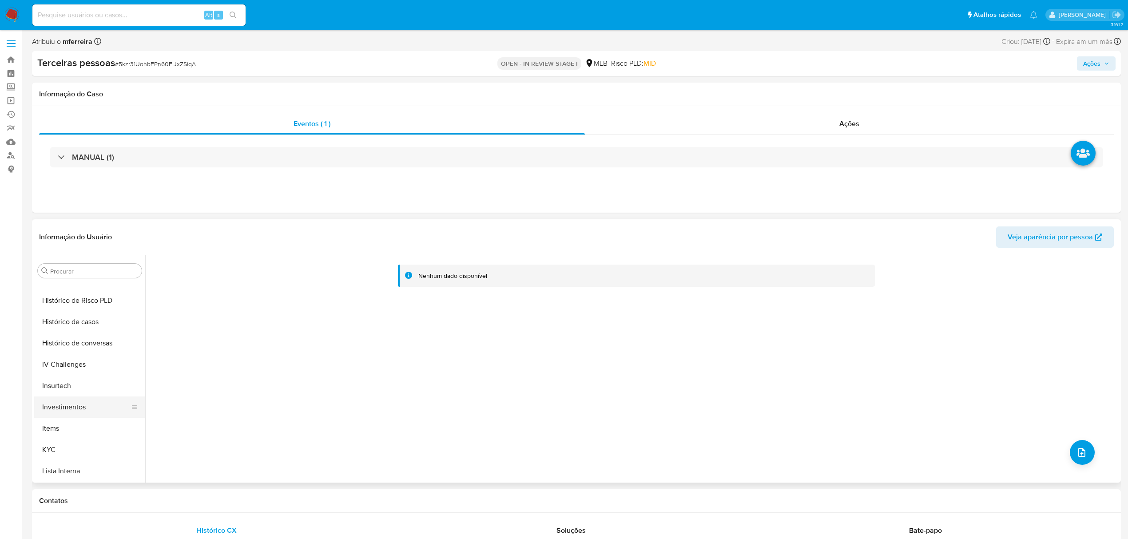
scroll to position [363, 0]
click at [94, 403] on button "KYC" at bounding box center [86, 397] width 104 height 21
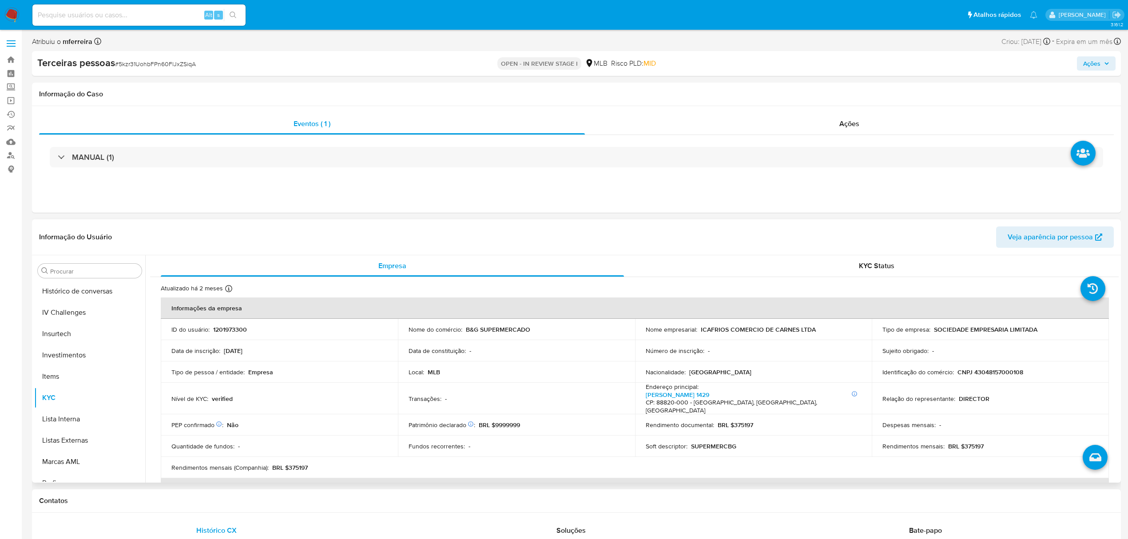
click at [1012, 375] on p "CNPJ 43048157000108" at bounding box center [991, 372] width 66 height 8
copy p "43048157000108"
click at [167, 24] on div "Alt s" at bounding box center [138, 14] width 213 height 21
click at [159, 4] on div "Alt s" at bounding box center [138, 15] width 213 height 25
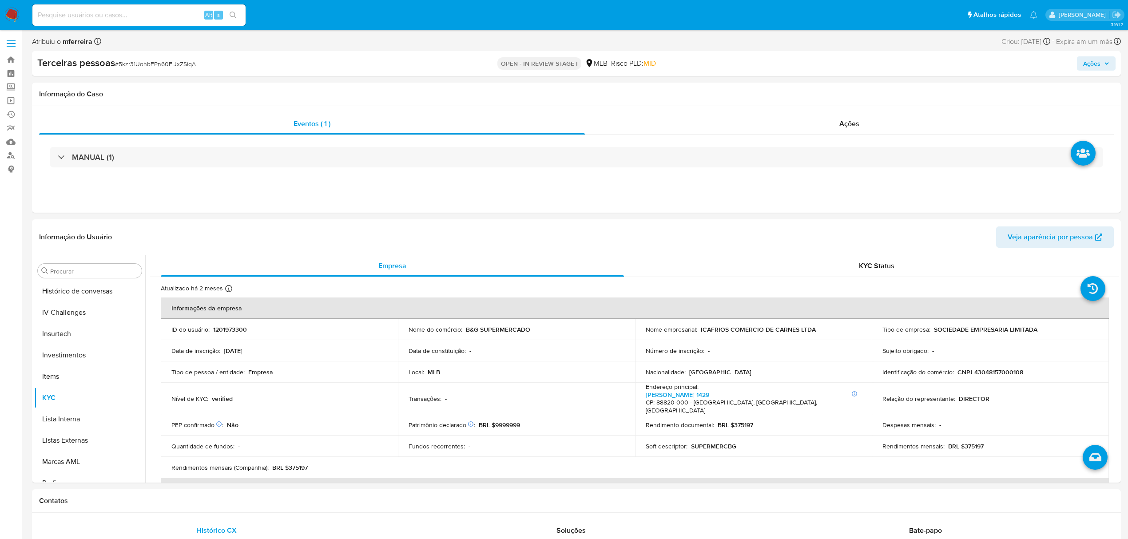
click at [164, 15] on input at bounding box center [138, 15] width 213 height 12
paste input "nFngRf6xj3XH2oXzMndWAtQC"
type input "nFngRf6xj3XH2oXzMndWAtQC"
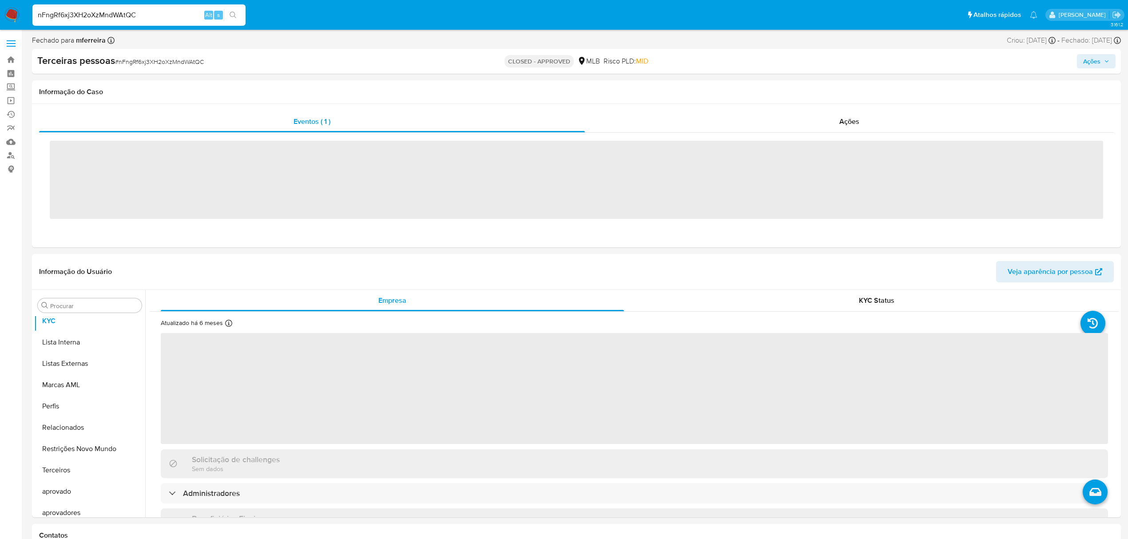
scroll to position [482, 0]
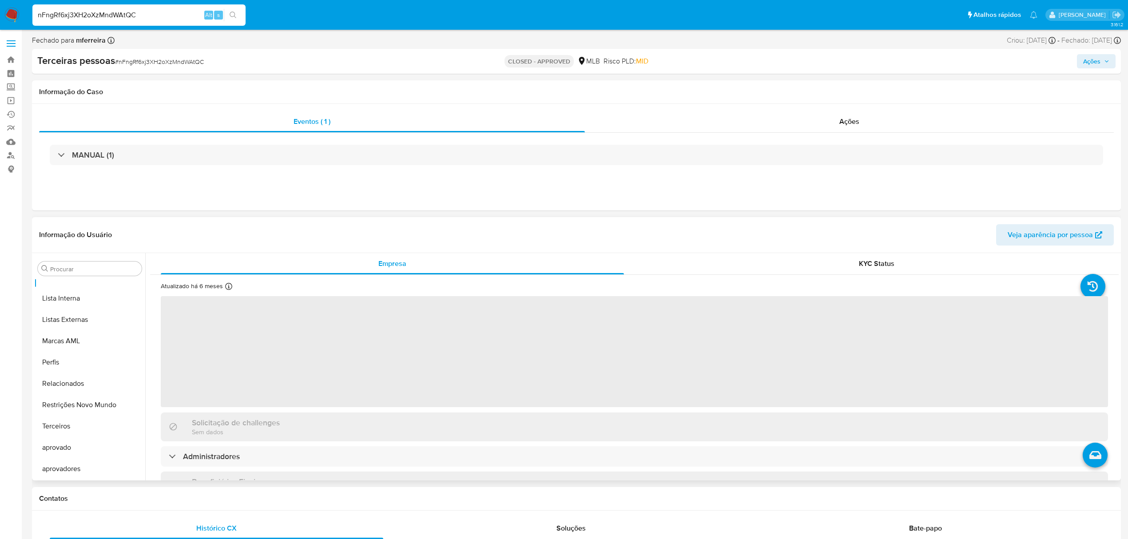
select select "10"
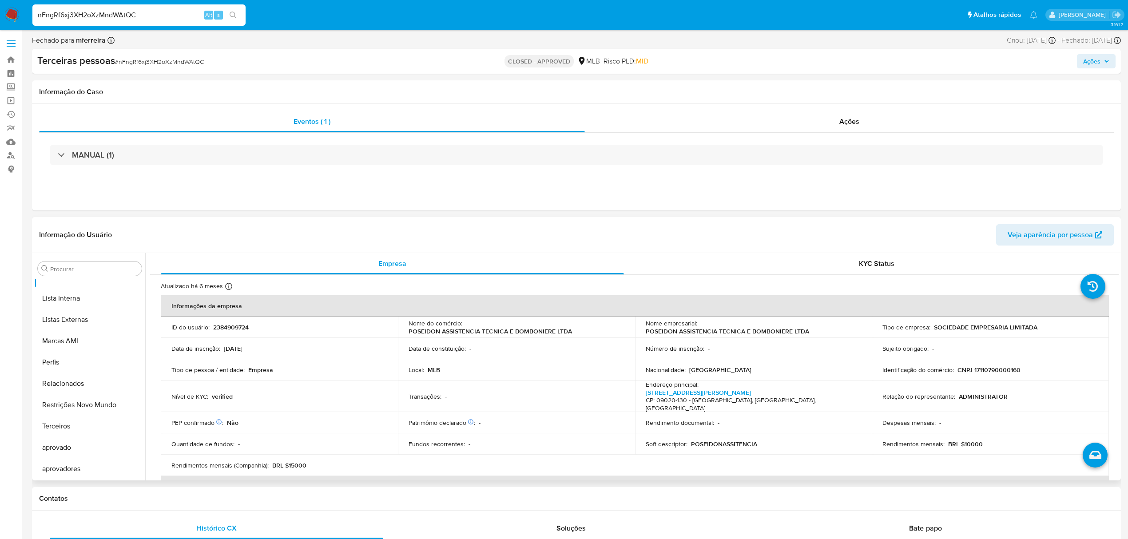
click at [976, 372] on p "CNPJ 17110790000160" at bounding box center [989, 370] width 63 height 8
click at [537, 361] on td "Local : MLB" at bounding box center [516, 369] width 237 height 21
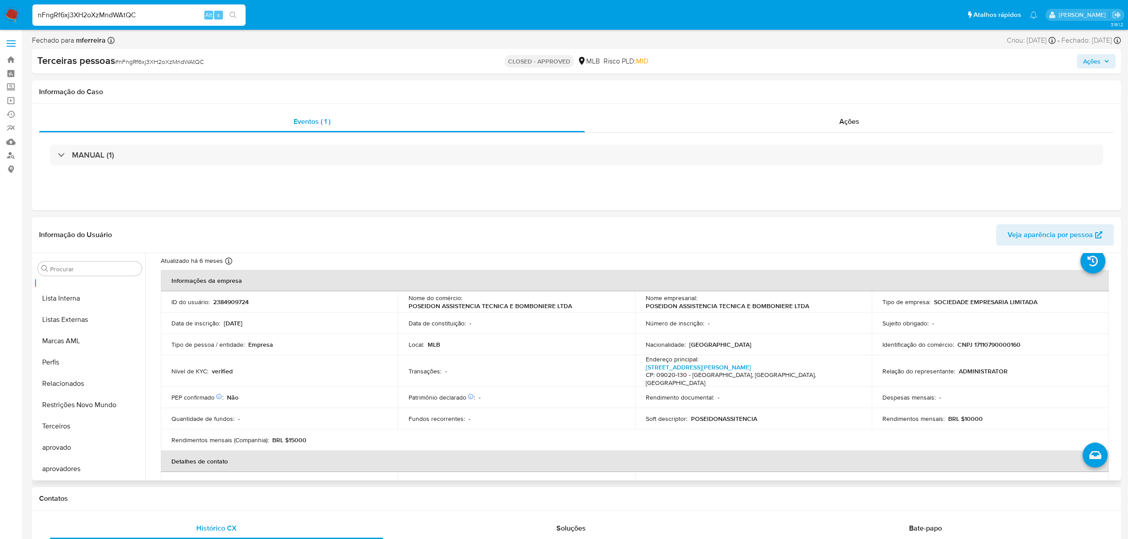
scroll to position [0, 0]
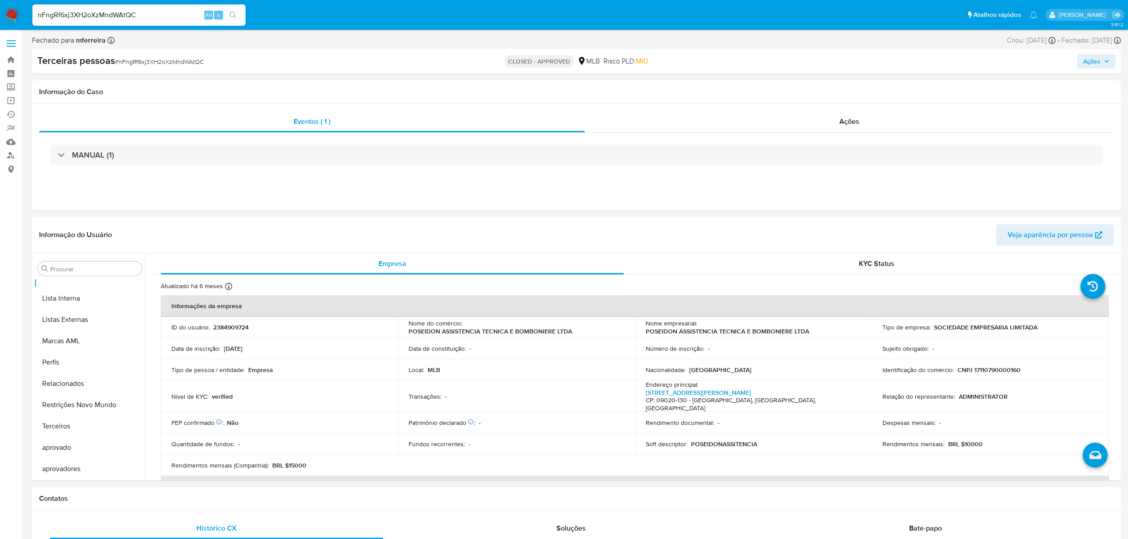
click at [154, 17] on input "nFngRf6xj3XH2oXzMndWAtQC" at bounding box center [138, 15] width 213 height 12
paste input "1201973300"
type input "1201973300"
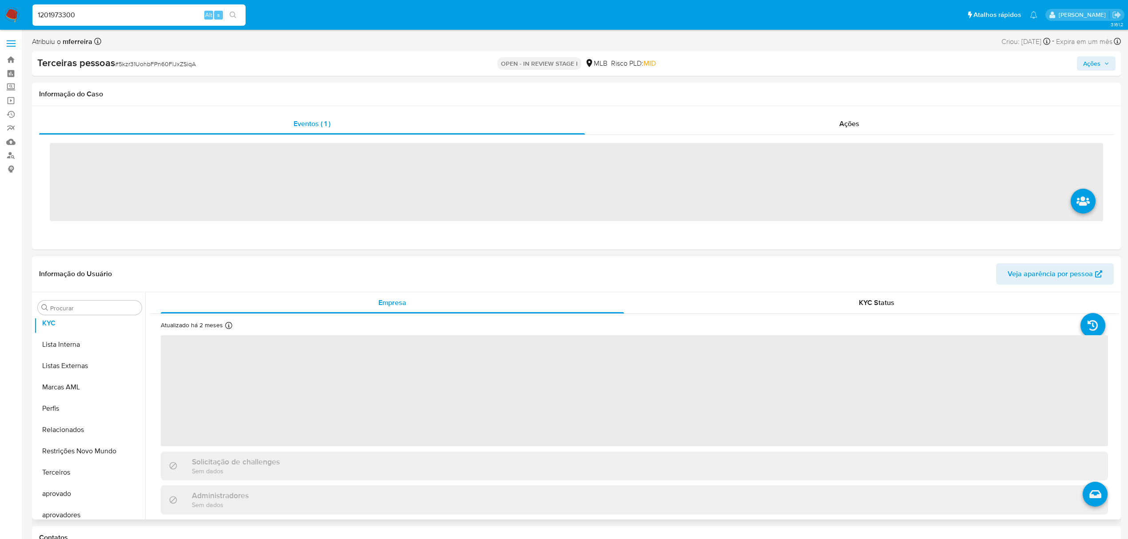
scroll to position [482, 0]
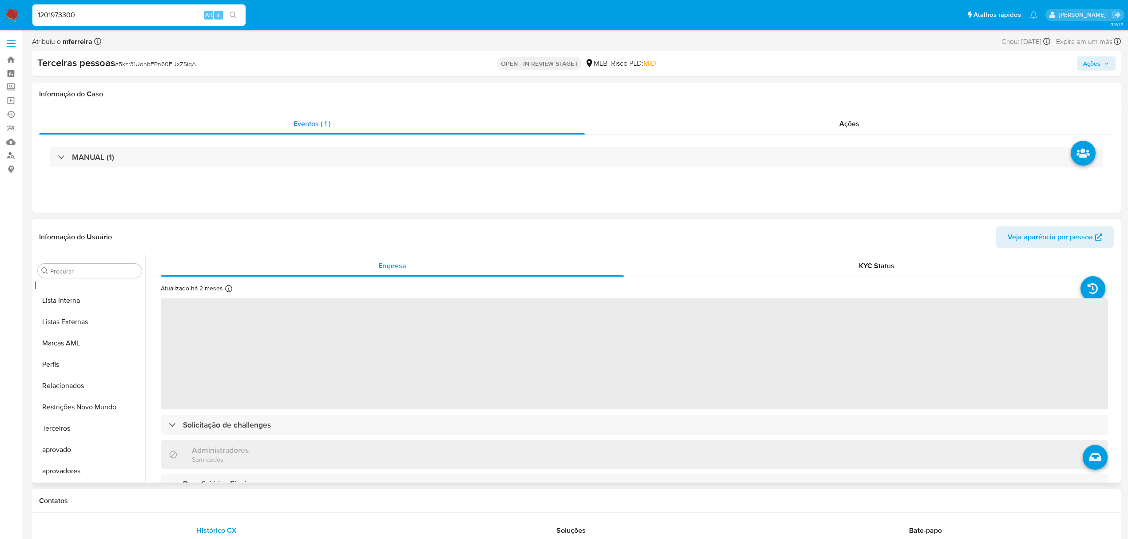
select select "10"
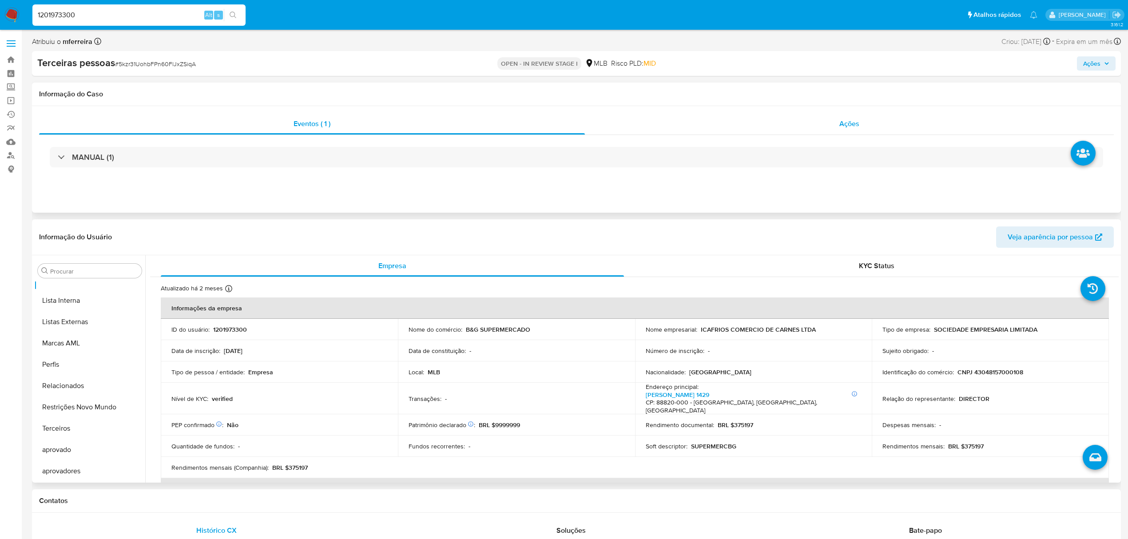
type input "1201973300"
click at [848, 123] on span "Ações" at bounding box center [850, 124] width 20 height 10
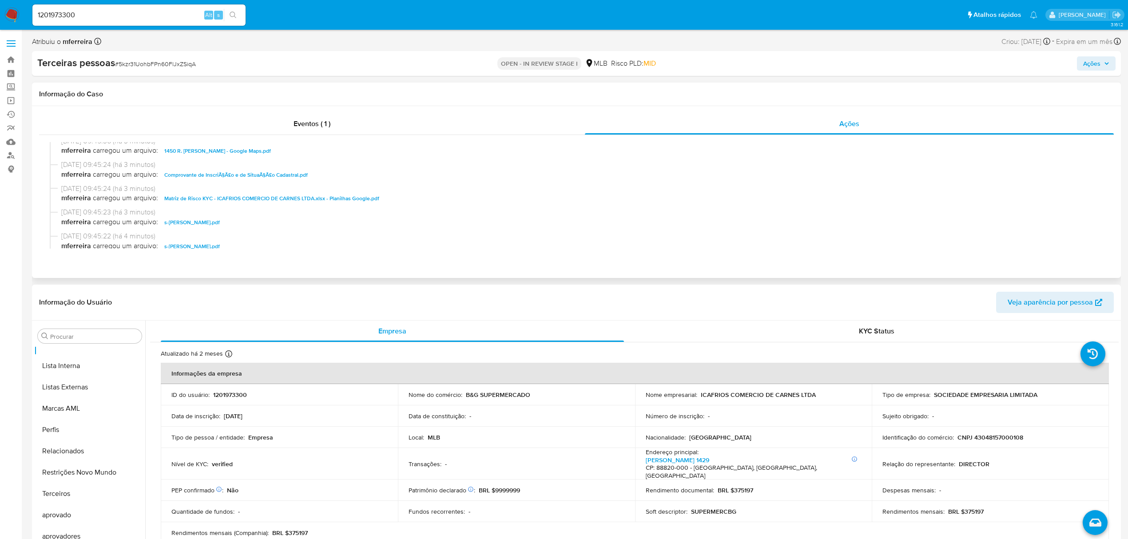
scroll to position [0, 0]
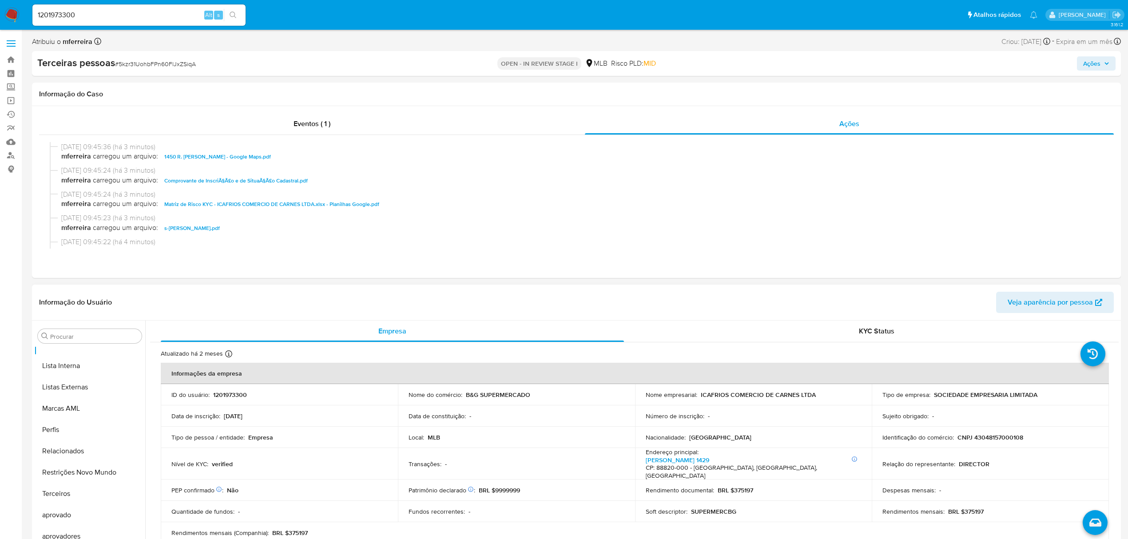
click at [1110, 68] on button "Ações" at bounding box center [1096, 63] width 39 height 14
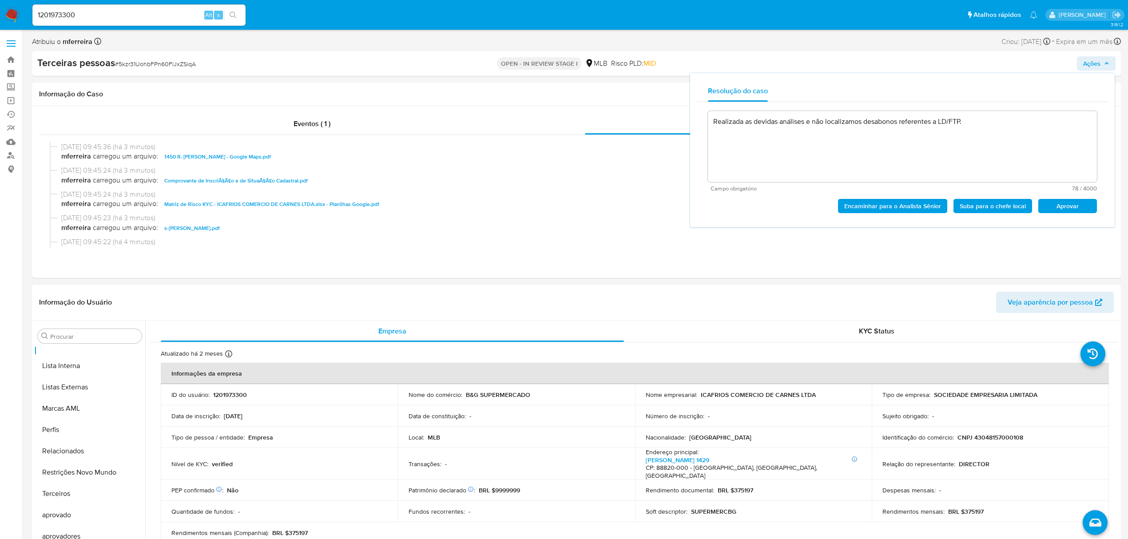
click at [1052, 205] on span "Aprovar" at bounding box center [1068, 206] width 46 height 12
type textarea "Realizada as devidas análises e não localizamos desabonos referentes a LD/FTP."
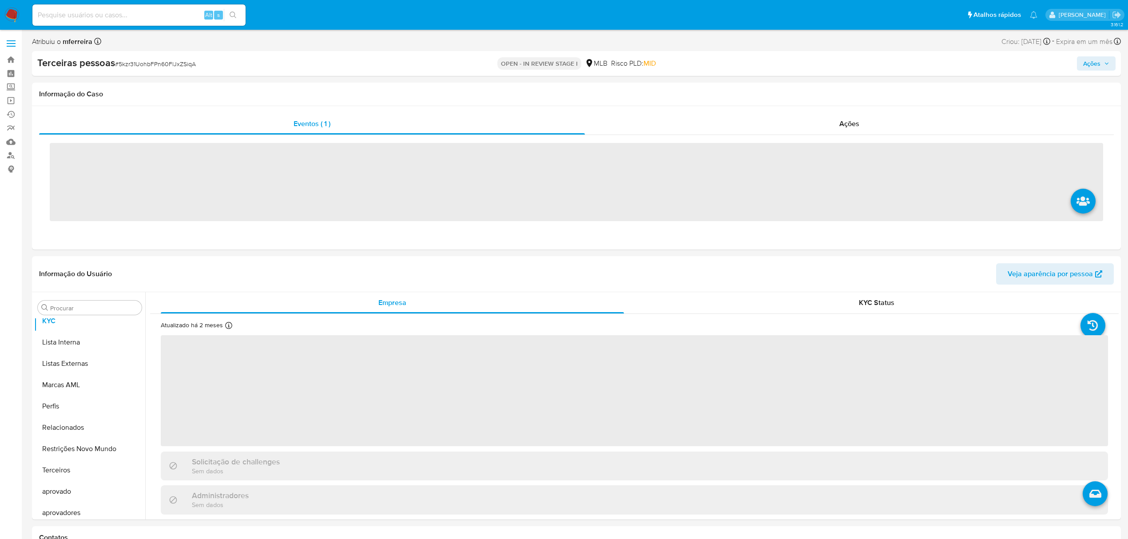
scroll to position [482, 0]
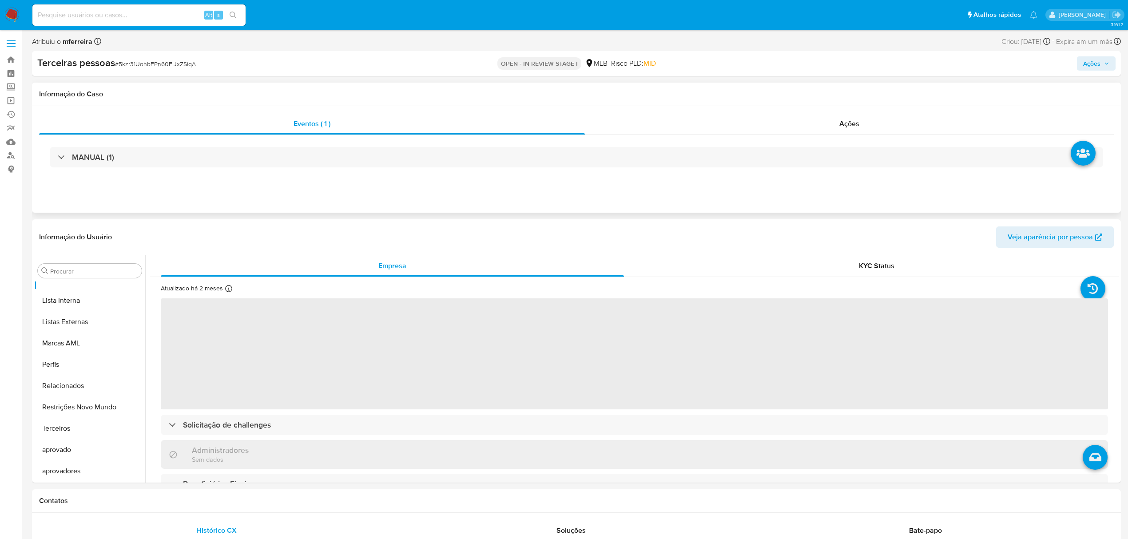
select select "10"
click at [843, 111] on div "Eventos ( 1 ) Ações MANUAL (1)" at bounding box center [576, 159] width 1089 height 107
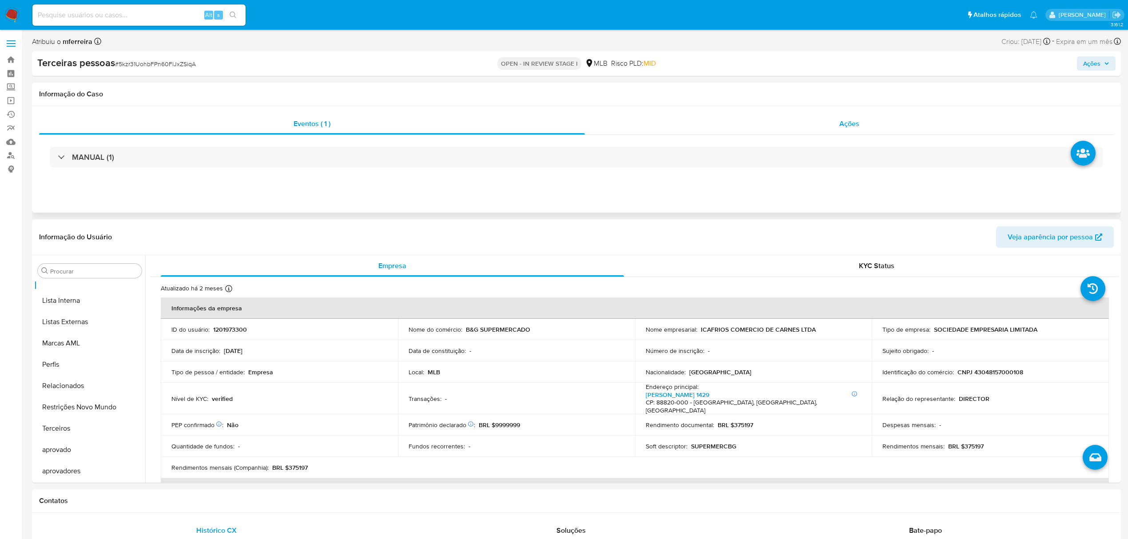
click at [854, 120] on span "Ações" at bounding box center [850, 124] width 20 height 10
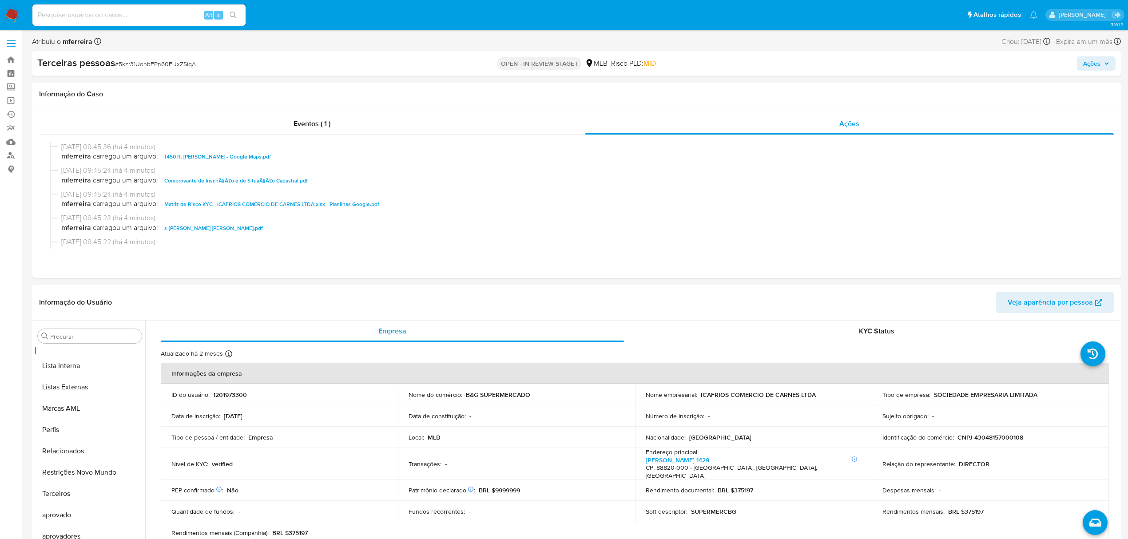
click at [1095, 65] on span "Ações" at bounding box center [1092, 63] width 17 height 14
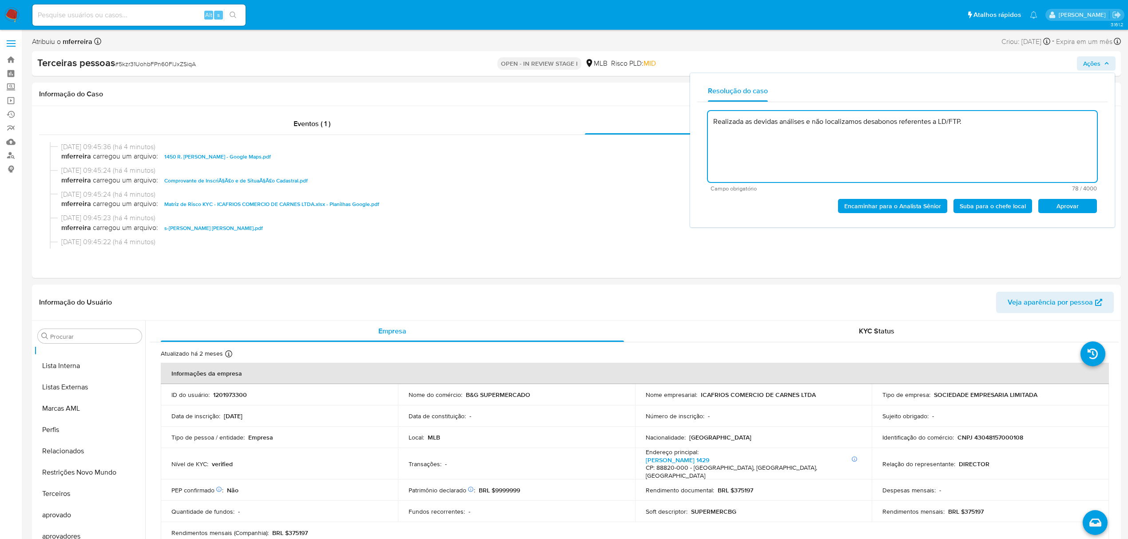
type textarea "Realizada as devidas análises e não localizamos desabonos referentes a LD/FTP."
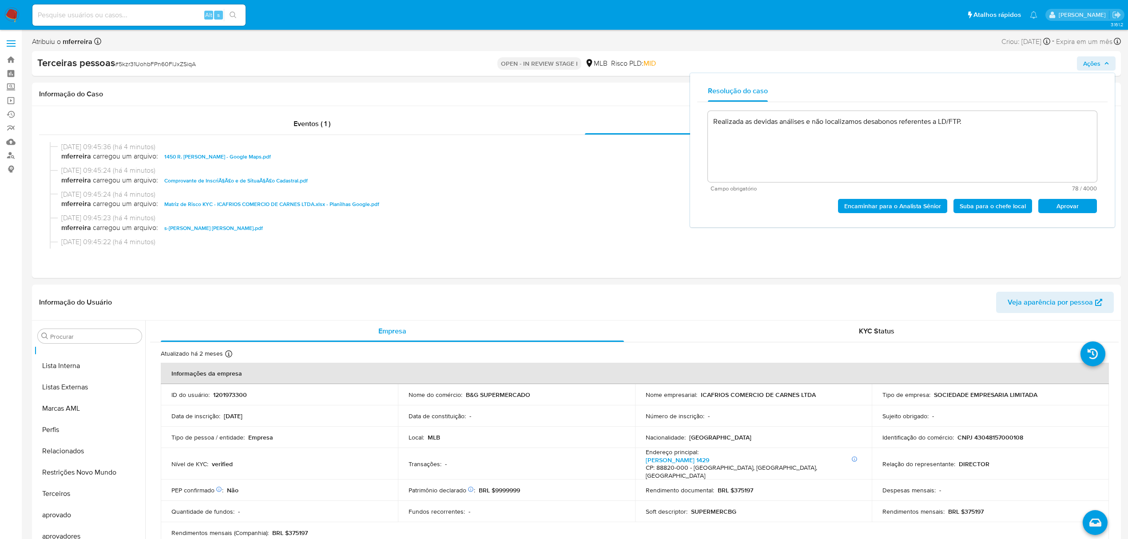
click at [1039, 199] on button "Aprovar" at bounding box center [1068, 206] width 59 height 14
type textarea "Realizada as devidas análises e não localizamos desabonos referentes a LD/FTP."
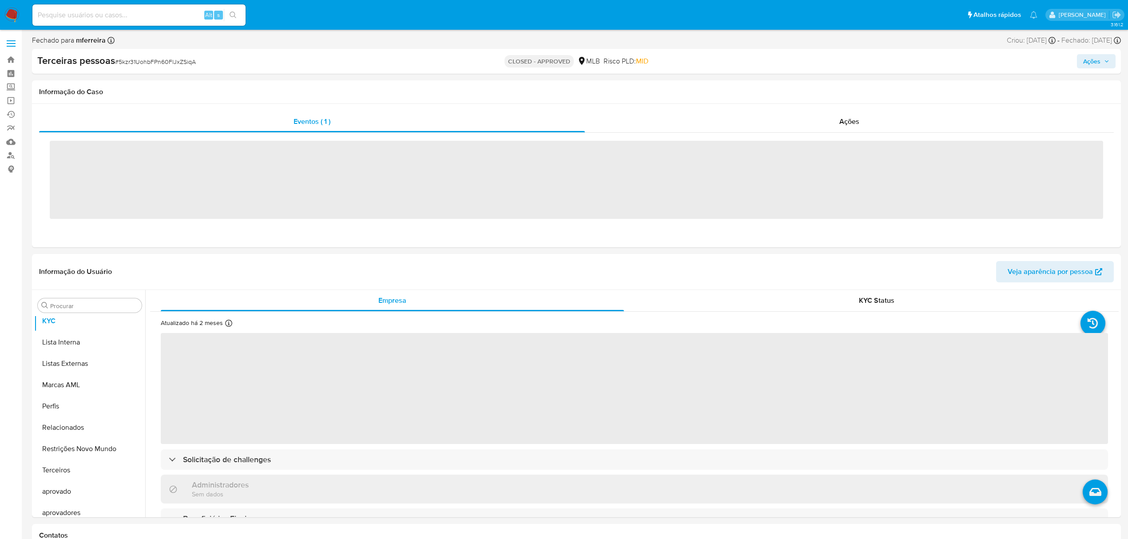
scroll to position [482, 0]
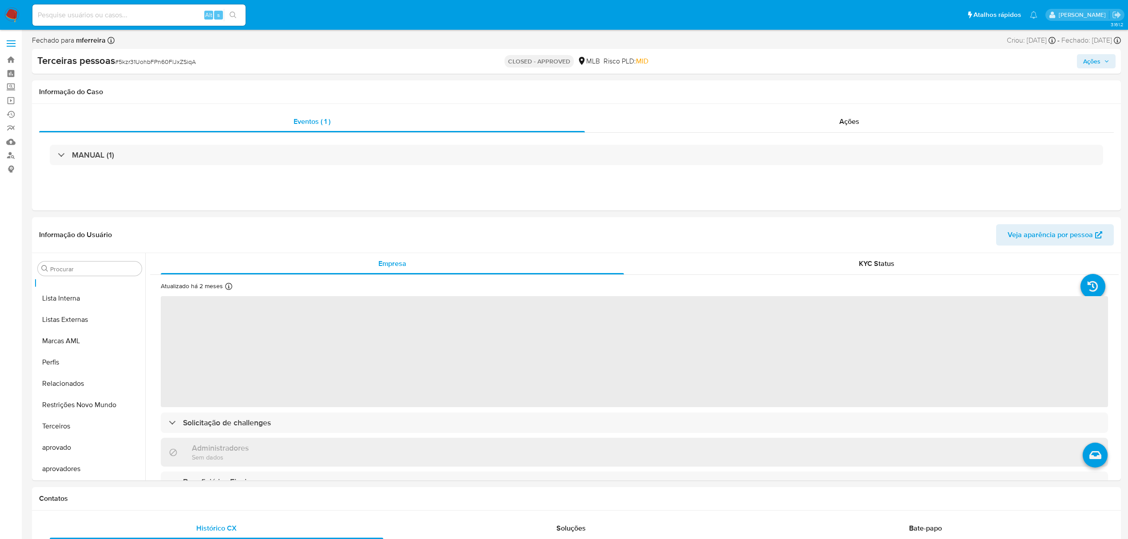
select select "10"
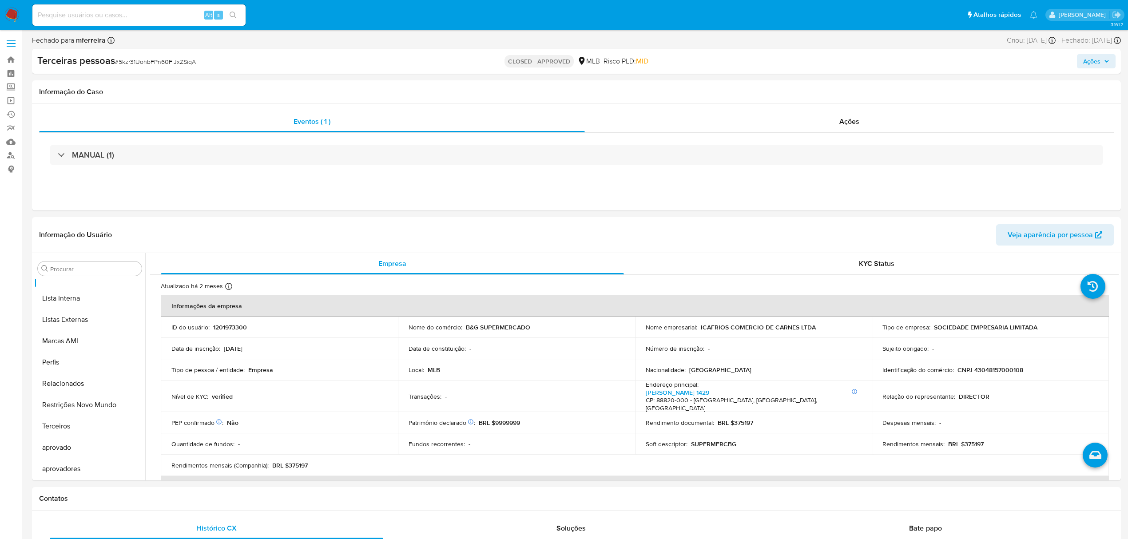
click at [188, 10] on input at bounding box center [138, 15] width 213 height 12
paste input "1203175096"
type input "1203175096"
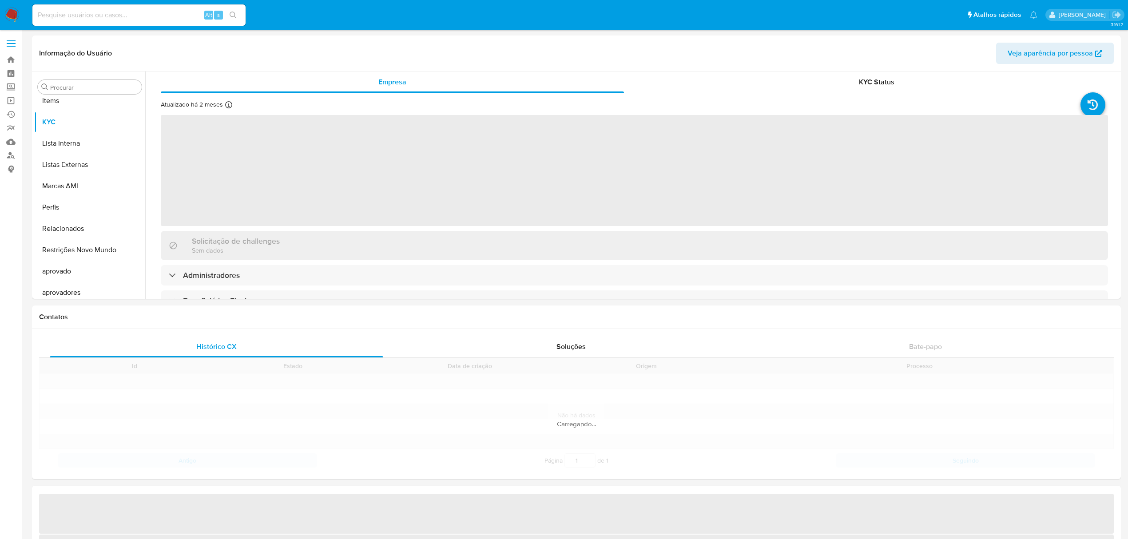
scroll to position [460, 0]
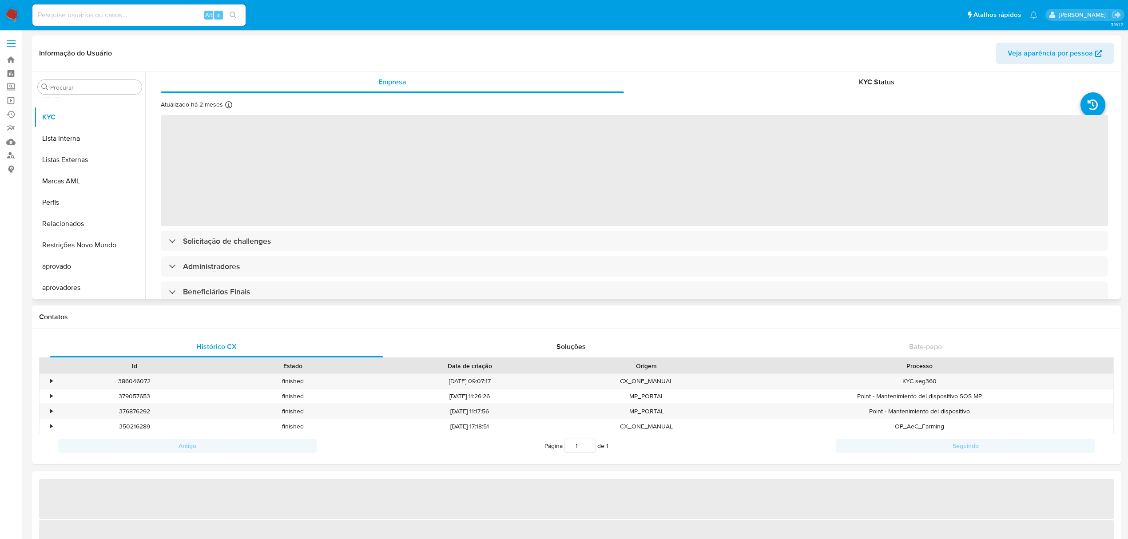
select select "10"
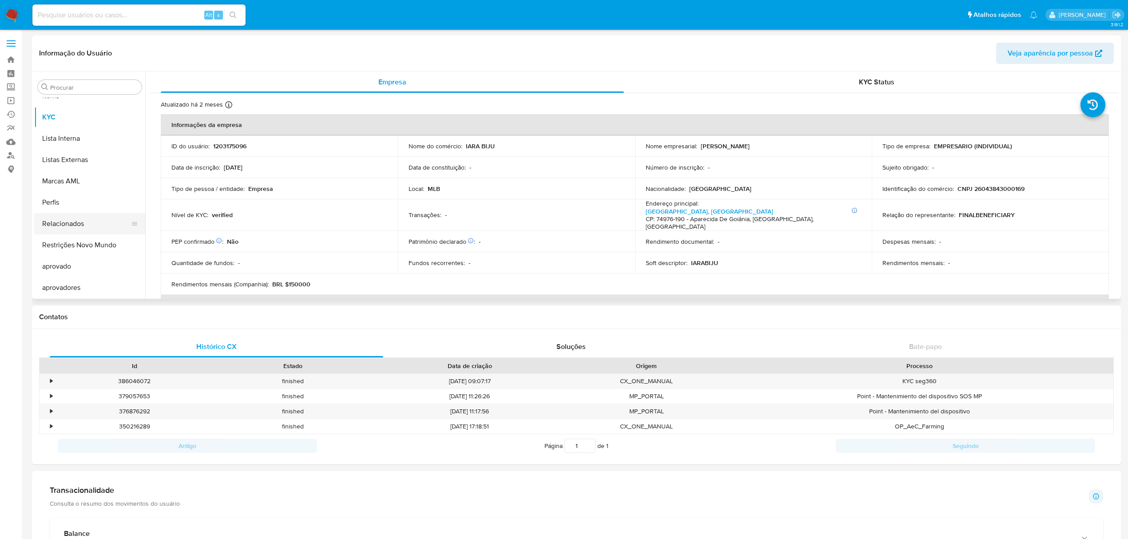
scroll to position [342, 0]
click at [76, 120] on button "Histórico de conversas" at bounding box center [86, 129] width 104 height 21
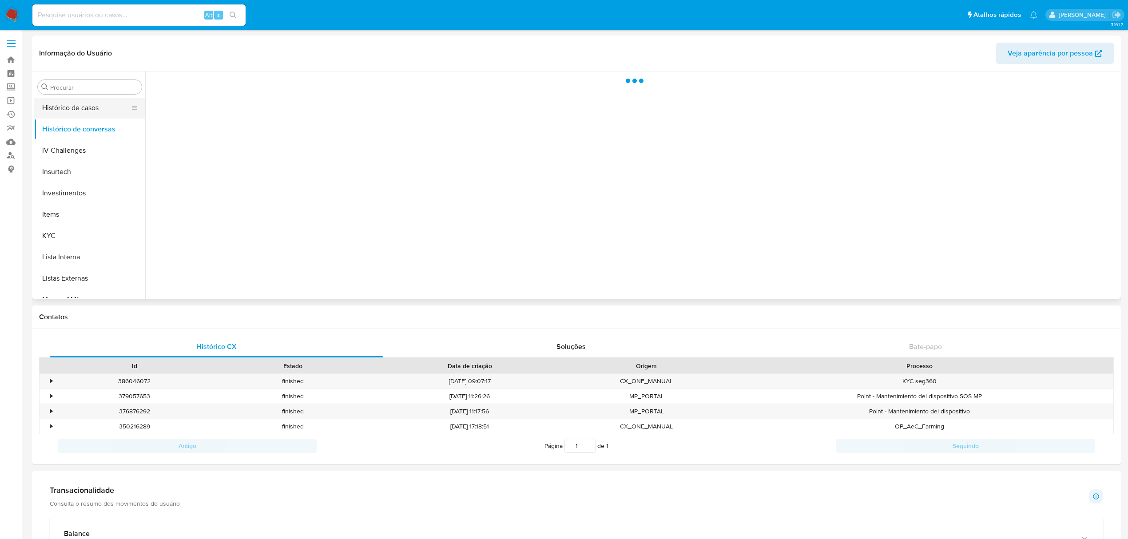
click at [77, 115] on button "Histórico de casos" at bounding box center [86, 107] width 104 height 21
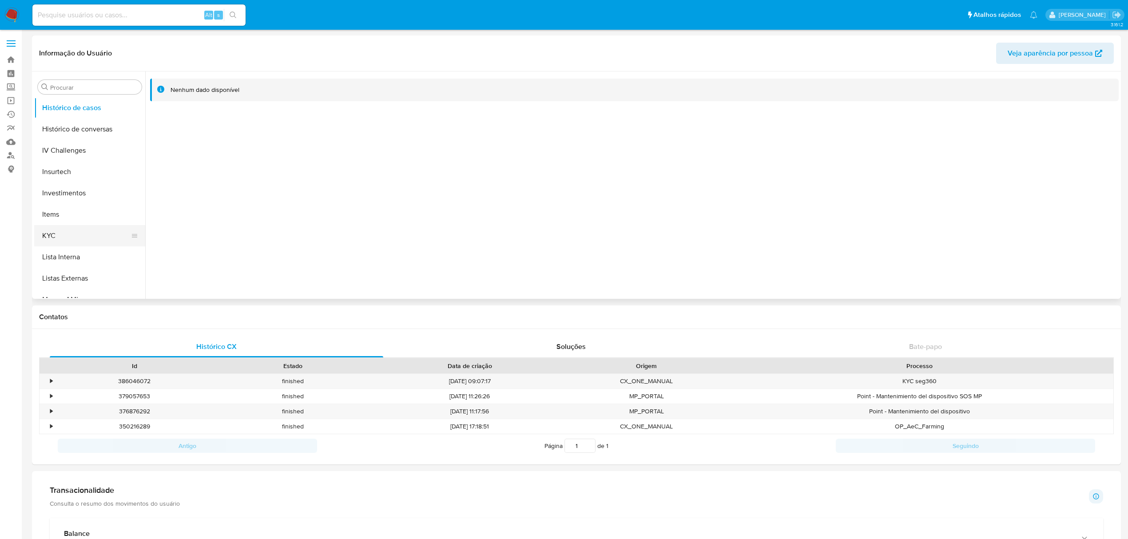
click at [67, 231] on button "KYC" at bounding box center [86, 235] width 104 height 21
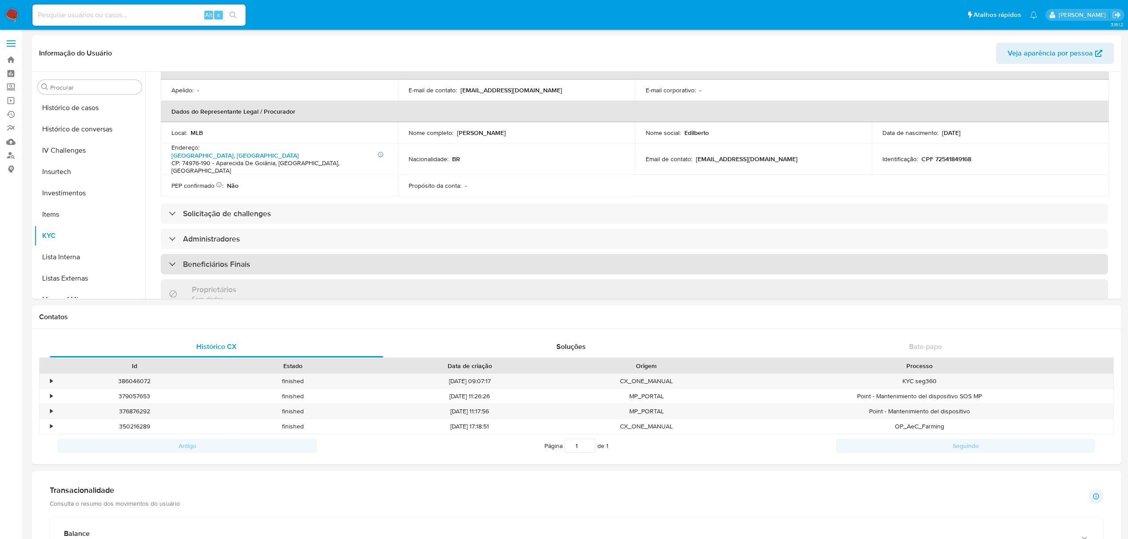
click at [217, 259] on h3 "Beneficiários Finais" at bounding box center [216, 264] width 67 height 10
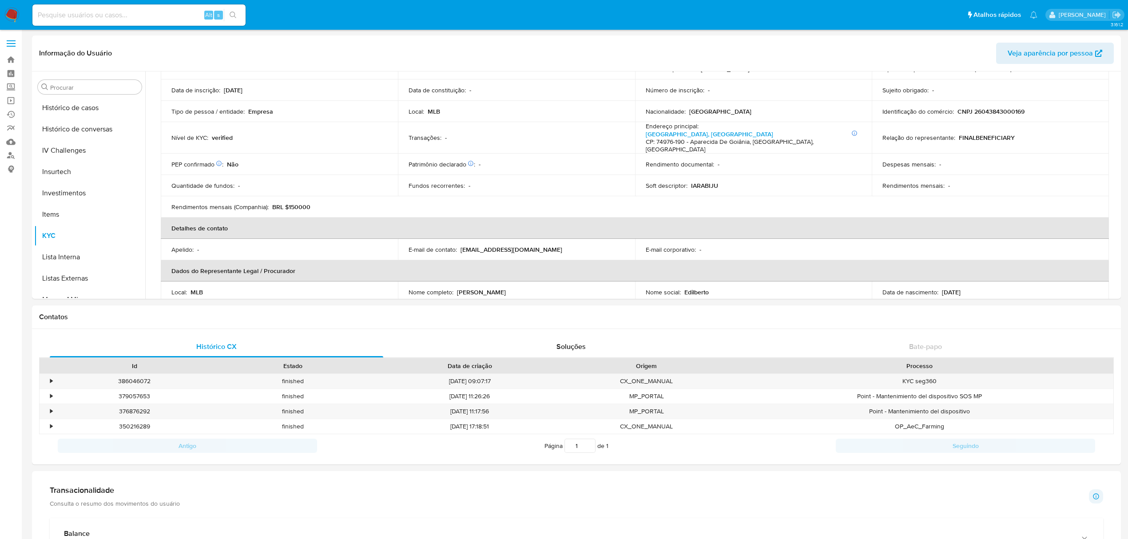
scroll to position [0, 0]
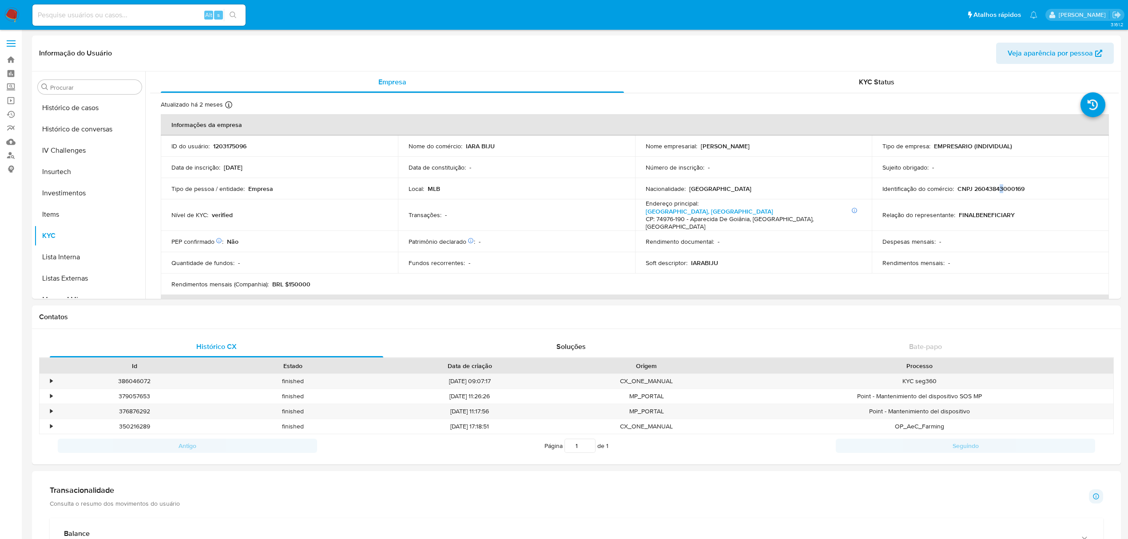
click at [999, 191] on p "CNPJ 26043843000169" at bounding box center [991, 189] width 67 height 8
copy p "3"
click at [997, 189] on p "CNPJ 26043843000169" at bounding box center [991, 189] width 67 height 8
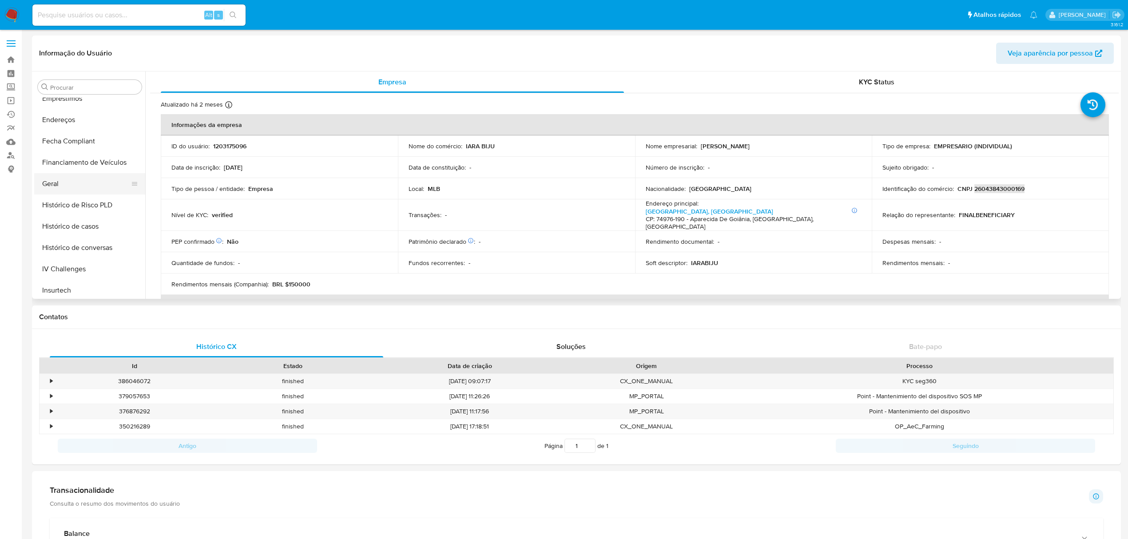
scroll to position [164, 0]
click at [69, 180] on button "Endereços" at bounding box center [86, 178] width 104 height 21
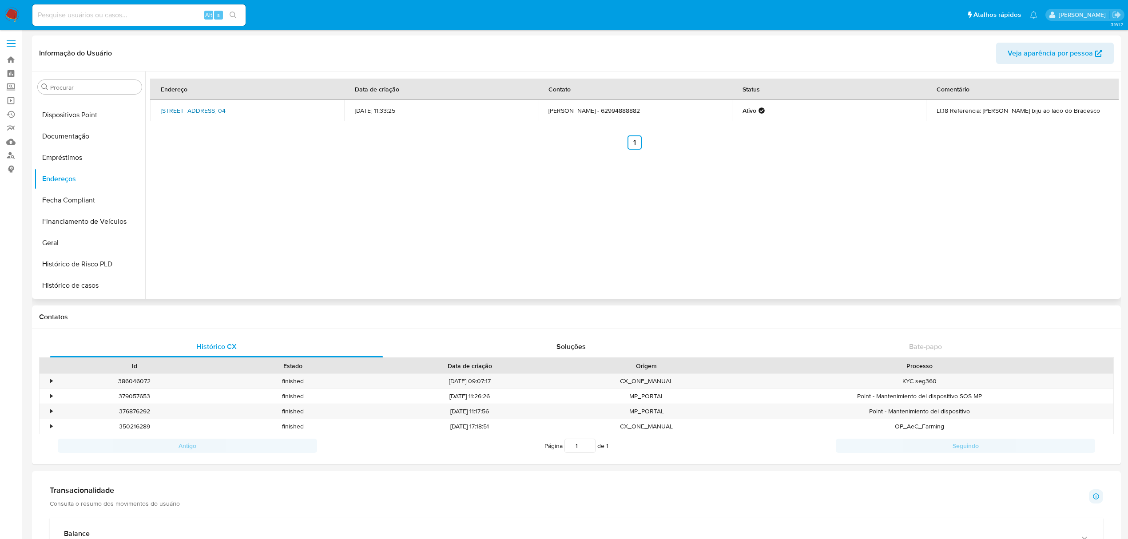
click at [207, 115] on link "Avenida Independência 04, Aparecida De Goiânia, Goiás, 74970295, Brasil 04" at bounding box center [193, 110] width 65 height 9
drag, startPoint x: 980, startPoint y: 108, endPoint x: 1013, endPoint y: 107, distance: 33.8
click at [1013, 107] on td "Lt.18 Referencia: Loja Iara biju ao lado do Bradesco" at bounding box center [1023, 110] width 194 height 21
copy td "Loja Iara biju"
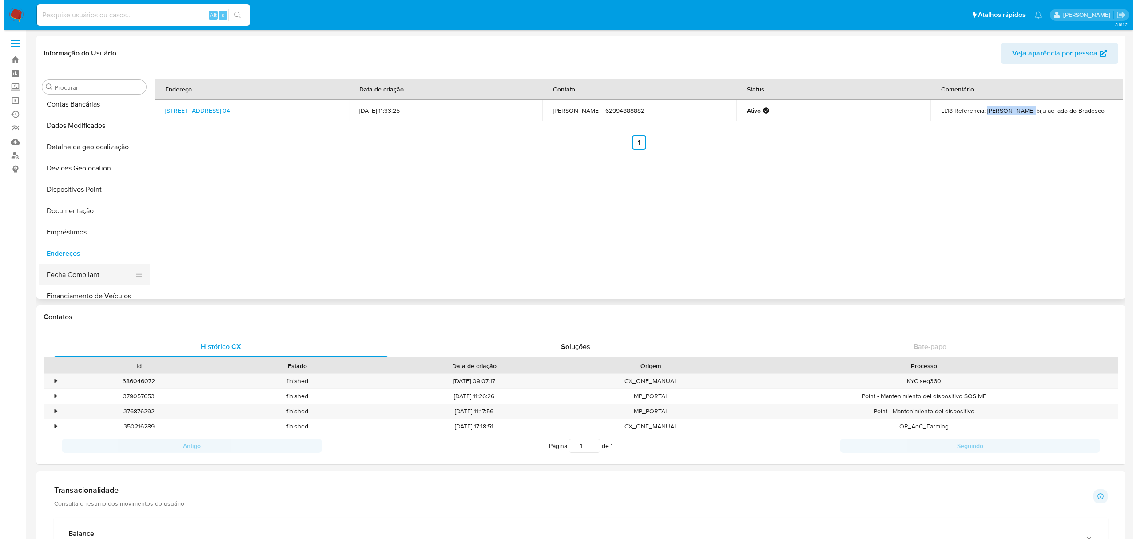
scroll to position [178, 0]
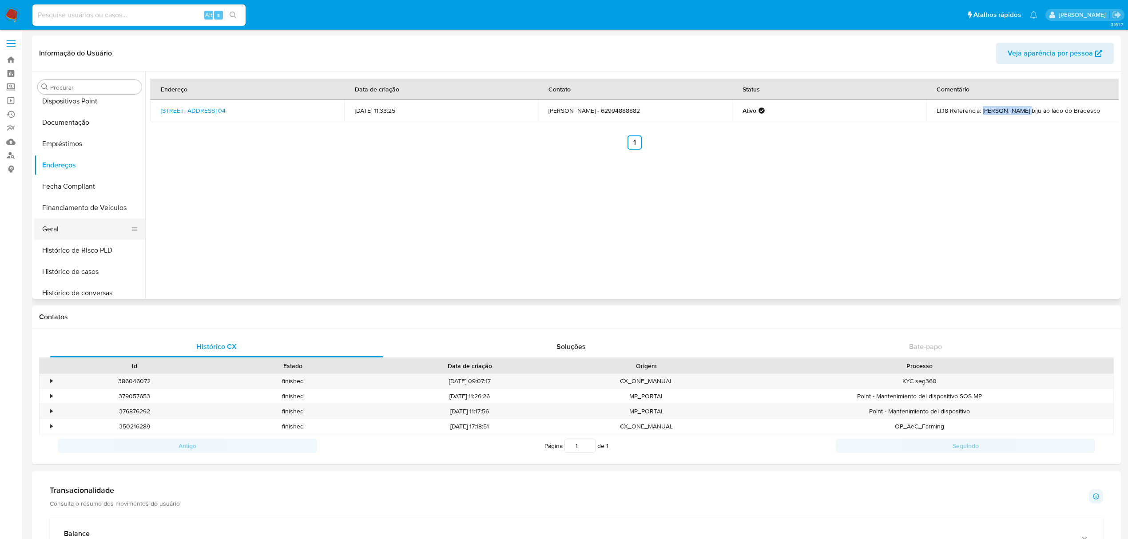
click at [75, 227] on button "Geral" at bounding box center [86, 229] width 104 height 21
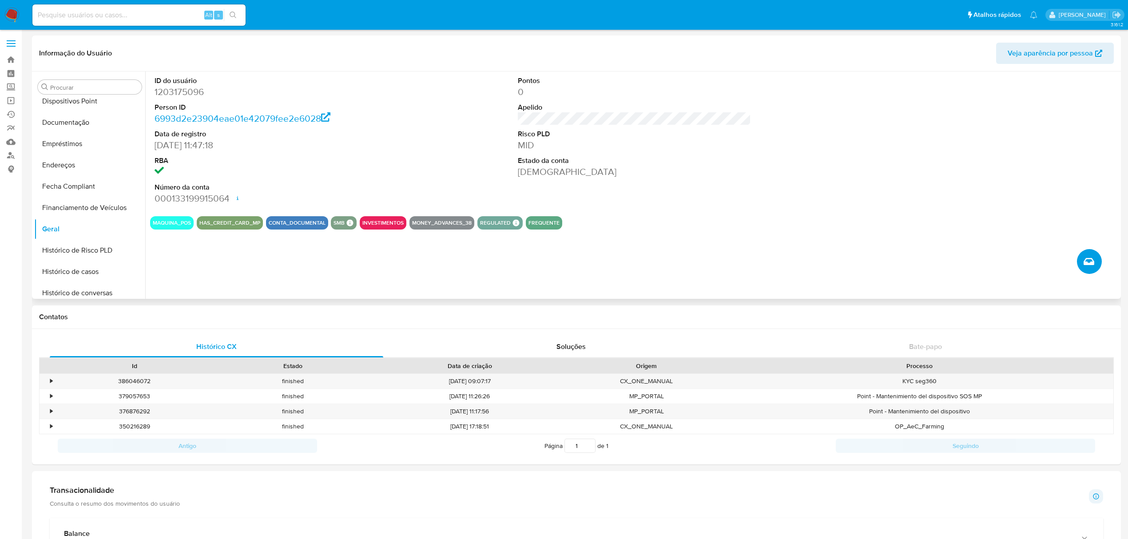
click at [1088, 250] on button "Criar caso manual" at bounding box center [1089, 261] width 25 height 25
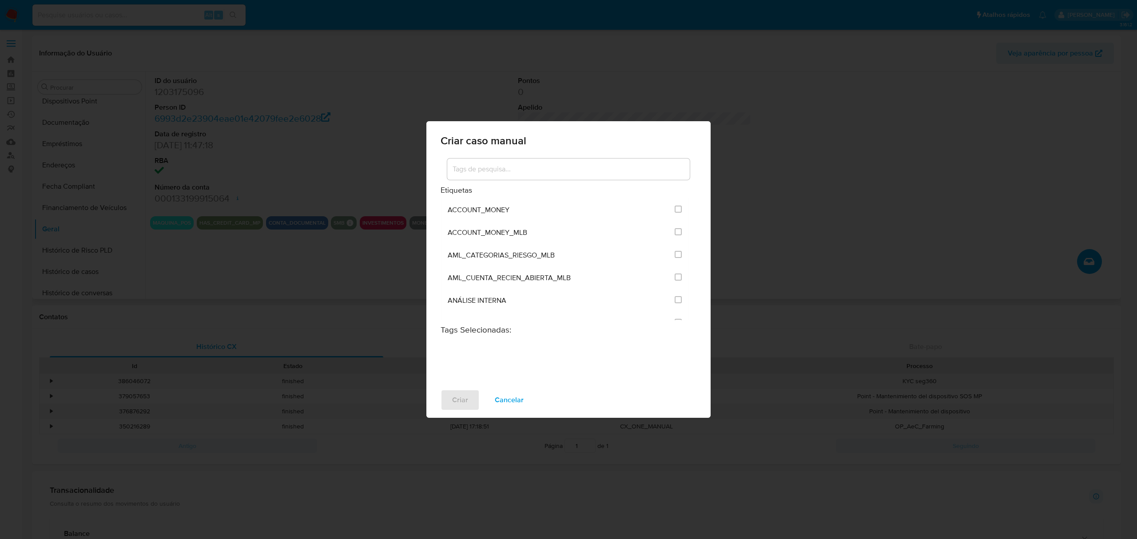
click at [564, 164] on input at bounding box center [568, 169] width 243 height 12
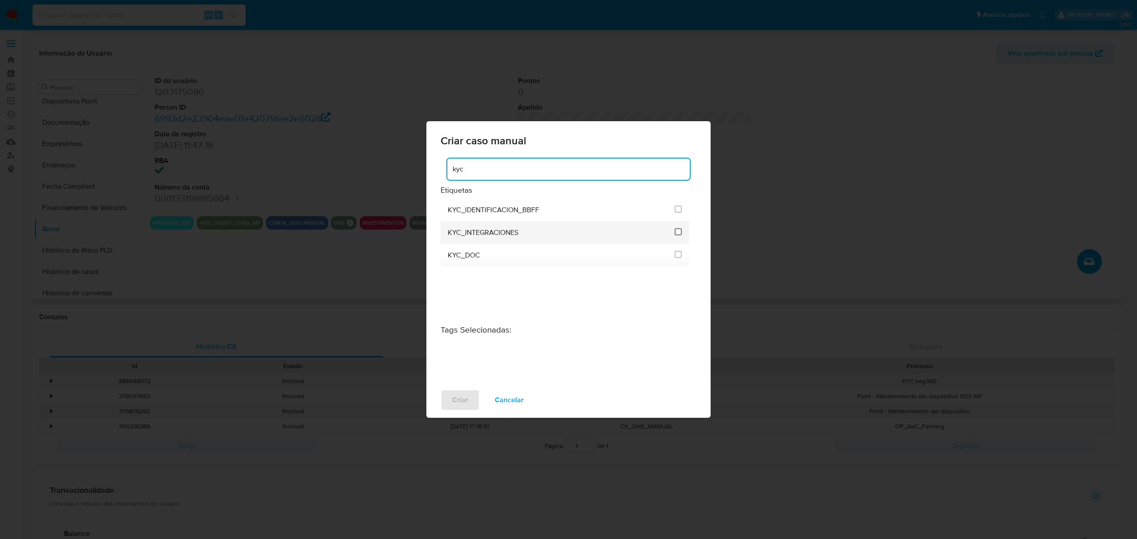
type input "kyc"
click at [675, 232] on input "2093" at bounding box center [678, 231] width 7 height 7
checkbox input "true"
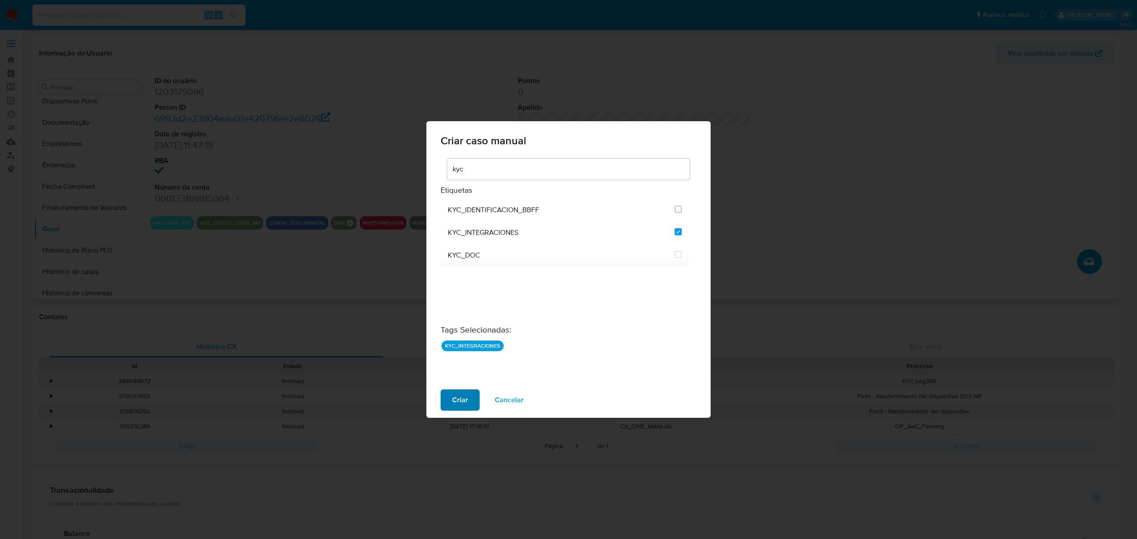
click at [468, 402] on button "Criar" at bounding box center [460, 400] width 39 height 21
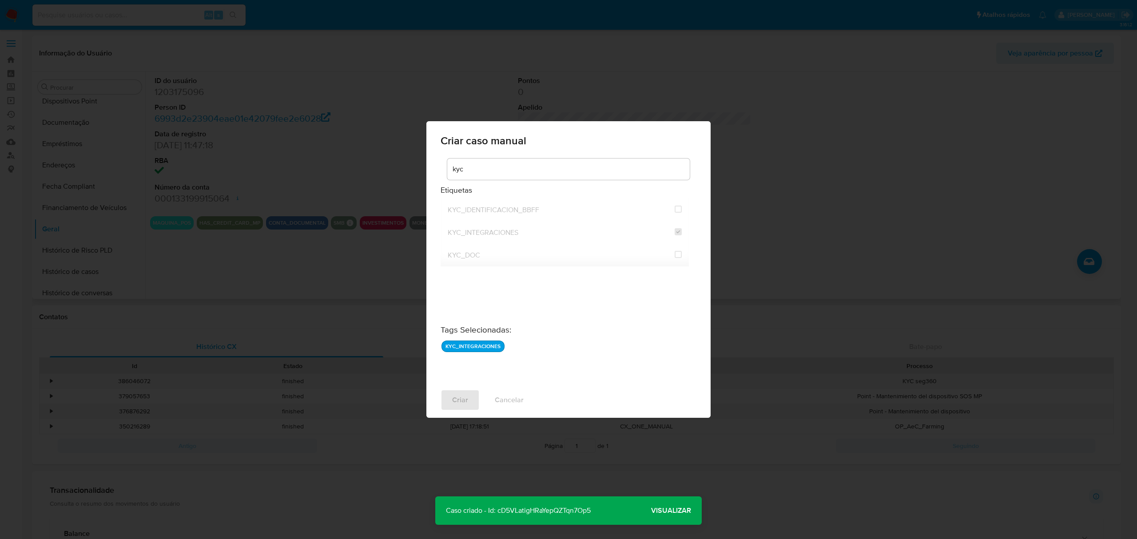
click at [669, 511] on span "Visualizar" at bounding box center [671, 511] width 40 height 0
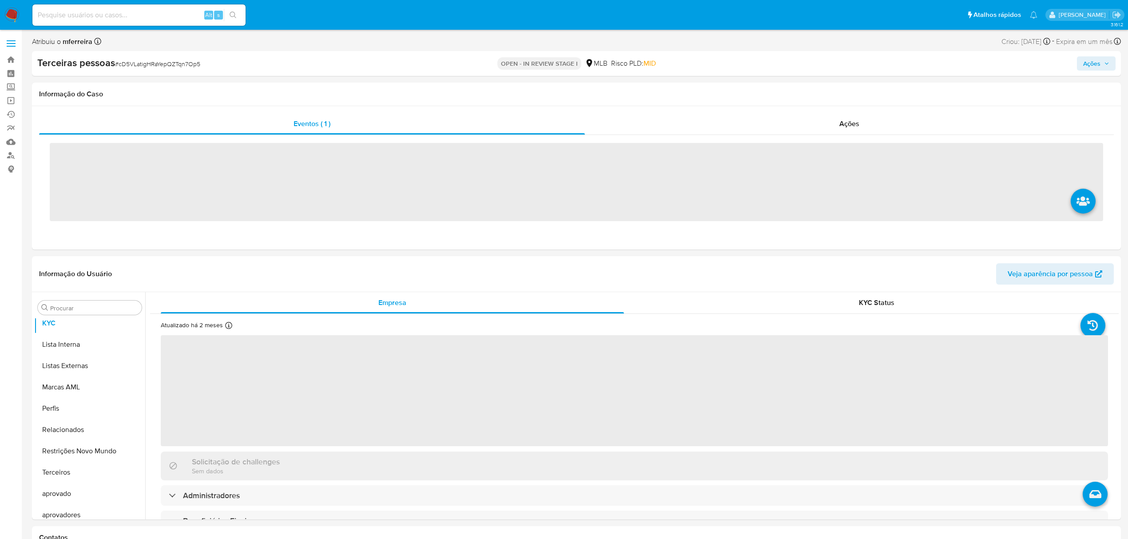
scroll to position [482, 0]
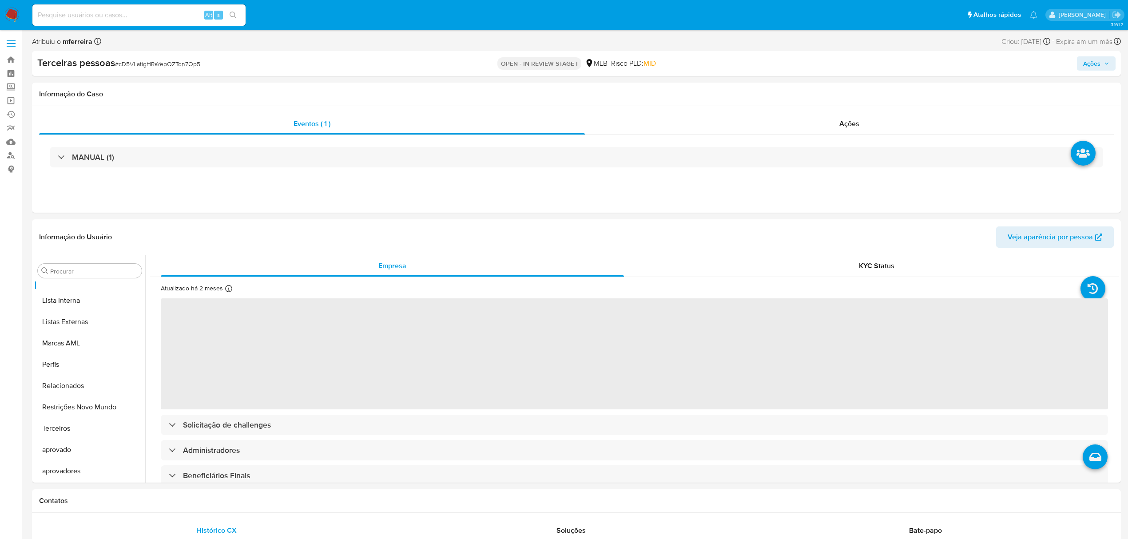
select select "10"
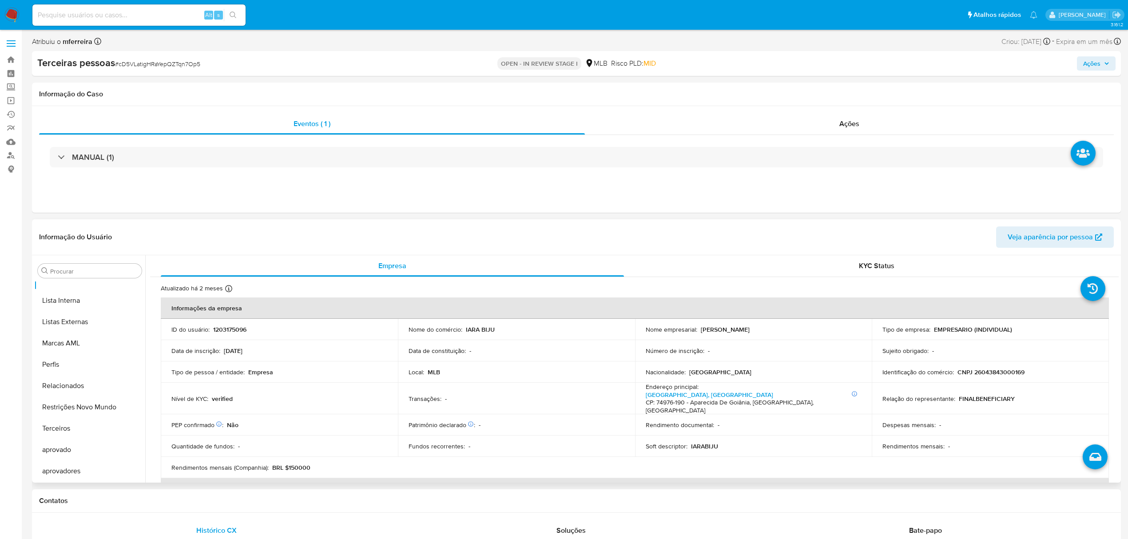
click at [980, 374] on p "CNPJ 26043843000169" at bounding box center [991, 372] width 67 height 8
copy p "26043843000169"
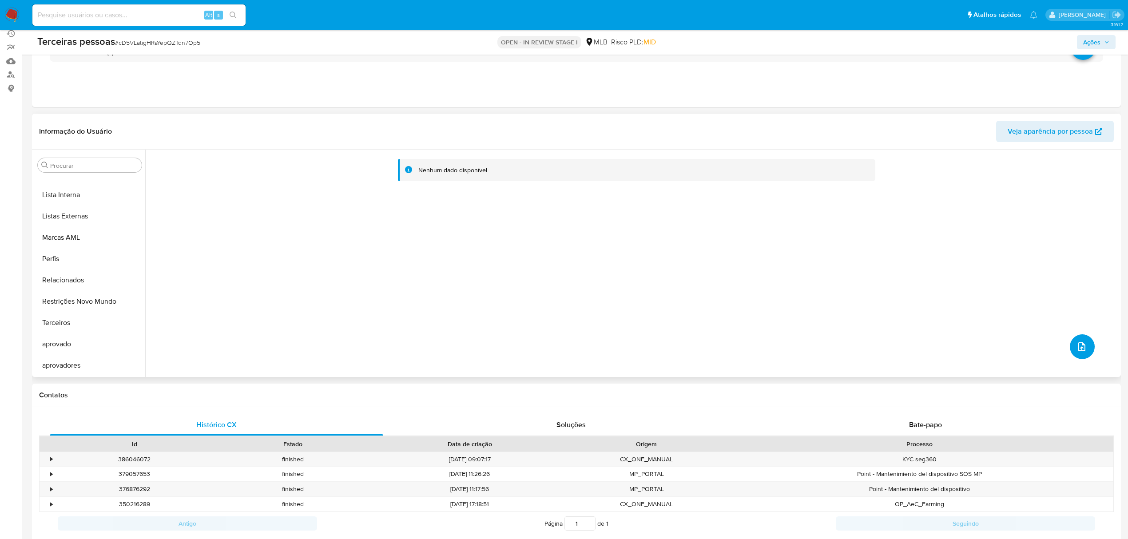
click at [1079, 352] on button "upload-file" at bounding box center [1082, 347] width 25 height 25
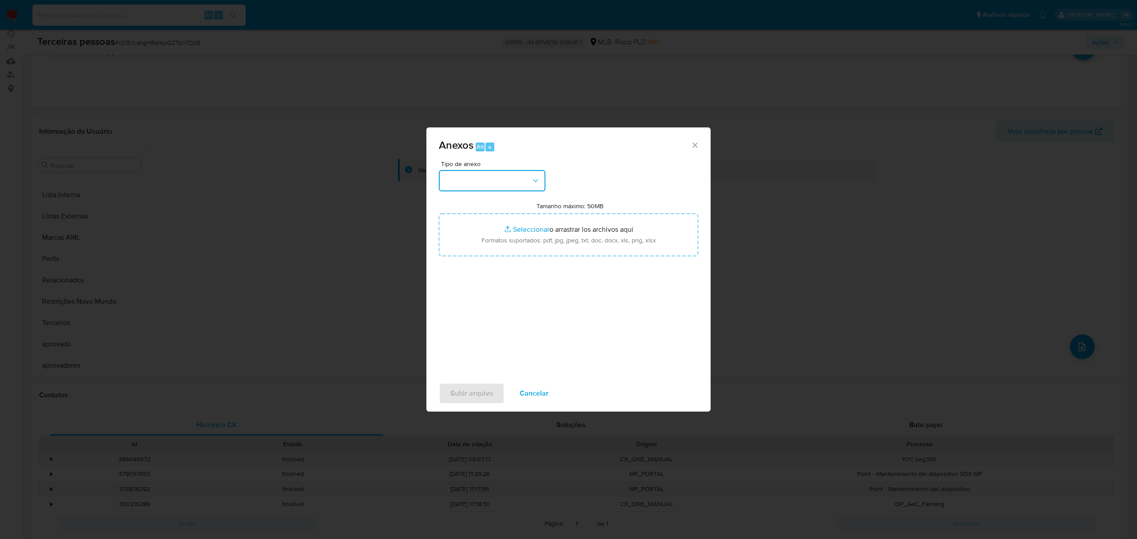
click at [498, 176] on button "button" at bounding box center [492, 180] width 107 height 21
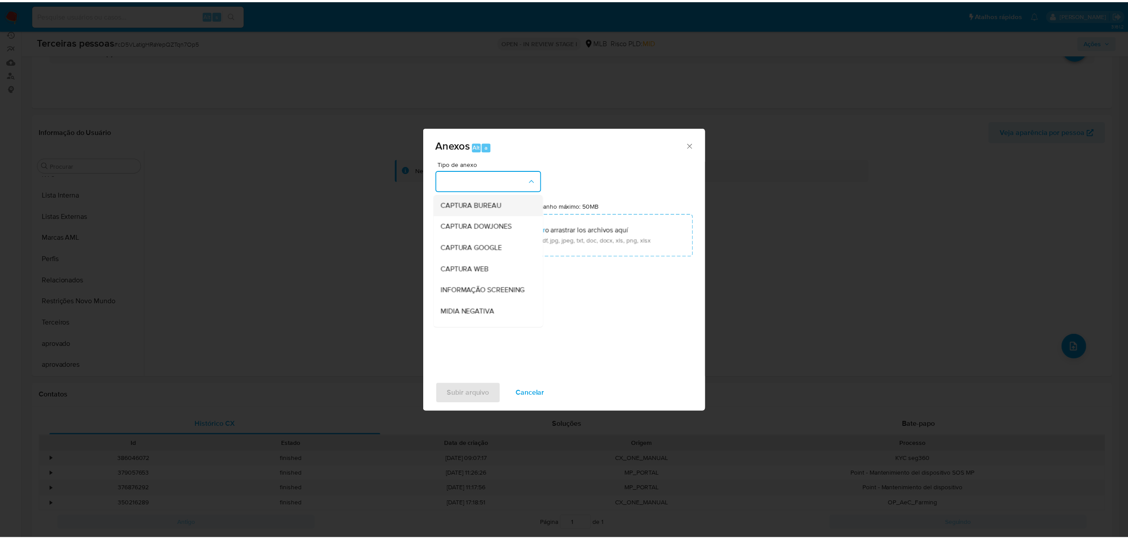
scroll to position [137, 0]
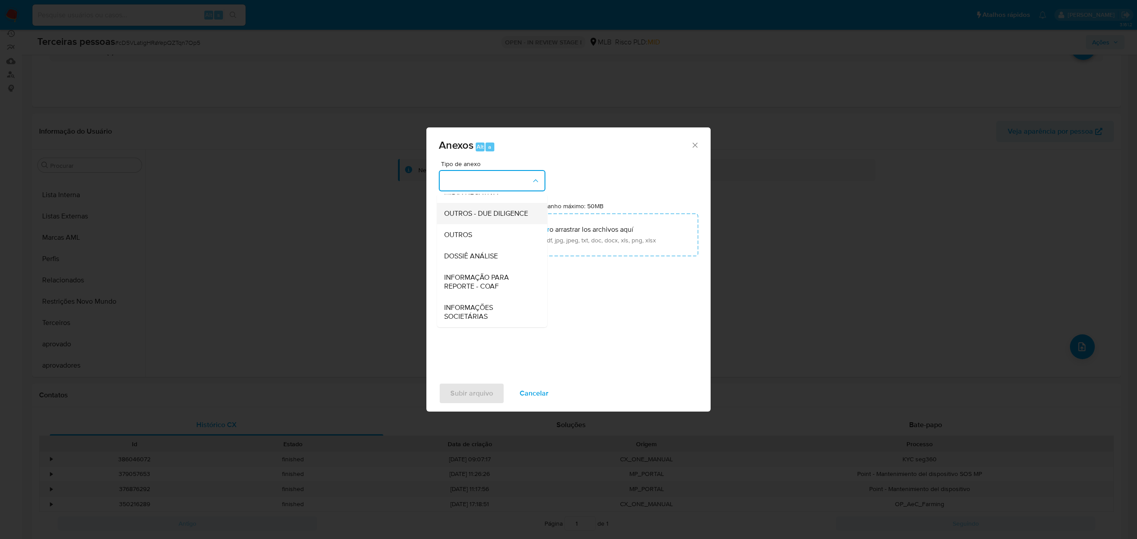
click at [474, 209] on span "OUTROS - DUE DILIGENCE" at bounding box center [486, 213] width 84 height 9
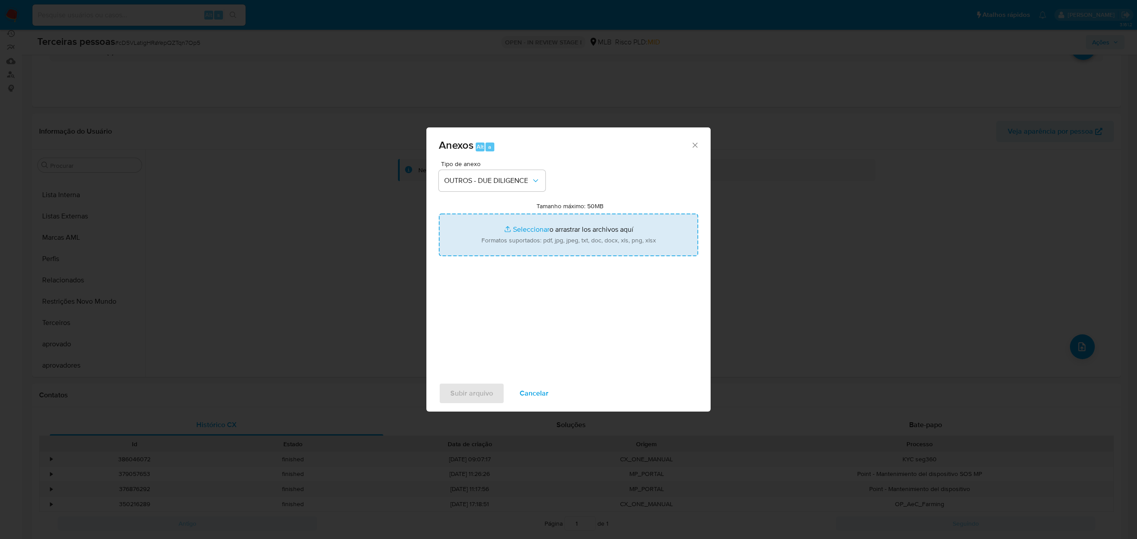
click at [551, 242] on input "Tamanho máximo: 50MB Seleccionar archivos" at bounding box center [568, 235] width 259 height 43
type input "C:\fakepath\s-[PERSON_NAME].pdf"
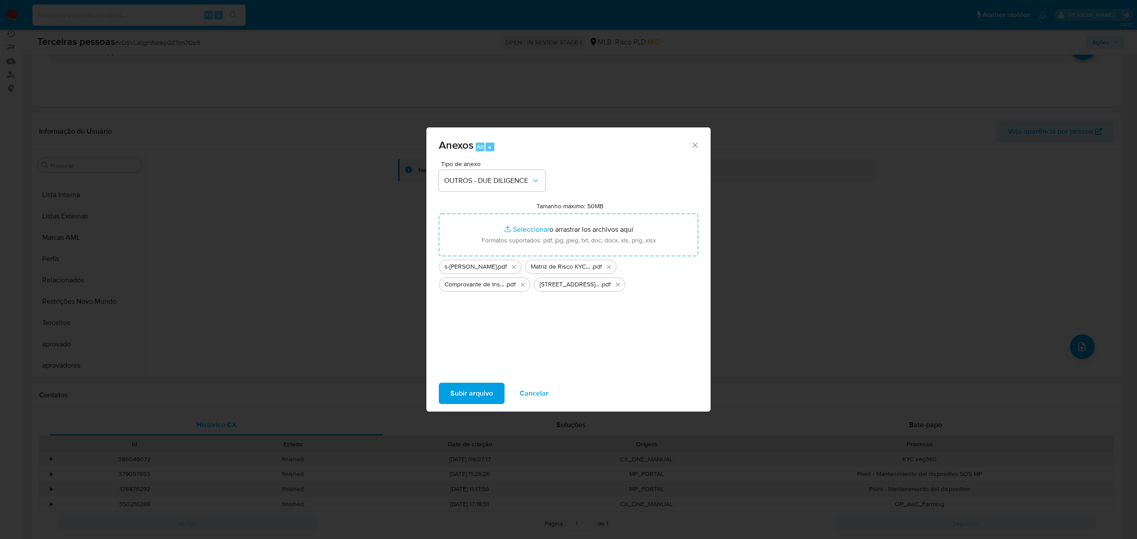
drag, startPoint x: 550, startPoint y: 242, endPoint x: 476, endPoint y: 400, distance: 174.1
click at [476, 400] on span "Subir arquivo" at bounding box center [471, 394] width 43 height 20
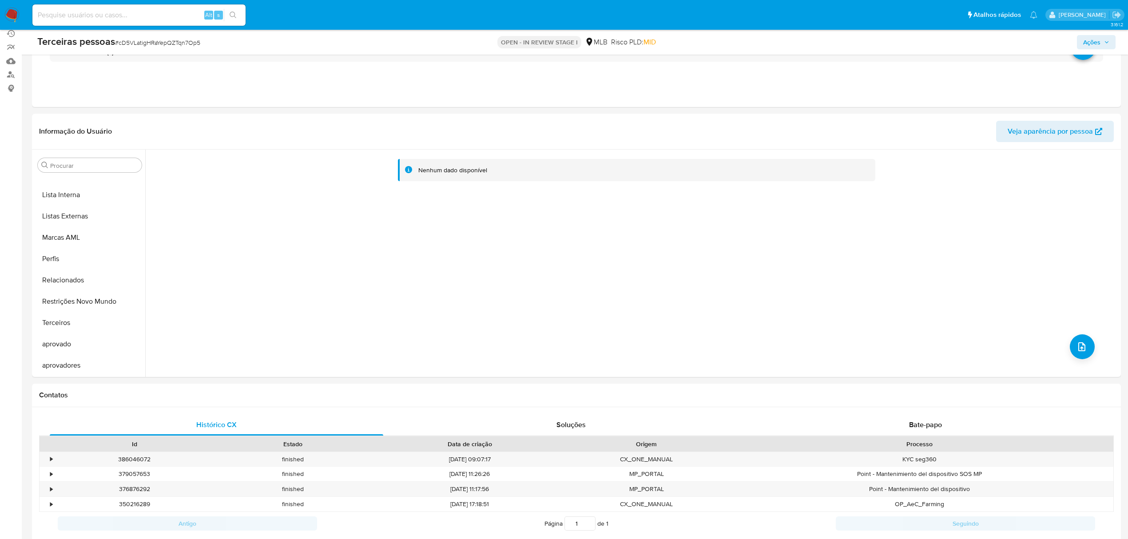
click at [1111, 41] on button "Ações" at bounding box center [1096, 42] width 39 height 14
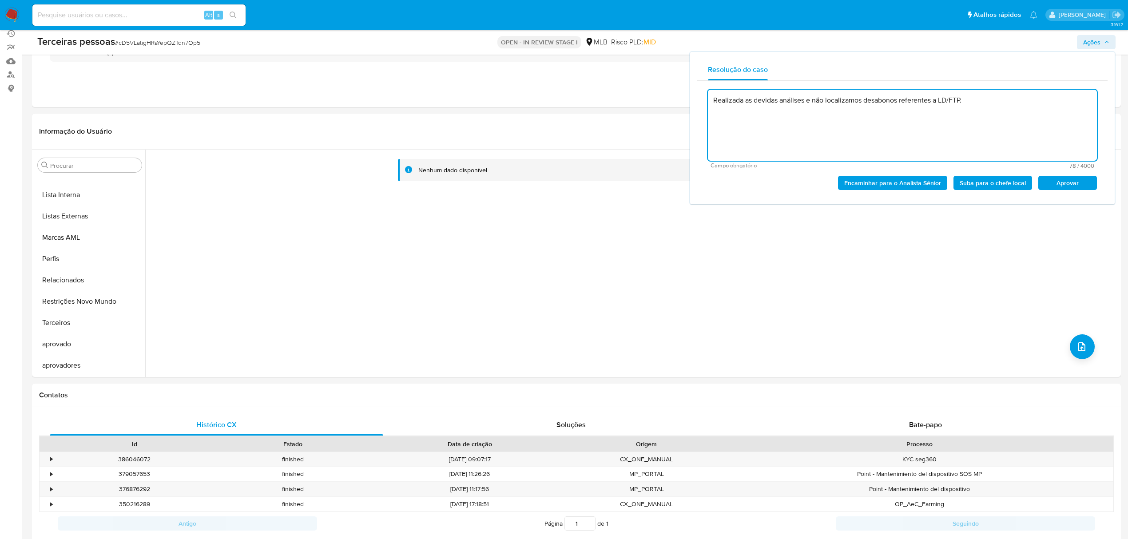
click at [1086, 183] on span "Aprovar" at bounding box center [1068, 183] width 46 height 12
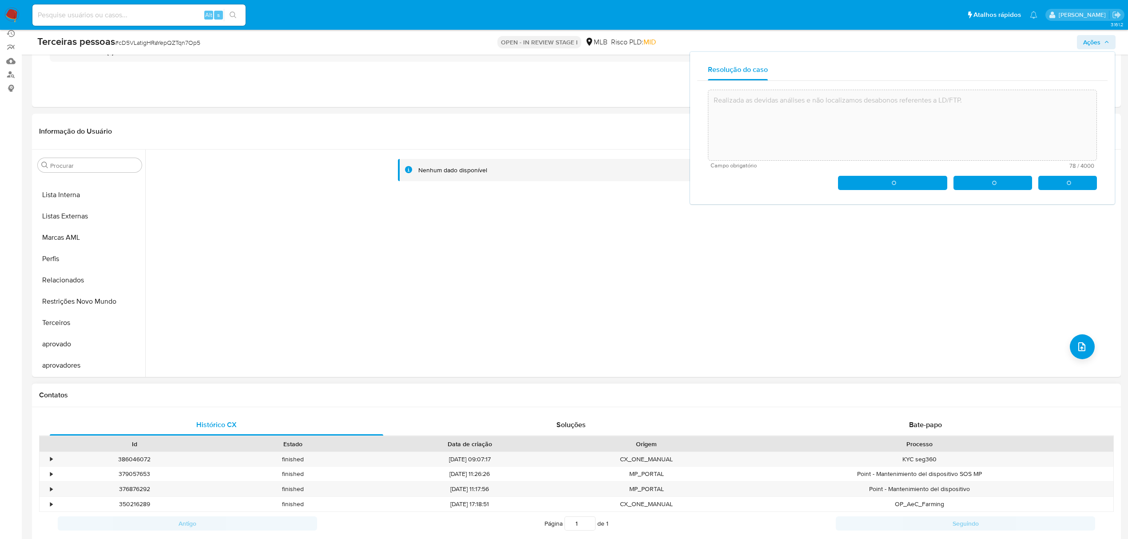
type textarea "Realizada as devidas análises e não localizamos desabonos referentes a LD/FTP."
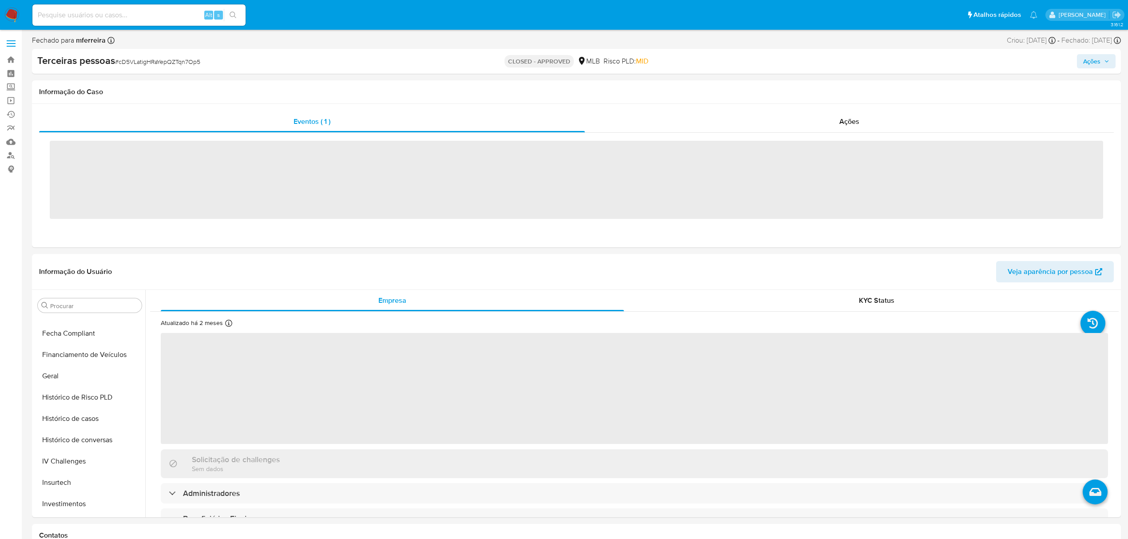
scroll to position [482, 0]
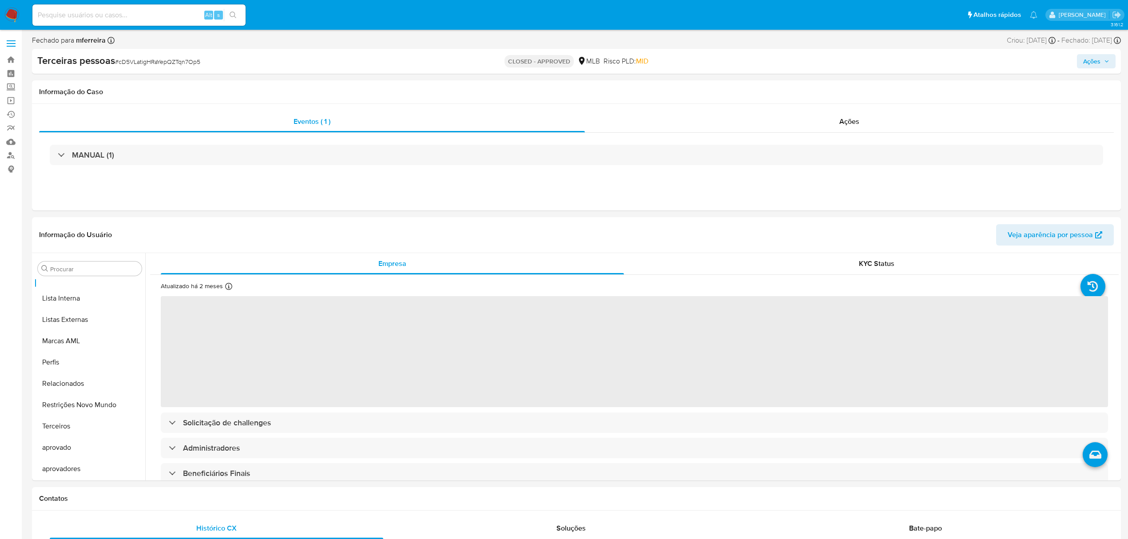
select select "10"
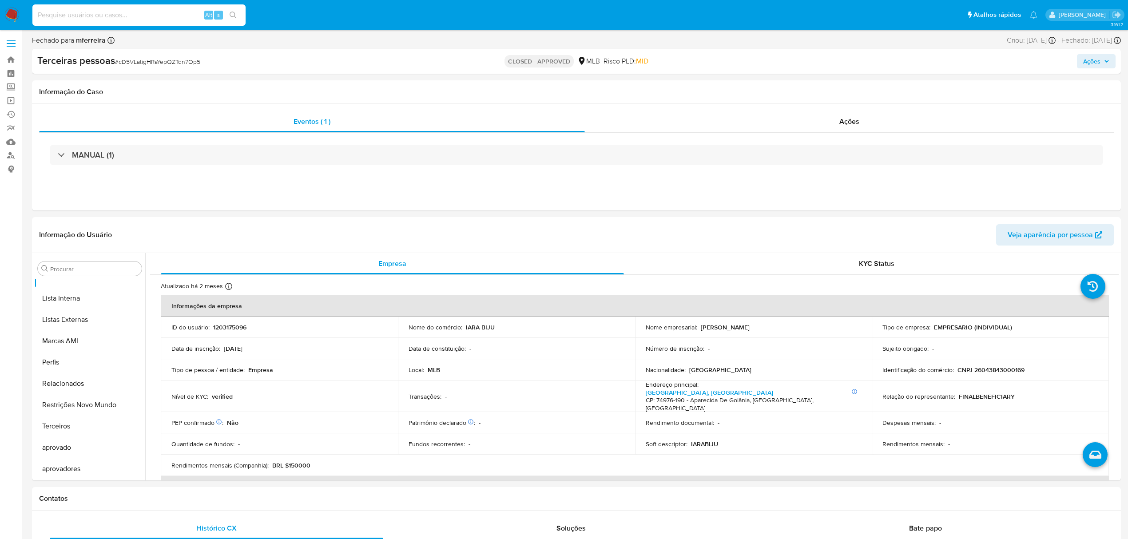
click at [147, 15] on input at bounding box center [138, 15] width 213 height 12
paste input "1300525127"
type input "1300525127"
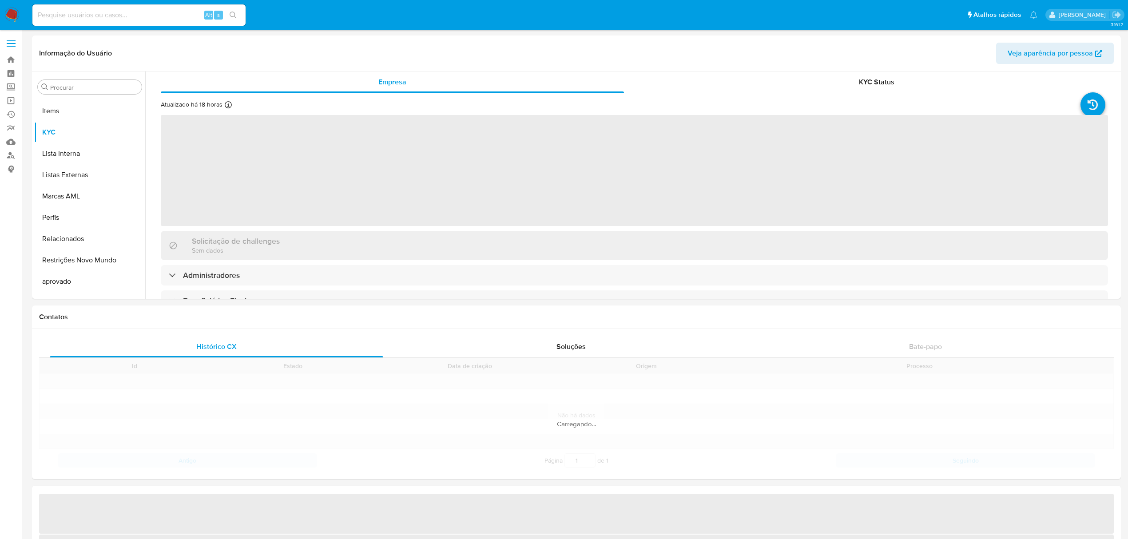
scroll to position [460, 0]
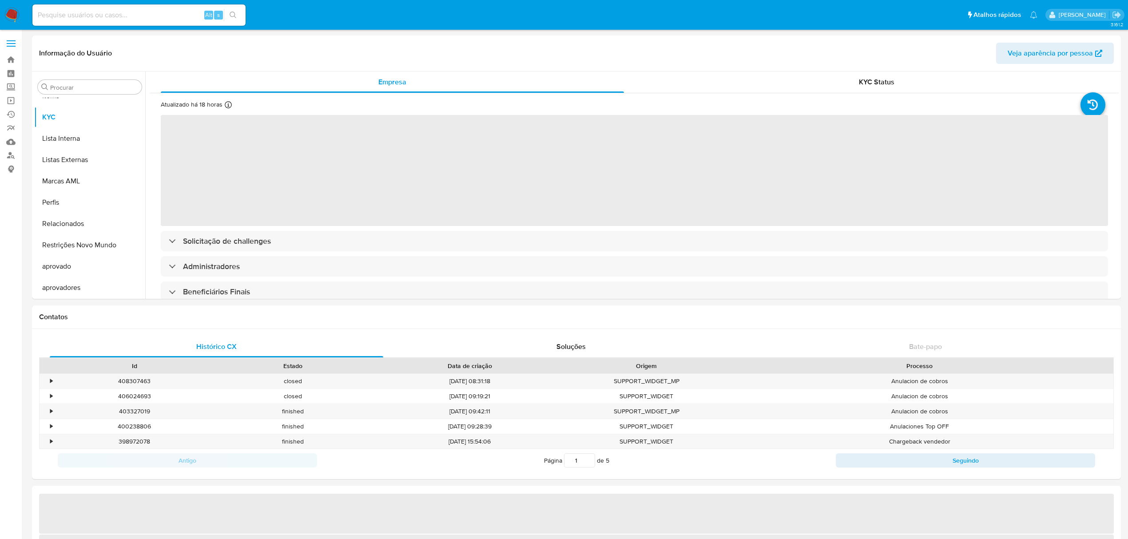
select select "10"
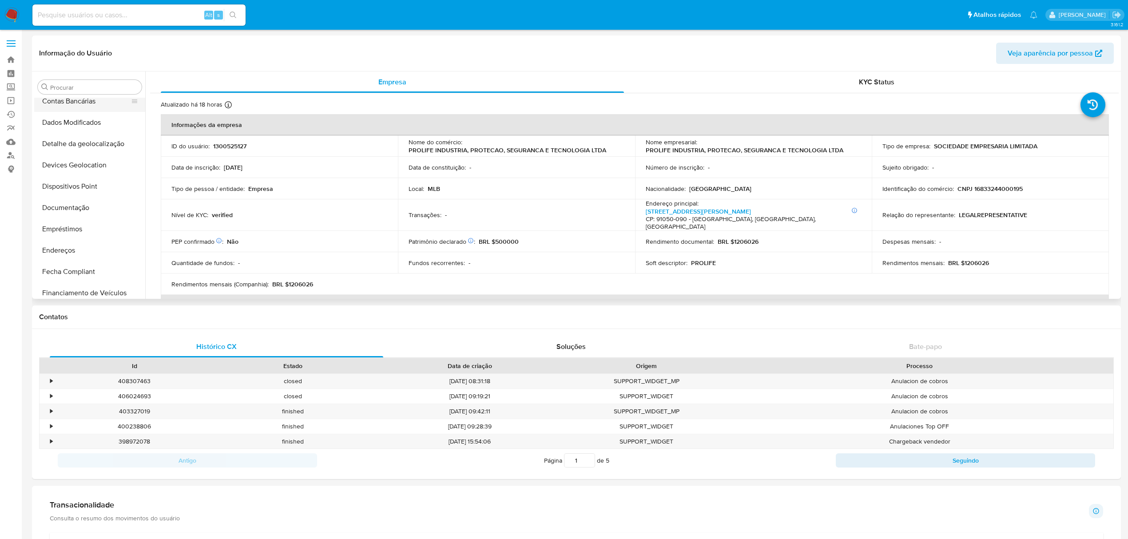
scroll to position [178, 0]
click at [102, 274] on button "Histórico de casos" at bounding box center [86, 271] width 104 height 21
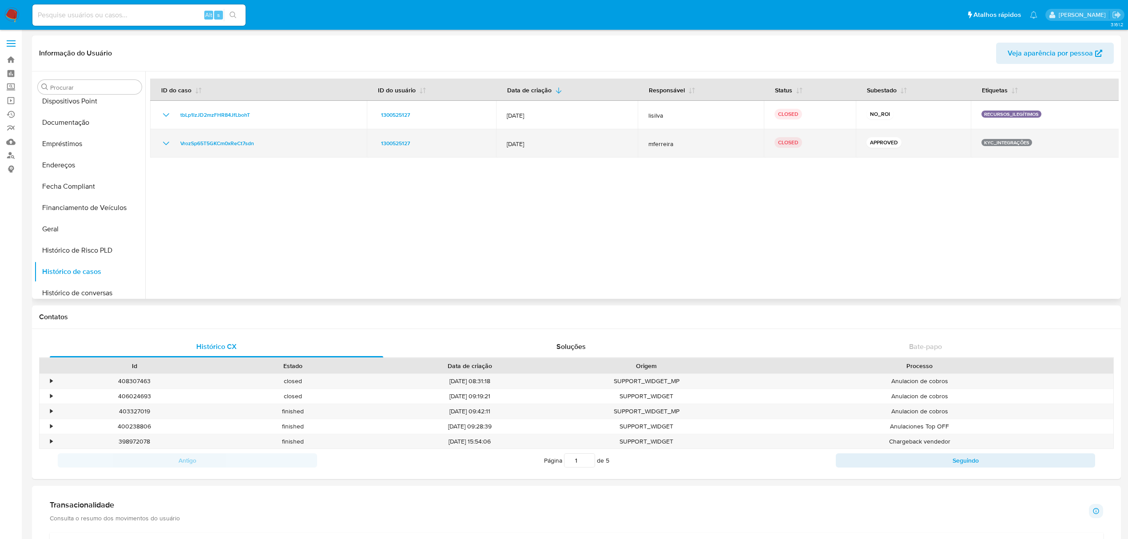
click at [165, 140] on icon "Mostrar/Ocultar" at bounding box center [166, 143] width 11 height 11
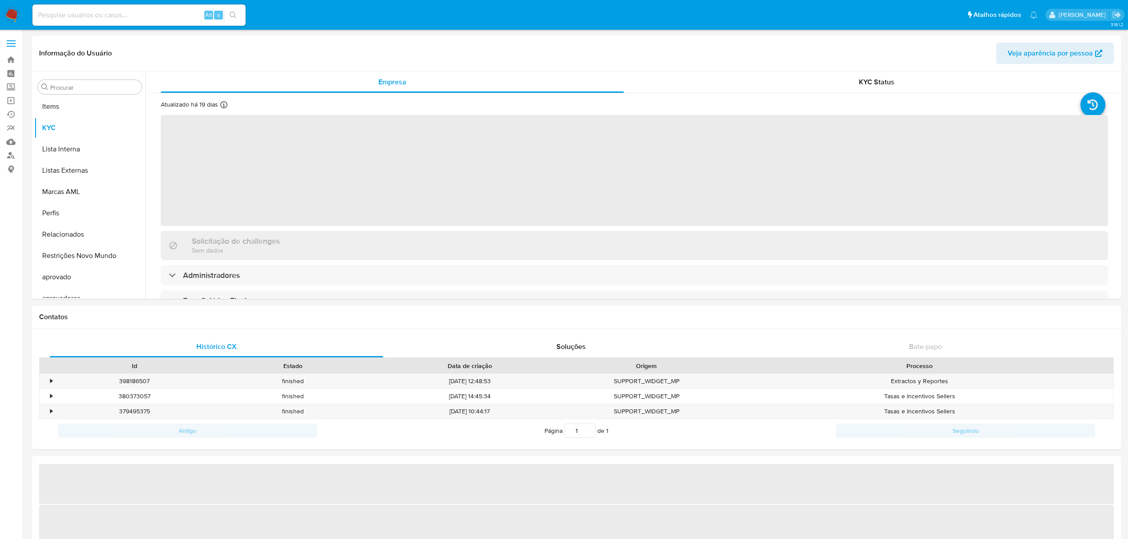
scroll to position [460, 0]
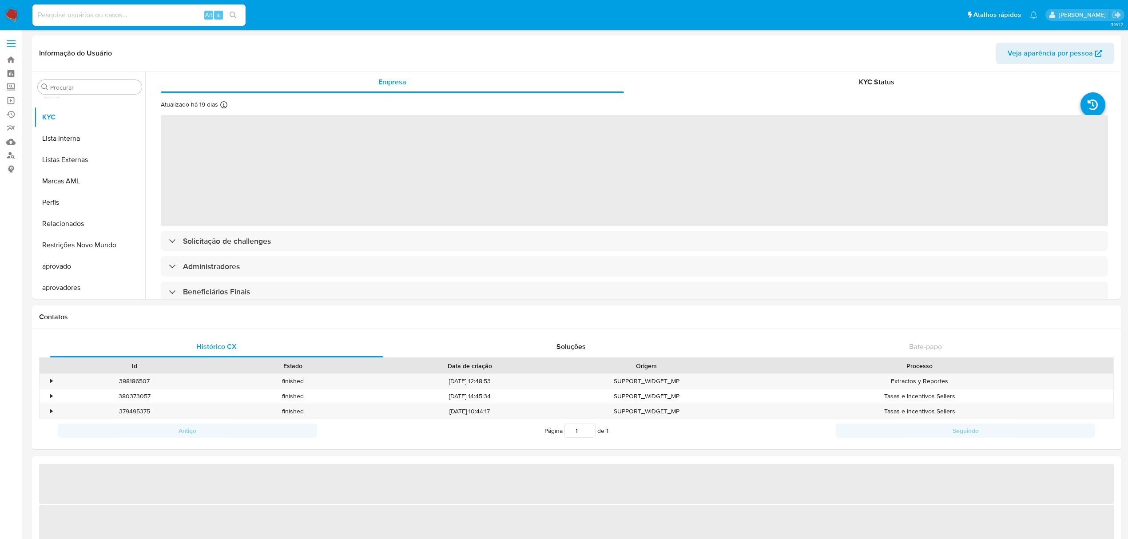
select select "10"
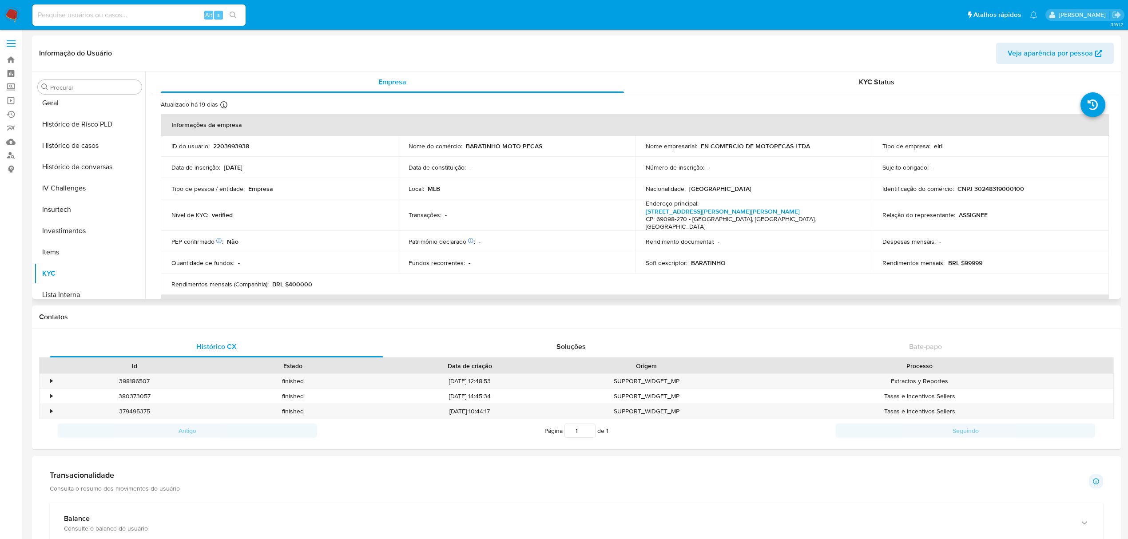
scroll to position [223, 0]
click at [96, 225] on button "Histórico de casos" at bounding box center [86, 226] width 104 height 21
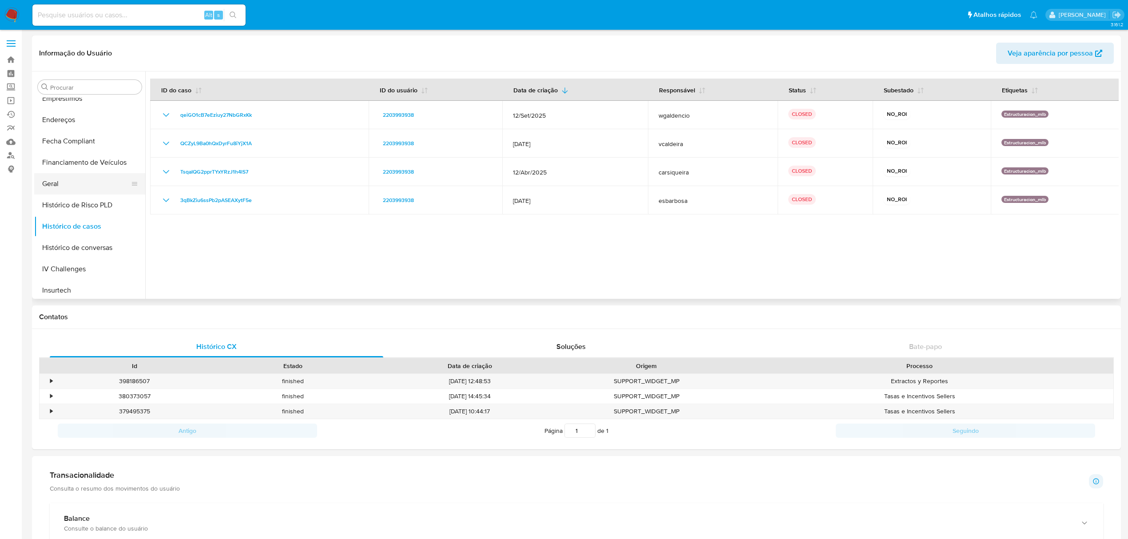
scroll to position [342, 0]
drag, startPoint x: 95, startPoint y: 245, endPoint x: 91, endPoint y: 240, distance: 6.0
click at [91, 241] on ul "Adiantamentos de Dinheiro Anexos CBT Cartões Contas Bancárias Dados Modificados…" at bounding box center [89, 198] width 111 height 200
click at [84, 233] on button "KYC" at bounding box center [86, 235] width 104 height 21
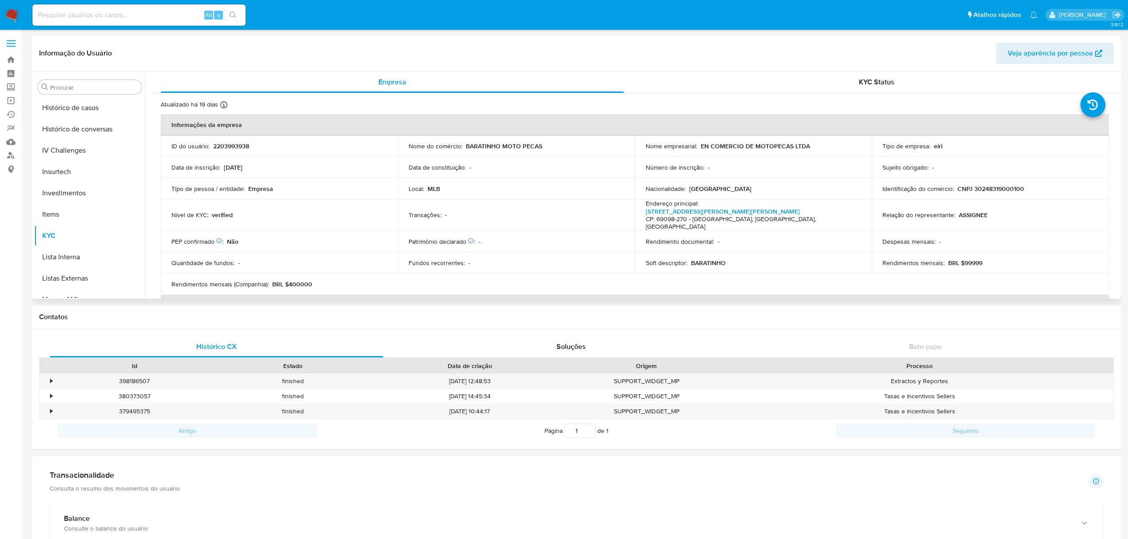
click at [974, 182] on td "Identificação do comércio : CNPJ 30248319000100" at bounding box center [990, 188] width 237 height 21
click at [982, 187] on p "CNPJ 30248319000100" at bounding box center [991, 189] width 67 height 8
copy p "30248319000100"
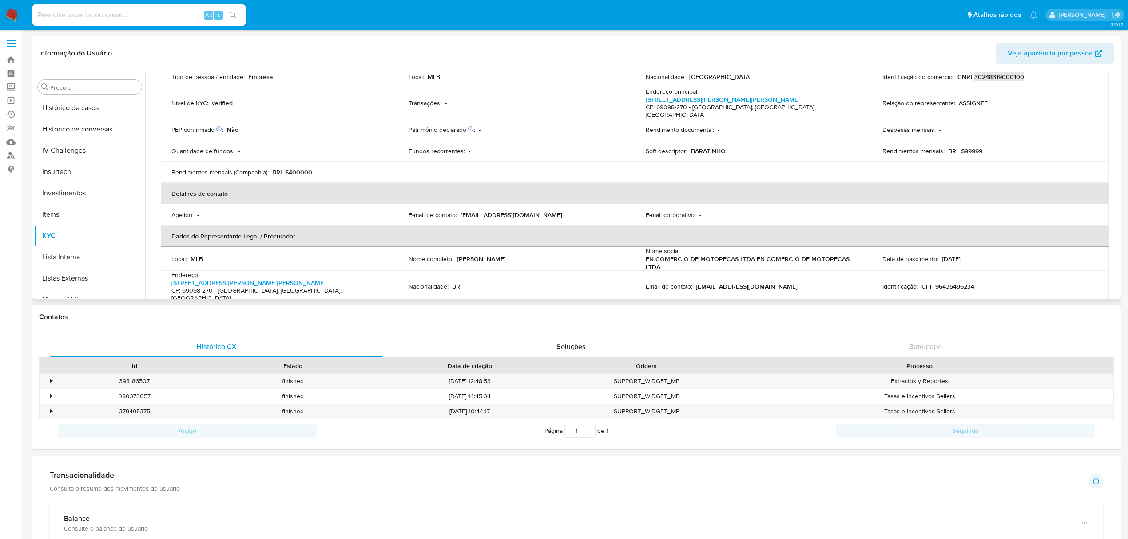
scroll to position [237, 0]
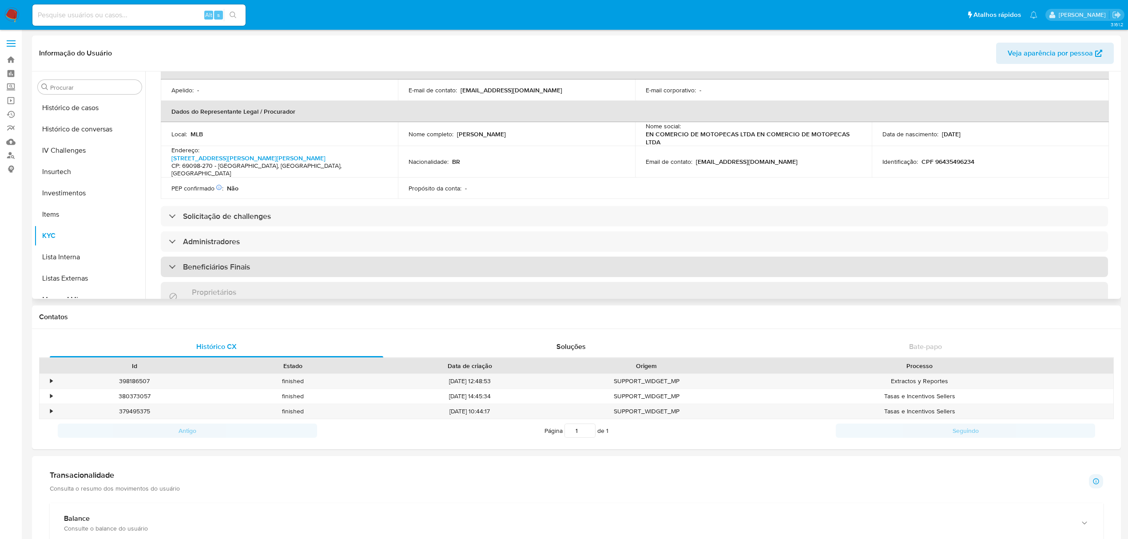
click at [220, 262] on h3 "Beneficiários Finais" at bounding box center [216, 267] width 67 height 10
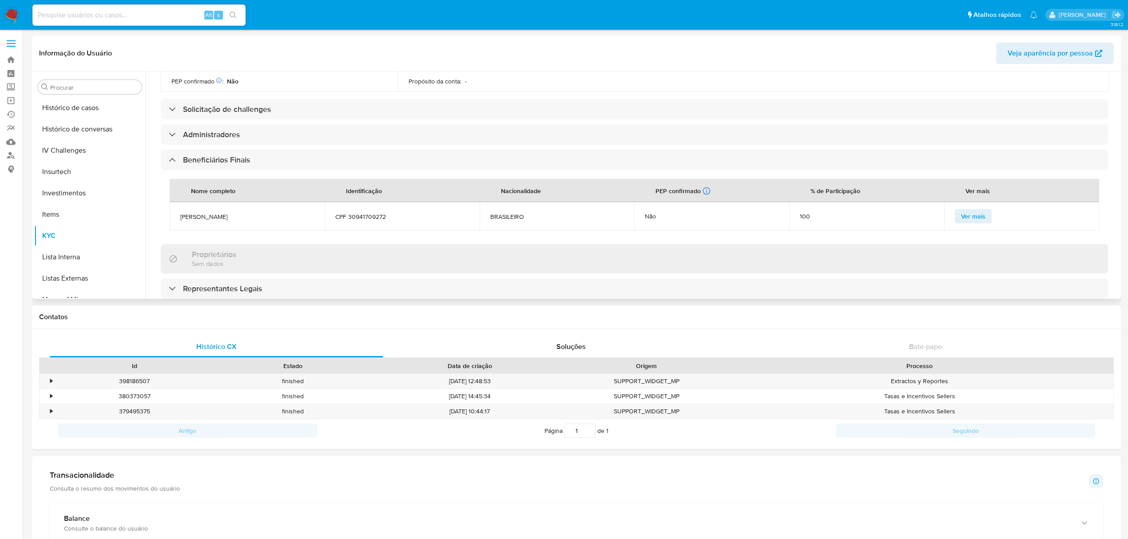
scroll to position [355, 0]
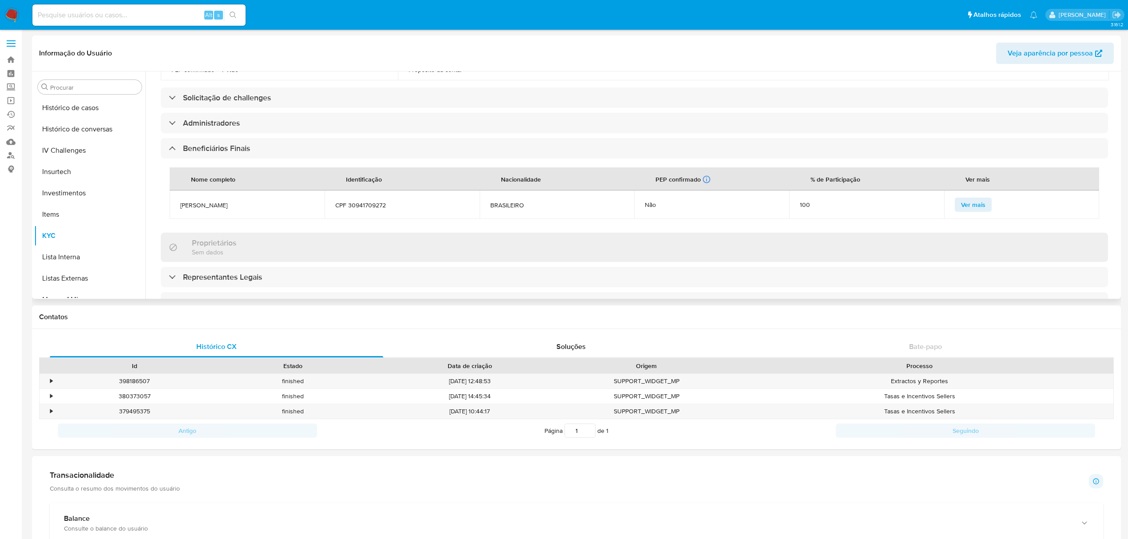
click at [205, 191] on td "[PERSON_NAME]" at bounding box center [247, 205] width 155 height 28
click at [203, 201] on span "[PERSON_NAME]" at bounding box center [247, 205] width 134 height 8
copy span "[PERSON_NAME]"
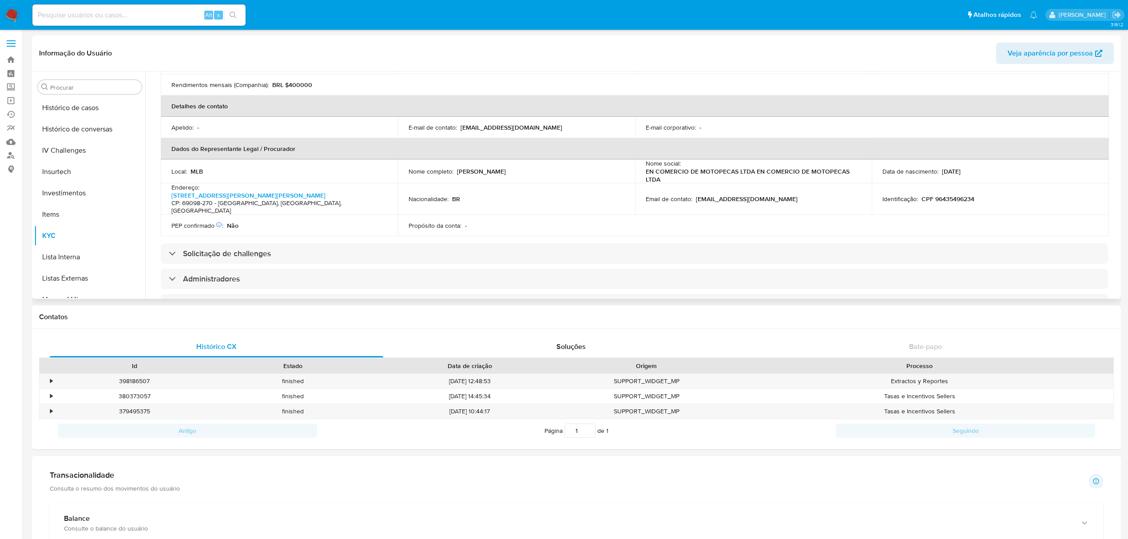
scroll to position [59, 0]
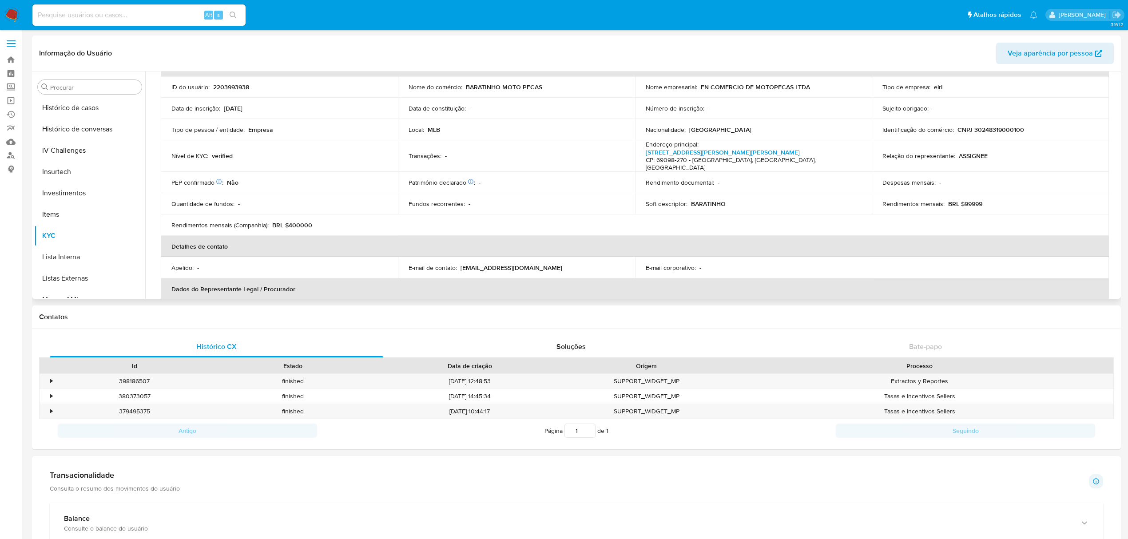
click at [996, 130] on p "CNPJ 30248319000100" at bounding box center [991, 130] width 67 height 8
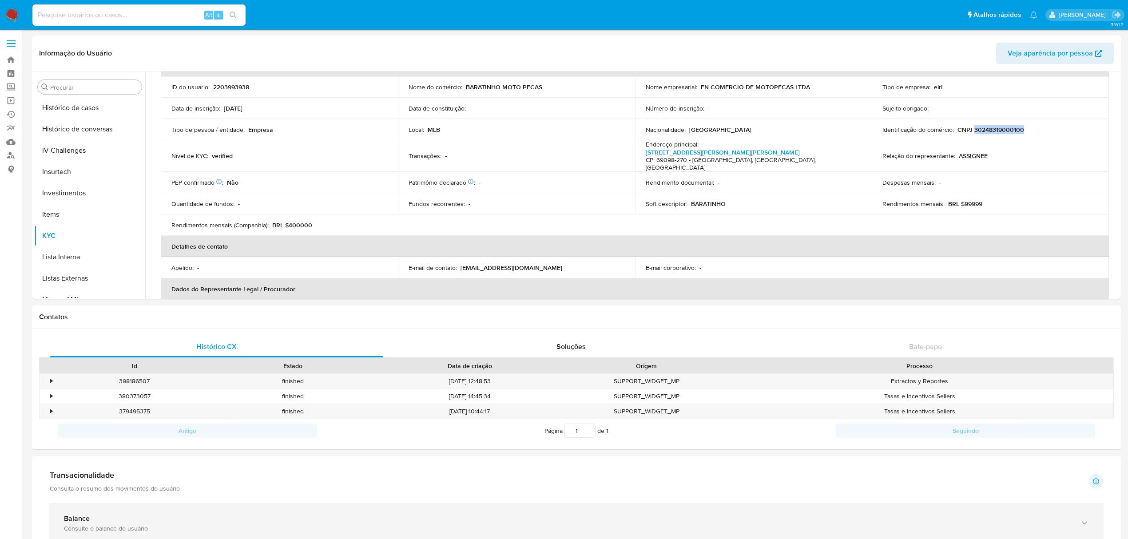
copy p "30248319000100"
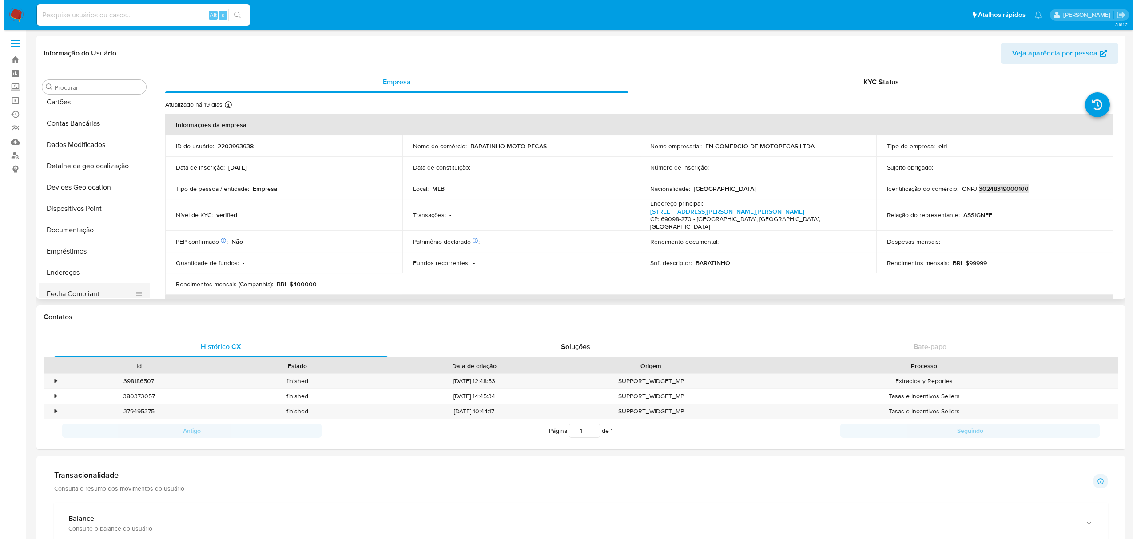
scroll to position [178, 0]
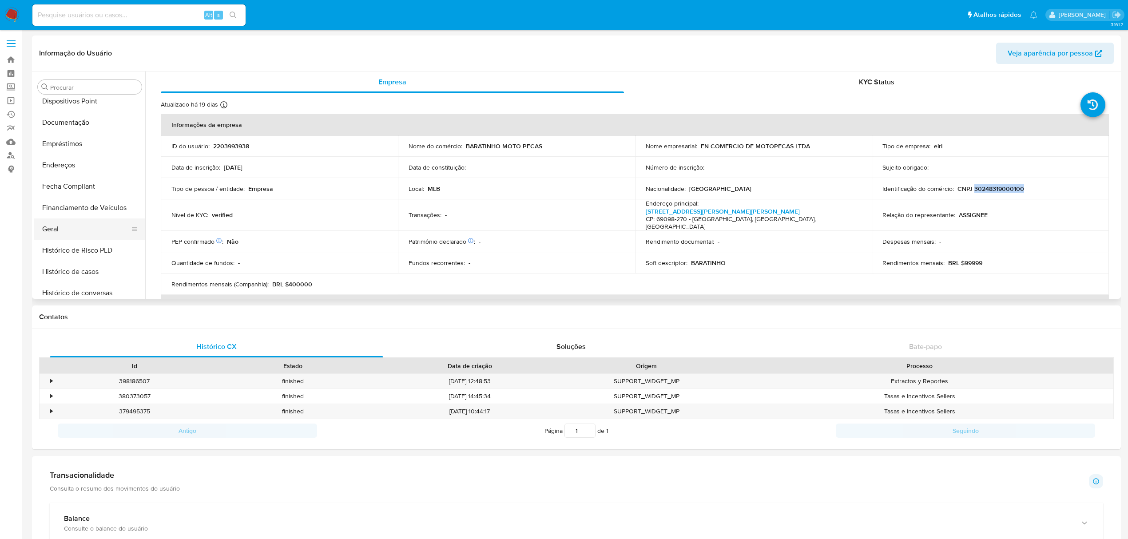
click at [81, 226] on button "Geral" at bounding box center [86, 229] width 104 height 21
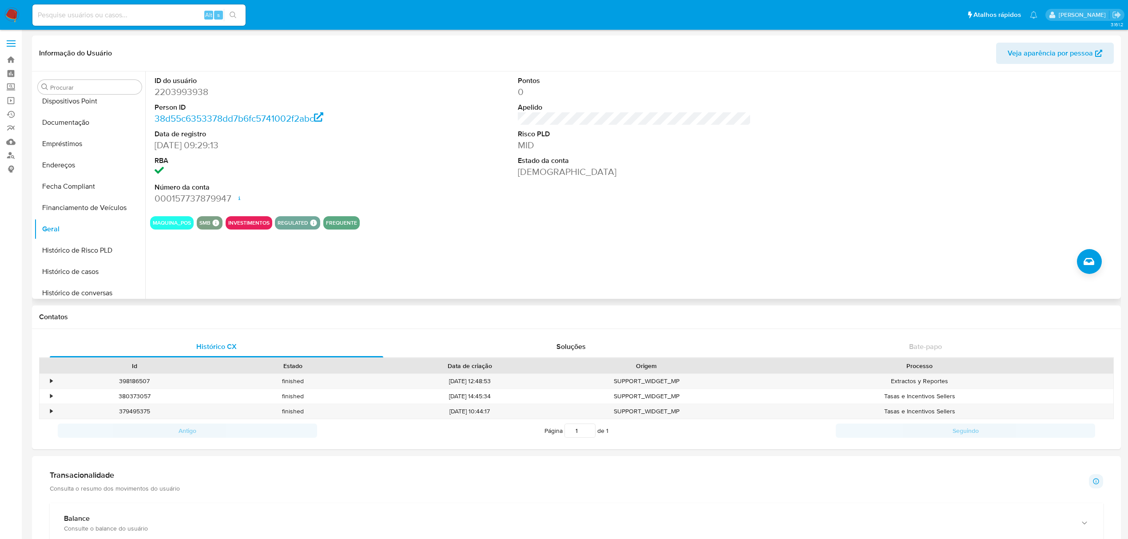
click at [1106, 260] on div "ID do usuário 2203993938 Person ID 38d55c6353378dd7b6fc5741002f2abc Data de reg…" at bounding box center [632, 185] width 974 height 227
click at [1097, 265] on button "Criar caso manual" at bounding box center [1089, 261] width 25 height 25
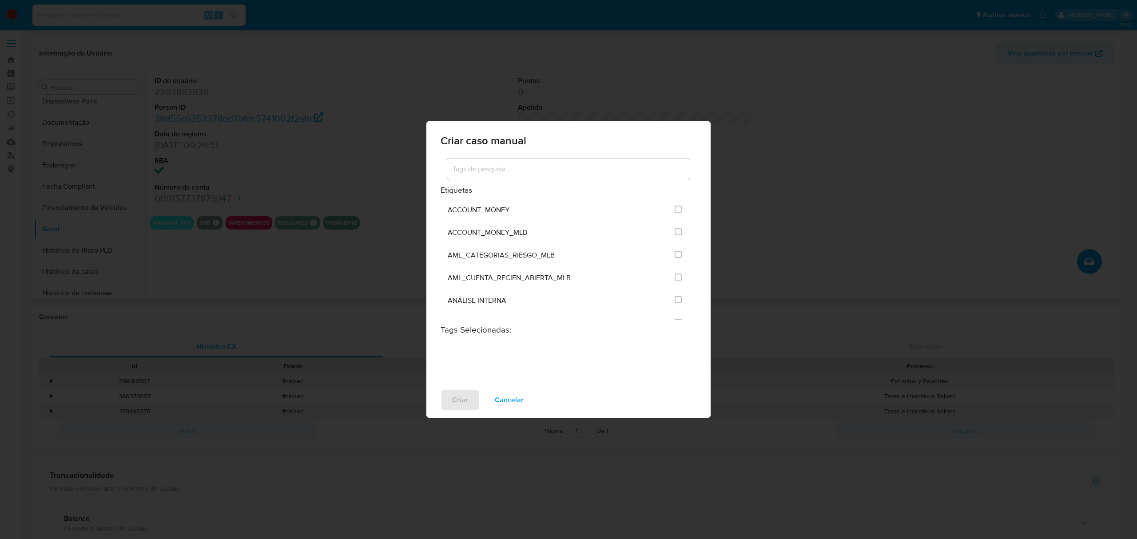
click at [553, 165] on input at bounding box center [568, 169] width 243 height 12
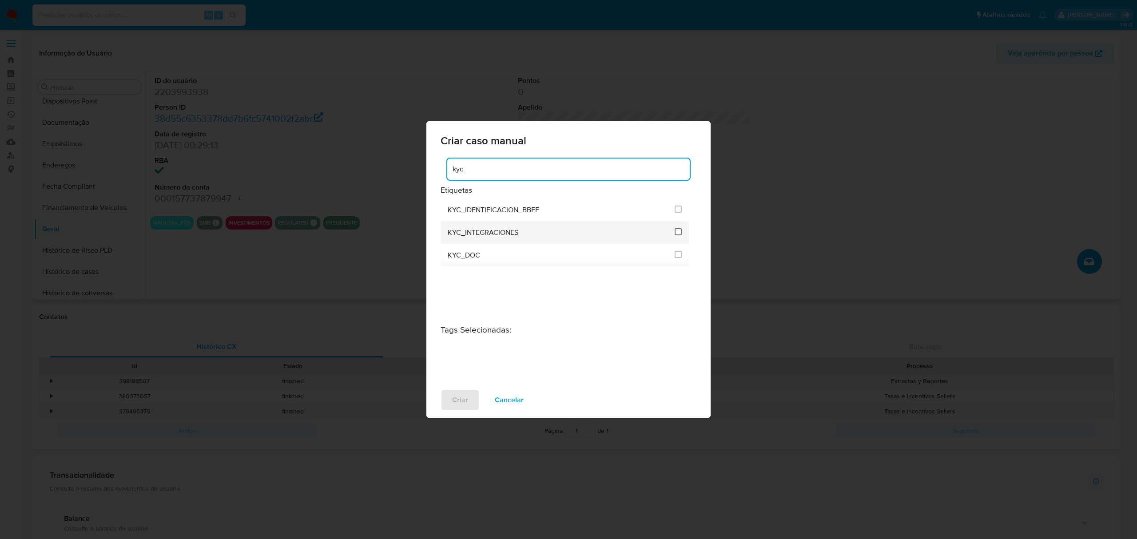
type input "kyc"
click at [678, 234] on input "2093" at bounding box center [678, 231] width 7 height 7
checkbox input "true"
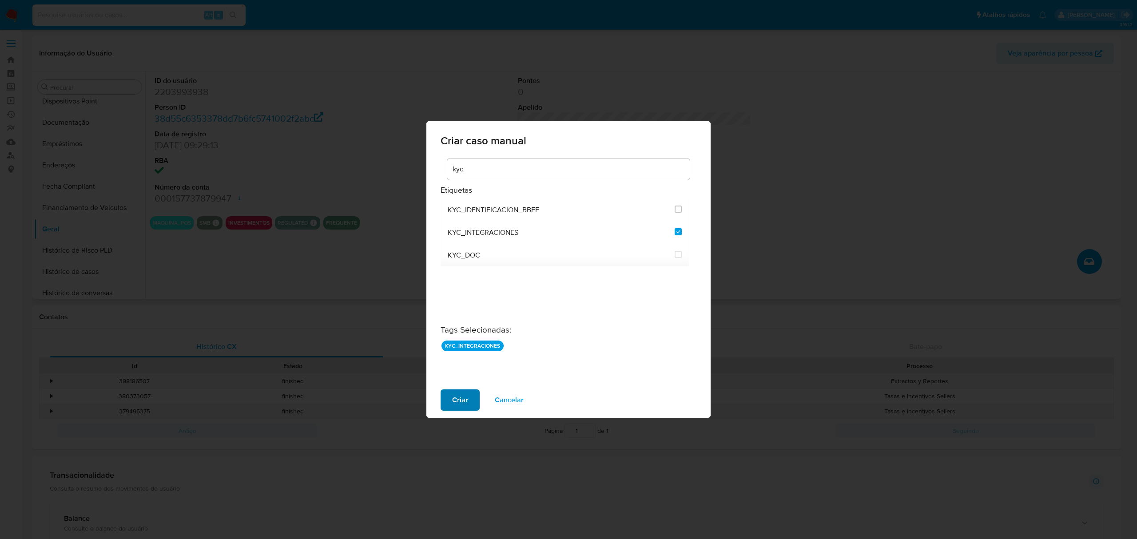
click at [448, 395] on button "Criar" at bounding box center [460, 400] width 39 height 21
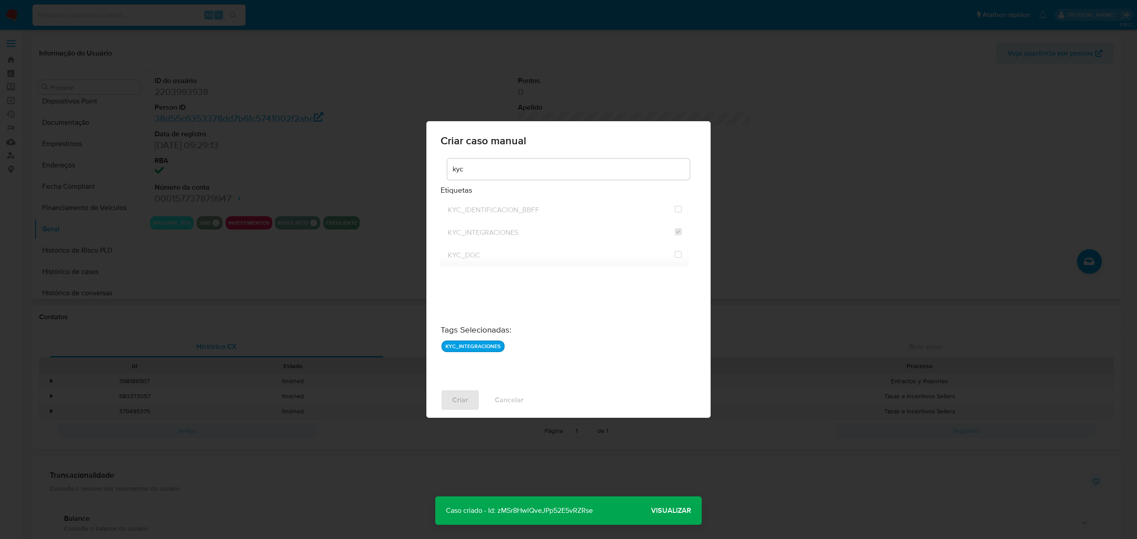
click at [672, 511] on span "Visualizar" at bounding box center [671, 511] width 40 height 0
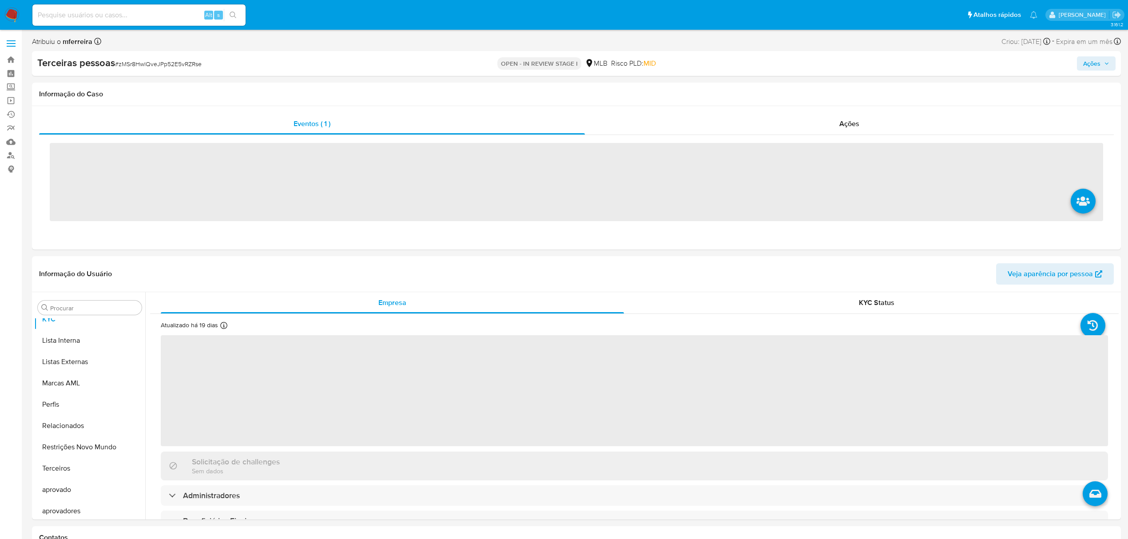
scroll to position [482, 0]
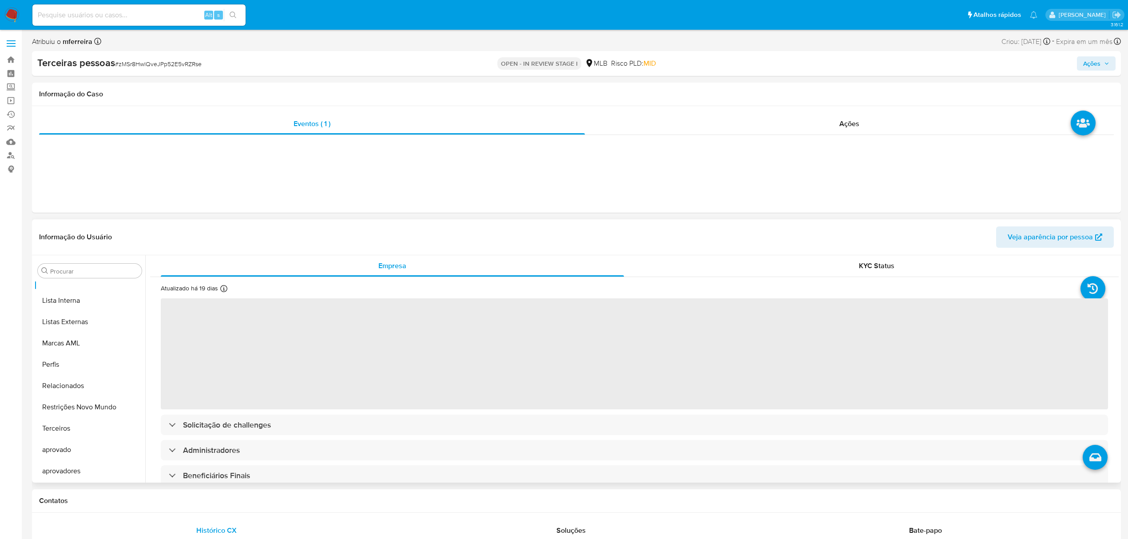
select select "10"
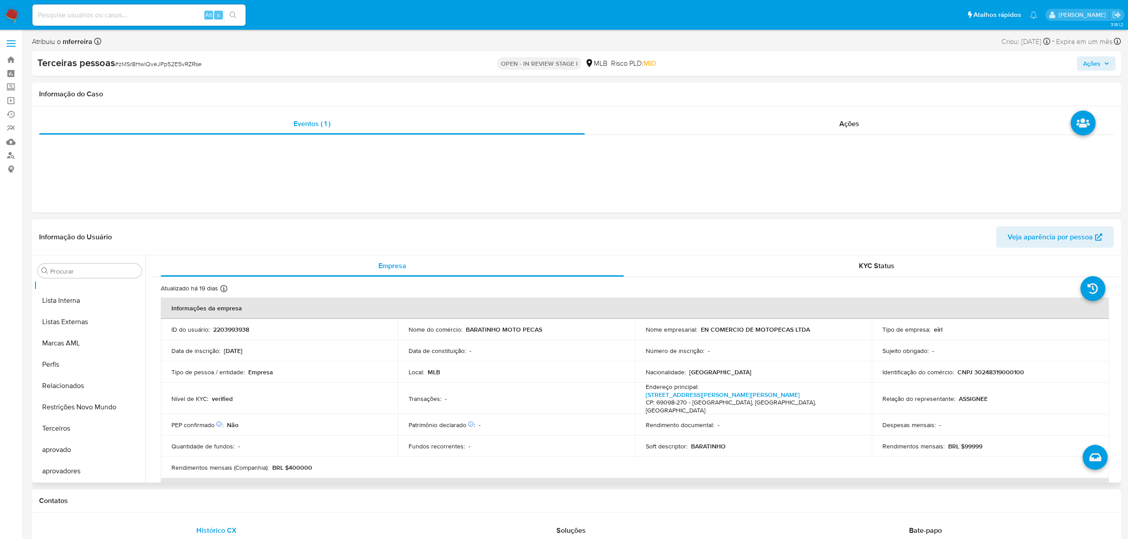
click at [566, 388] on td "Transações : -" at bounding box center [516, 399] width 237 height 32
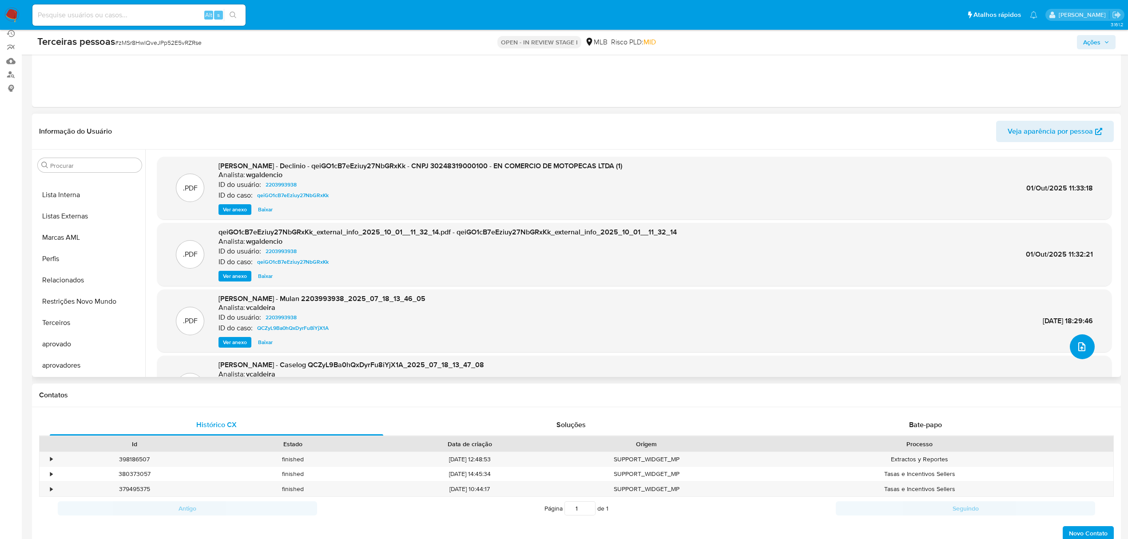
click at [1077, 343] on icon "upload-file" at bounding box center [1082, 347] width 11 height 11
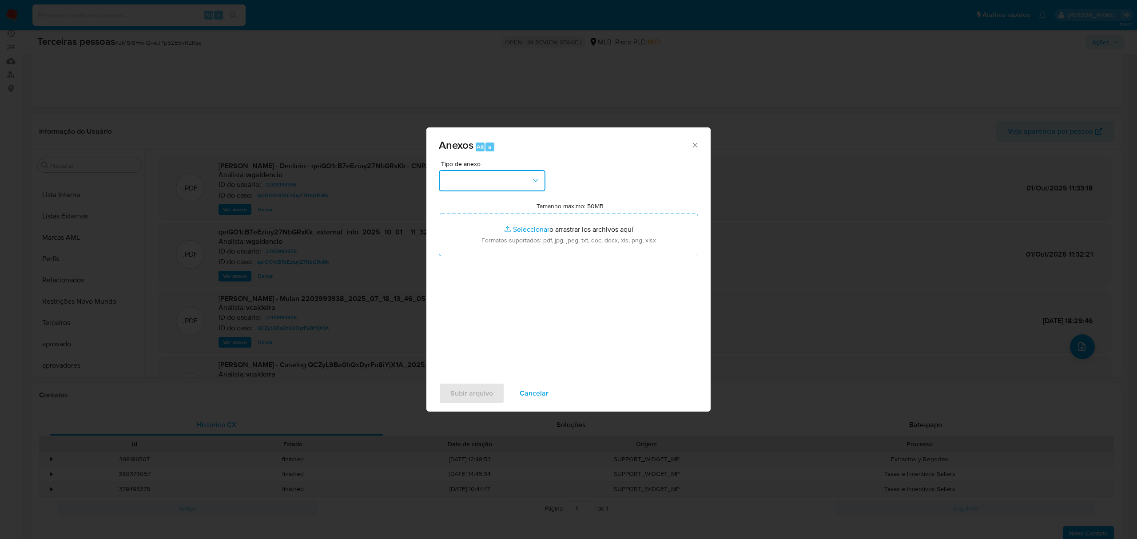
click at [486, 180] on button "button" at bounding box center [492, 180] width 107 height 21
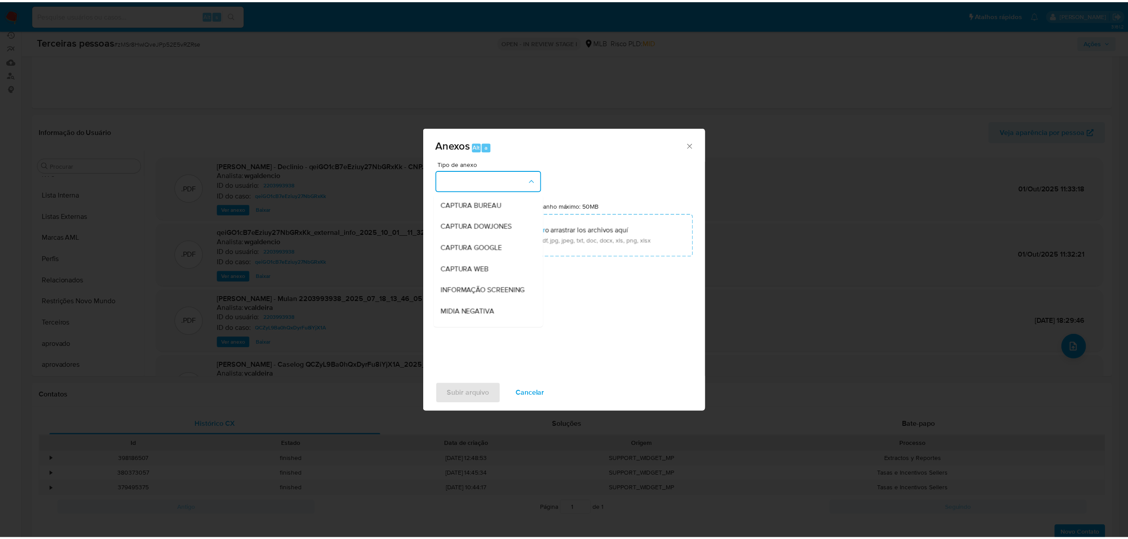
scroll to position [137, 0]
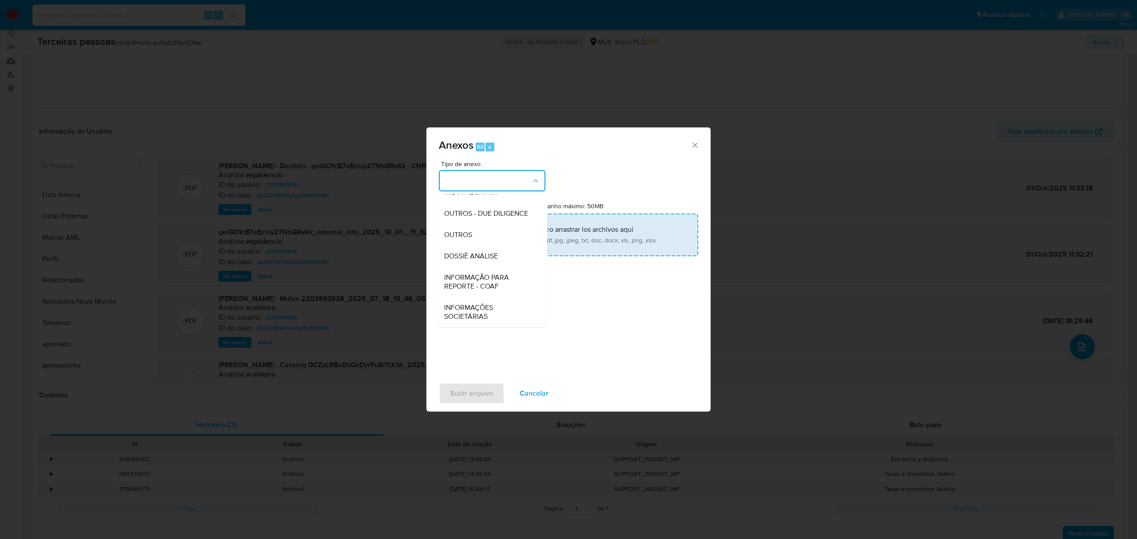
drag, startPoint x: 474, startPoint y: 210, endPoint x: 503, endPoint y: 219, distance: 30.9
click at [474, 210] on span "OUTROS - DUE DILIGENCE" at bounding box center [486, 213] width 84 height 9
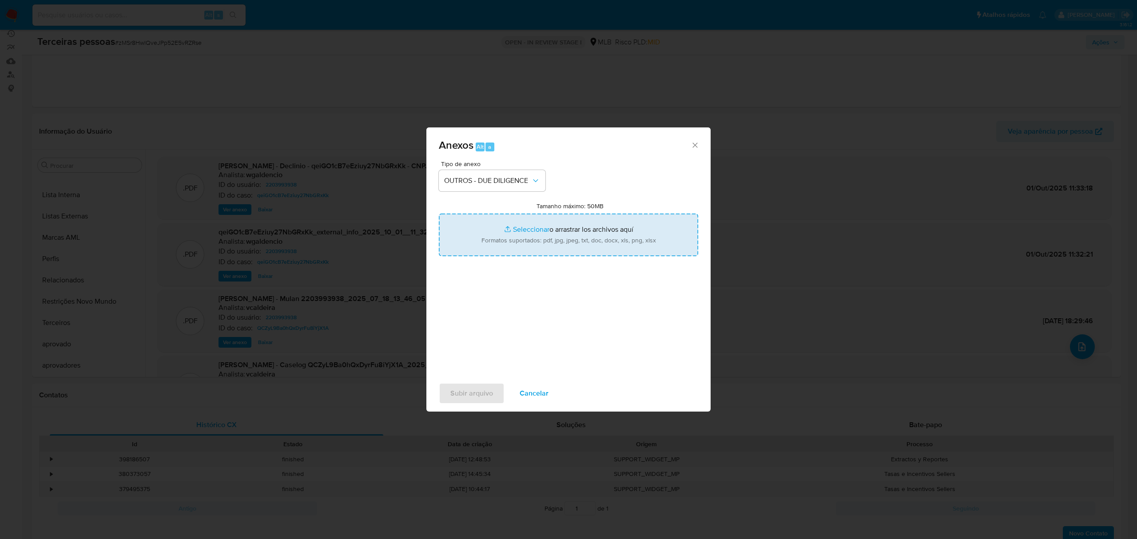
click at [550, 225] on input "Tamanho máximo: 50MB Seleccionar archivos" at bounding box center [568, 235] width 259 height 43
type input "C:\fakepath\z-[PERSON_NAME].pdf"
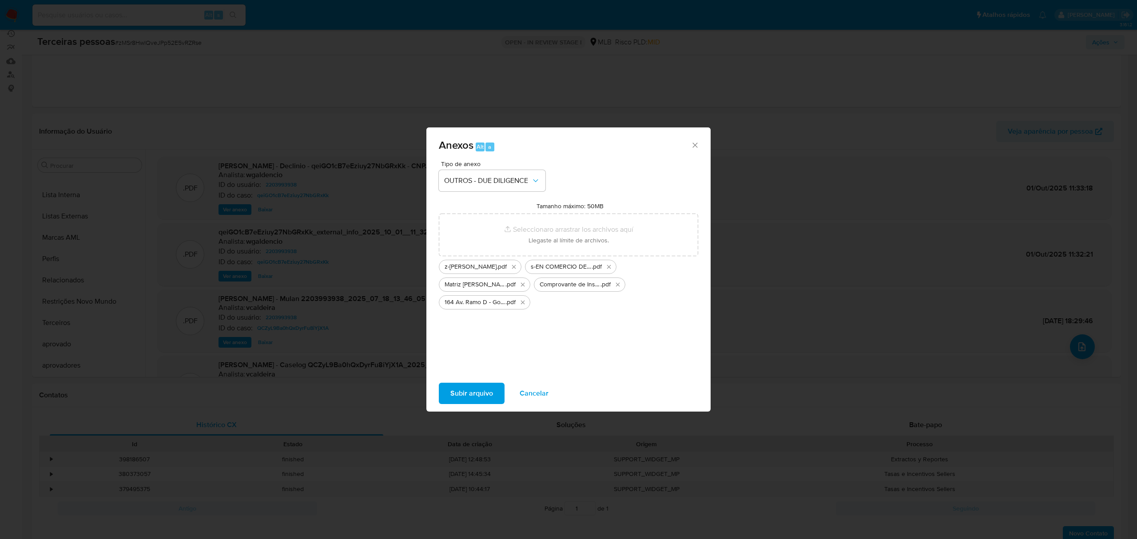
click at [477, 391] on span "Subir arquivo" at bounding box center [471, 394] width 43 height 20
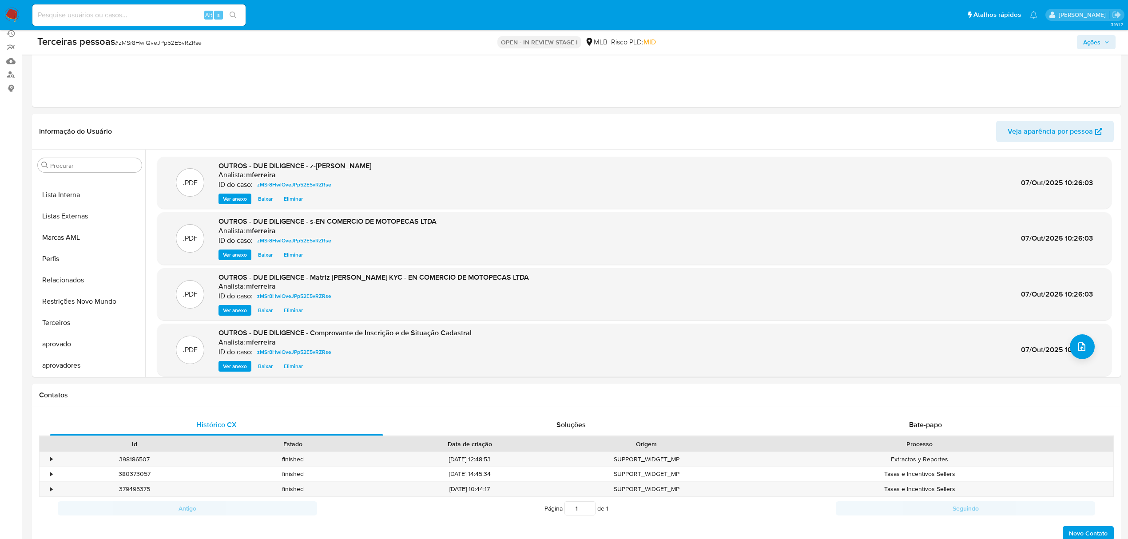
click at [1115, 43] on button "Ações" at bounding box center [1096, 42] width 39 height 14
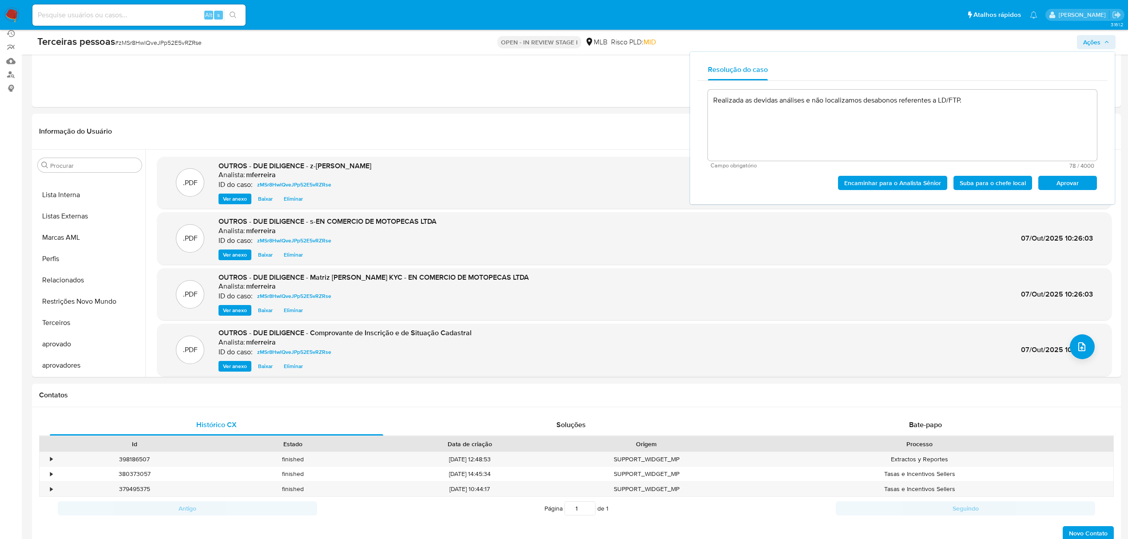
click at [1056, 180] on span "Aprovar" at bounding box center [1068, 183] width 46 height 12
type textarea "Realizada as devidas análises e não localizamos desabonos referentes a LD/FTP."
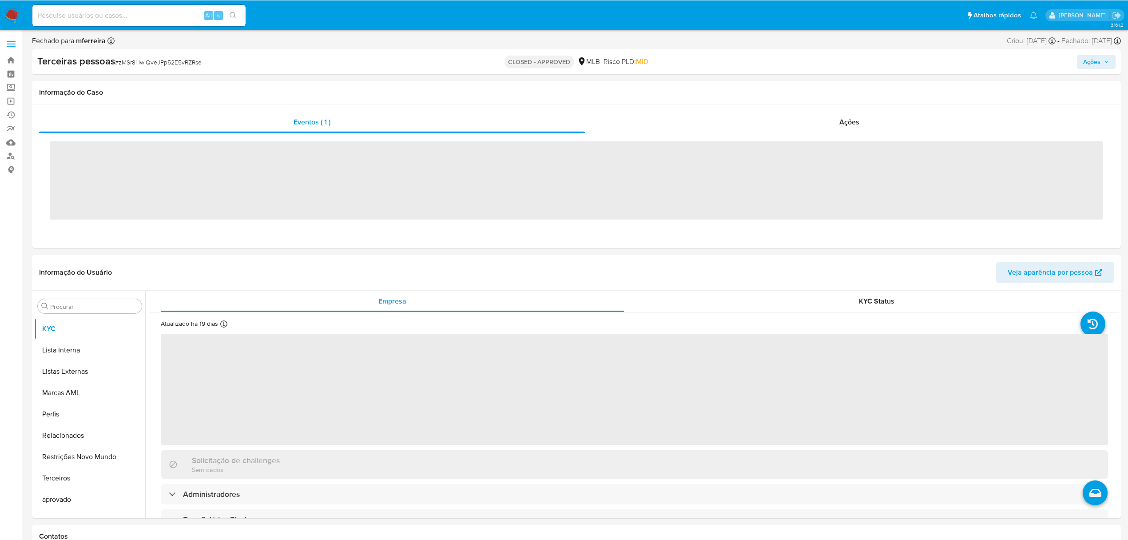
scroll to position [482, 0]
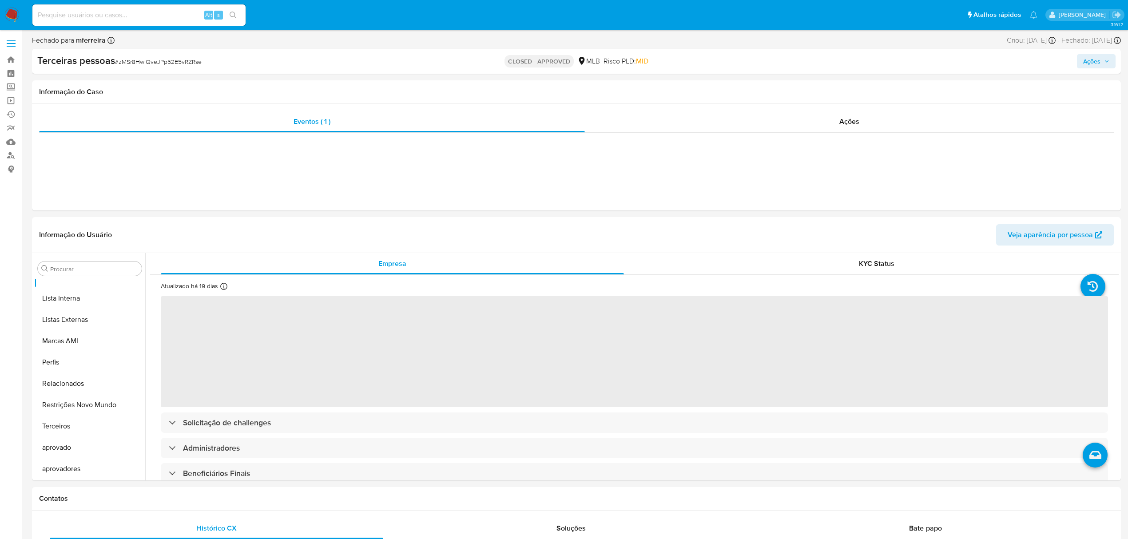
select select "10"
